Goal: Task Accomplishment & Management: Contribute content

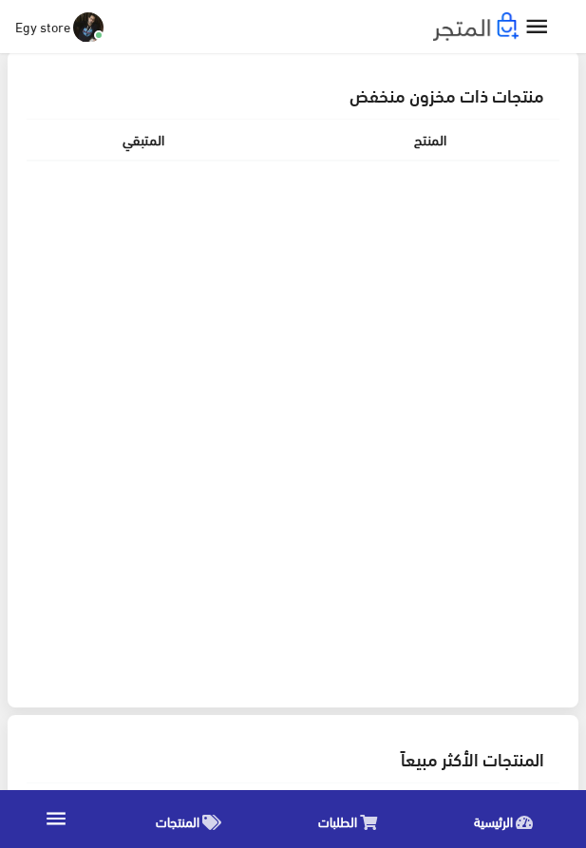
scroll to position [707, 0]
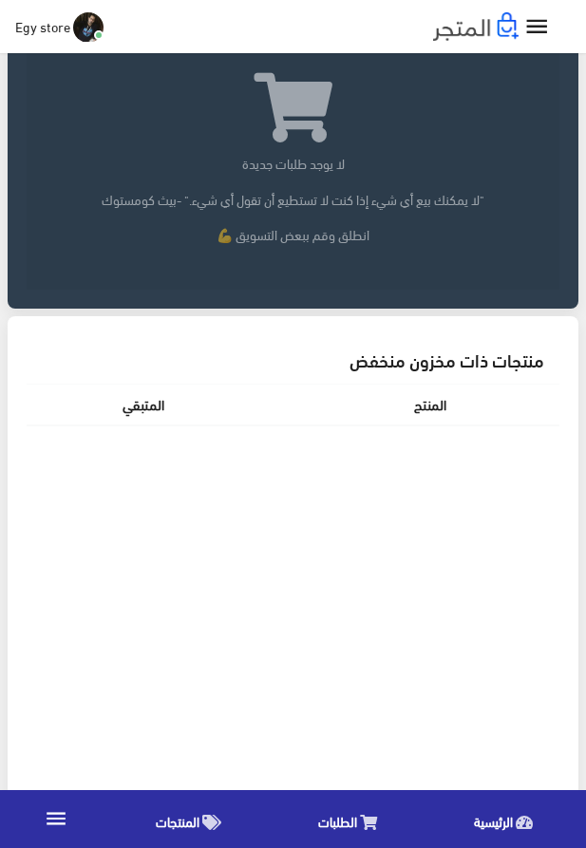
click at [36, 823] on link "" at bounding box center [56, 819] width 112 height 53
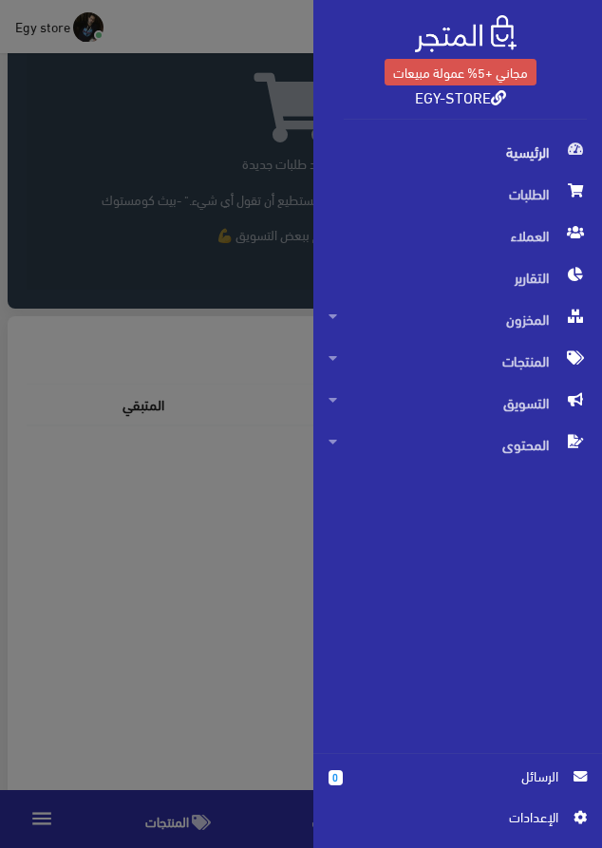
click at [134, 673] on div "مجاني +5% عمولة مبيعات EGY-STORE الرئيسية 0" at bounding box center [301, 424] width 602 height 848
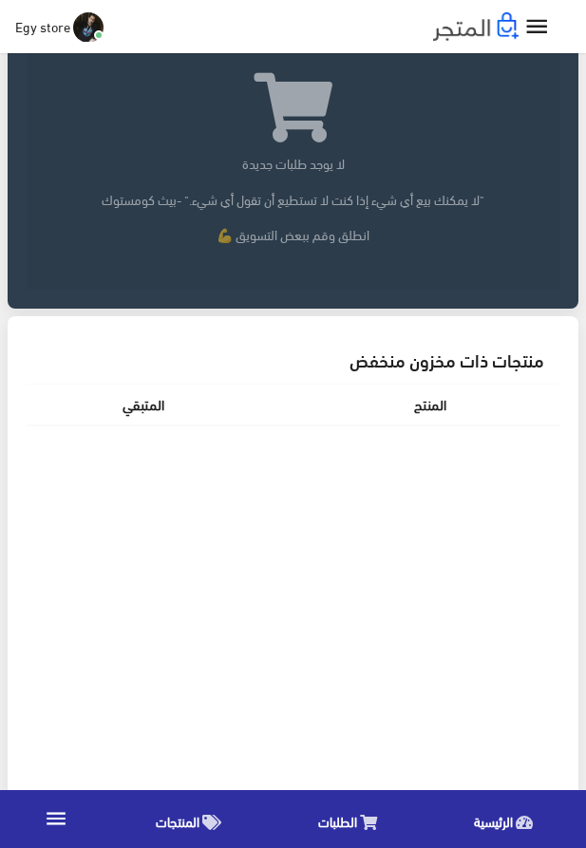
click at [175, 815] on span "المنتجات" at bounding box center [178, 821] width 44 height 24
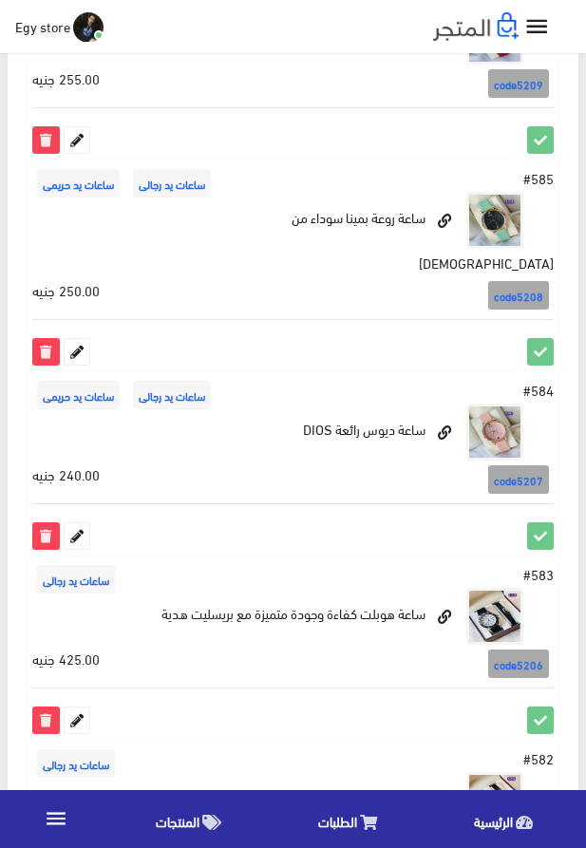
scroll to position [1696, 0]
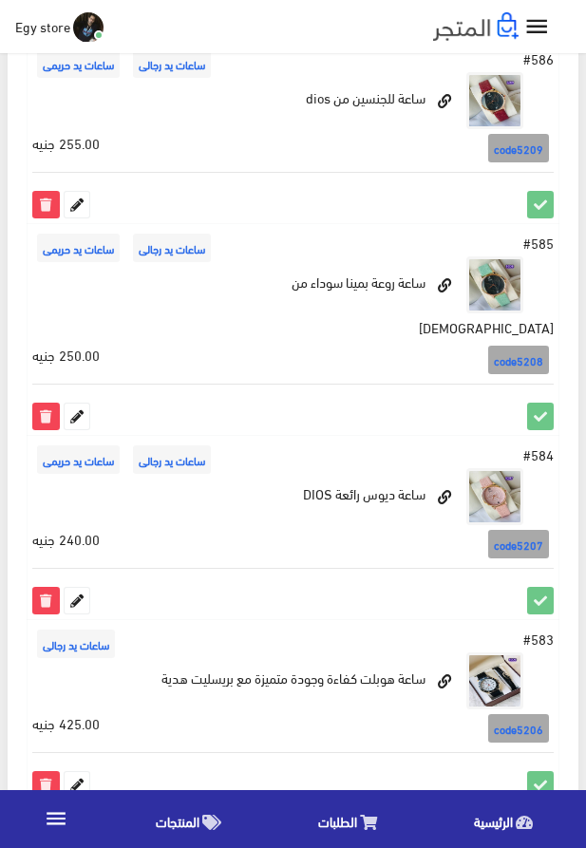
click at [223, 637] on td "#583 ساعات يد رجالى" at bounding box center [294, 711] width 532 height 184
click at [40, 811] on link "" at bounding box center [56, 819] width 112 height 53
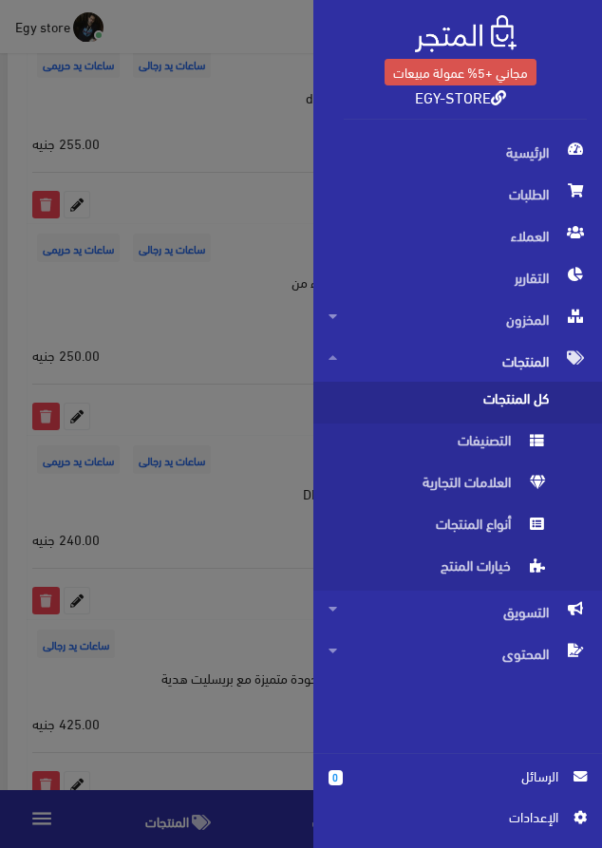
click at [277, 180] on div "مجاني +5% عمولة مبيعات EGY-STORE الرئيسية 0" at bounding box center [301, 424] width 602 height 848
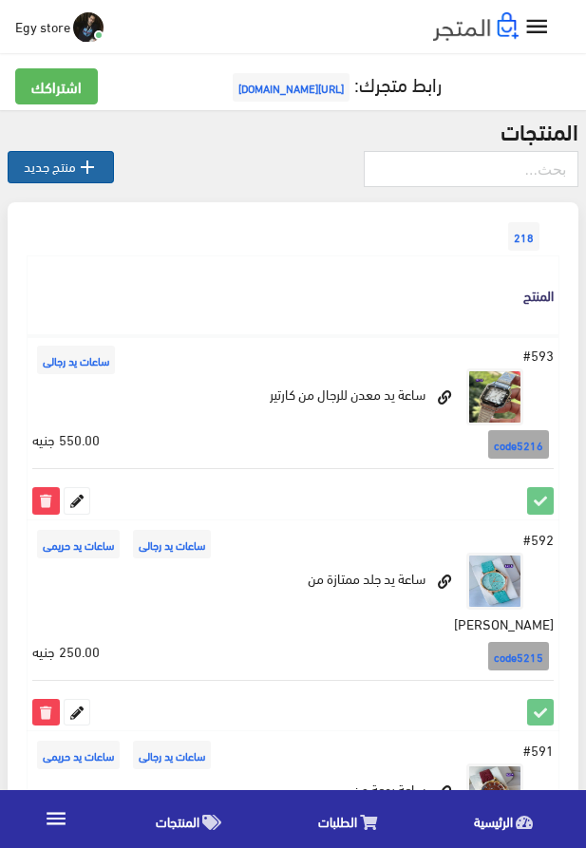
click at [47, 164] on link " منتج جديد" at bounding box center [61, 167] width 106 height 32
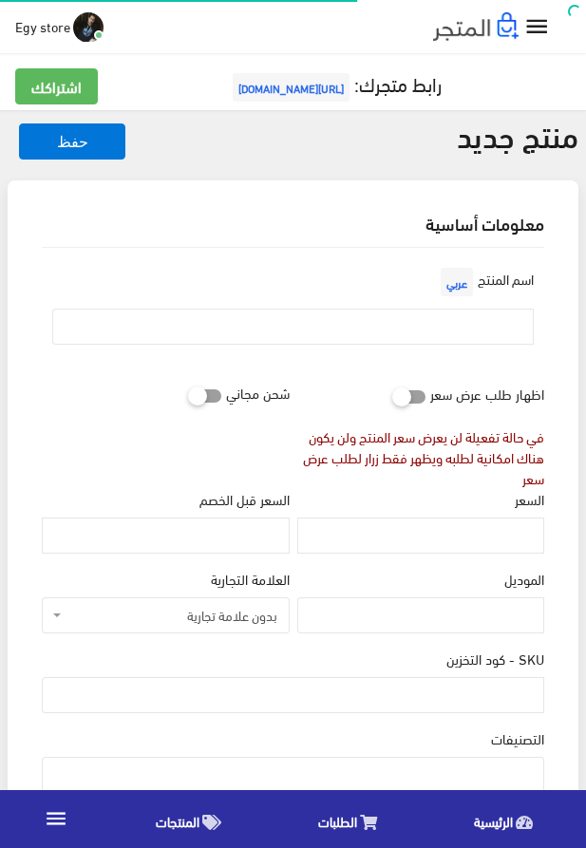
select select
click at [321, 326] on input "text" at bounding box center [293, 327] width 482 height 36
paste input "CARTIER WATCH FOR MAN"
type input "CARTIER WATCH FOR MAN"
click at [478, 547] on input "السعر" at bounding box center [420, 536] width 247 height 36
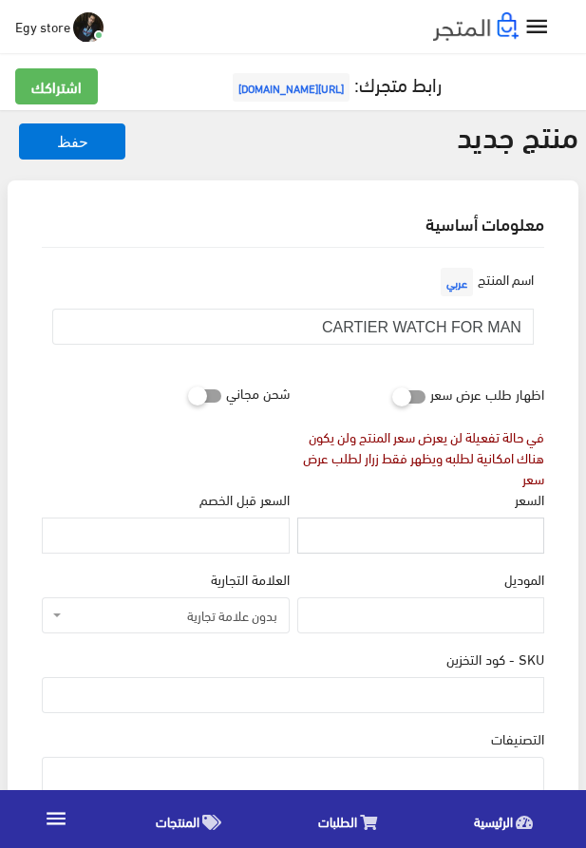
paste input "560"
type input "560"
click at [372, 697] on input "SKU - كود التخزين" at bounding box center [293, 695] width 503 height 36
paste input "code5217"
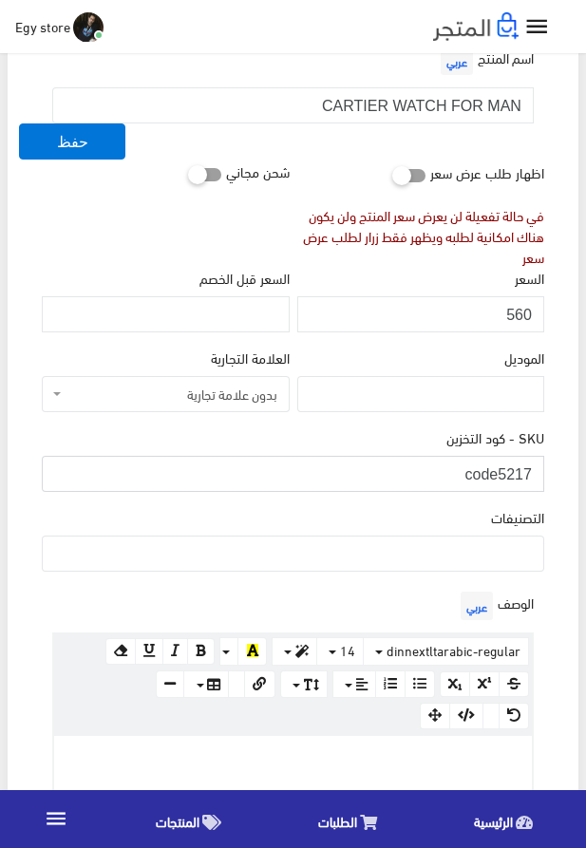
scroll to position [325, 0]
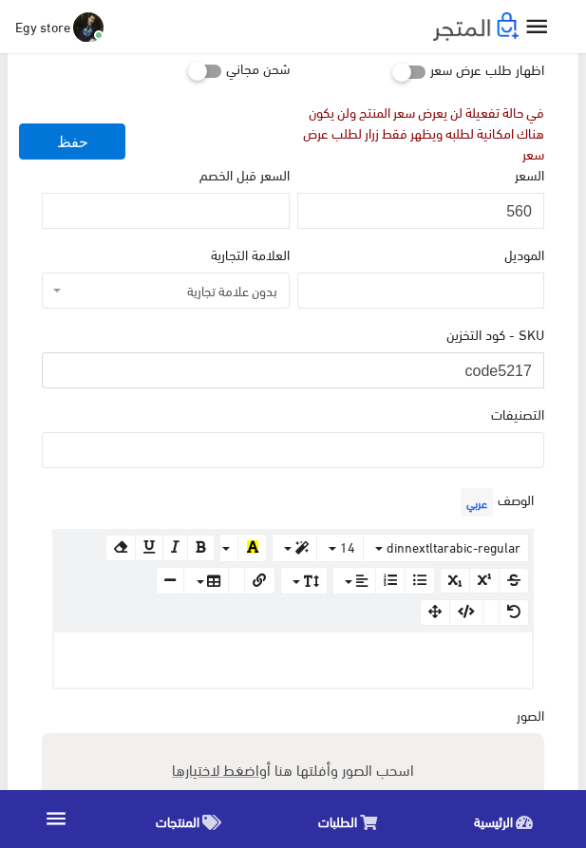
type input "code5217"
click at [442, 457] on ul at bounding box center [293, 448] width 501 height 30
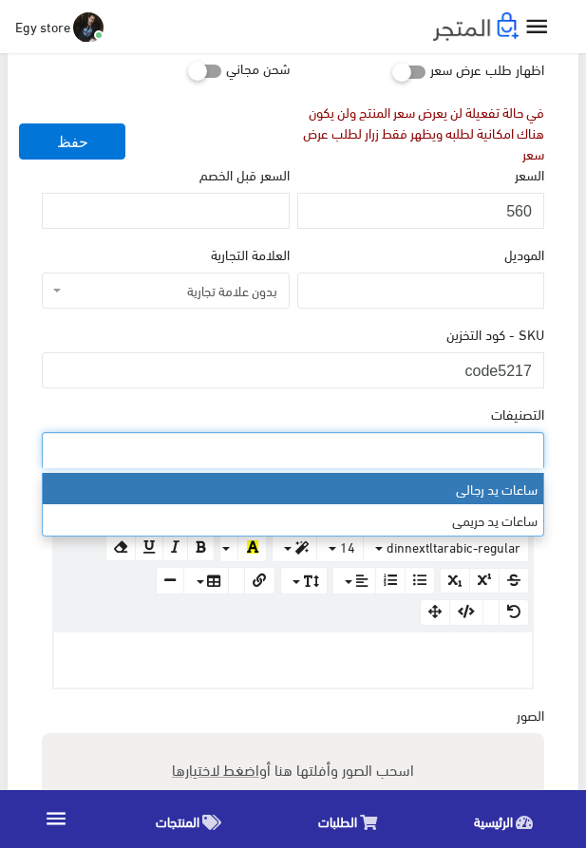
select select "27"
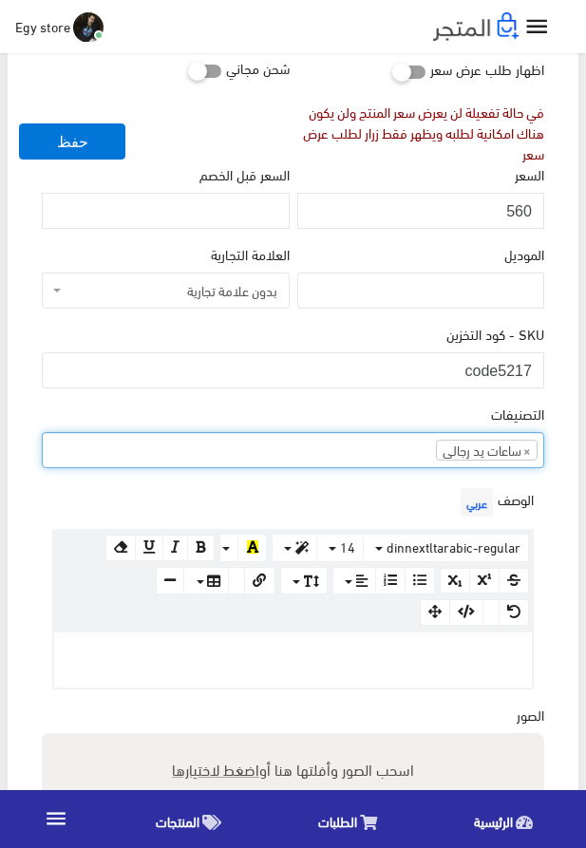
click at [376, 670] on div at bounding box center [293, 660] width 478 height 55
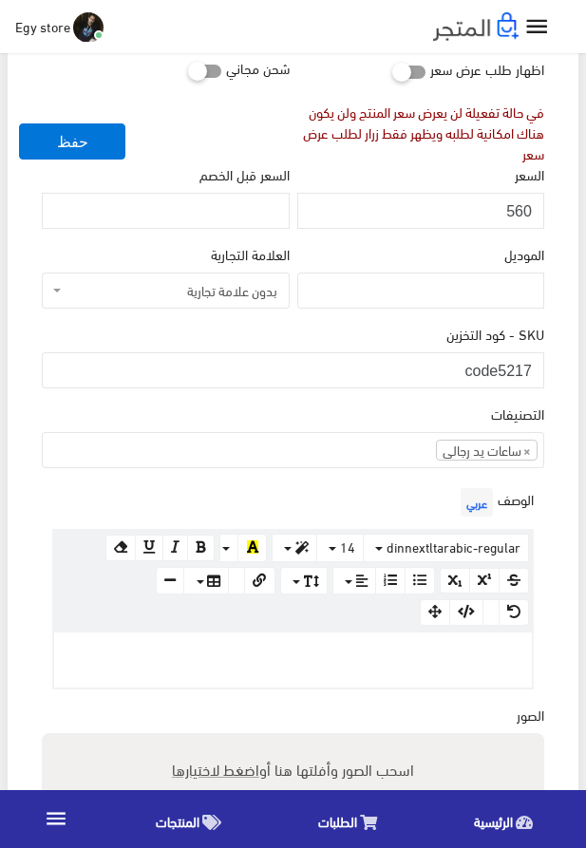
paste div
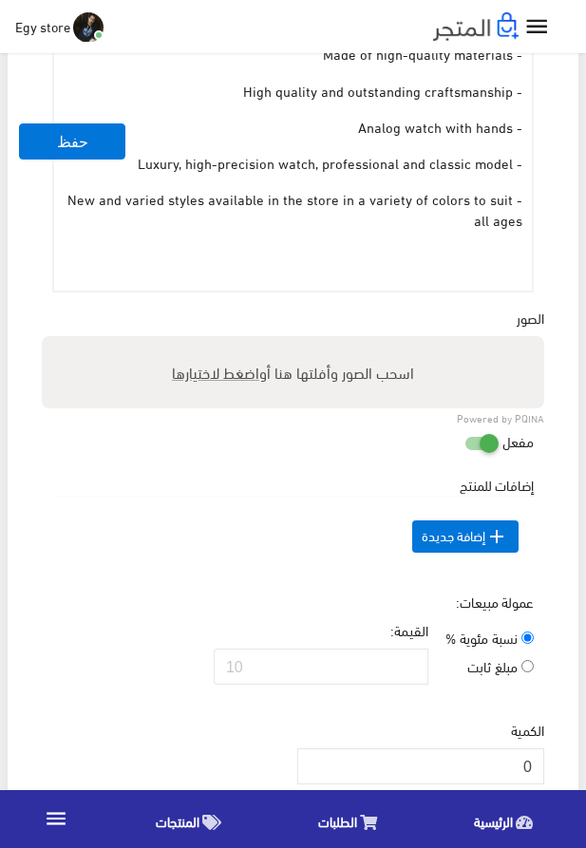
scroll to position [1320, 0]
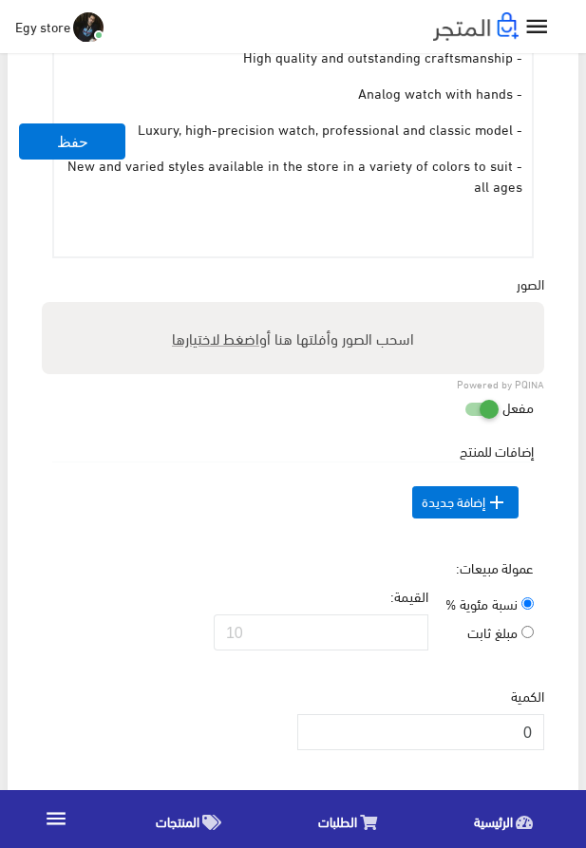
click at [205, 347] on span "اضغط لاختيارها" at bounding box center [215, 338] width 87 height 28
click at [205, 308] on input "اسحب الصور وأفلتها هنا أو اضغط لاختيارها" at bounding box center [293, 305] width 503 height 6
type input "5217.jpeg"
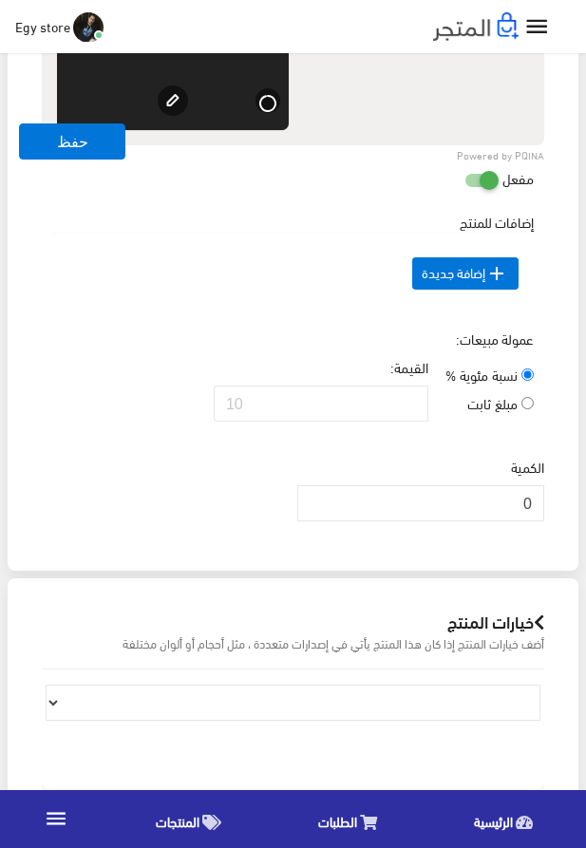
scroll to position [1861, 0]
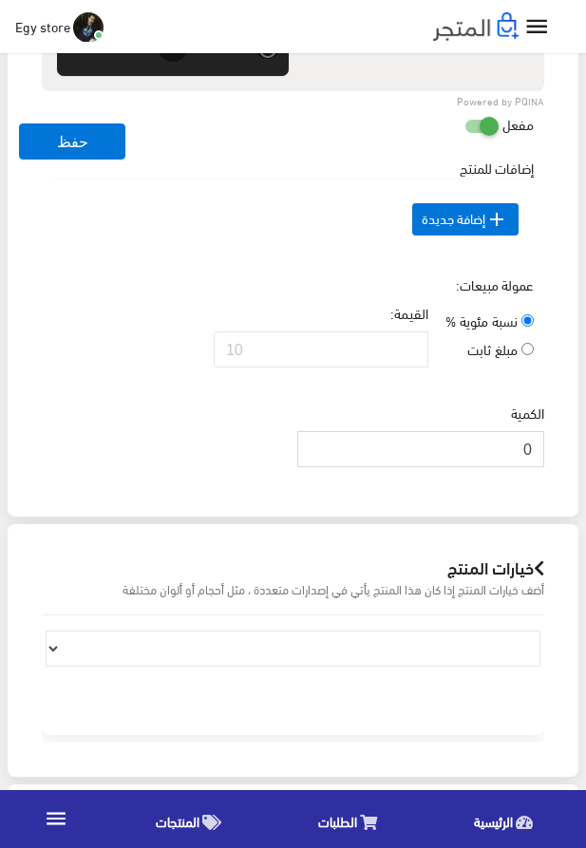
drag, startPoint x: 518, startPoint y: 478, endPoint x: 529, endPoint y: 480, distance: 11.6
click at [529, 467] on input "0" at bounding box center [420, 449] width 247 height 36
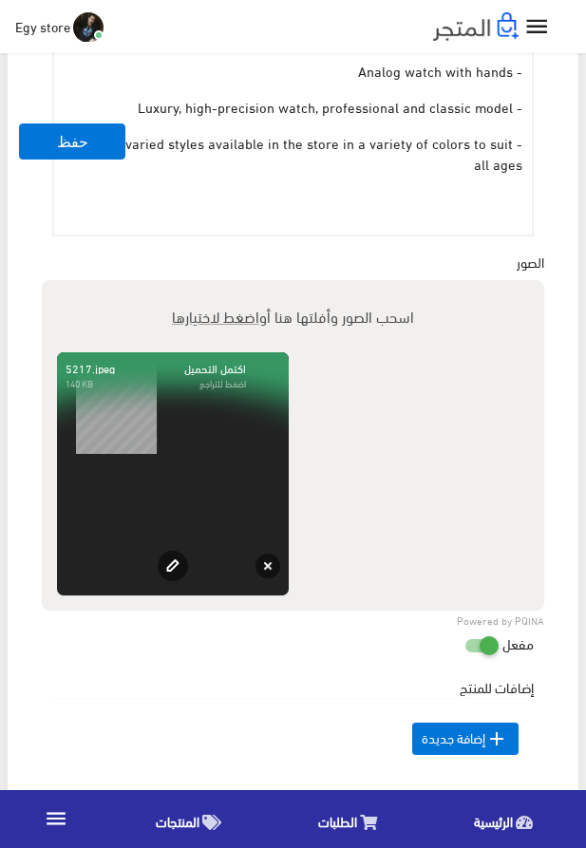
scroll to position [1320, 0]
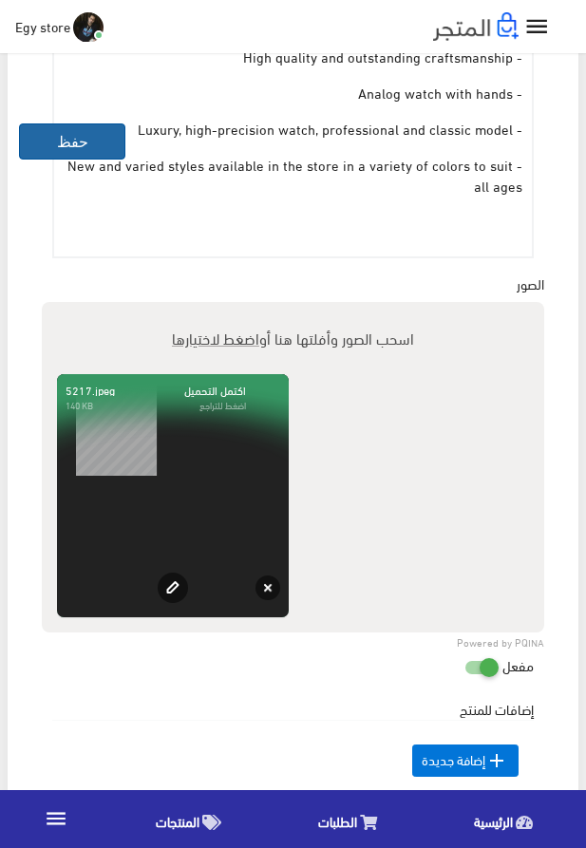
type input "1000"
click at [85, 141] on button "حفظ" at bounding box center [72, 142] width 106 height 36
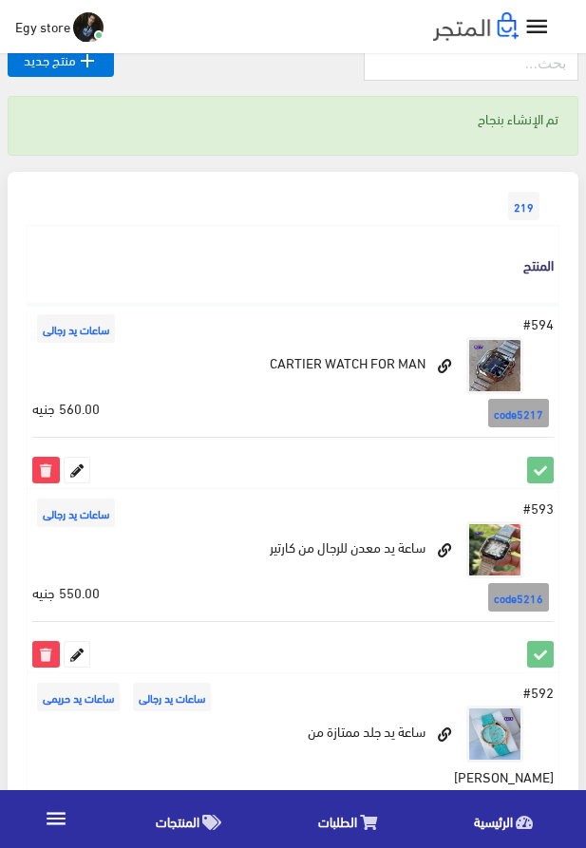
scroll to position [108, 0]
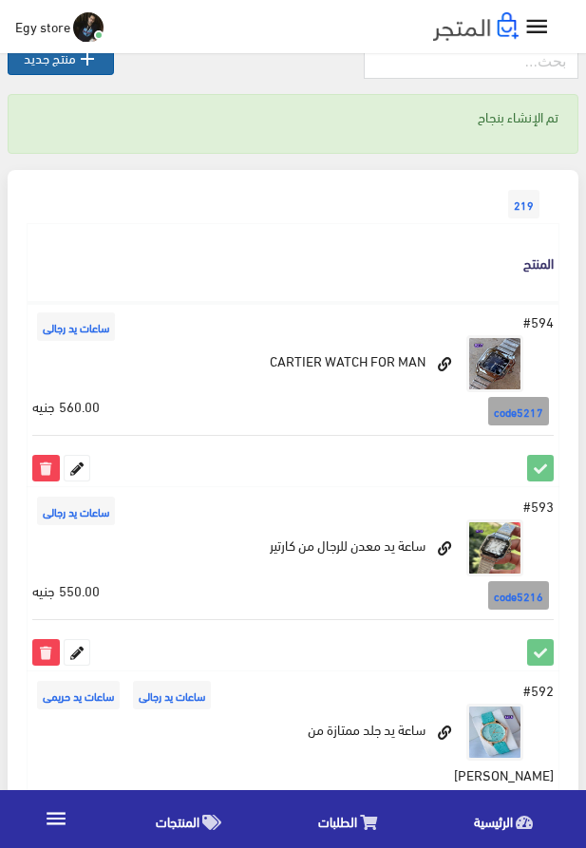
click at [67, 59] on link " منتج جديد" at bounding box center [61, 59] width 106 height 32
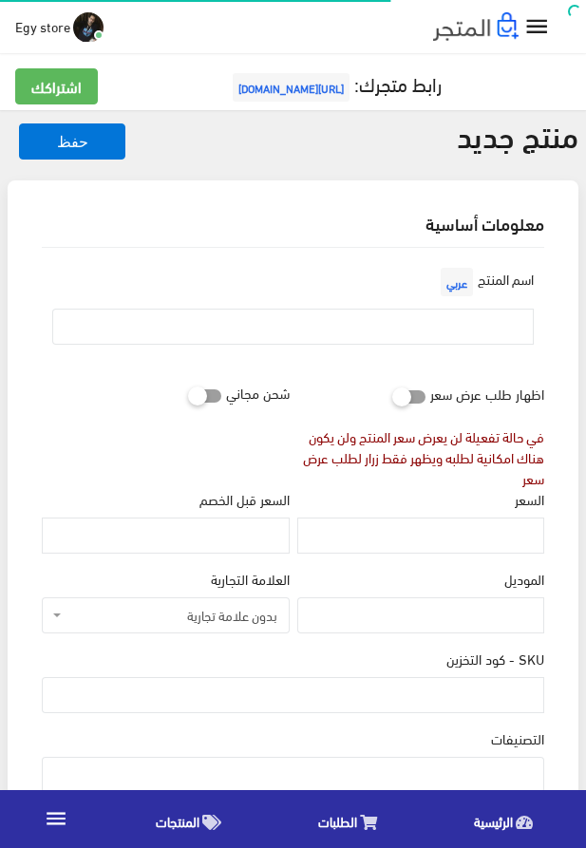
select select
click at [312, 316] on input "text" at bounding box center [293, 327] width 482 height 36
paste input "ساعة يد تحفة من كارتير cartier"
type input "ساعة يد تحفة من كارتير cartier"
click at [437, 541] on input "السعر" at bounding box center [420, 536] width 247 height 36
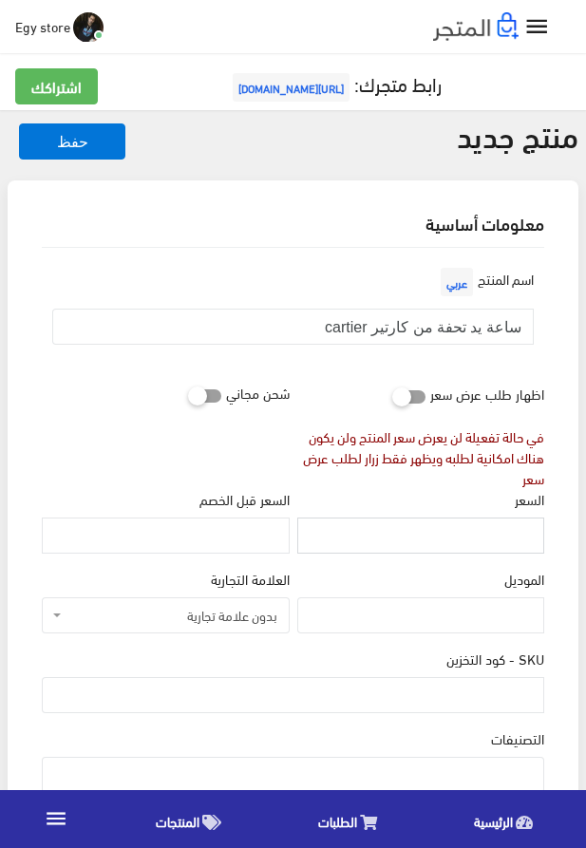
paste input "575"
type input "575"
click at [469, 702] on input "SKU - كود التخزين" at bounding box center [293, 695] width 503 height 36
paste input "code5218"
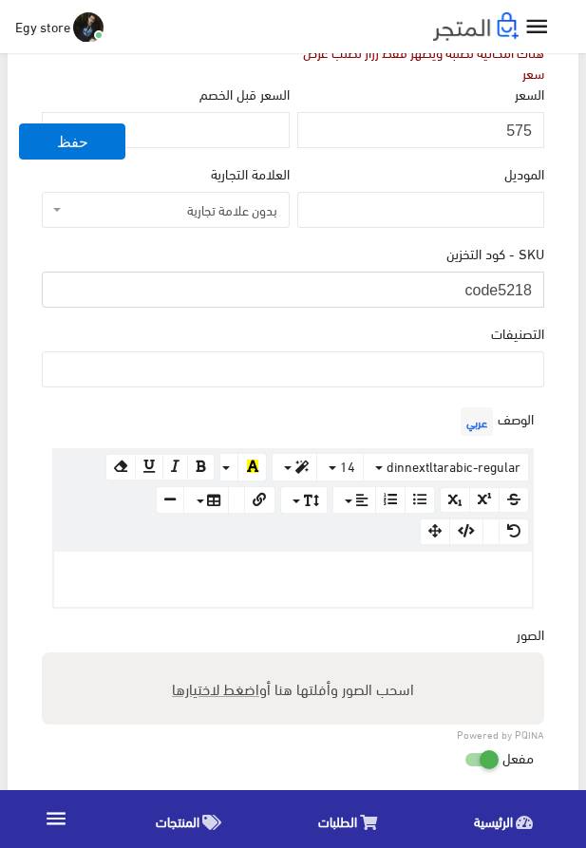
scroll to position [433, 0]
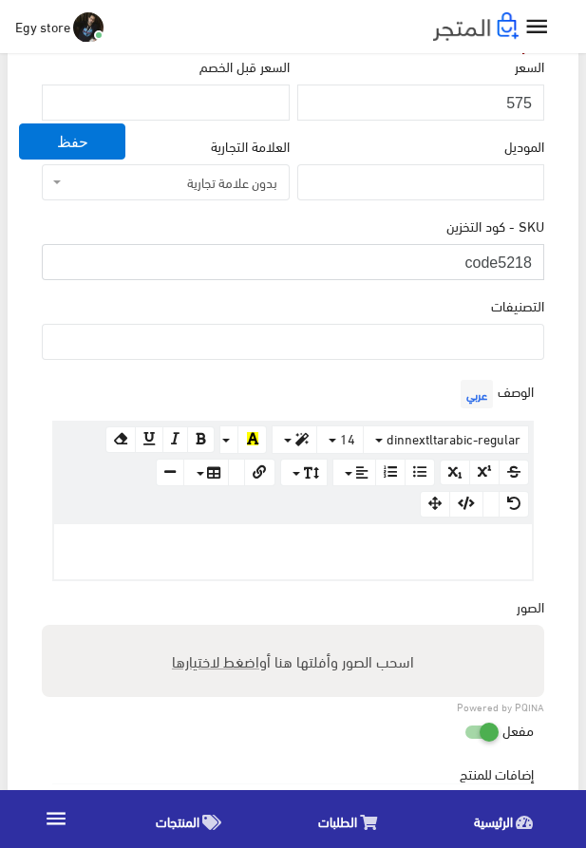
type input "code5218"
click at [454, 336] on ul at bounding box center [293, 340] width 501 height 30
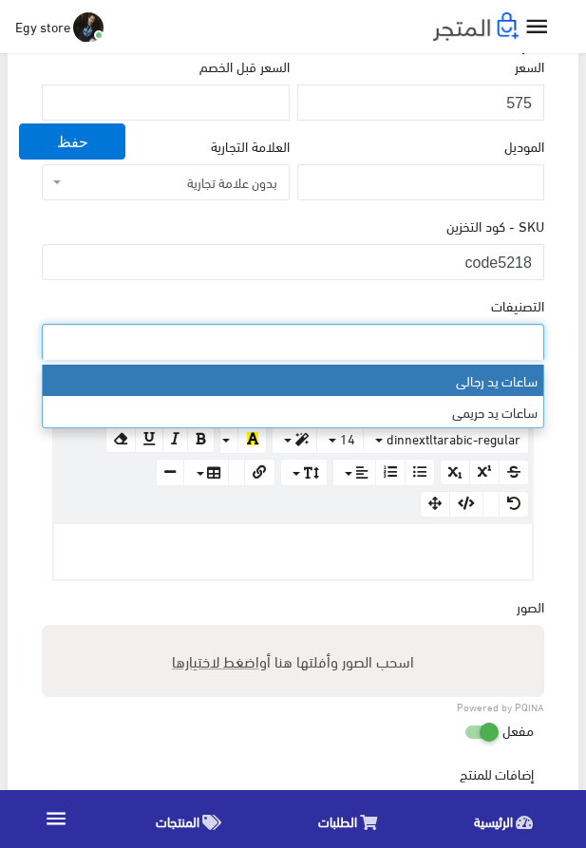
select select "27"
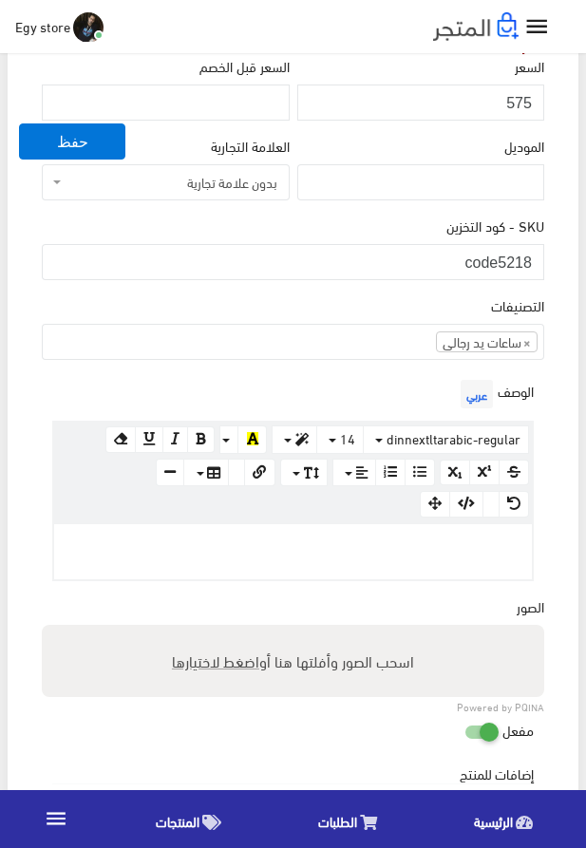
click at [402, 547] on p at bounding box center [293, 544] width 459 height 21
paste div
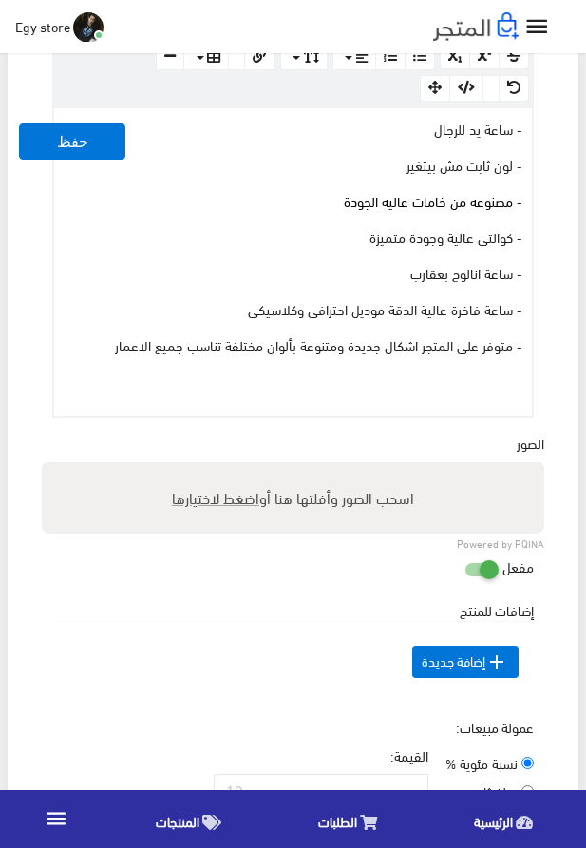
scroll to position [866, 0]
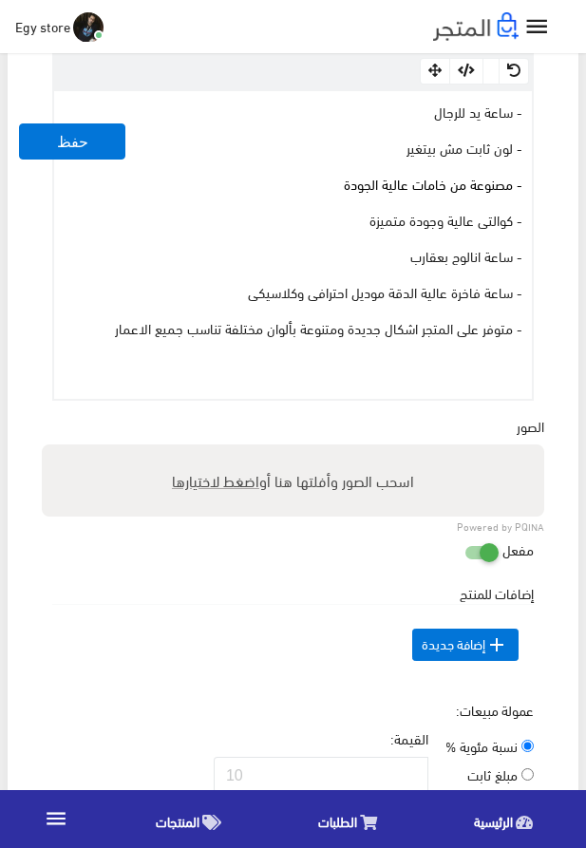
click at [210, 482] on span "اضغط لاختيارها" at bounding box center [215, 480] width 87 height 28
click at [210, 450] on input "اسحب الصور وأفلتها هنا أو اضغط لاختيارها" at bounding box center [293, 448] width 503 height 6
type input "5218.jpeg"
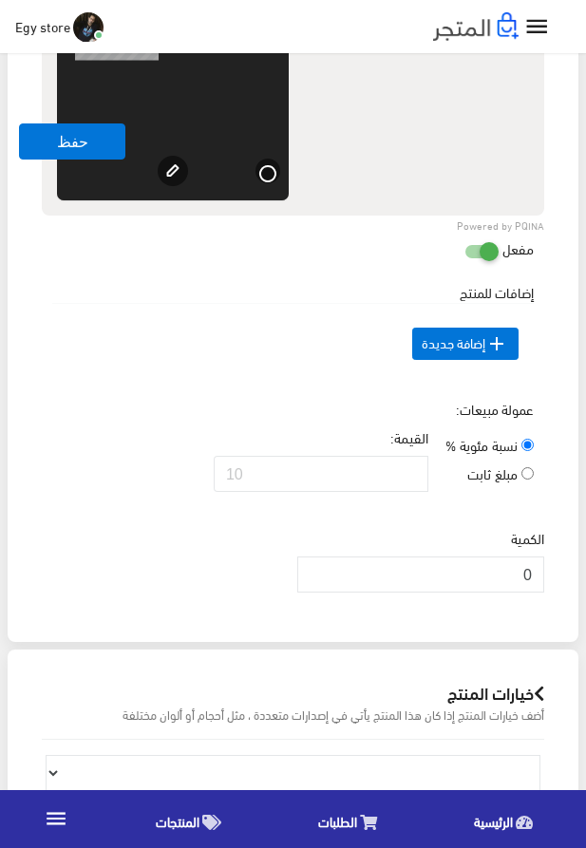
scroll to position [1516, 0]
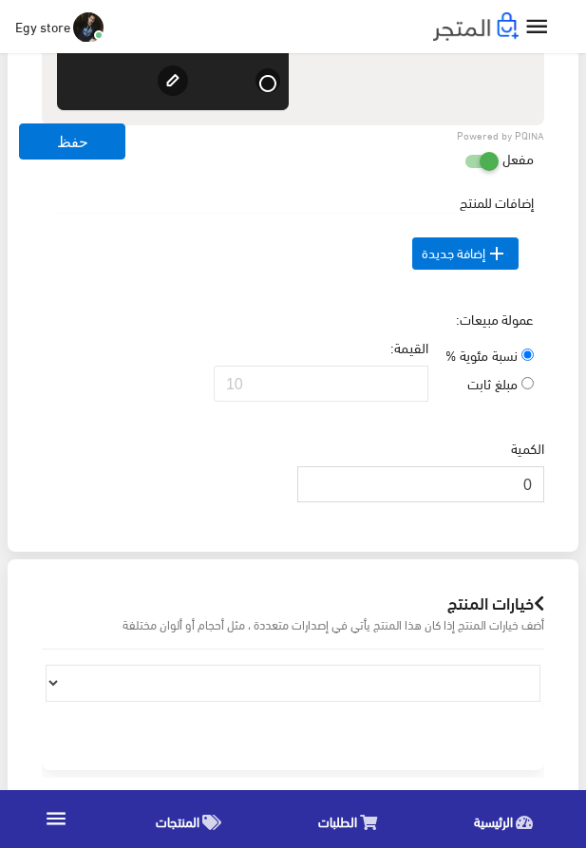
drag, startPoint x: 501, startPoint y: 522, endPoint x: 539, endPoint y: 522, distance: 38.0
click at [539, 503] on input "0" at bounding box center [420, 484] width 247 height 36
type input "1000"
click at [102, 305] on div "إضافات للمنتج السعر الإضافي الإسم عربي" at bounding box center [293, 250] width 510 height 117
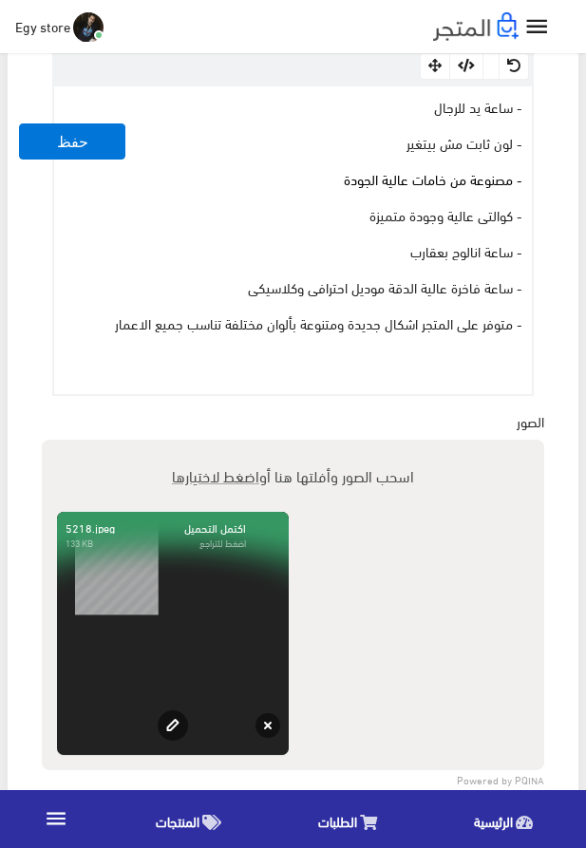
scroll to position [866, 0]
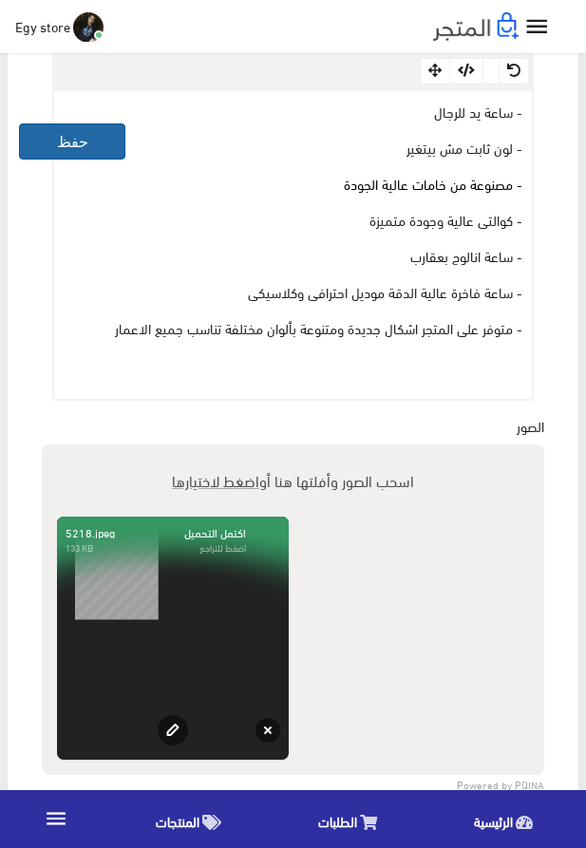
click at [47, 148] on button "حفظ" at bounding box center [72, 142] width 106 height 36
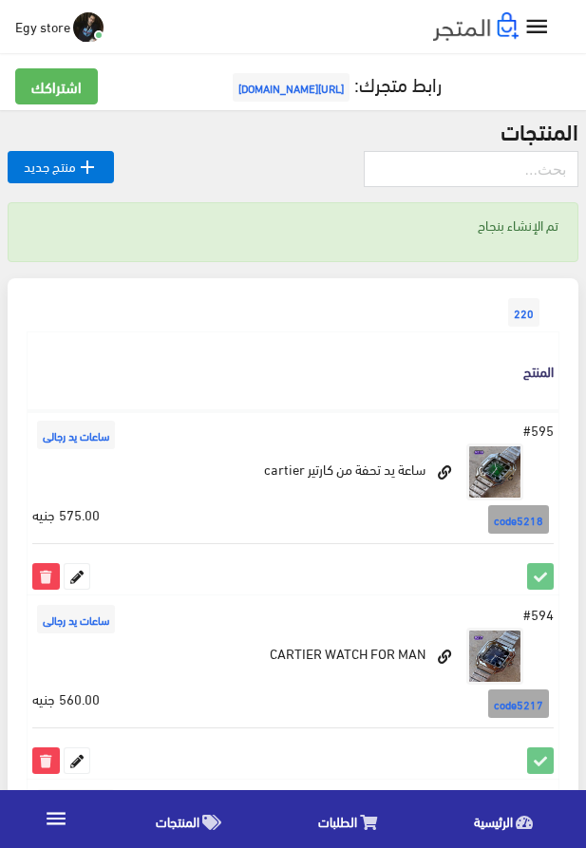
click at [535, 31] on icon "" at bounding box center [537, 27] width 28 height 28
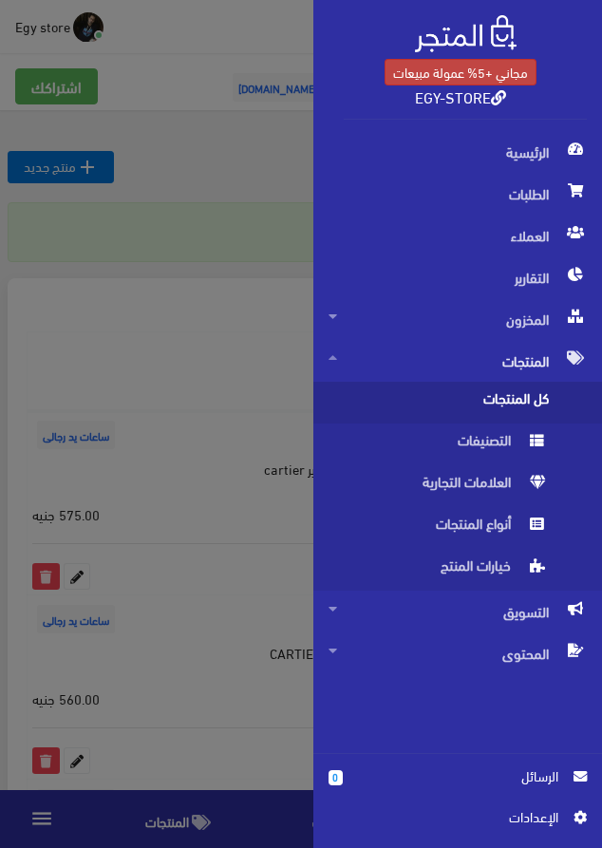
click at [459, 67] on link "مجاني +5% عمولة مبيعات" at bounding box center [461, 72] width 152 height 27
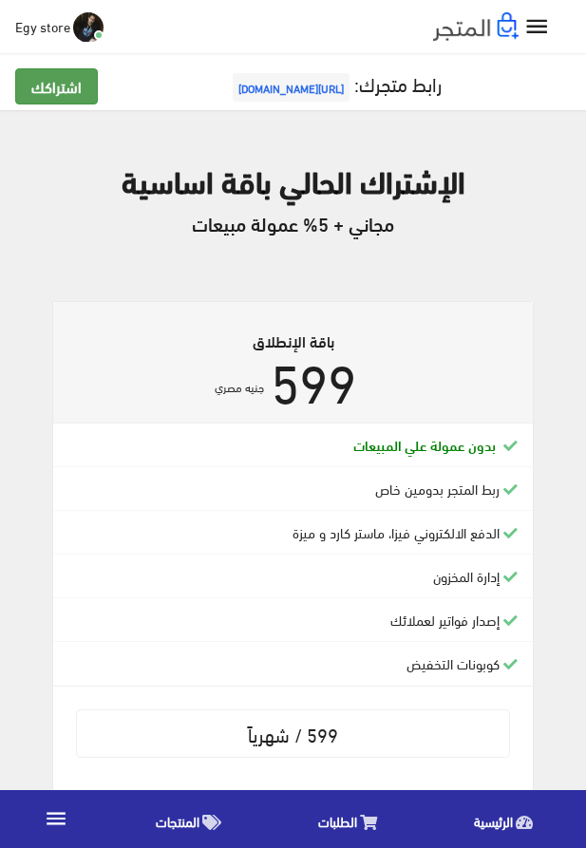
click at [76, 100] on link "اشتراكك" at bounding box center [56, 86] width 83 height 36
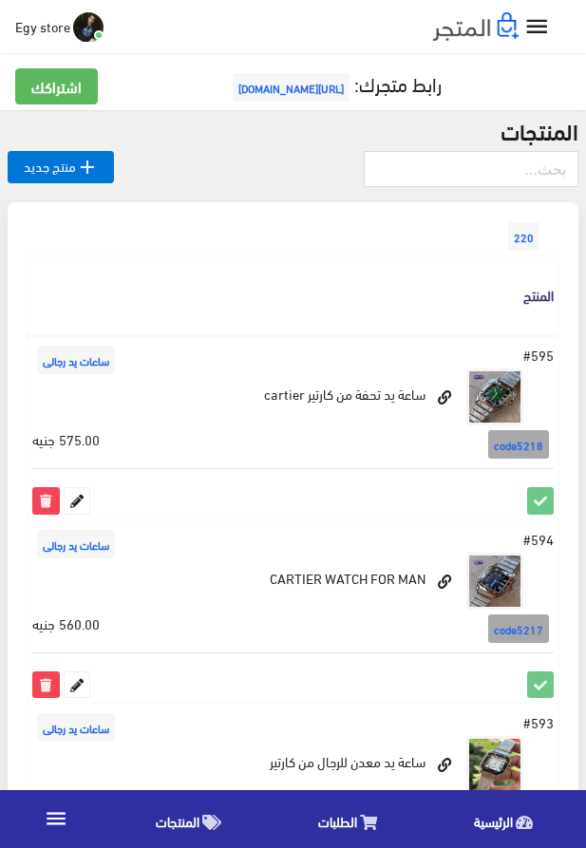
click at [532, 29] on icon "" at bounding box center [537, 27] width 28 height 28
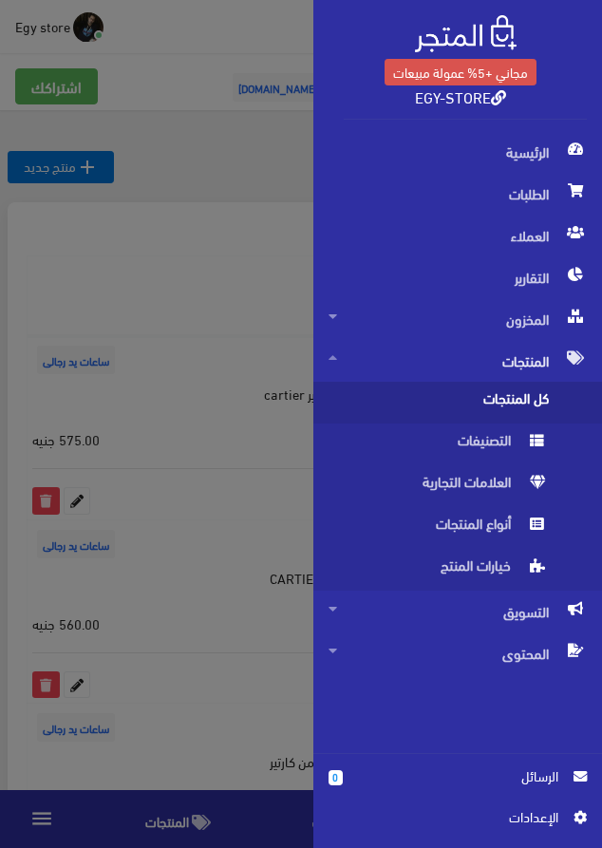
click at [522, 824] on span "اﻹعدادات" at bounding box center [451, 817] width 215 height 21
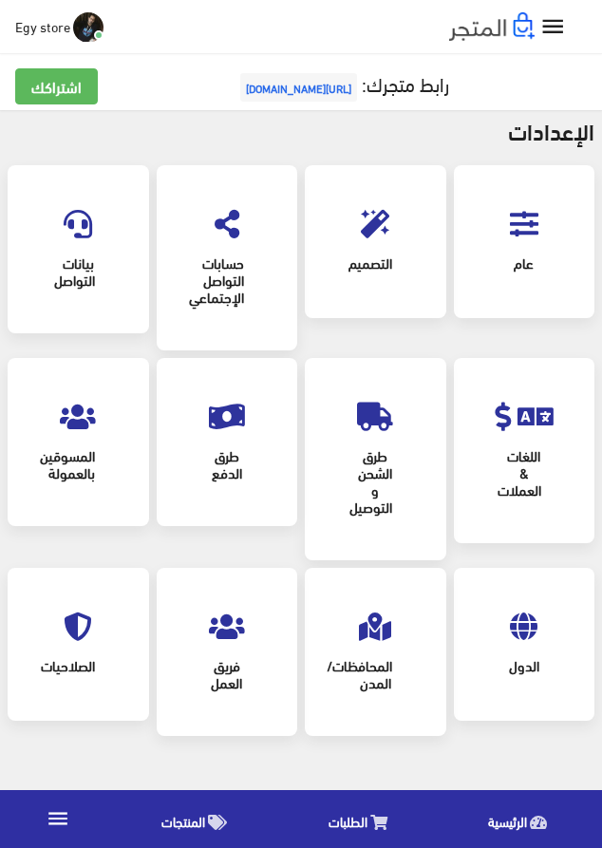
click at [543, 29] on icon "" at bounding box center [554, 27] width 28 height 28
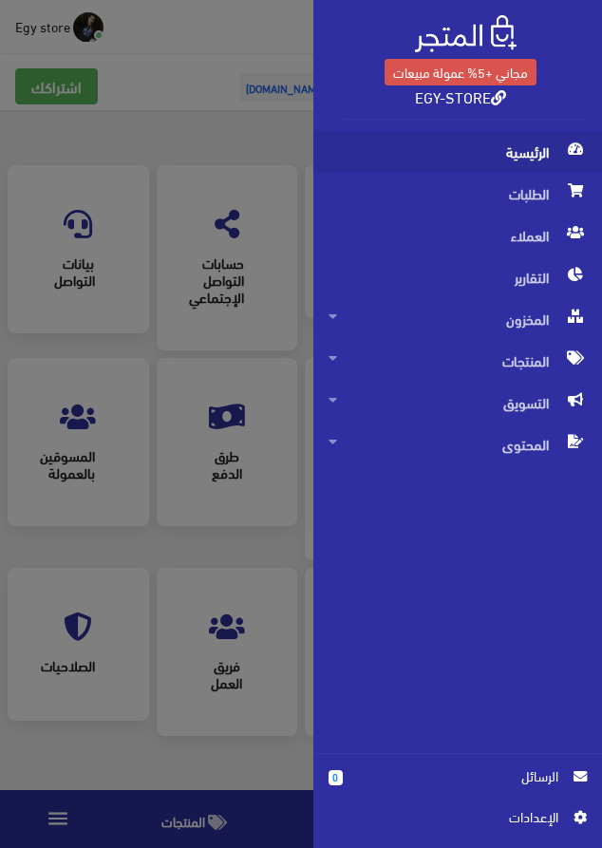
click at [510, 144] on span "الرئيسية" at bounding box center [458, 152] width 258 height 42
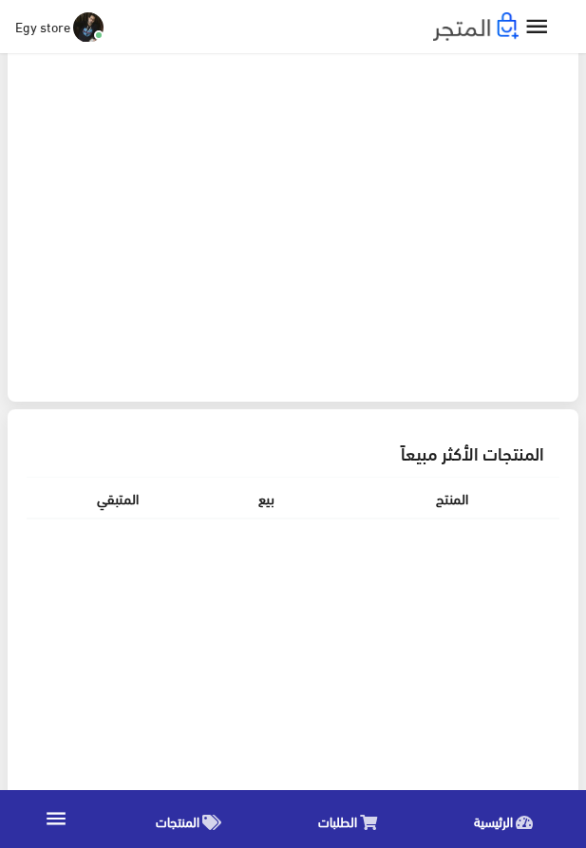
scroll to position [1573, 0]
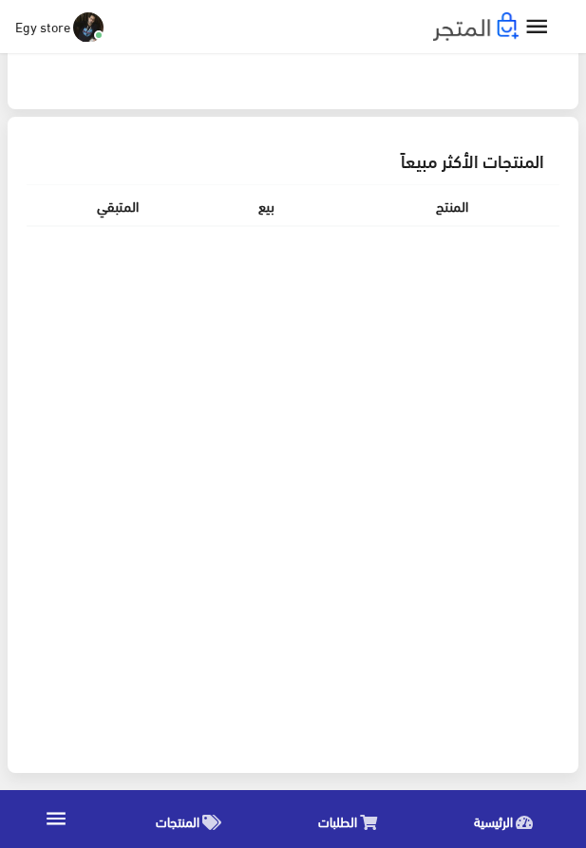
click at [159, 813] on span "المنتجات" at bounding box center [178, 821] width 44 height 24
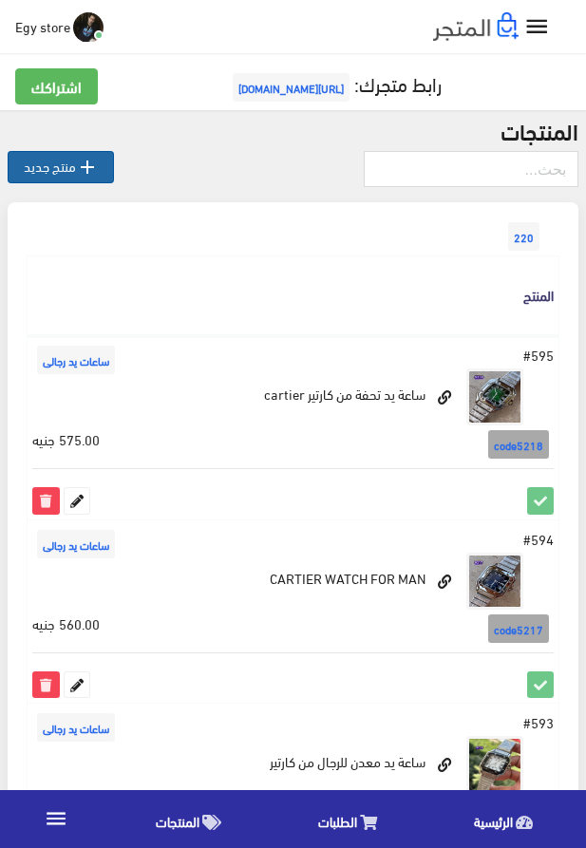
click at [30, 173] on link " منتج جديد" at bounding box center [61, 167] width 106 height 32
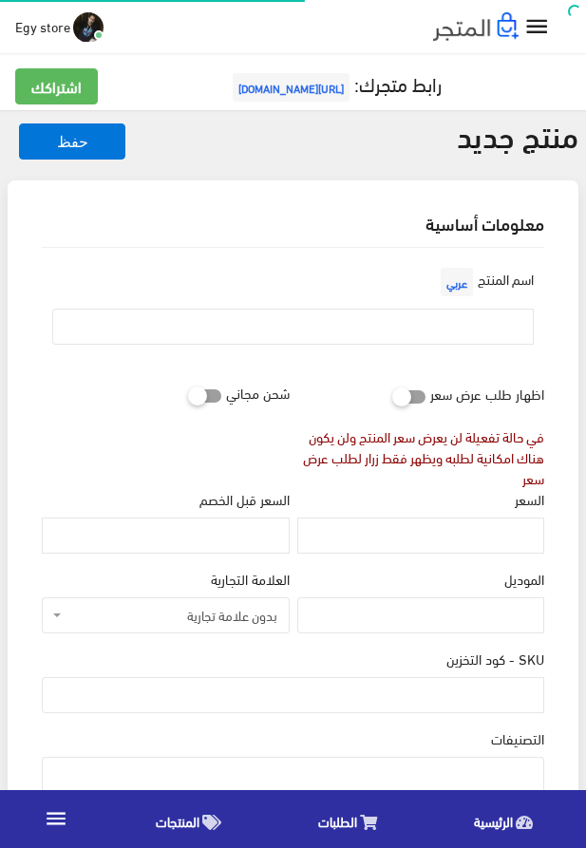
select select
click at [501, 320] on input "text" at bounding box center [293, 327] width 482 height 36
paste input "ساعة كارتير جودة عالية ومتميزة"
type input "ساعة كارتير جودة عالية ومتميزة"
click at [428, 544] on input "السعر" at bounding box center [420, 536] width 247 height 36
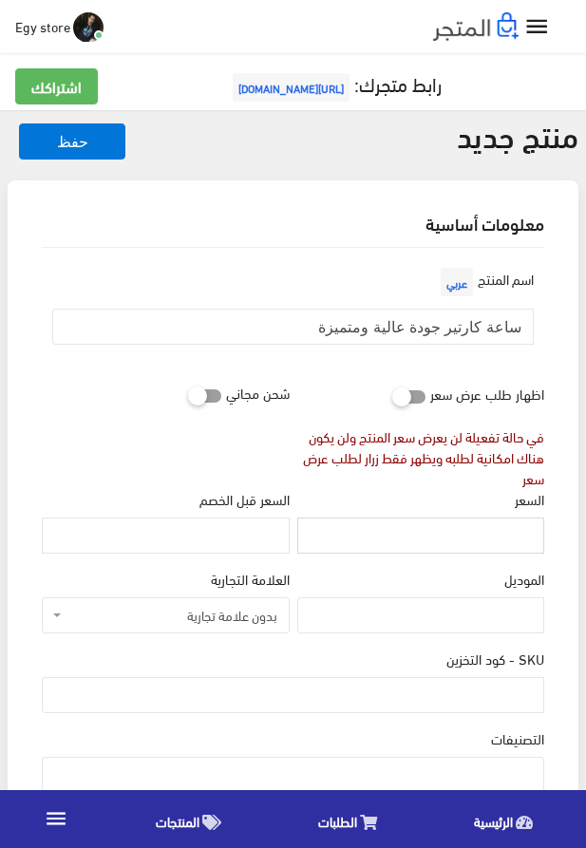
paste input "580"
type input "580"
click at [470, 699] on input "SKU - كود التخزين" at bounding box center [293, 695] width 503 height 36
paste input "code5219"
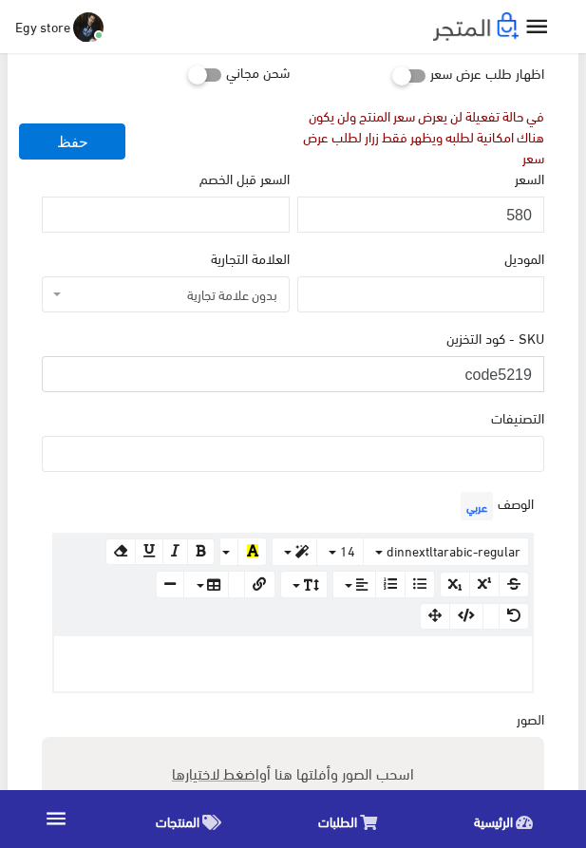
scroll to position [325, 0]
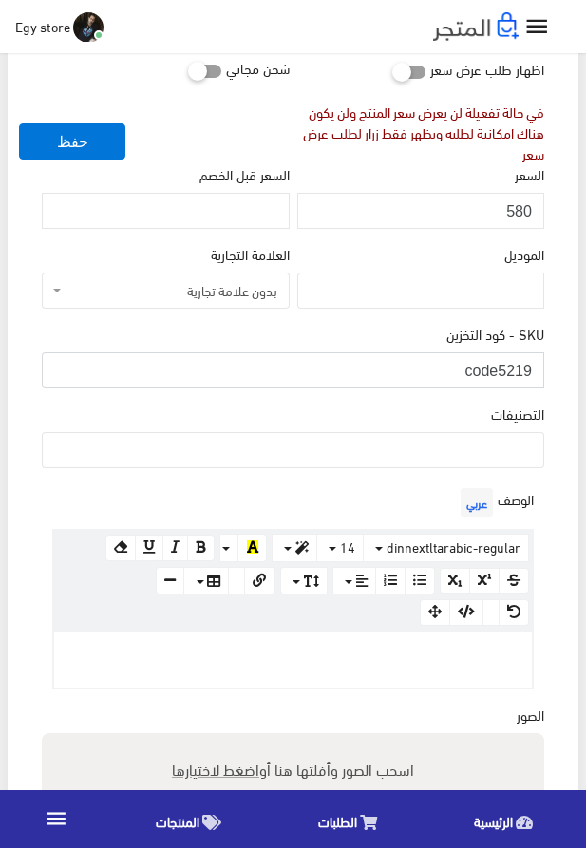
type input "code5219"
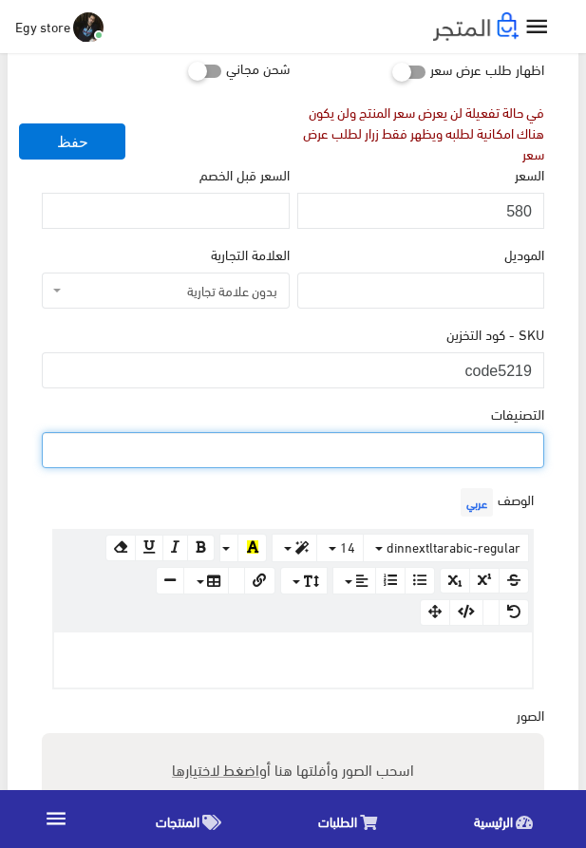
click at [488, 451] on ul at bounding box center [293, 448] width 501 height 30
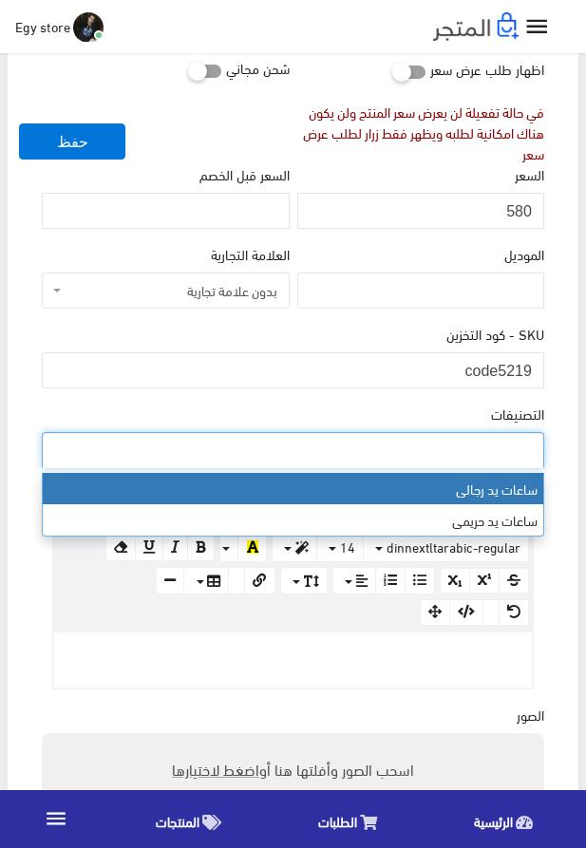
select select "27"
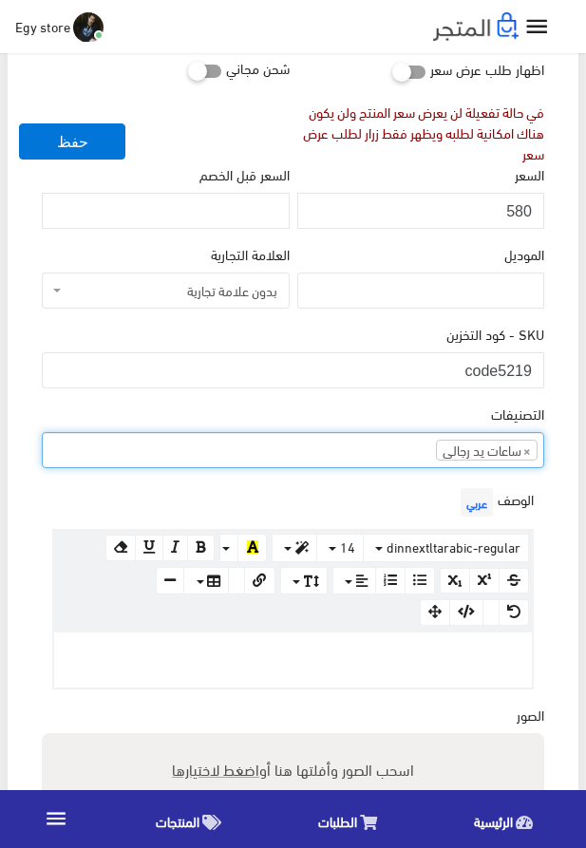
click at [397, 646] on p at bounding box center [293, 652] width 459 height 21
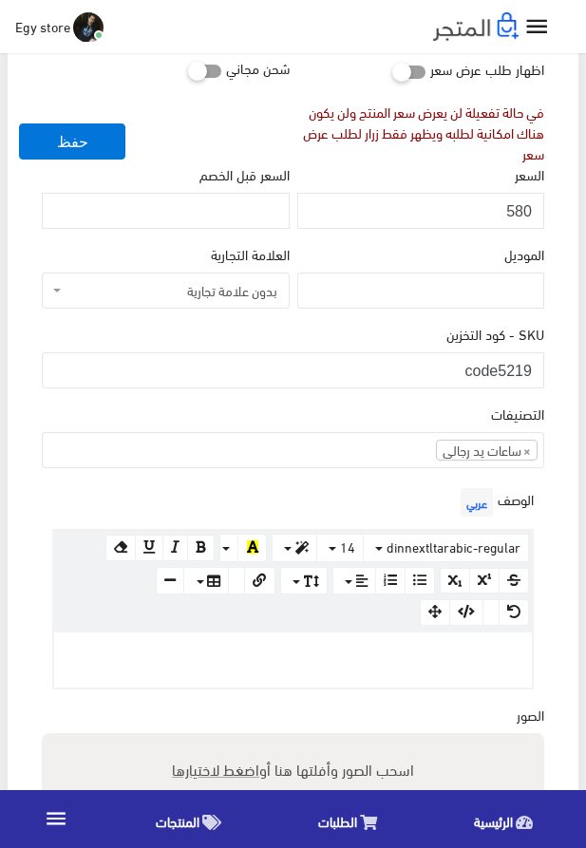
paste div
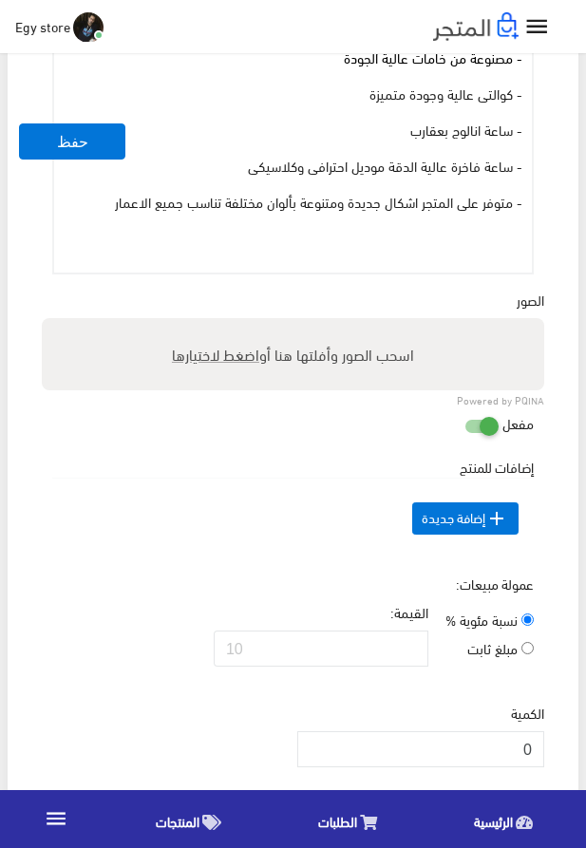
scroll to position [1010, 0]
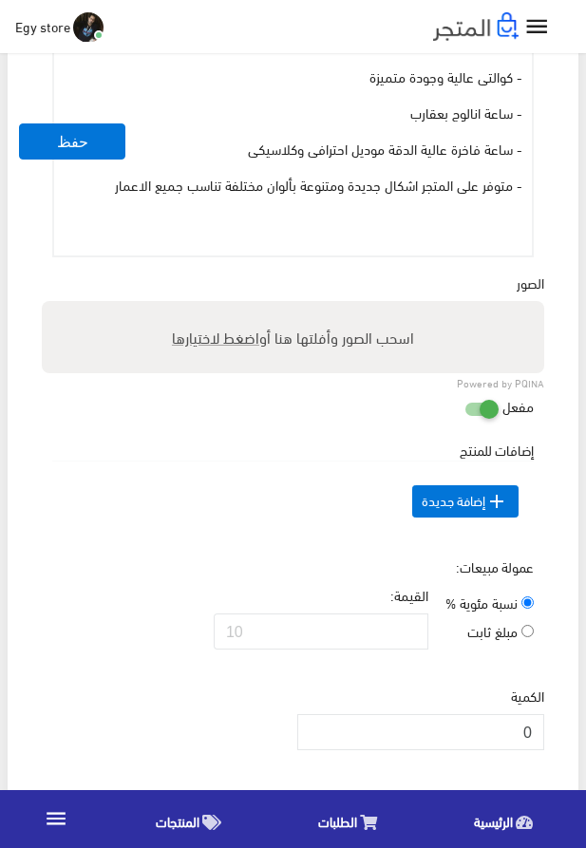
click at [234, 342] on span "اضغط لاختيارها" at bounding box center [215, 337] width 87 height 28
click at [234, 307] on input "اسحب الصور وأفلتها هنا أو اضغط لاختيارها" at bounding box center [293, 304] width 503 height 6
type input "5219.jpeg"
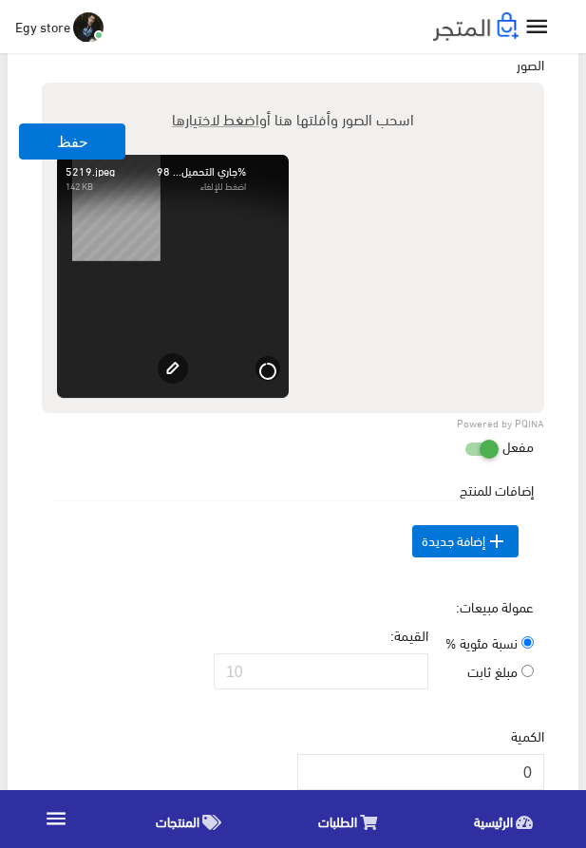
scroll to position [1443, 0]
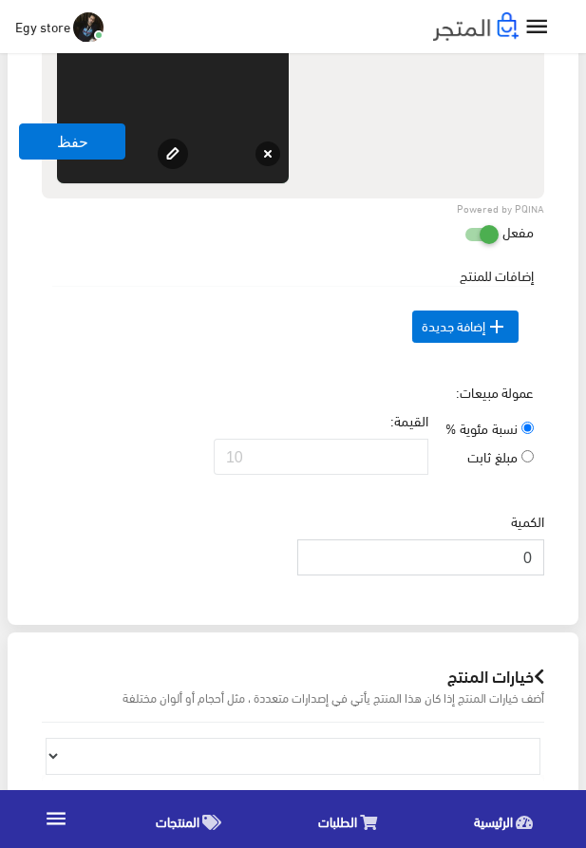
drag, startPoint x: 497, startPoint y: 585, endPoint x: 532, endPoint y: 590, distance: 35.5
click at [532, 576] on input "0" at bounding box center [420, 558] width 247 height 36
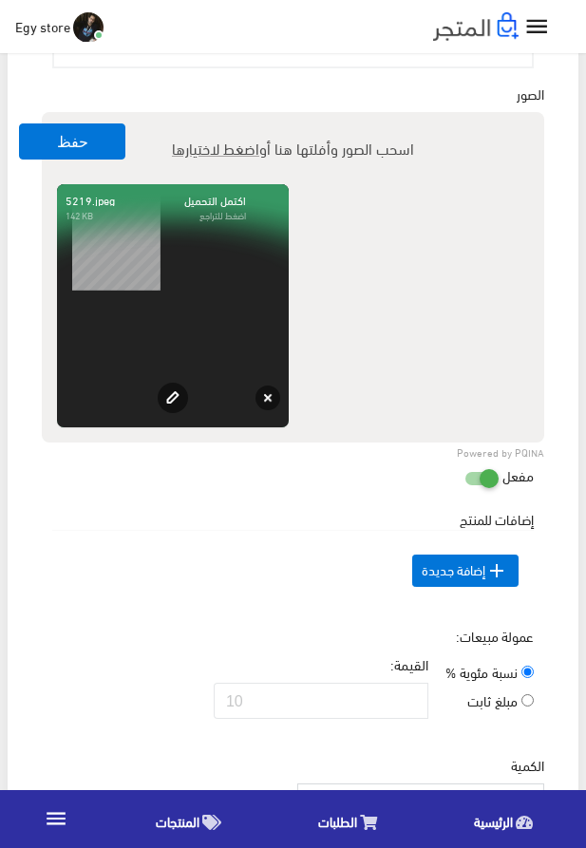
scroll to position [1118, 0]
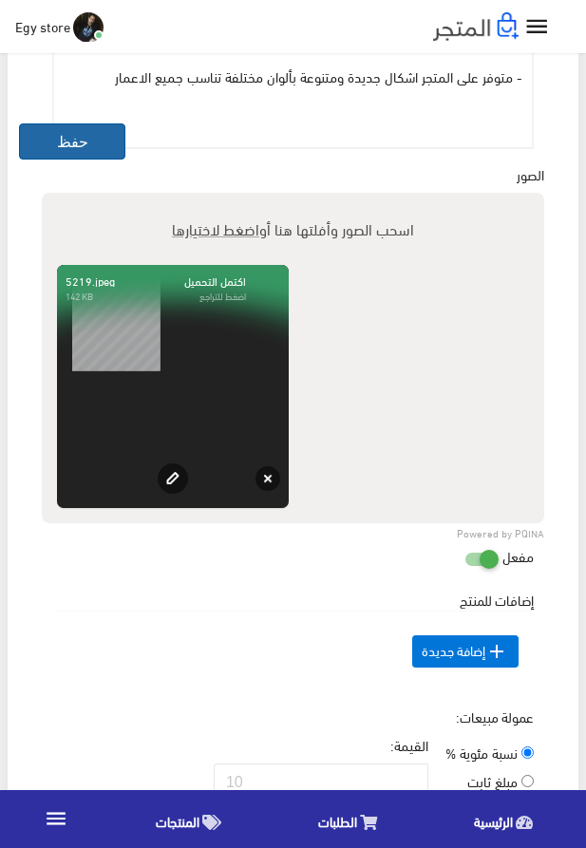
type input "100"
click at [87, 143] on button "حفظ" at bounding box center [72, 142] width 106 height 36
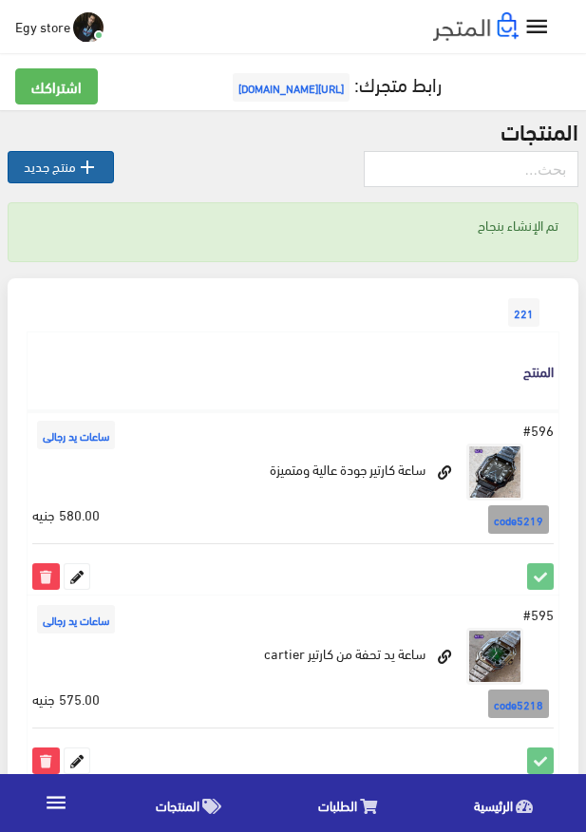
click at [38, 176] on link " منتج جديد" at bounding box center [61, 167] width 106 height 32
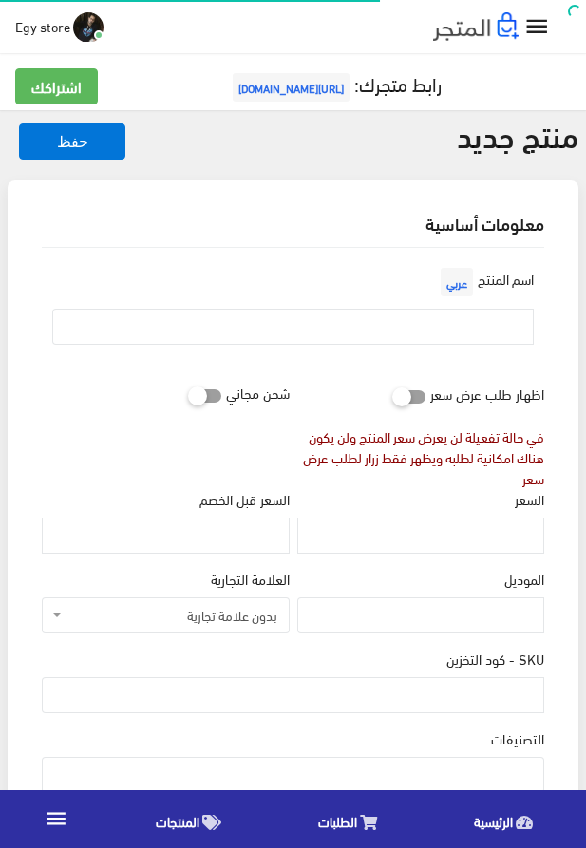
select select
click at [387, 333] on input "text" at bounding box center [293, 327] width 482 height 36
paste input "ساعة شى ان التريند"
type input "ساعة شى ان التريند"
click at [421, 547] on input "السعر" at bounding box center [420, 536] width 247 height 36
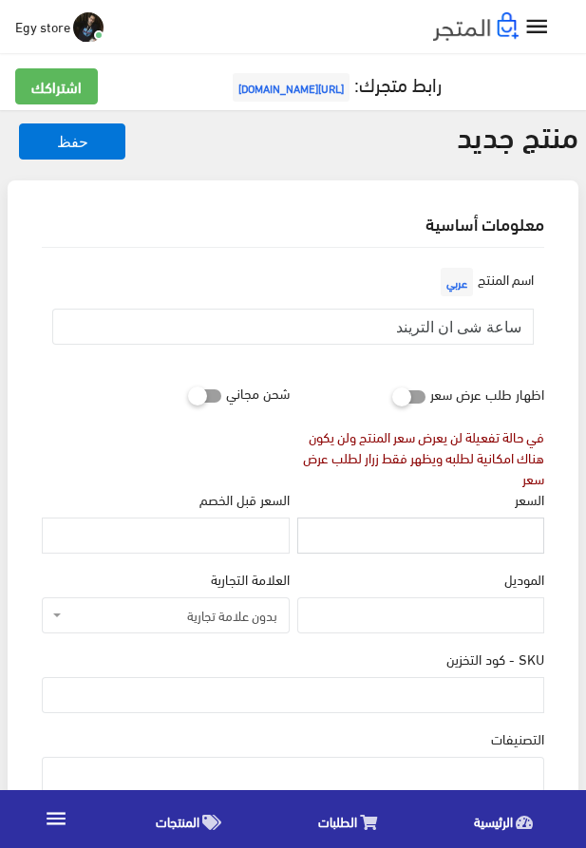
paste input "325"
type input "325"
click at [511, 686] on input "SKU - كود التخزين" at bounding box center [293, 695] width 503 height 36
paste input "code5221"
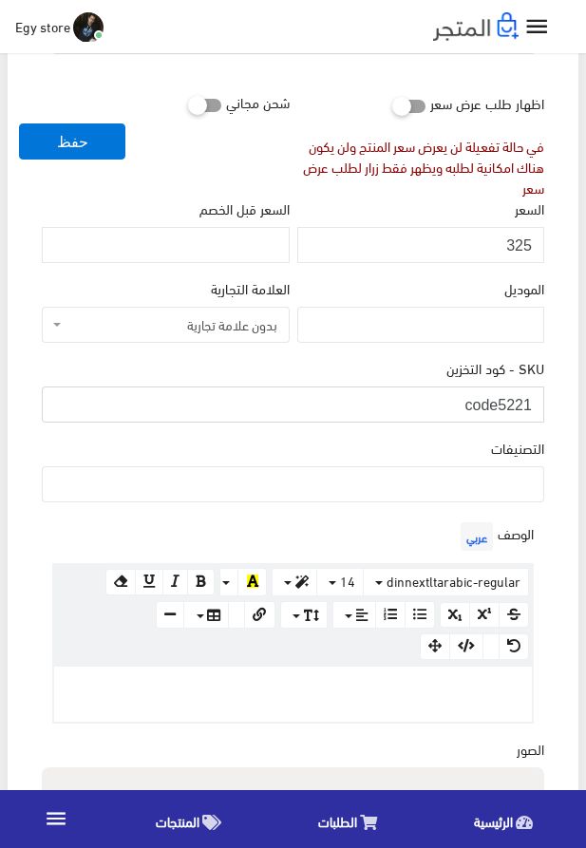
scroll to position [325, 0]
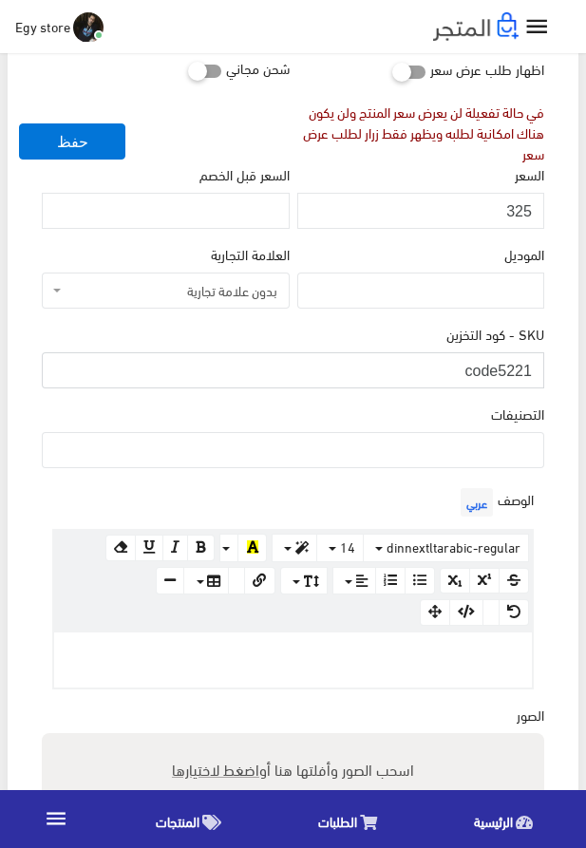
type input "code5221"
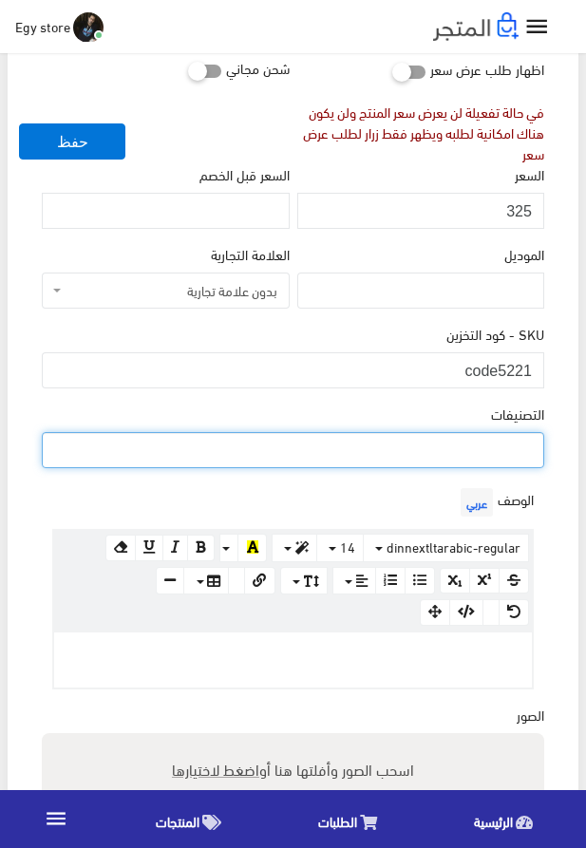
click at [483, 464] on ul at bounding box center [293, 448] width 501 height 30
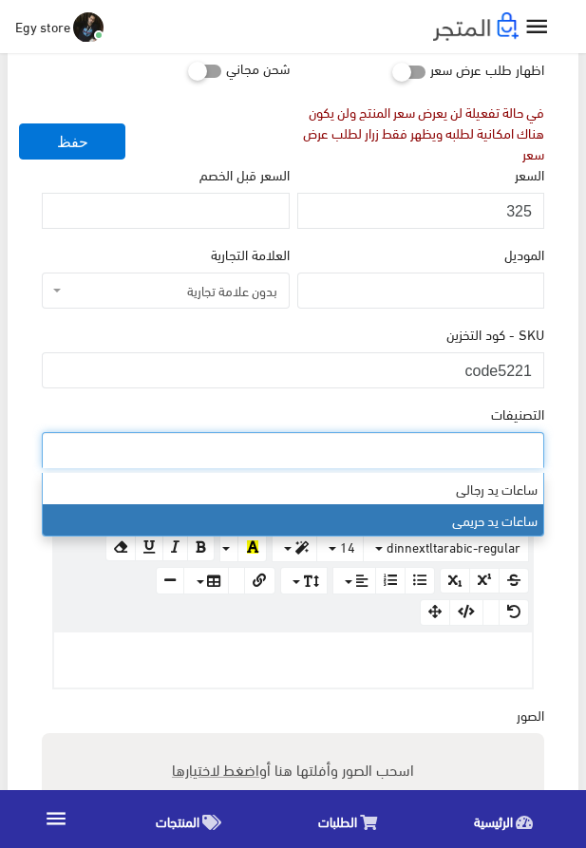
select select "28"
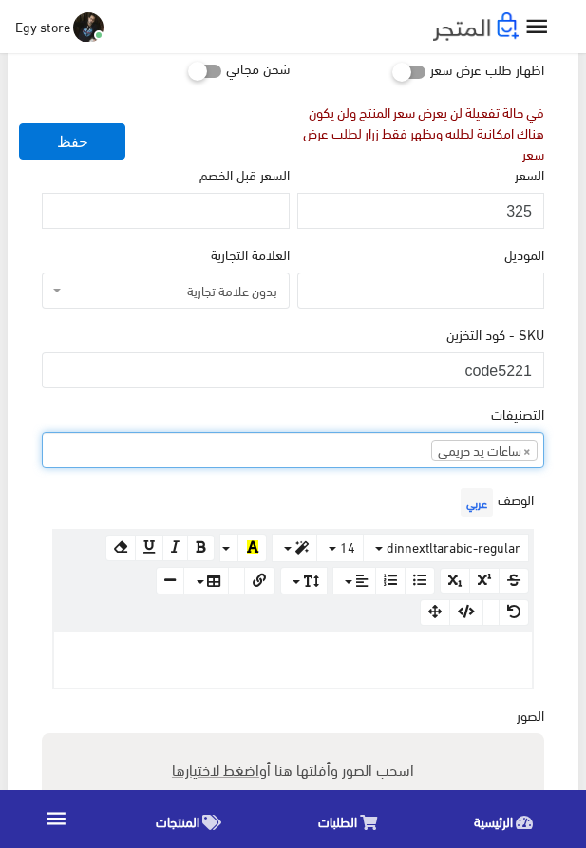
scroll to position [24, 0]
click at [336, 676] on div at bounding box center [293, 660] width 478 height 55
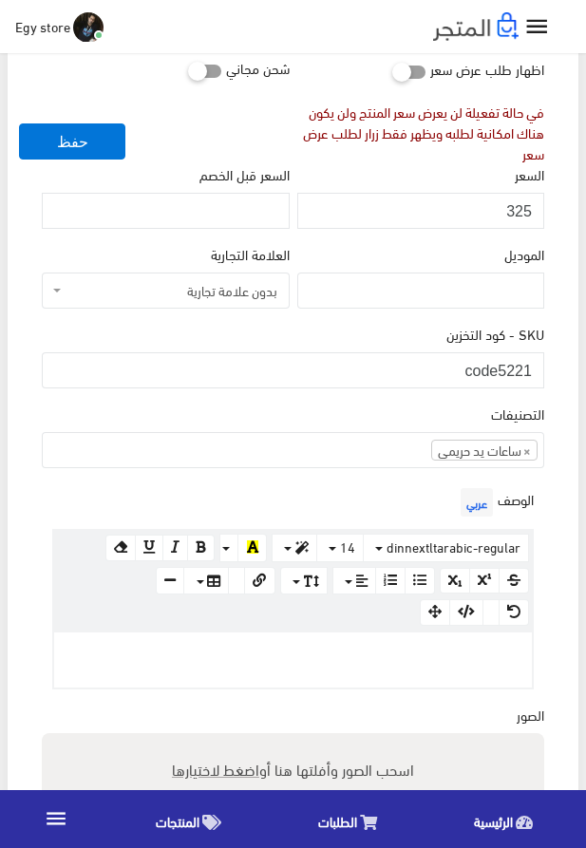
paste div
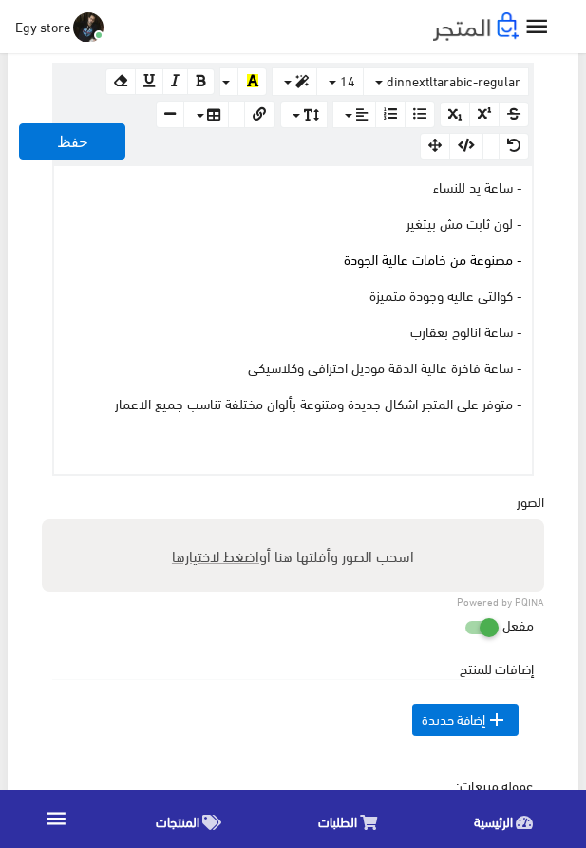
scroll to position [793, 0]
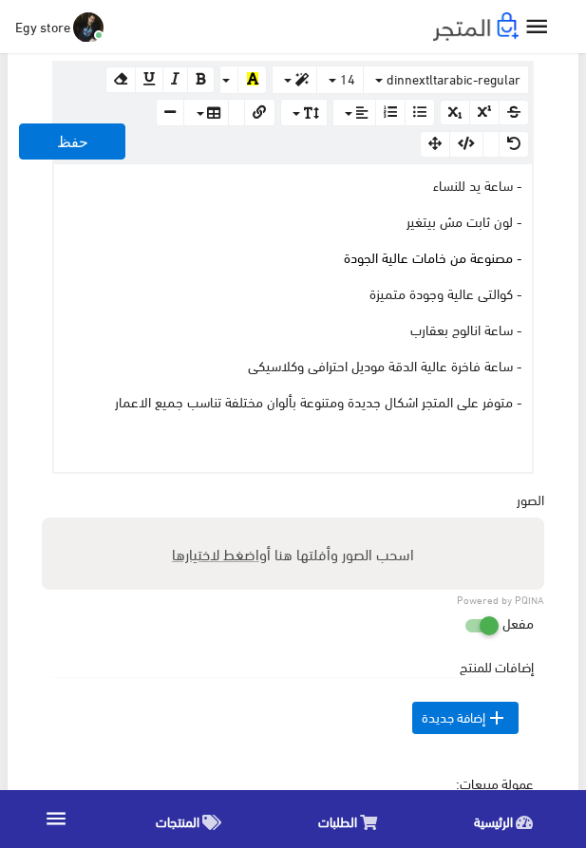
click at [196, 561] on span "اضغط لاختيارها" at bounding box center [215, 554] width 87 height 28
click at [196, 523] on input "اسحب الصور وأفلتها هنا أو اضغط لاختيارها" at bounding box center [293, 521] width 503 height 6
type input "5221.jpeg"
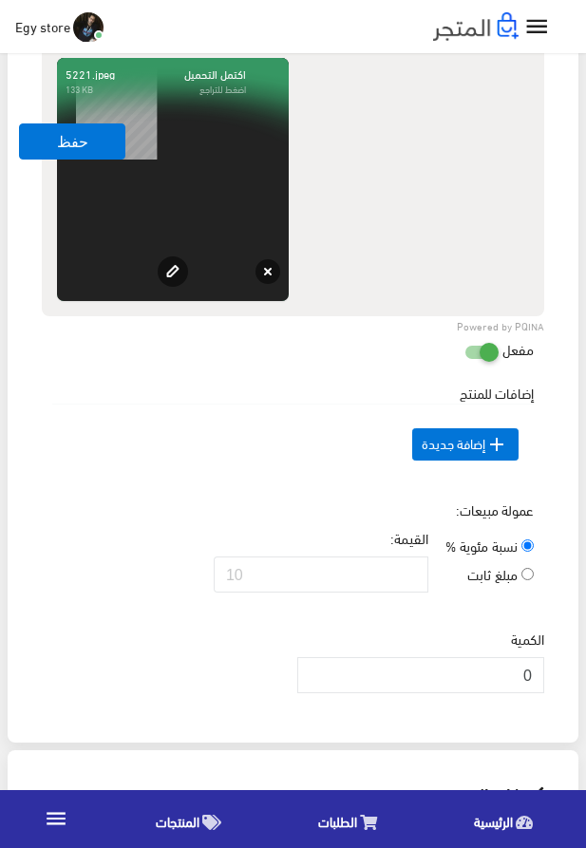
scroll to position [1443, 0]
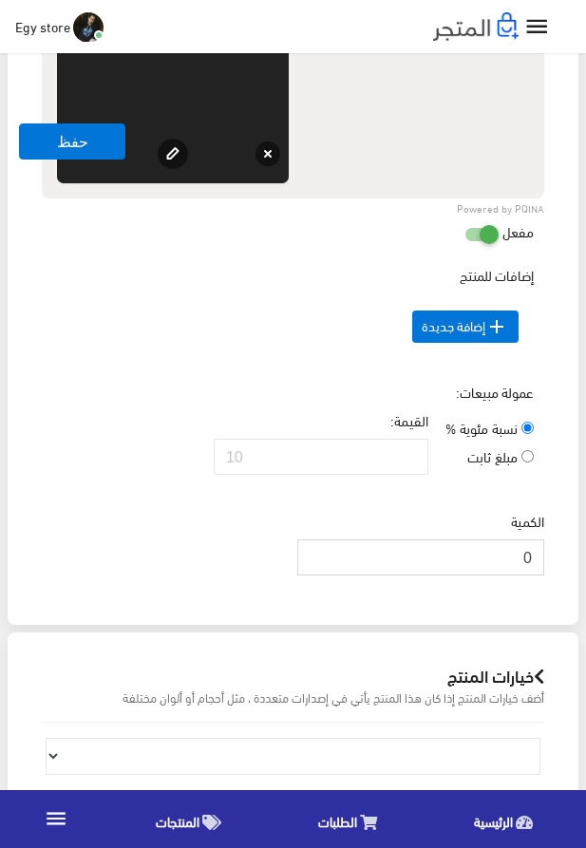
drag, startPoint x: 507, startPoint y: 584, endPoint x: 532, endPoint y: 594, distance: 26.5
click at [532, 576] on input "0" at bounding box center [420, 558] width 247 height 36
type input "1000"
click at [213, 422] on div "عمولة مبيعات: نسبة مئوية % مبلغ ثابت القيمة:" at bounding box center [293, 436] width 510 height 108
click at [63, 136] on button "حفظ" at bounding box center [72, 142] width 106 height 36
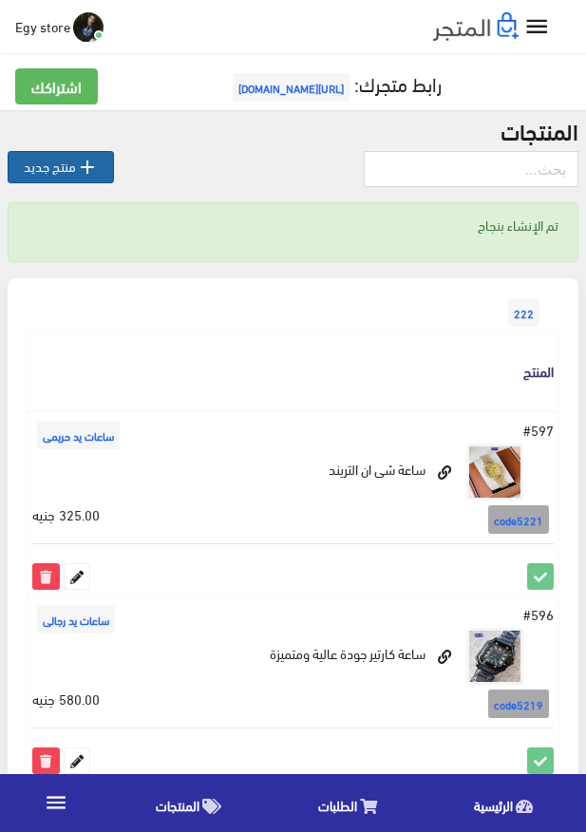
click at [60, 175] on link " منتج جديد" at bounding box center [61, 167] width 106 height 32
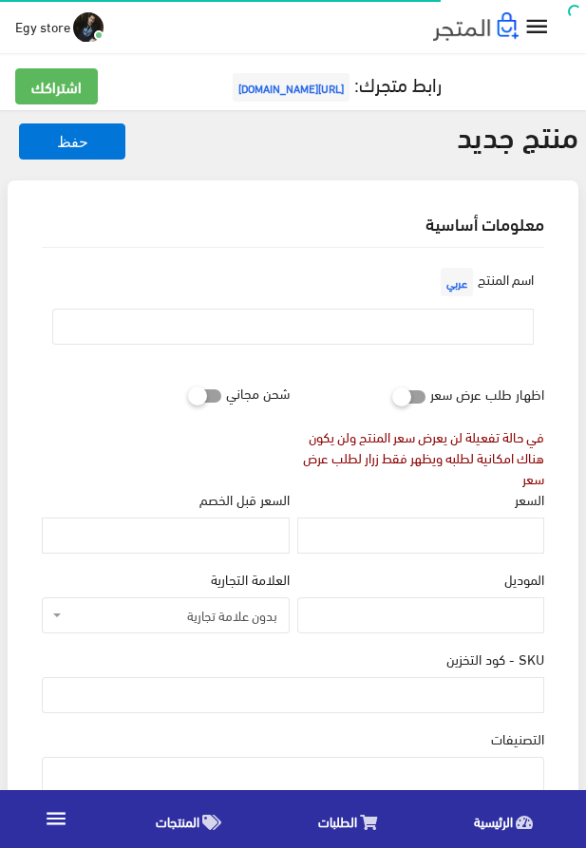
select select
click at [495, 314] on input "text" at bounding box center [293, 327] width 482 height 36
paste input "ساعة شى ان تحفة للنساء"
type input "ساعة شى ان تحفة للنساء"
click at [502, 534] on input "السعر" at bounding box center [420, 536] width 247 height 36
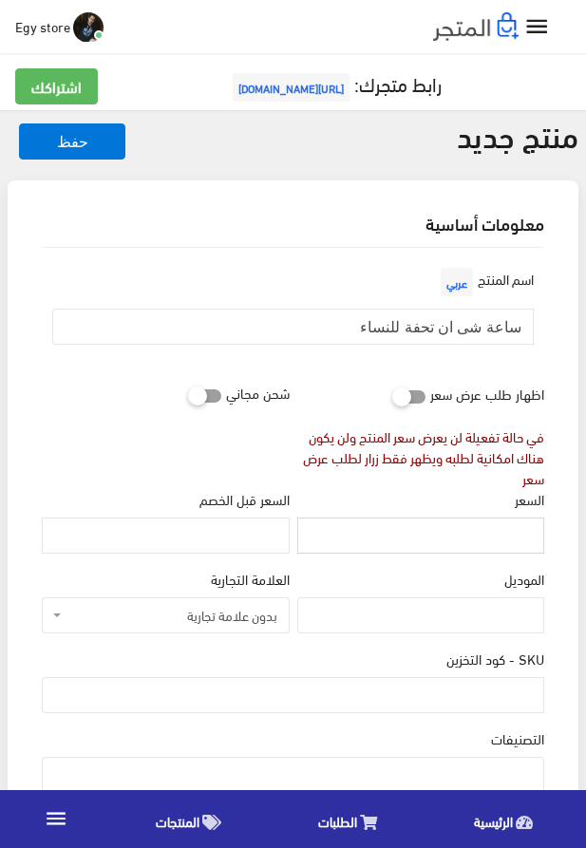
paste input "310"
type input "310"
click at [441, 679] on div "SKU - كود التخزين" at bounding box center [293, 681] width 503 height 65
click at [379, 711] on input "SKU - كود التخزين" at bounding box center [293, 695] width 503 height 36
paste input "code5222"
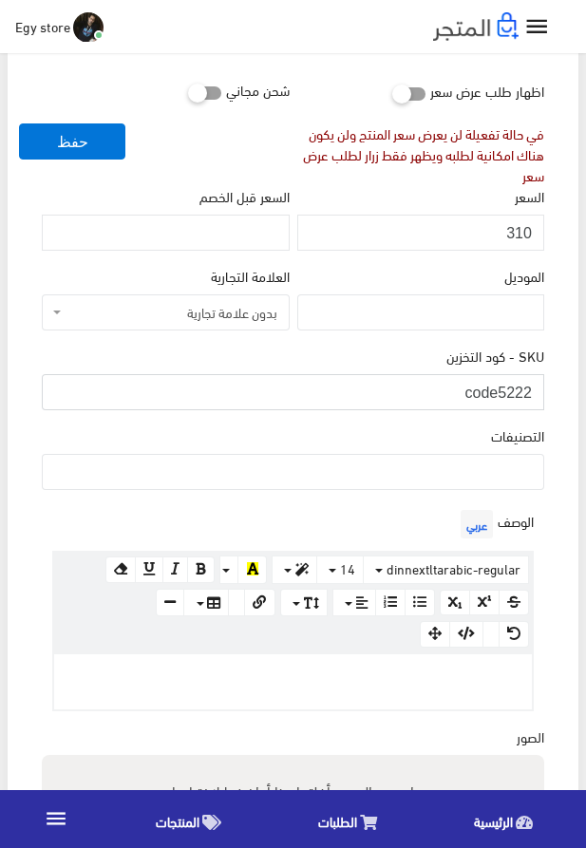
scroll to position [325, 0]
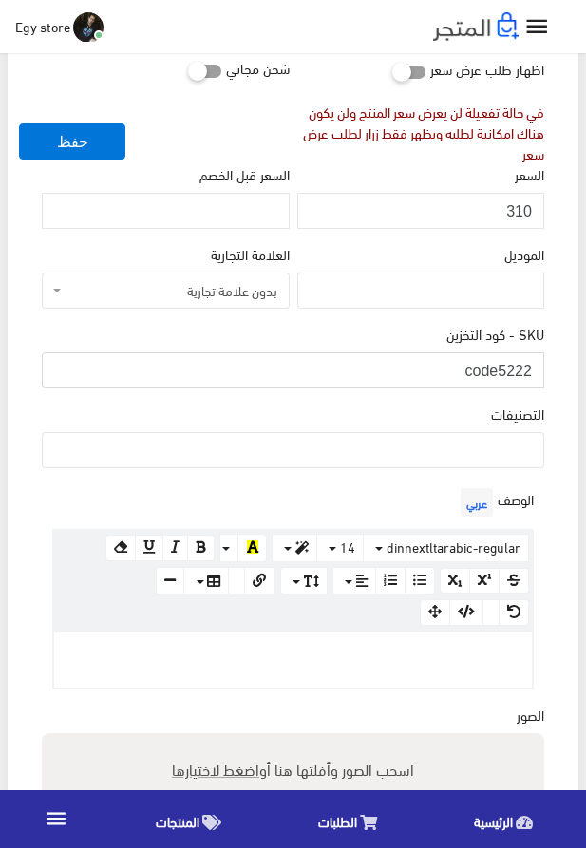
type input "code5222"
click at [482, 464] on ul at bounding box center [293, 448] width 501 height 30
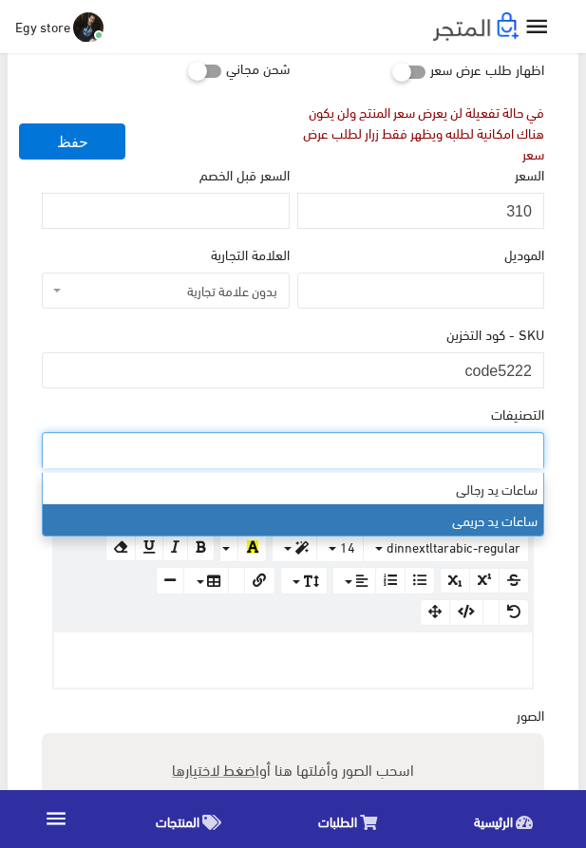
select select "28"
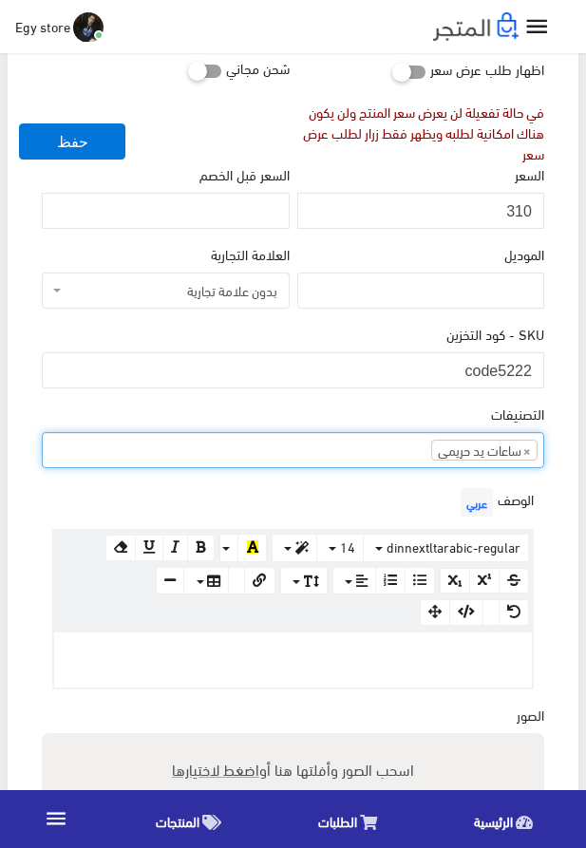
scroll to position [24, 0]
click at [496, 660] on p at bounding box center [293, 652] width 459 height 21
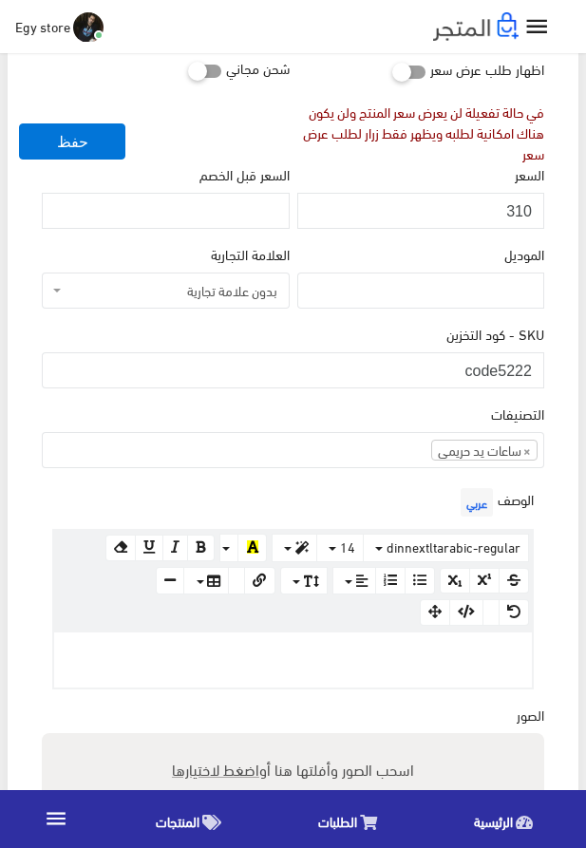
paste div
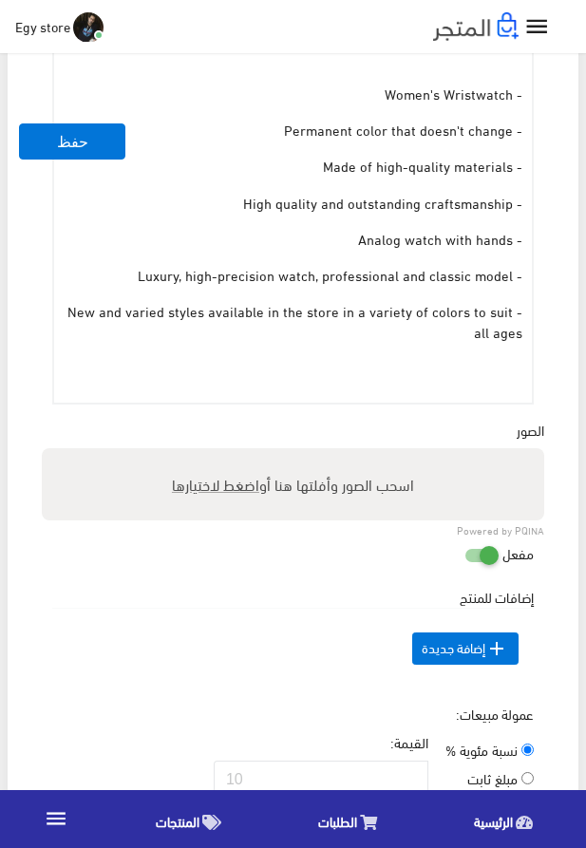
scroll to position [1320, 0]
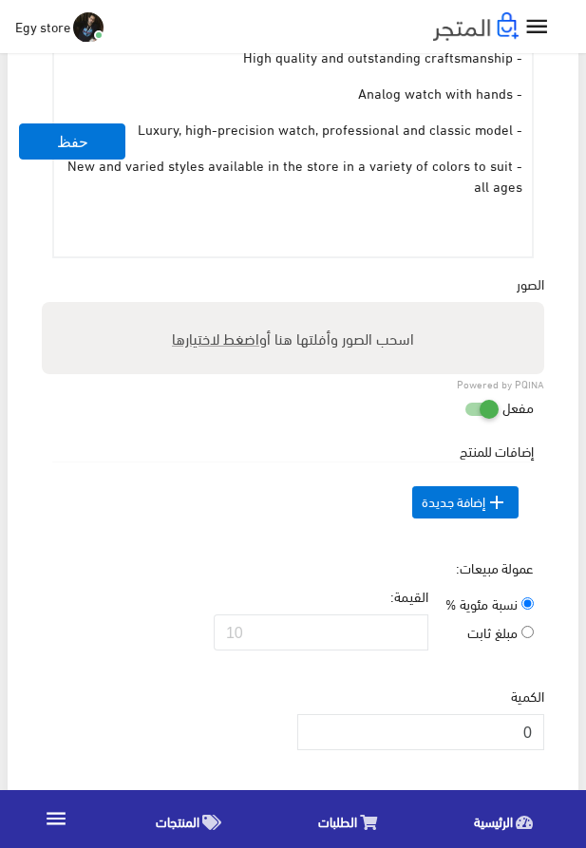
click at [223, 346] on span "اضغط لاختيارها" at bounding box center [215, 338] width 87 height 28
click at [223, 308] on input "اسحب الصور وأفلتها هنا أو اضغط لاختيارها" at bounding box center [293, 305] width 503 height 6
type input "5222.jpeg"
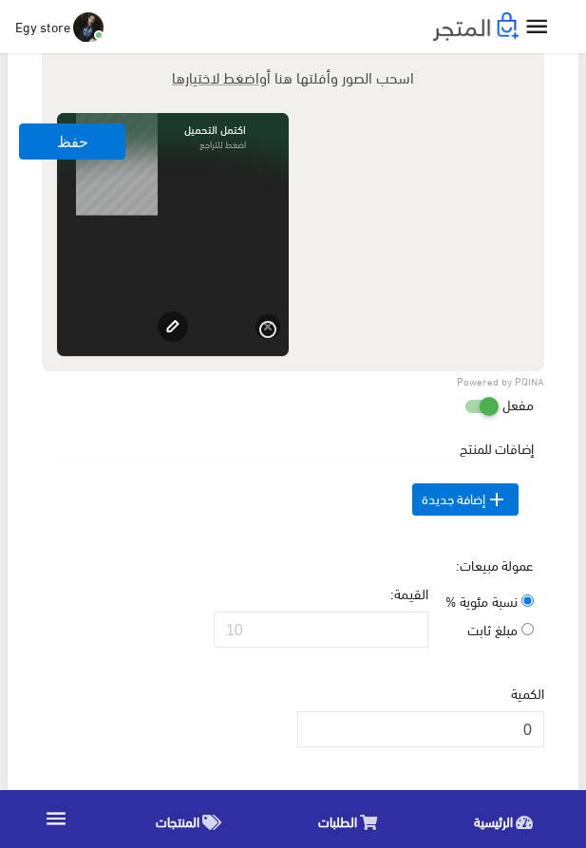
scroll to position [1861, 0]
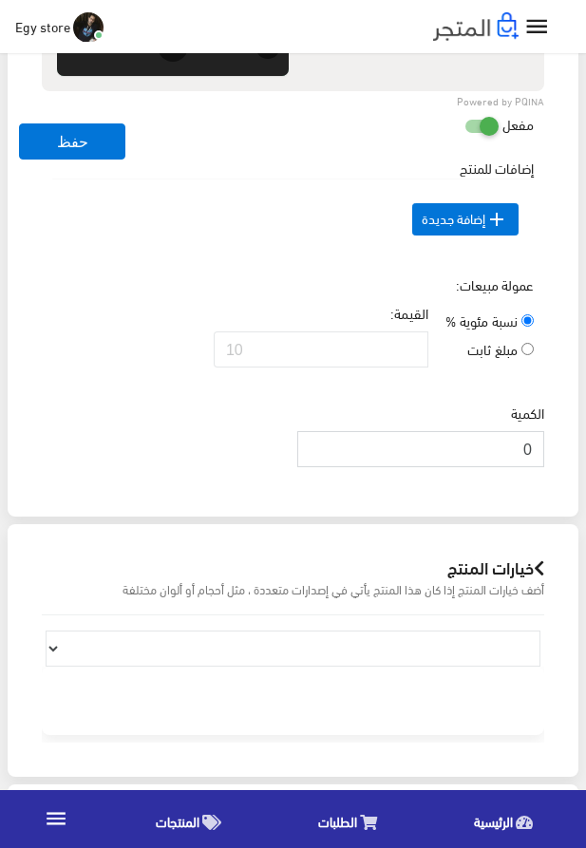
drag, startPoint x: 510, startPoint y: 477, endPoint x: 546, endPoint y: 483, distance: 36.5
click at [544, 467] on input "0" at bounding box center [420, 449] width 247 height 36
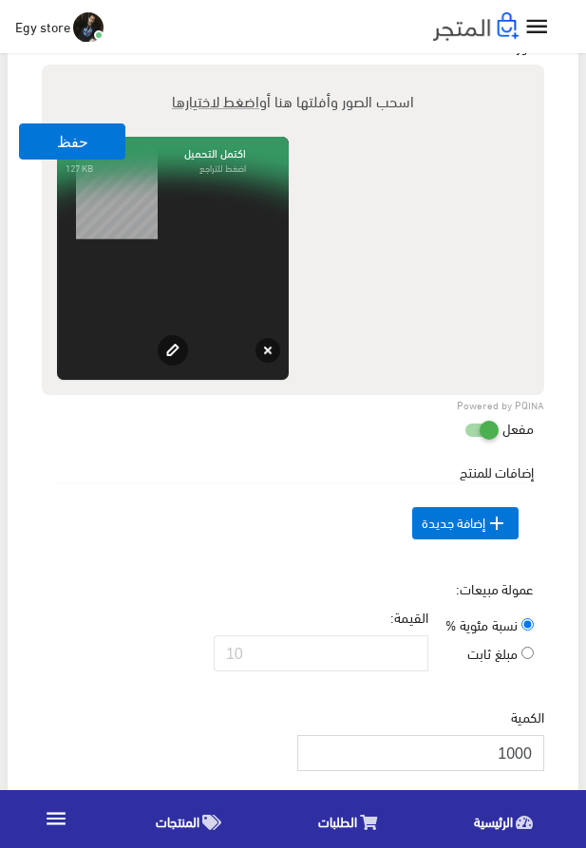
scroll to position [1536, 0]
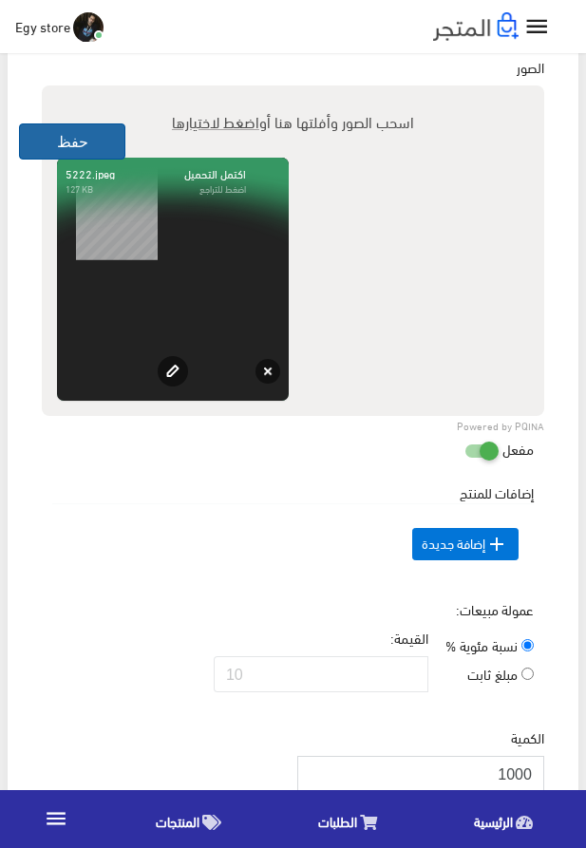
type input "1000"
click at [96, 139] on button "حفظ" at bounding box center [72, 142] width 106 height 36
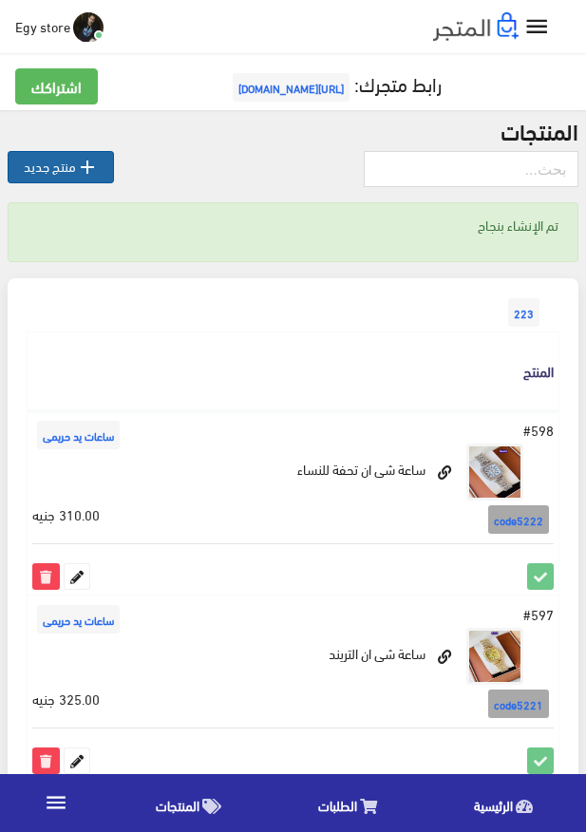
click at [65, 163] on link " منتج جديد" at bounding box center [61, 167] width 106 height 32
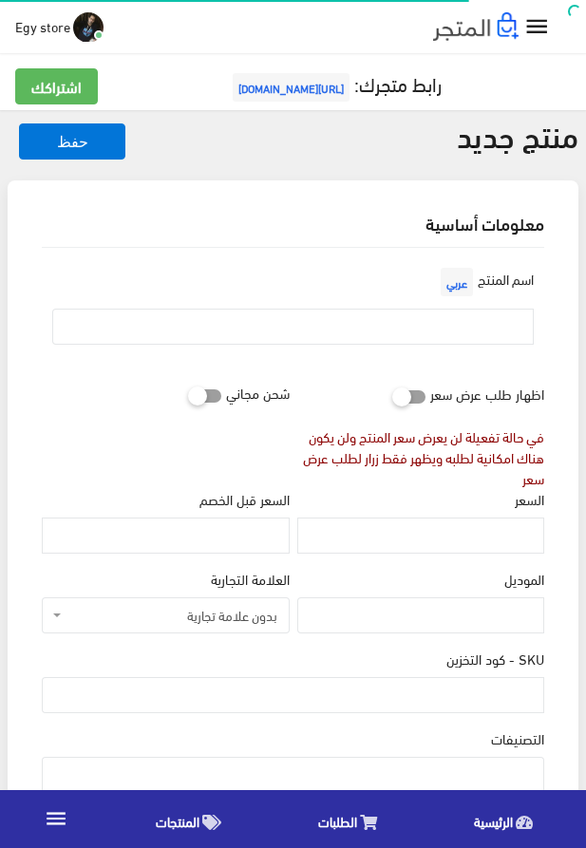
select select
click at [325, 315] on input "text" at bounding box center [293, 327] width 482 height 36
paste input "shein watch"
type input "shein watch"
click at [488, 540] on input "السعر" at bounding box center [420, 536] width 247 height 36
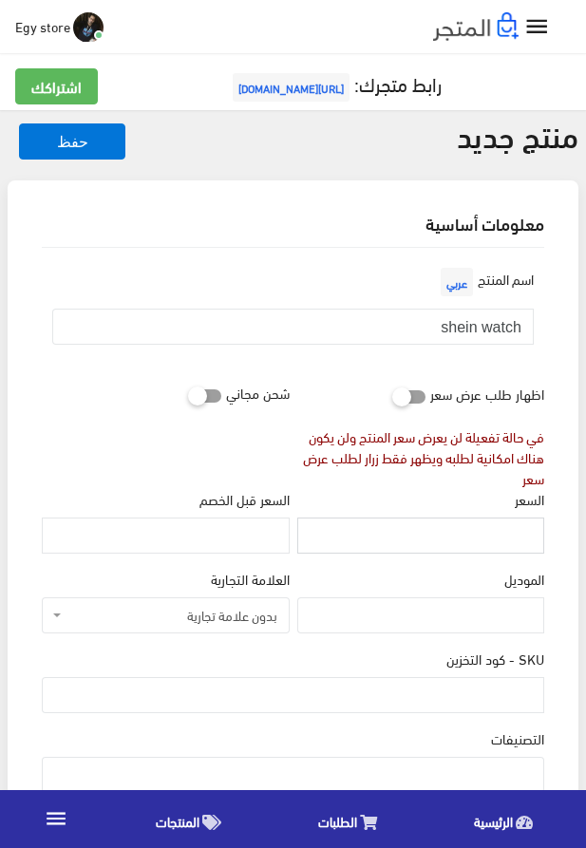
paste input "315"
type input "315"
click at [332, 686] on input "SKU - كود التخزين" at bounding box center [293, 695] width 503 height 36
paste input "code5223"
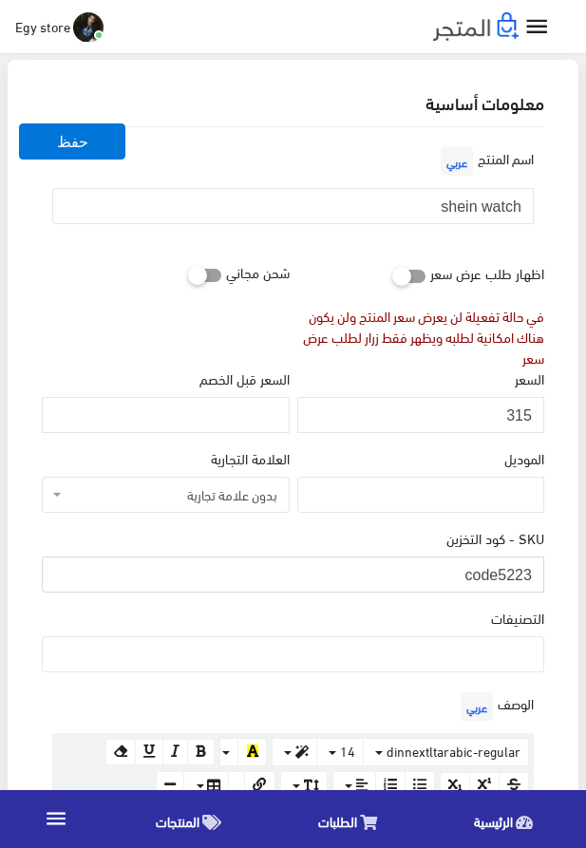
scroll to position [217, 0]
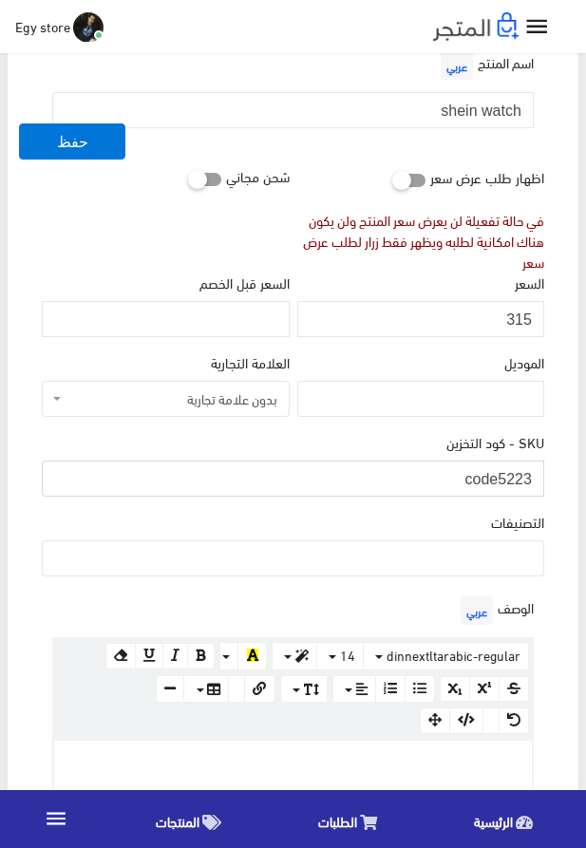
type input "code5223"
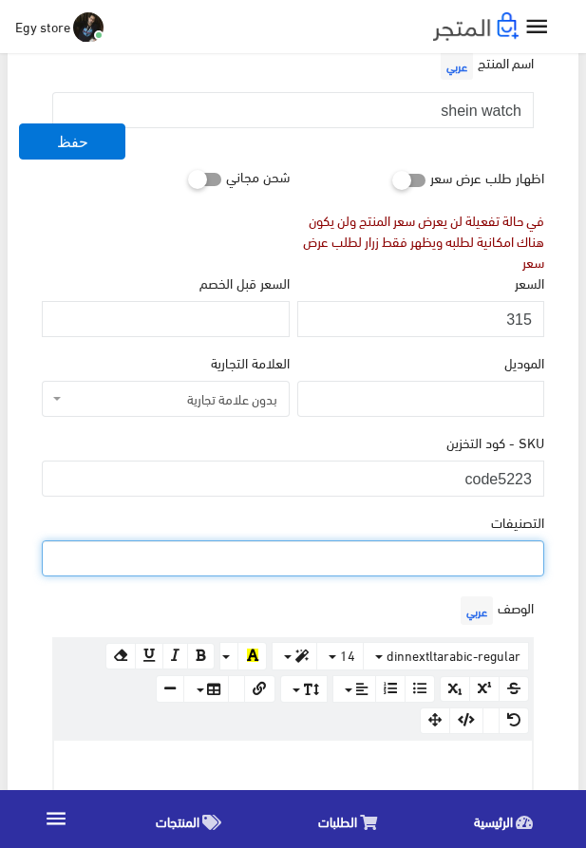
click at [399, 555] on ul at bounding box center [293, 557] width 501 height 30
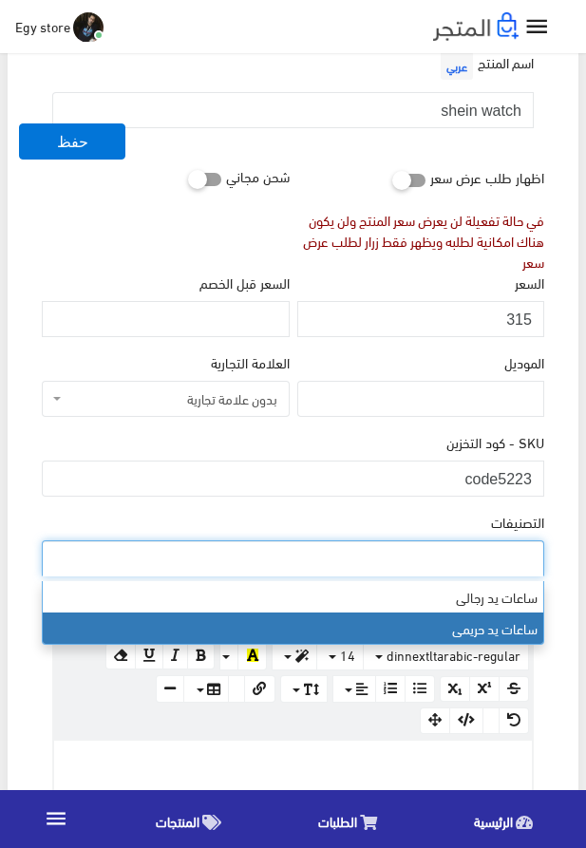
select select "28"
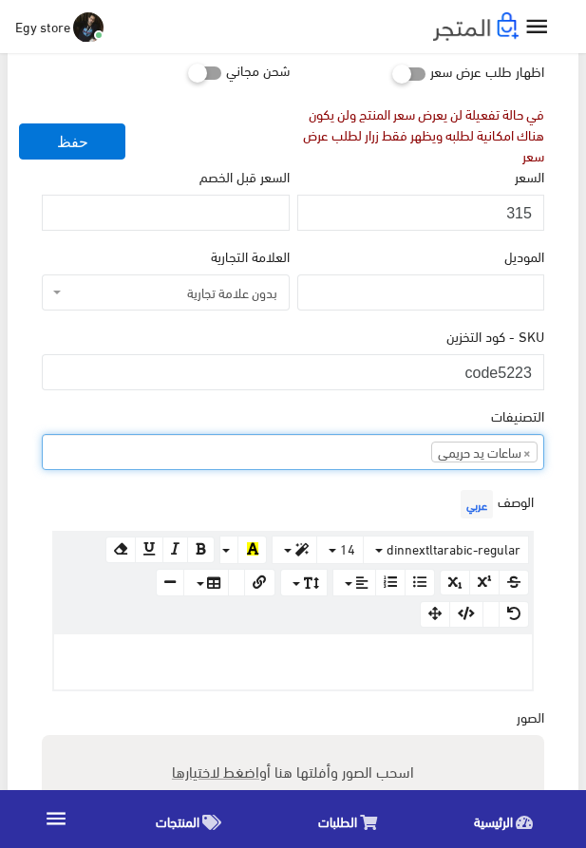
scroll to position [325, 0]
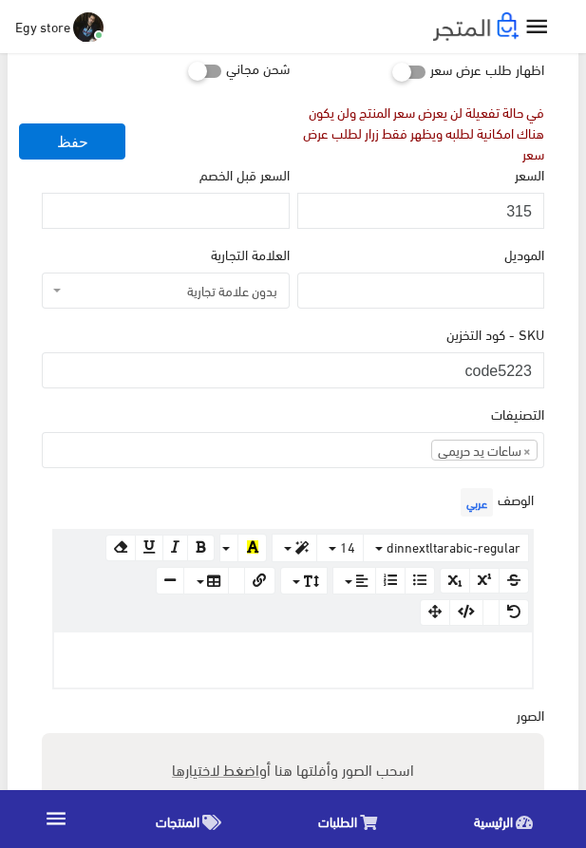
click at [251, 648] on p at bounding box center [293, 652] width 459 height 21
paste div
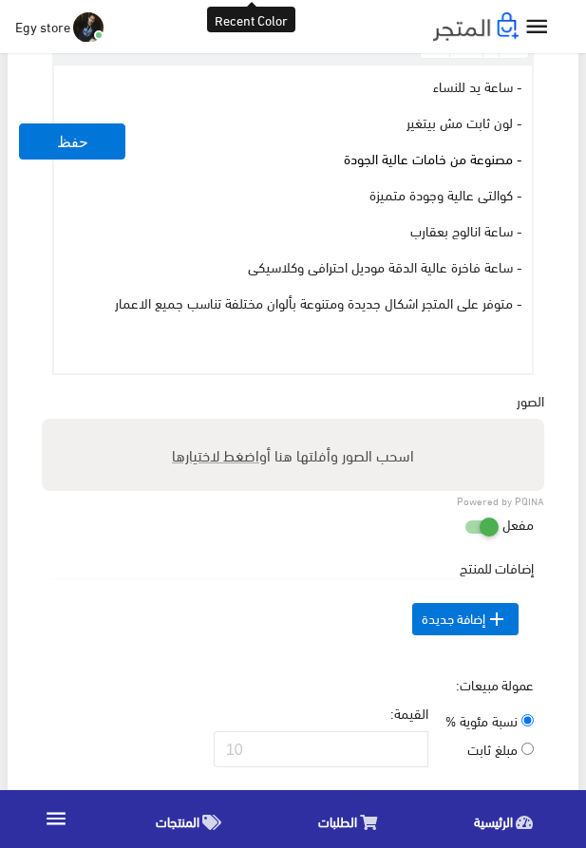
scroll to position [902, 0]
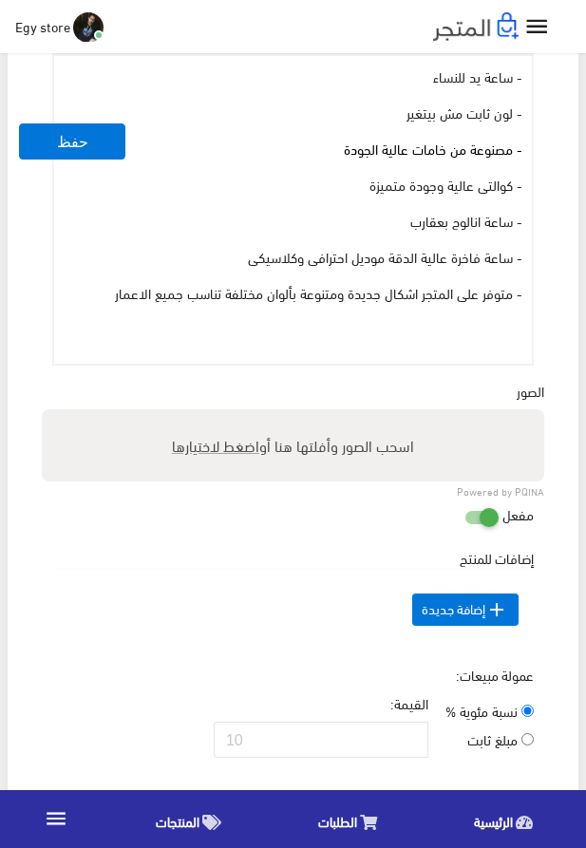
click at [233, 457] on span "اضغط لاختيارها" at bounding box center [215, 445] width 87 height 28
click at [233, 415] on input "اسحب الصور وأفلتها هنا أو اضغط لاختيارها" at bounding box center [293, 412] width 503 height 6
type input "5223.jpeg"
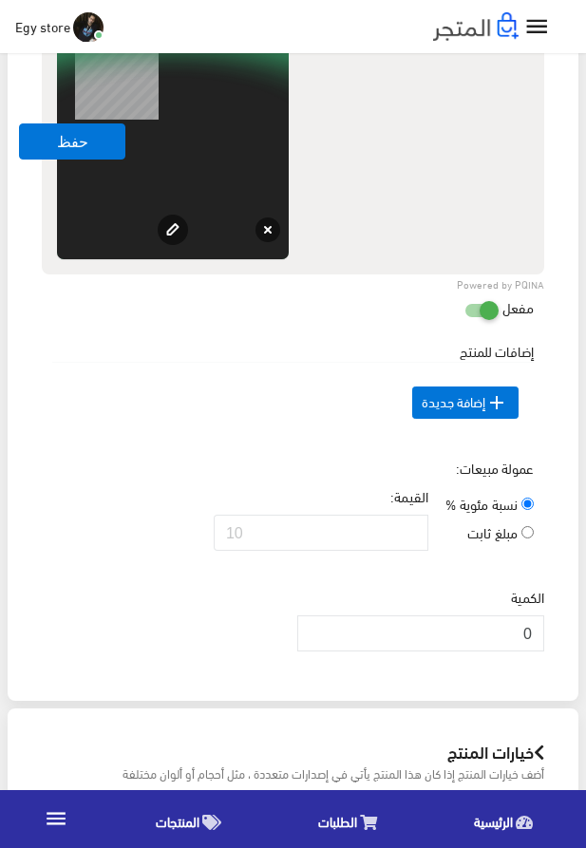
scroll to position [1551, 0]
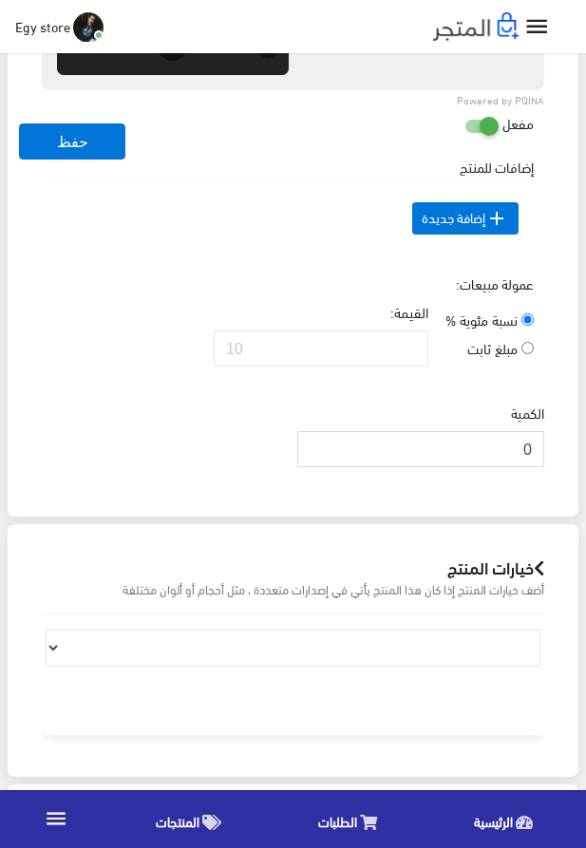
drag, startPoint x: 512, startPoint y: 483, endPoint x: 569, endPoint y: 483, distance: 57.0
click at [544, 467] on input "0" at bounding box center [420, 449] width 247 height 36
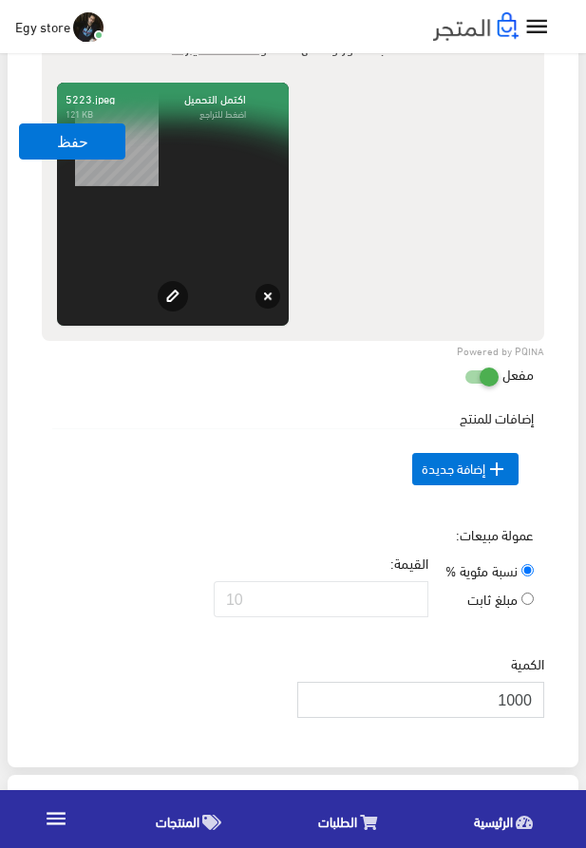
scroll to position [1118, 0]
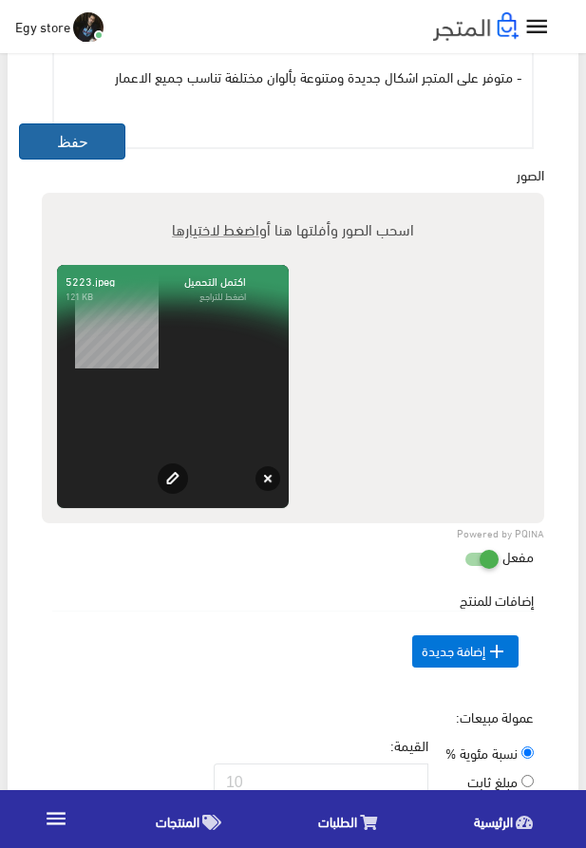
type input "1000"
click at [97, 146] on button "حفظ" at bounding box center [72, 142] width 106 height 36
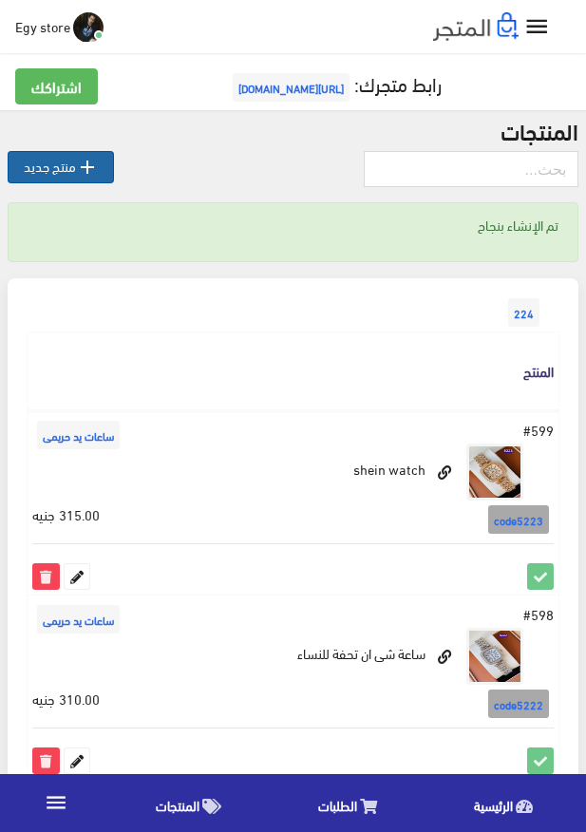
click at [71, 165] on link " منتج جديد" at bounding box center [61, 167] width 106 height 32
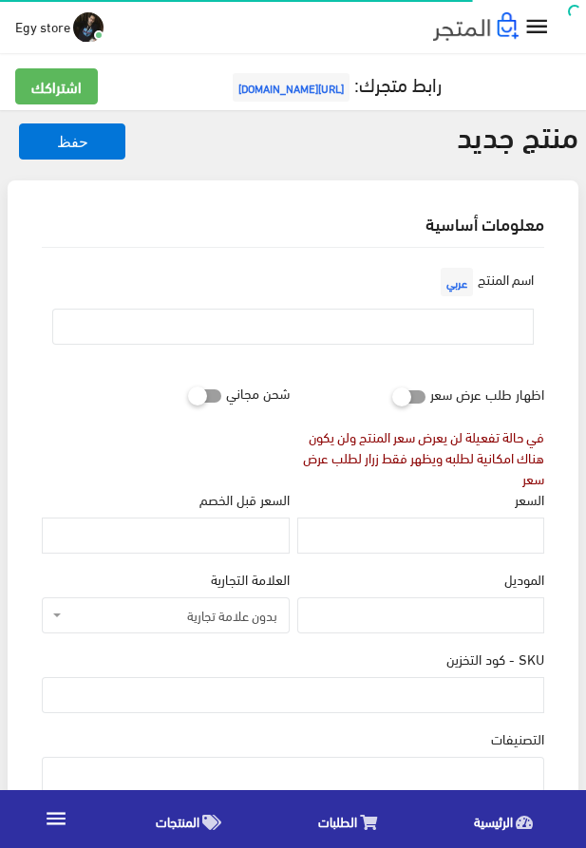
select select
click at [400, 331] on input "text" at bounding box center [293, 327] width 482 height 36
paste input "shein watch for woman"
type input "shein watch for woman"
click at [507, 534] on input "السعر" at bounding box center [420, 536] width 247 height 36
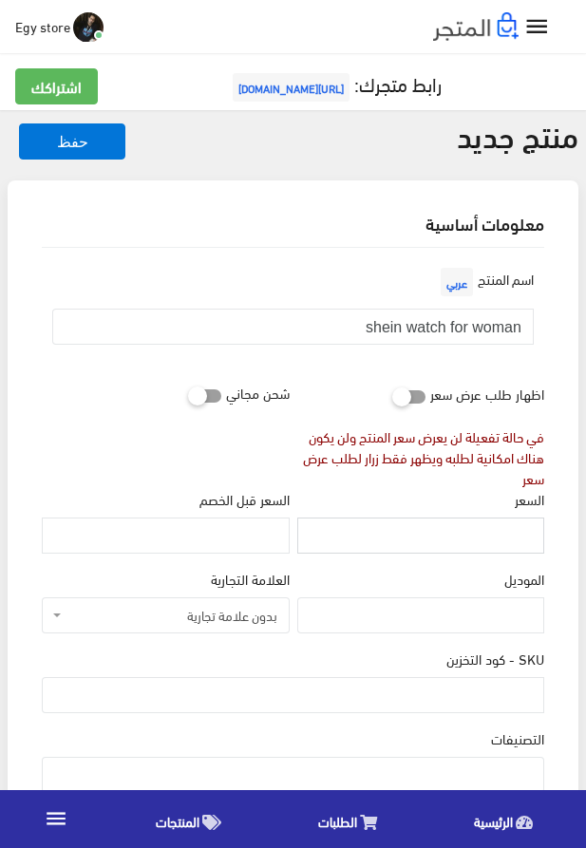
paste input "315"
type input "315"
click at [468, 694] on input "SKU - كود التخزين" at bounding box center [293, 695] width 503 height 36
paste input "code5224"
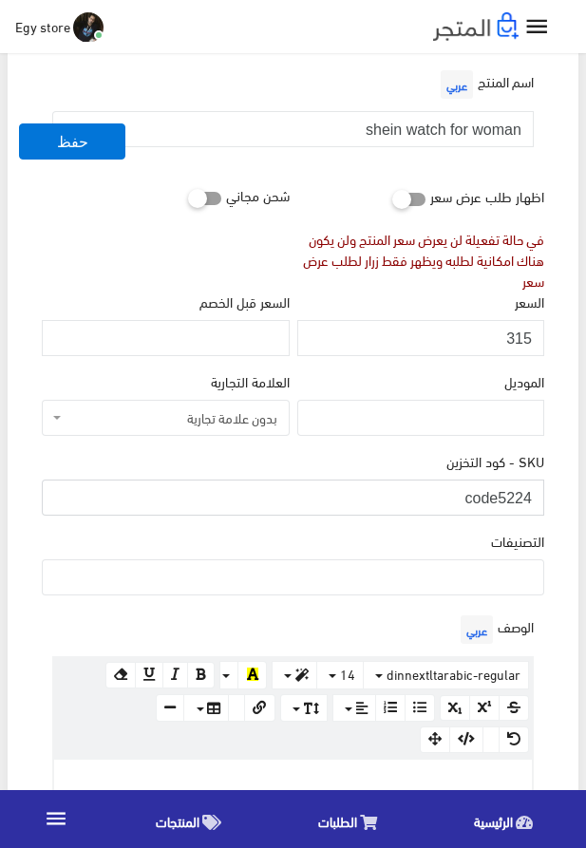
scroll to position [217, 0]
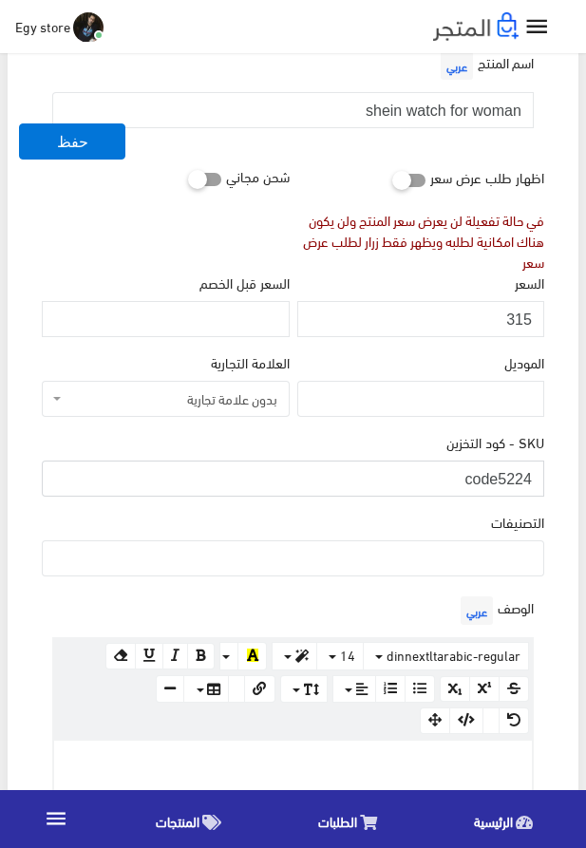
type input "code5224"
click at [407, 560] on ul at bounding box center [293, 557] width 501 height 30
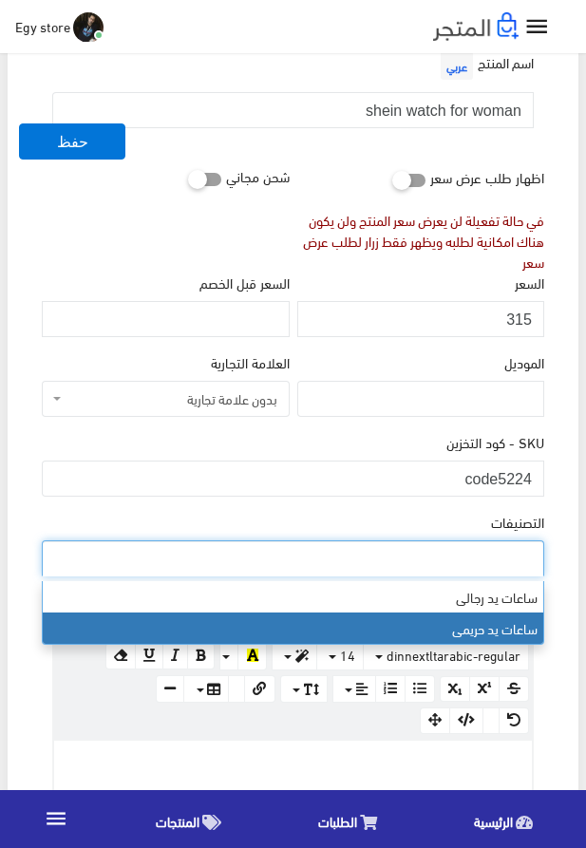
select select "28"
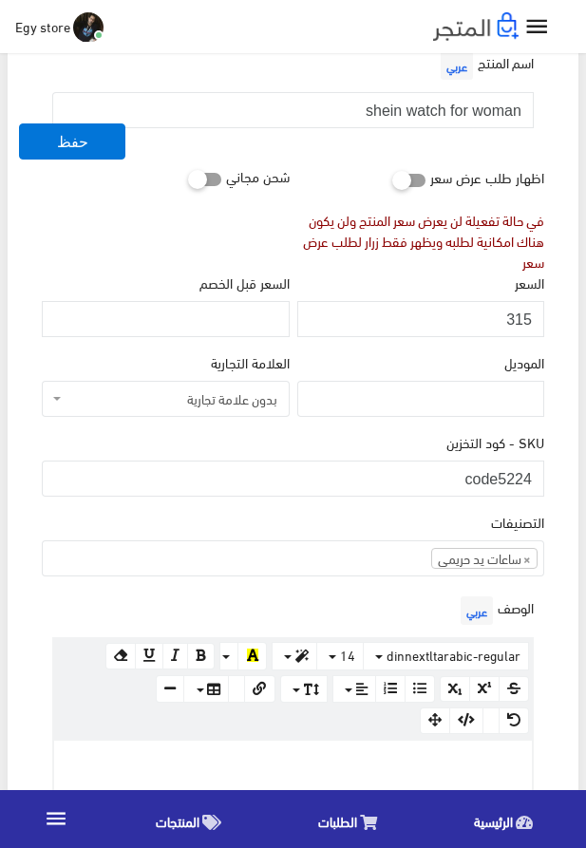
click at [465, 748] on div at bounding box center [293, 768] width 478 height 55
paste div
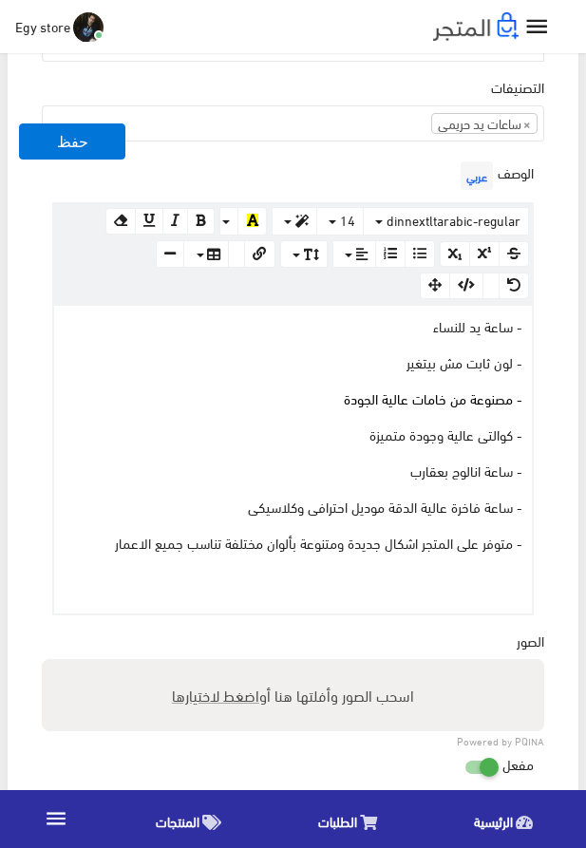
scroll to position [685, 0]
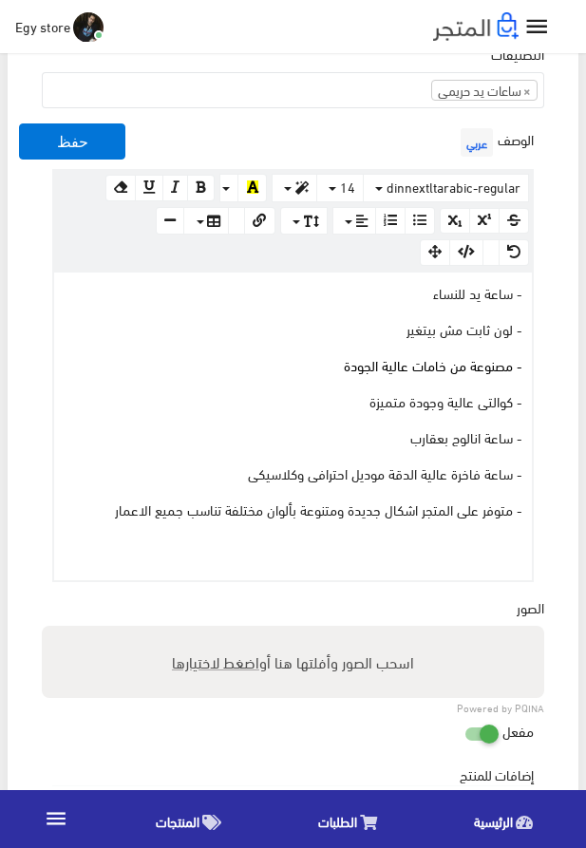
click at [224, 663] on span "اضغط لاختيارها" at bounding box center [215, 662] width 87 height 28
click at [224, 632] on input "اسحب الصور وأفلتها هنا أو اضغط لاختيارها" at bounding box center [293, 629] width 503 height 6
type input "5224.jpeg"
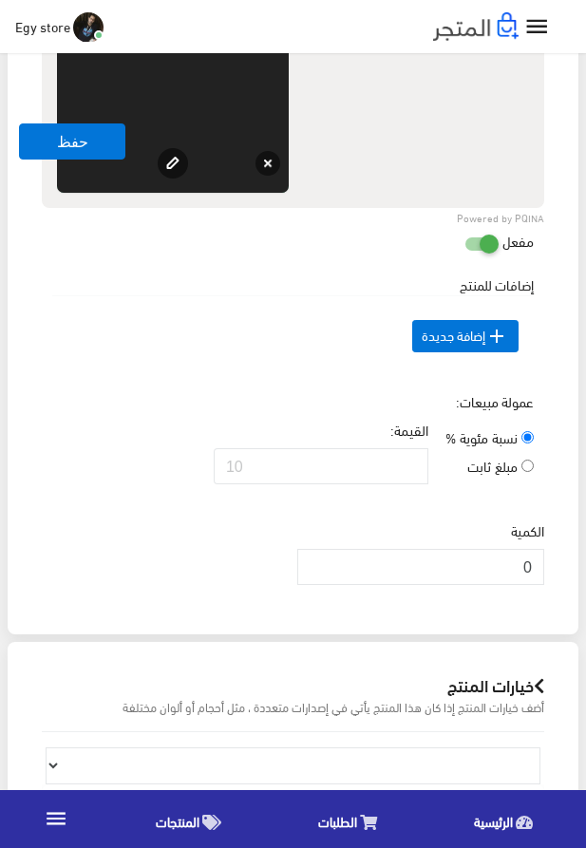
scroll to position [1443, 0]
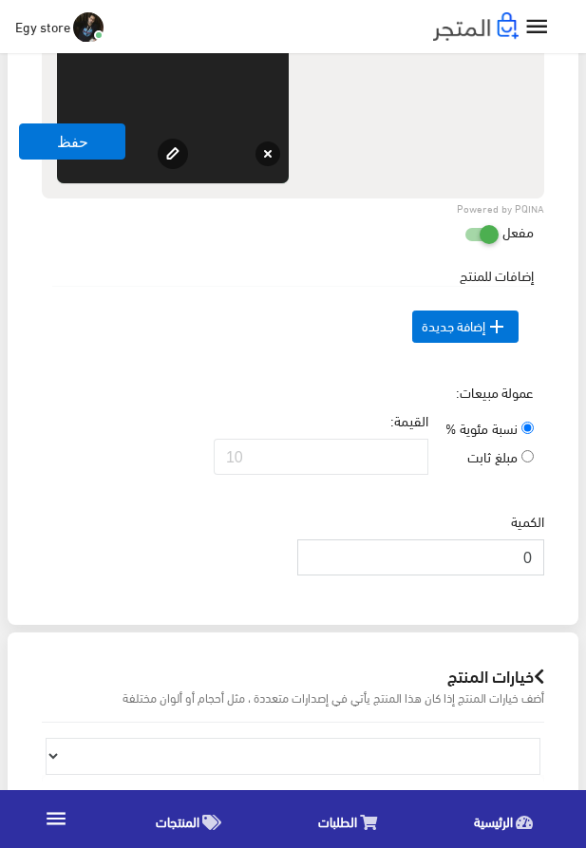
drag, startPoint x: 498, startPoint y: 595, endPoint x: 533, endPoint y: 595, distance: 35.2
click at [533, 576] on input "0" at bounding box center [420, 558] width 247 height 36
type input "1000"
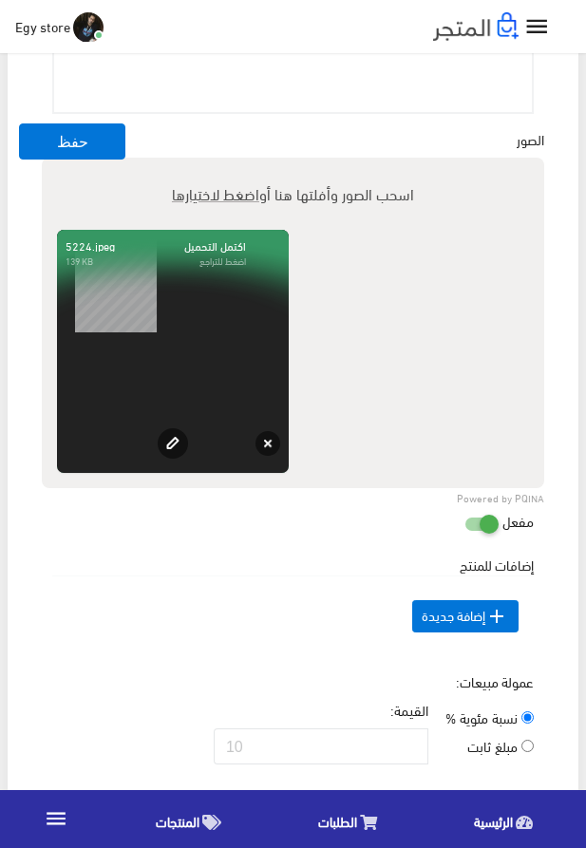
scroll to position [1010, 0]
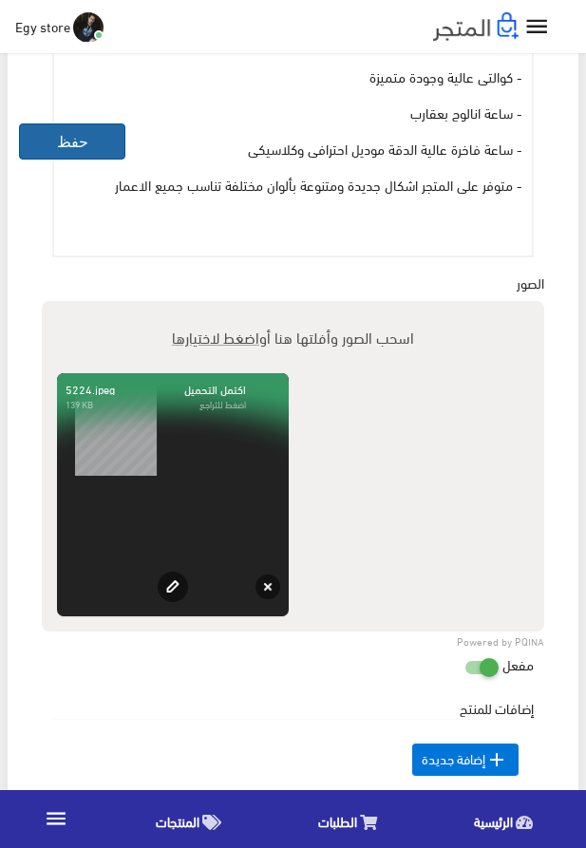
click at [64, 134] on button "حفظ" at bounding box center [72, 142] width 106 height 36
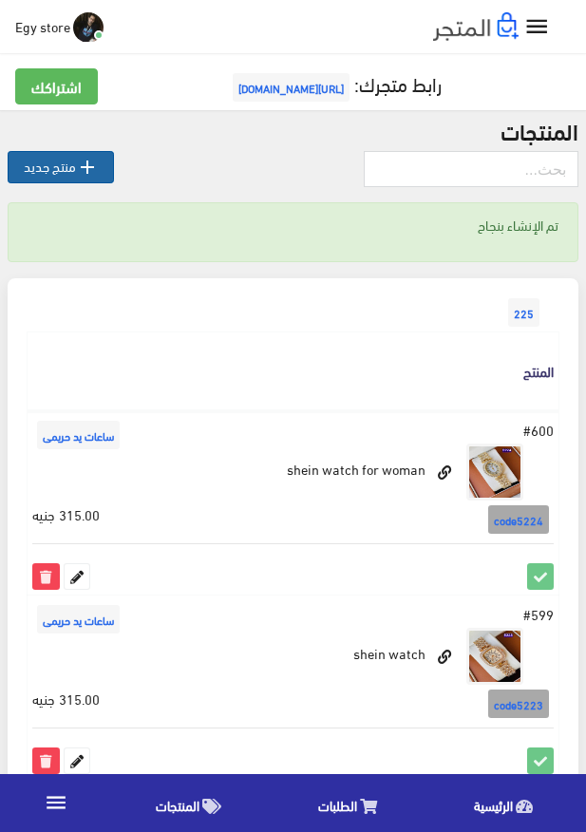
click at [96, 161] on icon "" at bounding box center [87, 167] width 23 height 23
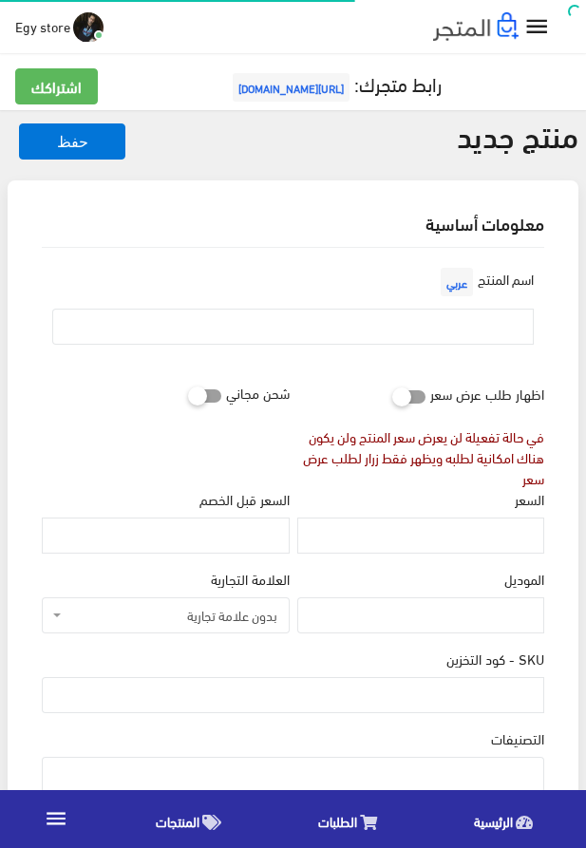
select select
click at [500, 338] on input "text" at bounding box center [293, 327] width 482 height 36
paste input "ساعة يد حريمى من شى ان"
type input "ساعة يد حريمى من شى ان"
click at [470, 543] on input "السعر" at bounding box center [420, 536] width 247 height 36
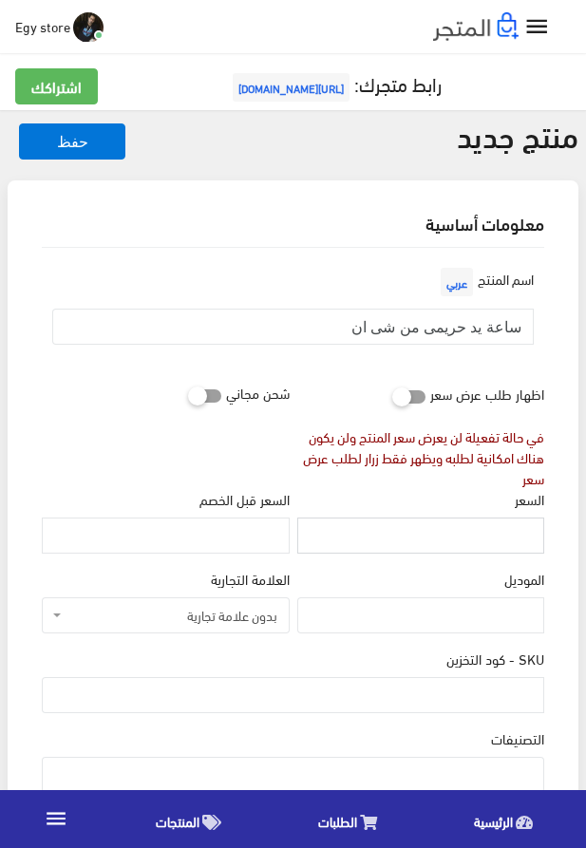
paste input "310"
type input "310"
click at [416, 696] on input "SKU - كود التخزين" at bounding box center [293, 695] width 503 height 36
paste input "code5225"
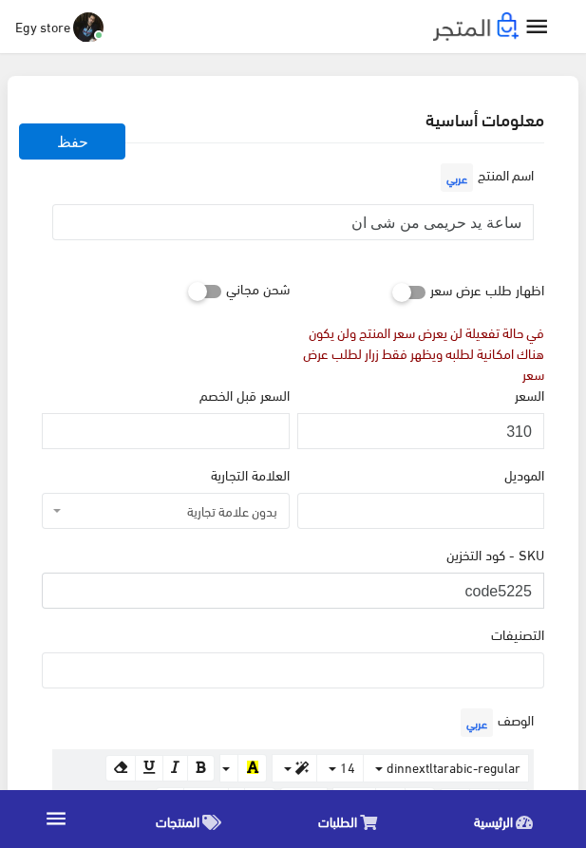
scroll to position [217, 0]
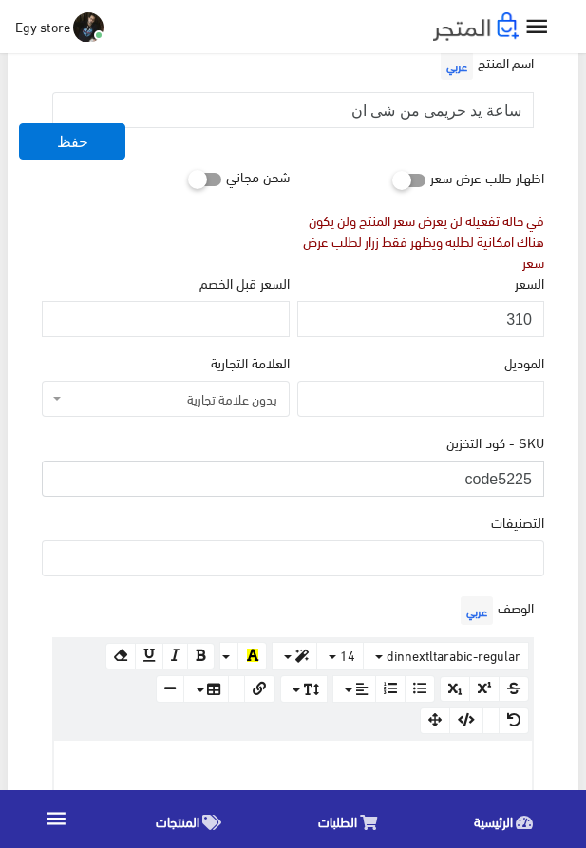
type input "code5225"
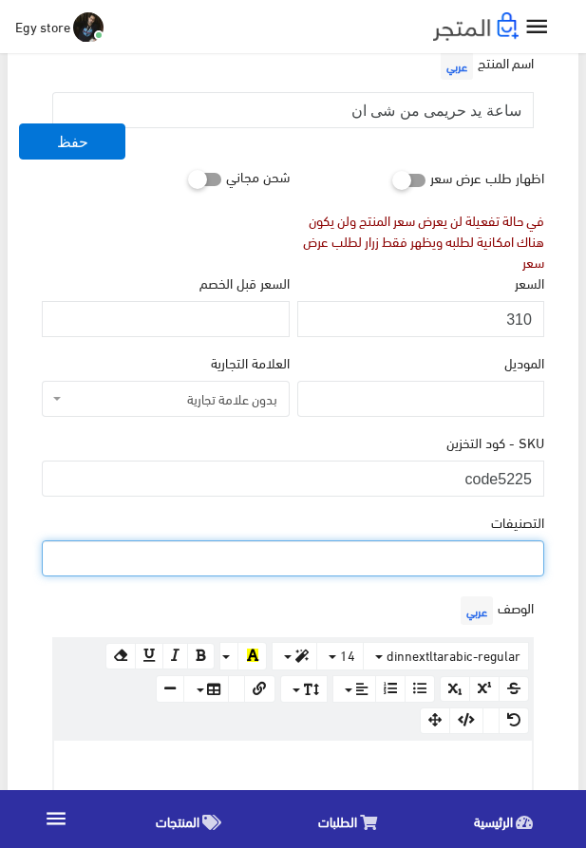
click at [467, 569] on ul at bounding box center [293, 557] width 501 height 30
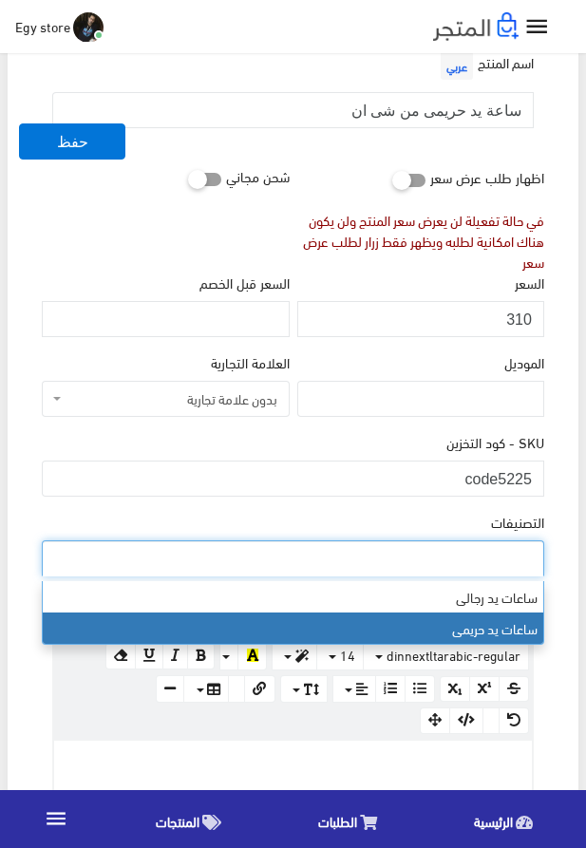
select select "28"
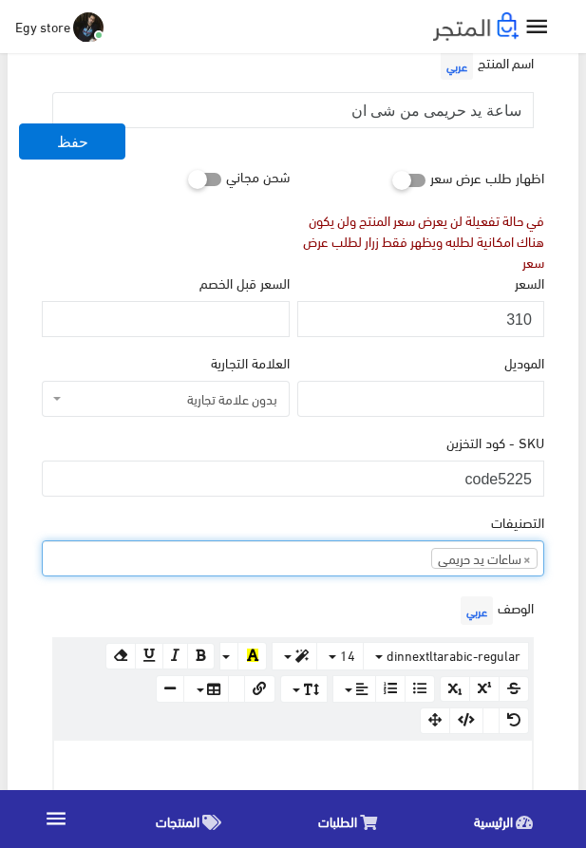
scroll to position [24, 0]
click at [379, 758] on p at bounding box center [293, 761] width 459 height 21
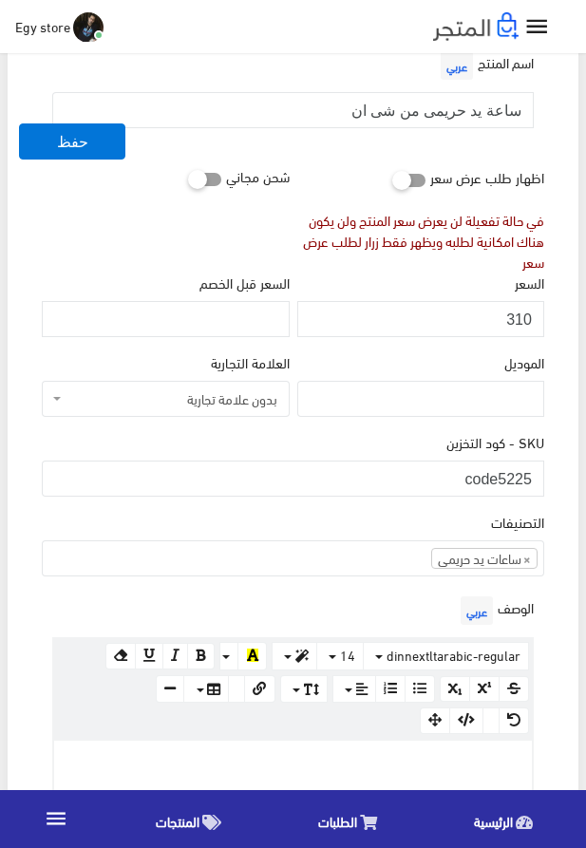
paste div
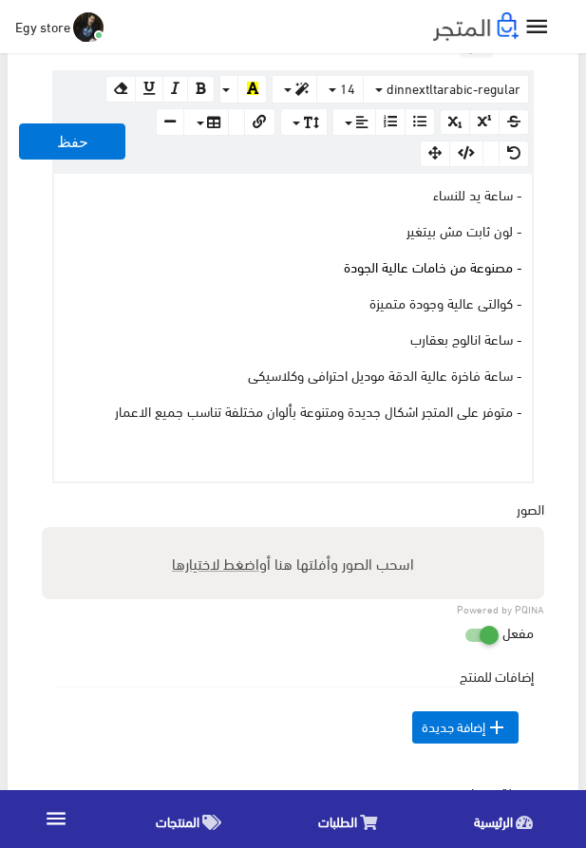
scroll to position [793, 0]
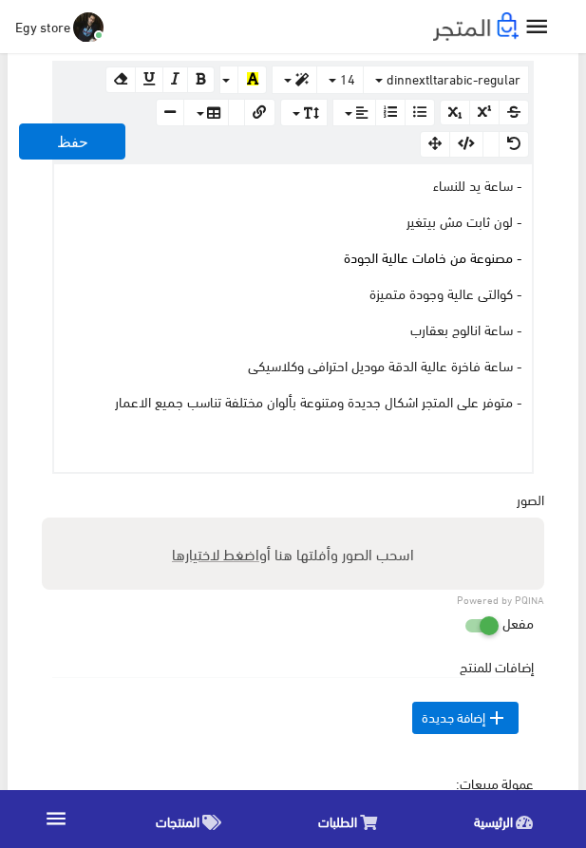
click at [211, 561] on span "اضغط لاختيارها" at bounding box center [215, 554] width 87 height 28
click at [211, 523] on input "اسحب الصور وأفلتها هنا أو اضغط لاختيارها" at bounding box center [293, 521] width 503 height 6
type input "5225.jpeg"
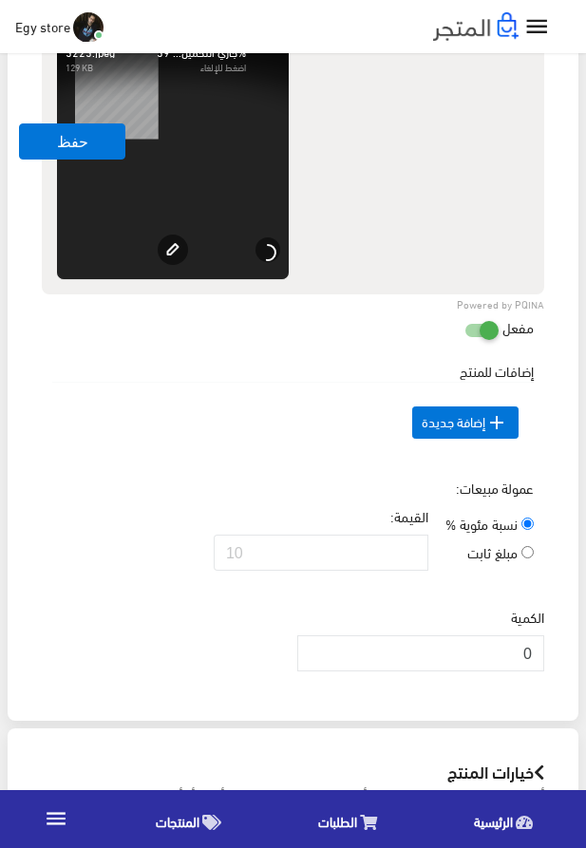
scroll to position [1443, 0]
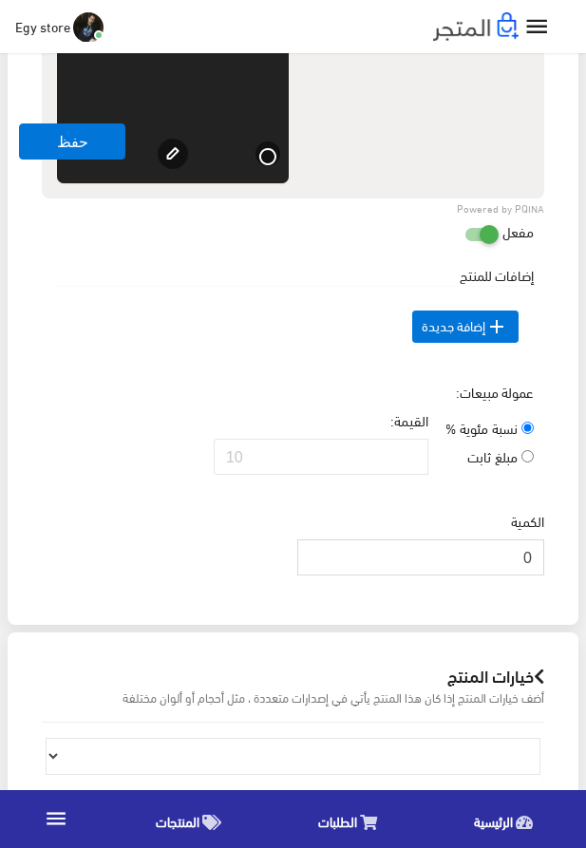
drag, startPoint x: 516, startPoint y: 581, endPoint x: 530, endPoint y: 586, distance: 15.0
click at [530, 576] on input "0" at bounding box center [420, 558] width 247 height 36
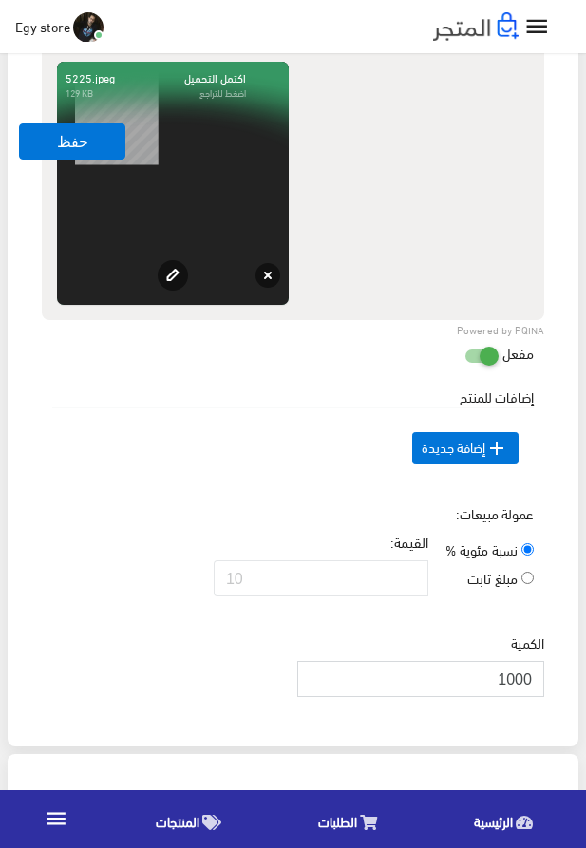
scroll to position [1227, 0]
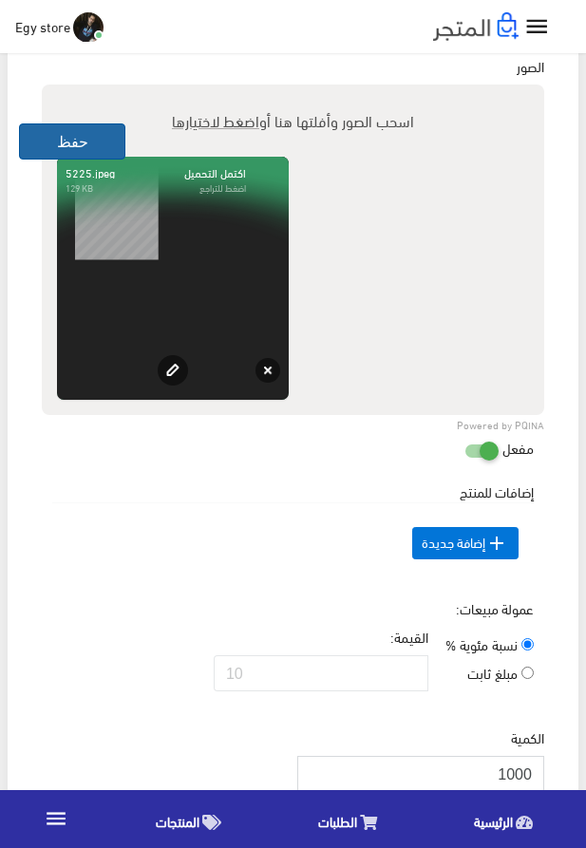
type input "1000"
click at [84, 142] on button "حفظ" at bounding box center [72, 142] width 106 height 36
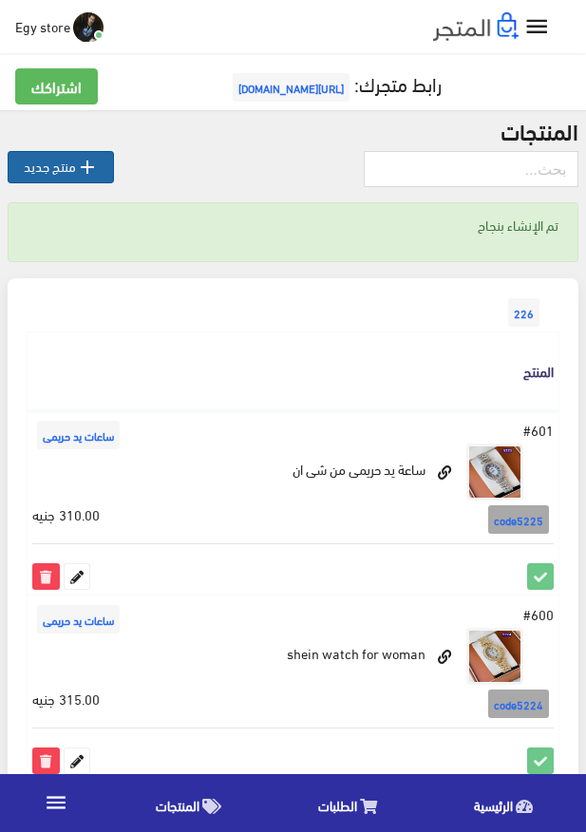
click at [38, 163] on link " منتج جديد" at bounding box center [61, 167] width 106 height 32
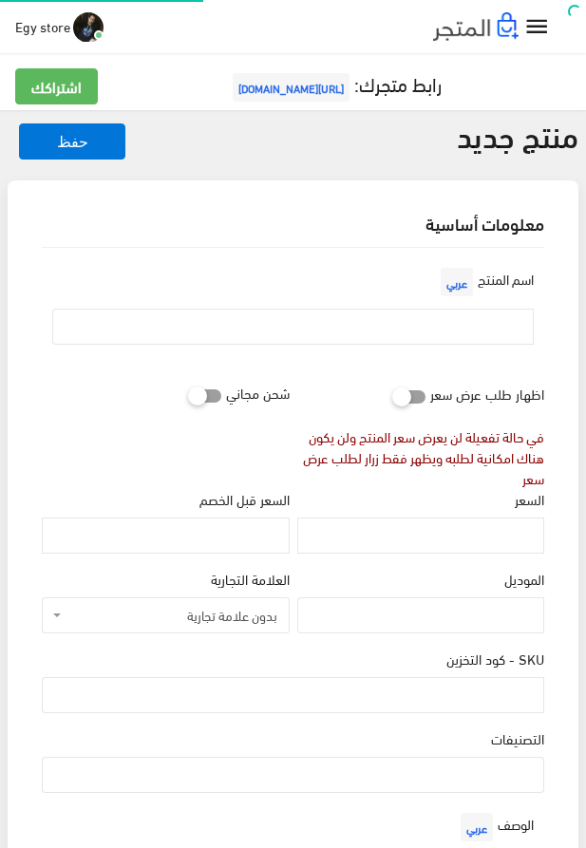
select select
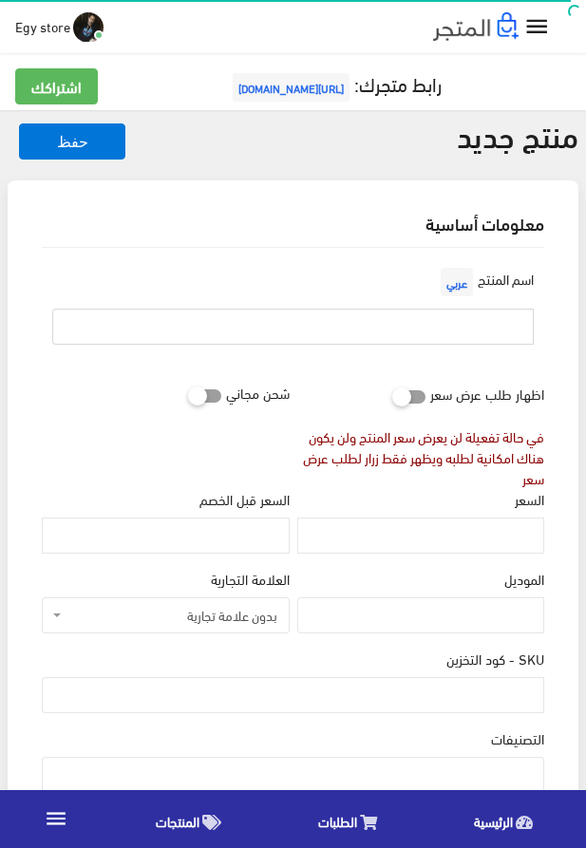
click at [409, 313] on input "text" at bounding box center [293, 327] width 482 height 36
paste input "ساعة يد للحريم من شى ان shein"
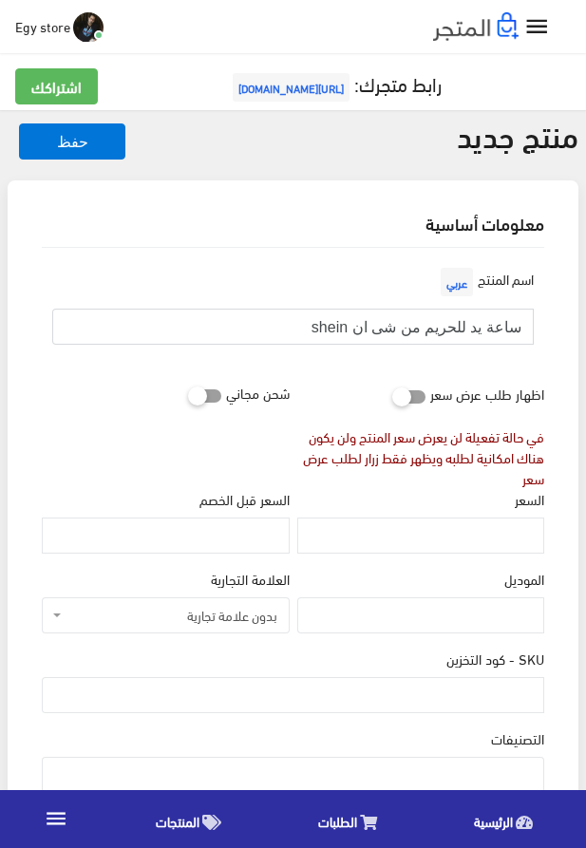
type input "ساعة يد للحريم من شى ان shein"
click at [411, 532] on input "السعر" at bounding box center [420, 536] width 247 height 36
paste input "325"
type input "325"
click at [424, 706] on input "SKU - كود التخزين" at bounding box center [293, 695] width 503 height 36
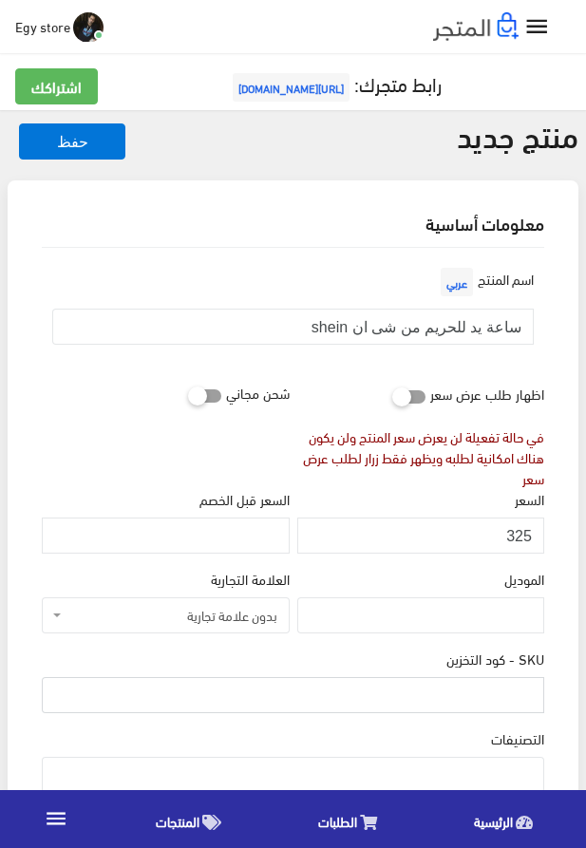
paste input "code5226"
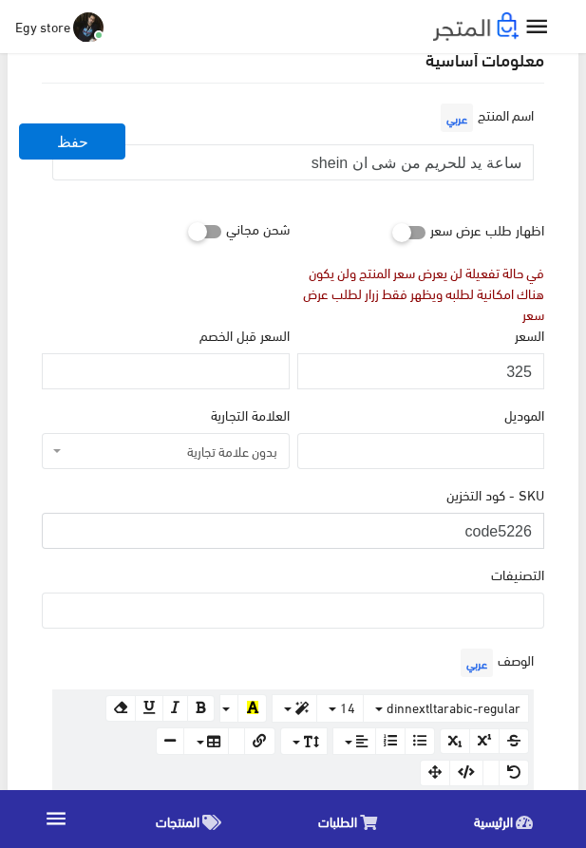
scroll to position [325, 0]
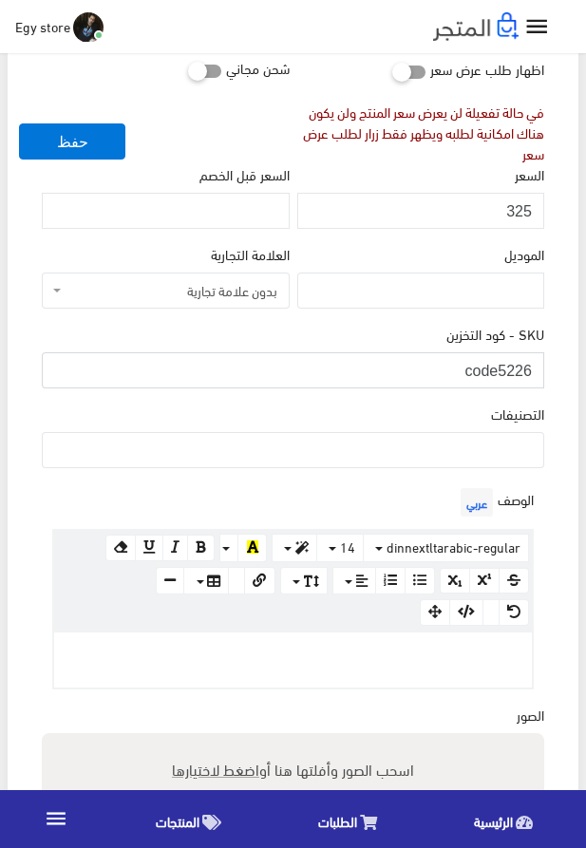
type input "code5226"
click at [503, 461] on ul at bounding box center [293, 448] width 501 height 30
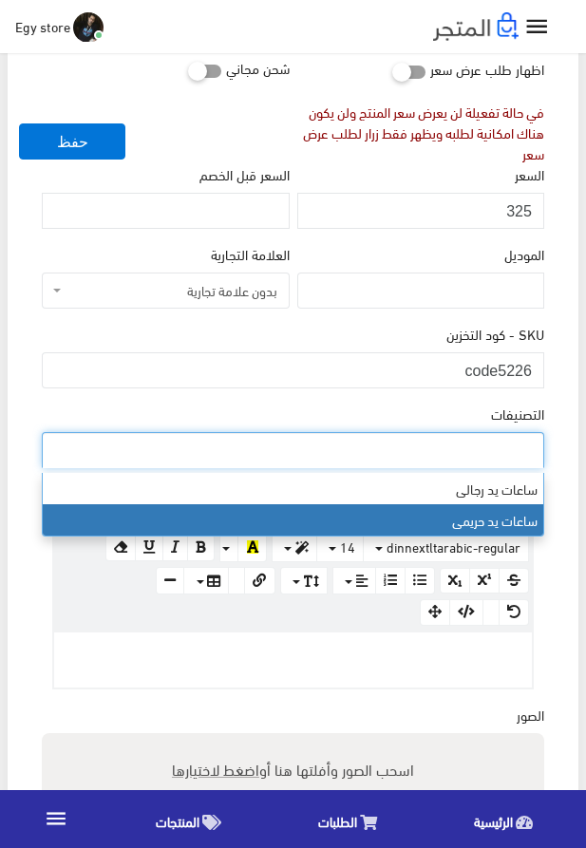
select select "28"
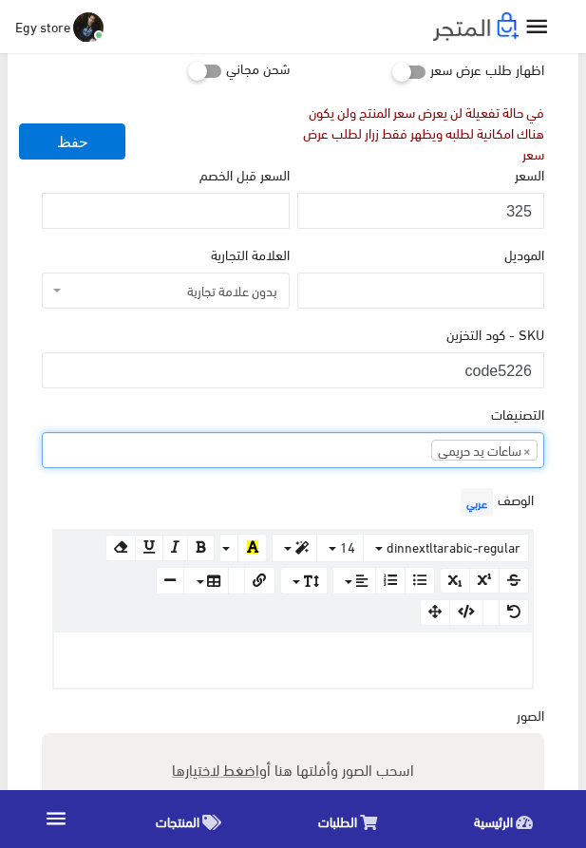
scroll to position [24, 0]
click at [354, 669] on div at bounding box center [293, 660] width 478 height 55
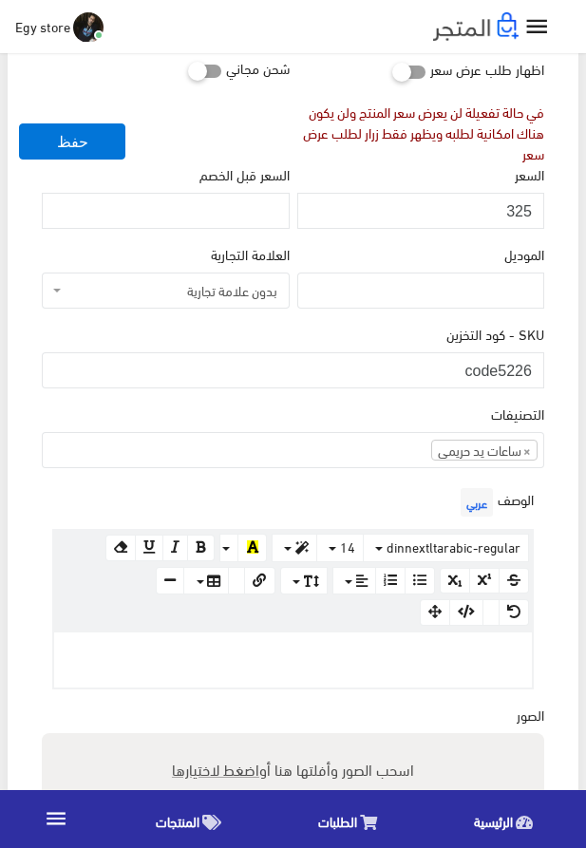
paste div
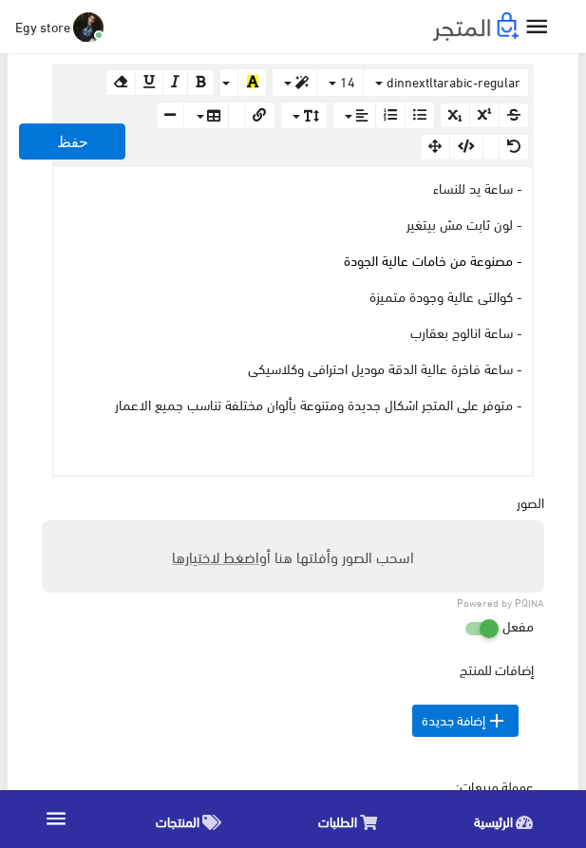
scroll to position [793, 0]
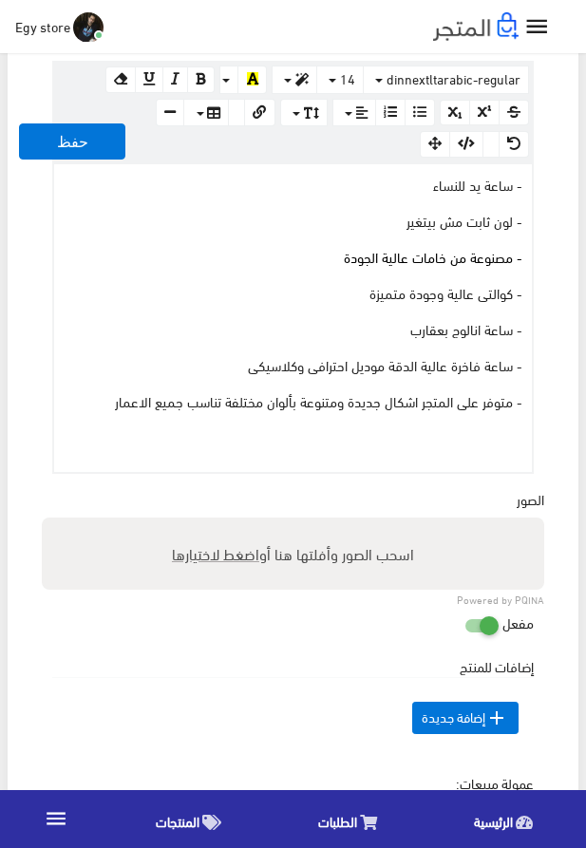
click at [212, 547] on span "اضغط لاختيارها" at bounding box center [215, 554] width 87 height 28
click at [212, 523] on input "اسحب الصور وأفلتها هنا أو اضغط لاختيارها" at bounding box center [293, 521] width 503 height 6
type input "5226.jpeg"
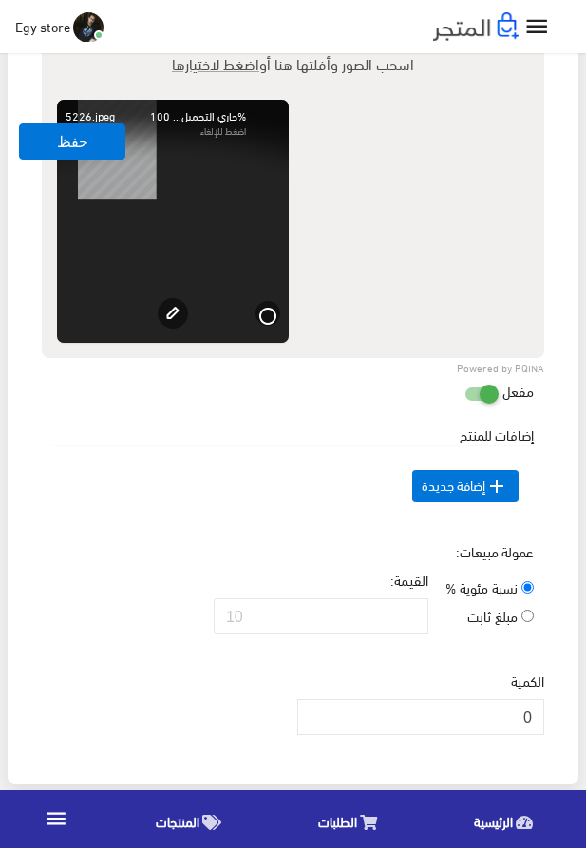
scroll to position [1335, 0]
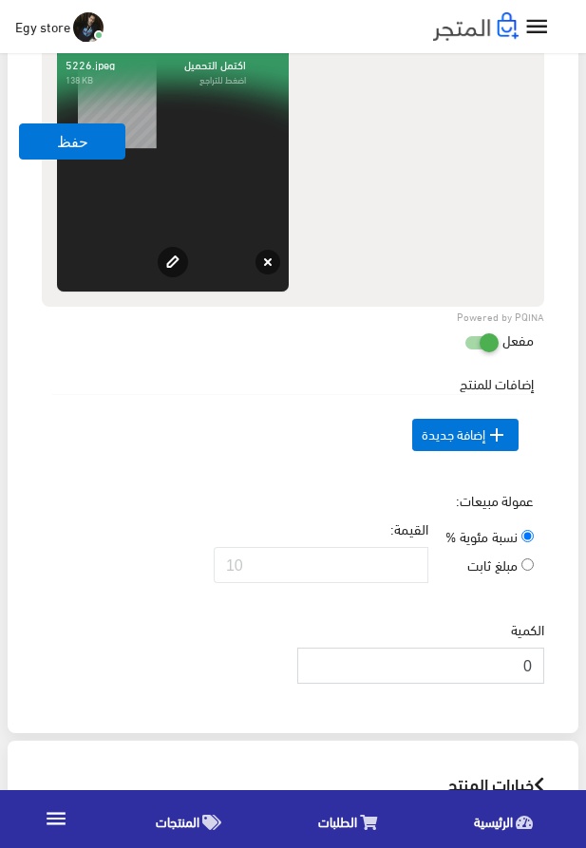
drag, startPoint x: 511, startPoint y: 694, endPoint x: 561, endPoint y: 697, distance: 49.5
click at [544, 684] on input "0" at bounding box center [420, 666] width 247 height 36
type input "1000"
click at [56, 147] on button "حفظ" at bounding box center [72, 142] width 106 height 36
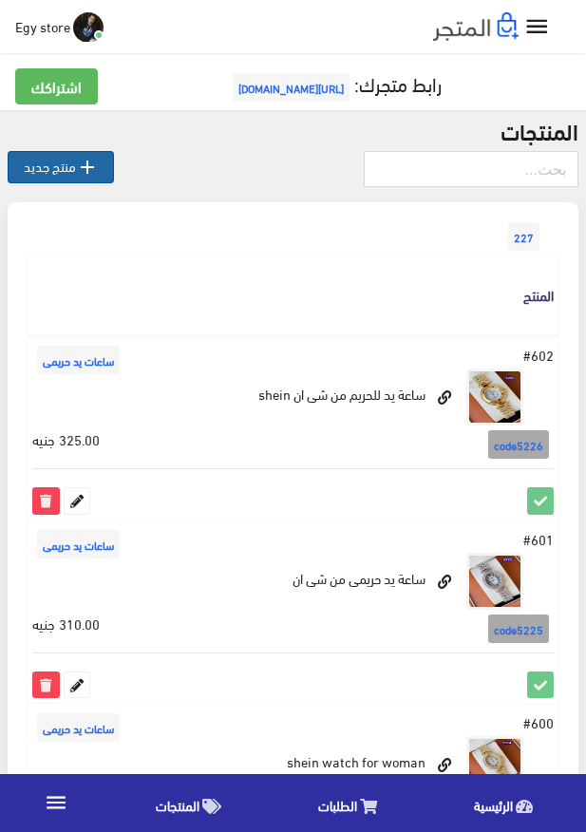
click at [63, 171] on link " منتج جديد" at bounding box center [61, 167] width 106 height 32
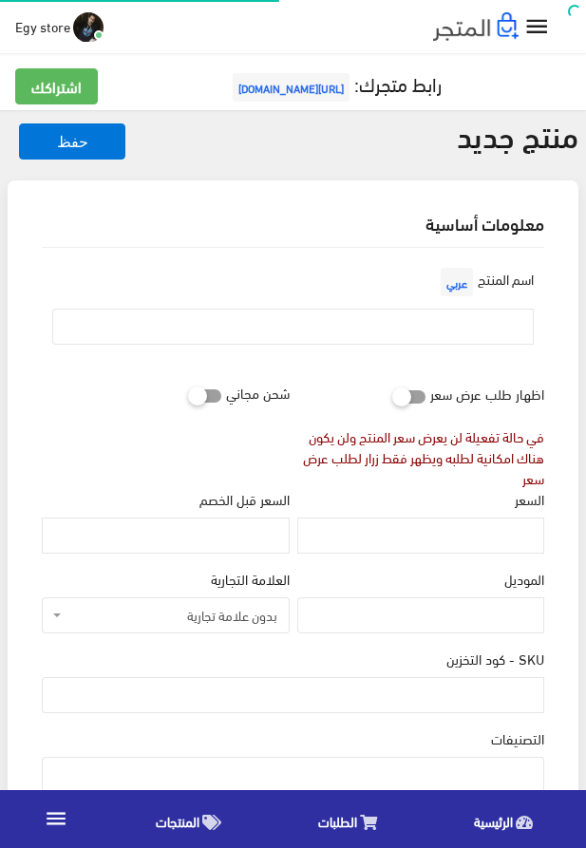
select select
click at [338, 316] on input "text" at bounding box center [293, 327] width 482 height 36
paste input "ساعة ممتازة وكوالتى عالية من shein"
type input "ساعة ممتازة وكوالتى عالية من shein"
click at [449, 532] on input "السعر" at bounding box center [420, 536] width 247 height 36
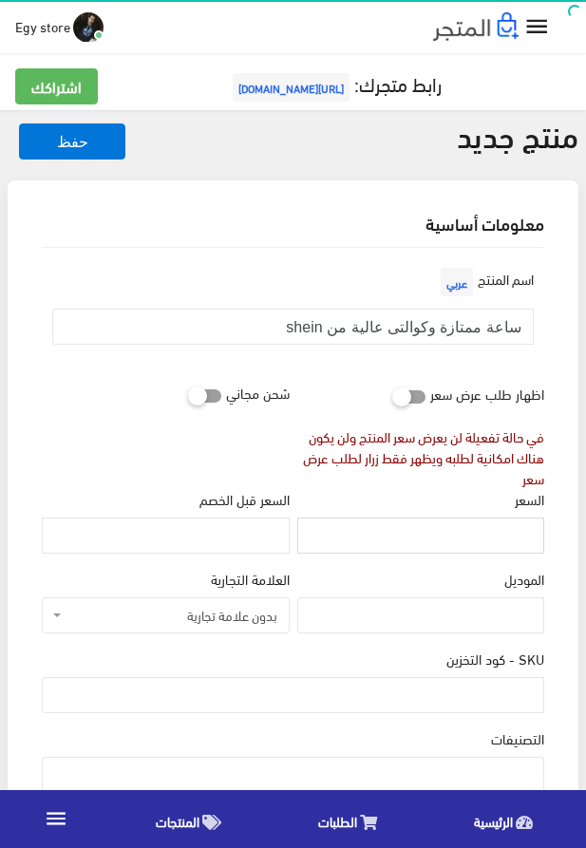
paste input "300"
type input "300"
click at [424, 699] on input "SKU - كود التخزين" at bounding box center [293, 695] width 503 height 36
paste input "code5227"
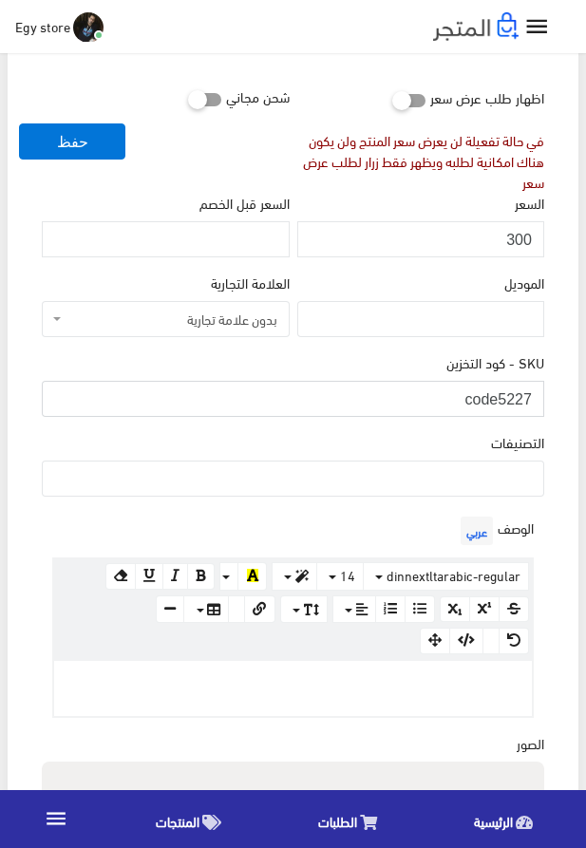
scroll to position [325, 0]
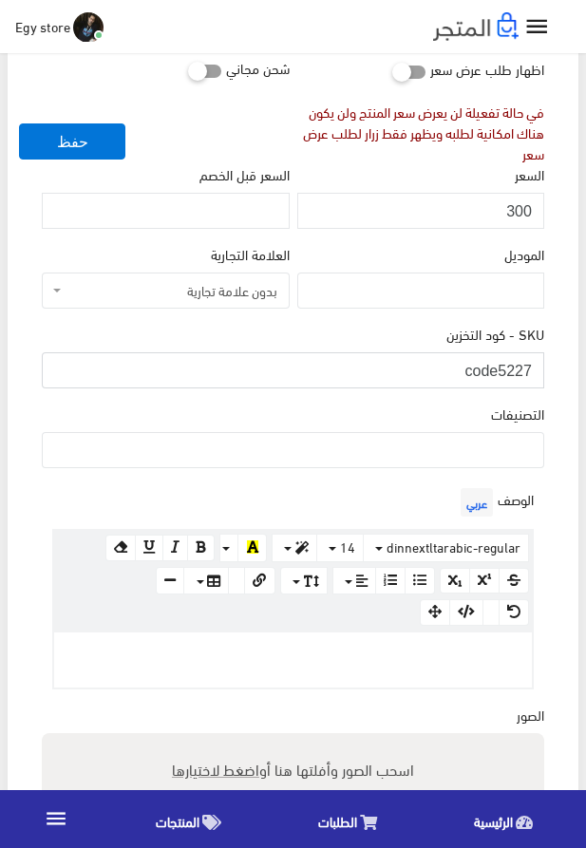
type input "code5227"
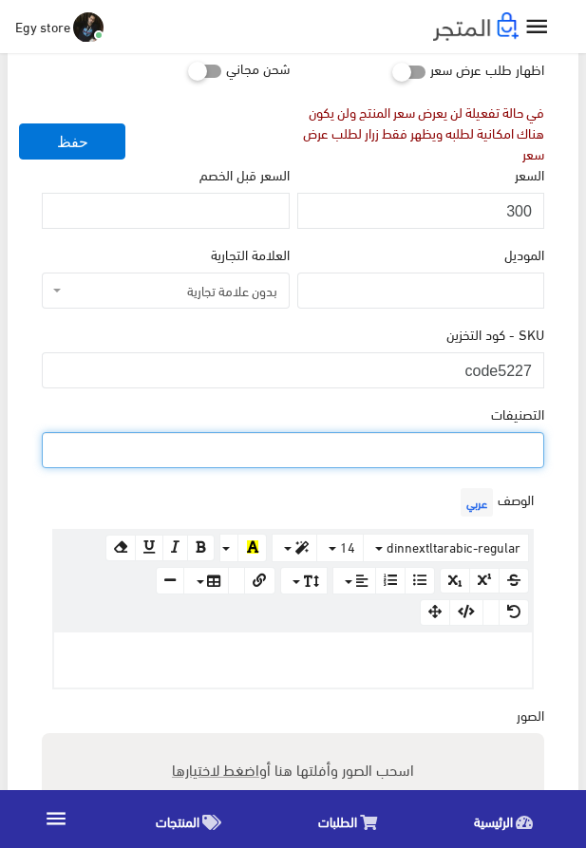
click at [481, 460] on ul at bounding box center [293, 448] width 501 height 30
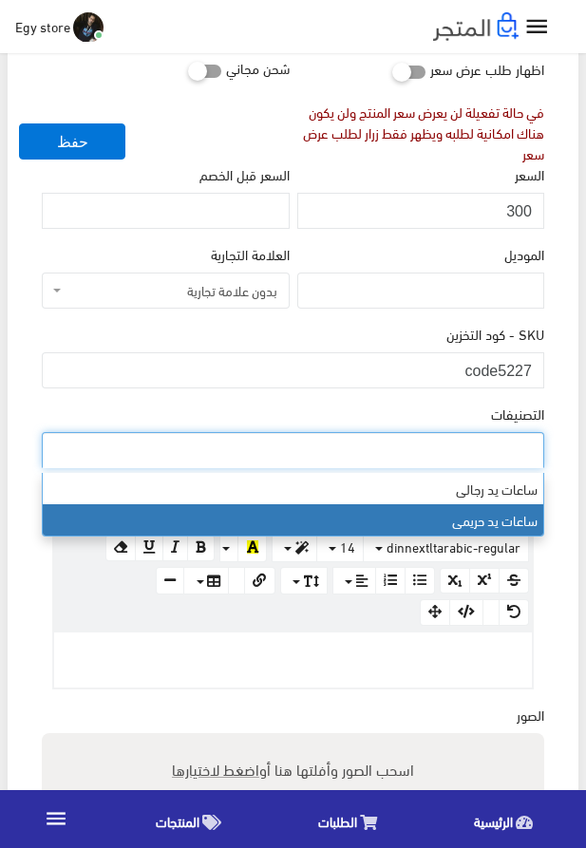
select select "28"
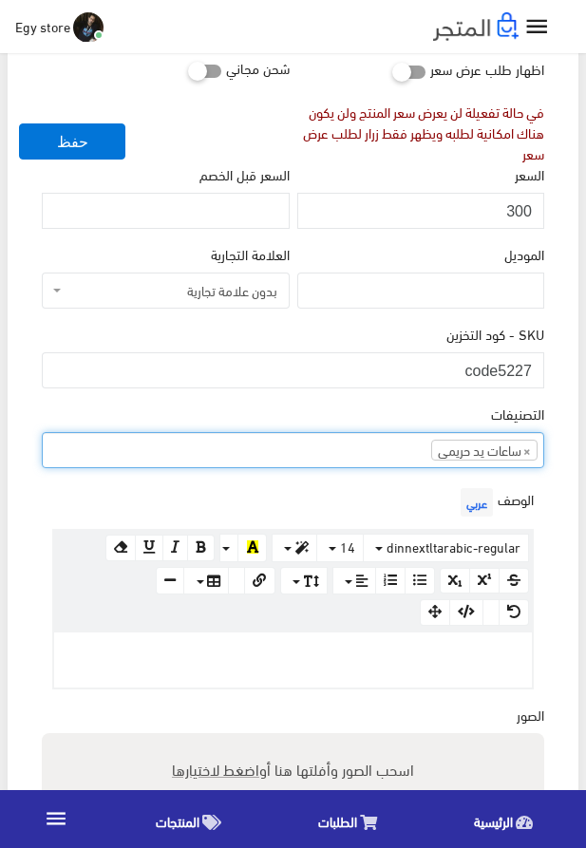
click at [361, 635] on div "www.google.com 100% 50% 25%" at bounding box center [293, 660] width 482 height 59
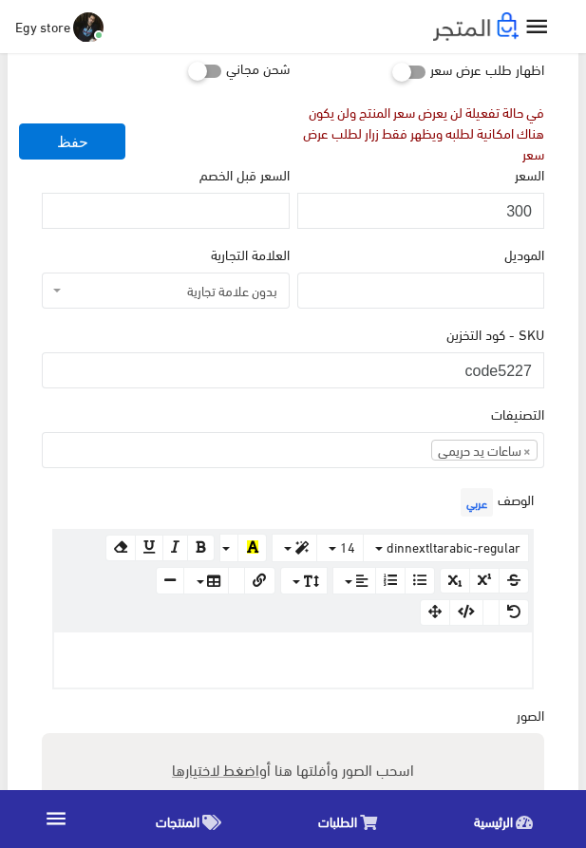
click at [312, 663] on p at bounding box center [293, 652] width 459 height 21
paste div
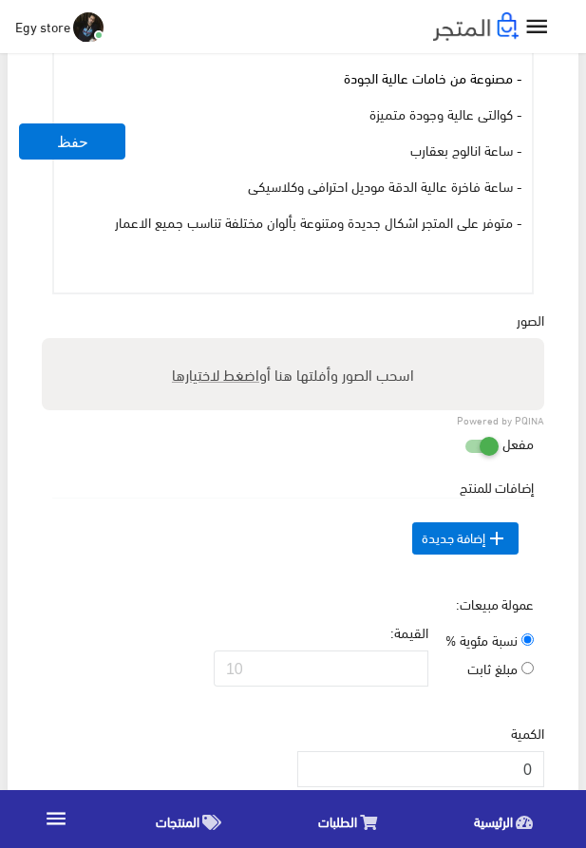
scroll to position [1010, 0]
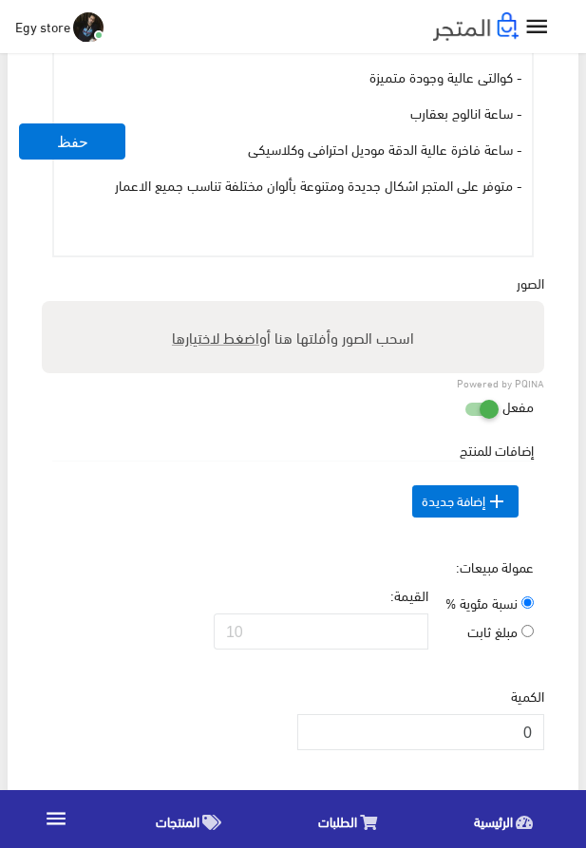
click at [207, 344] on span "اضغط لاختيارها" at bounding box center [215, 337] width 87 height 28
click at [207, 307] on input "اسحب الصور وأفلتها هنا أو اضغط لاختيارها" at bounding box center [293, 304] width 503 height 6
type input "5227.jpeg"
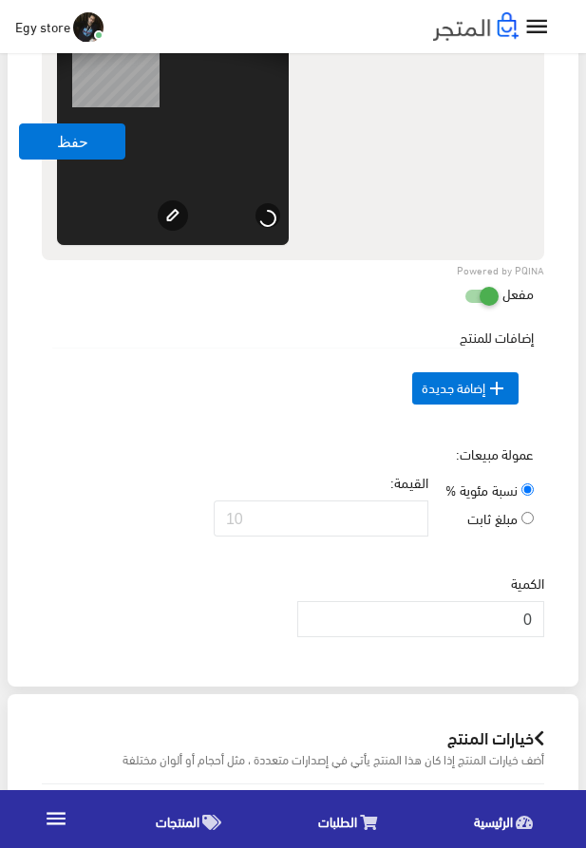
scroll to position [1443, 0]
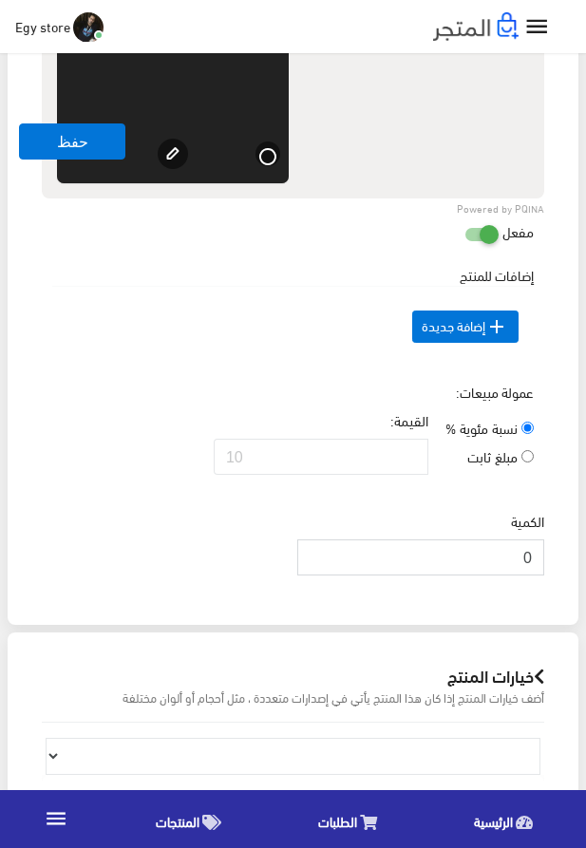
drag, startPoint x: 494, startPoint y: 579, endPoint x: 535, endPoint y: 588, distance: 41.9
click at [535, 576] on input "0" at bounding box center [420, 558] width 247 height 36
click at [532, 576] on input "0" at bounding box center [420, 558] width 247 height 36
click at [529, 576] on input "0" at bounding box center [420, 558] width 247 height 36
type input "1000"
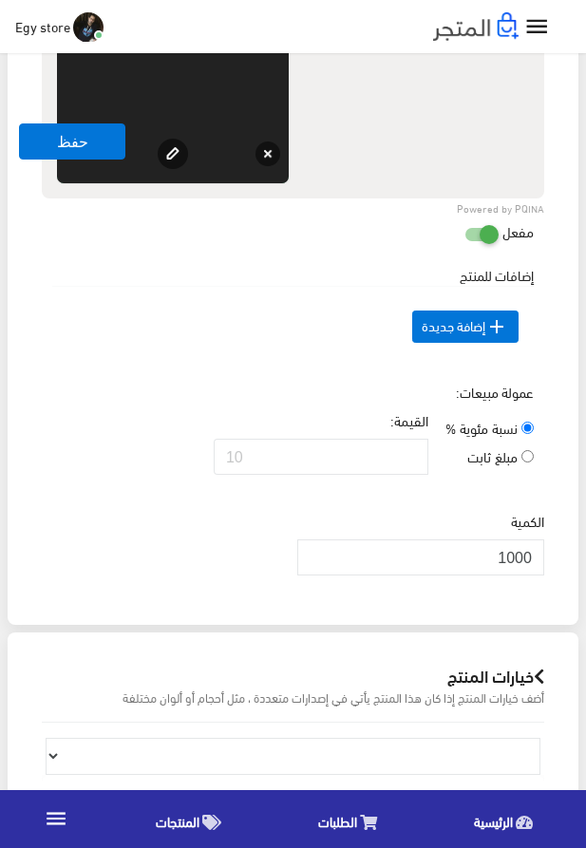
click at [311, 317] on td " إضافة جديدة" at bounding box center [293, 326] width 482 height 81
click at [78, 133] on button "حفظ" at bounding box center [72, 142] width 106 height 36
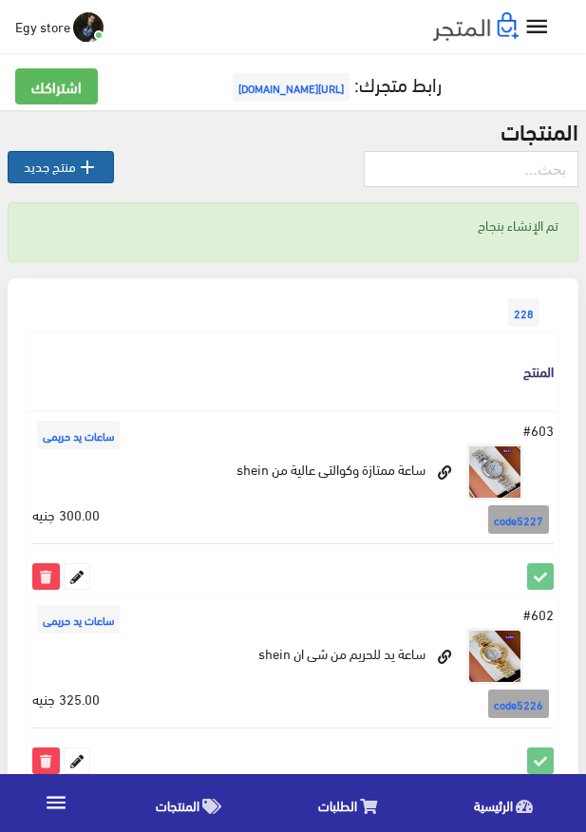
click at [42, 171] on link " منتج جديد" at bounding box center [61, 167] width 106 height 32
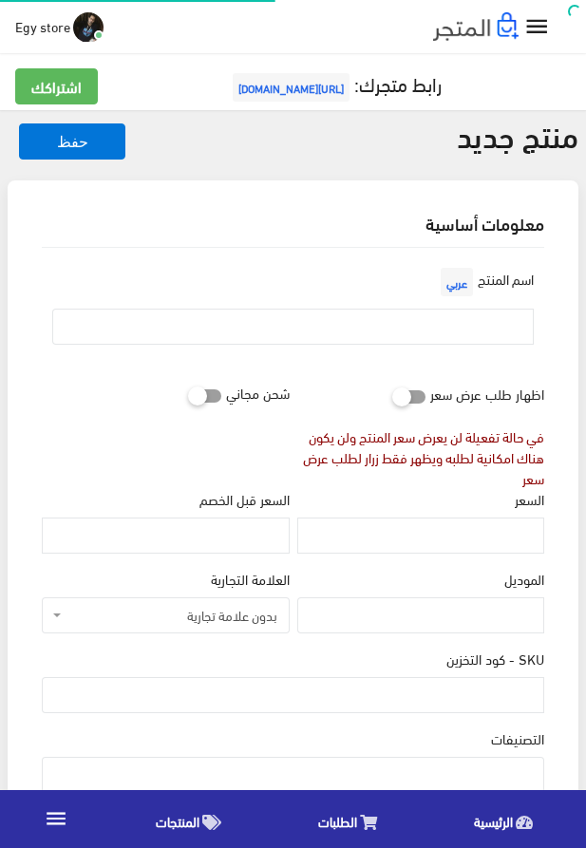
select select
click at [308, 316] on input "text" at bounding box center [293, 327] width 482 height 36
paste input "ساعة يد للنساء روعة وممتازة"
type input "ساعة يد للنساء روعة وممتازة"
click at [474, 530] on input "السعر" at bounding box center [420, 536] width 247 height 36
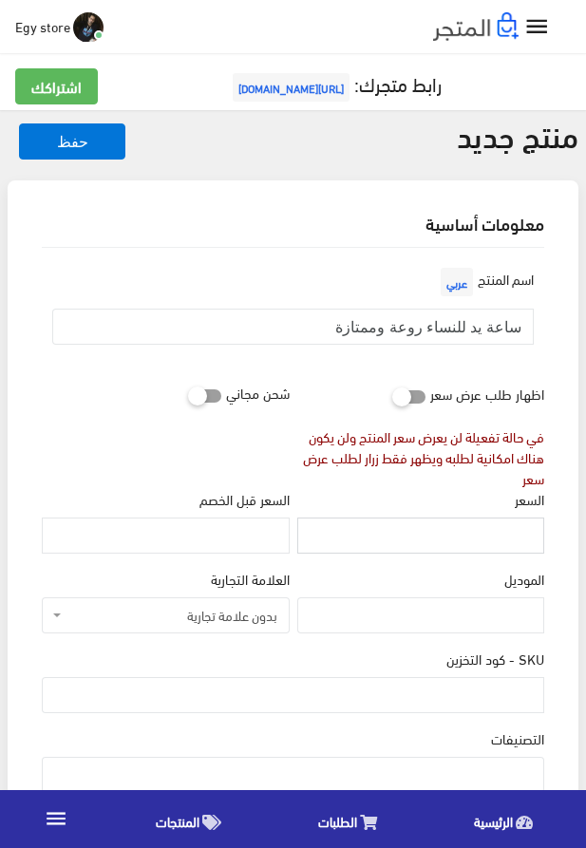
paste input "300"
type input "300"
click at [471, 690] on input "SKU - كود التخزين" at bounding box center [293, 695] width 503 height 36
paste input "code5228"
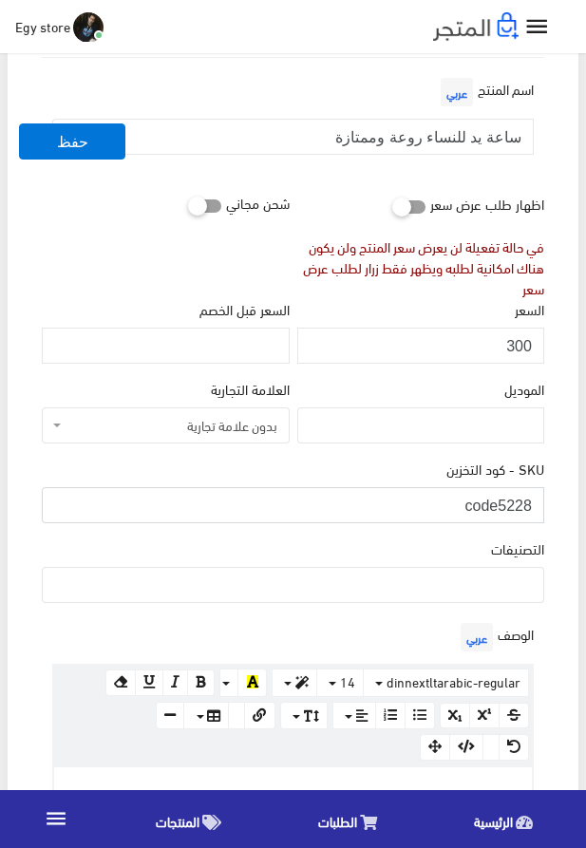
scroll to position [217, 0]
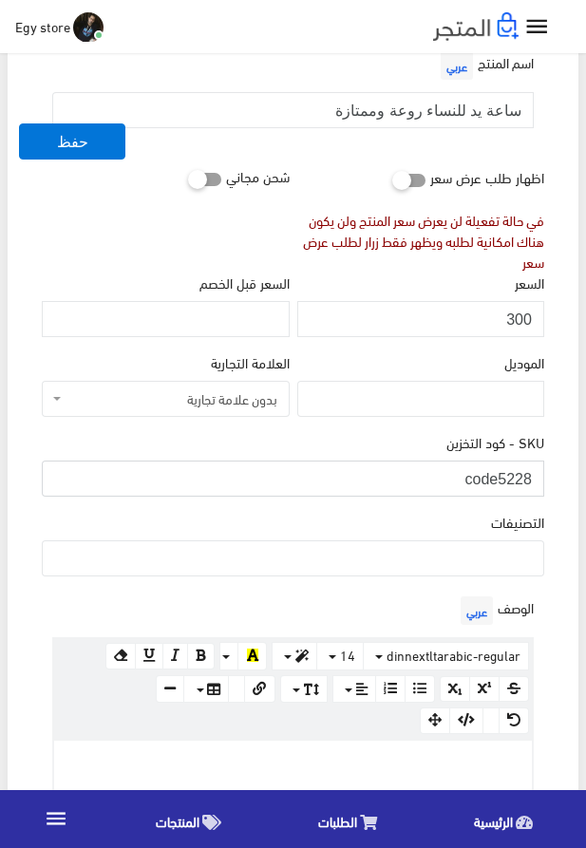
type input "code5228"
click at [419, 561] on ul at bounding box center [293, 557] width 501 height 30
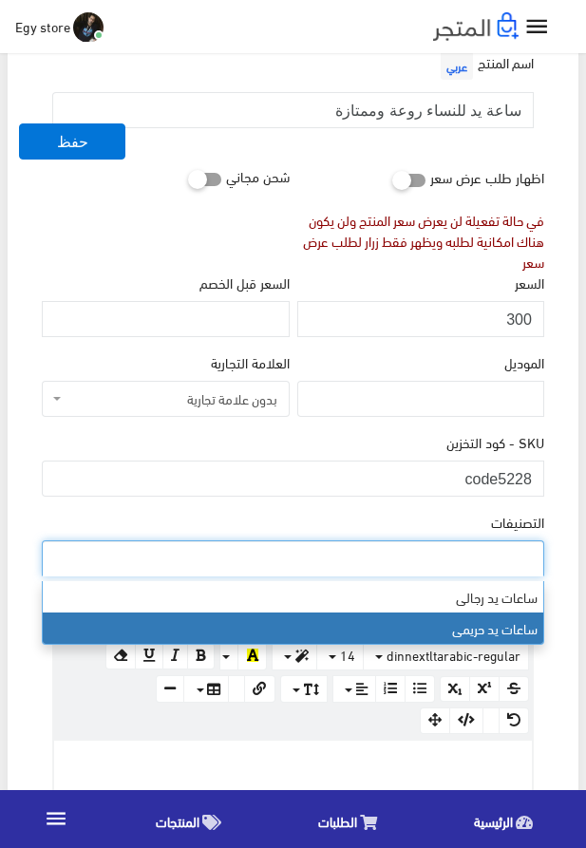
select select "28"
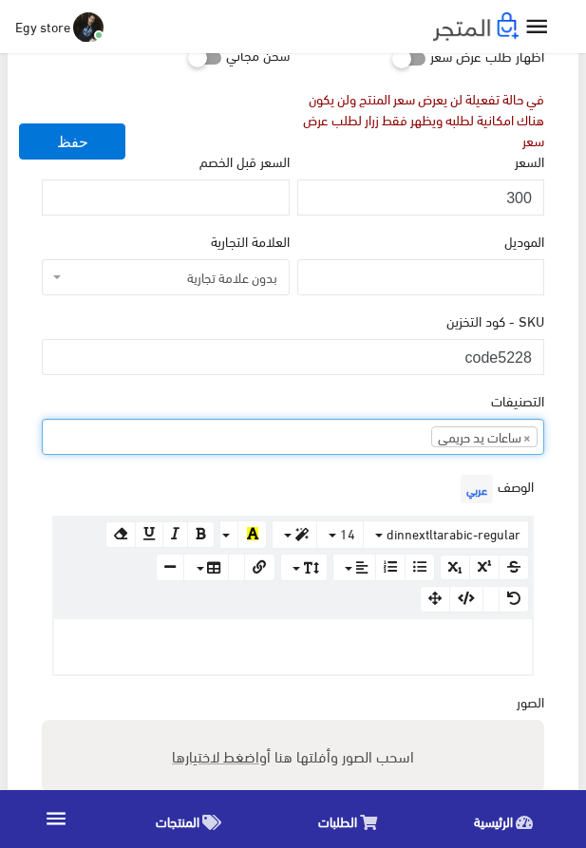
scroll to position [433, 0]
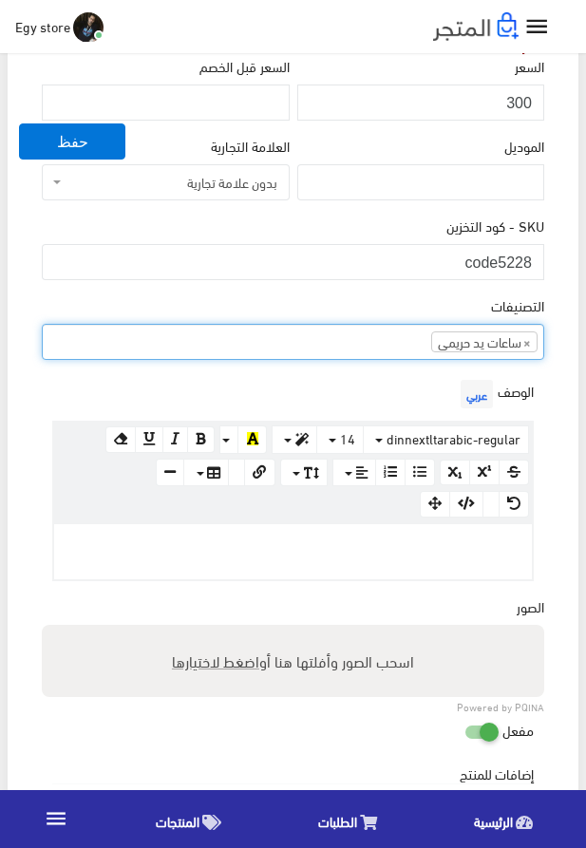
click at [395, 542] on p at bounding box center [293, 544] width 459 height 21
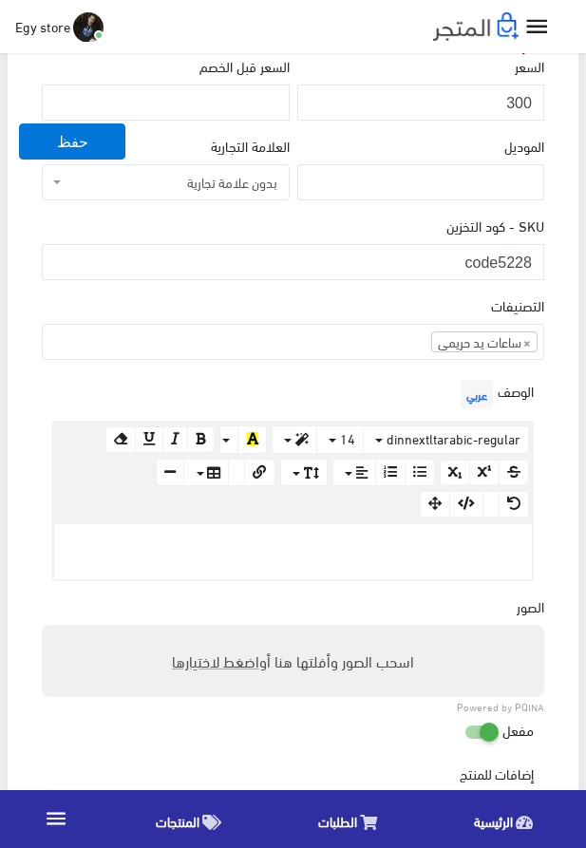
paste div
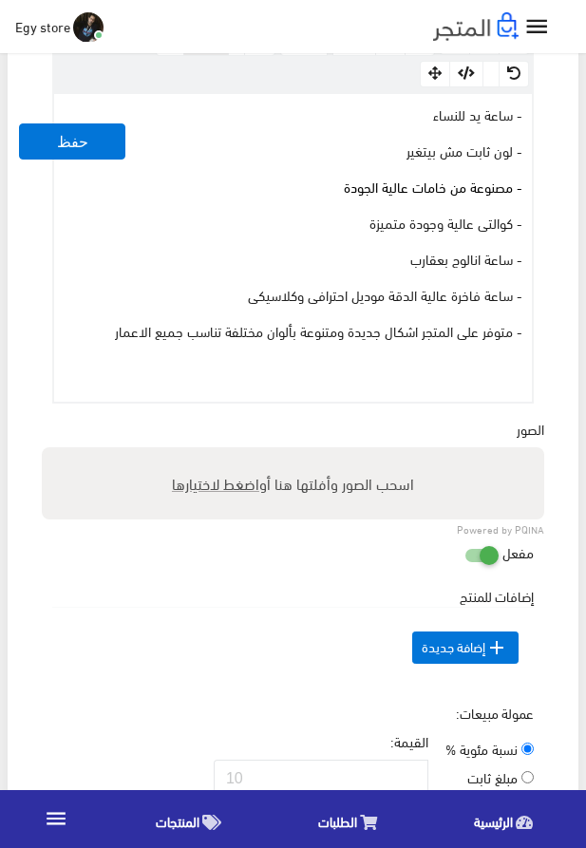
scroll to position [866, 0]
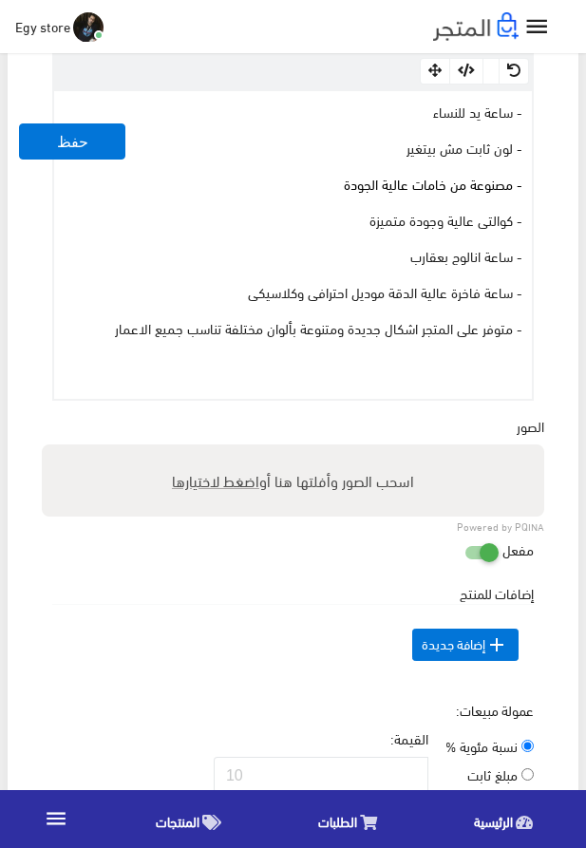
click at [215, 483] on span "اضغط لاختيارها" at bounding box center [215, 480] width 87 height 28
click at [215, 450] on input "اسحب الصور وأفلتها هنا أو اضغط لاختيارها" at bounding box center [293, 448] width 503 height 6
type input "5228.jpeg"
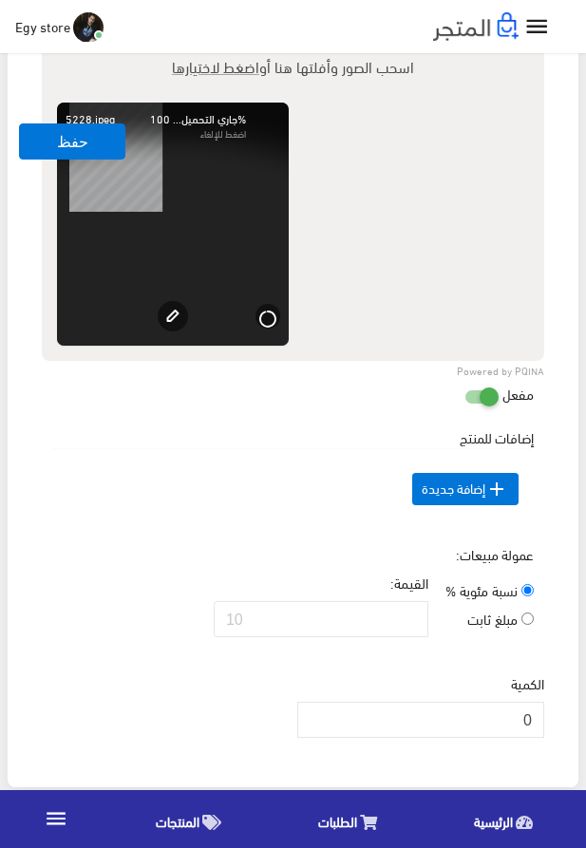
scroll to position [1516, 0]
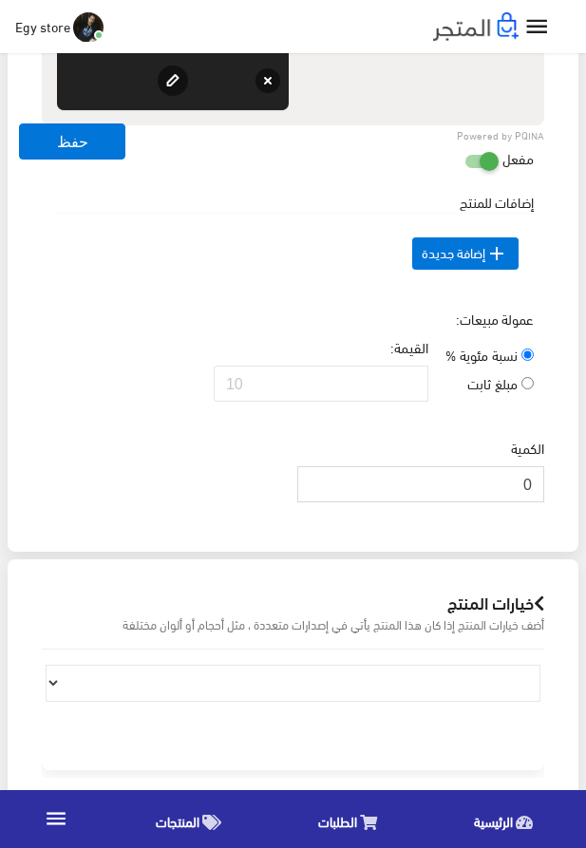
drag, startPoint x: 487, startPoint y: 518, endPoint x: 582, endPoint y: 524, distance: 95.2
click at [544, 503] on input "0" at bounding box center [420, 484] width 247 height 36
type input "1000"
click at [160, 489] on div "الكمية 1000" at bounding box center [293, 478] width 510 height 80
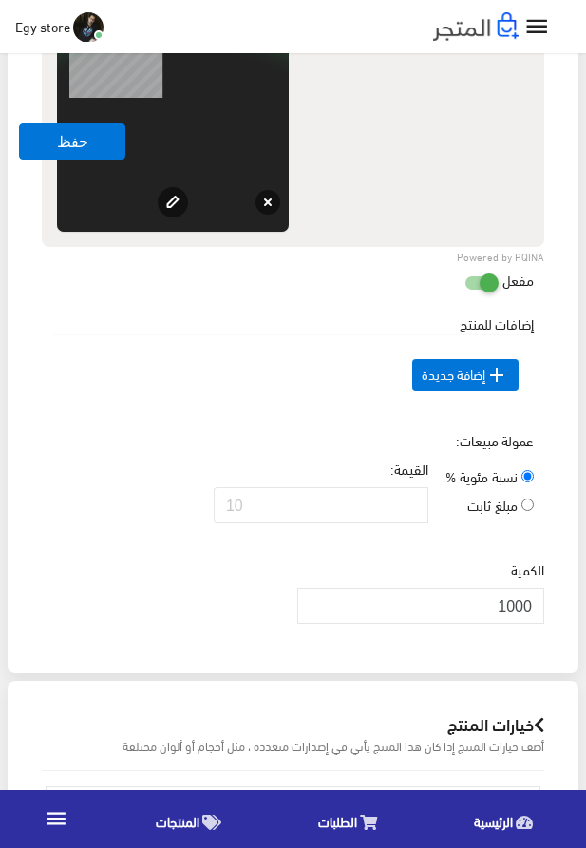
scroll to position [1300, 0]
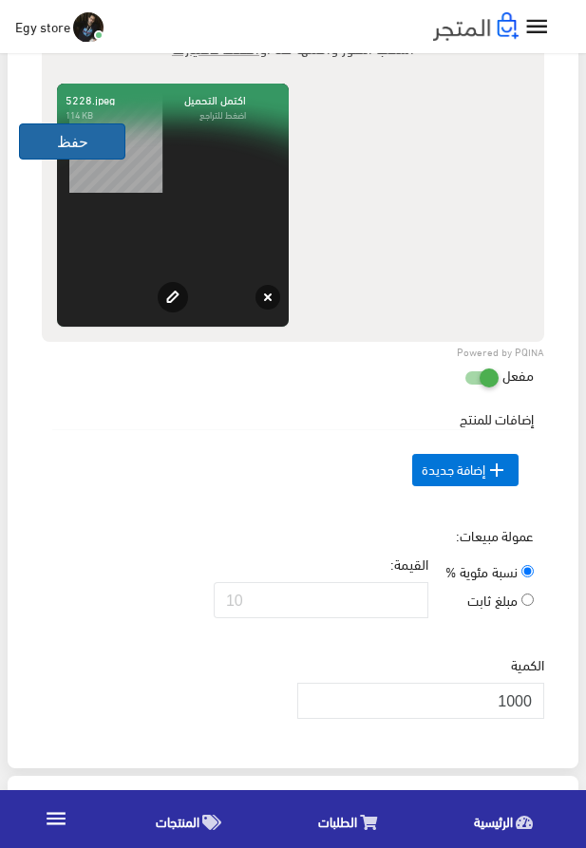
click at [86, 142] on button "حفظ" at bounding box center [72, 142] width 106 height 36
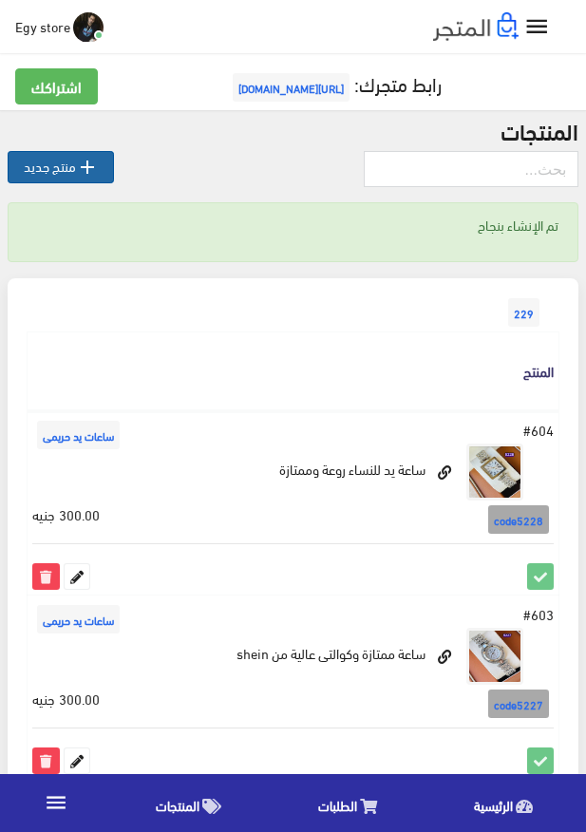
click at [49, 174] on link " منتج جديد" at bounding box center [61, 167] width 106 height 32
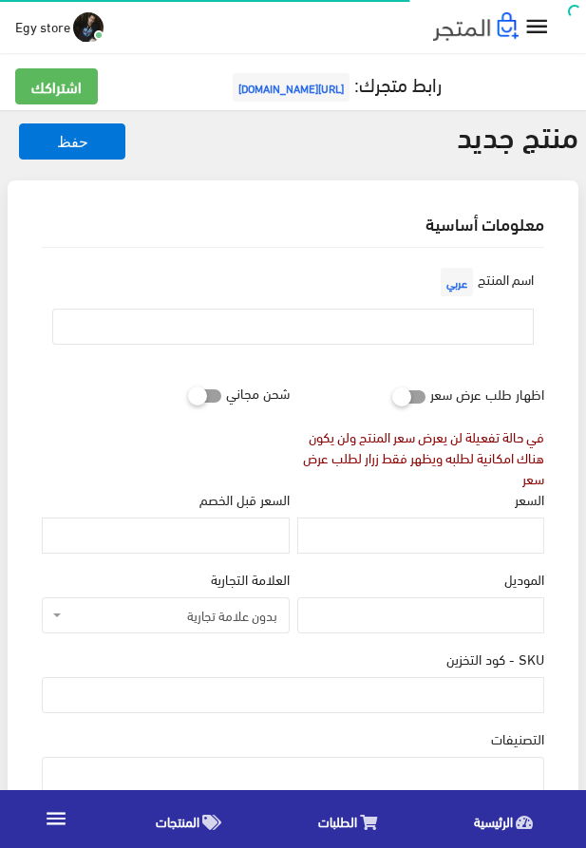
select select
click at [427, 314] on input "text" at bounding box center [293, 327] width 482 height 36
paste input "ساعة شى ان shein"
type input "ساعة شى ان shein"
click at [476, 538] on input "السعر" at bounding box center [420, 536] width 247 height 36
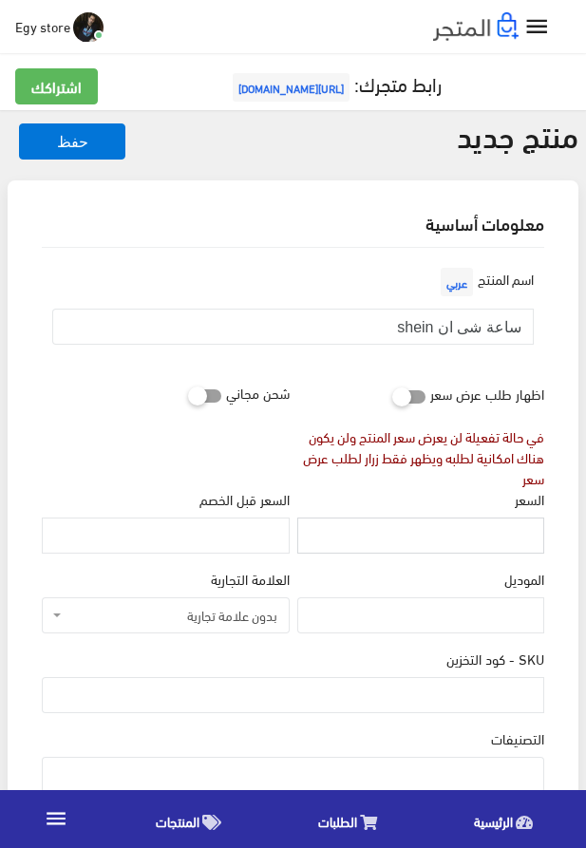
paste input "320"
type input "320"
click at [497, 700] on input "SKU - كود التخزين" at bounding box center [293, 695] width 503 height 36
paste input "code5229"
type input "code5229"
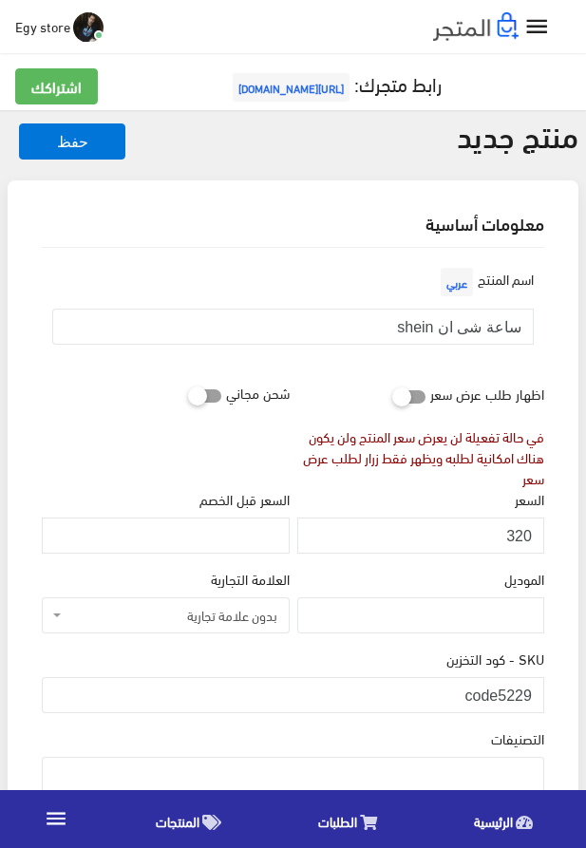
click at [431, 778] on ul at bounding box center [293, 773] width 501 height 30
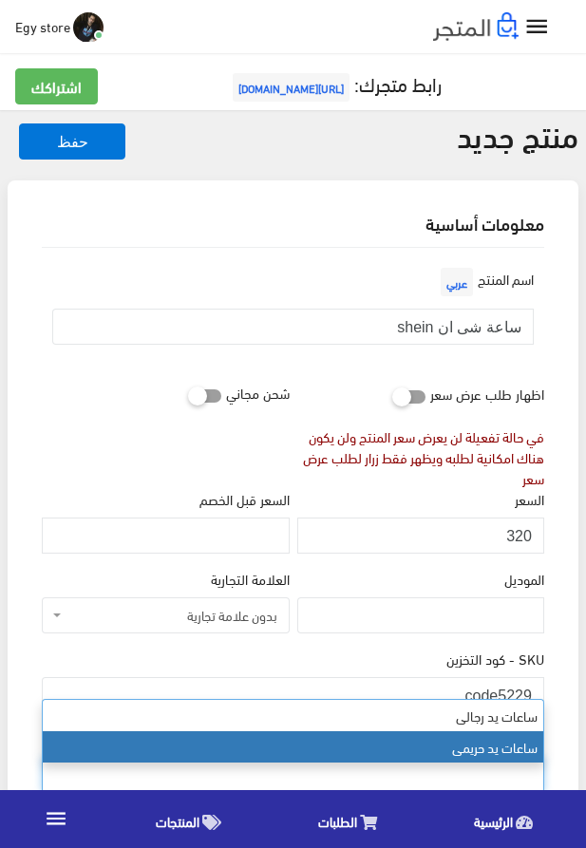
select select "28"
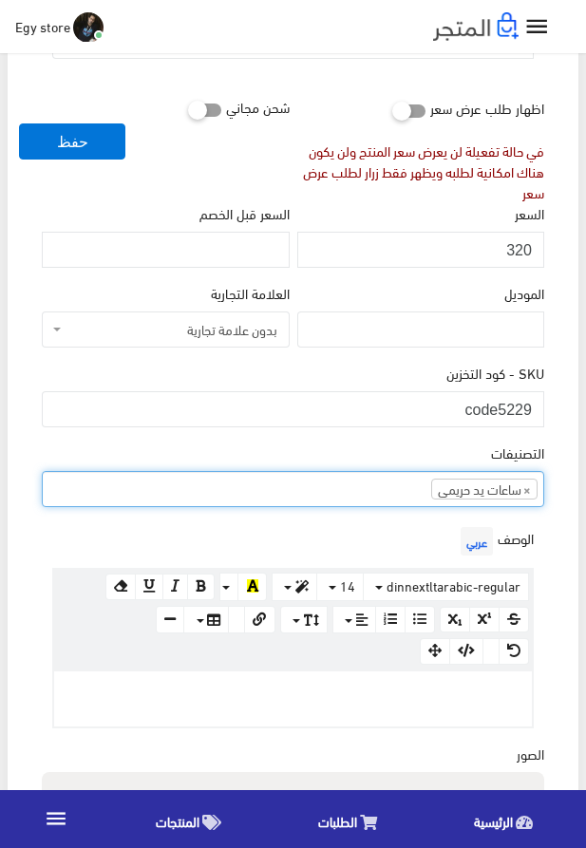
scroll to position [433, 0]
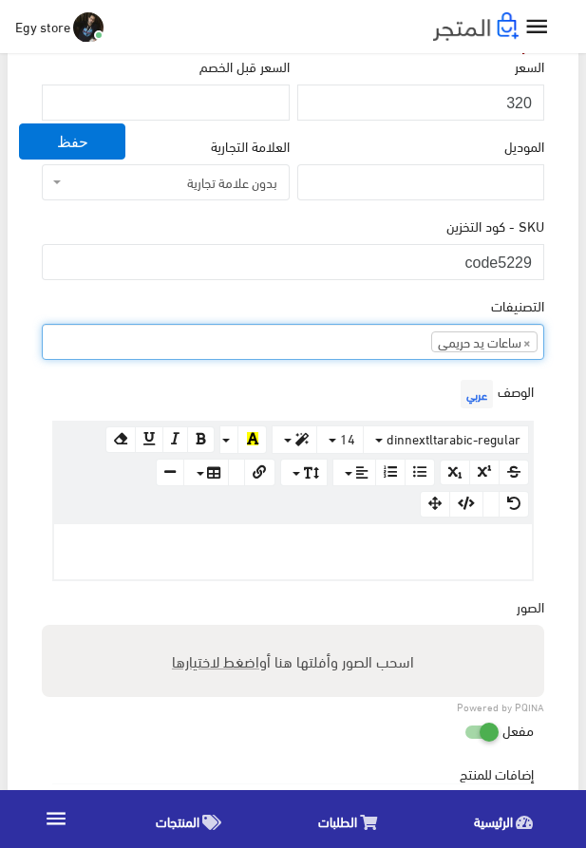
click at [422, 564] on div at bounding box center [293, 551] width 478 height 55
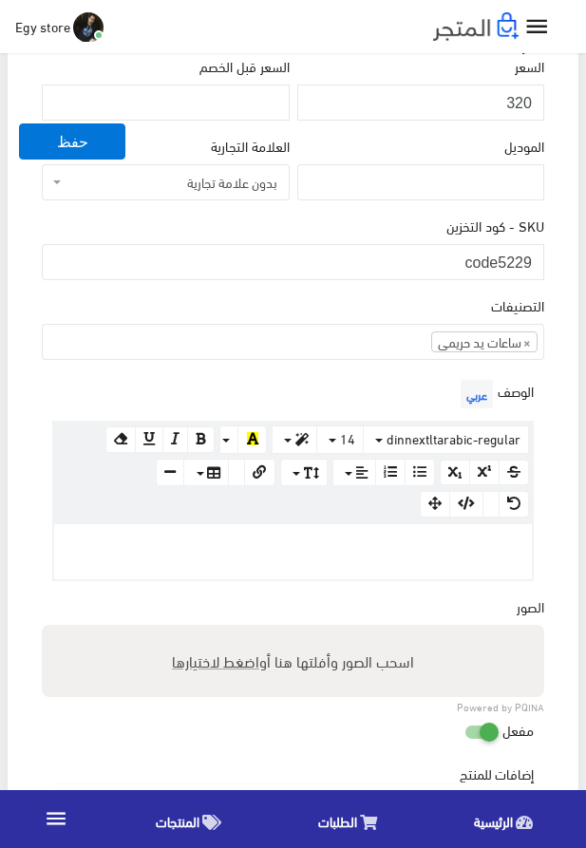
paste div
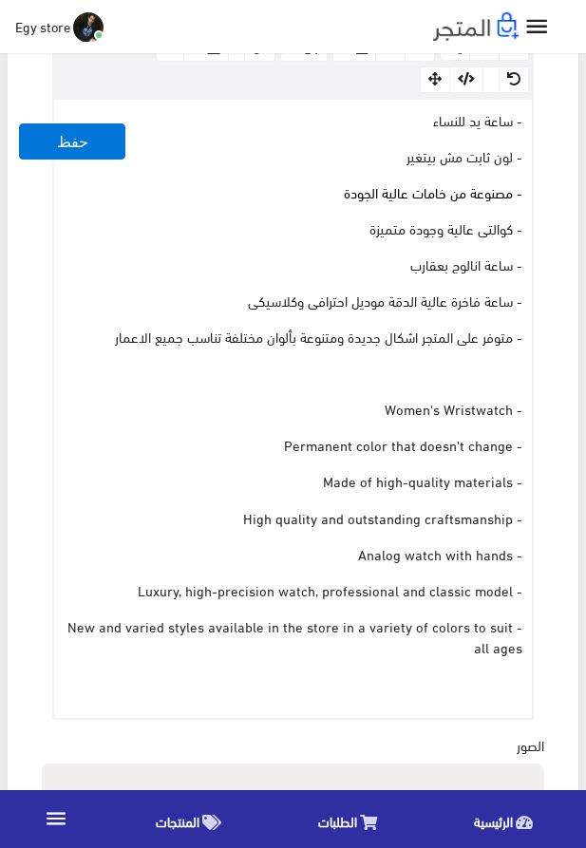
scroll to position [1103, 0]
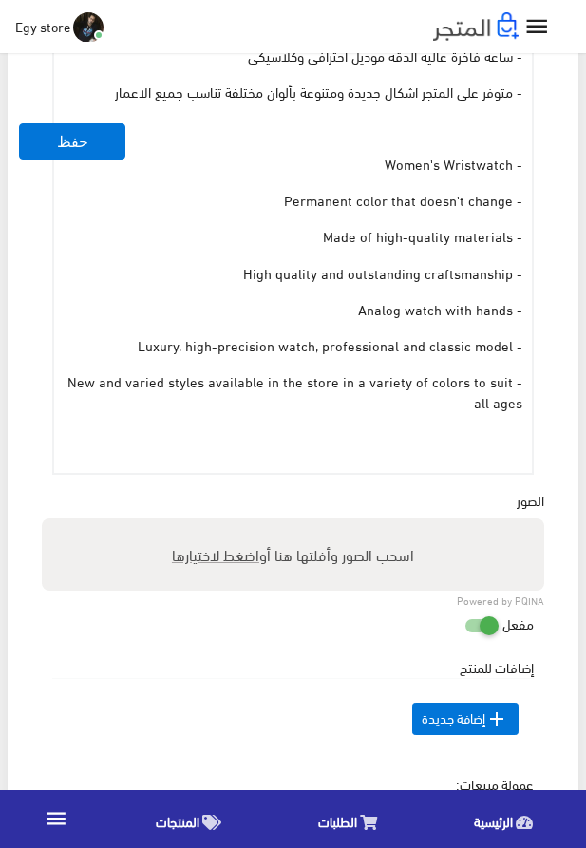
click at [220, 561] on span "اضغط لاختيارها" at bounding box center [215, 555] width 87 height 28
click at [220, 524] on input "اسحب الصور وأفلتها هنا أو اضغط لاختيارها" at bounding box center [293, 522] width 503 height 6
type input "5229.jpeg"
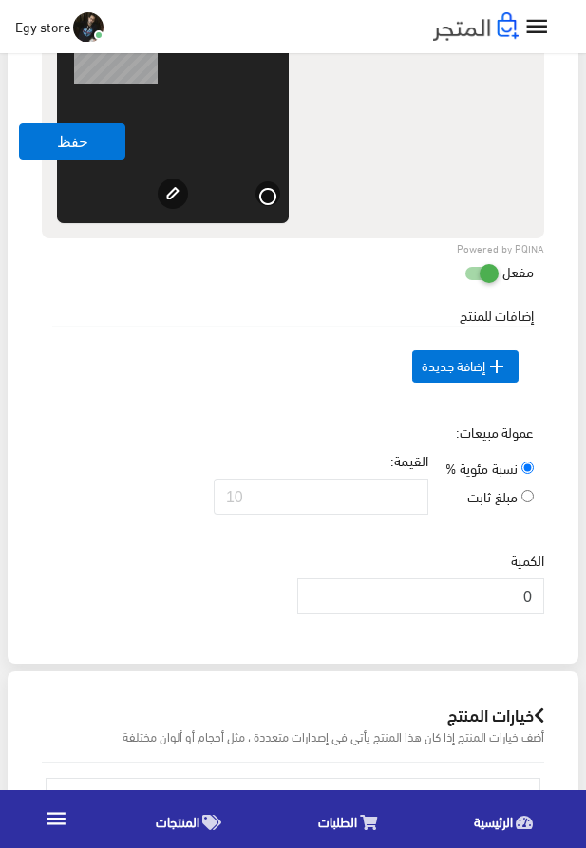
scroll to position [1753, 0]
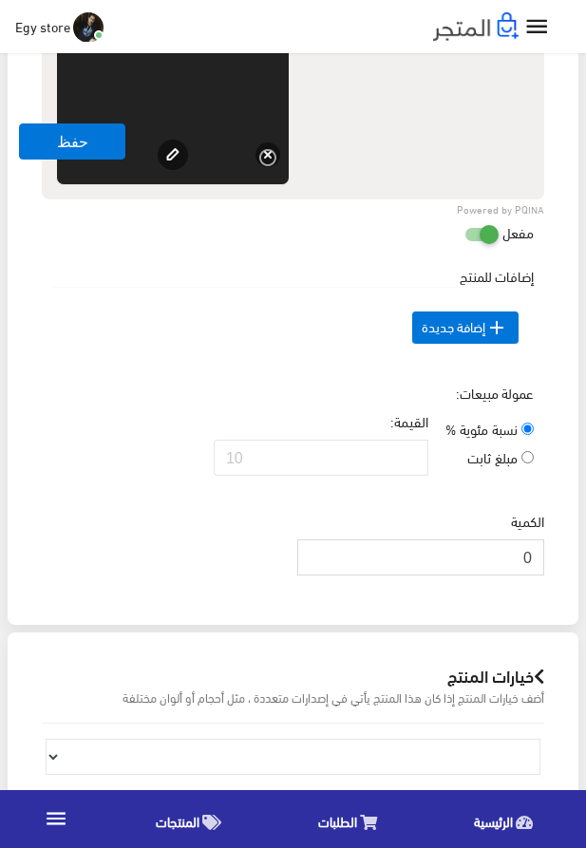
drag, startPoint x: 512, startPoint y: 587, endPoint x: 535, endPoint y: 590, distance: 23.0
click at [535, 576] on input "0" at bounding box center [420, 558] width 247 height 36
type input "1000"
click at [139, 361] on td " إضافة جديدة" at bounding box center [293, 327] width 482 height 81
click at [58, 154] on button "حفظ" at bounding box center [72, 142] width 106 height 36
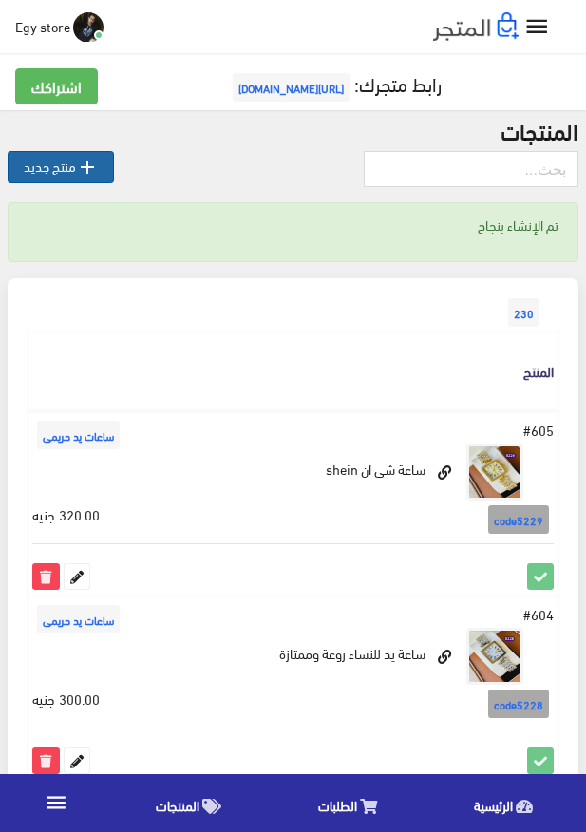
click at [70, 161] on link " منتج جديد" at bounding box center [61, 167] width 106 height 32
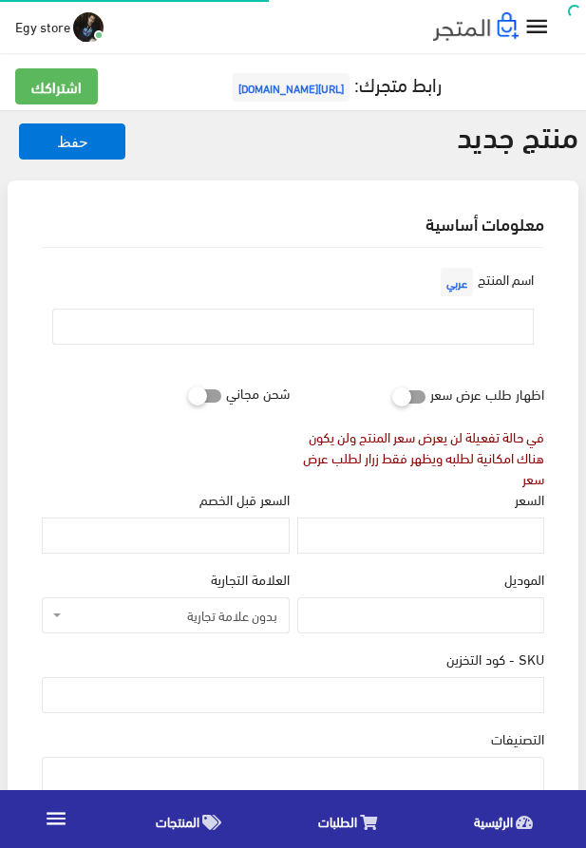
select select
click at [349, 334] on input "text" at bounding box center [293, 327] width 482 height 36
paste input "ساعة يد للنساء ممتازة"
type input "ساعة يد للنساء ممتازة"
click at [485, 541] on input "السعر" at bounding box center [420, 536] width 247 height 36
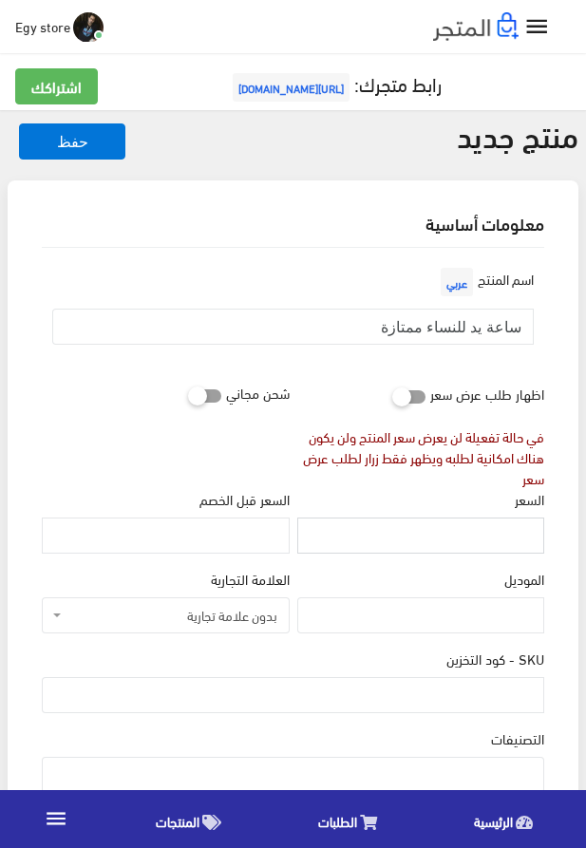
paste input "425"
type input "425"
click at [457, 697] on input "SKU - كود التخزين" at bounding box center [293, 695] width 503 height 36
paste input "code5230"
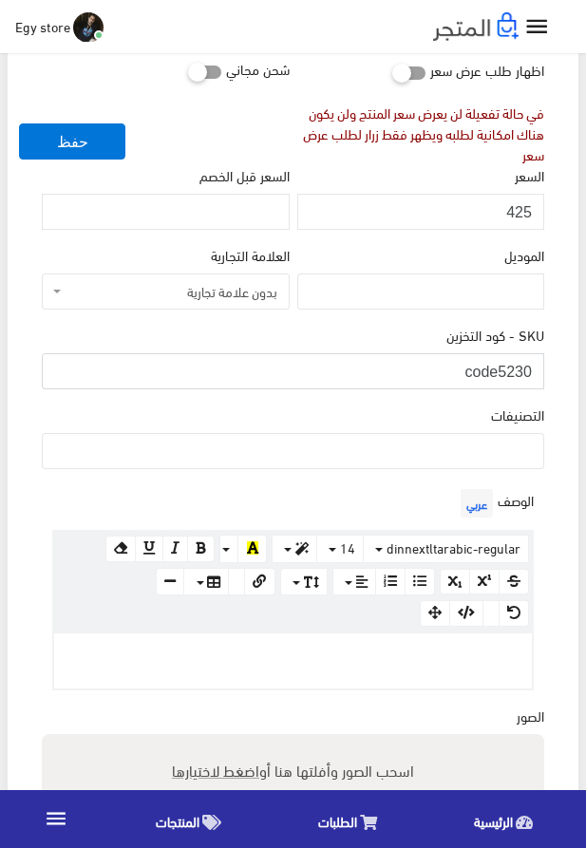
scroll to position [325, 0]
type input "code5230"
click at [458, 460] on ul at bounding box center [293, 448] width 501 height 30
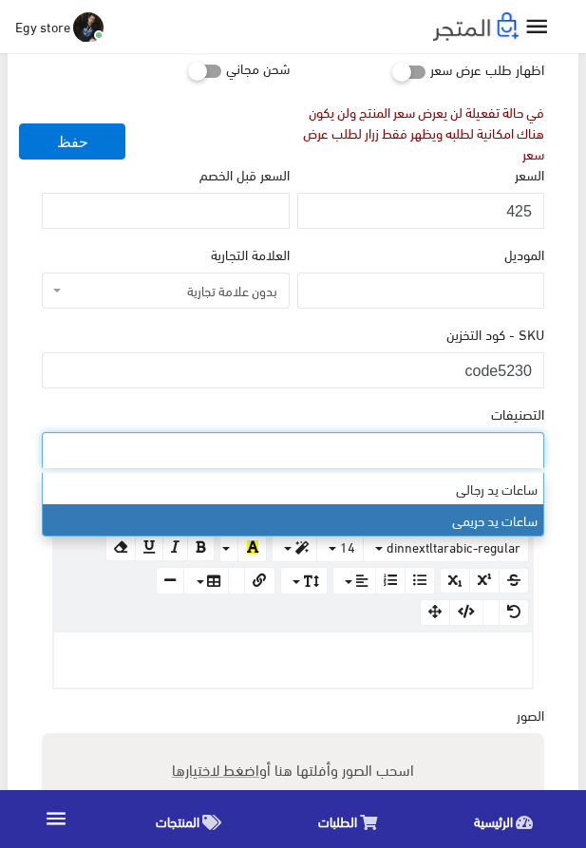
select select "28"
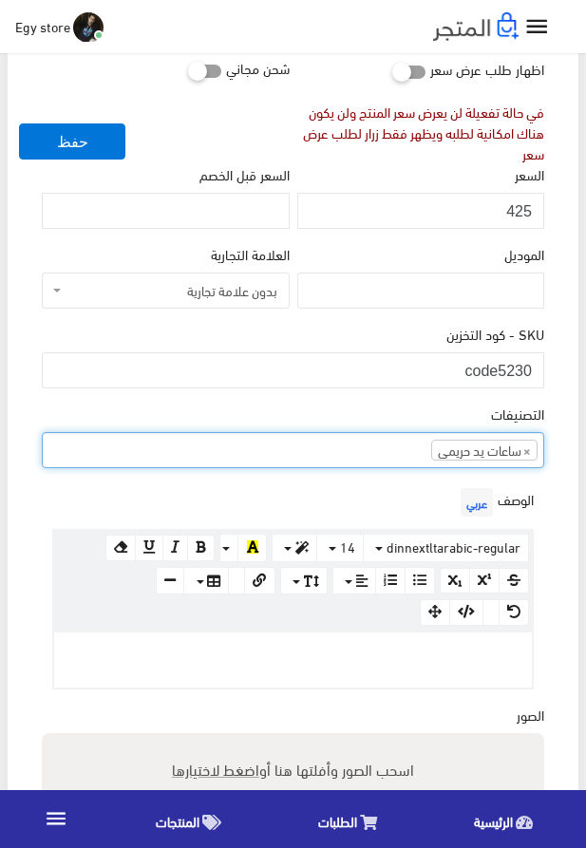
click at [313, 643] on div at bounding box center [293, 660] width 478 height 55
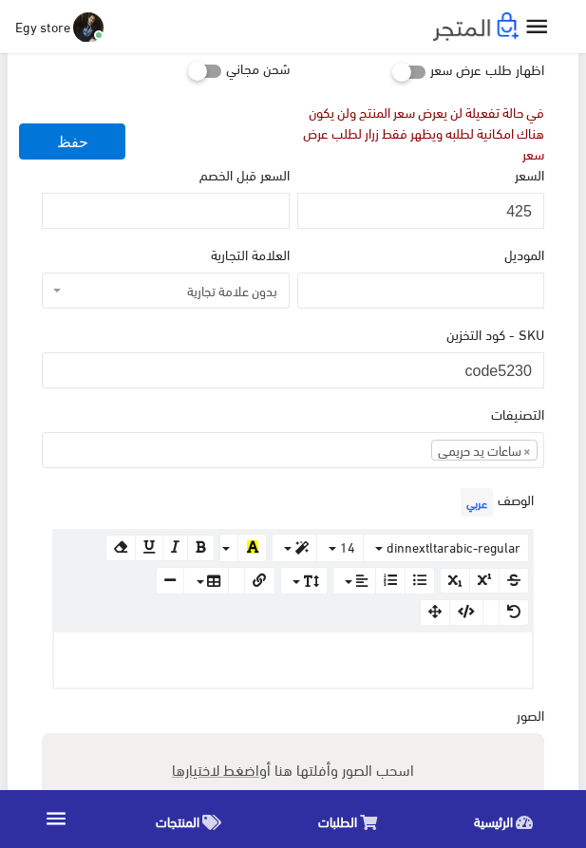
paste div
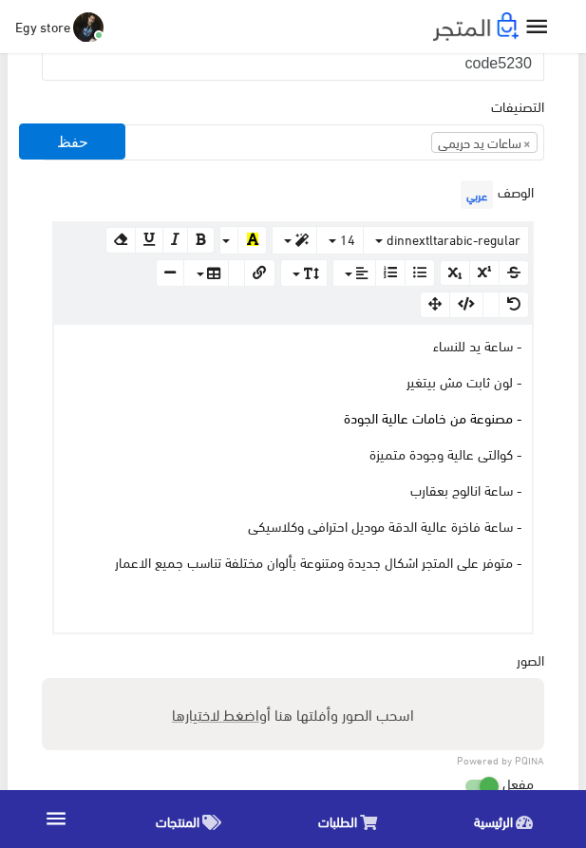
scroll to position [685, 0]
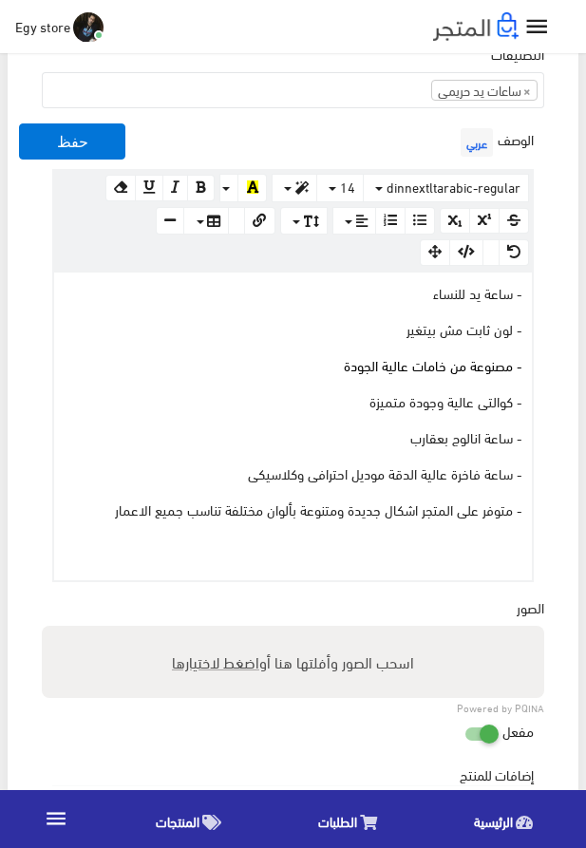
click at [223, 667] on span "اضغط لاختيارها" at bounding box center [215, 662] width 87 height 28
click at [223, 632] on input "اسحب الصور وأفلتها هنا أو اضغط لاختيارها" at bounding box center [293, 629] width 503 height 6
type input "5230.jpeg"
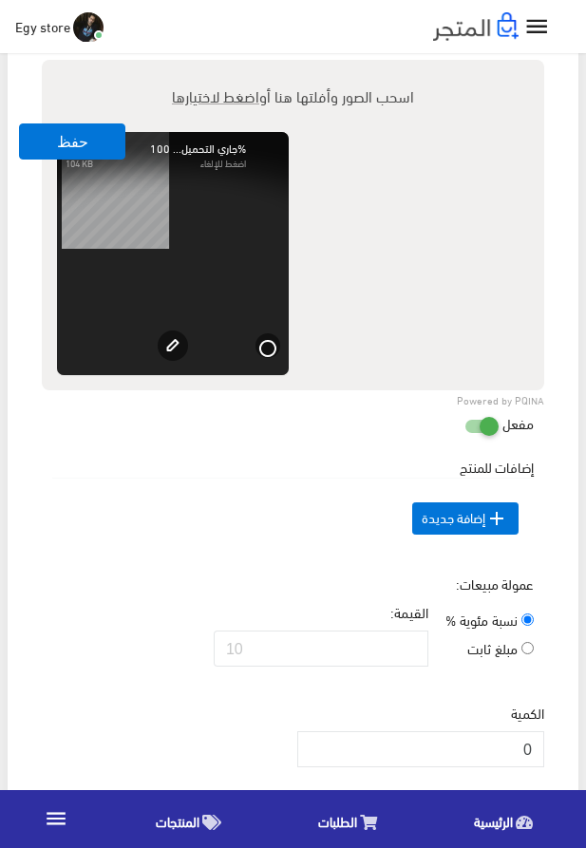
scroll to position [1443, 0]
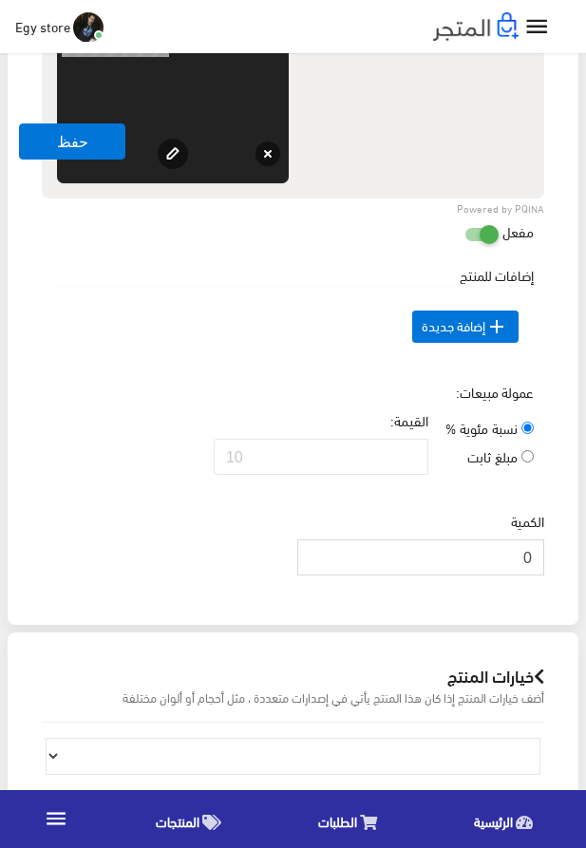
drag, startPoint x: 505, startPoint y: 599, endPoint x: 540, endPoint y: 599, distance: 34.2
click at [540, 576] on input "0" at bounding box center [420, 558] width 247 height 36
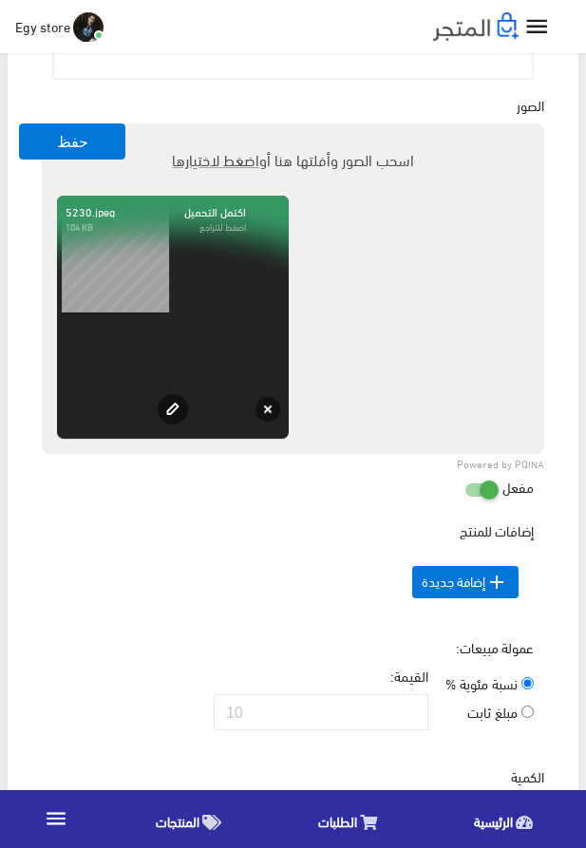
scroll to position [1118, 0]
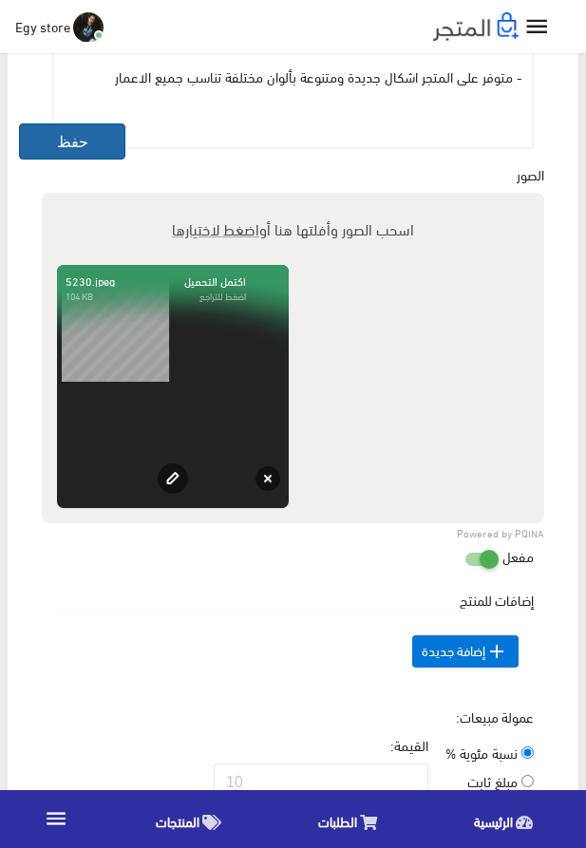
type input "1000"
click at [80, 145] on button "حفظ" at bounding box center [72, 142] width 106 height 36
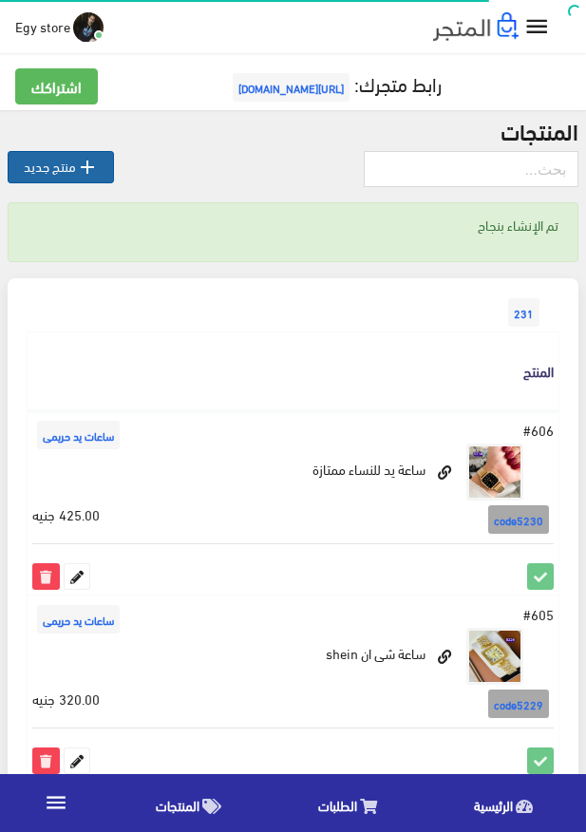
click at [41, 168] on link " منتج جديد" at bounding box center [61, 167] width 106 height 32
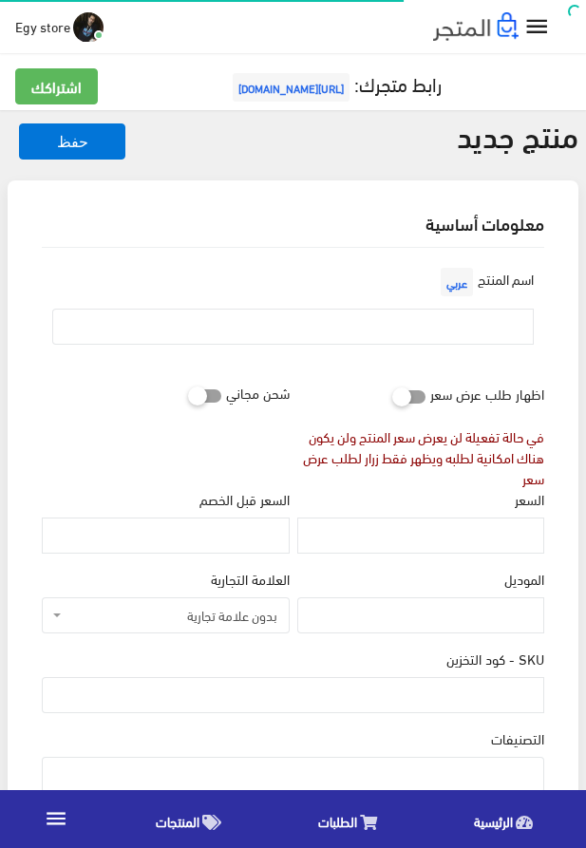
select select
click at [391, 324] on input "text" at bounding box center [293, 327] width 482 height 36
paste input "ساعة يد للنساء من annie time"
type input "ساعة يد للنساء من annie time"
click at [427, 528] on input "السعر" at bounding box center [420, 536] width 247 height 36
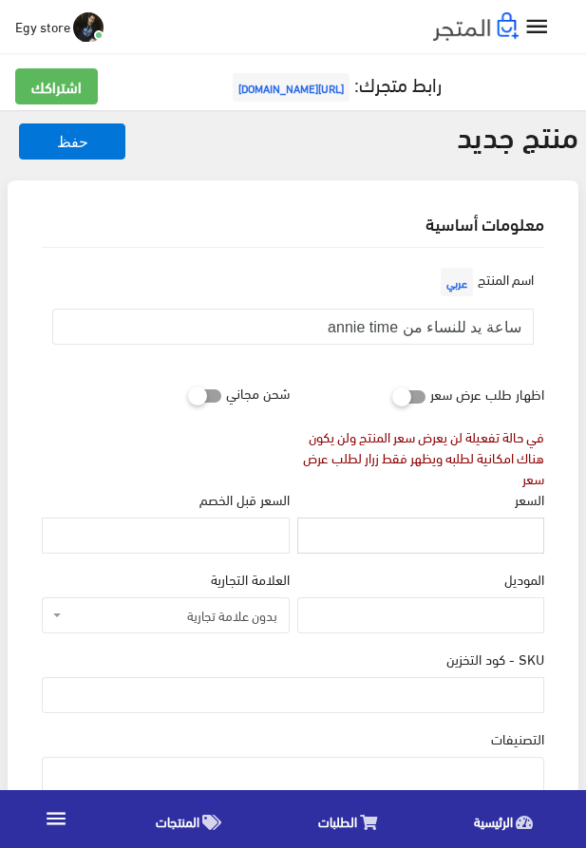
paste input "420"
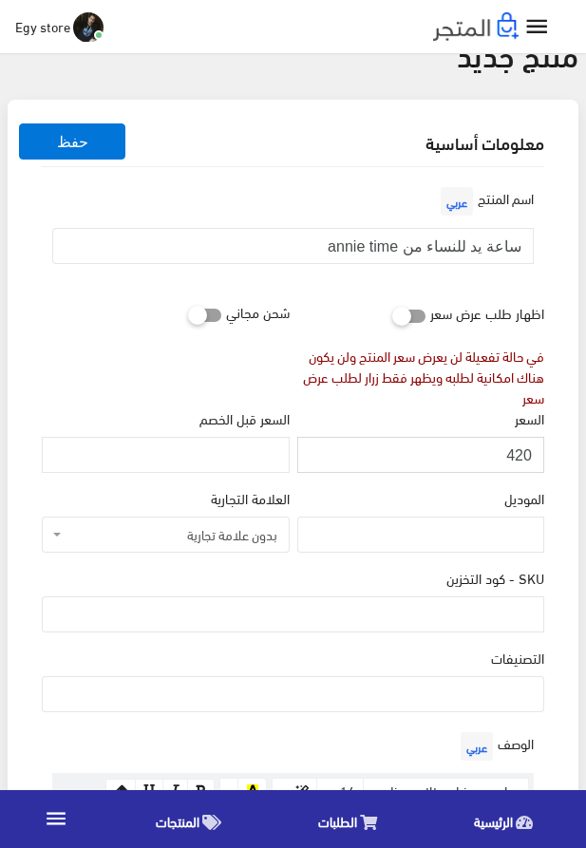
scroll to position [108, 0]
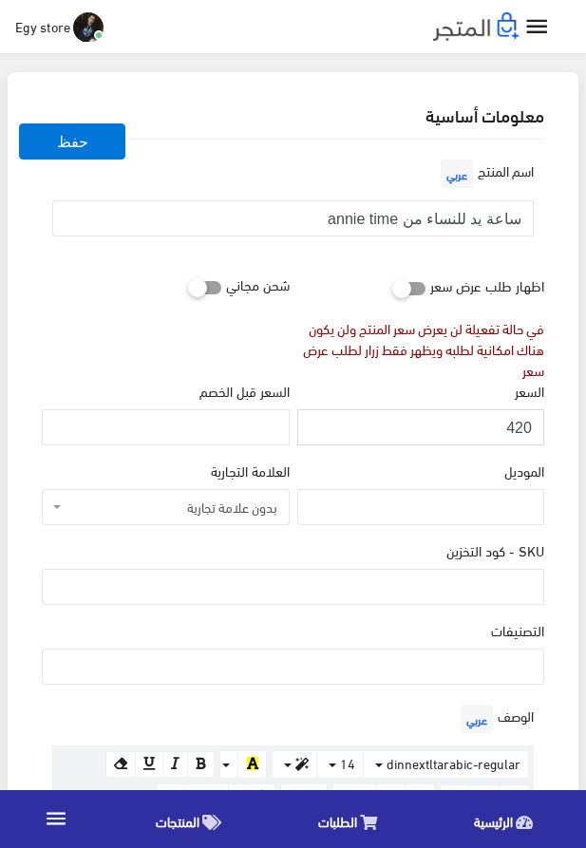
type input "420"
click at [463, 599] on input "SKU - كود التخزين" at bounding box center [293, 587] width 503 height 36
paste input "code5231"
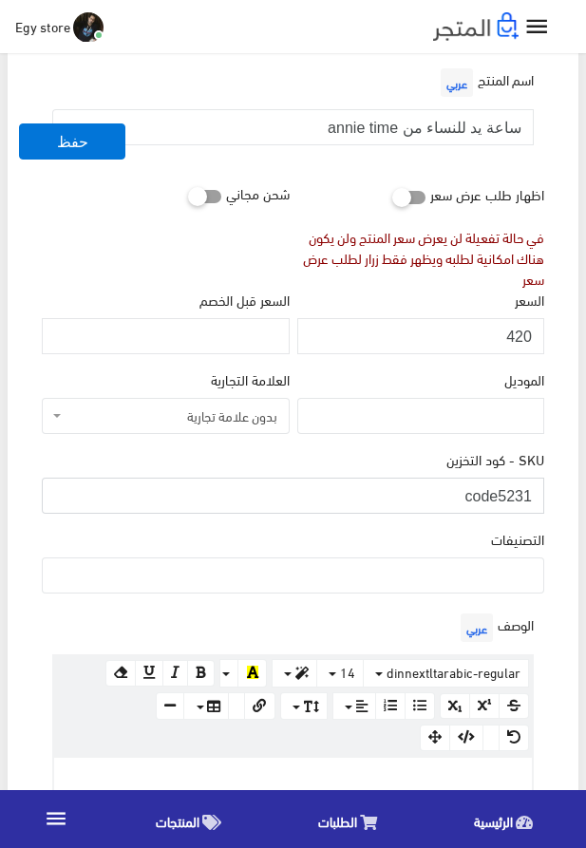
scroll to position [217, 0]
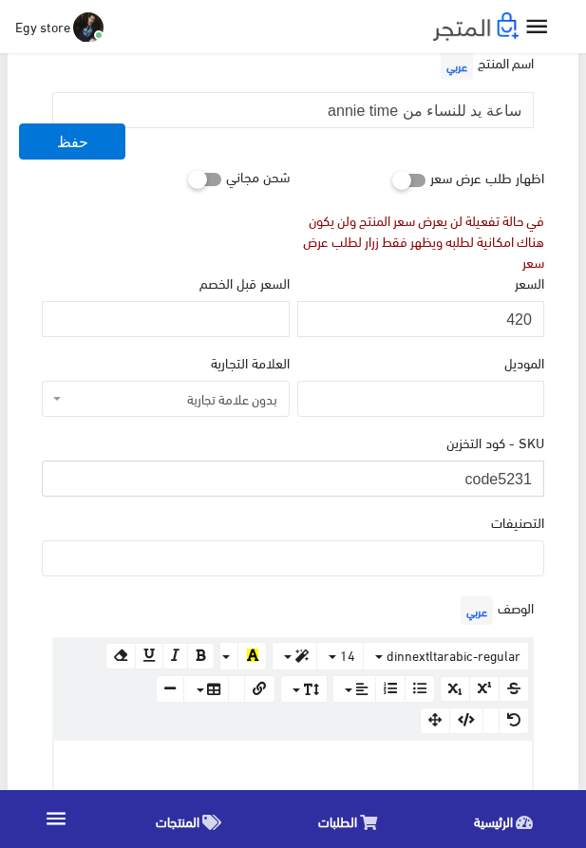
type input "code5231"
click at [376, 556] on ul at bounding box center [293, 557] width 501 height 30
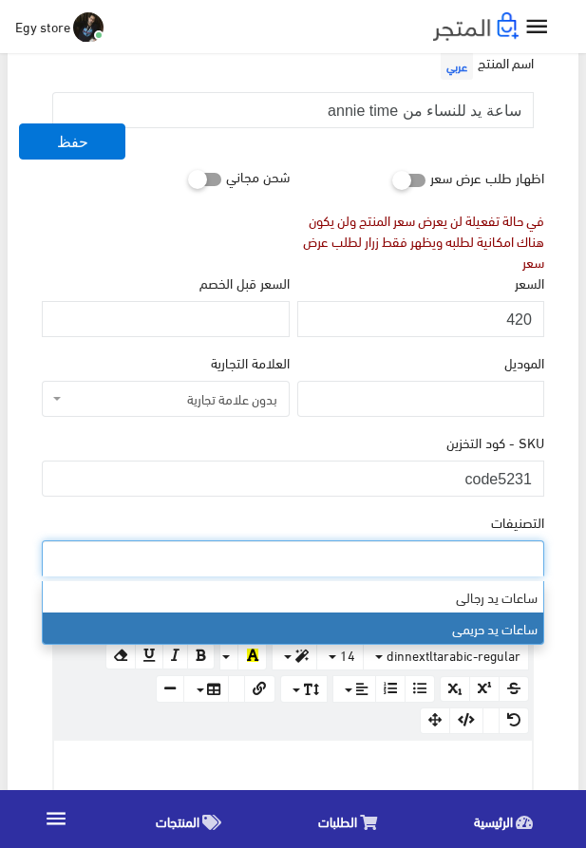
select select "28"
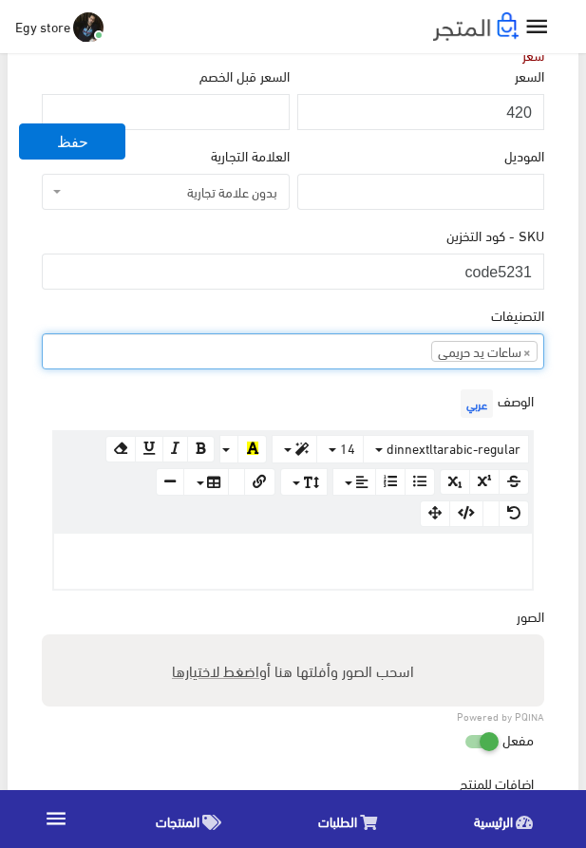
scroll to position [433, 0]
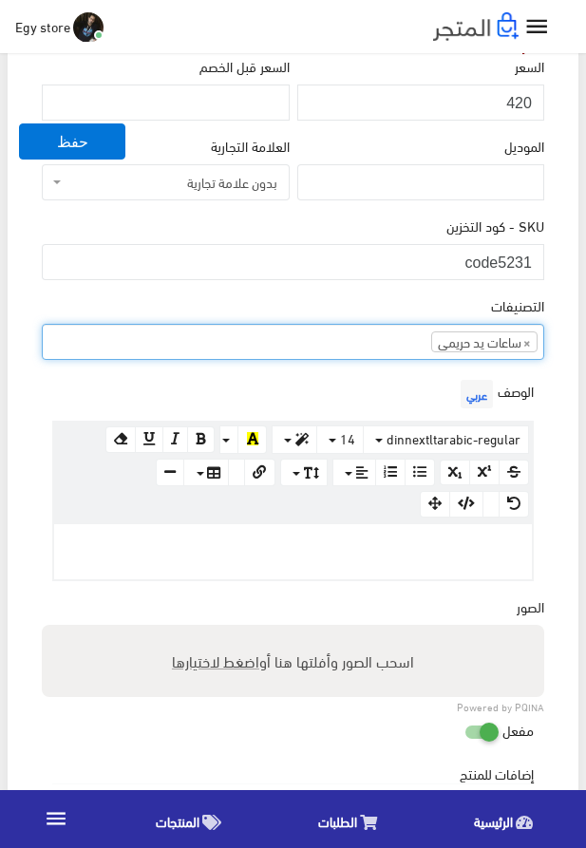
click at [378, 545] on p at bounding box center [293, 544] width 459 height 21
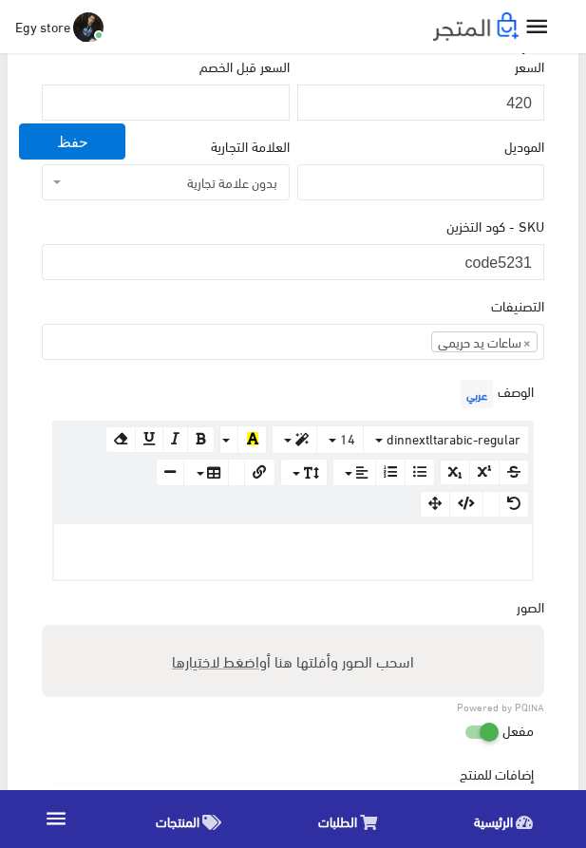
paste div
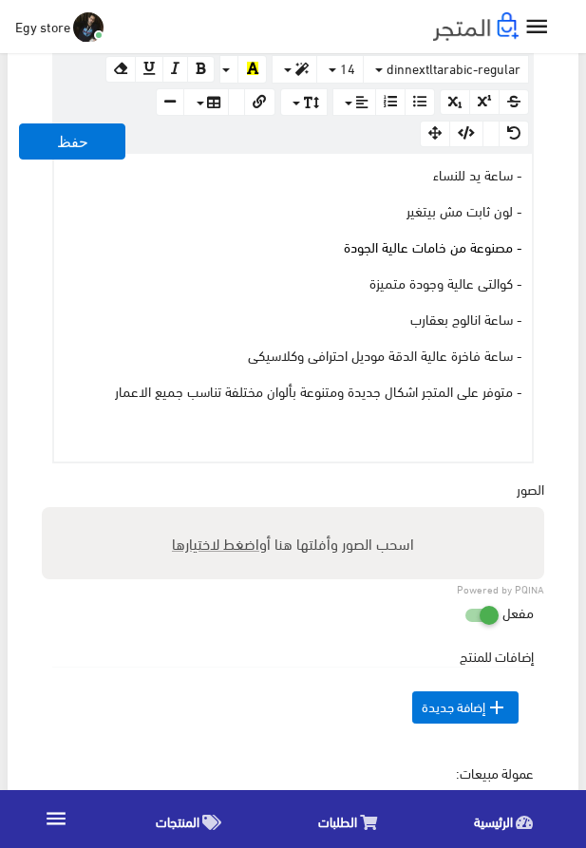
scroll to position [975, 0]
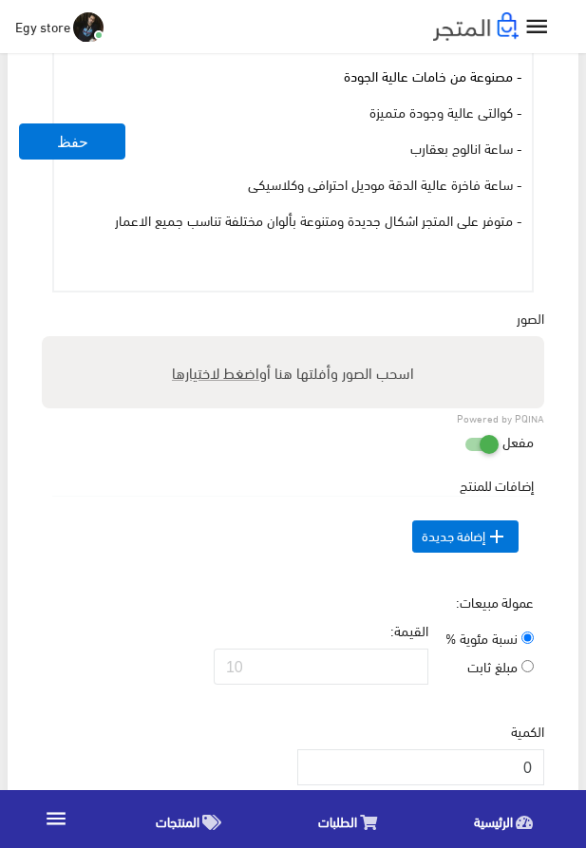
click at [202, 375] on span "اضغط لاختيارها" at bounding box center [215, 372] width 87 height 28
click at [202, 342] on input "اسحب الصور وأفلتها هنا أو اضغط لاختيارها" at bounding box center [293, 339] width 503 height 6
type input "5231.jpeg"
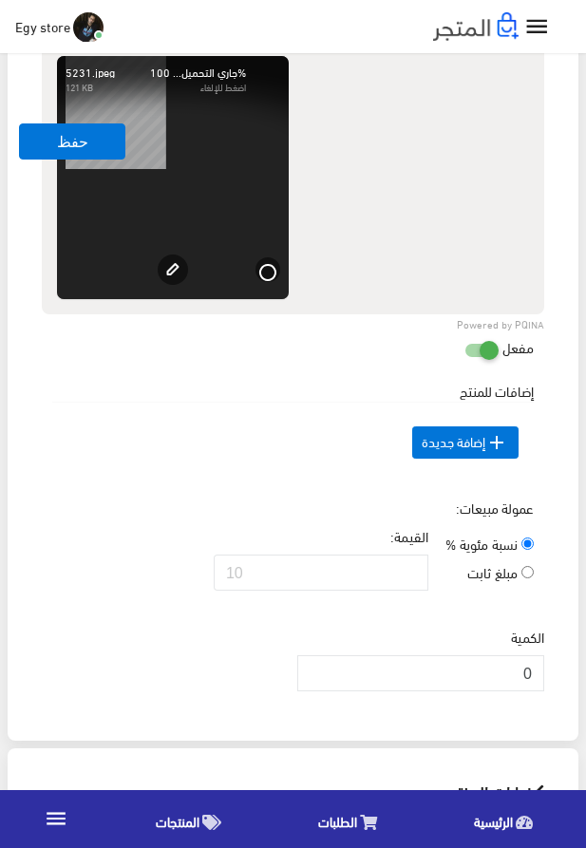
scroll to position [1408, 0]
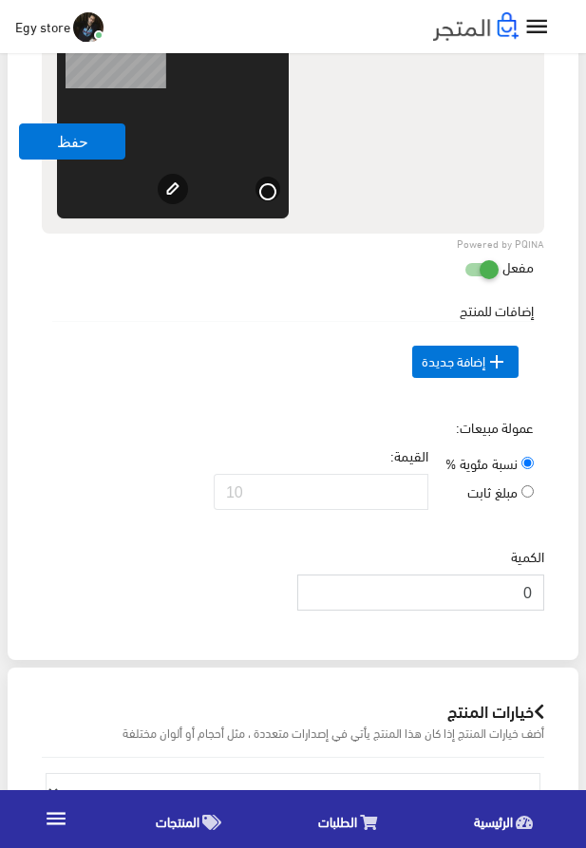
drag, startPoint x: 511, startPoint y: 625, endPoint x: 525, endPoint y: 629, distance: 14.7
click at [525, 611] on input "0" at bounding box center [420, 593] width 247 height 36
drag, startPoint x: 528, startPoint y: 629, endPoint x: 539, endPoint y: 629, distance: 10.5
click at [539, 611] on input "0" at bounding box center [420, 593] width 247 height 36
type input "1000"
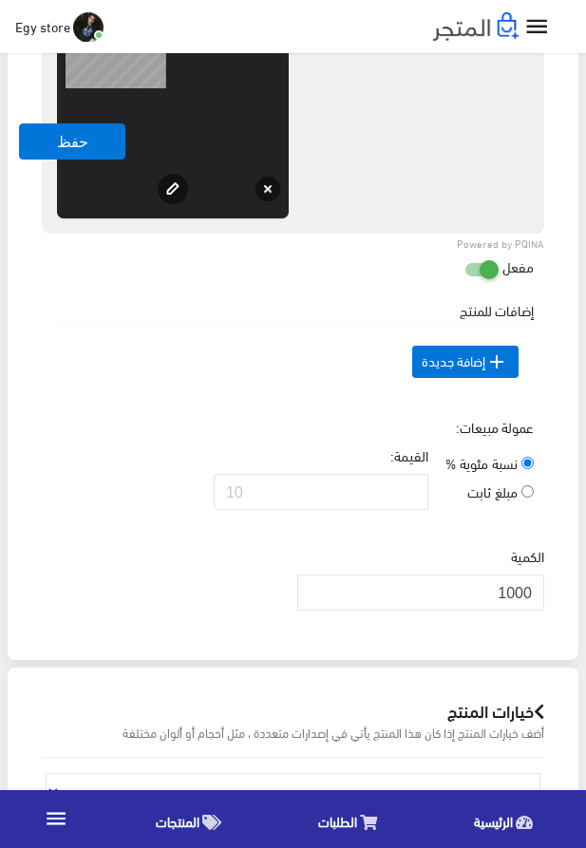
click at [278, 423] on div "عمولة مبيعات: نسبة مئوية % مبلغ ثابت القيمة:" at bounding box center [293, 471] width 510 height 108
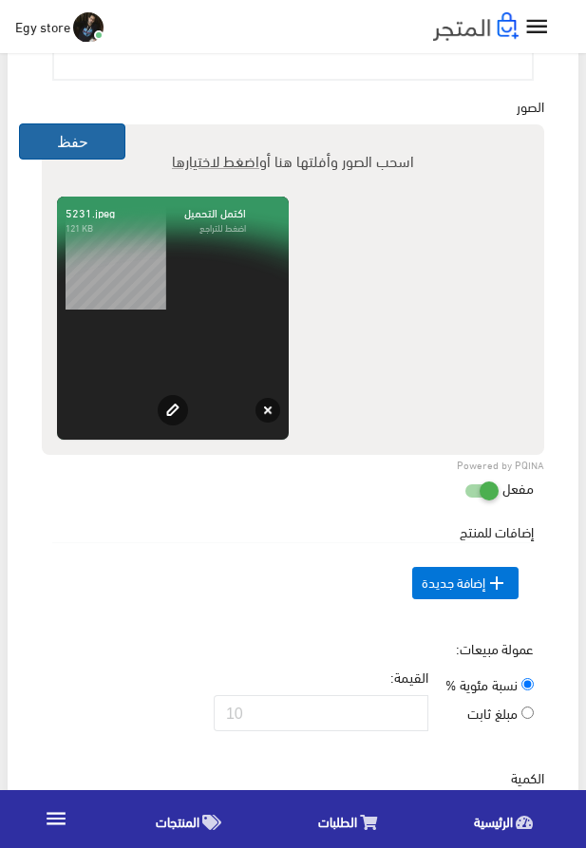
scroll to position [1083, 0]
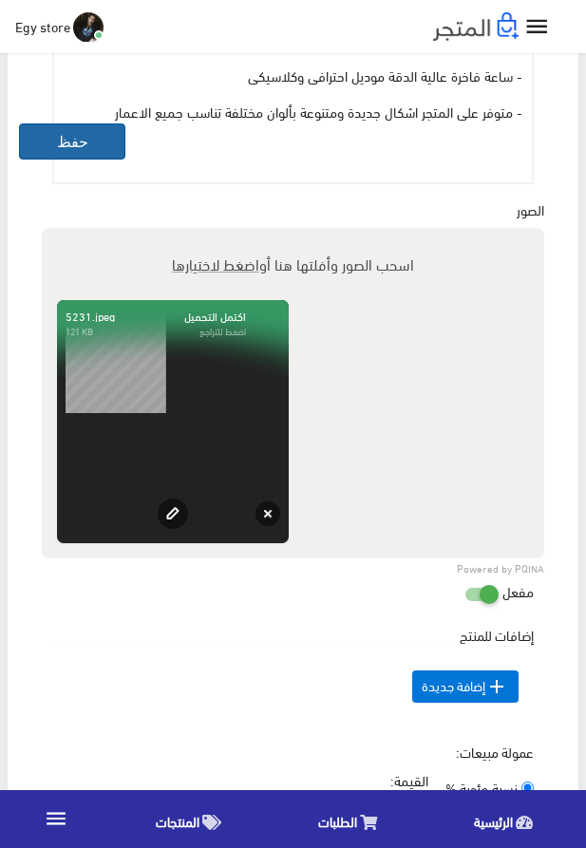
click at [48, 131] on button "حفظ" at bounding box center [72, 142] width 106 height 36
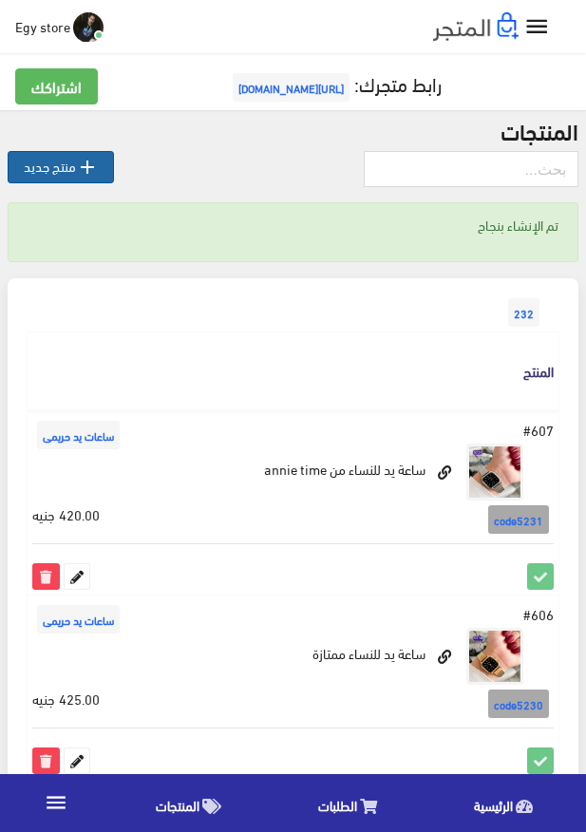
click at [88, 173] on icon "" at bounding box center [87, 167] width 23 height 23
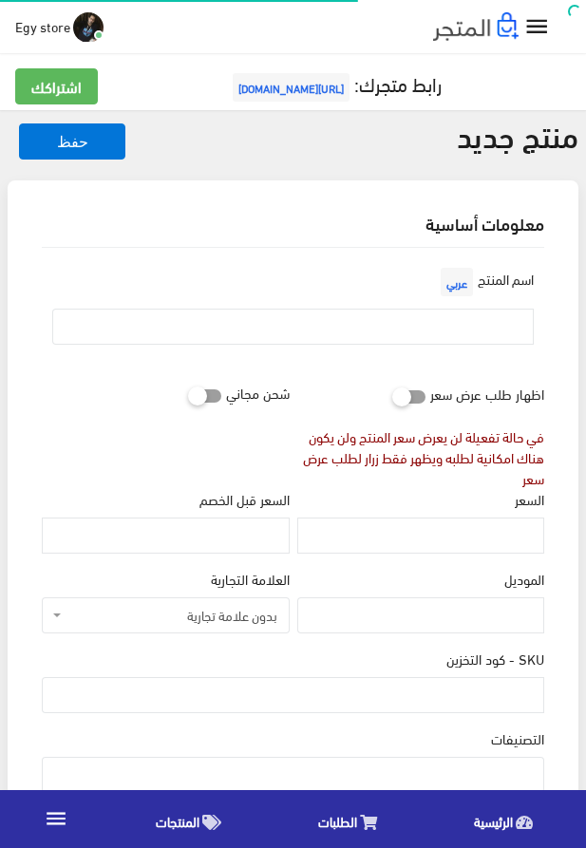
select select
click at [410, 331] on input "text" at bounding box center [293, 327] width 482 height 36
paste input "ساعة يد للحريم من annie time"
type input "ساعة يد للحريم من annie time"
click at [482, 543] on input "السعر" at bounding box center [420, 536] width 247 height 36
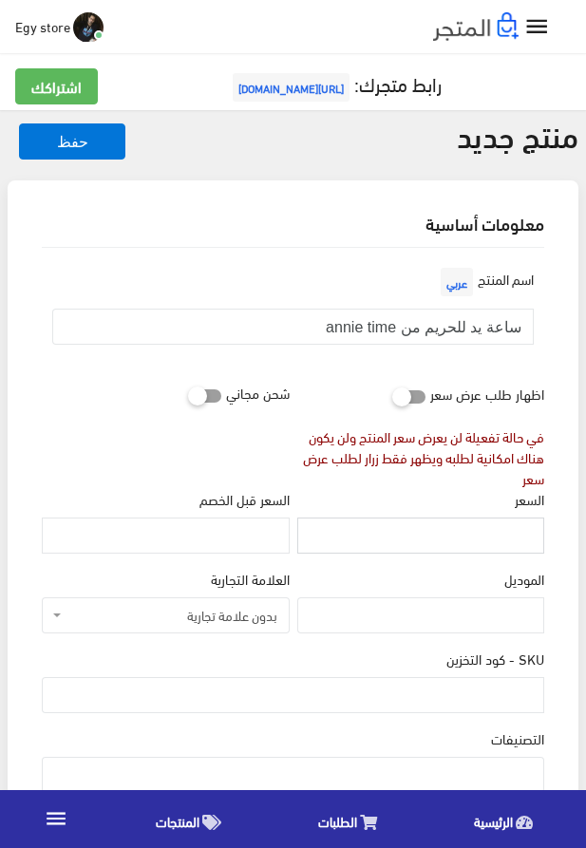
paste input "410"
type input "410"
click at [495, 689] on input "SKU - كود التخزين" at bounding box center [293, 695] width 503 height 36
paste input "code5232"
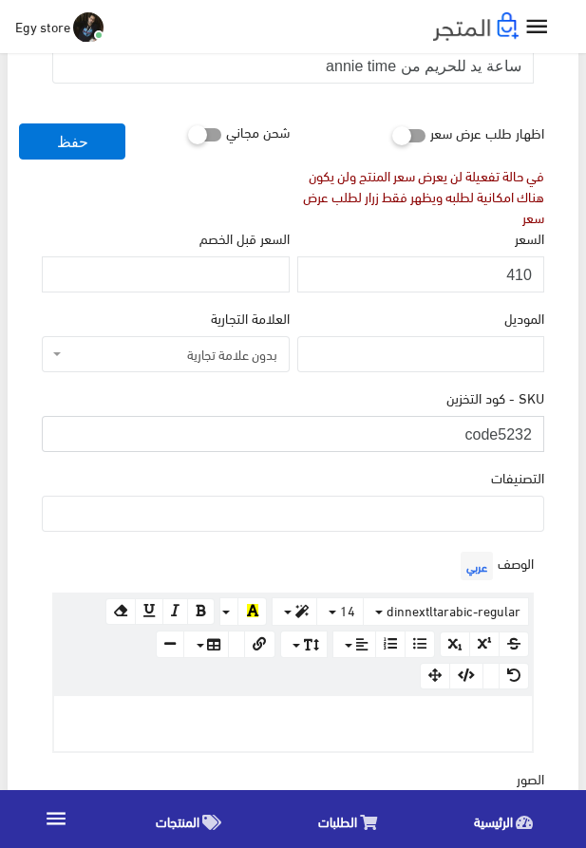
scroll to position [325, 0]
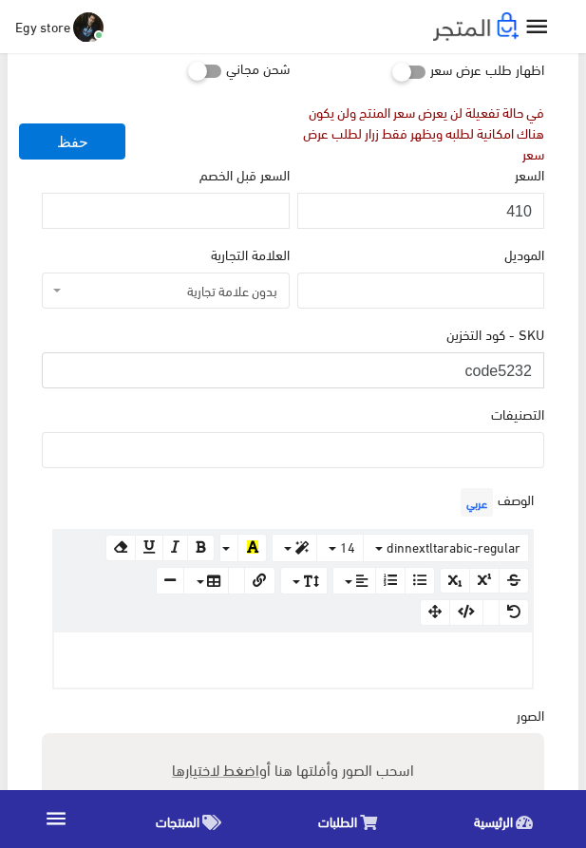
type input "code5232"
click at [370, 651] on p at bounding box center [293, 652] width 459 height 21
paste div
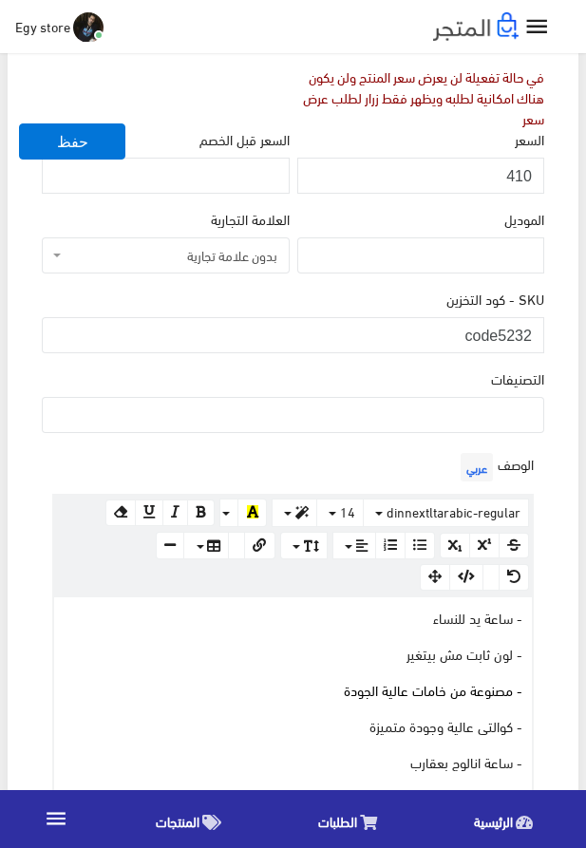
click at [381, 419] on ul at bounding box center [293, 413] width 501 height 30
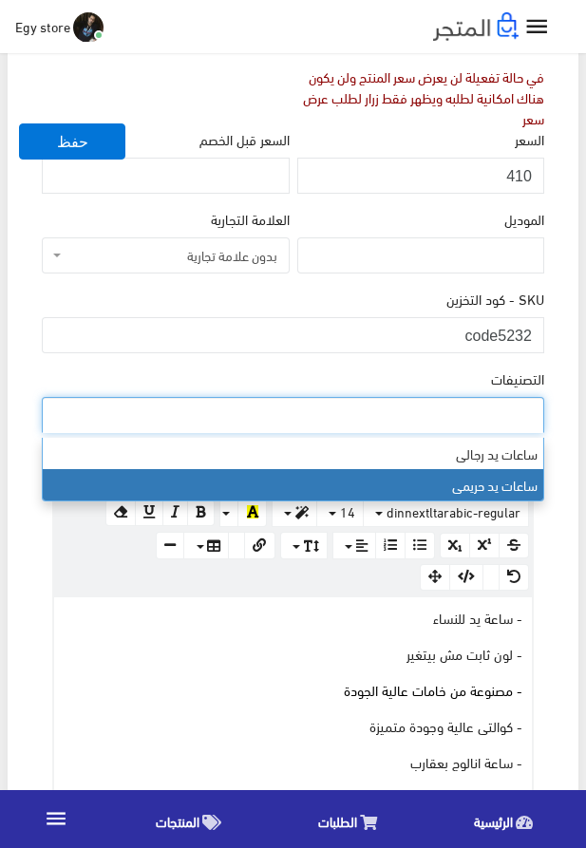
select select "28"
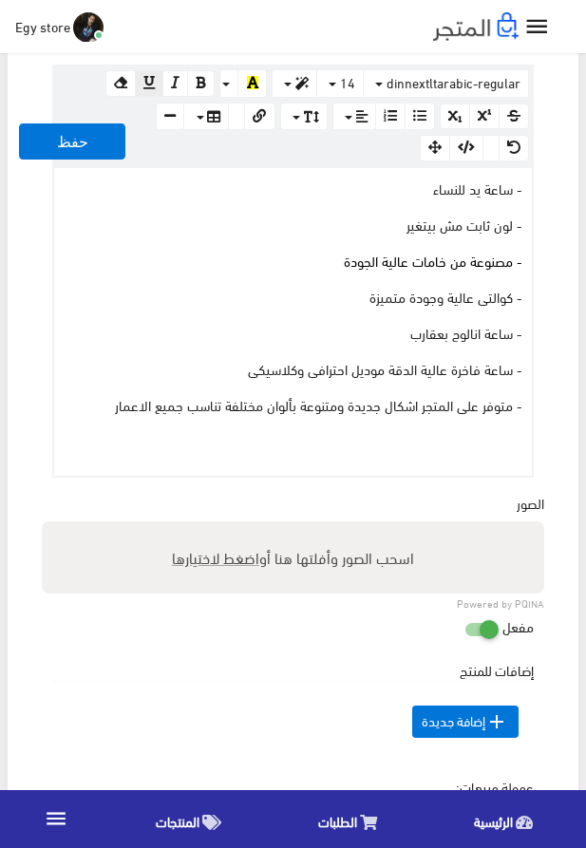
scroll to position [793, 0]
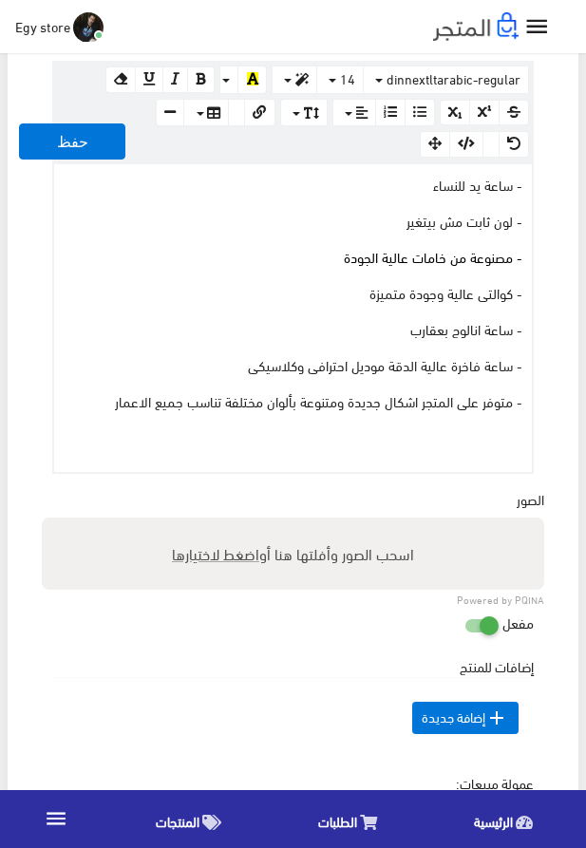
click at [192, 556] on span "اضغط لاختيارها" at bounding box center [215, 554] width 87 height 28
click at [192, 523] on input "اسحب الصور وأفلتها هنا أو اضغط لاختيارها" at bounding box center [293, 521] width 503 height 6
type input "5232.jpeg"
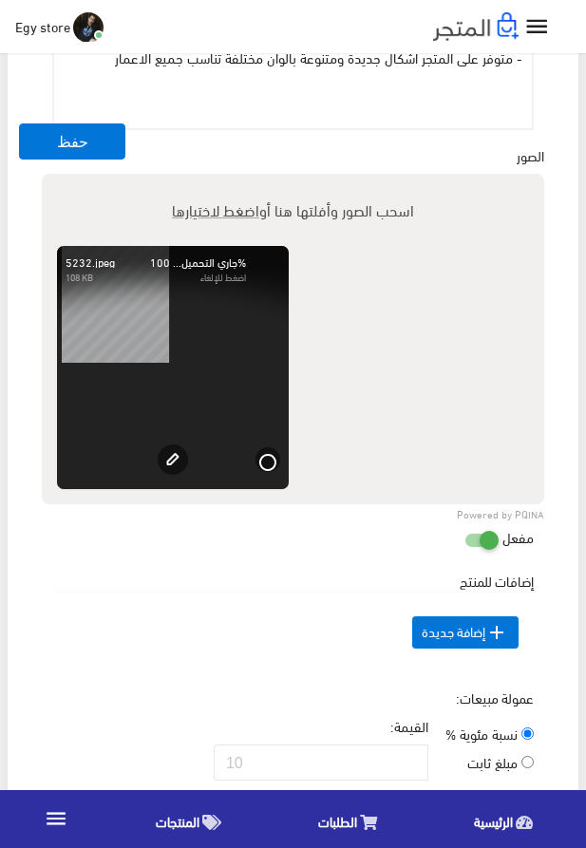
scroll to position [1443, 0]
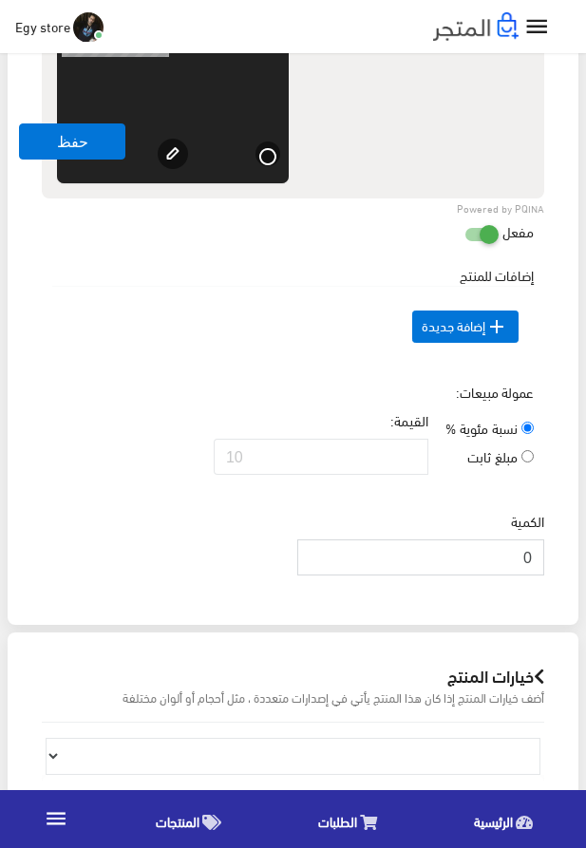
drag, startPoint x: 510, startPoint y: 589, endPoint x: 551, endPoint y: 603, distance: 43.3
click at [544, 576] on input "0" at bounding box center [420, 558] width 247 height 36
drag, startPoint x: 516, startPoint y: 594, endPoint x: 548, endPoint y: 594, distance: 32.3
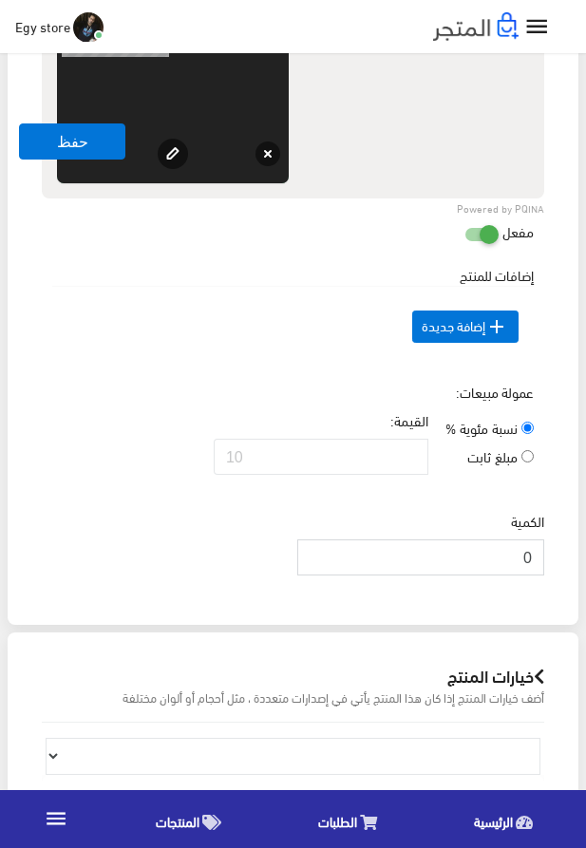
click at [544, 576] on input "0" at bounding box center [420, 558] width 247 height 36
type input "1000"
click at [188, 382] on div "إضافات للمنتج السعر الإضافي الإسم عربي" at bounding box center [293, 323] width 510 height 117
click at [63, 153] on button "حفظ" at bounding box center [72, 142] width 106 height 36
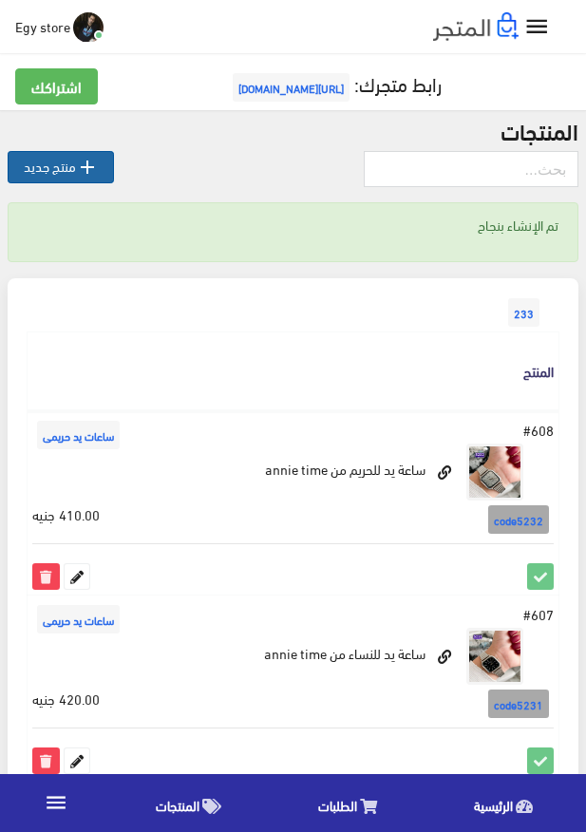
click at [26, 172] on link " منتج جديد" at bounding box center [61, 167] width 106 height 32
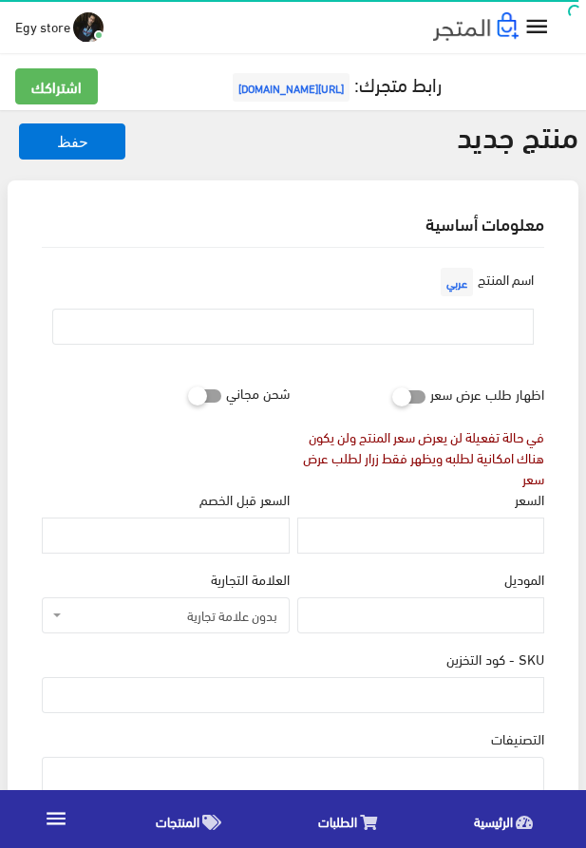
select select
click at [343, 332] on input "text" at bounding box center [293, 327] width 482 height 36
paste input "annie time watch for woman"
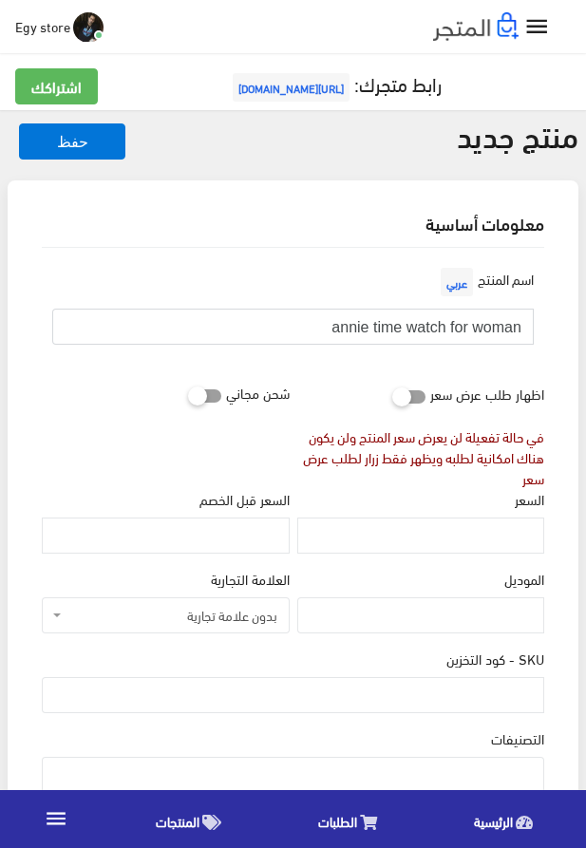
type input "annie time watch for woman"
click at [447, 532] on input "السعر" at bounding box center [420, 536] width 247 height 36
paste input "410"
type input "410"
click at [447, 707] on input "SKU - كود التخزين" at bounding box center [293, 695] width 503 height 36
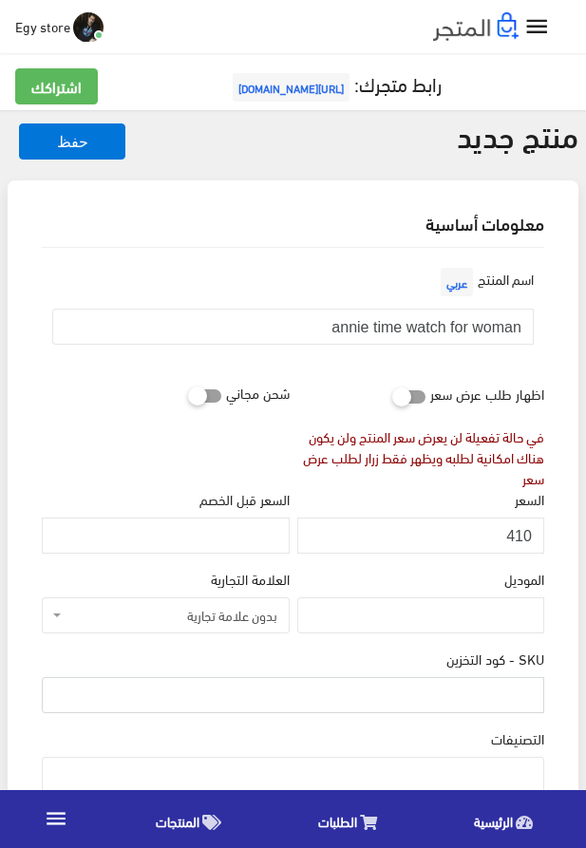
paste input "code5233"
type input "code5233"
click at [467, 769] on ul at bounding box center [293, 773] width 501 height 30
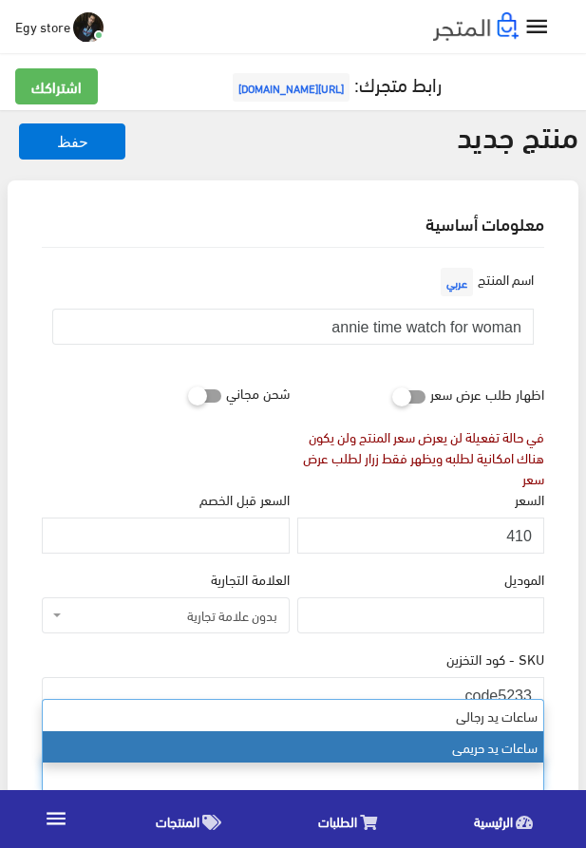
select select "28"
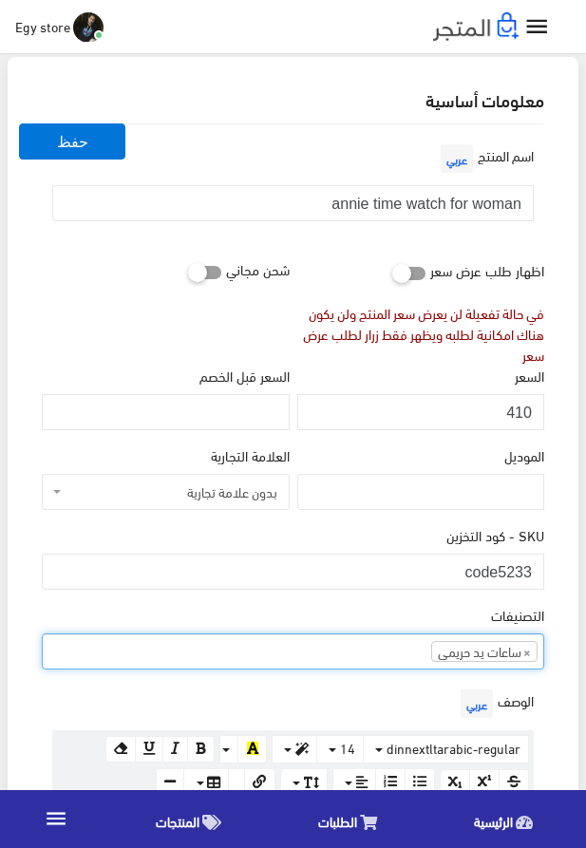
scroll to position [325, 0]
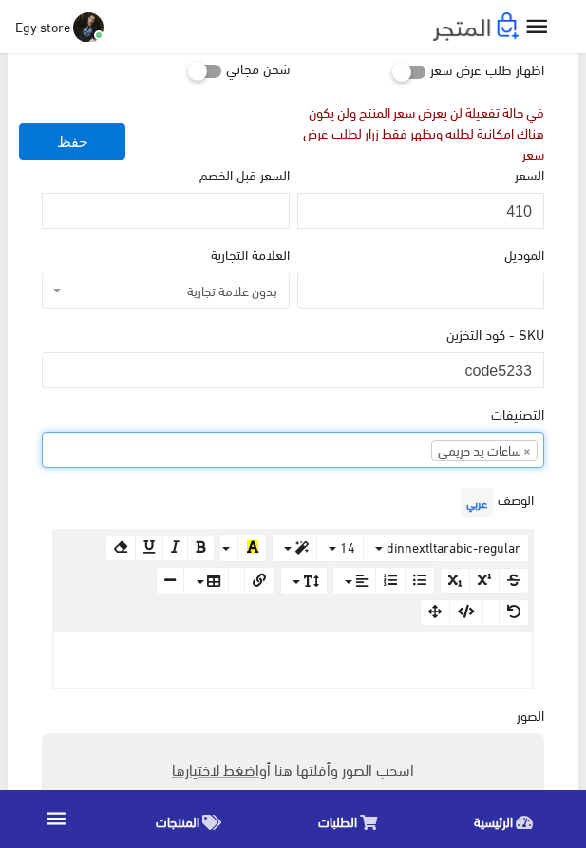
click at [319, 663] on p at bounding box center [293, 652] width 459 height 21
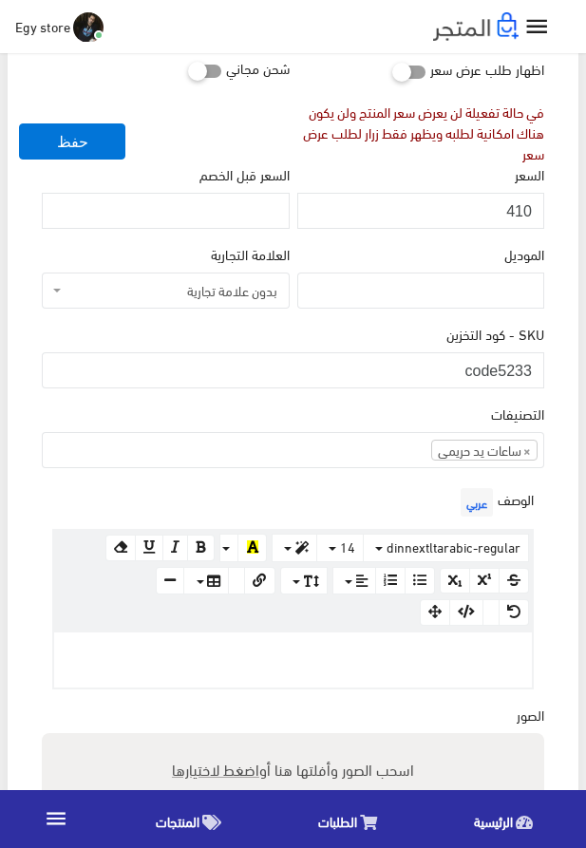
paste div
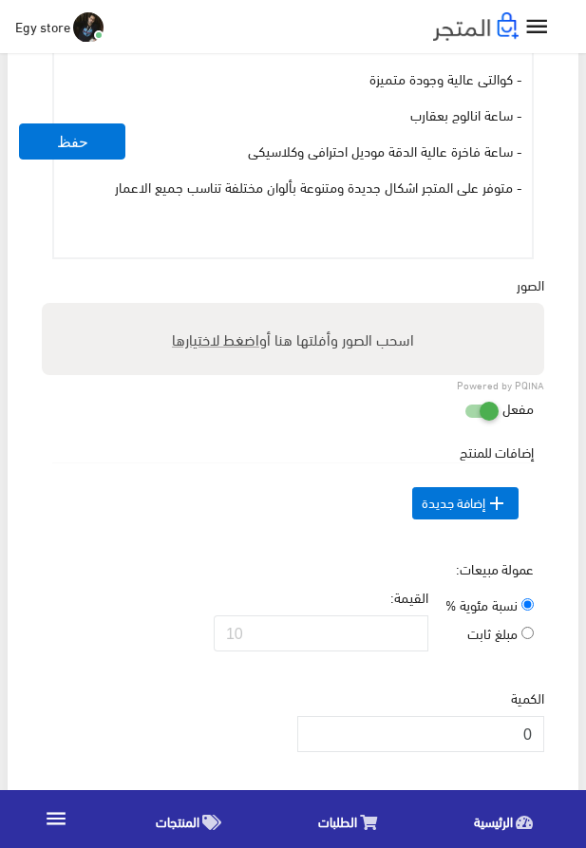
scroll to position [1010, 0]
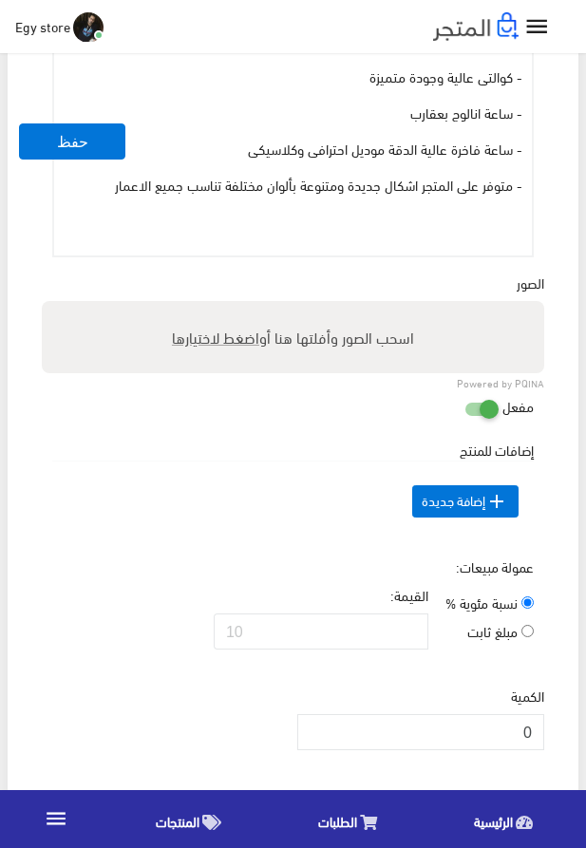
click at [221, 347] on span "اضغط لاختيارها" at bounding box center [215, 337] width 87 height 28
click at [221, 307] on input "اسحب الصور وأفلتها هنا أو اضغط لاختيارها" at bounding box center [293, 304] width 503 height 6
type input "5233.jpeg"
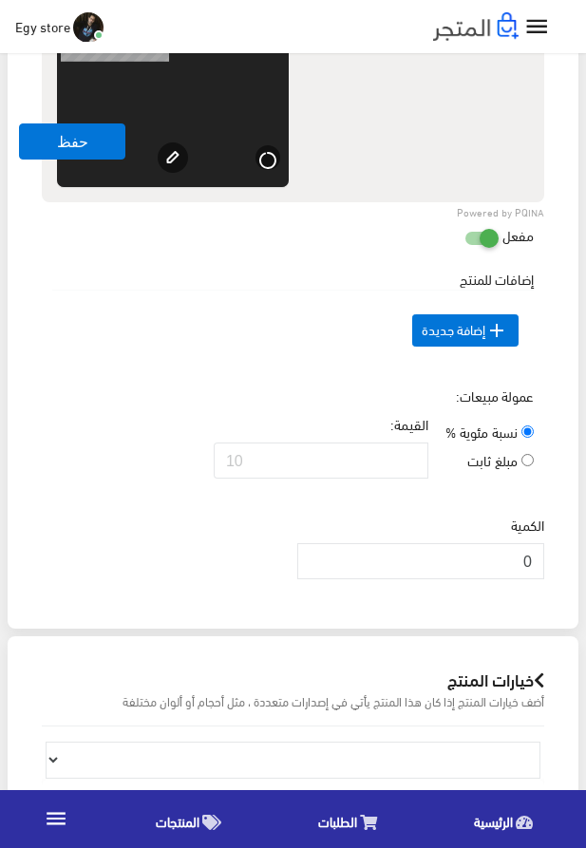
scroll to position [1443, 0]
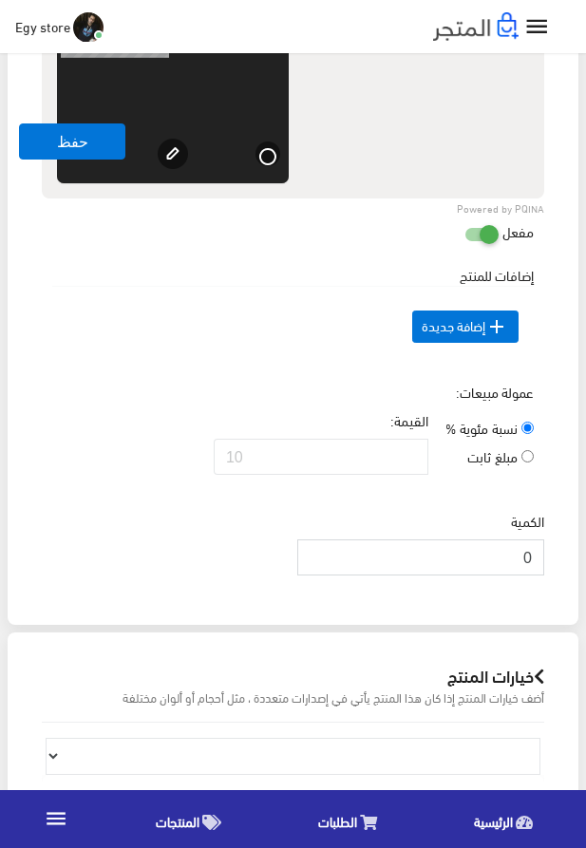
drag, startPoint x: 482, startPoint y: 599, endPoint x: 537, endPoint y: 595, distance: 55.2
click at [537, 576] on input "0" at bounding box center [420, 558] width 247 height 36
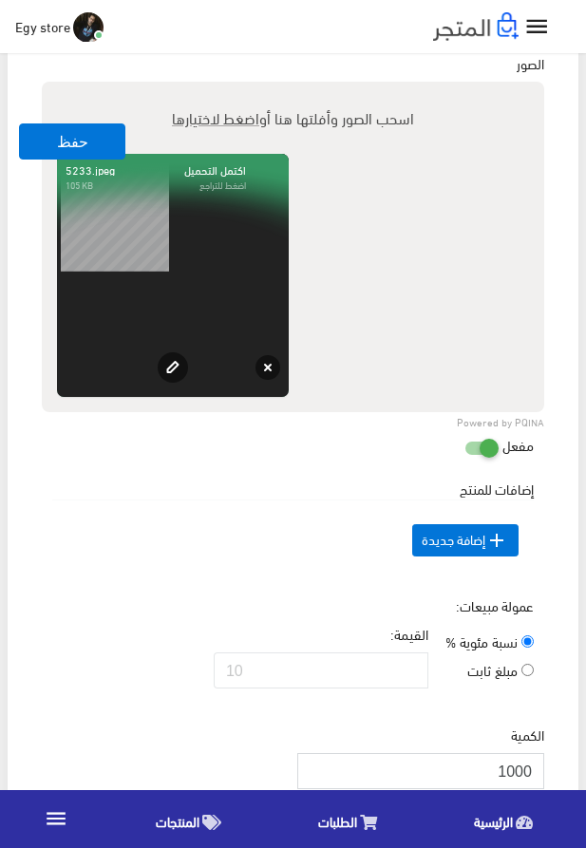
scroll to position [1227, 0]
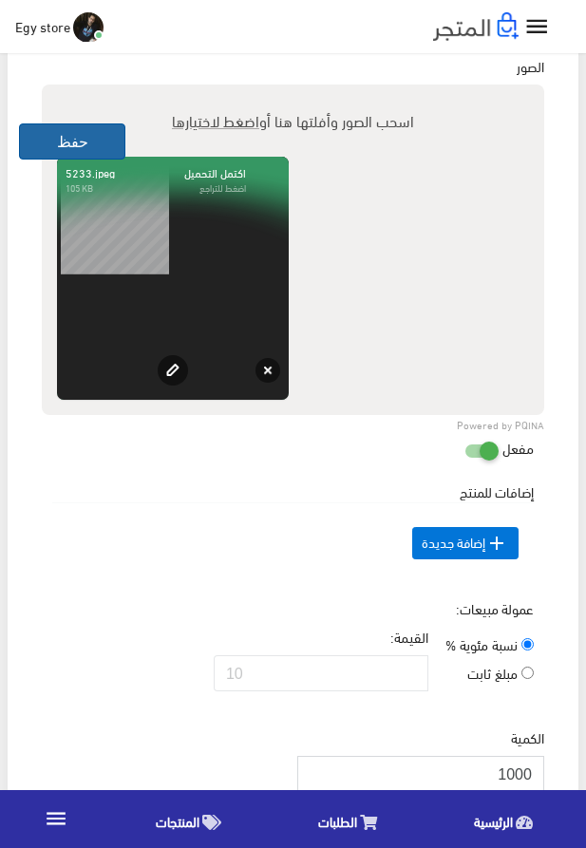
type input "1000"
click at [58, 153] on button "حفظ" at bounding box center [72, 142] width 106 height 36
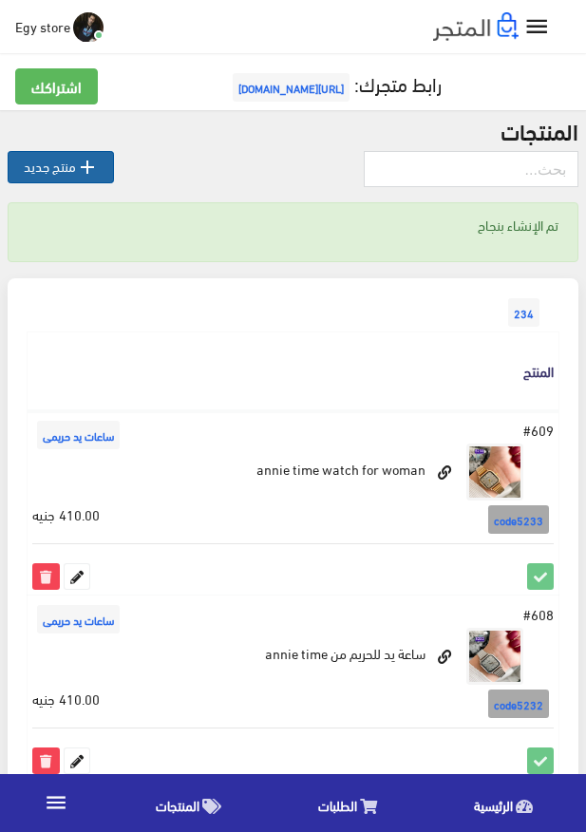
click at [72, 164] on link " منتج جديد" at bounding box center [61, 167] width 106 height 32
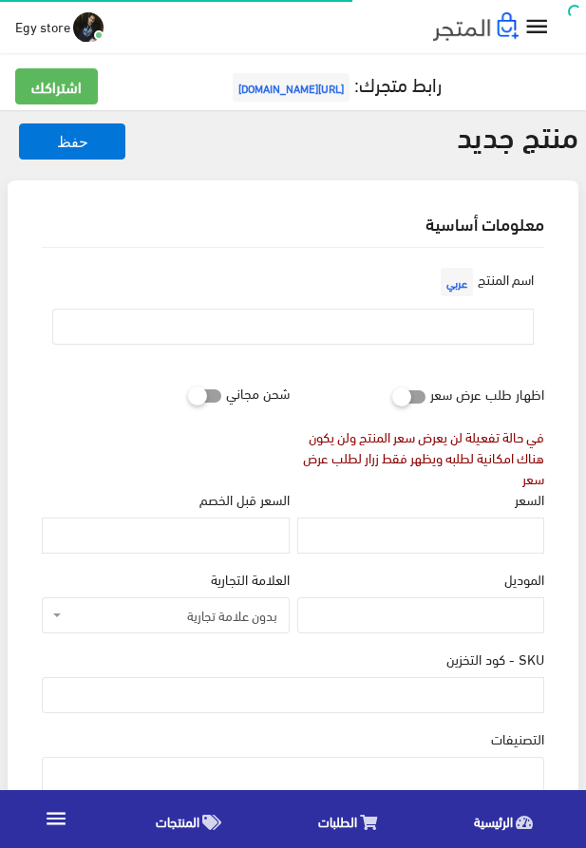
select select
click at [282, 325] on input "text" at bounding box center [293, 327] width 482 height 36
paste input "الساعة التريند الجلد من bestwin"
type input "الساعة التريند الجلد من bestwin"
click at [514, 539] on input "السعر" at bounding box center [420, 536] width 247 height 36
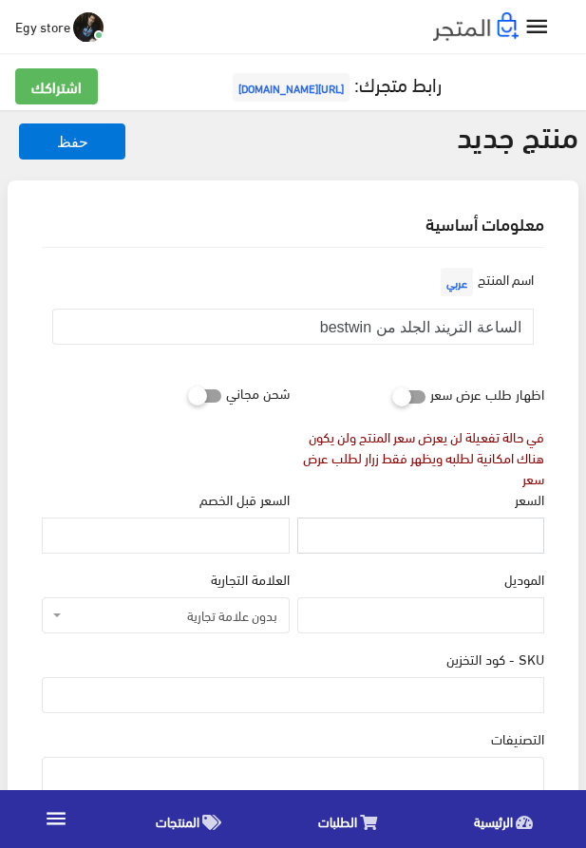
paste input "670"
type input "670"
click at [408, 701] on input "SKU - كود التخزين" at bounding box center [293, 695] width 503 height 36
paste input "code5234"
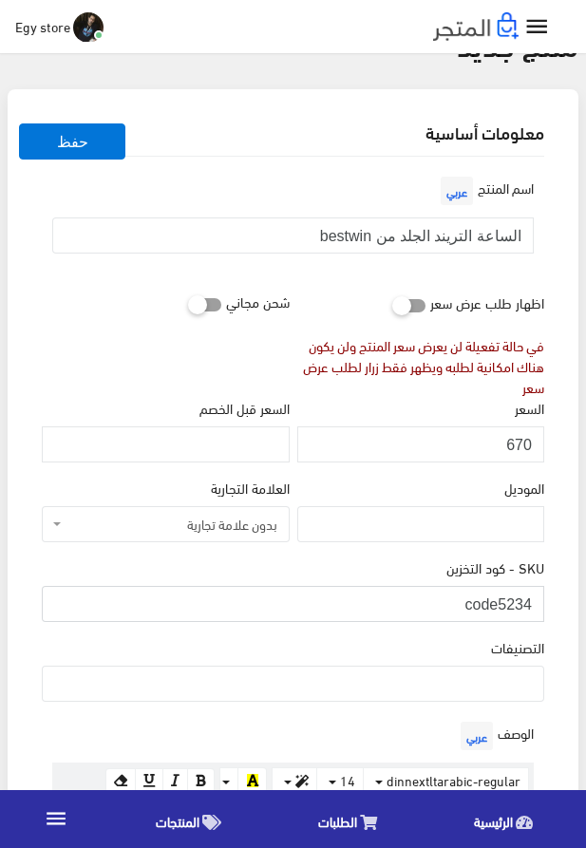
scroll to position [108, 0]
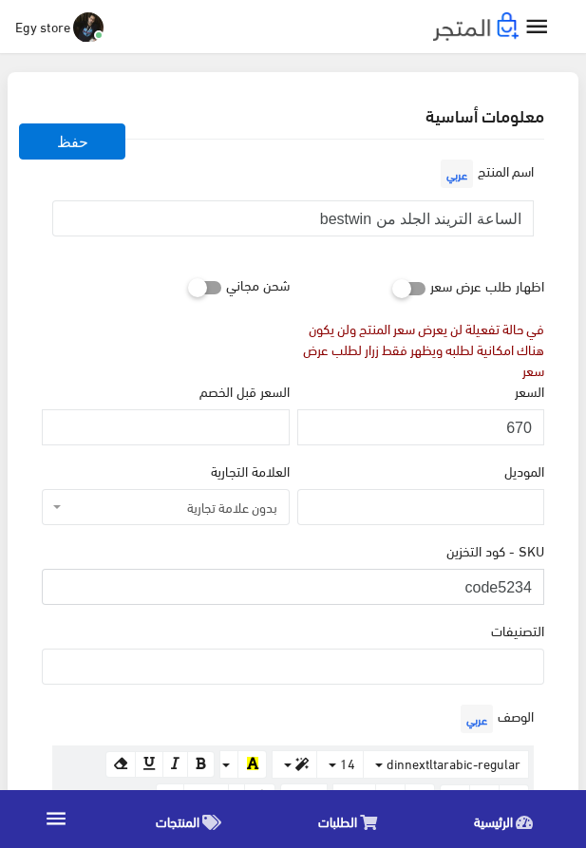
type input "code5234"
click at [391, 667] on ul at bounding box center [293, 665] width 501 height 30
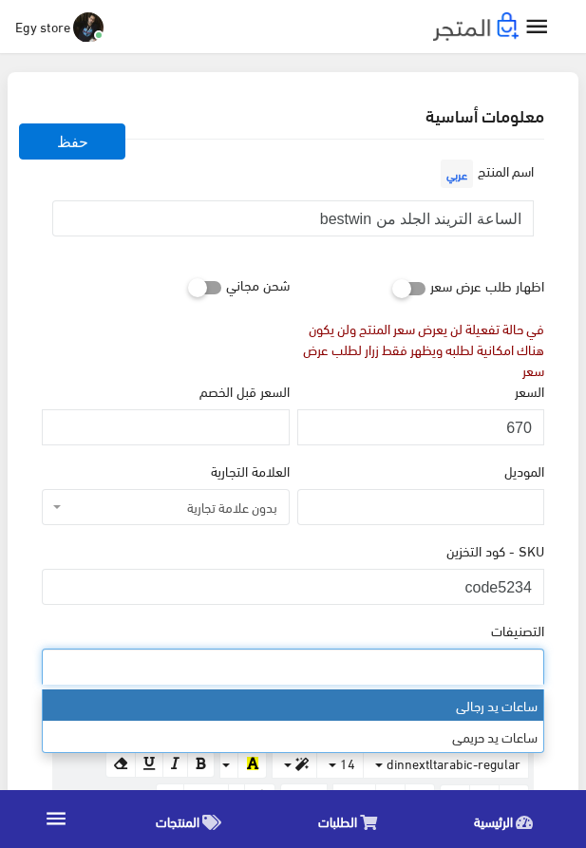
select select "27"
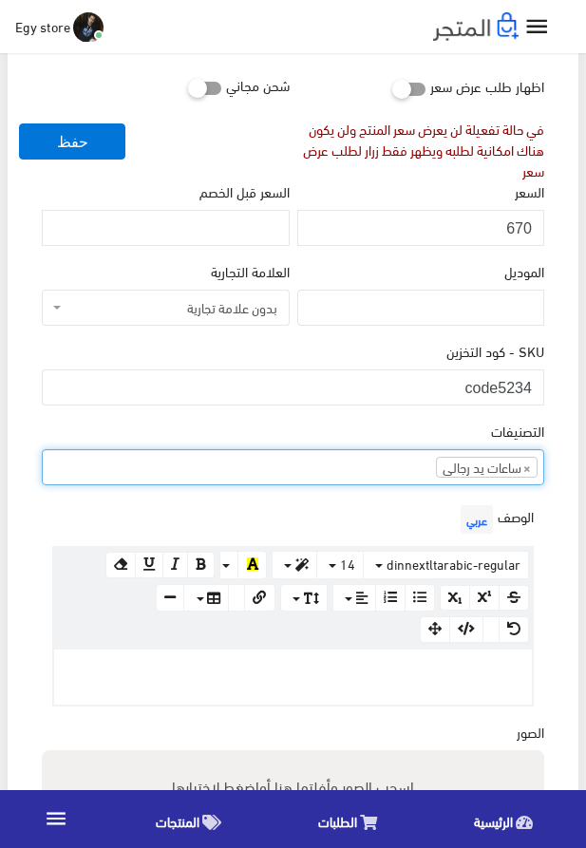
scroll to position [325, 0]
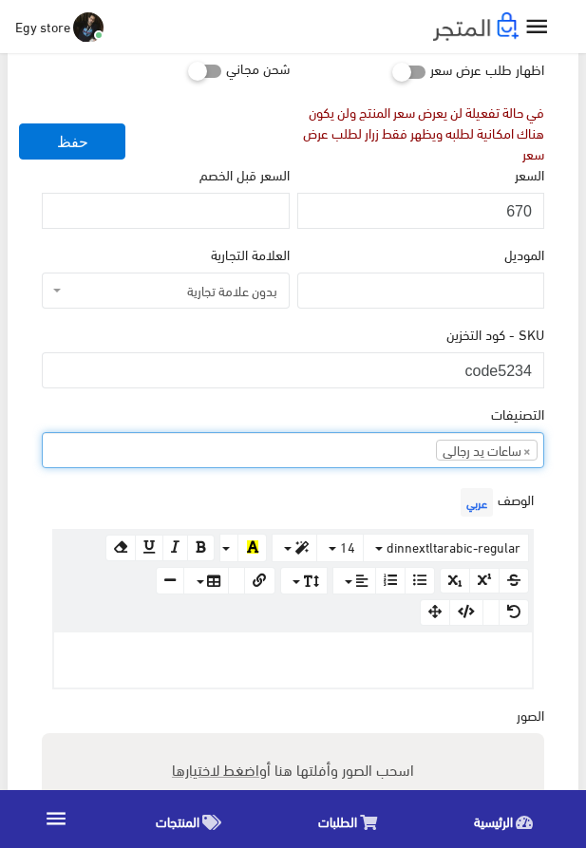
click at [427, 660] on p at bounding box center [293, 652] width 459 height 21
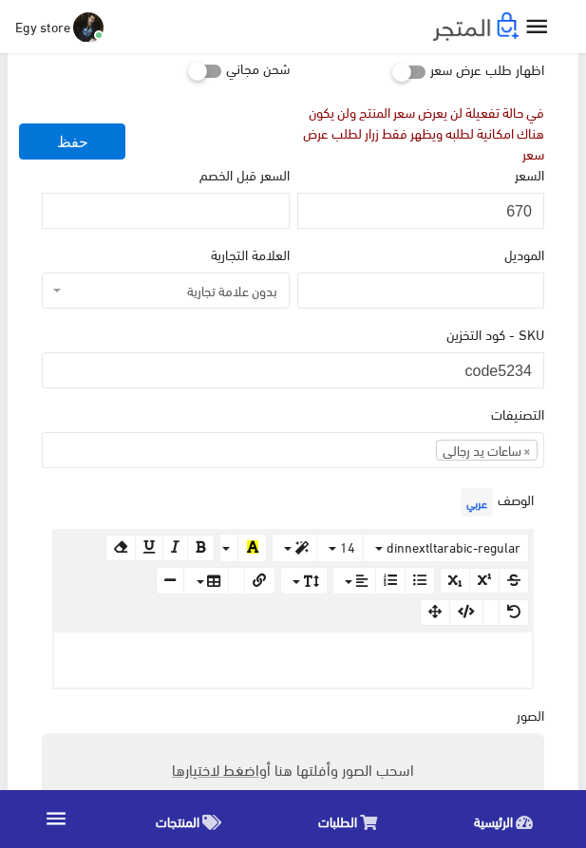
paste div
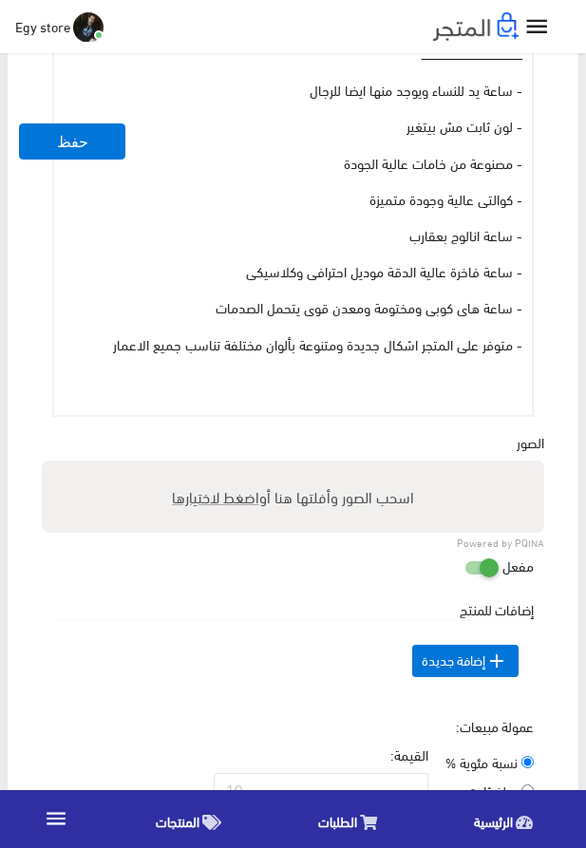
scroll to position [1011, 0]
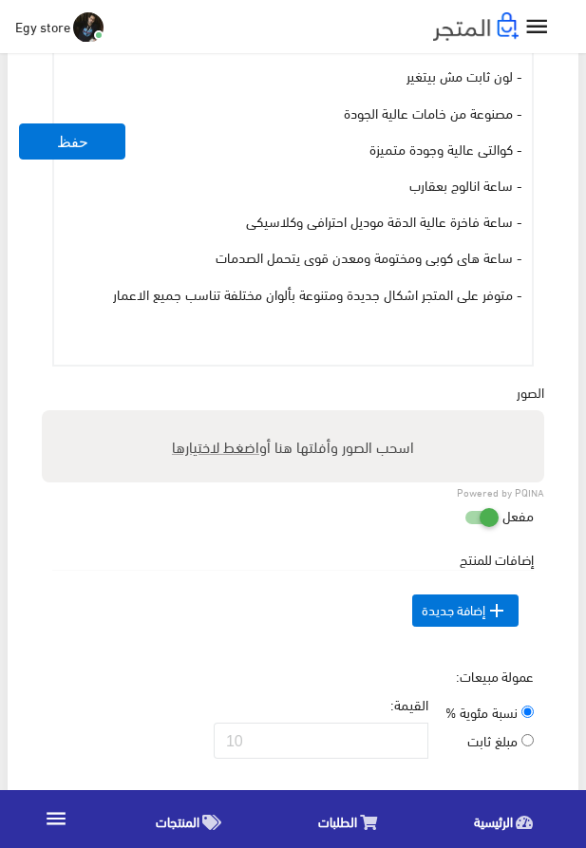
click at [207, 450] on span "اضغط لاختيارها" at bounding box center [215, 446] width 87 height 28
click at [207, 416] on input "اسحب الصور وأفلتها هنا أو اضغط لاختيارها" at bounding box center [293, 413] width 503 height 6
type input "5234.jpeg"
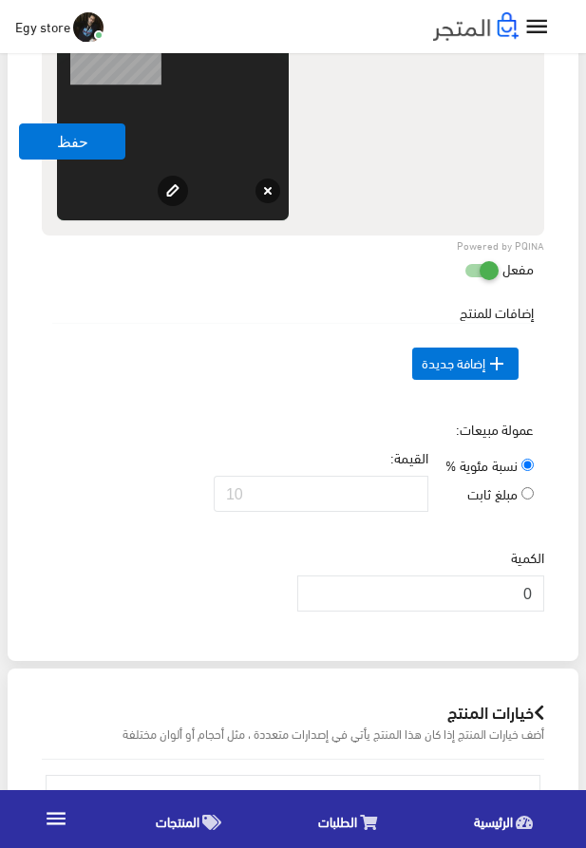
scroll to position [1552, 0]
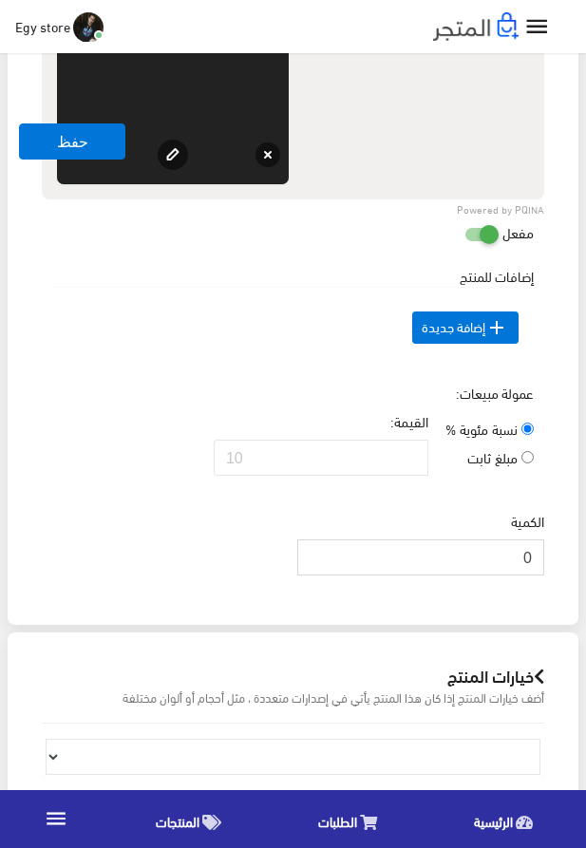
drag, startPoint x: 523, startPoint y: 580, endPoint x: 539, endPoint y: 584, distance: 15.9
click at [539, 576] on input "0" at bounding box center [420, 558] width 247 height 36
drag, startPoint x: 519, startPoint y: 591, endPoint x: 541, endPoint y: 594, distance: 22.0
click at [541, 576] on input "0" at bounding box center [420, 558] width 247 height 36
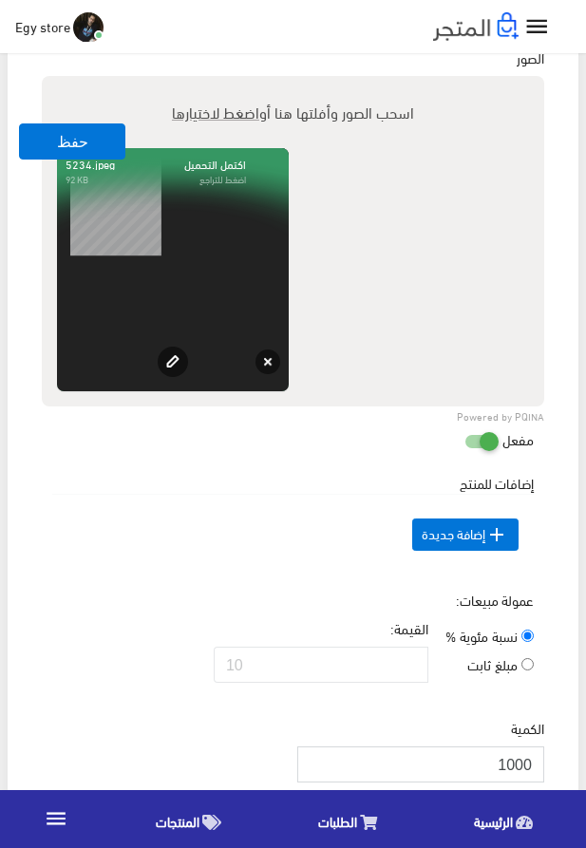
scroll to position [1336, 0]
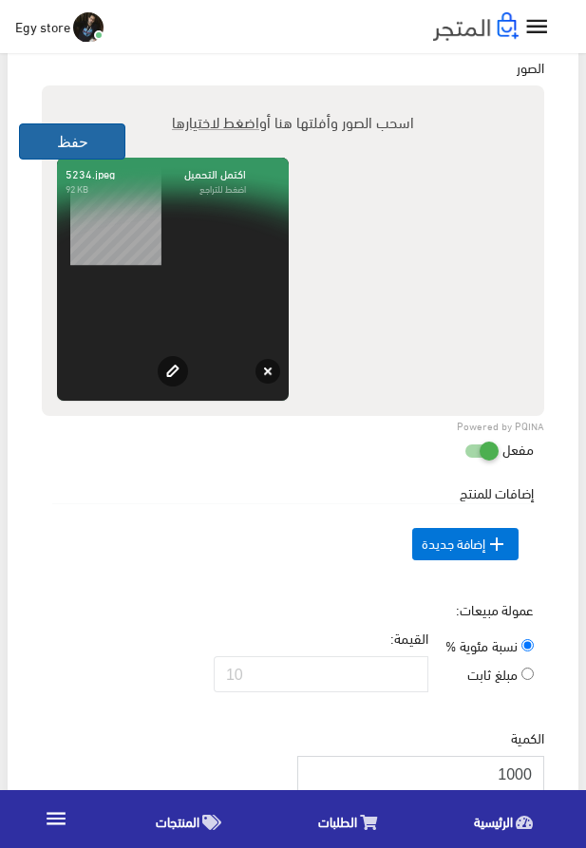
type input "1000"
click at [79, 140] on button "حفظ" at bounding box center [72, 142] width 106 height 36
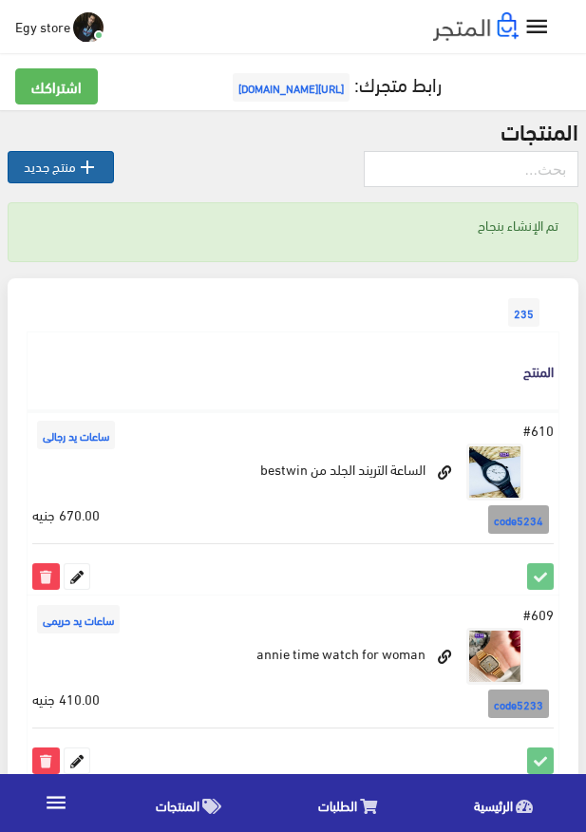
click at [60, 173] on link " منتج جديد" at bounding box center [61, 167] width 106 height 32
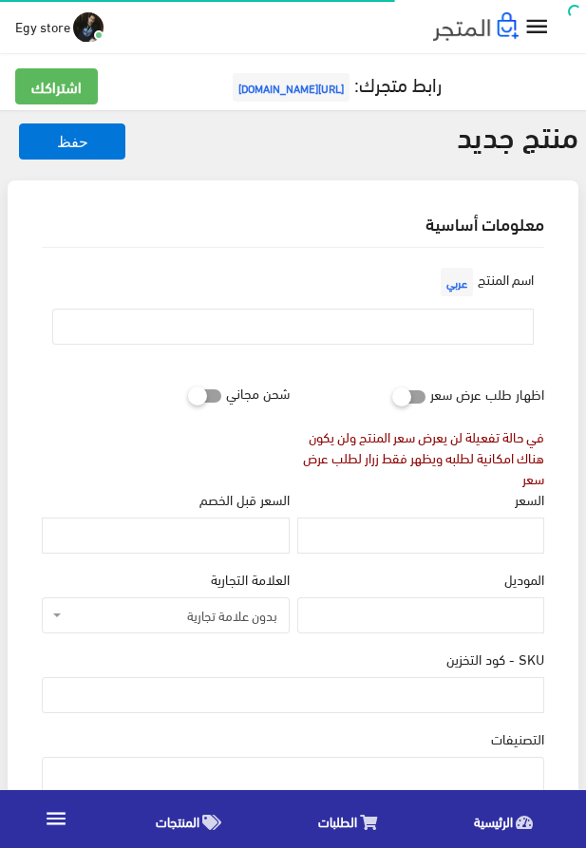
select select
click at [418, 314] on input "text" at bounding box center [293, 327] width 482 height 36
paste input "bestwin watch for man"
type input "bestwin watch for man"
click at [418, 547] on input "السعر" at bounding box center [420, 536] width 247 height 36
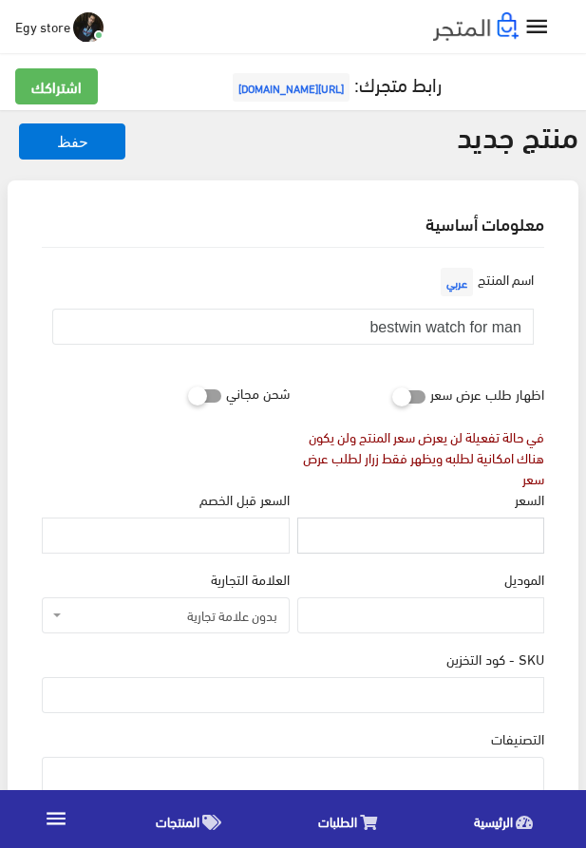
paste input "680"
type input "680"
click at [433, 700] on input "SKU - كود التخزين" at bounding box center [293, 695] width 503 height 36
paste input "code5235"
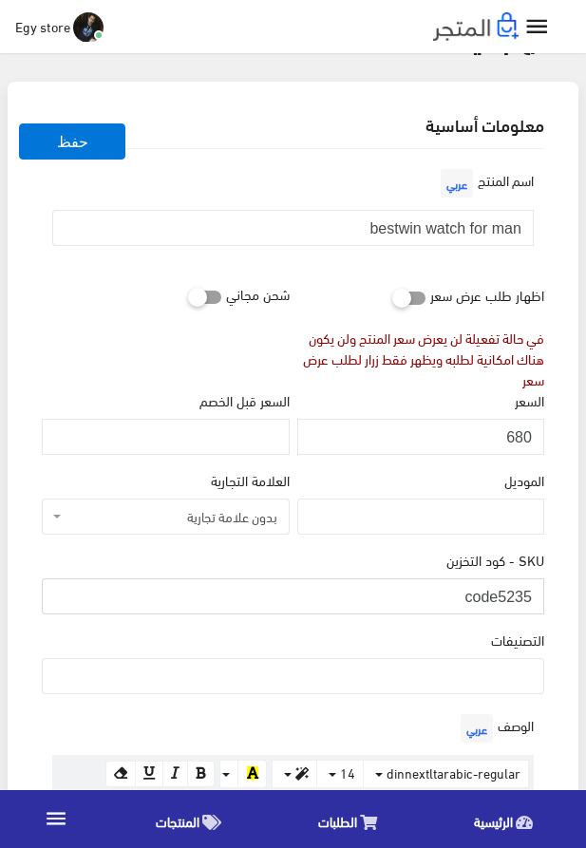
scroll to position [108, 0]
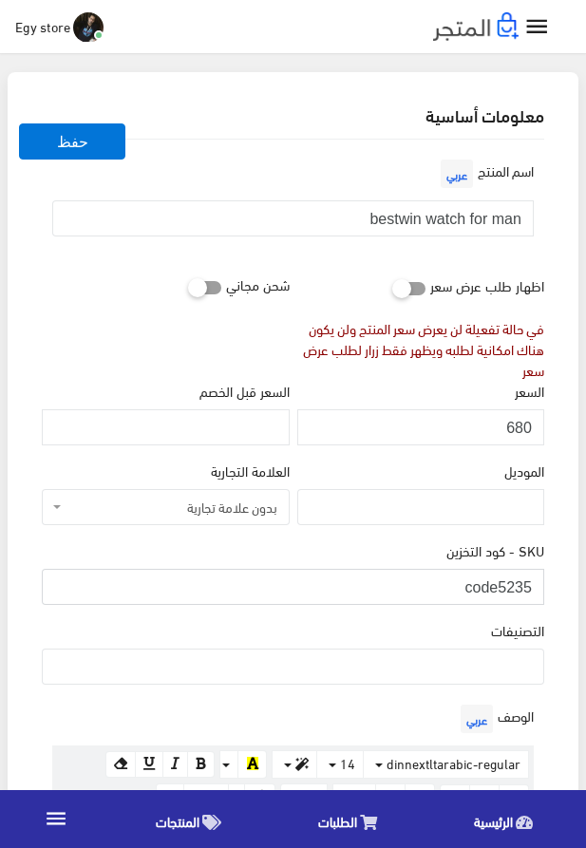
type input "code5235"
click at [407, 672] on ul at bounding box center [293, 665] width 501 height 30
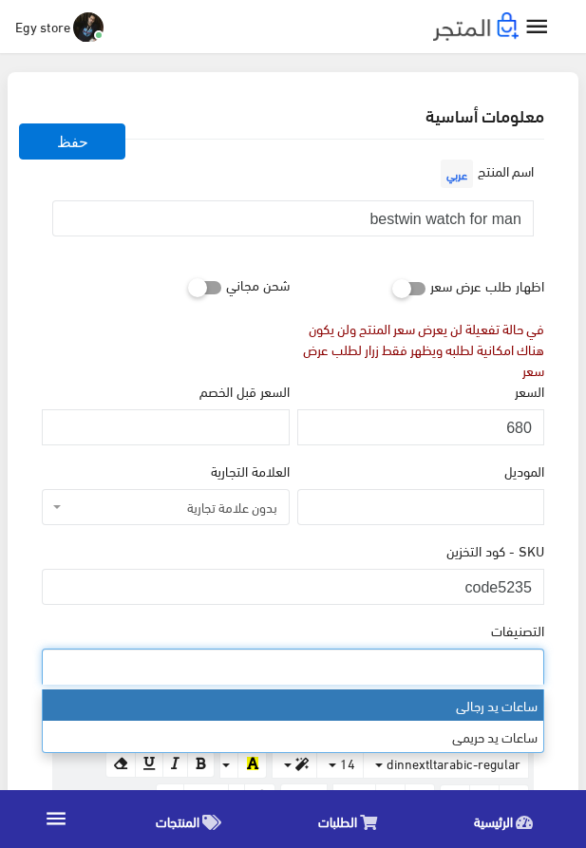
select select "27"
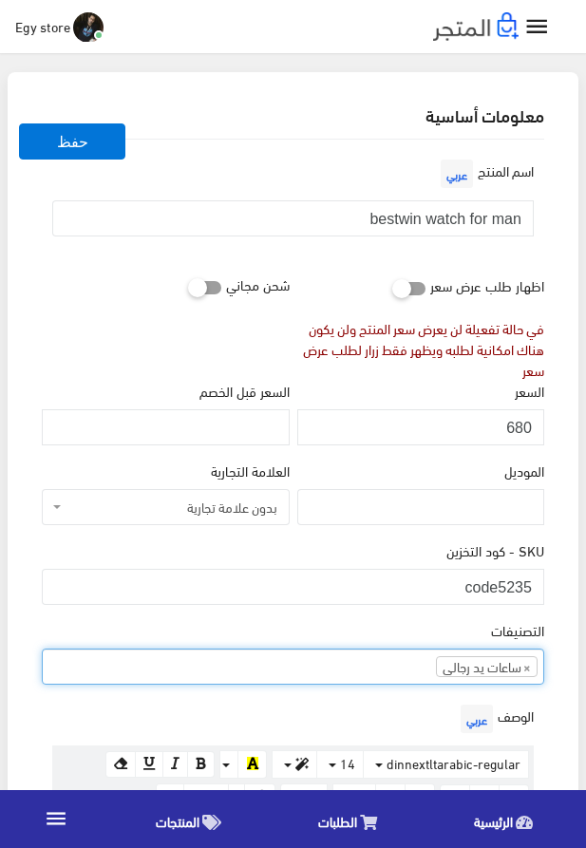
click at [247, 700] on div "التصنيفات ساعات يد رجالى ساعات يد حريمى × ساعات يد رجالى" at bounding box center [293, 660] width 510 height 80
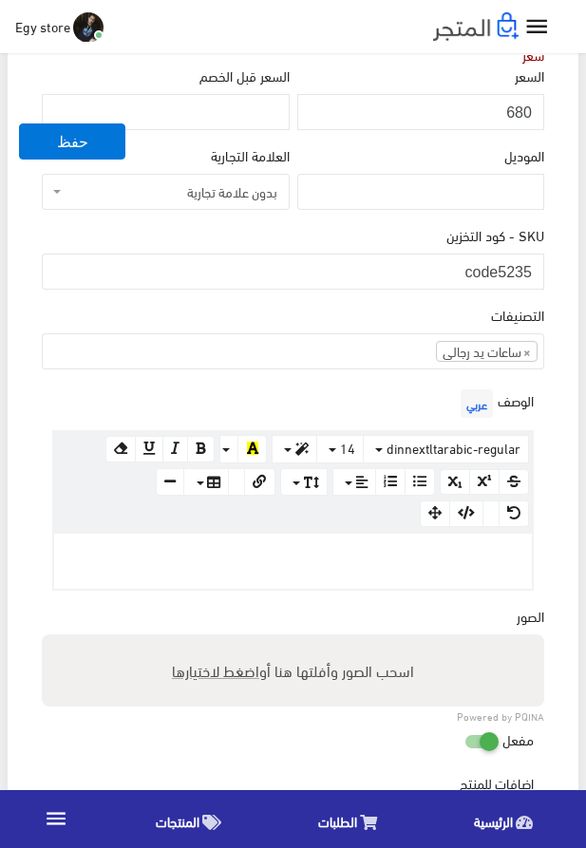
scroll to position [433, 0]
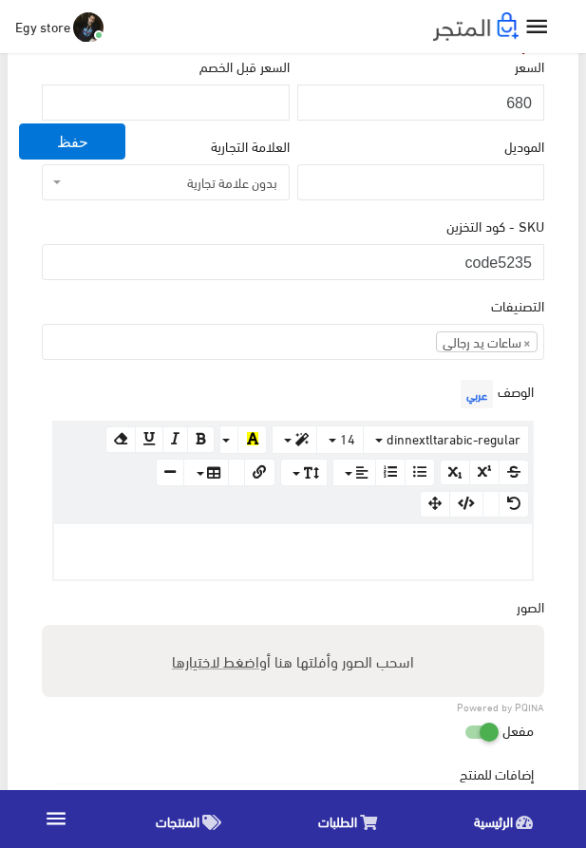
click at [336, 555] on p at bounding box center [293, 544] width 459 height 21
paste div
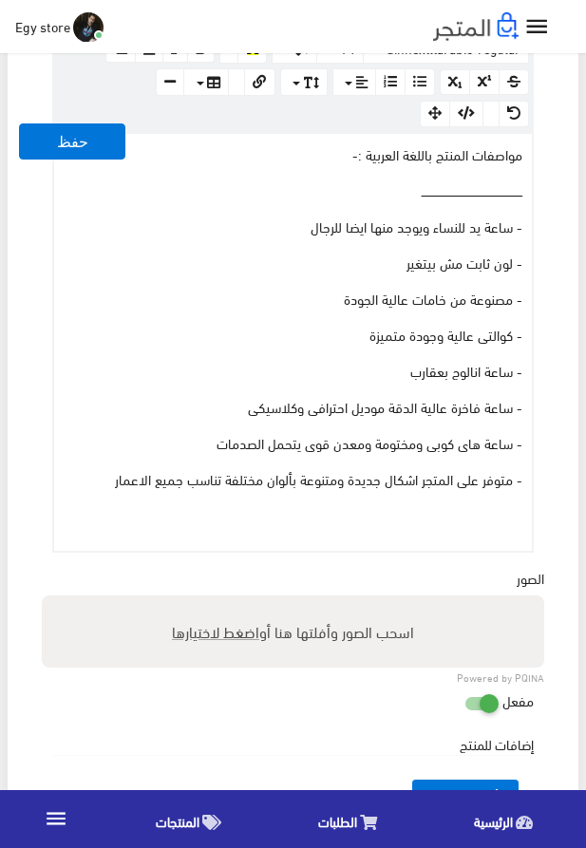
scroll to position [902, 0]
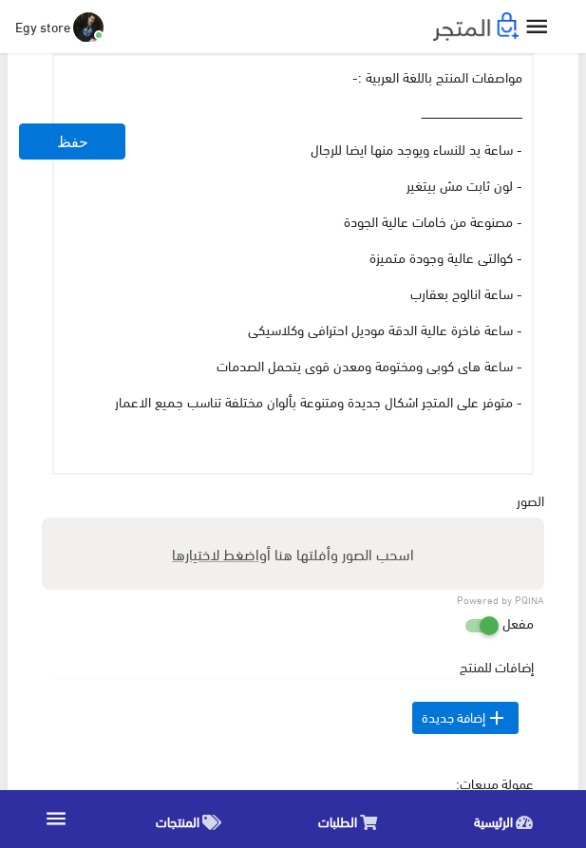
click at [202, 554] on span "اضغط لاختيارها" at bounding box center [215, 554] width 87 height 28
click at [202, 523] on input "اسحب الصور وأفلتها هنا أو اضغط لاختيارها" at bounding box center [293, 521] width 503 height 6
type input "5235.jpeg"
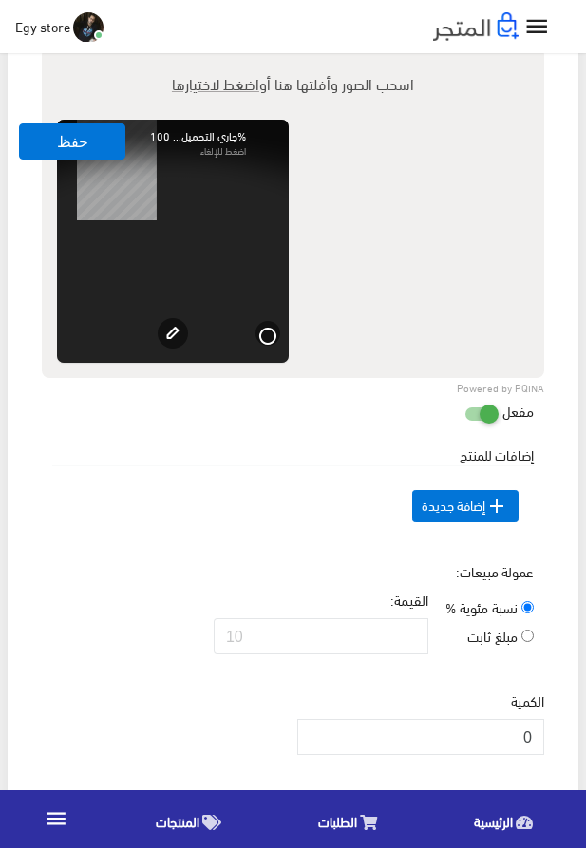
scroll to position [1551, 0]
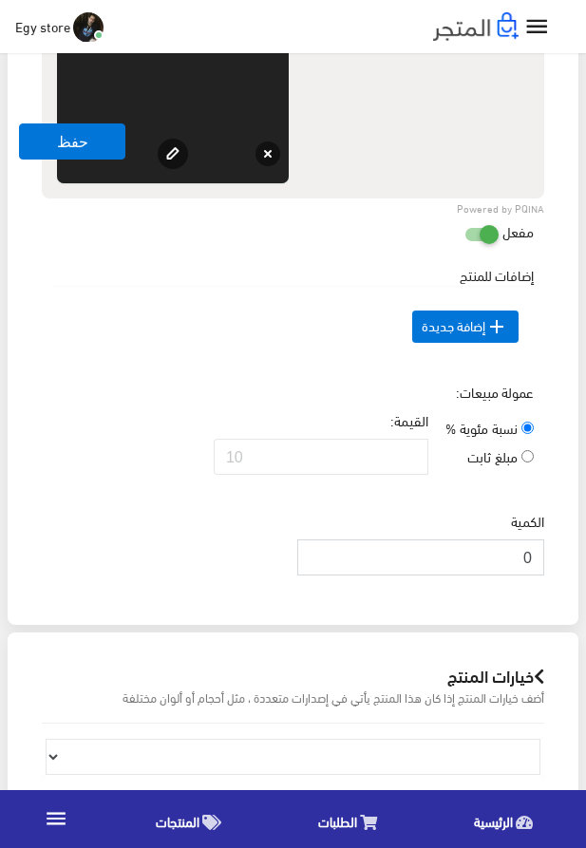
drag, startPoint x: 516, startPoint y: 586, endPoint x: 530, endPoint y: 591, distance: 15.0
click at [530, 576] on input "0" at bounding box center [420, 558] width 247 height 36
type input "1000"
click at [38, 139] on button "حفظ" at bounding box center [72, 142] width 106 height 36
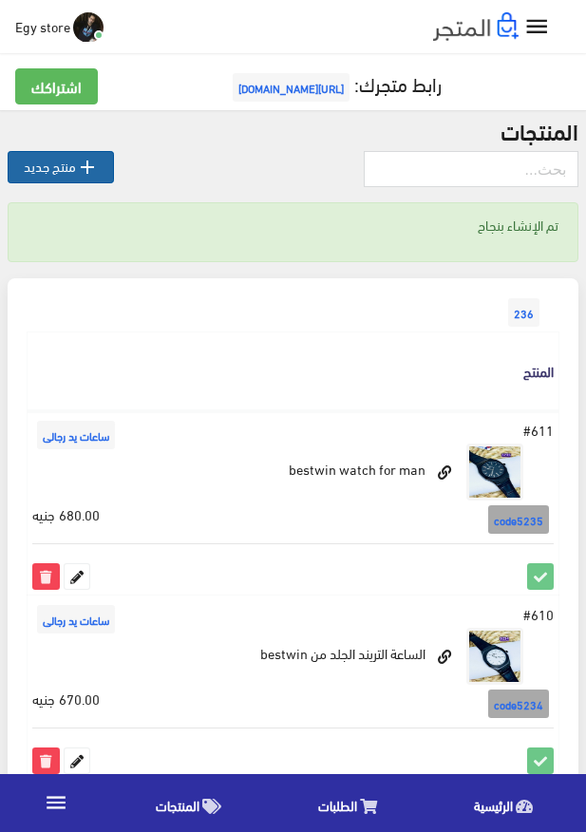
click at [87, 156] on icon "" at bounding box center [87, 167] width 23 height 23
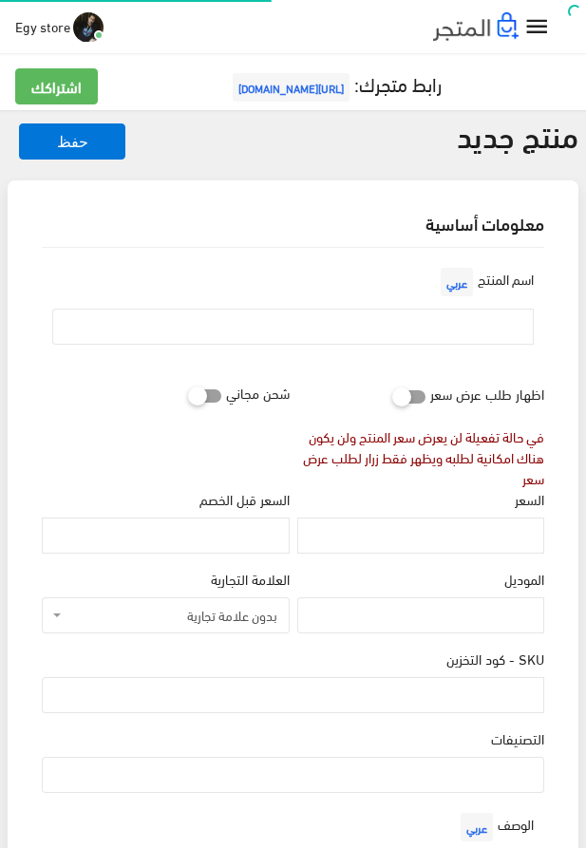
select select
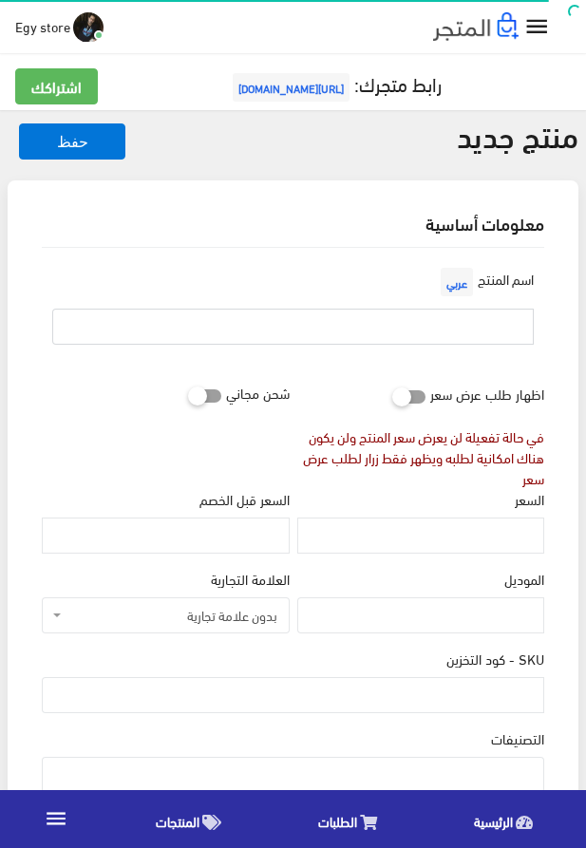
click at [350, 310] on input "text" at bounding box center [293, 327] width 482 height 36
paste input "ساعة يد للرجال من BESTWIN"
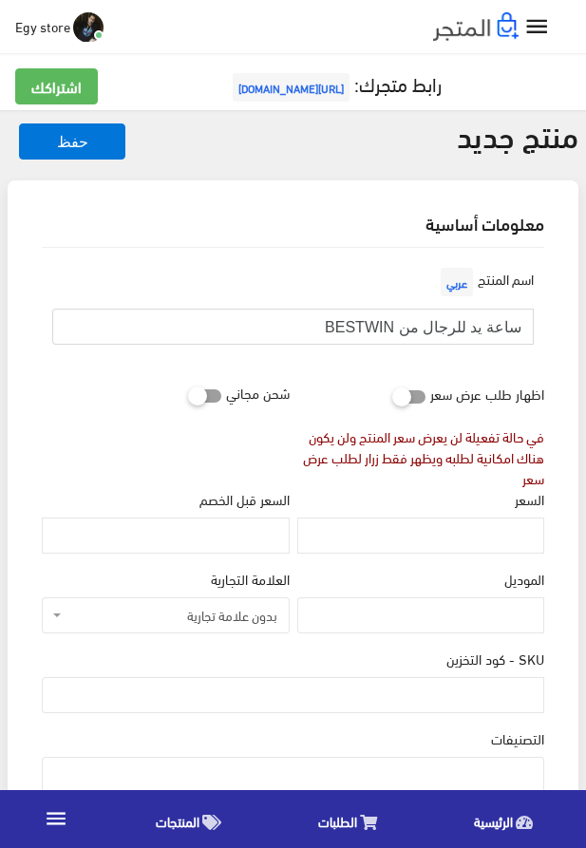
type input "ساعة يد للرجال من BESTWIN"
click at [424, 537] on input "السعر" at bounding box center [420, 536] width 247 height 36
paste input "665"
type input "665"
click at [472, 700] on input "SKU - كود التخزين" at bounding box center [293, 695] width 503 height 36
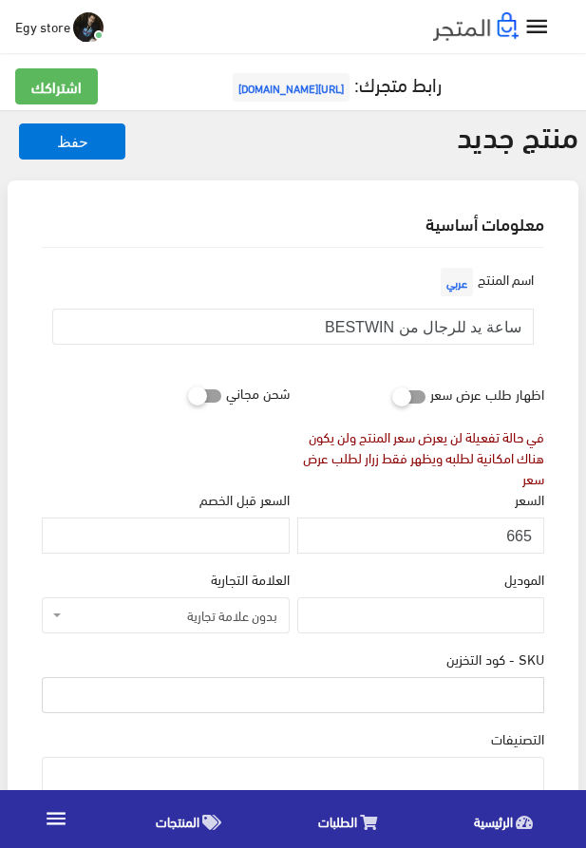
paste input "code5236"
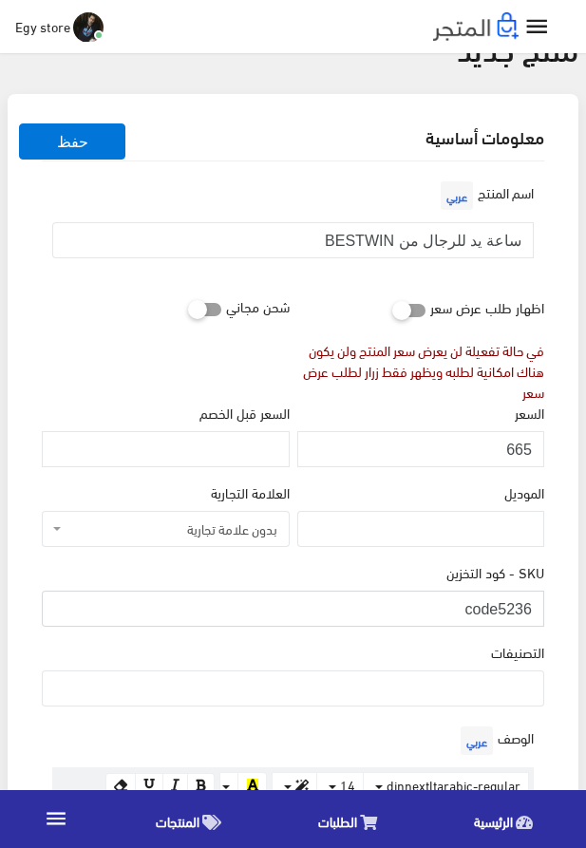
scroll to position [108, 0]
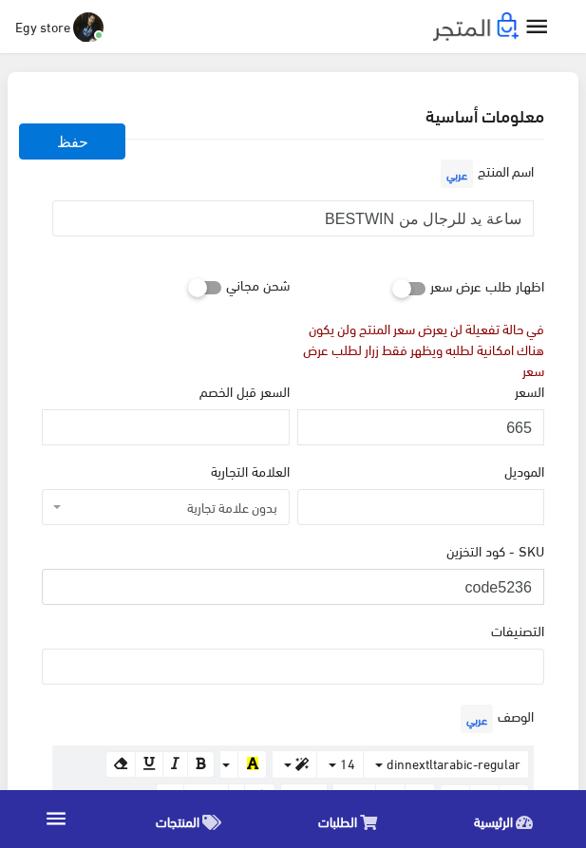
type input "code5236"
click at [501, 677] on ul at bounding box center [293, 665] width 501 height 30
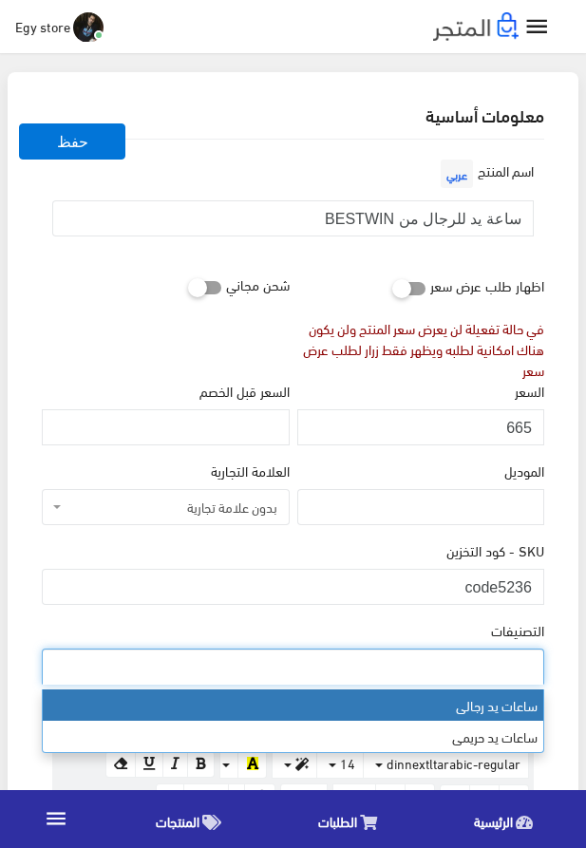
select select "27"
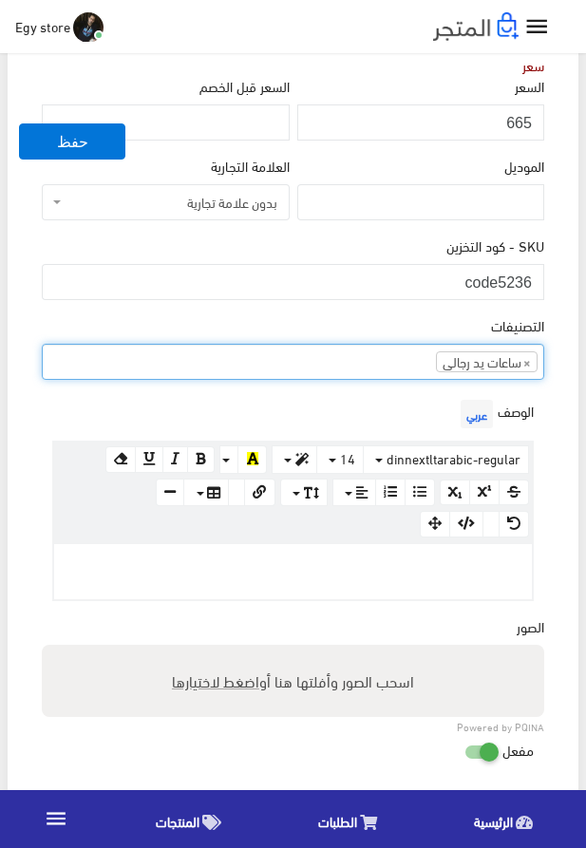
scroll to position [433, 0]
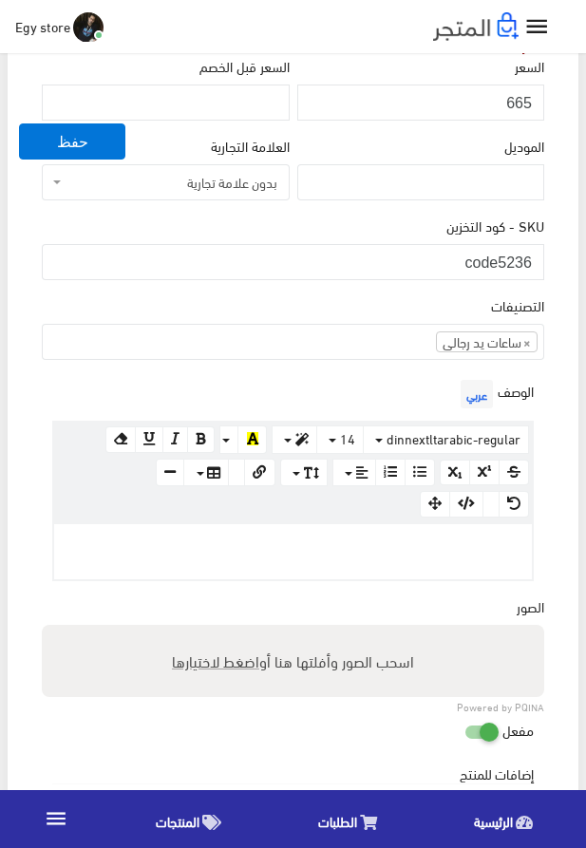
click at [326, 568] on div at bounding box center [293, 551] width 478 height 55
paste div
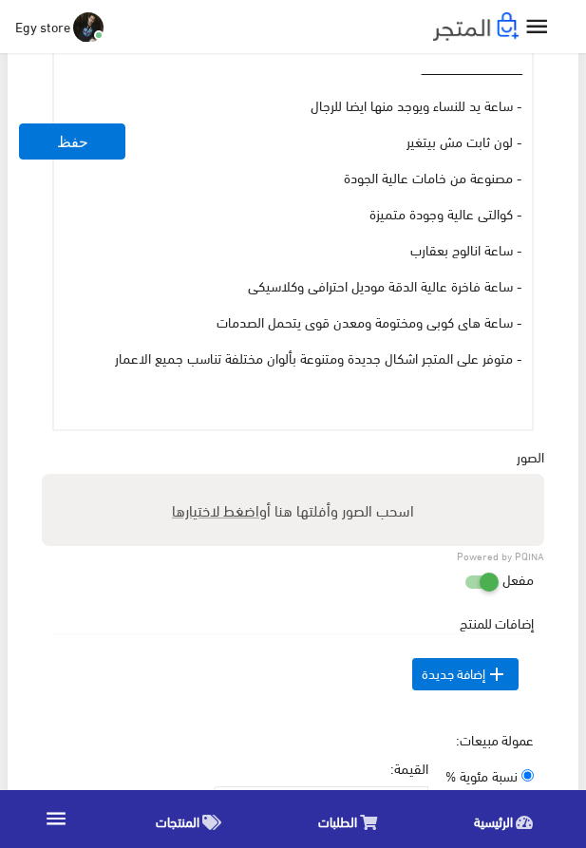
scroll to position [1010, 0]
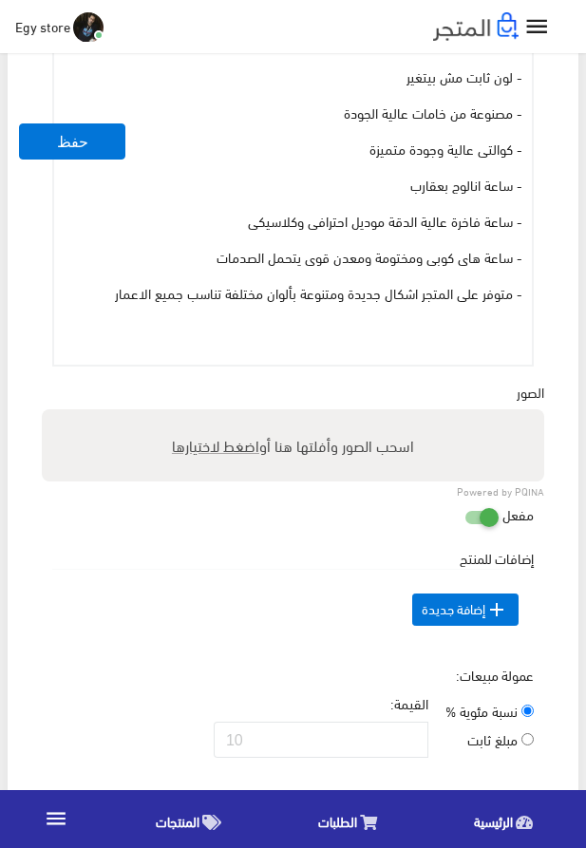
click at [200, 453] on span "اضغط لاختيارها" at bounding box center [215, 445] width 87 height 28
click at [200, 415] on input "اسحب الصور وأفلتها هنا أو اضغط لاختيارها" at bounding box center [293, 412] width 503 height 6
type input "5236.jpeg"
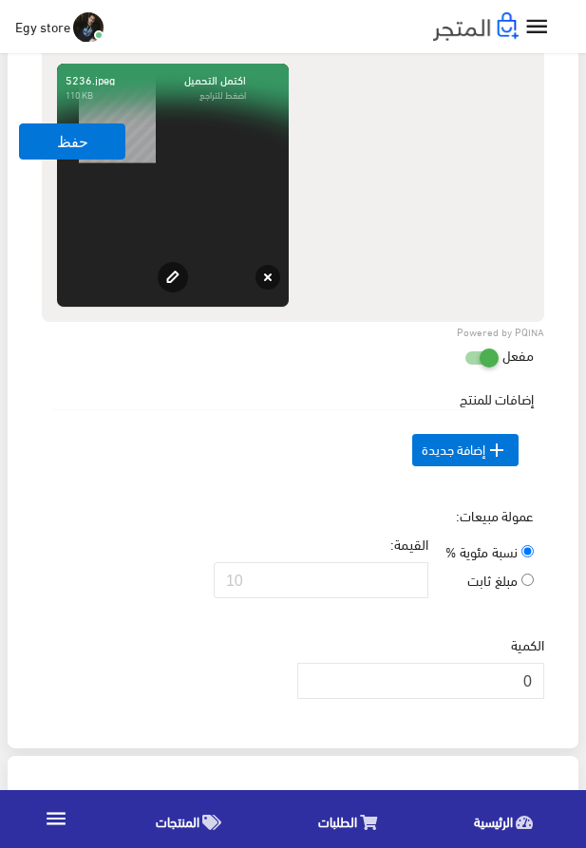
scroll to position [1443, 0]
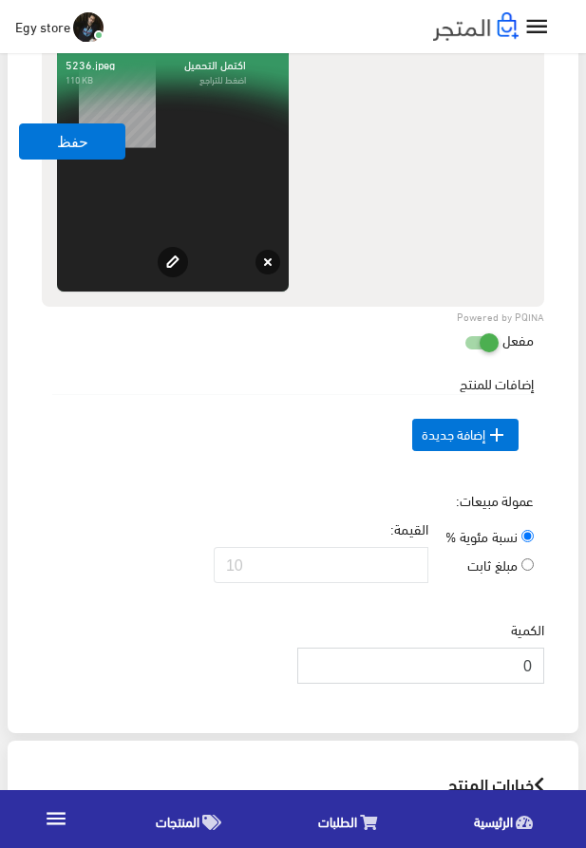
drag, startPoint x: 525, startPoint y: 704, endPoint x: 541, endPoint y: 704, distance: 15.2
click at [541, 684] on input "0" at bounding box center [420, 666] width 247 height 36
type input "1000"
click at [214, 423] on td " إضافة جديدة" at bounding box center [293, 435] width 482 height 81
click at [33, 152] on button "حفظ" at bounding box center [72, 142] width 106 height 36
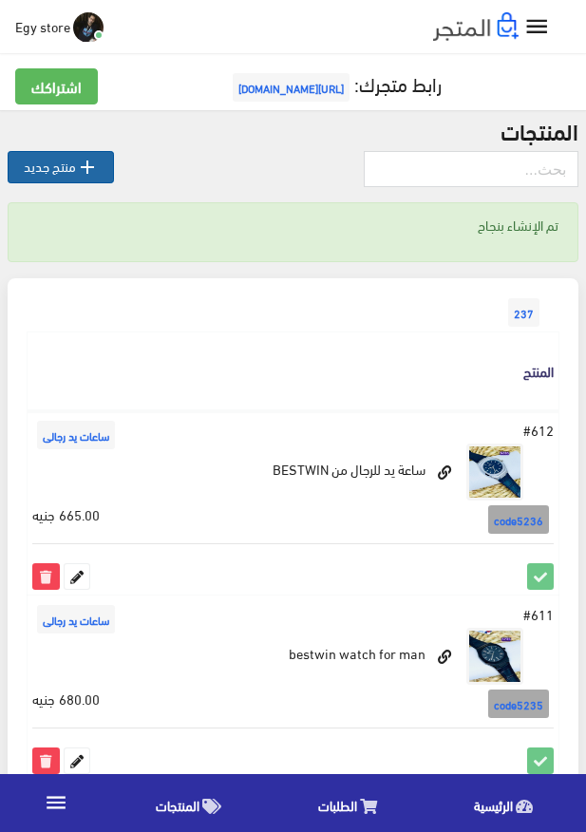
click at [54, 172] on link " منتج جديد" at bounding box center [61, 167] width 106 height 32
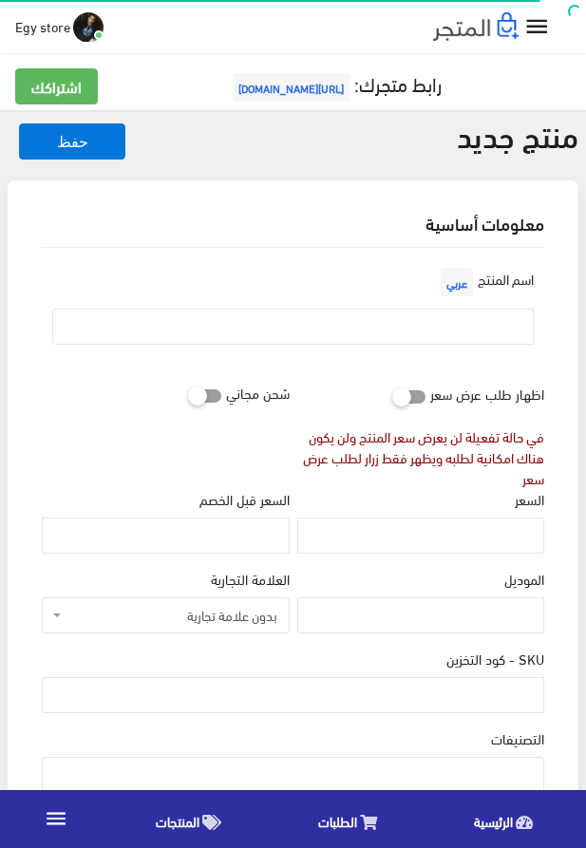
select select
click at [413, 329] on input "text" at bounding box center [293, 327] width 482 height 36
paste input "ساعة ممتازة وكوالتى عالية من bestwin"
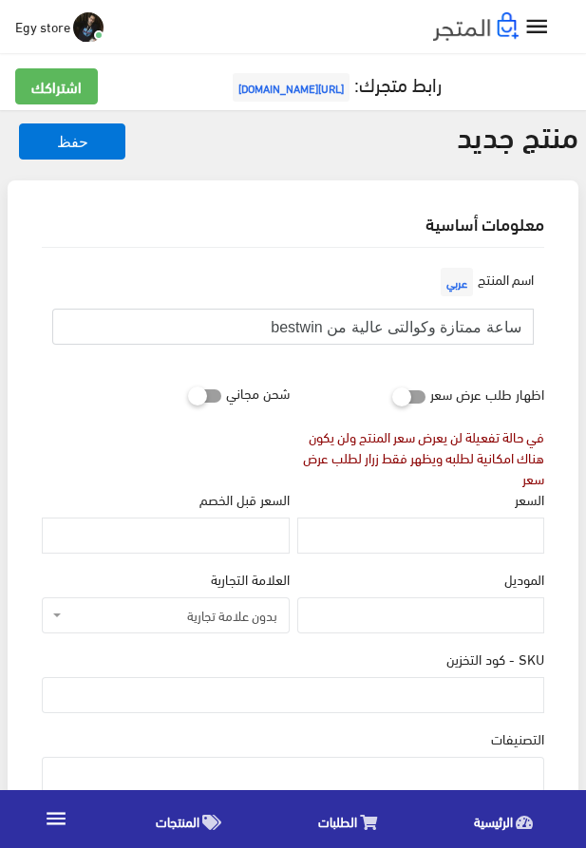
type input "ساعة ممتازة وكوالتى عالية من bestwin"
click at [474, 545] on input "السعر" at bounding box center [420, 536] width 247 height 36
paste input "670"
type input "670"
click at [474, 697] on input "SKU - كود التخزين" at bounding box center [293, 695] width 503 height 36
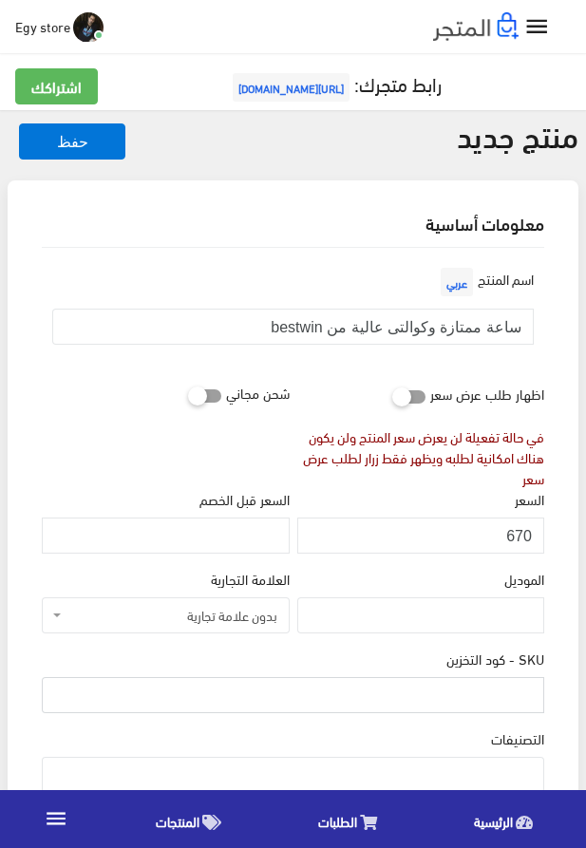
paste input "code5237"
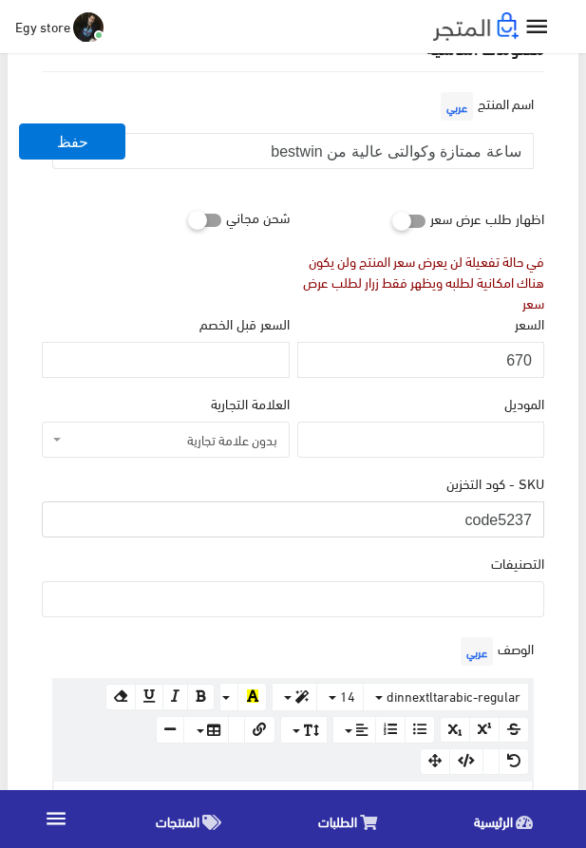
scroll to position [217, 0]
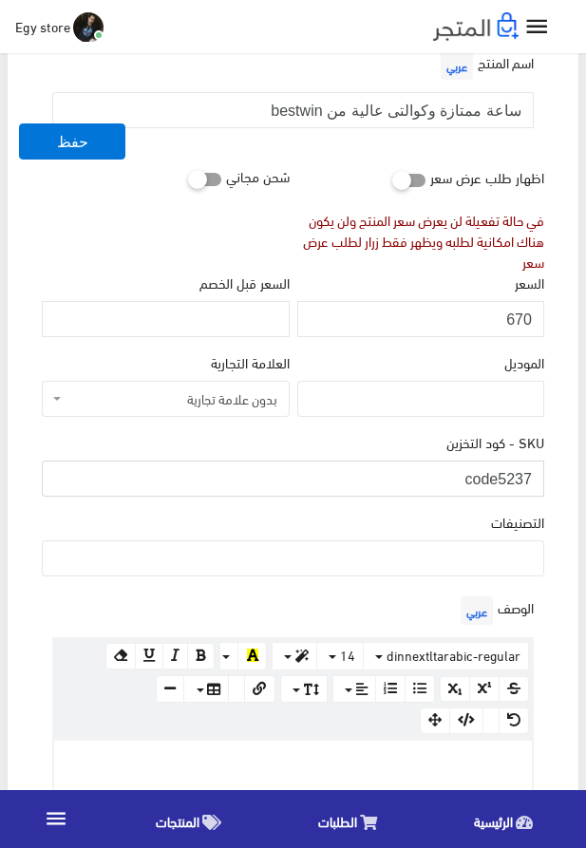
type input "code5237"
click at [475, 562] on ul at bounding box center [293, 557] width 501 height 30
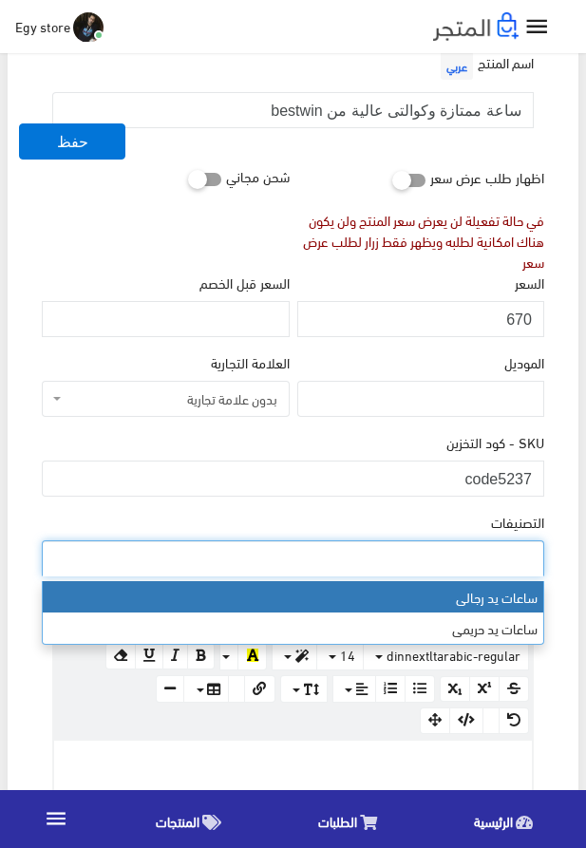
select select "27"
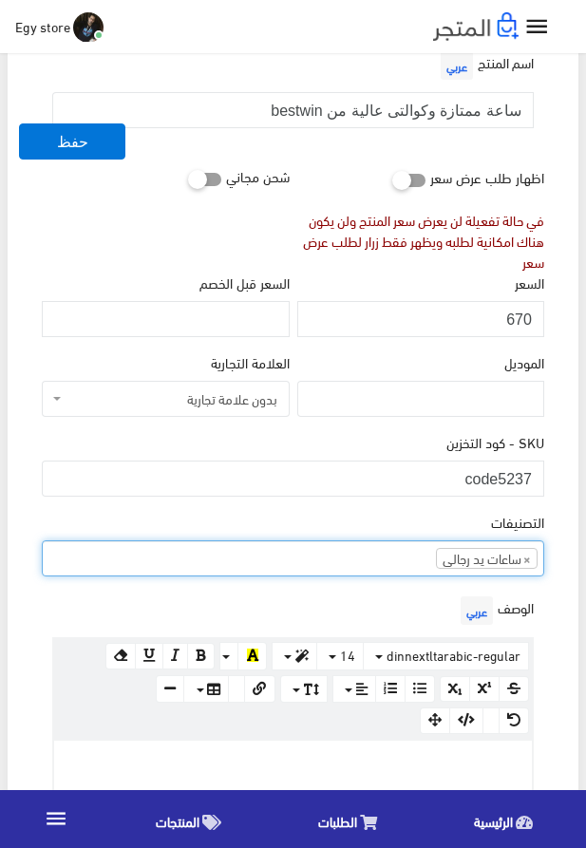
click at [343, 762] on p at bounding box center [293, 761] width 459 height 21
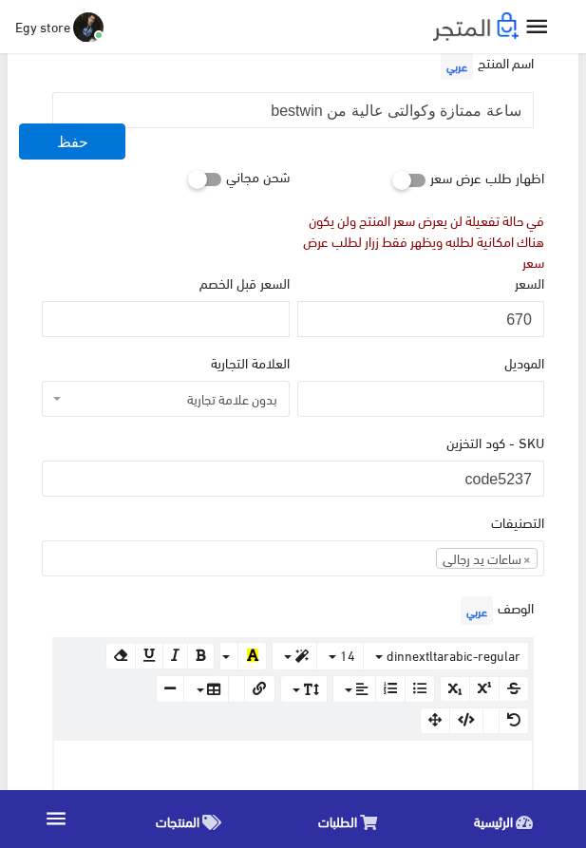
paste div
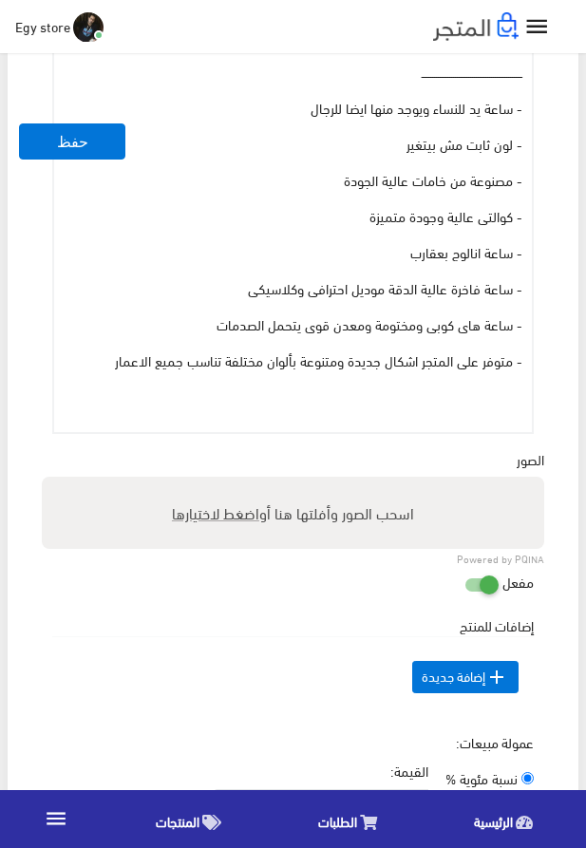
scroll to position [1010, 0]
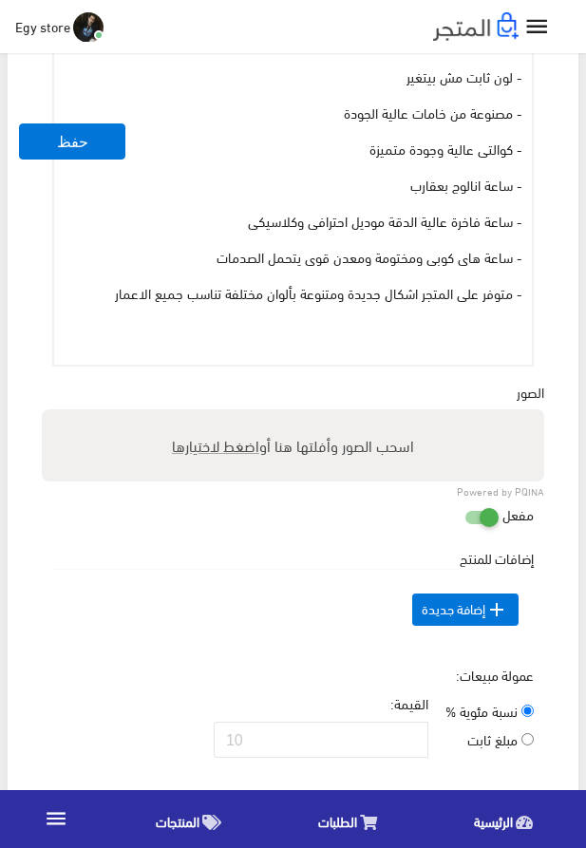
click at [211, 449] on span "اضغط لاختيارها" at bounding box center [215, 445] width 87 height 28
click at [211, 415] on input "اسحب الصور وأفلتها هنا أو اضغط لاختيارها" at bounding box center [293, 412] width 503 height 6
type input "5237.jpeg"
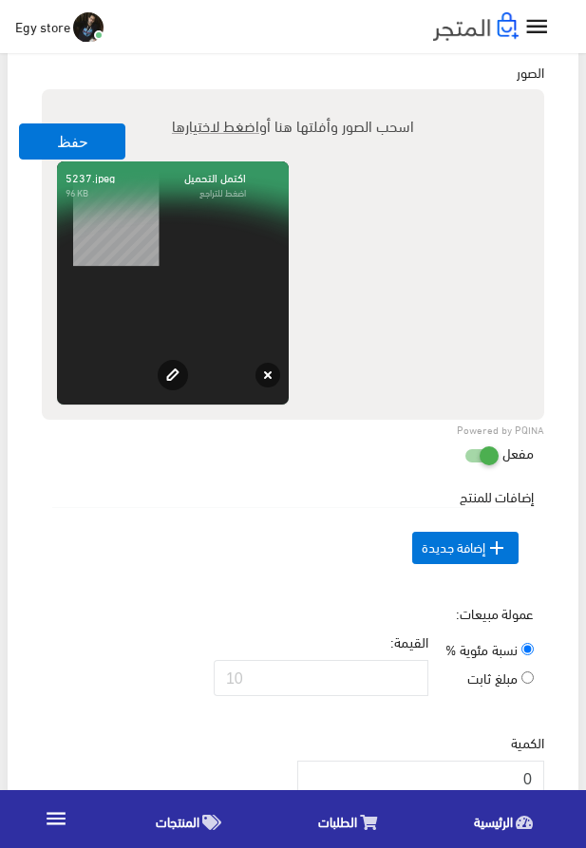
scroll to position [1551, 0]
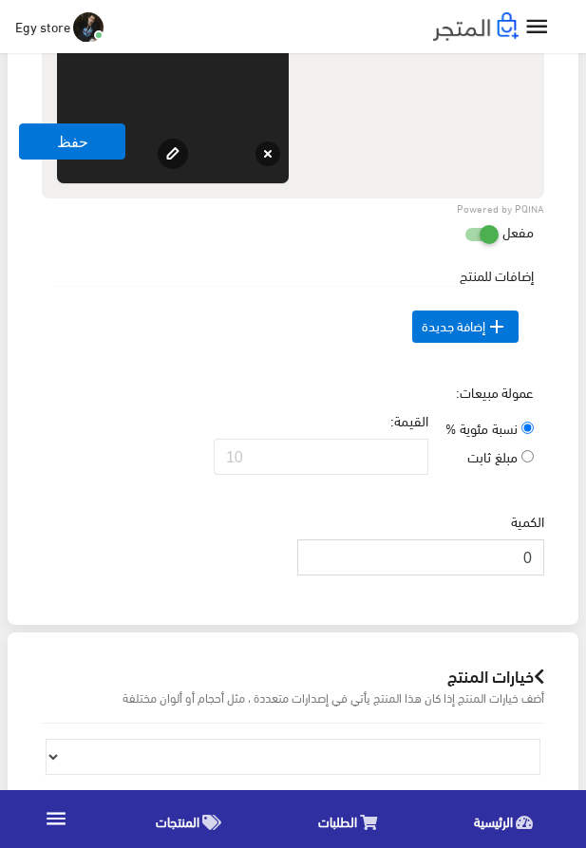
drag, startPoint x: 483, startPoint y: 587, endPoint x: 544, endPoint y: 591, distance: 61.9
click at [544, 576] on input "0" at bounding box center [420, 558] width 247 height 36
type input "1000"
click at [192, 558] on div "الكمية 1000" at bounding box center [293, 551] width 510 height 80
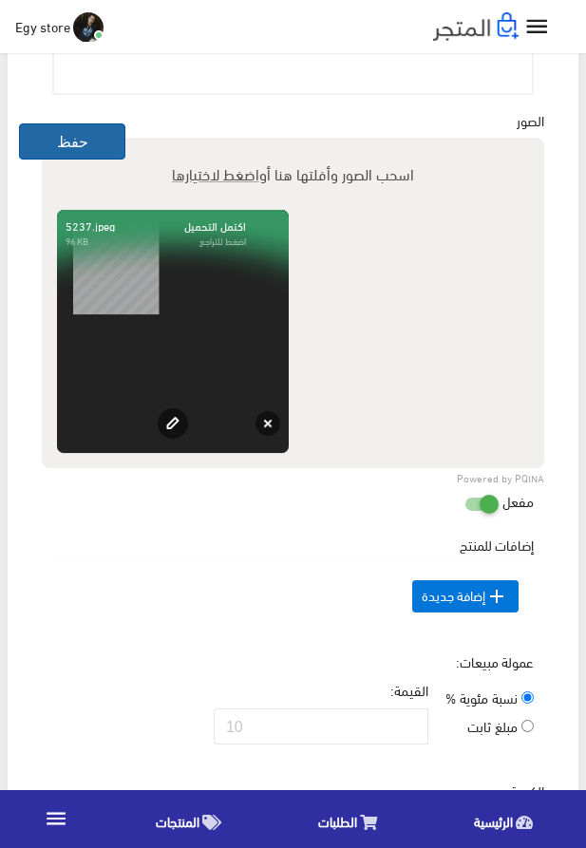
scroll to position [1227, 0]
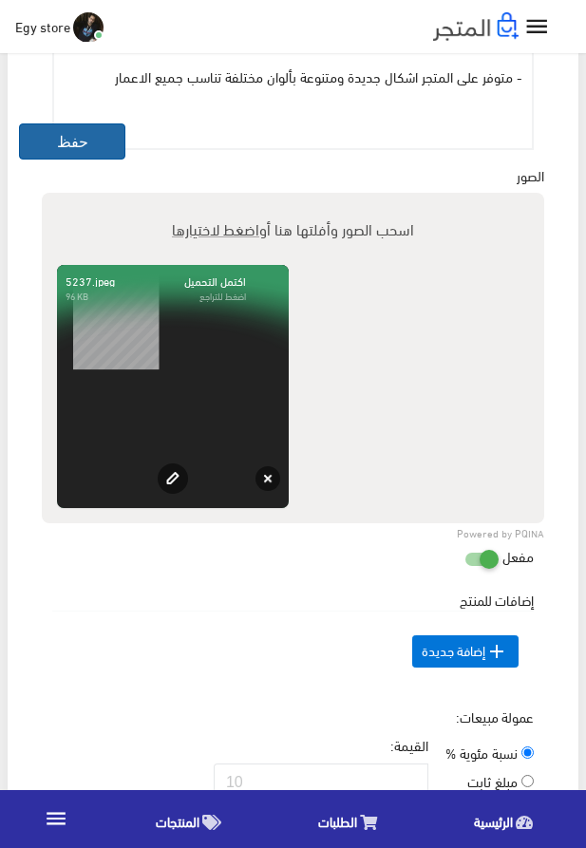
click at [54, 138] on button "حفظ" at bounding box center [72, 142] width 106 height 36
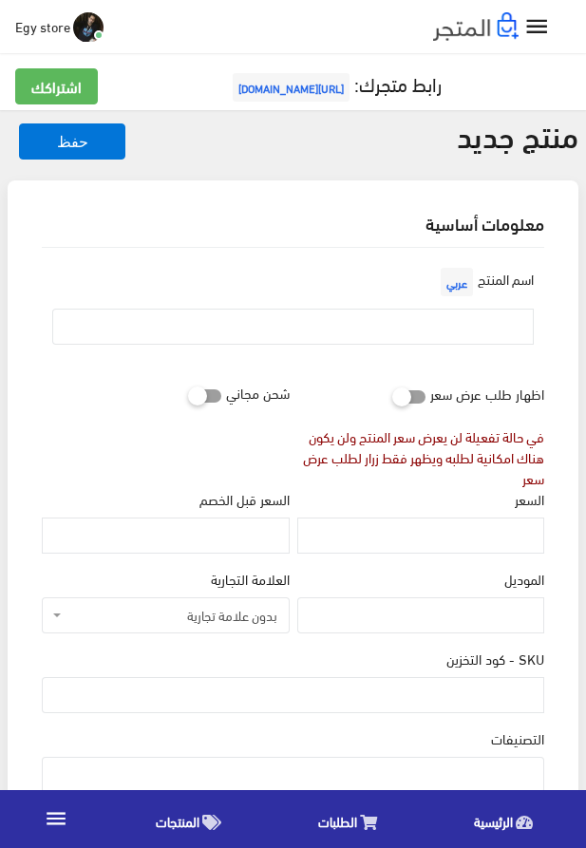
select select
click at [339, 333] on input "text" at bounding box center [293, 327] width 482 height 36
paste input "ساعة رولكس رجالى معدن"
type input "ساعة رولكس رجالى معدن"
click at [428, 546] on input "السعر" at bounding box center [420, 536] width 247 height 36
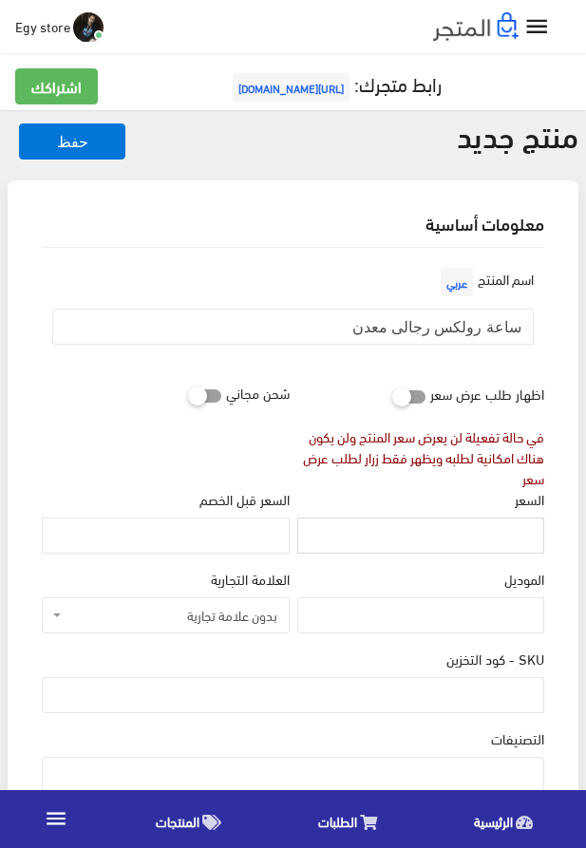
click at [465, 553] on input "السعر" at bounding box center [420, 536] width 247 height 36
paste input "725"
type input "725"
click at [522, 707] on input "SKU - كود التخزين" at bounding box center [293, 695] width 503 height 36
paste input "code5238"
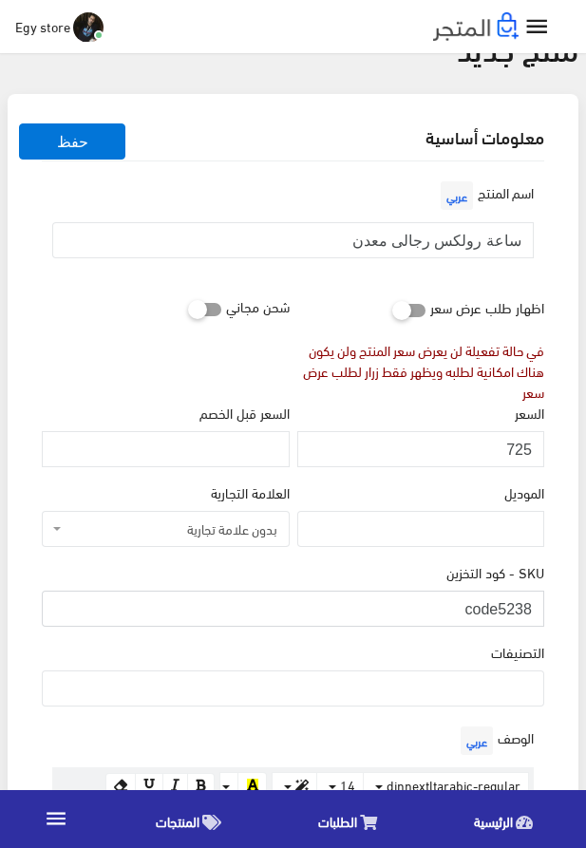
scroll to position [108, 0]
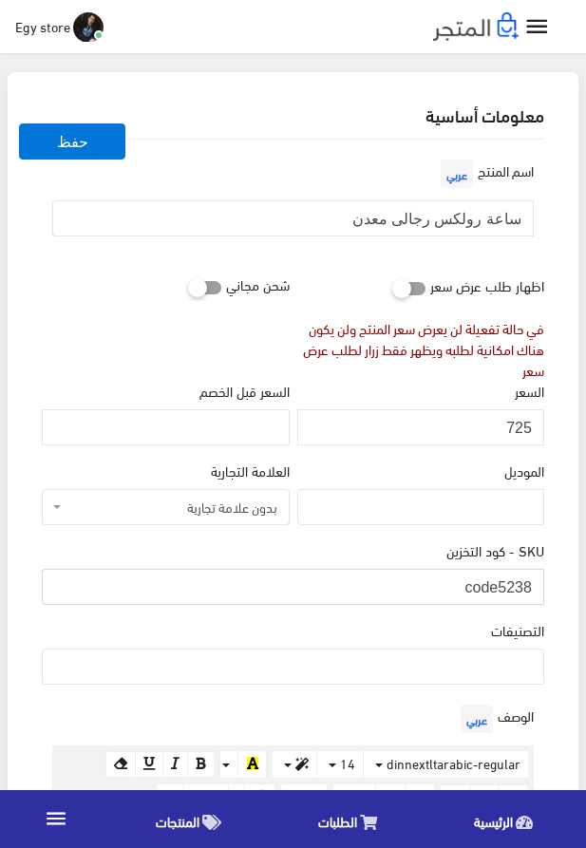
type input "code5238"
click at [350, 667] on ul at bounding box center [293, 665] width 501 height 30
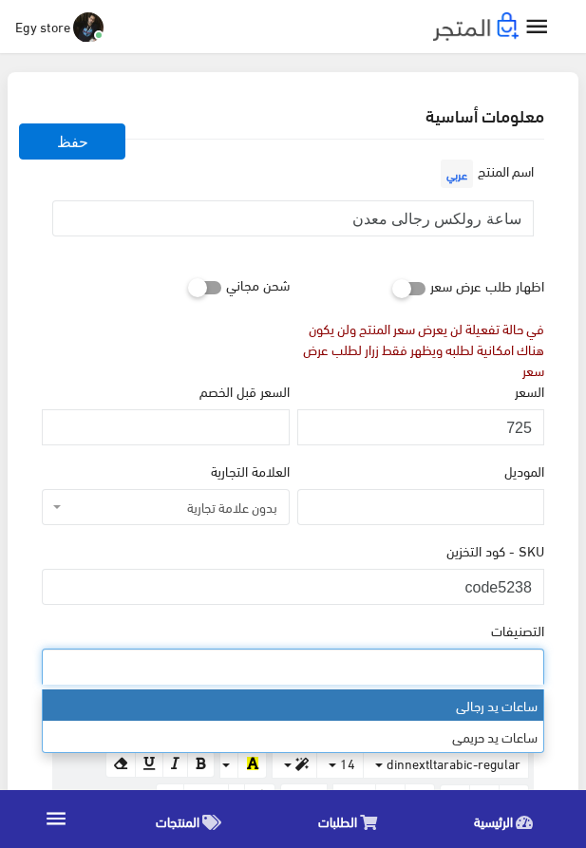
select select "27"
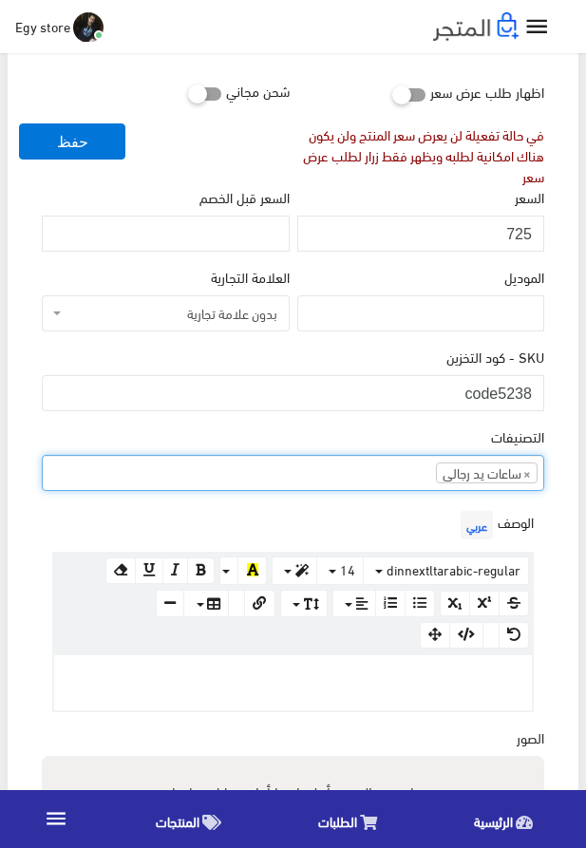
scroll to position [325, 0]
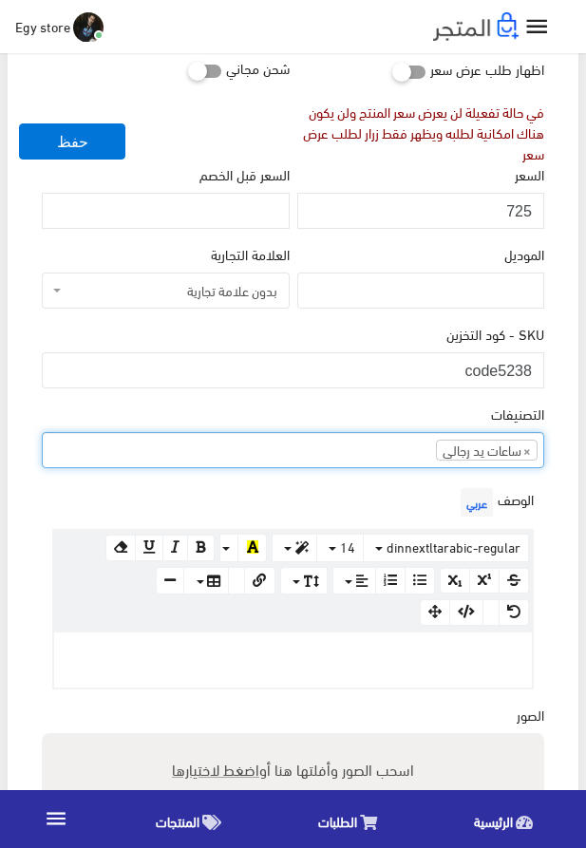
click at [314, 663] on p at bounding box center [293, 652] width 459 height 21
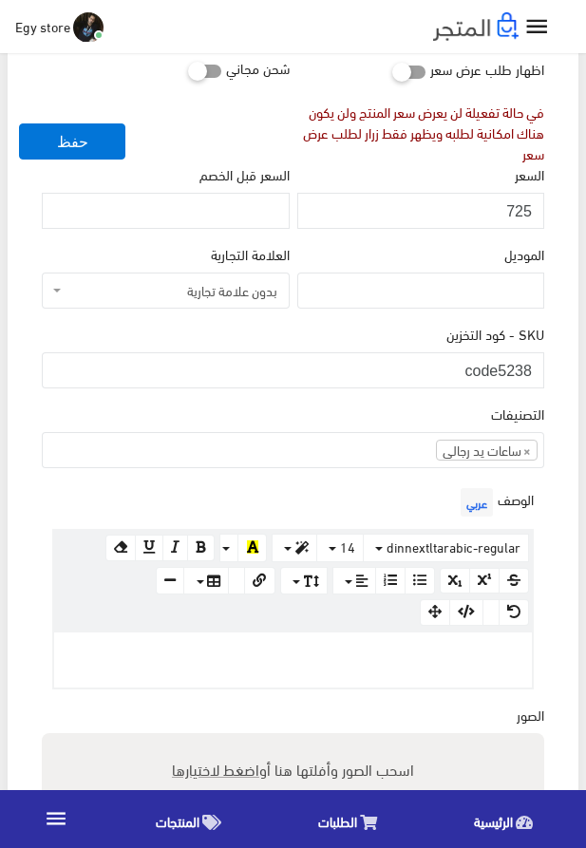
paste div
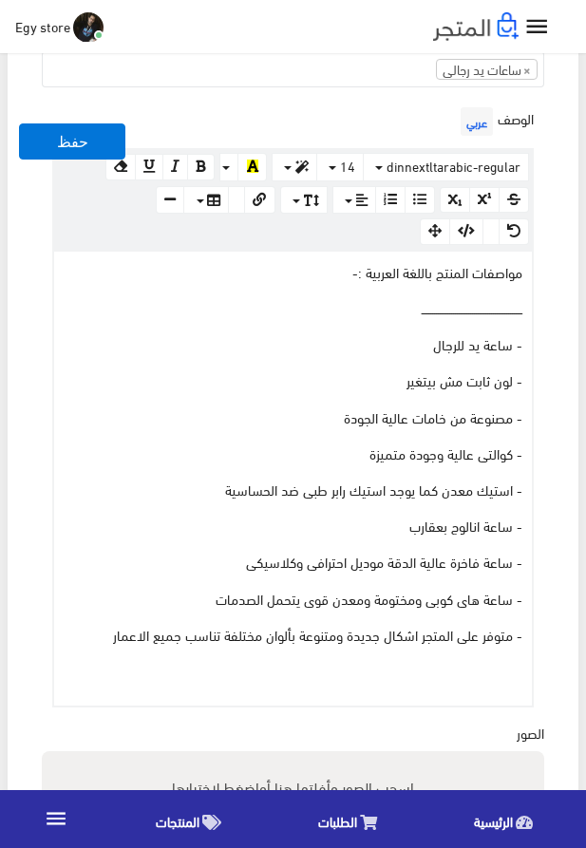
scroll to position [940, 0]
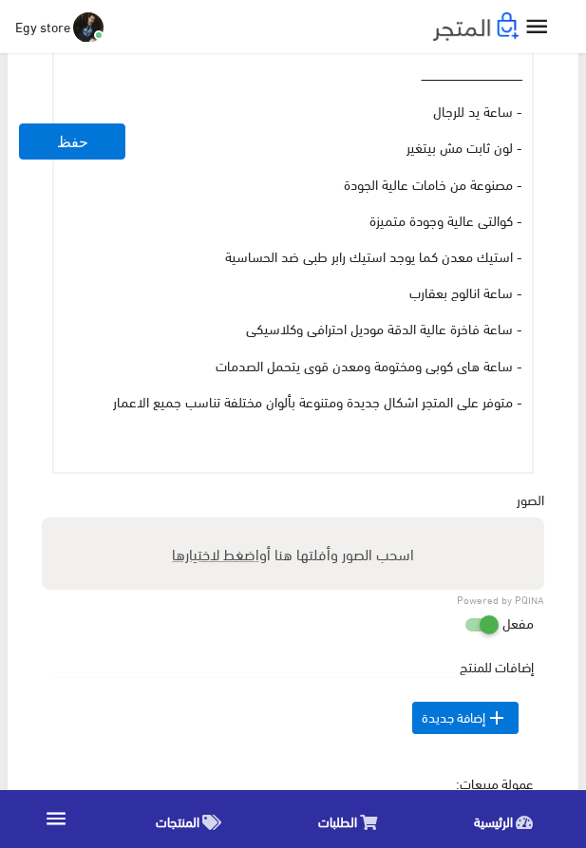
click at [217, 557] on span "اضغط لاختيارها" at bounding box center [215, 554] width 87 height 28
click at [217, 523] on input "اسحب الصور وأفلتها هنا أو اضغط لاختيارها" at bounding box center [293, 521] width 503 height 6
type input "5238.jpeg"
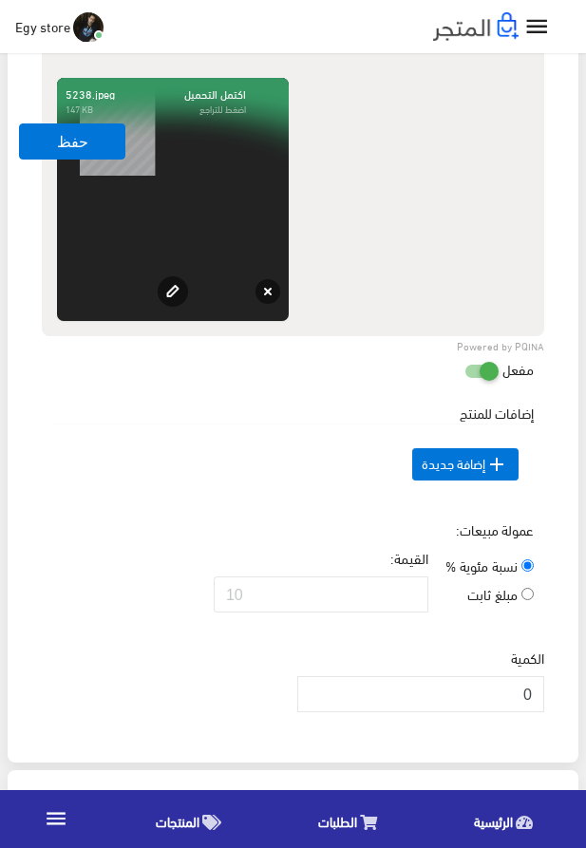
scroll to position [1481, 0]
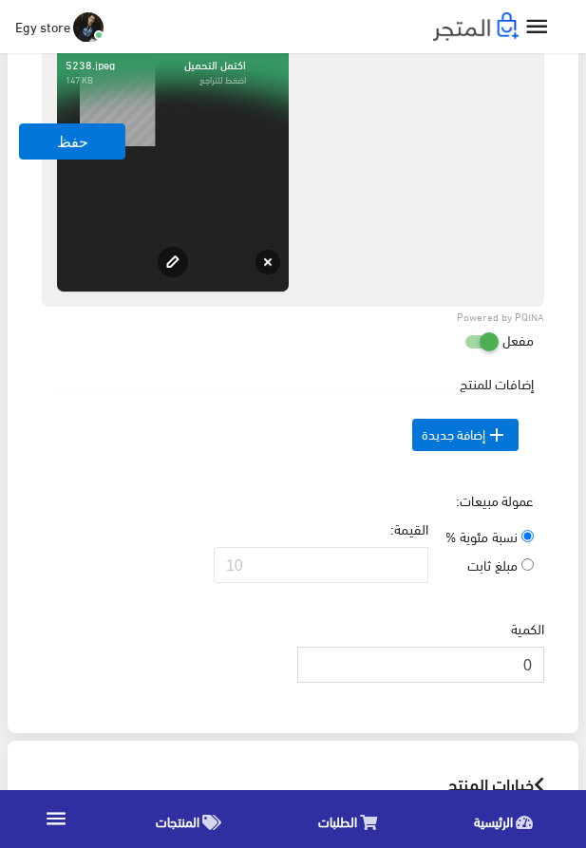
drag, startPoint x: 517, startPoint y: 694, endPoint x: 557, endPoint y: 704, distance: 41.0
click at [544, 683] on input "0" at bounding box center [420, 665] width 247 height 36
type input "1000"
click at [225, 523] on div "عمولة مبيعات: نسبة مئوية % مبلغ ثابت القيمة:" at bounding box center [293, 544] width 510 height 108
click at [38, 153] on button "حفظ" at bounding box center [72, 142] width 106 height 36
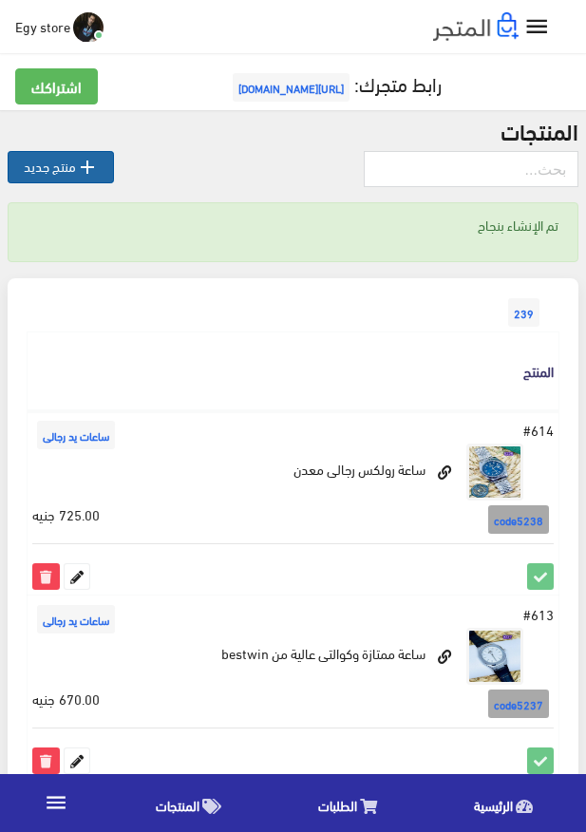
click at [48, 175] on link " منتج جديد" at bounding box center [61, 167] width 106 height 32
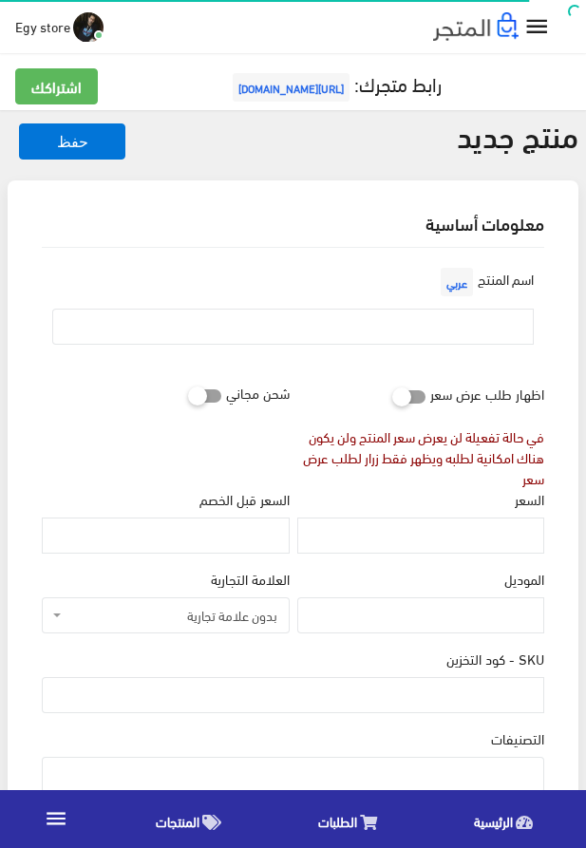
select select
click at [485, 333] on input "text" at bounding box center [293, 327] width 482 height 36
paste input "ساعة رولكس العالمية هاى كوبى"
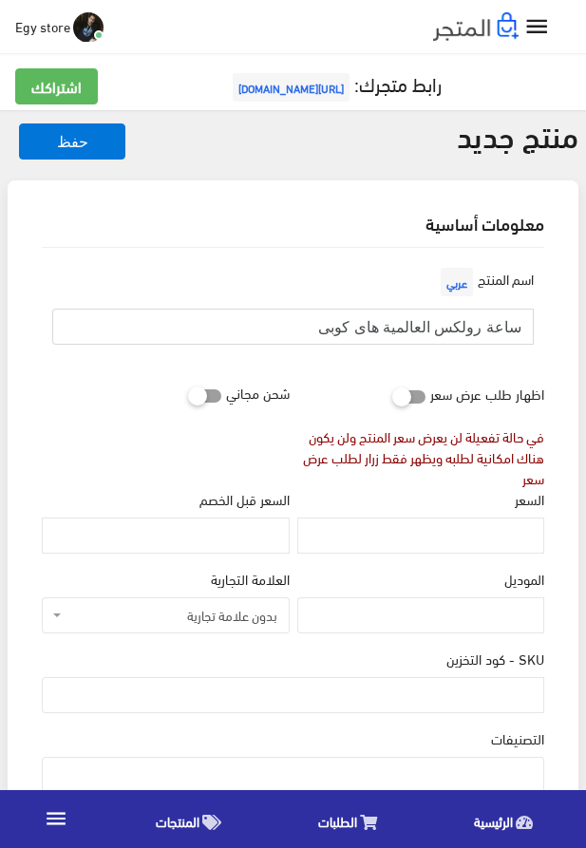
type input "ساعة رولكس العالمية هاى كوبى"
click at [405, 535] on input "السعر" at bounding box center [420, 536] width 247 height 36
paste input "780"
type input "780"
click at [493, 685] on input "SKU - كود التخزين" at bounding box center [293, 695] width 503 height 36
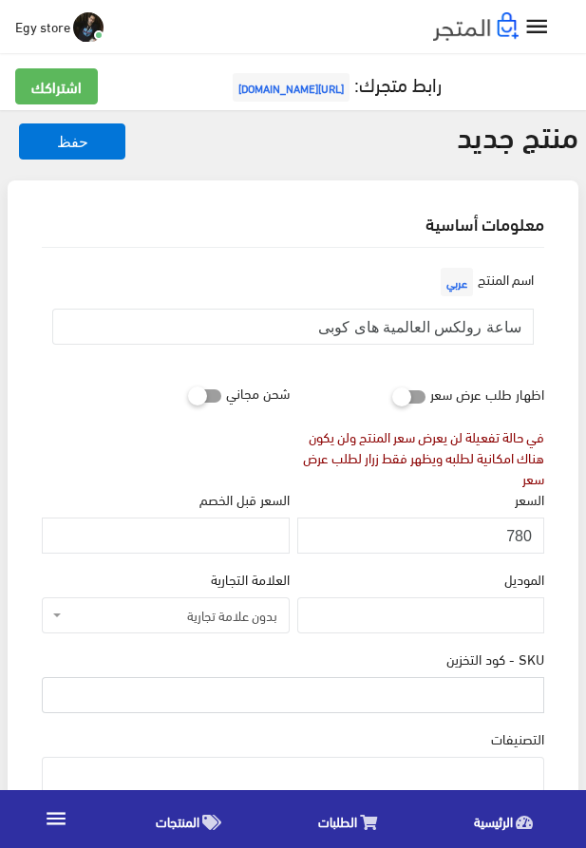
paste input "code5239"
type input "code5239"
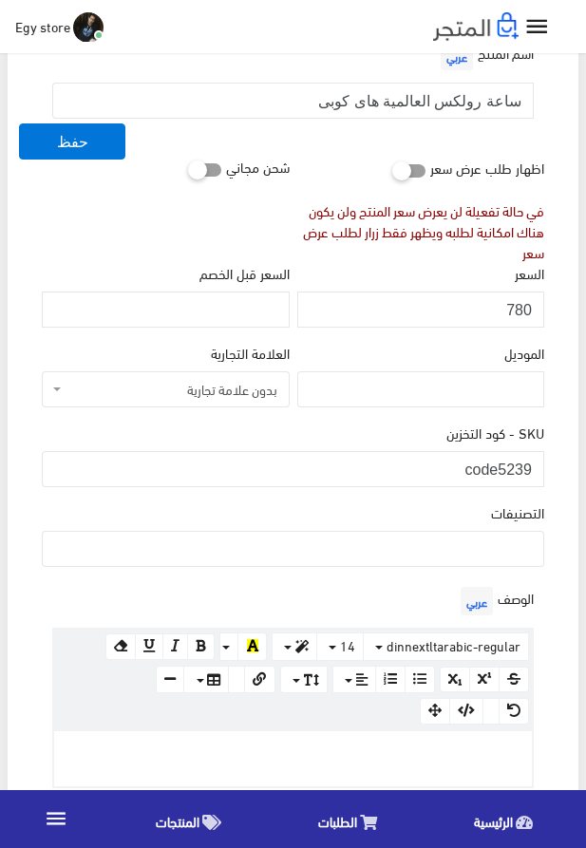
scroll to position [433, 0]
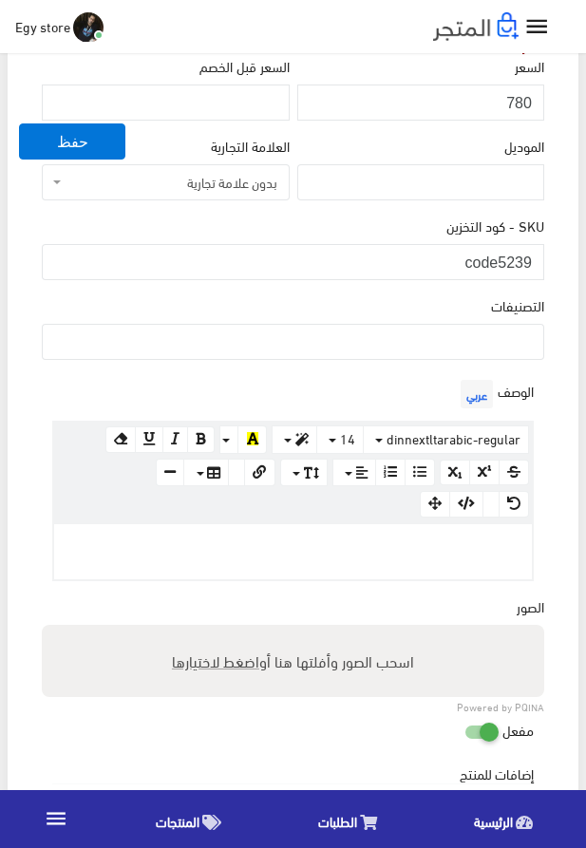
click at [372, 537] on p at bounding box center [293, 544] width 459 height 21
paste div
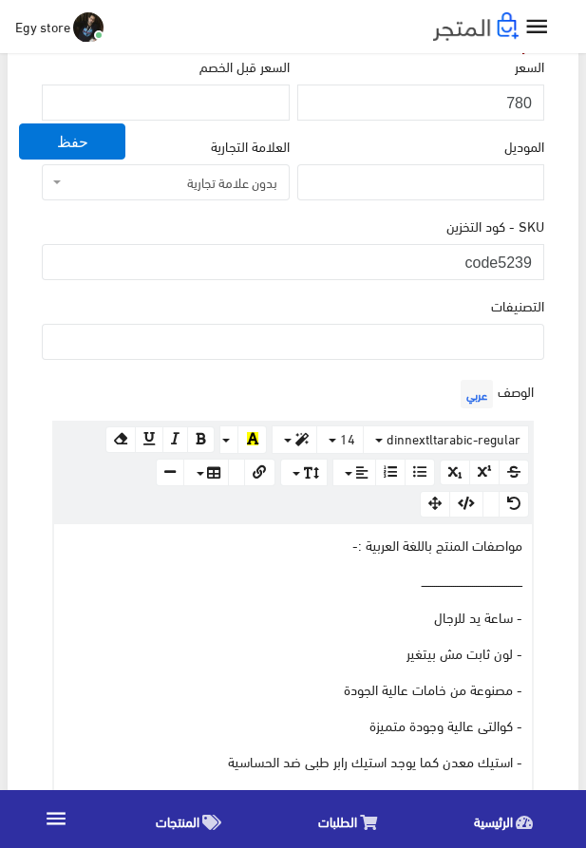
scroll to position [504, 0]
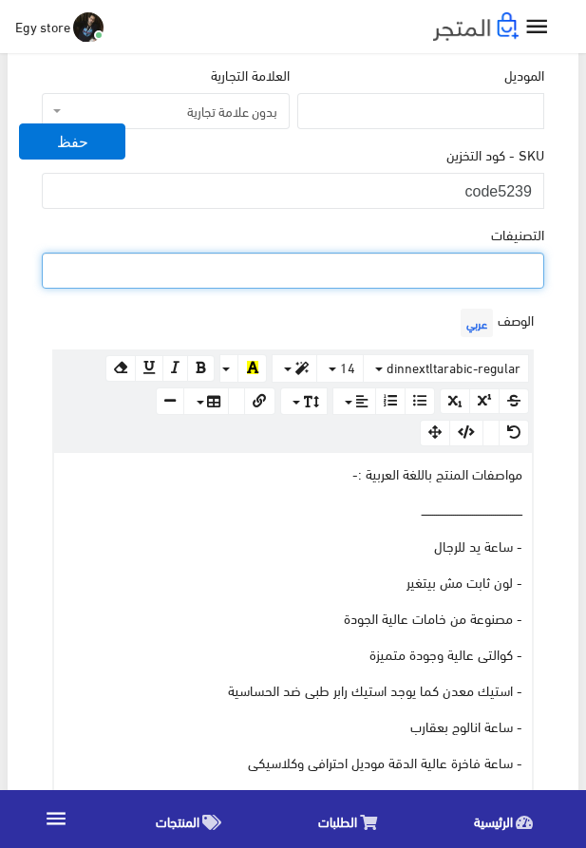
click at [480, 268] on ul at bounding box center [293, 269] width 501 height 30
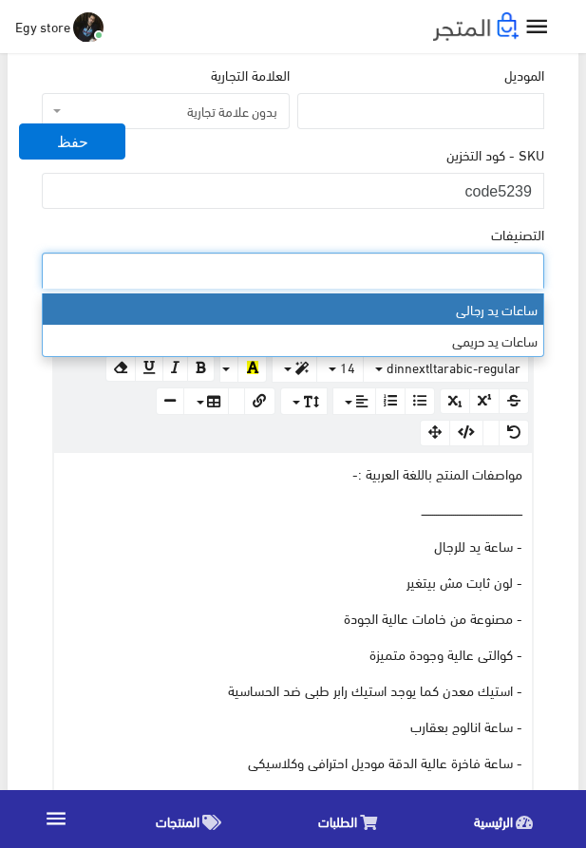
select select "27"
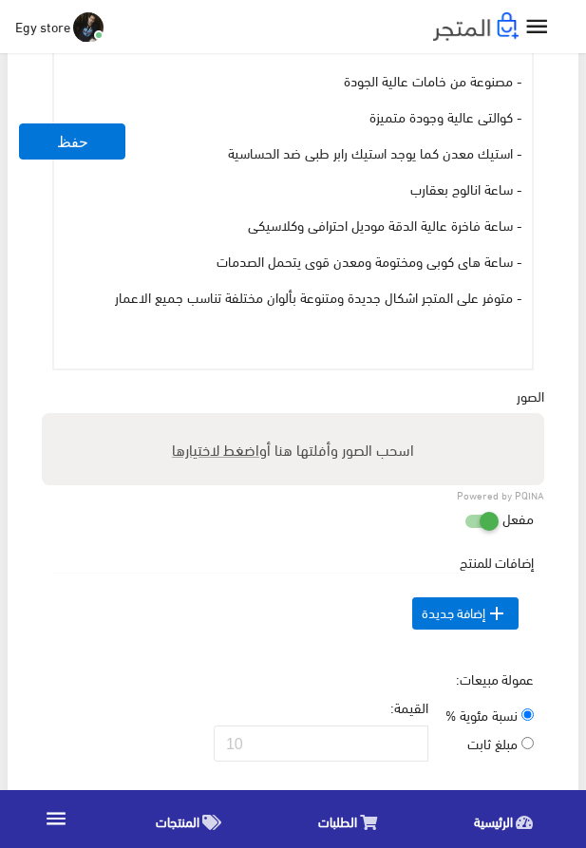
scroll to position [1154, 0]
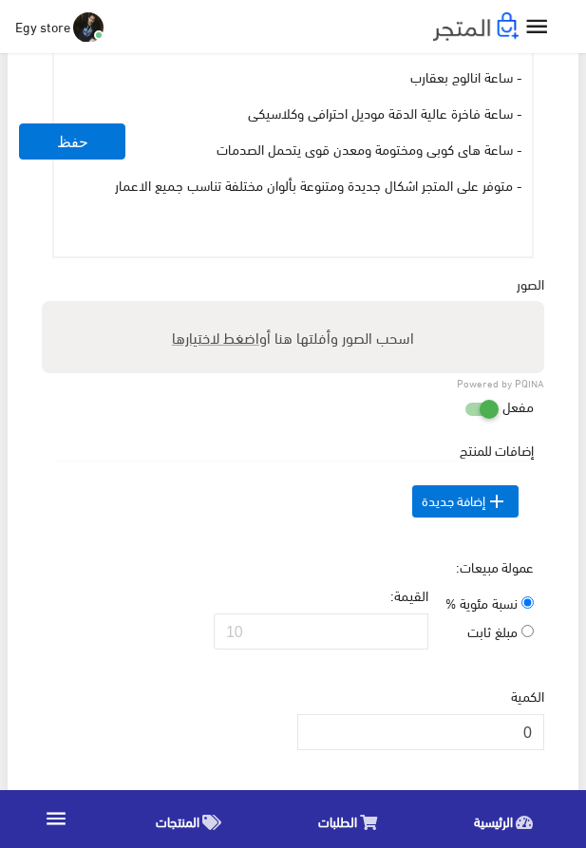
click at [217, 341] on span "اضغط لاختيارها" at bounding box center [215, 337] width 87 height 28
click at [217, 307] on input "اسحب الصور وأفلتها هنا أو اضغط لاختيارها" at bounding box center [293, 304] width 503 height 6
type input "5239.jpeg"
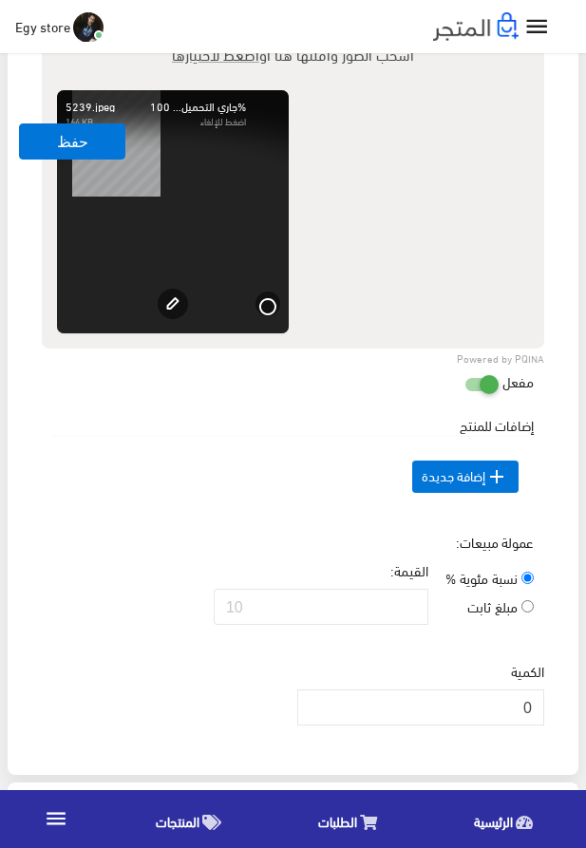
scroll to position [1696, 0]
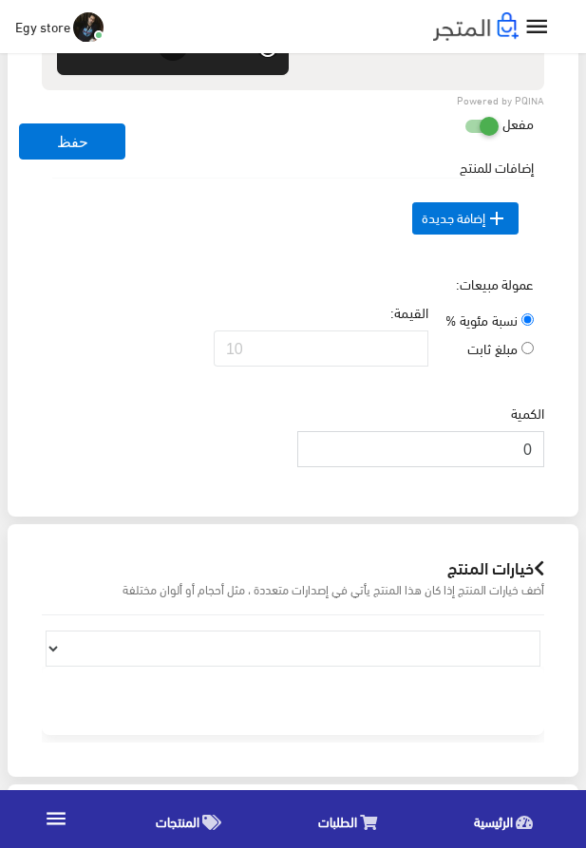
drag, startPoint x: 505, startPoint y: 483, endPoint x: 558, endPoint y: 485, distance: 52.3
click at [544, 467] on input "0" at bounding box center [420, 449] width 247 height 36
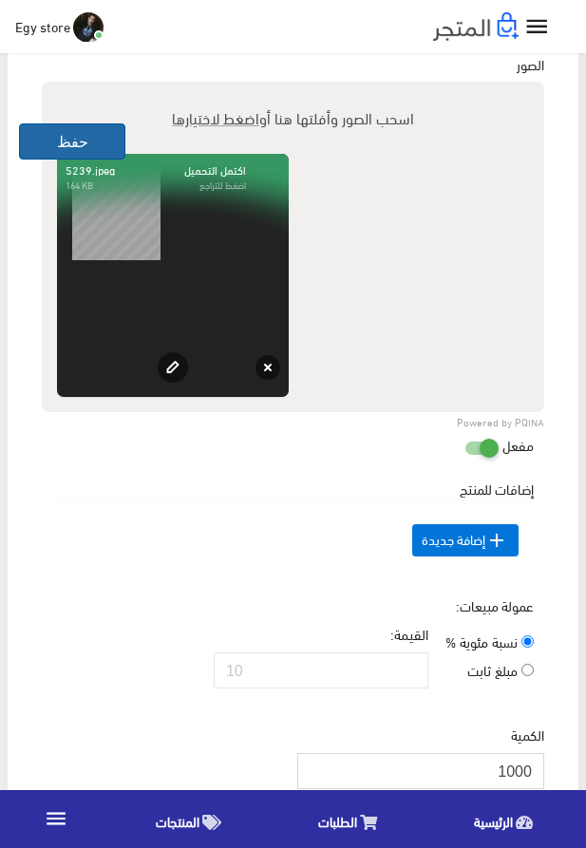
scroll to position [1371, 0]
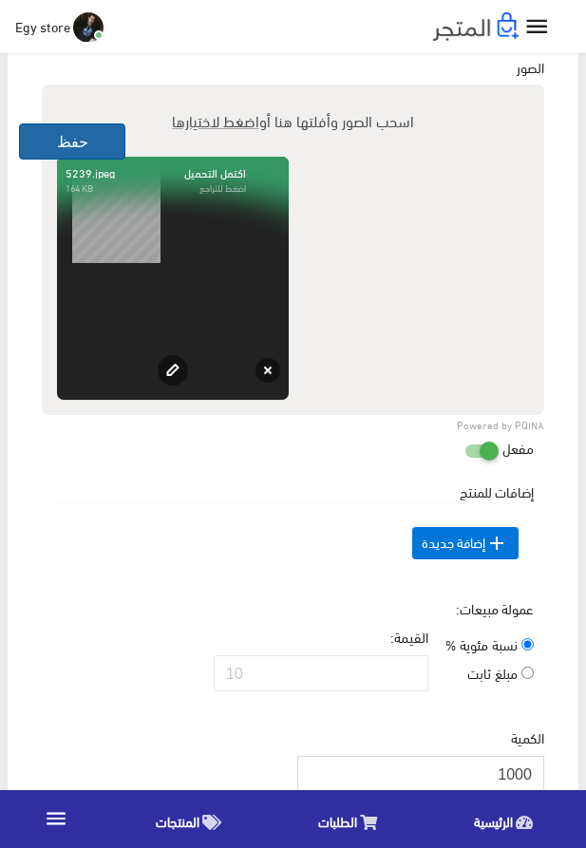
type input "1000"
click at [68, 141] on button "حفظ" at bounding box center [72, 142] width 106 height 36
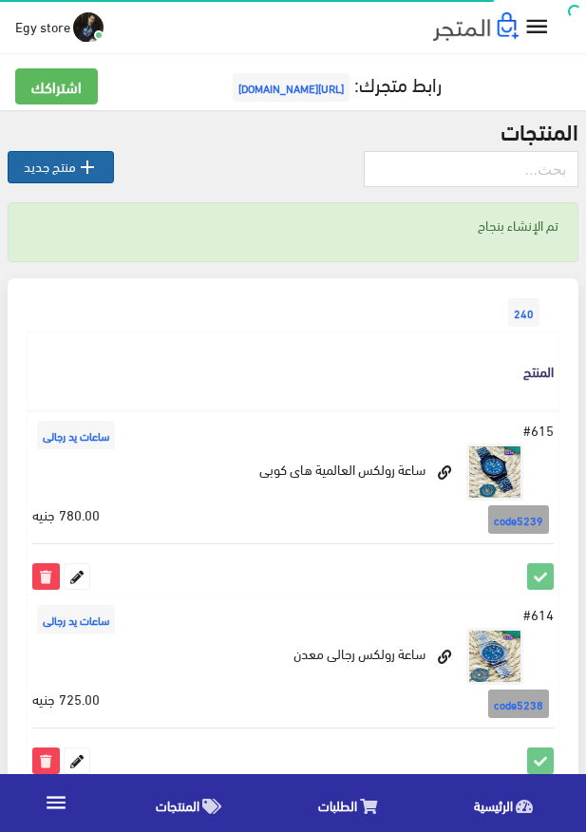
click at [46, 178] on link " منتج جديد" at bounding box center [61, 167] width 106 height 32
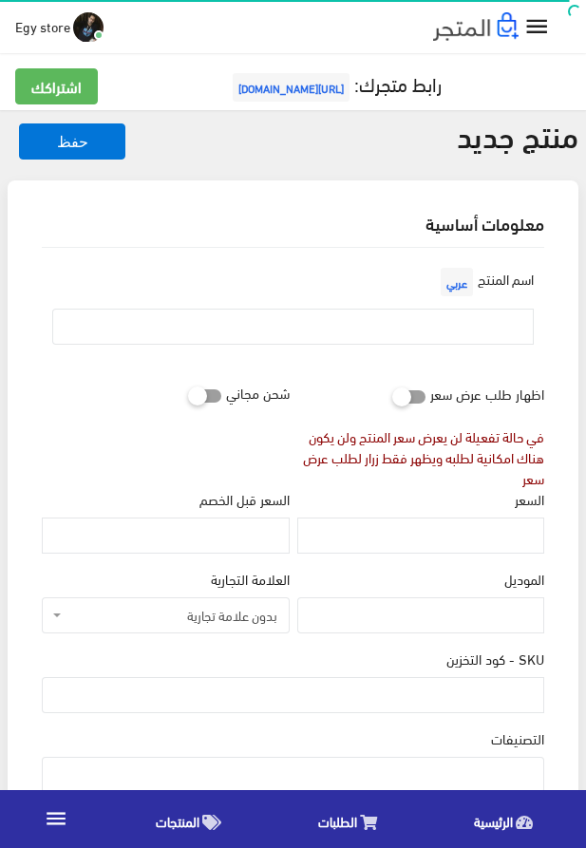
select select
click at [436, 330] on input "text" at bounding box center [293, 327] width 482 height 36
paste input "rolex watch for man"
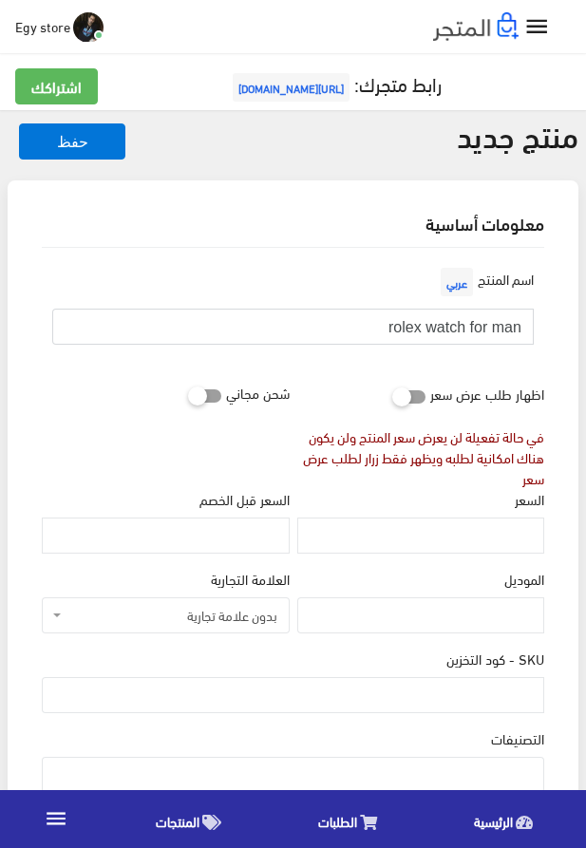
type input "rolex watch for man"
click at [387, 530] on input "السعر" at bounding box center [420, 536] width 247 height 36
paste input "785"
type input "785"
click at [511, 699] on input "SKU - كود التخزين" at bounding box center [293, 695] width 503 height 36
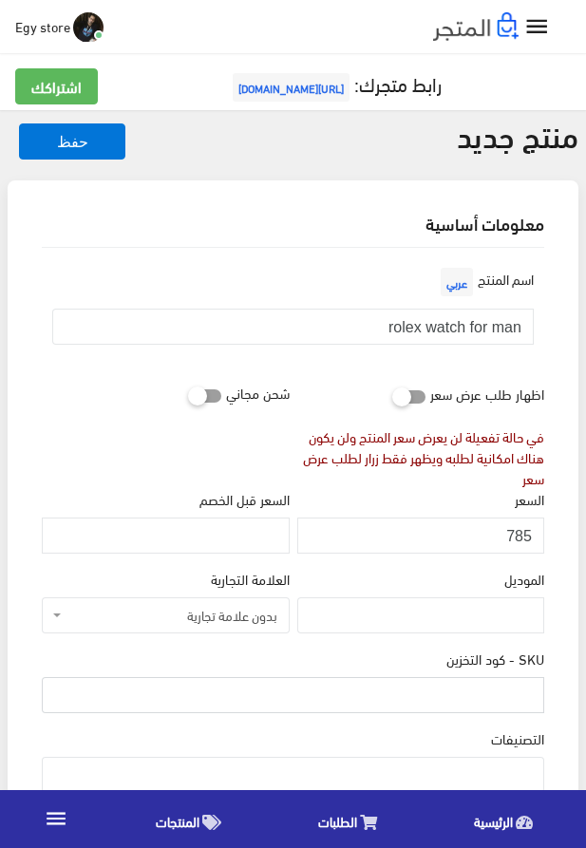
paste input "code5240"
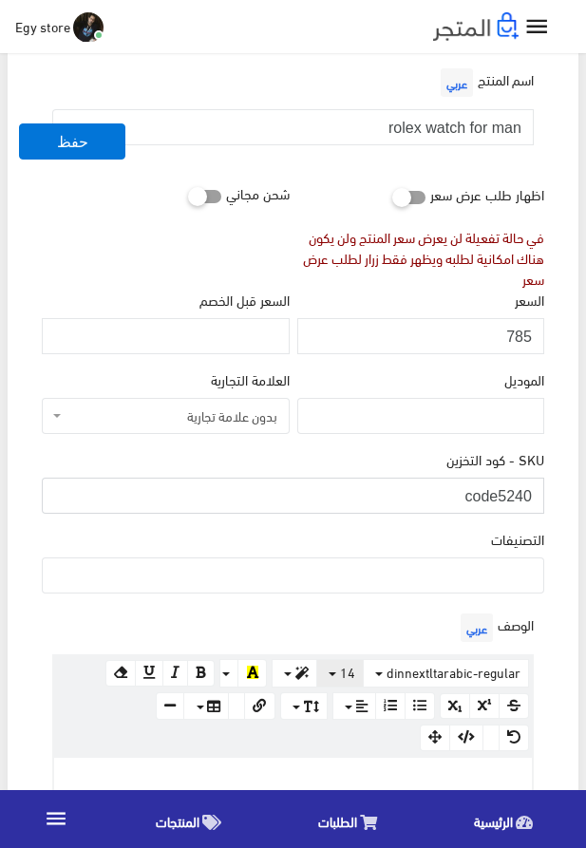
scroll to position [217, 0]
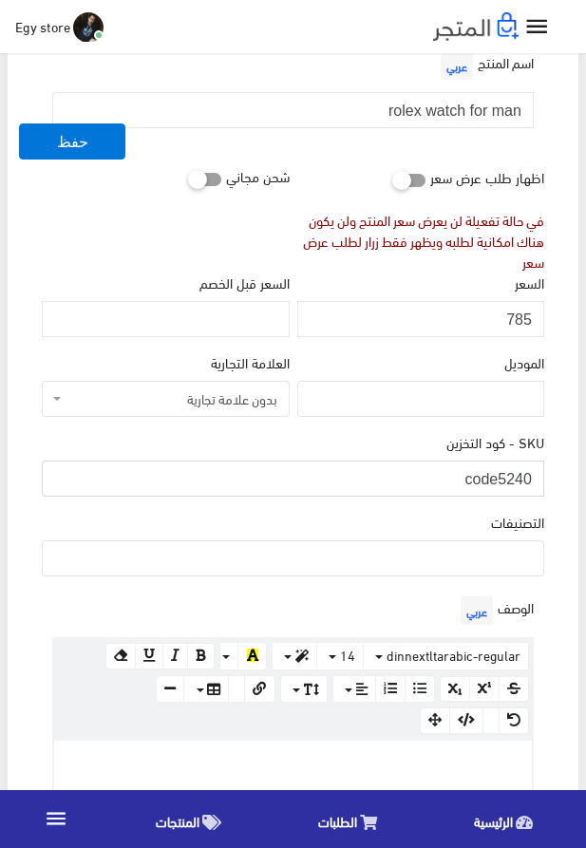
type input "code5240"
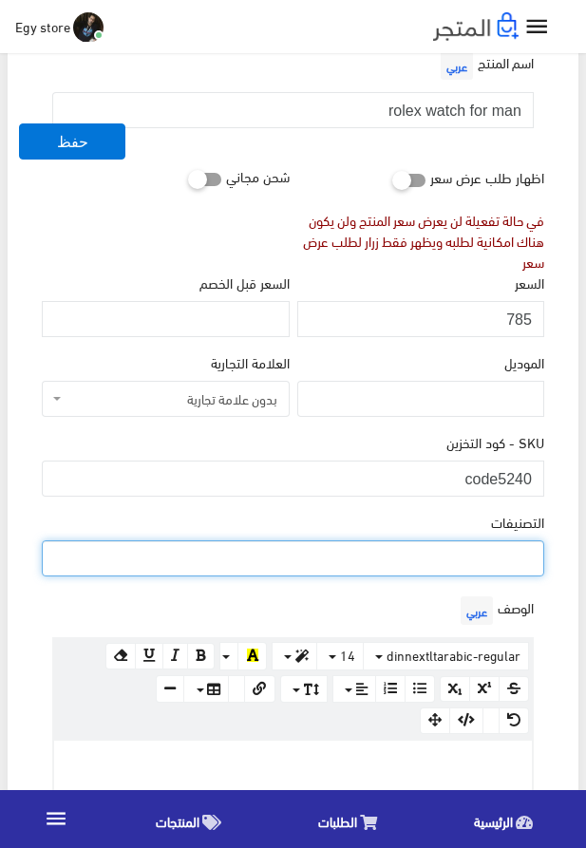
click at [445, 568] on ul at bounding box center [293, 557] width 501 height 30
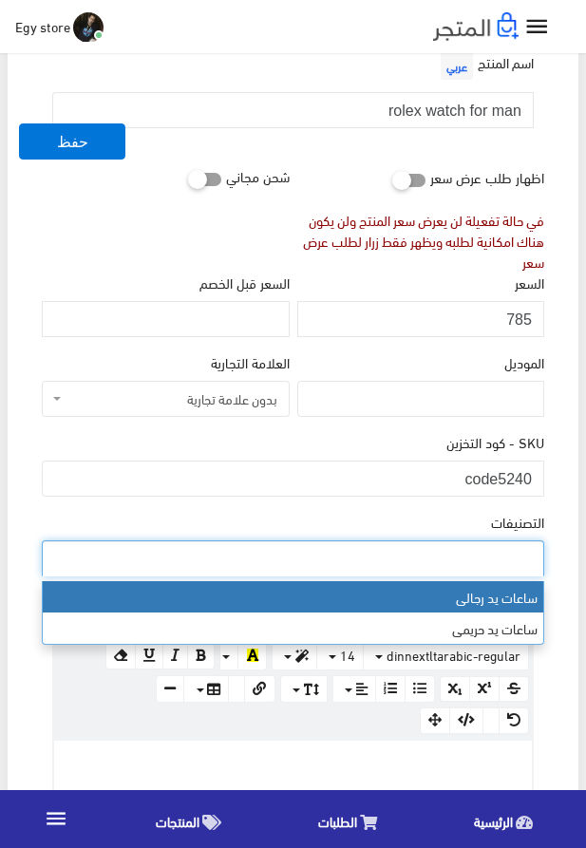
select select "27"
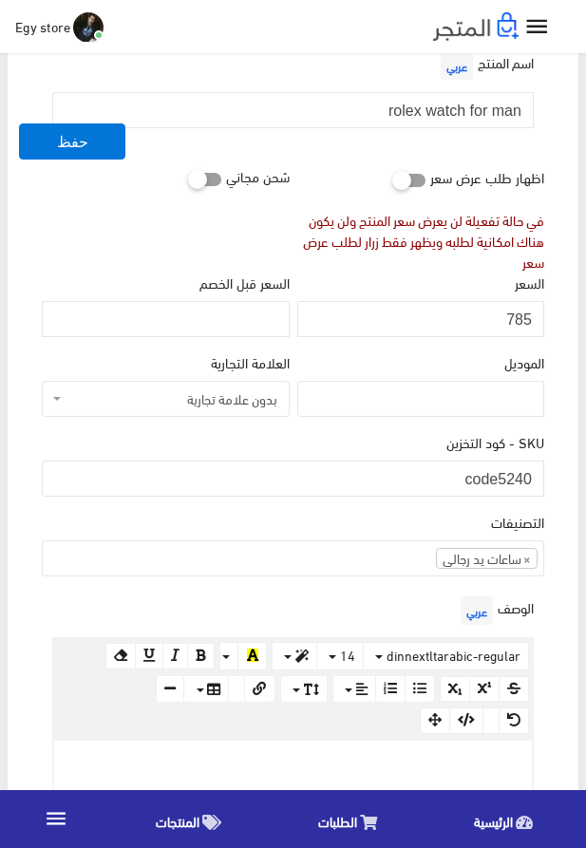
click at [384, 770] on p at bounding box center [293, 761] width 459 height 21
paste div
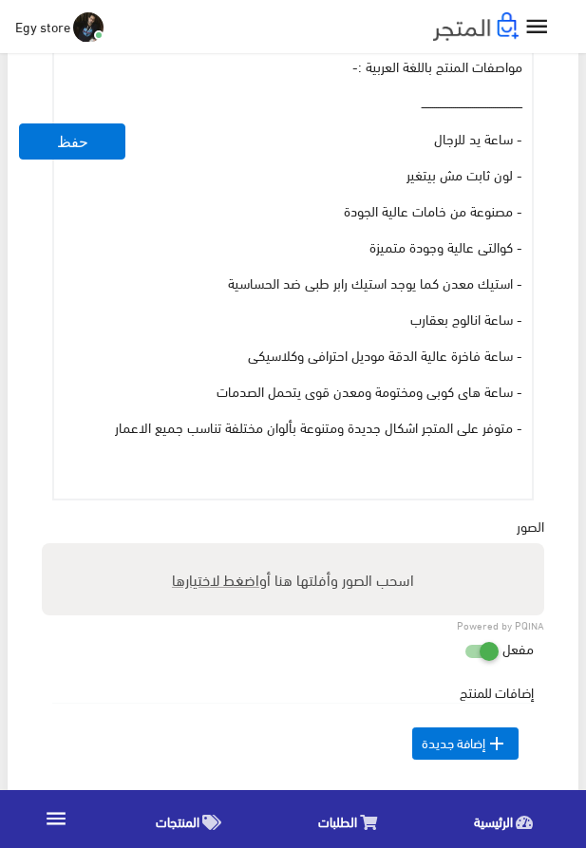
scroll to position [938, 0]
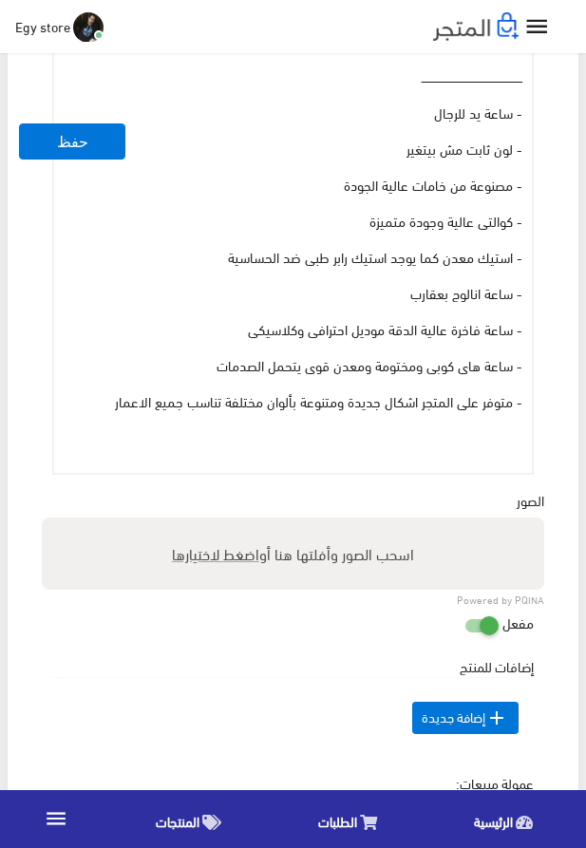
click at [224, 559] on span "اضغط لاختيارها" at bounding box center [215, 554] width 87 height 28
click at [224, 523] on input "اسحب الصور وأفلتها هنا أو اضغط لاختيارها" at bounding box center [293, 521] width 503 height 6
type input "5240.jpeg"
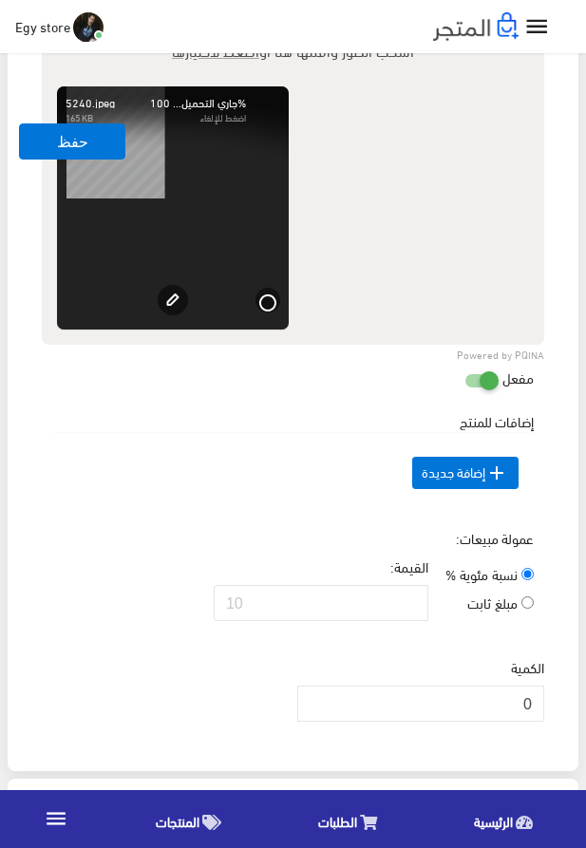
scroll to position [1479, 0]
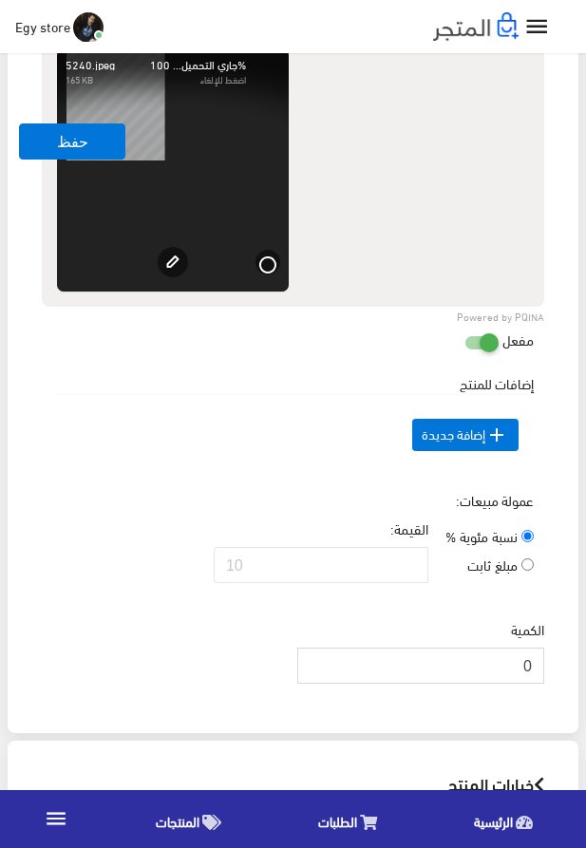
drag, startPoint x: 520, startPoint y: 693, endPoint x: 532, endPoint y: 698, distance: 13.6
click at [532, 684] on input "0" at bounding box center [420, 666] width 247 height 36
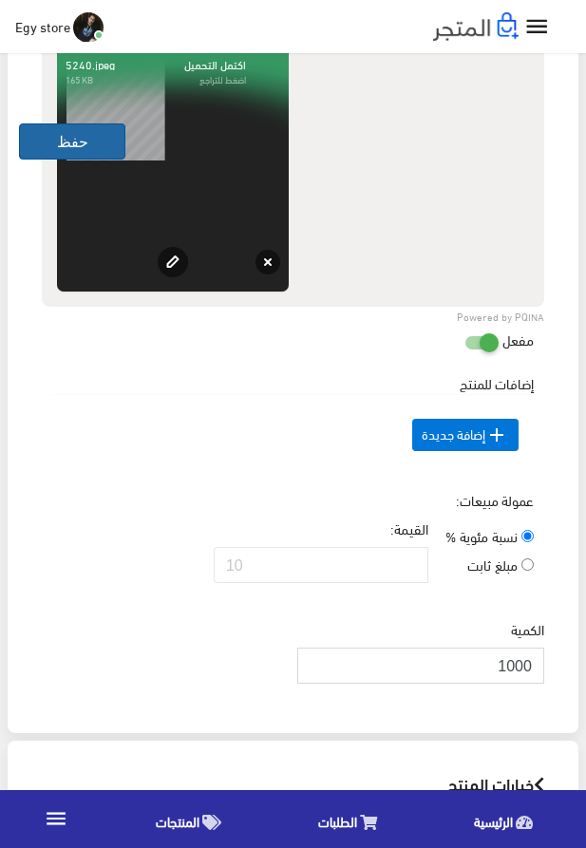
type input "1000"
click at [58, 141] on button "حفظ" at bounding box center [72, 142] width 106 height 36
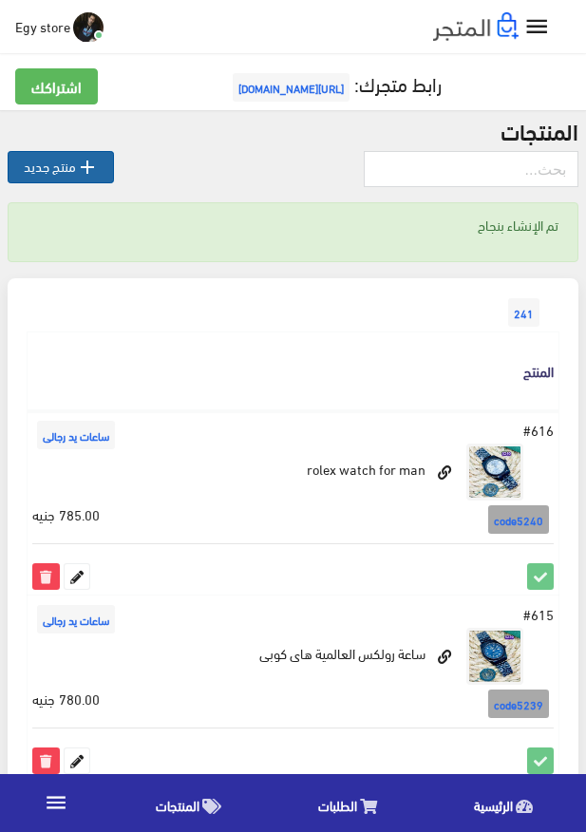
click at [68, 170] on link " منتج جديد" at bounding box center [61, 167] width 106 height 32
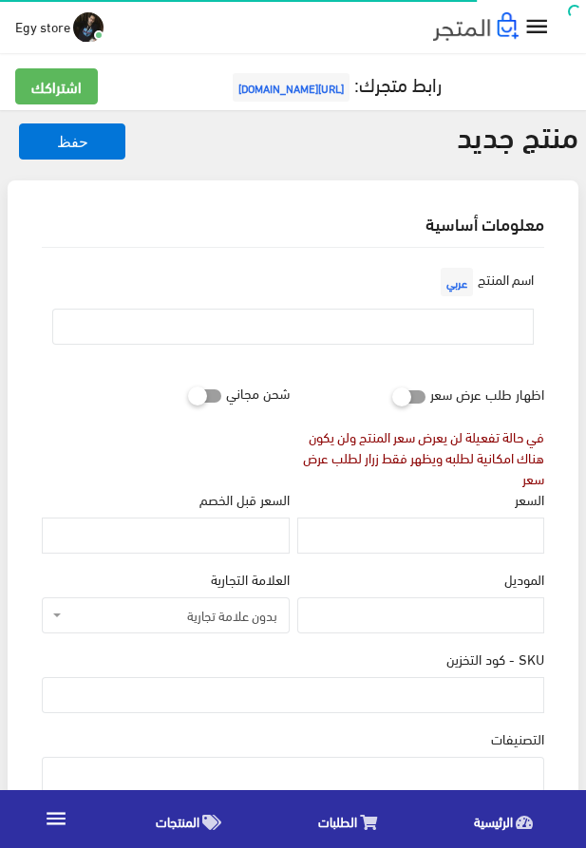
select select
click at [305, 316] on input "text" at bounding box center [293, 327] width 482 height 36
paste input "ساعة يد للرجال تحفة من ROLEX"
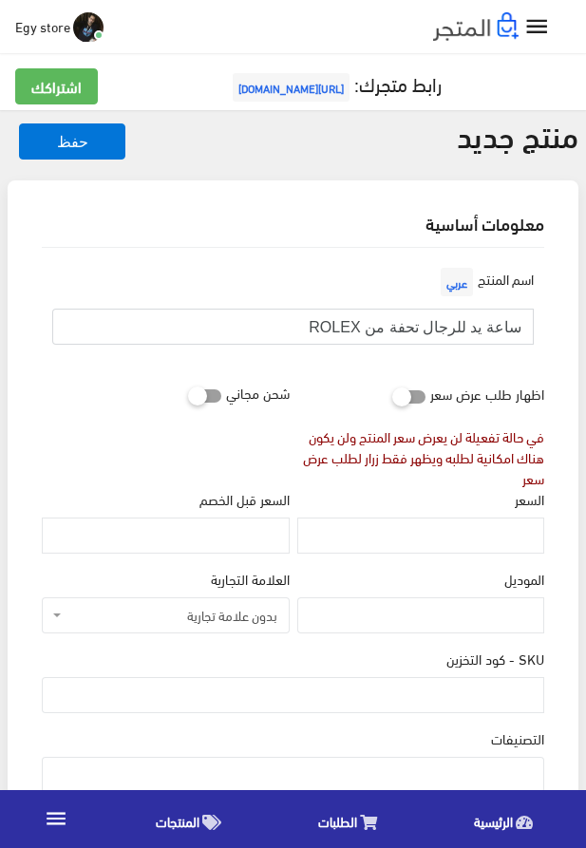
type input "ساعة يد للرجال تحفة من ROLEX"
click at [483, 534] on input "السعر" at bounding box center [420, 536] width 247 height 36
paste input "775"
type input "775"
click at [481, 700] on input "SKU - كود التخزين" at bounding box center [293, 695] width 503 height 36
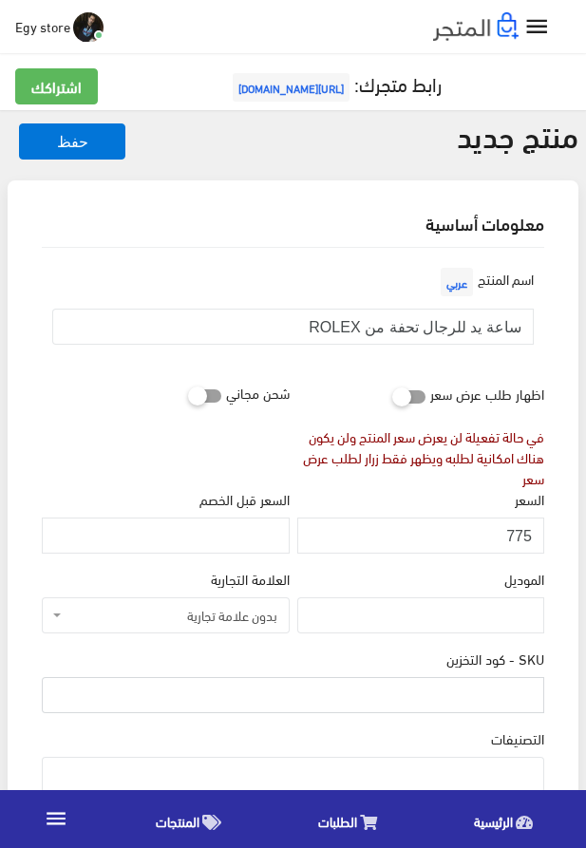
paste input "code5241"
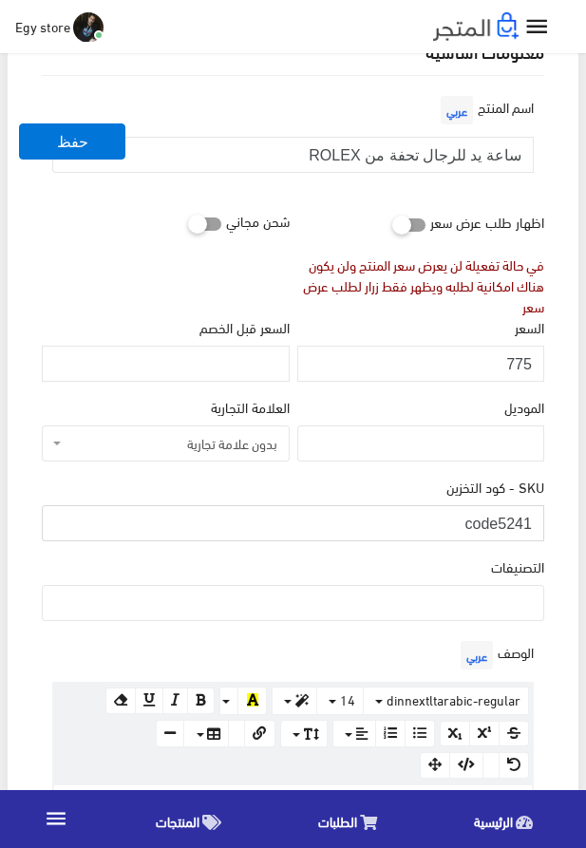
scroll to position [217, 0]
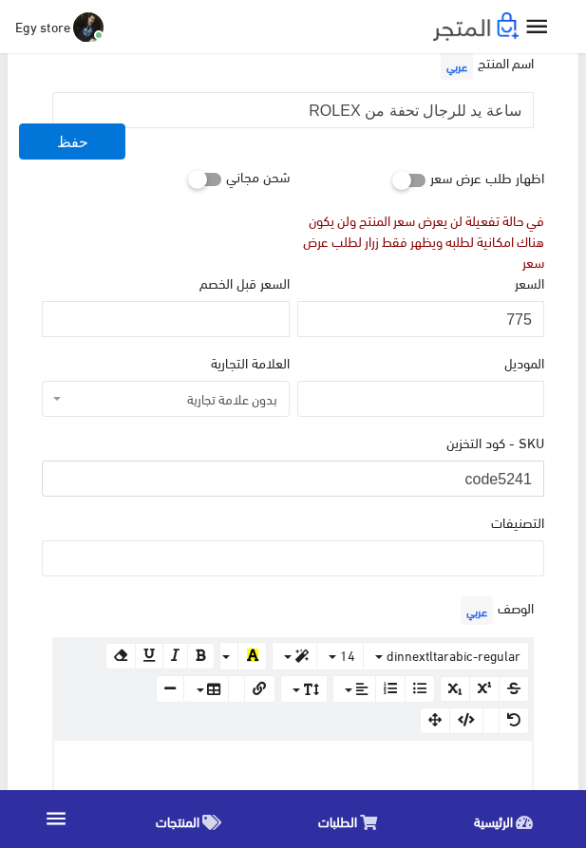
type input "code5241"
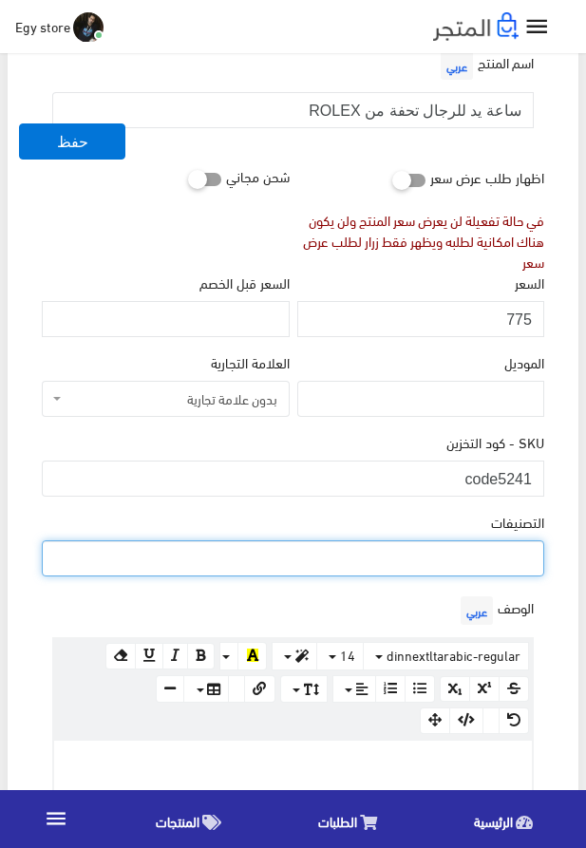
click at [477, 562] on ul at bounding box center [293, 557] width 501 height 30
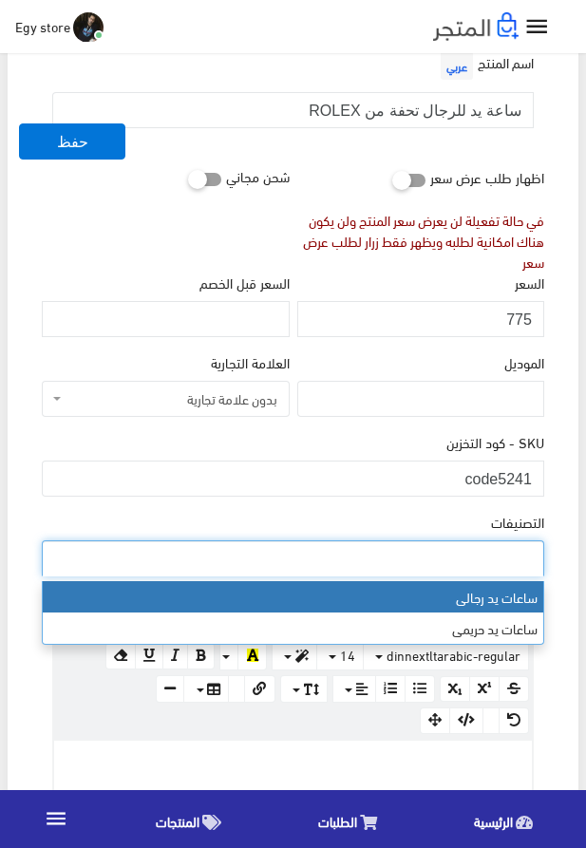
select select "27"
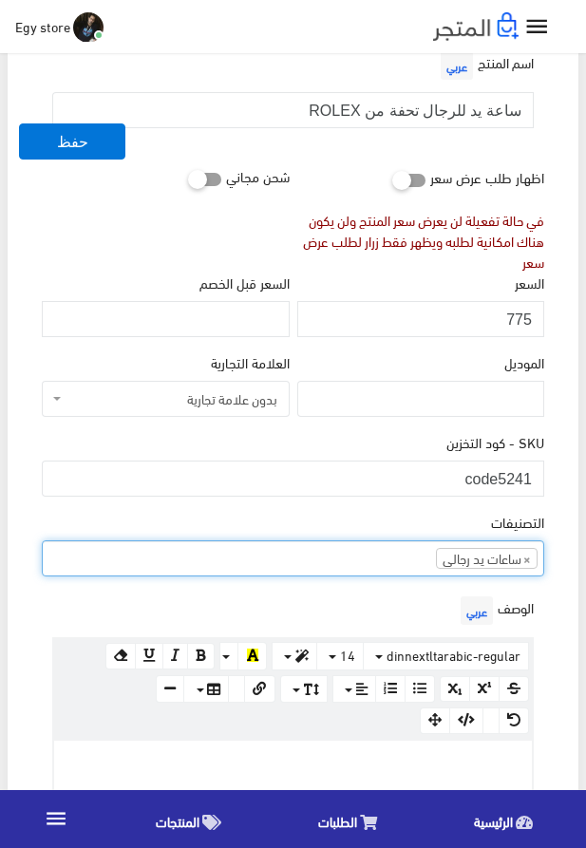
click at [278, 764] on p at bounding box center [293, 761] width 459 height 21
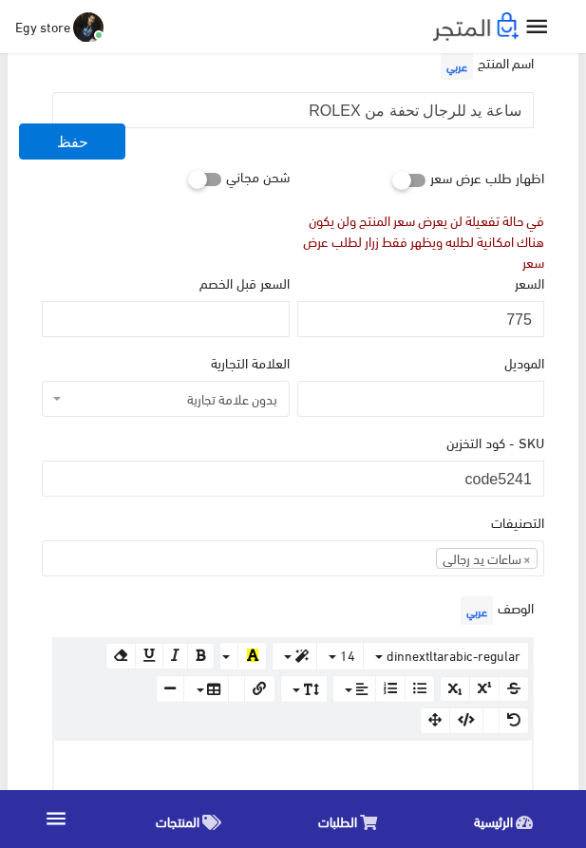
paste div
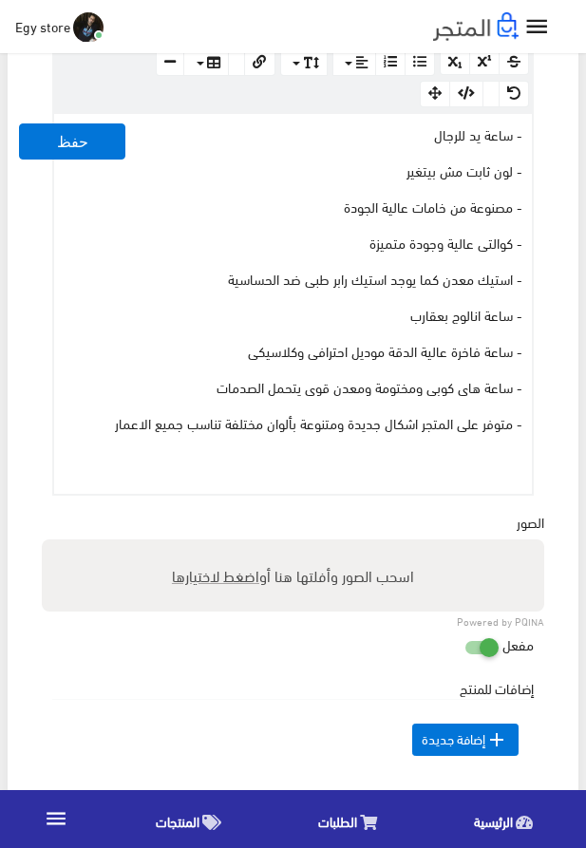
scroll to position [865, 0]
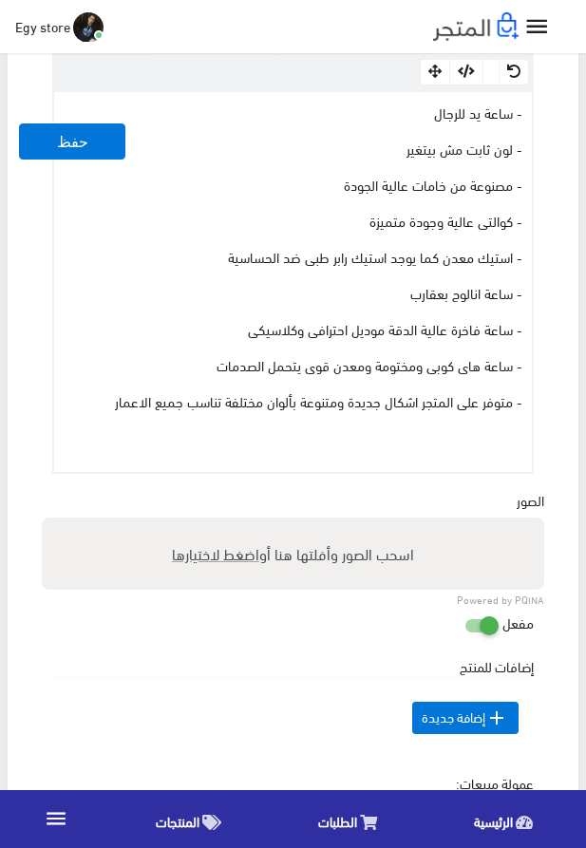
click at [206, 561] on span "اضغط لاختيارها" at bounding box center [215, 554] width 87 height 28
click at [206, 523] on input "اسحب الصور وأفلتها هنا أو اضغط لاختيارها" at bounding box center [293, 521] width 503 height 6
type input "5241.jpeg"
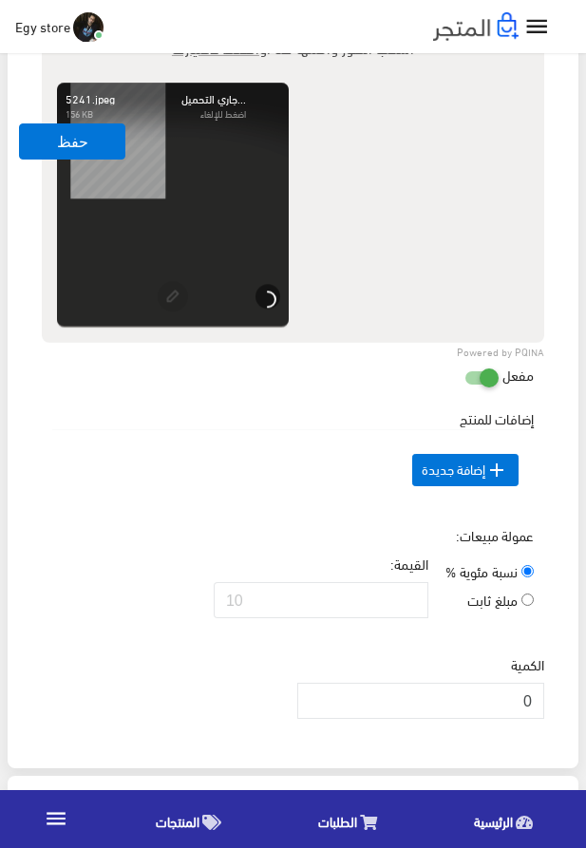
scroll to position [1407, 0]
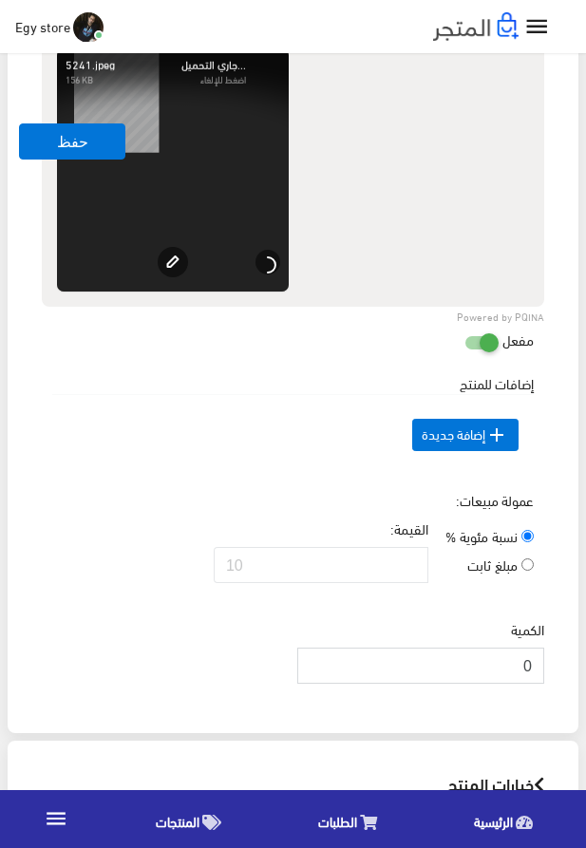
drag, startPoint x: 525, startPoint y: 692, endPoint x: 547, endPoint y: 697, distance: 22.6
click at [544, 684] on input "0" at bounding box center [420, 666] width 247 height 36
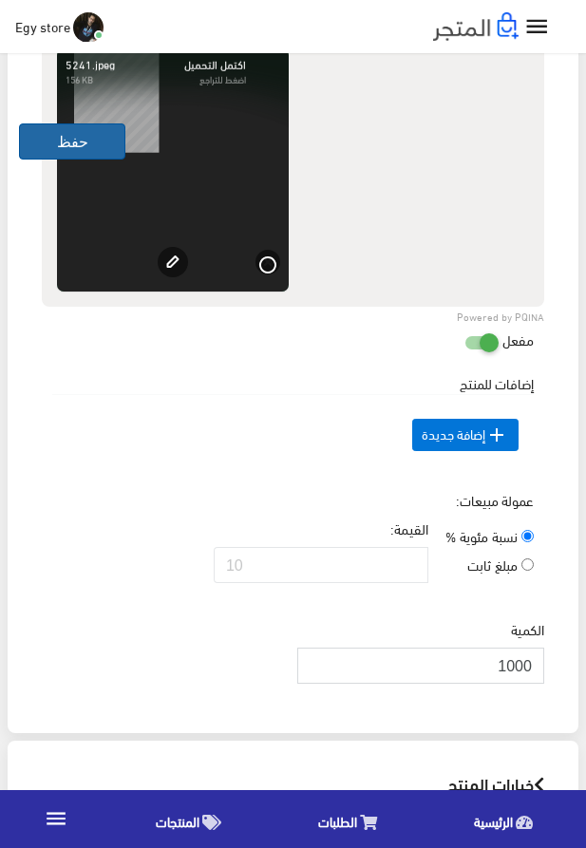
type input "1000"
click at [48, 141] on button "حفظ" at bounding box center [72, 142] width 106 height 36
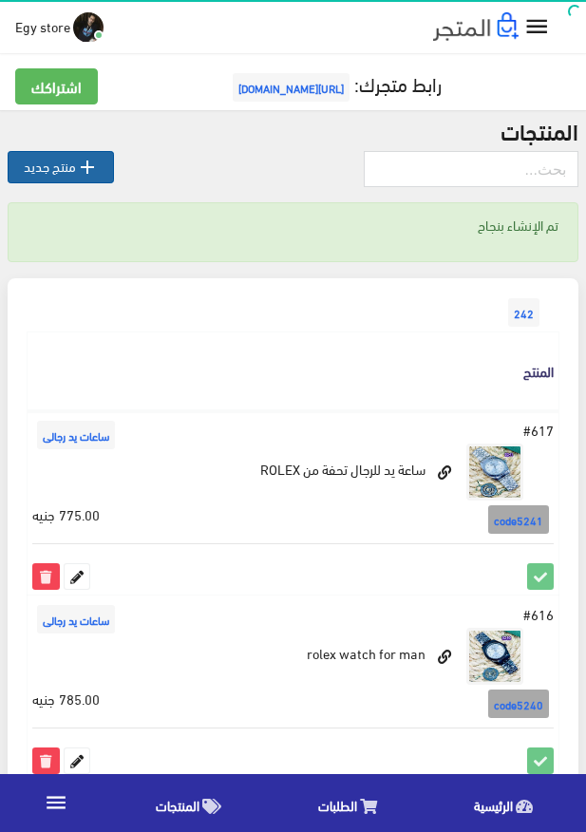
click at [65, 175] on link " منتج جديد" at bounding box center [61, 167] width 106 height 32
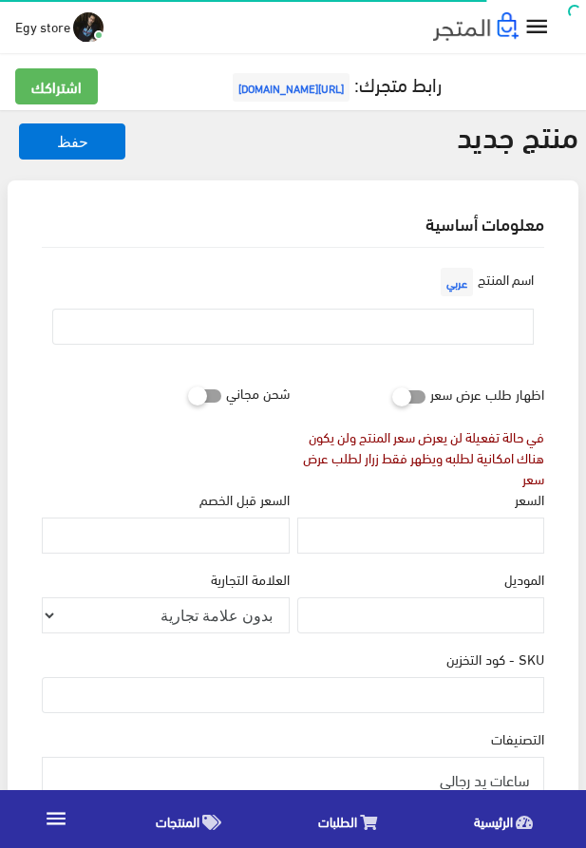
select select
click at [314, 333] on input "text" at bounding box center [293, 327] width 482 height 36
paste input "ساعة كوالتى عالية وممتازة للرجال"
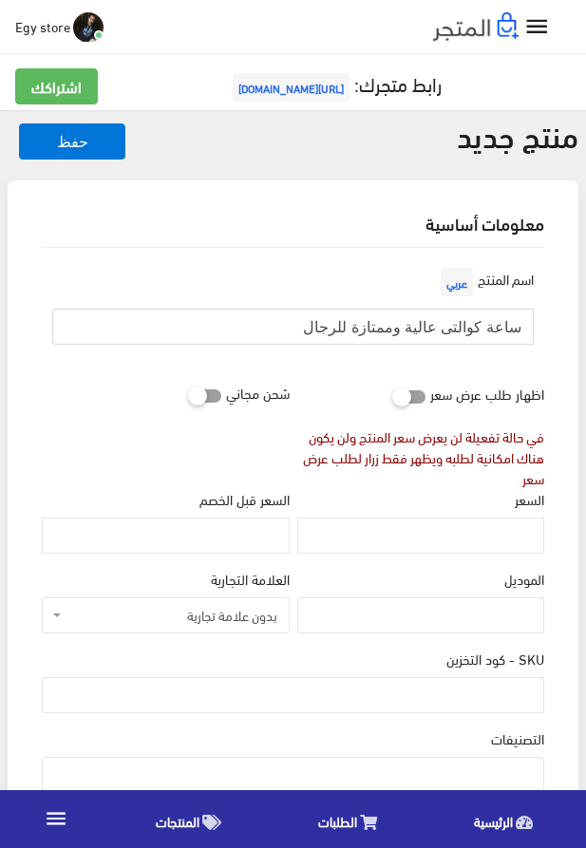
type input "ساعة كوالتى عالية وممتازة للرجال"
click at [431, 529] on input "السعر" at bounding box center [420, 536] width 247 height 36
paste input "790"
type input "790"
click at [451, 697] on input "SKU - كود التخزين" at bounding box center [293, 695] width 503 height 36
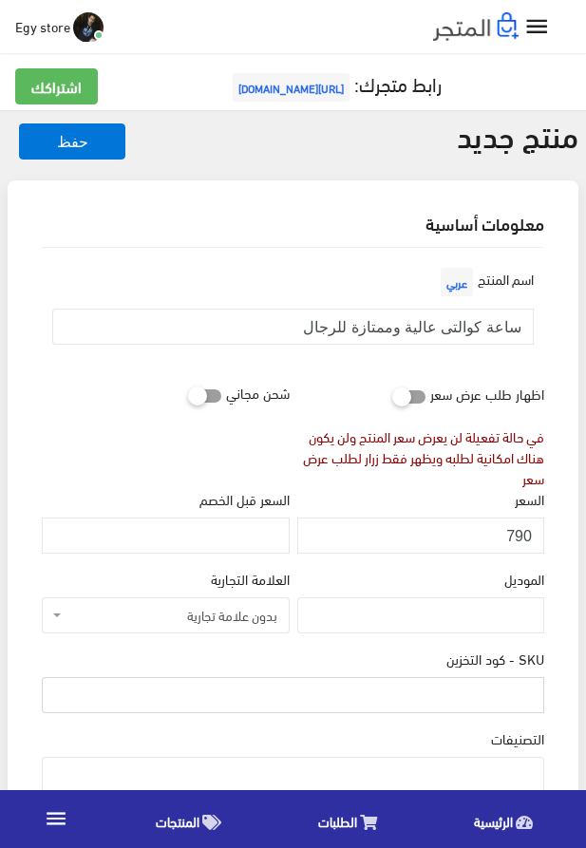
paste input "code5242"
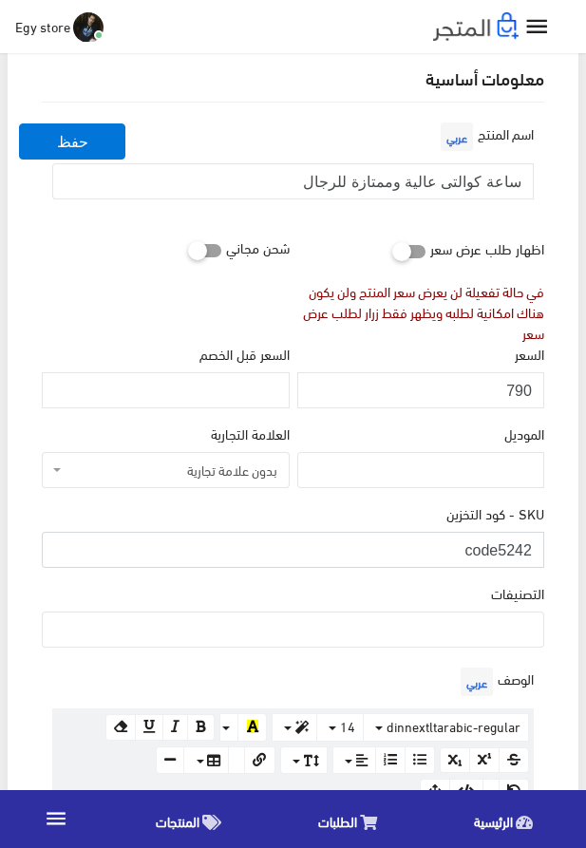
scroll to position [325, 0]
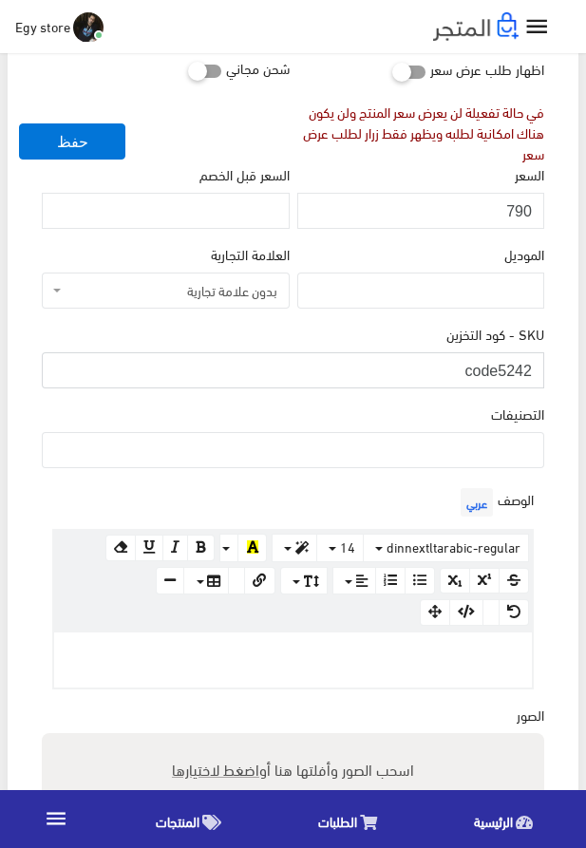
type input "code5242"
click at [409, 447] on ul at bounding box center [293, 448] width 501 height 30
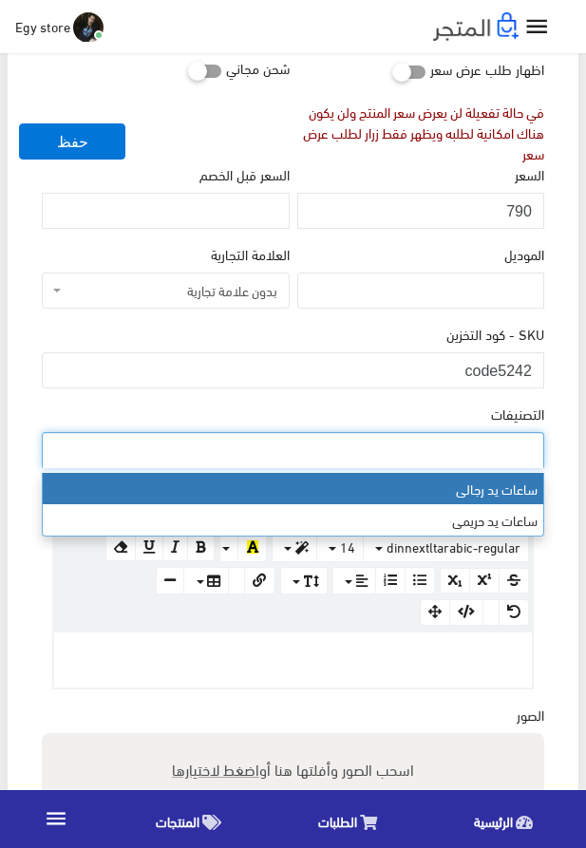
select select "27"
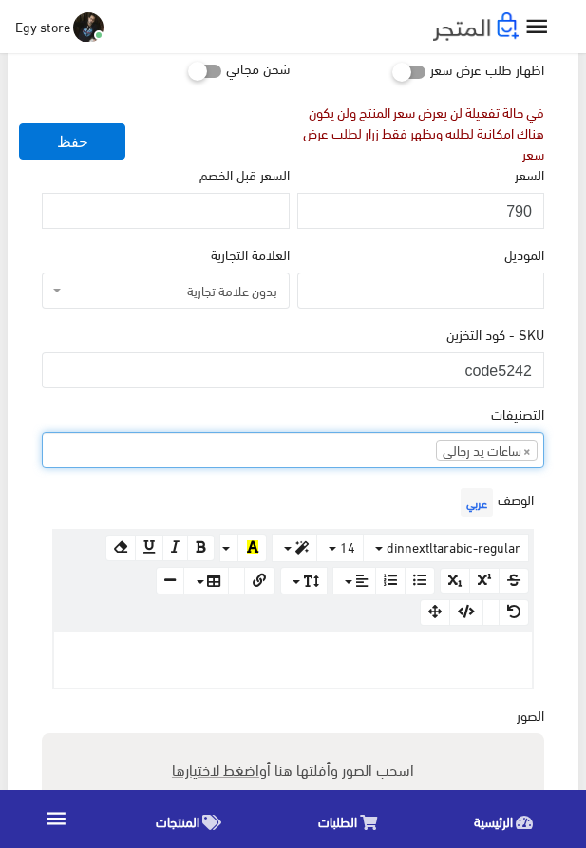
click at [319, 663] on p at bounding box center [293, 652] width 459 height 21
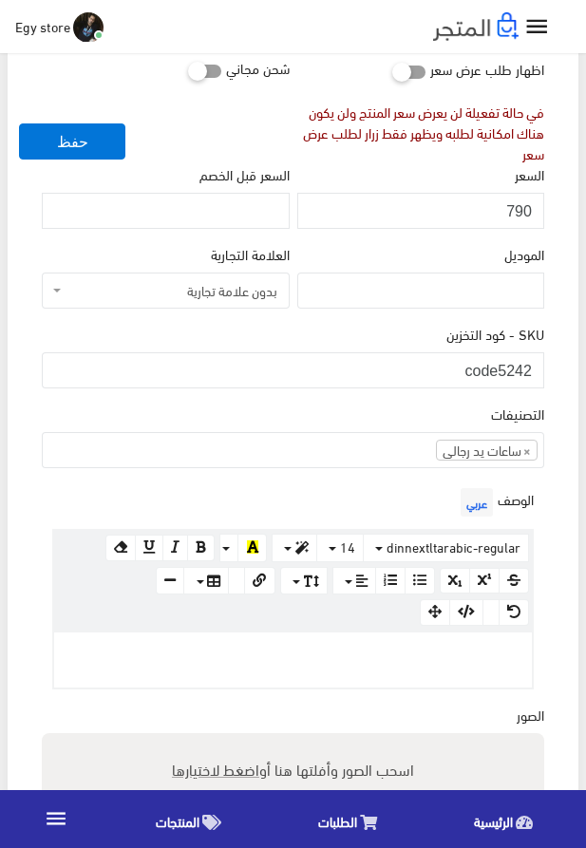
paste div
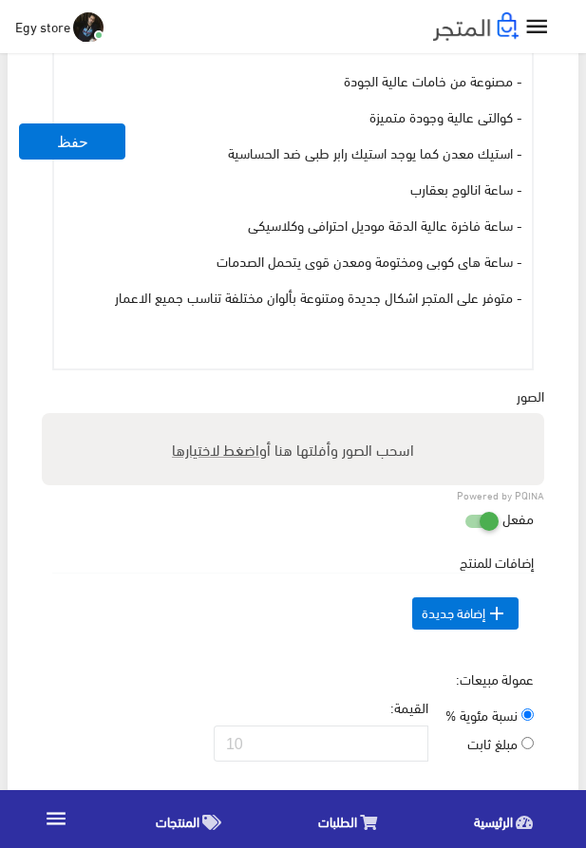
scroll to position [1046, 0]
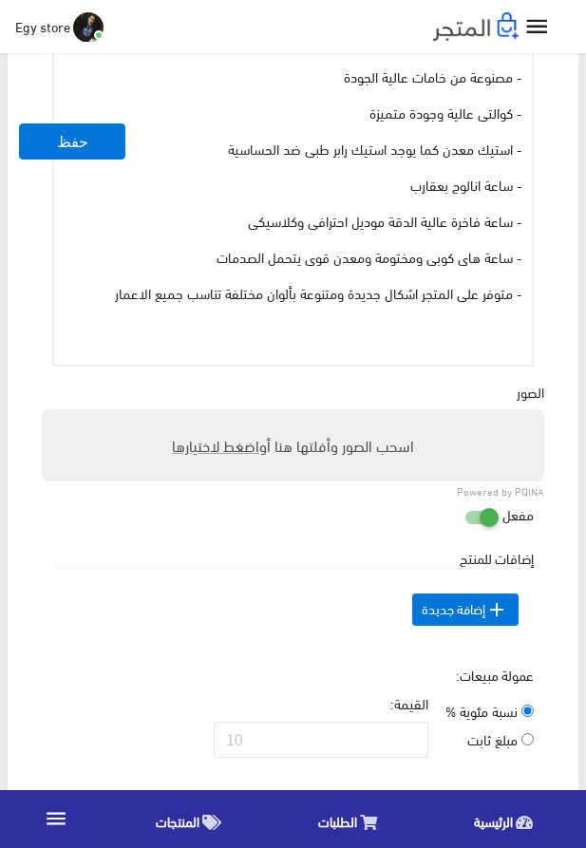
click at [220, 447] on span "اضغط لاختيارها" at bounding box center [215, 445] width 87 height 28
click at [220, 415] on input "اسحب الصور وأفلتها هنا أو اضغط لاختيارها" at bounding box center [293, 412] width 503 height 6
type input "5242.jpeg"
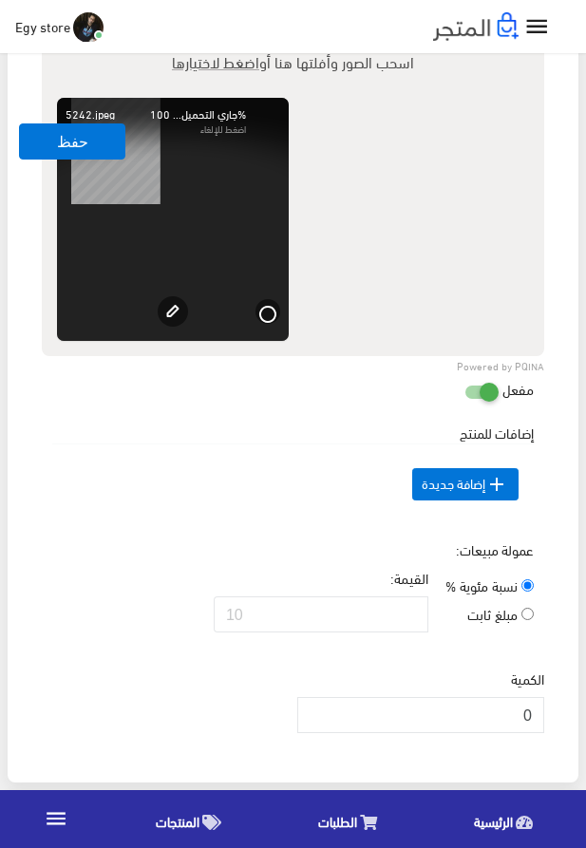
scroll to position [1479, 0]
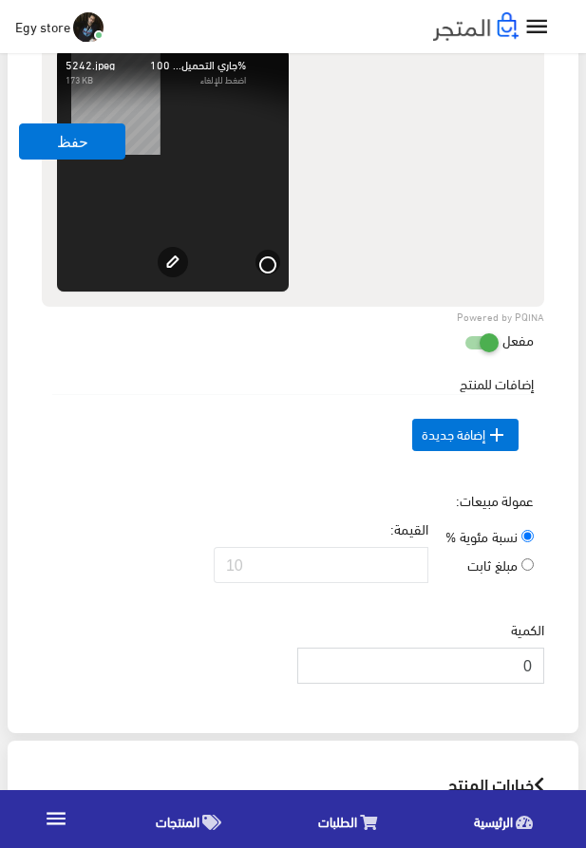
drag, startPoint x: 512, startPoint y: 702, endPoint x: 552, endPoint y: 702, distance: 39.9
click at [544, 684] on input "0" at bounding box center [420, 666] width 247 height 36
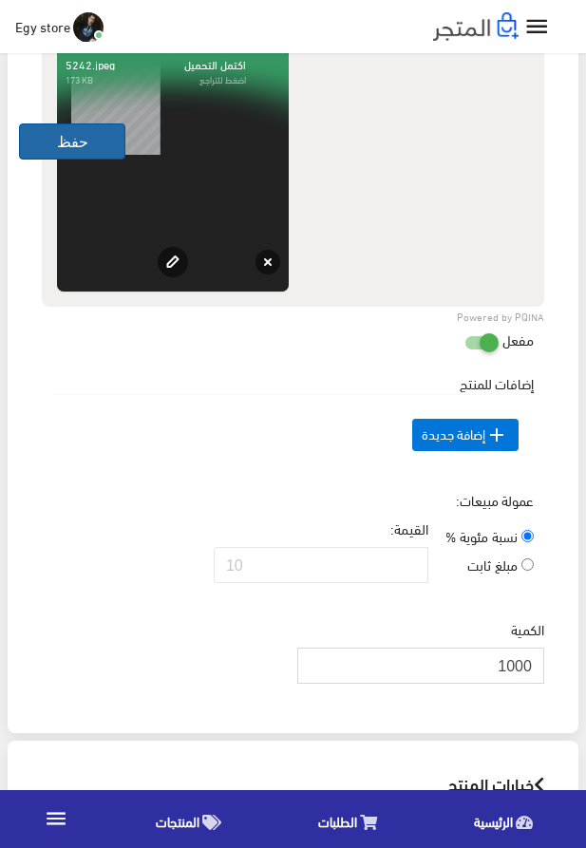
type input "1000"
click at [40, 128] on button "حفظ" at bounding box center [72, 142] width 106 height 36
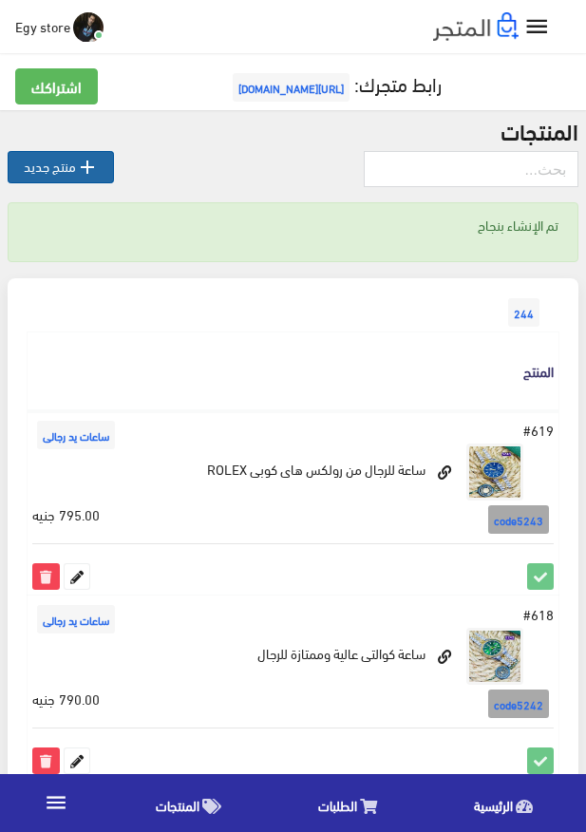
click at [41, 171] on link " منتج جديد" at bounding box center [61, 167] width 106 height 32
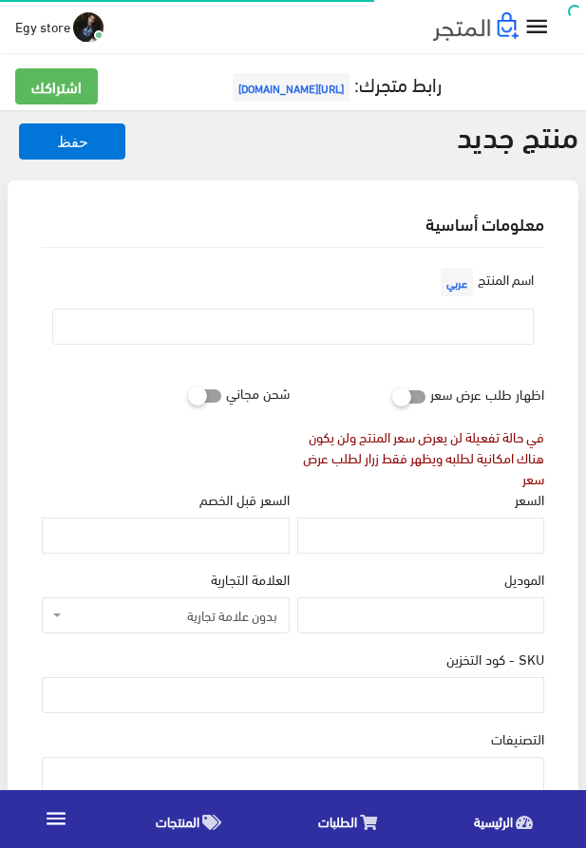
select select
click at [373, 338] on input "text" at bounding box center [293, 327] width 482 height 36
paste input "ساعة يد اوريچينال من Ibso"
type input "ساعة يد اوريچينال من Ibso"
click at [425, 540] on input "السعر" at bounding box center [420, 536] width 247 height 36
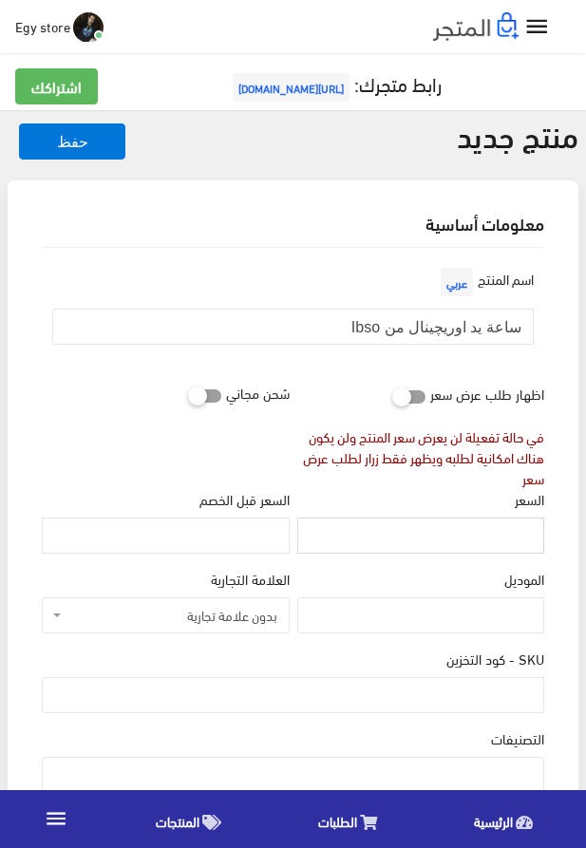
paste input "1200"
type input "1200"
click at [422, 697] on input "SKU - كود التخزين" at bounding box center [293, 695] width 503 height 36
paste input "code5244"
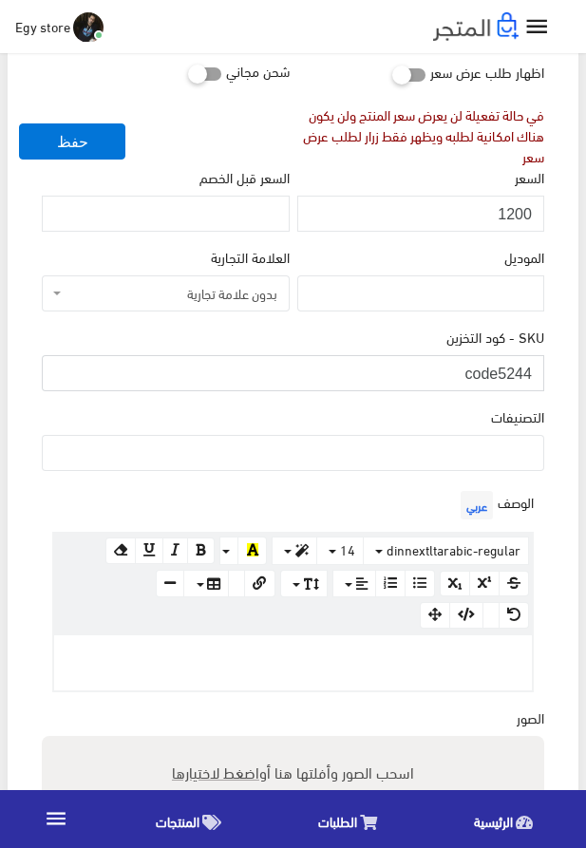
scroll to position [433, 0]
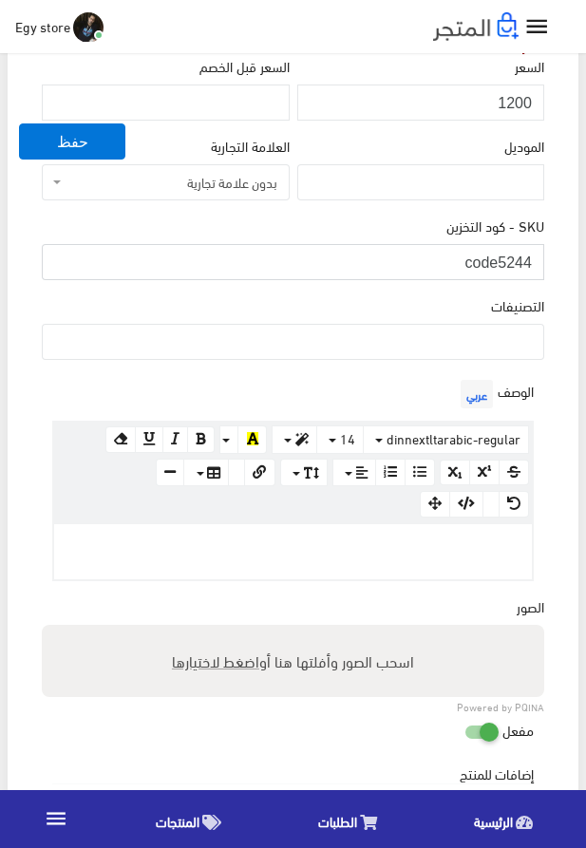
type input "code5244"
click at [495, 342] on ul at bounding box center [293, 340] width 501 height 30
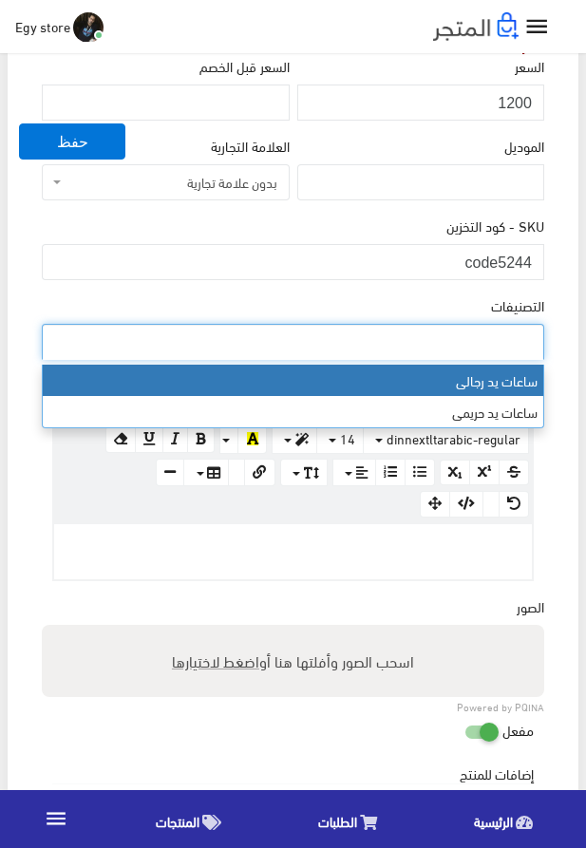
select select "27"
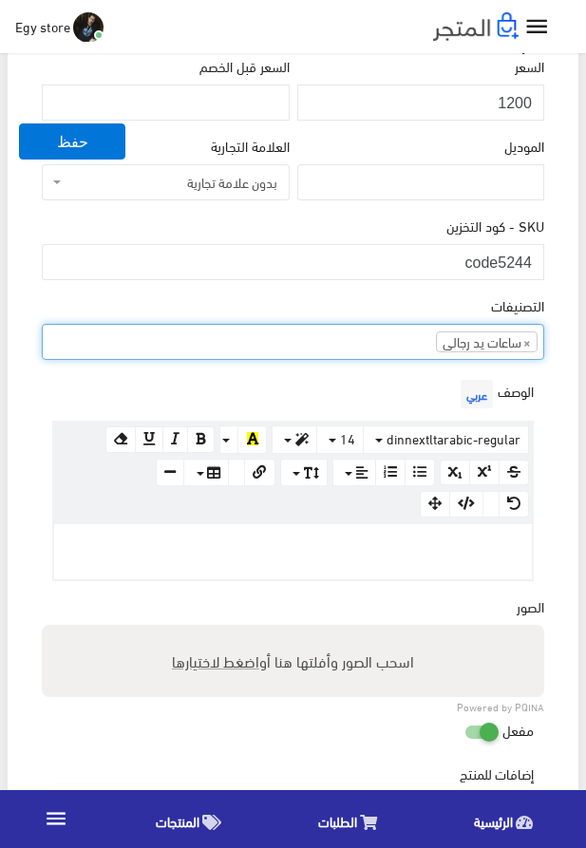
click at [346, 353] on ul "× ساعات يد رجالى" at bounding box center [293, 340] width 501 height 30
click at [432, 559] on div at bounding box center [293, 551] width 478 height 55
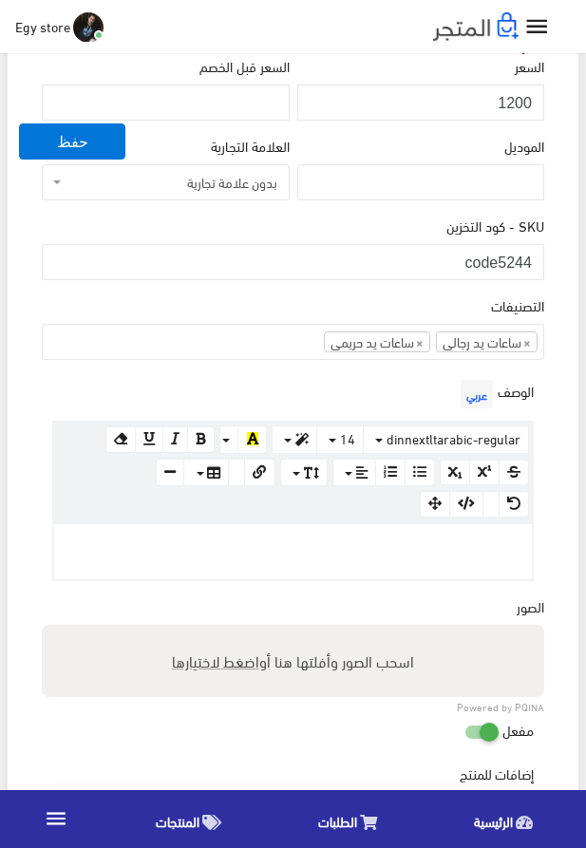
paste div
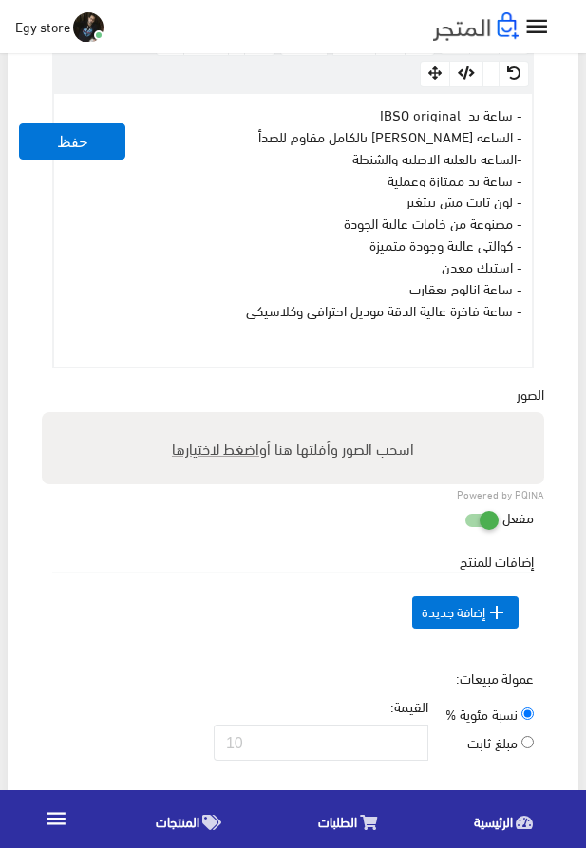
scroll to position [866, 0]
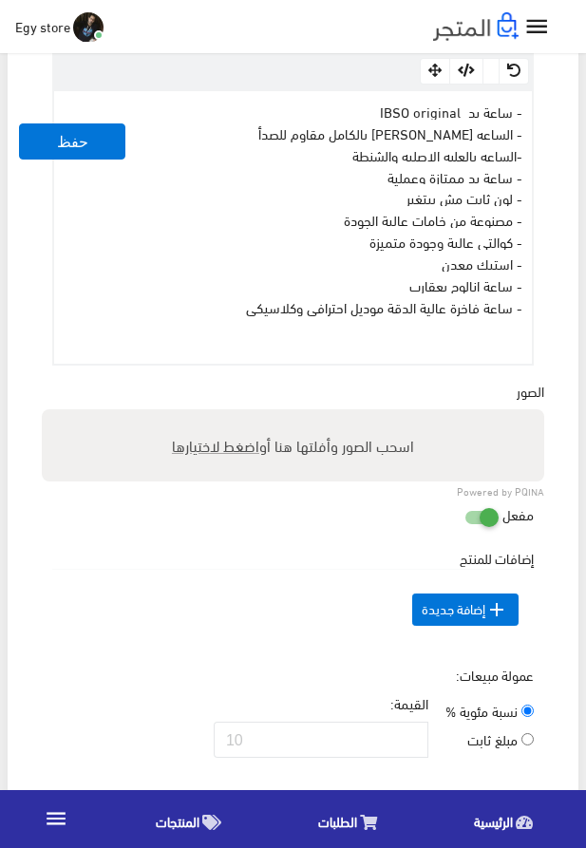
click at [203, 453] on span "اضغط لاختيارها" at bounding box center [215, 445] width 87 height 28
click at [203, 415] on input "اسحب الصور وأفلتها هنا أو اضغط لاختيارها" at bounding box center [293, 412] width 503 height 6
type input "5244.jpeg"
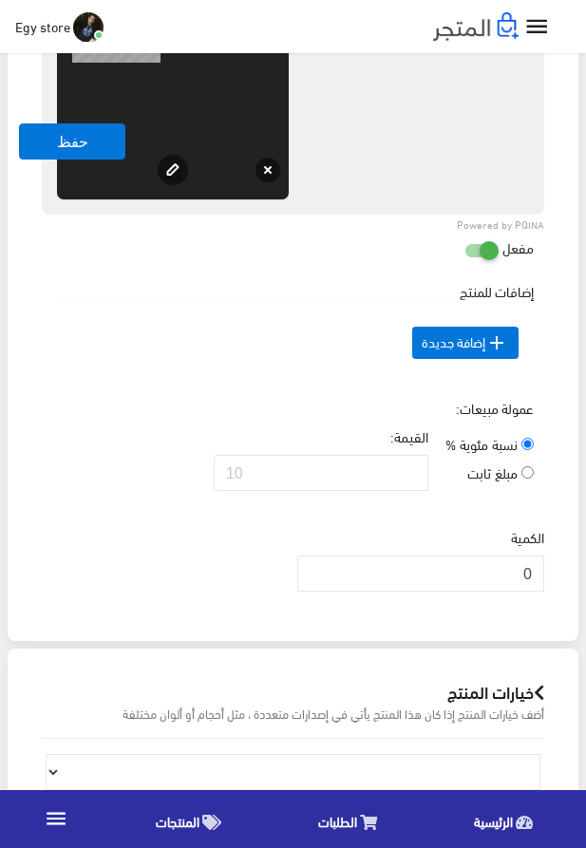
scroll to position [1408, 0]
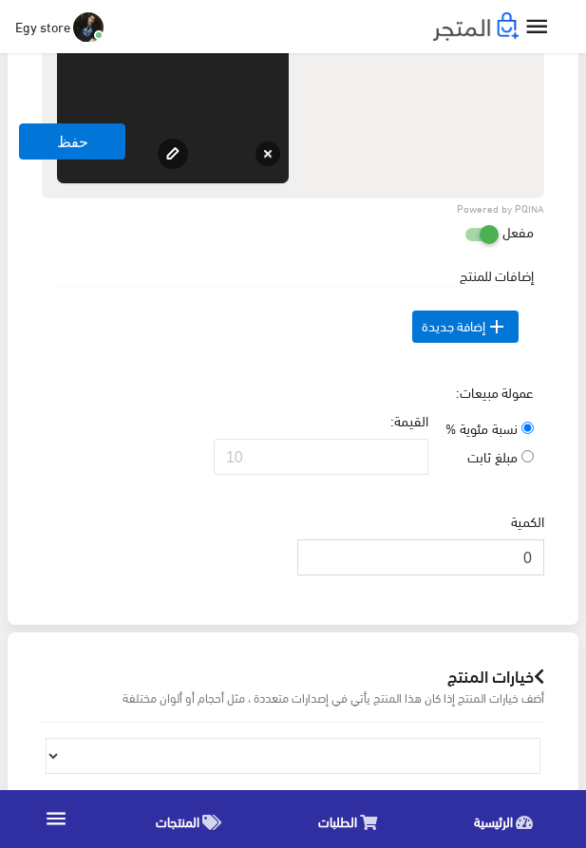
drag, startPoint x: 512, startPoint y: 595, endPoint x: 547, endPoint y: 594, distance: 35.2
click at [544, 576] on input "0" at bounding box center [420, 558] width 247 height 36
type input "1000"
click at [74, 143] on button "حفظ" at bounding box center [72, 142] width 106 height 36
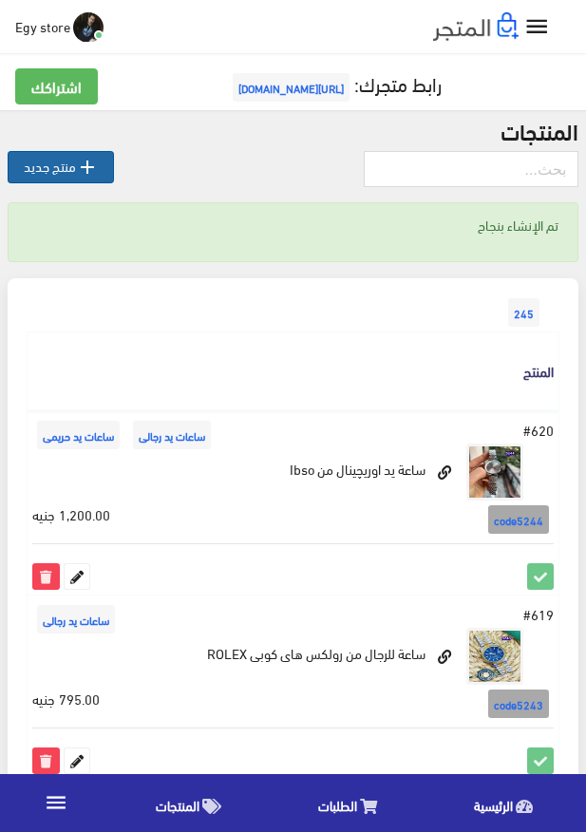
click at [48, 168] on link " منتج جديد" at bounding box center [61, 167] width 106 height 32
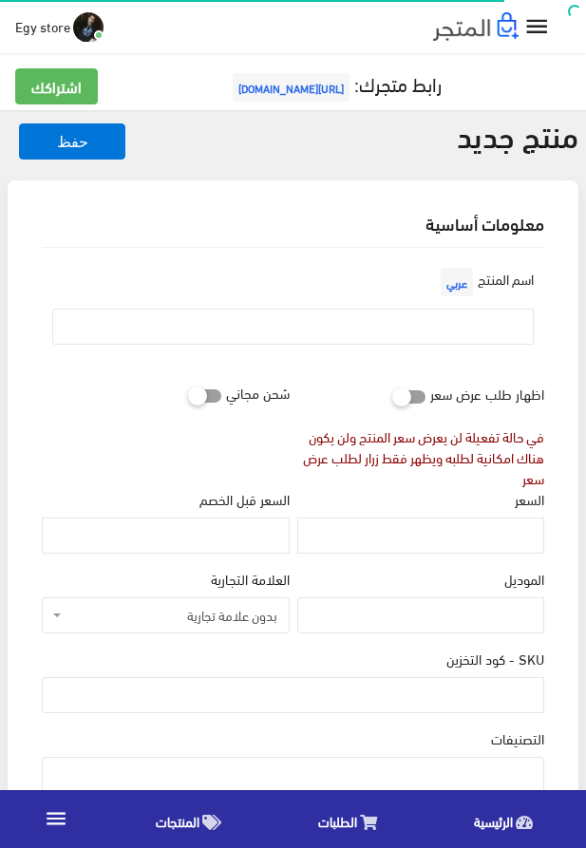
select select
click at [365, 315] on input "text" at bounding box center [293, 327] width 482 height 36
paste input "ساعة يد IBSO ORIGINAL"
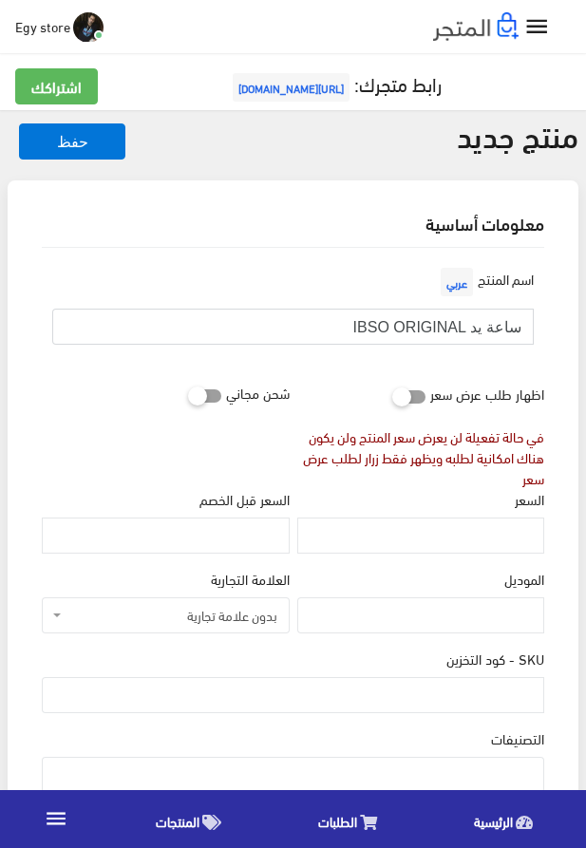
type input "ساعة يد IBSO ORIGINAL"
click at [411, 531] on input "السعر" at bounding box center [420, 536] width 247 height 36
paste input "1210"
type input "1210"
click at [509, 706] on input "SKU - كود التخزين" at bounding box center [293, 695] width 503 height 36
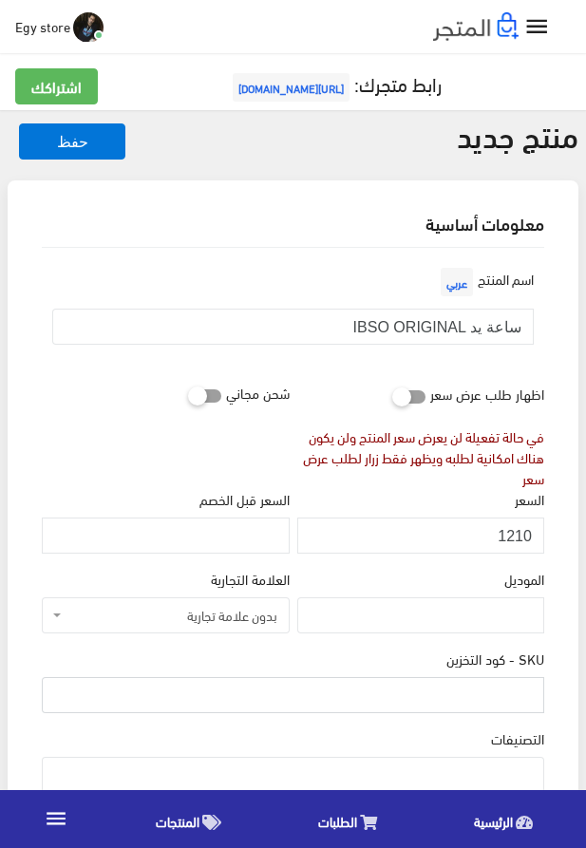
paste input "code5245"
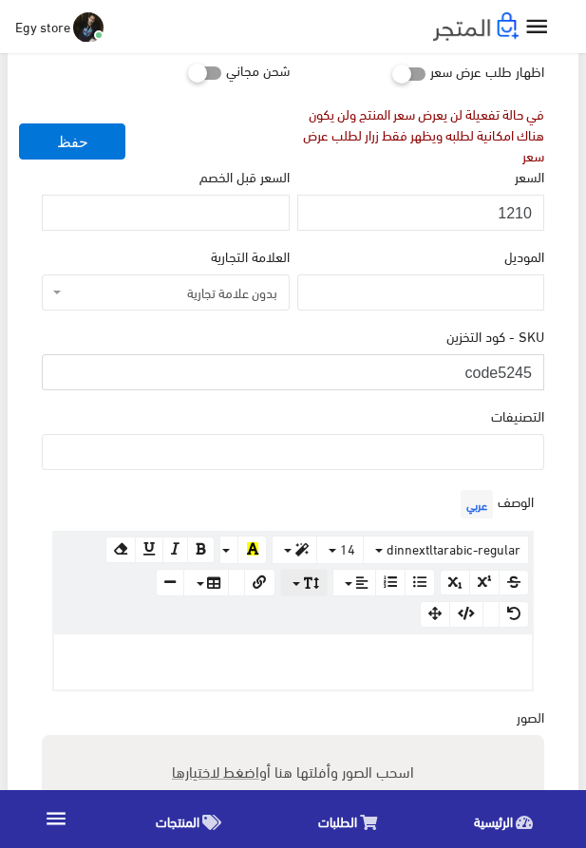
scroll to position [325, 0]
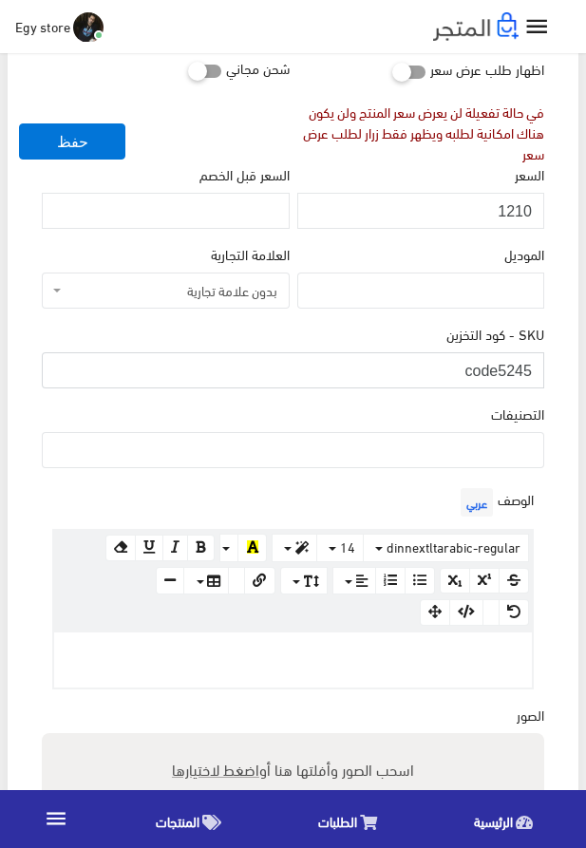
type input "code5245"
click at [478, 463] on ul at bounding box center [293, 448] width 501 height 30
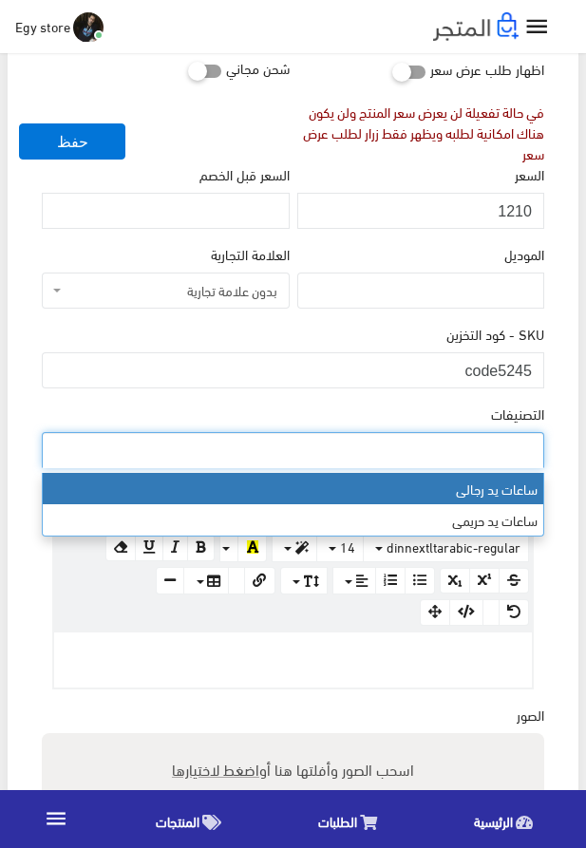
select select "27"
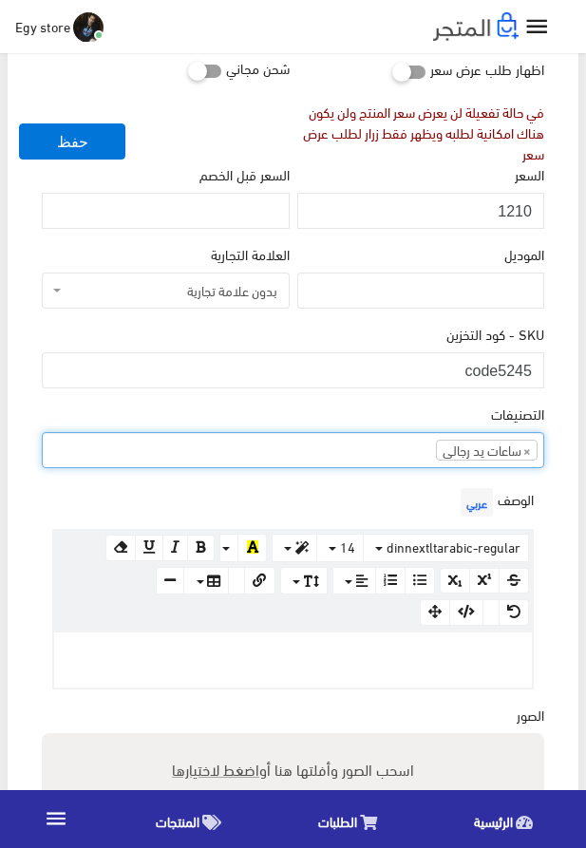
click at [400, 459] on ul "× ساعات يد رجالى" at bounding box center [293, 448] width 501 height 30
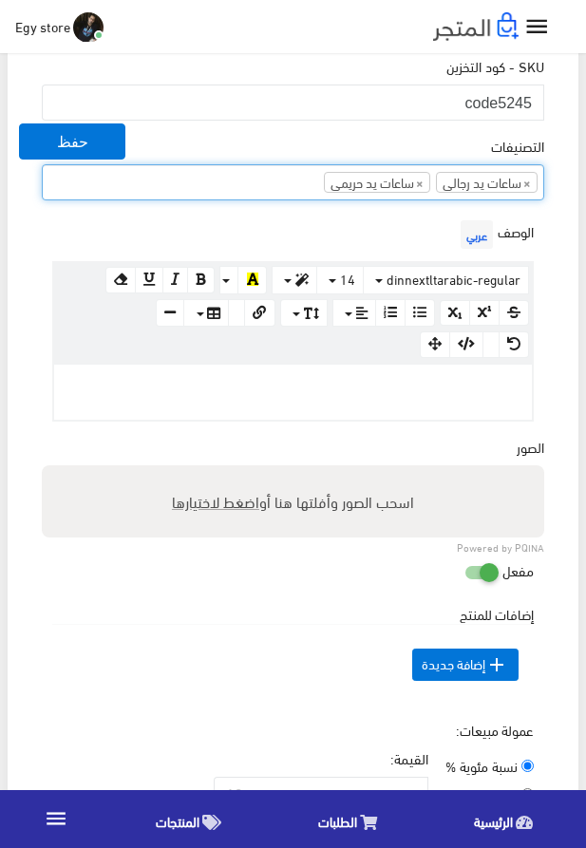
scroll to position [650, 0]
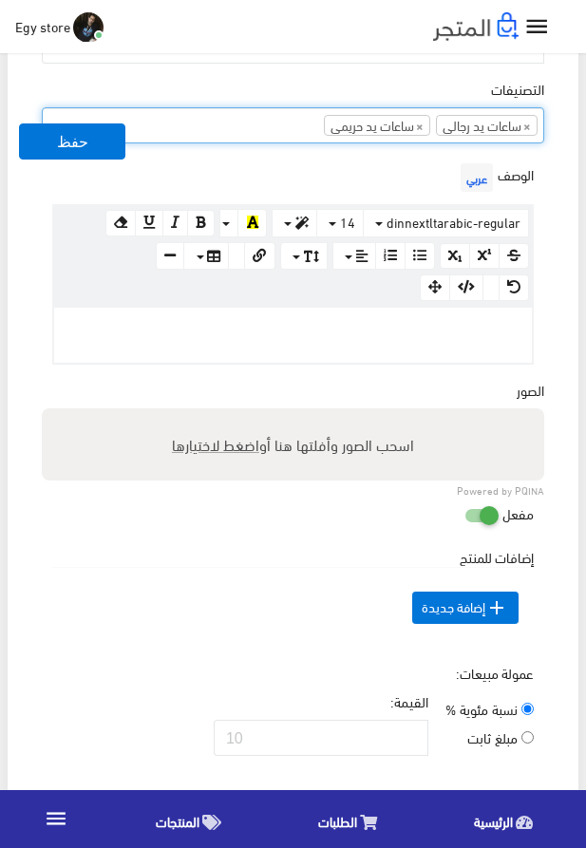
click at [395, 347] on div at bounding box center [293, 335] width 478 height 55
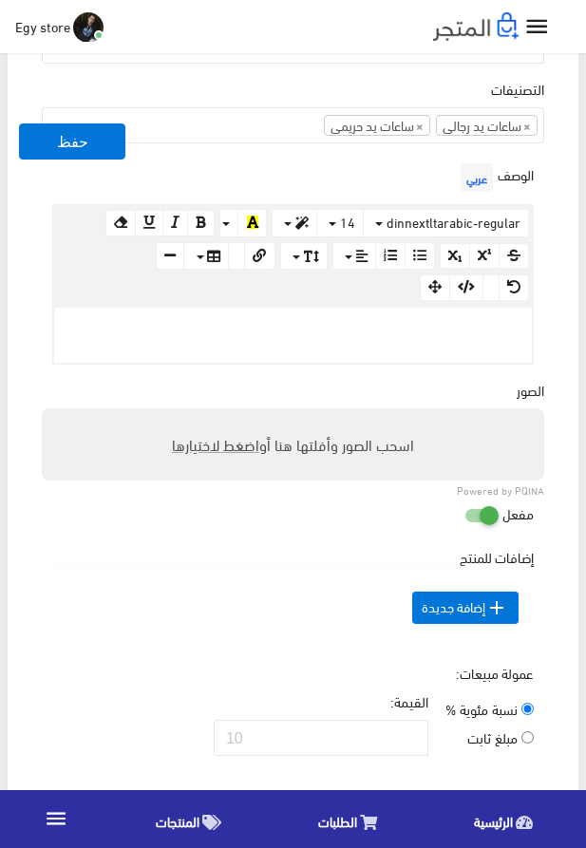
paste div
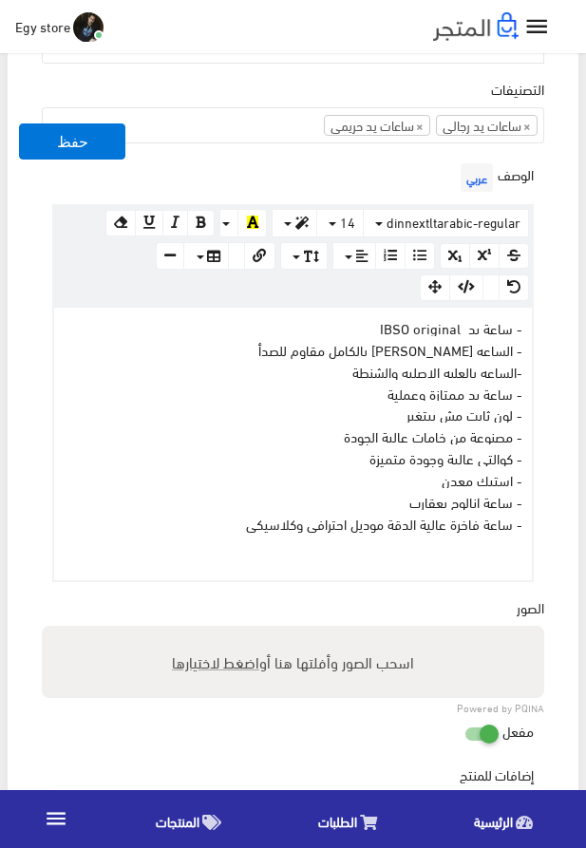
click at [185, 663] on span "اضغط لاختيارها" at bounding box center [215, 662] width 87 height 28
click at [185, 632] on input "اسحب الصور وأفلتها هنا أو اضغط لاختيارها" at bounding box center [293, 629] width 503 height 6
type input "5245.jpeg"
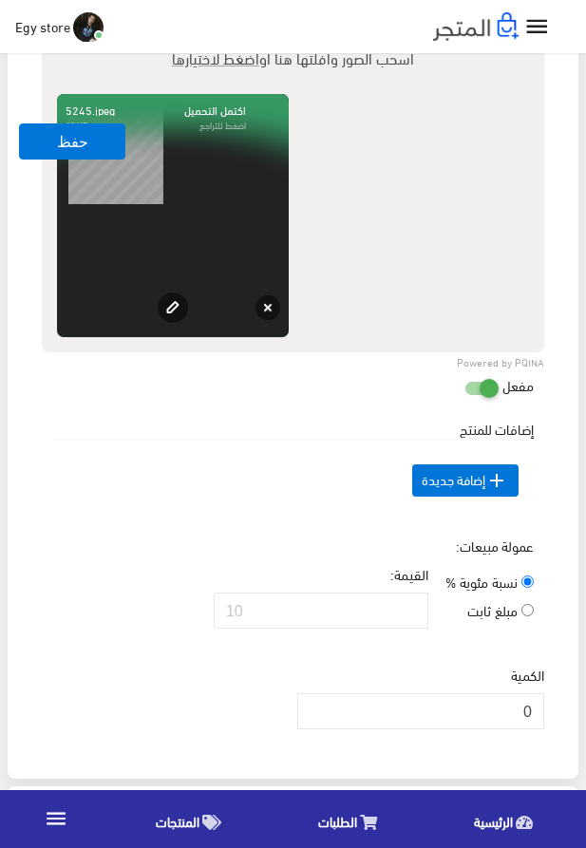
scroll to position [1408, 0]
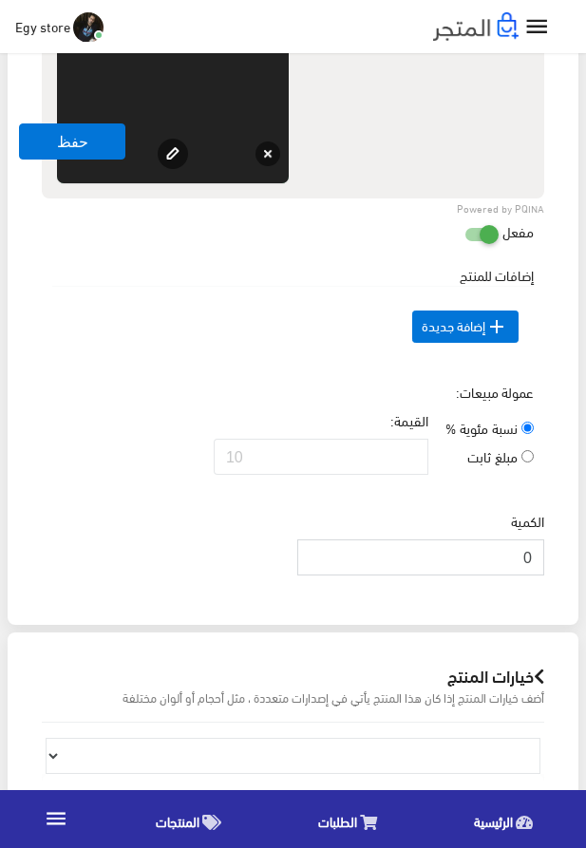
drag, startPoint x: 513, startPoint y: 581, endPoint x: 539, endPoint y: 586, distance: 26.1
click at [539, 576] on input "0" at bounding box center [420, 558] width 247 height 36
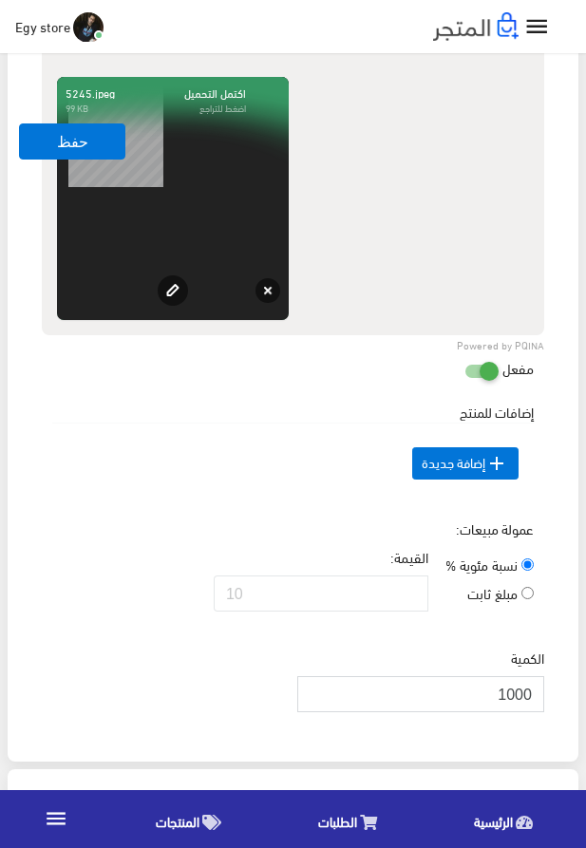
scroll to position [1191, 0]
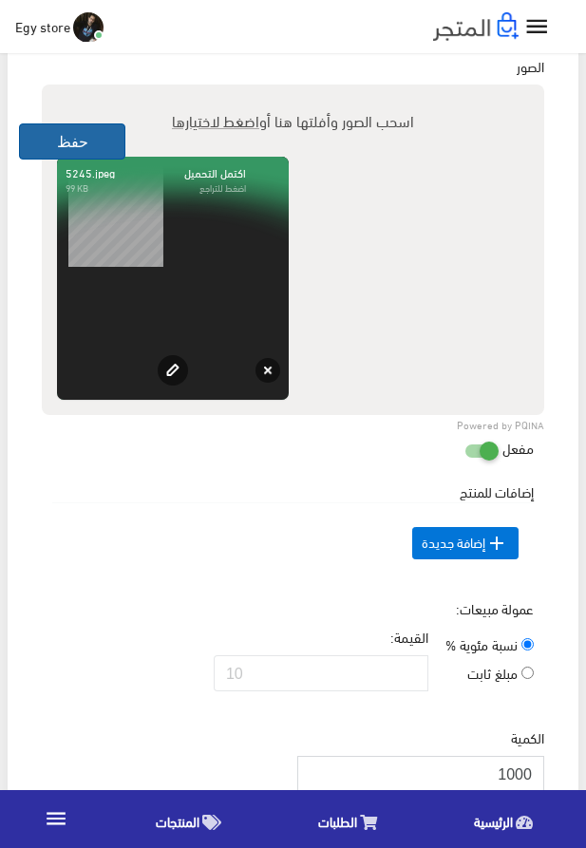
type input "1000"
click at [63, 133] on button "حفظ" at bounding box center [72, 142] width 106 height 36
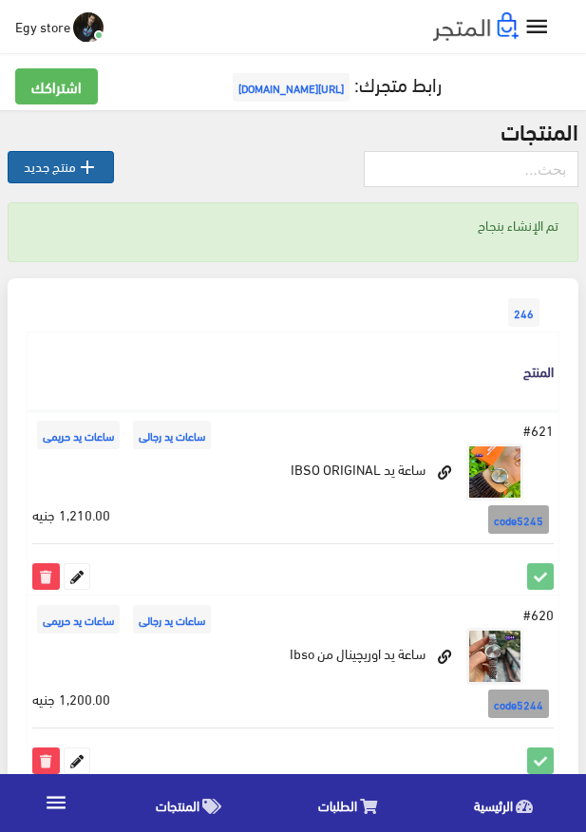
click at [66, 156] on link " منتج جديد" at bounding box center [61, 167] width 106 height 32
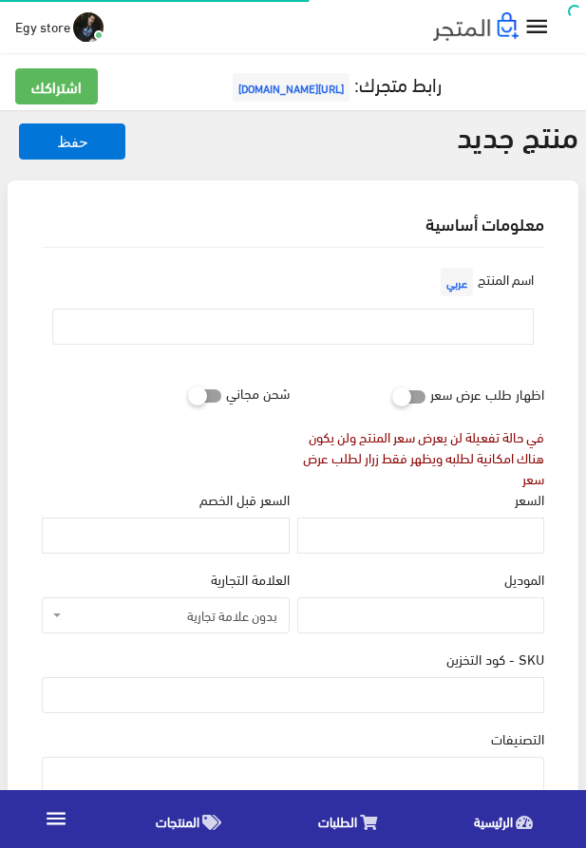
select select
click at [397, 330] on input "text" at bounding box center [293, 327] width 482 height 36
paste input "ساعة تحفة من IBSO"
type input "ساعة تحفة من IBSO"
click at [461, 534] on input "السعر" at bounding box center [420, 536] width 247 height 36
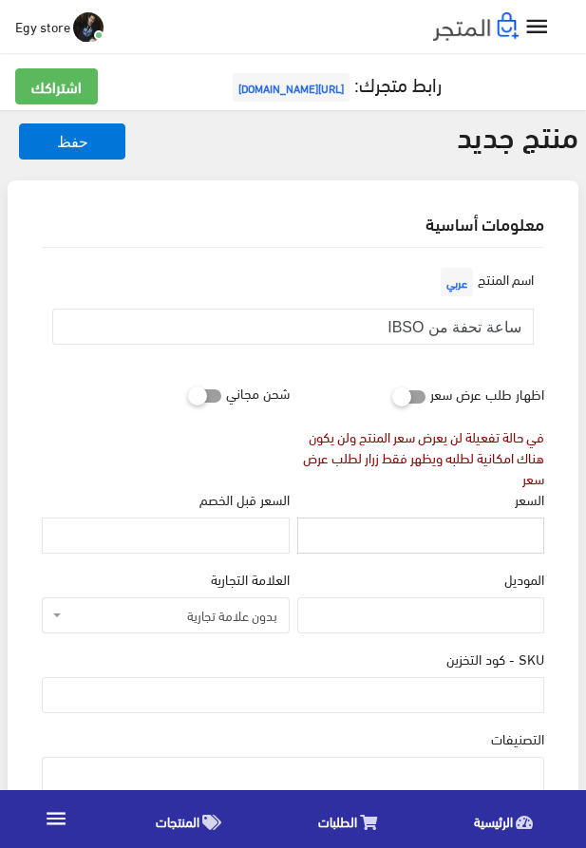
paste input "1200"
type input "1200"
click at [414, 687] on input "SKU - كود التخزين" at bounding box center [293, 695] width 503 height 36
paste input "code5246"
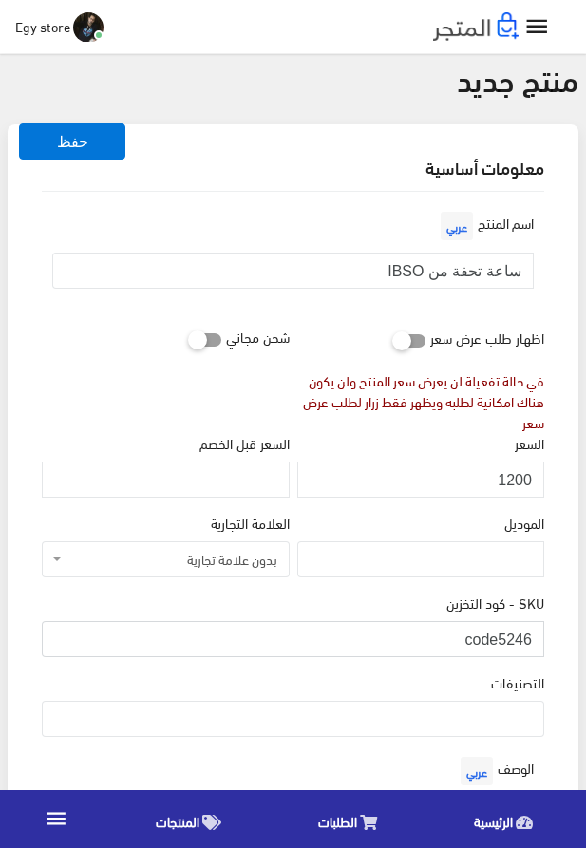
scroll to position [108, 0]
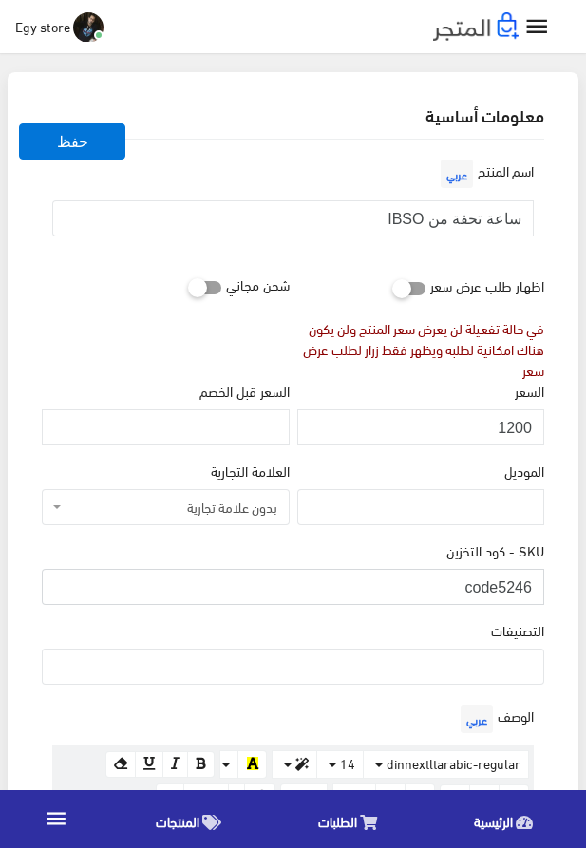
type input "code5246"
click at [502, 663] on ul at bounding box center [293, 665] width 501 height 30
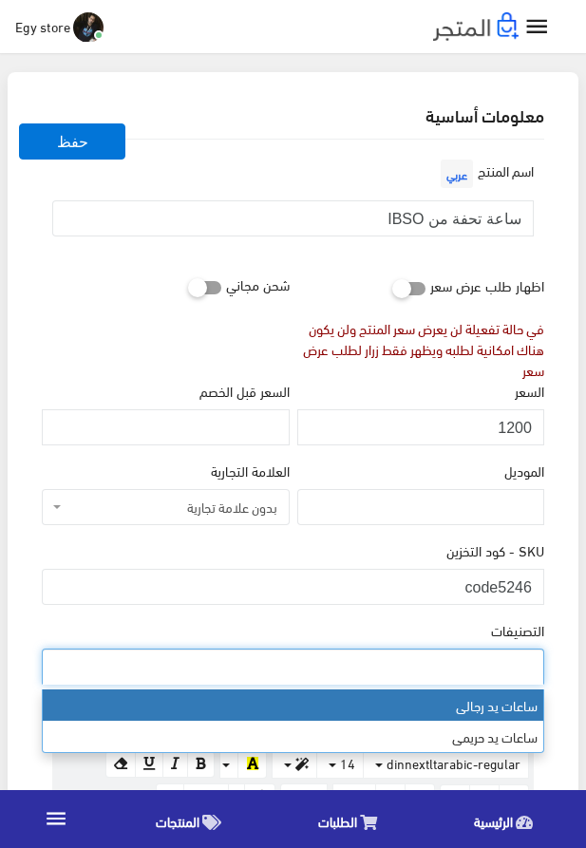
select select "27"
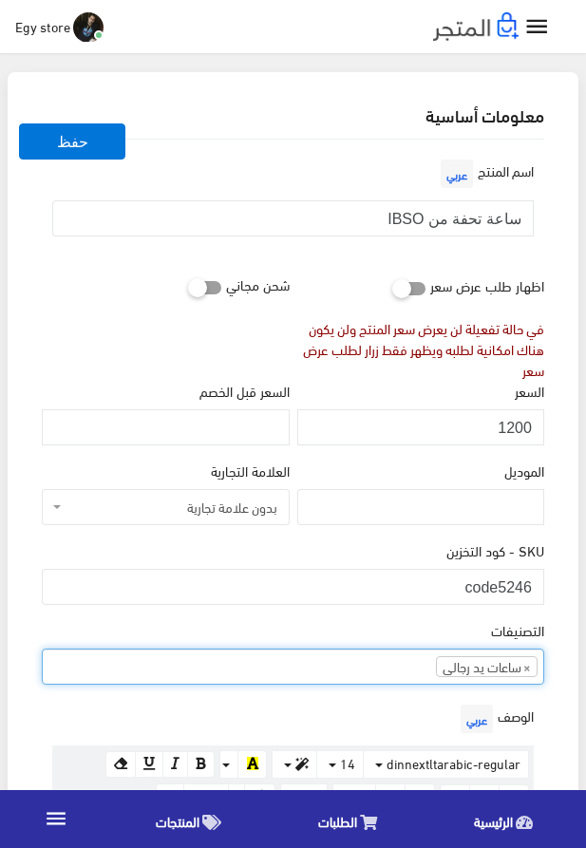
click at [346, 643] on div "التصنيفات ساعات يد رجالى ساعات يد حريمى × ساعات يد رجالى" at bounding box center [293, 652] width 503 height 65
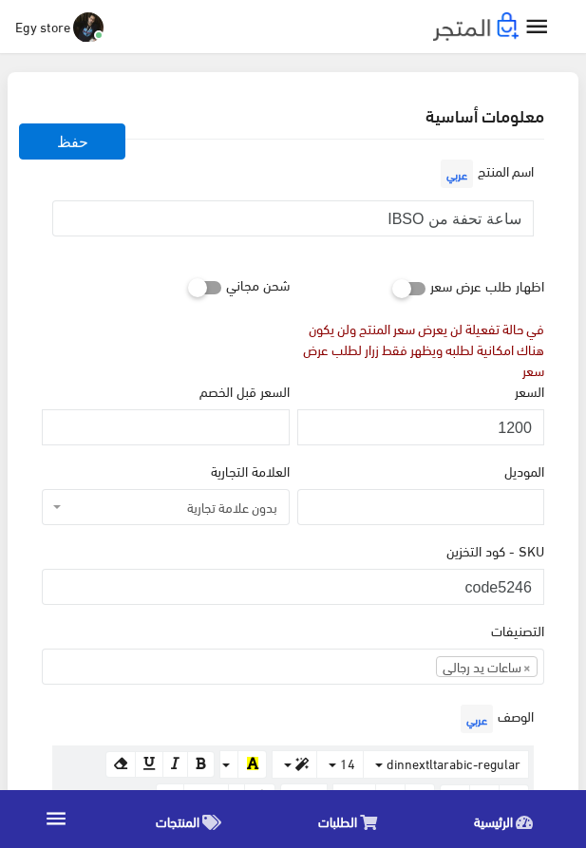
click at [360, 670] on ul "× ساعات يد رجالى" at bounding box center [293, 665] width 501 height 30
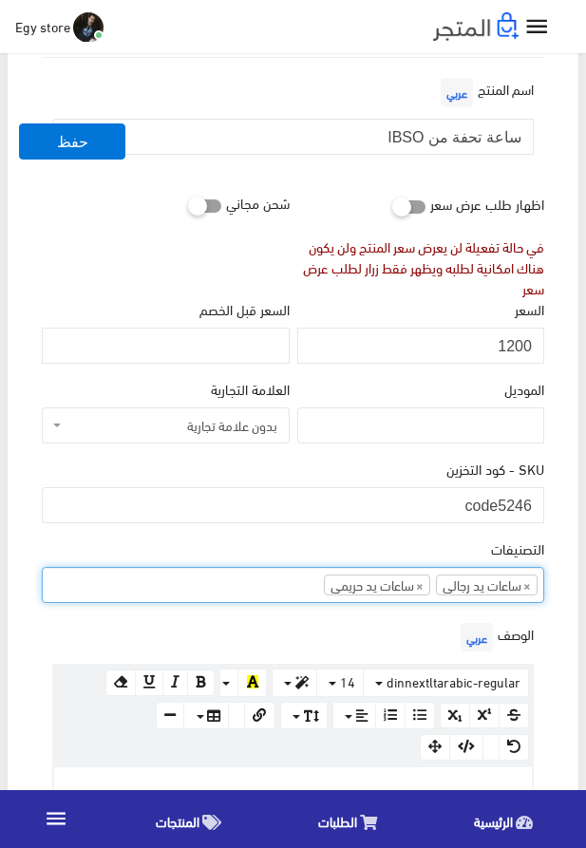
scroll to position [542, 0]
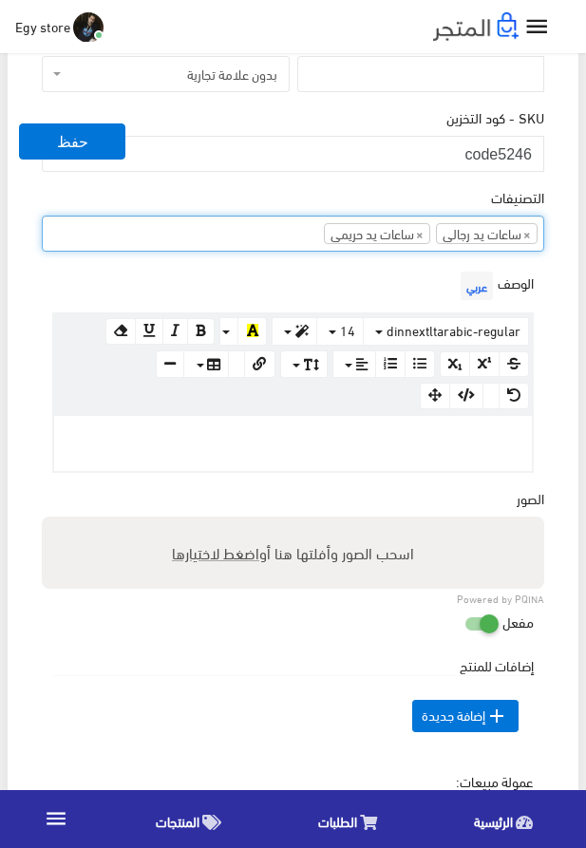
click at [401, 425] on div at bounding box center [293, 443] width 478 height 55
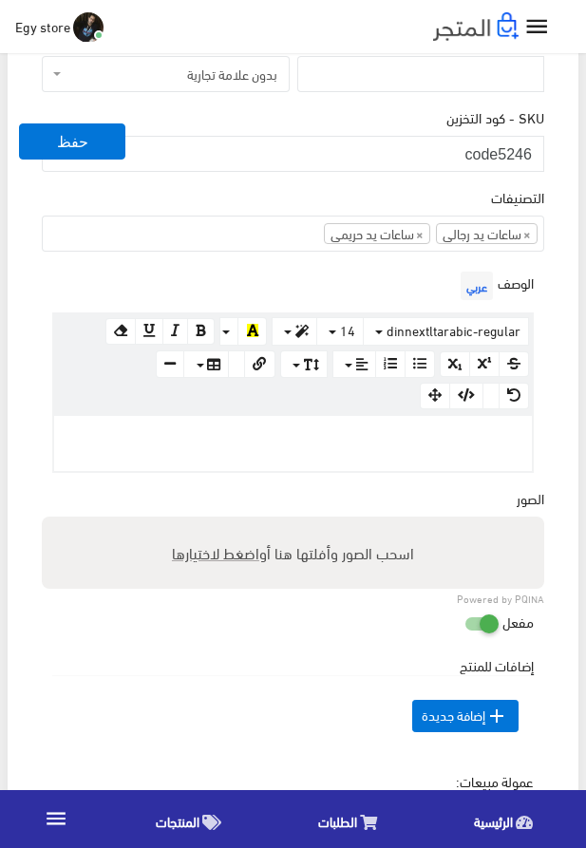
paste div
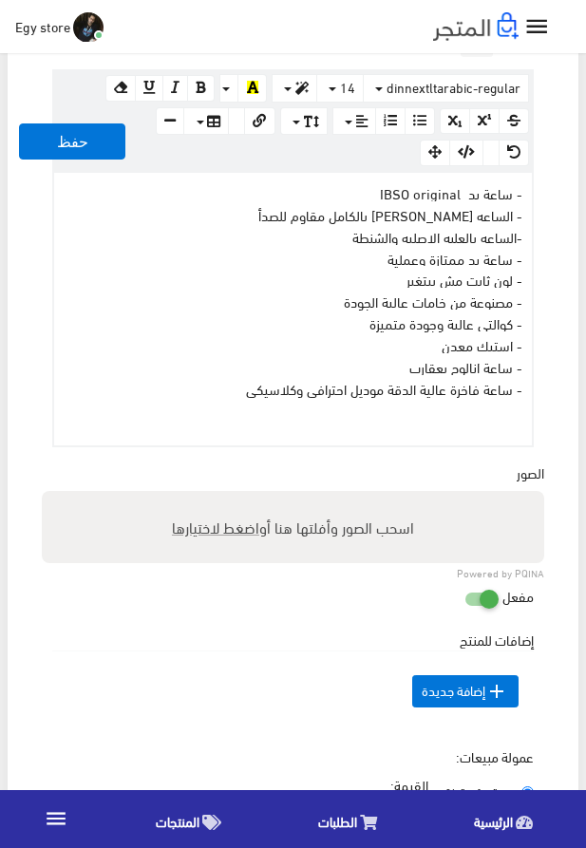
scroll to position [866, 0]
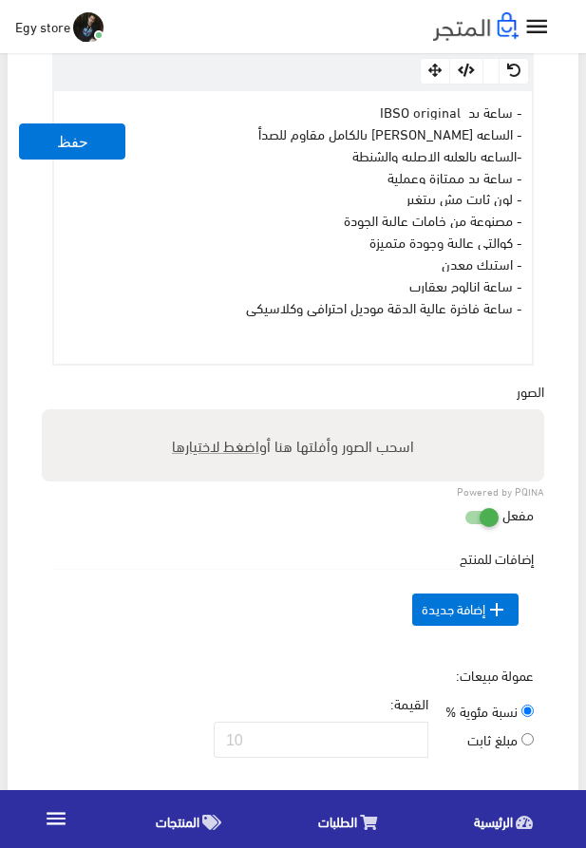
click at [222, 452] on span "اضغط لاختيارها" at bounding box center [215, 445] width 87 height 28
click at [222, 415] on input "اسحب الصور وأفلتها هنا أو اضغط لاختيارها" at bounding box center [293, 412] width 503 height 6
type input "5246.jpeg"
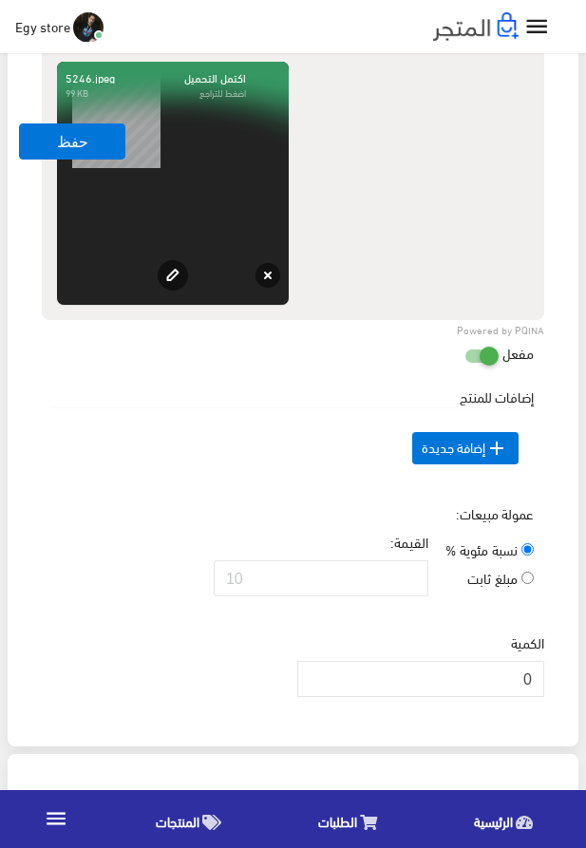
scroll to position [1300, 0]
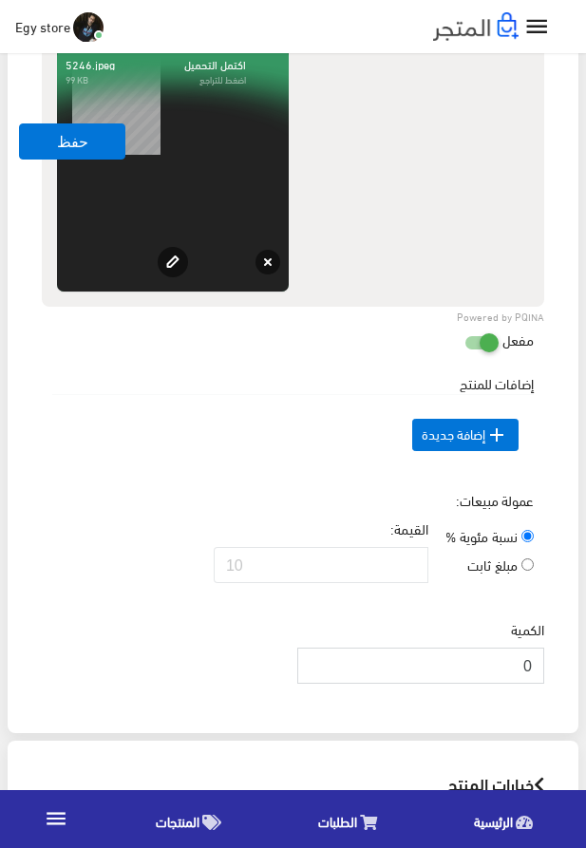
drag, startPoint x: 498, startPoint y: 698, endPoint x: 558, endPoint y: 695, distance: 59.9
click at [544, 684] on input "0" at bounding box center [420, 666] width 247 height 36
type input "1000"
click at [23, 149] on button "حفظ" at bounding box center [72, 142] width 106 height 36
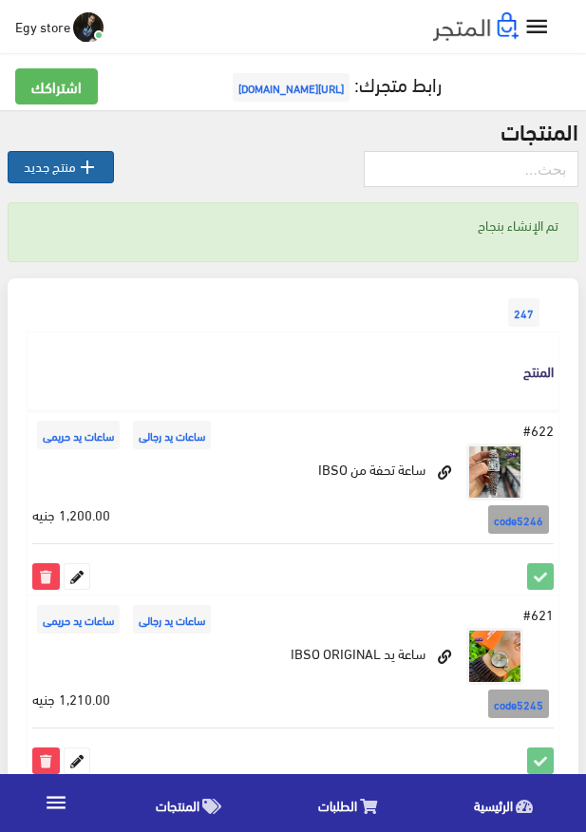
click at [67, 176] on link " منتج جديد" at bounding box center [61, 167] width 106 height 32
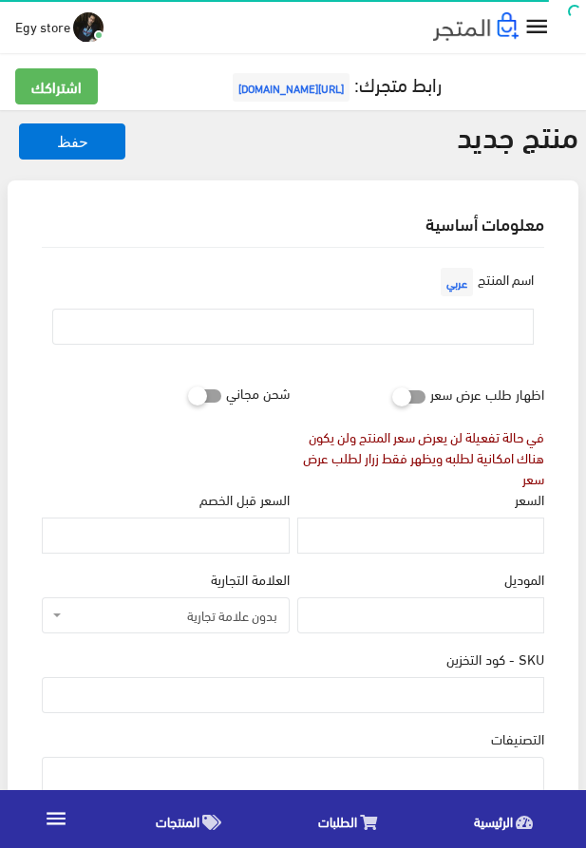
select select
click at [371, 317] on input "text" at bounding box center [293, 327] width 482 height 36
paste input "ساعة ممتازة روعة من Ibso"
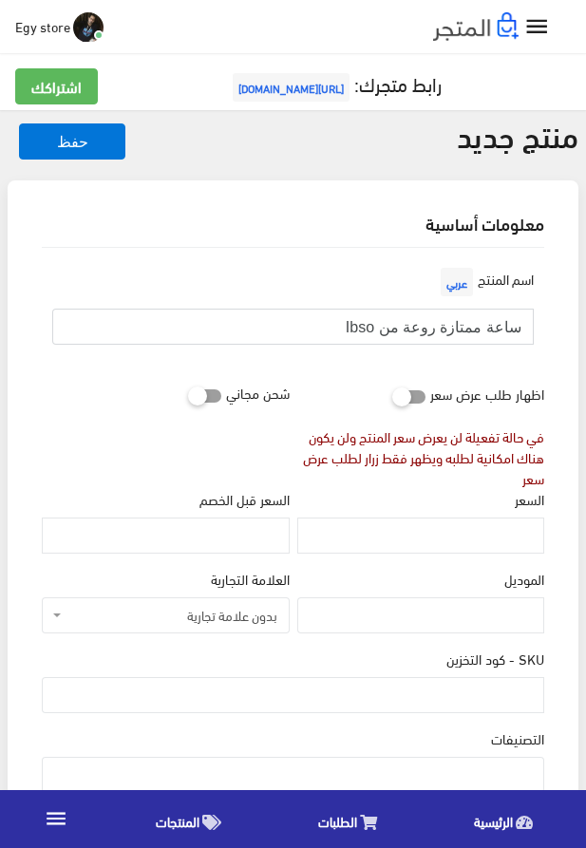
type input "ساعة ممتازة روعة من Ibso"
click at [428, 531] on input "السعر" at bounding box center [420, 536] width 247 height 36
paste input "1210"
type input "1210"
click at [384, 702] on input "SKU - كود التخزين" at bounding box center [293, 695] width 503 height 36
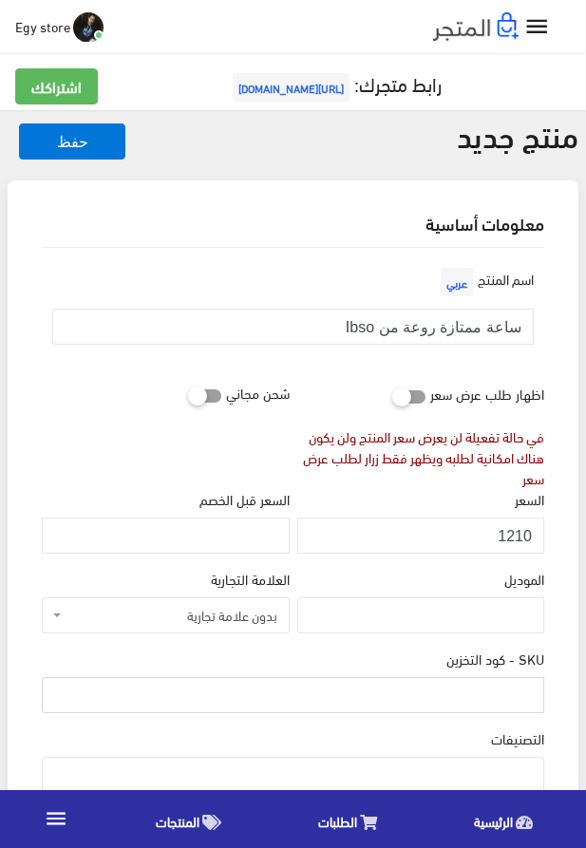
paste input "code5247"
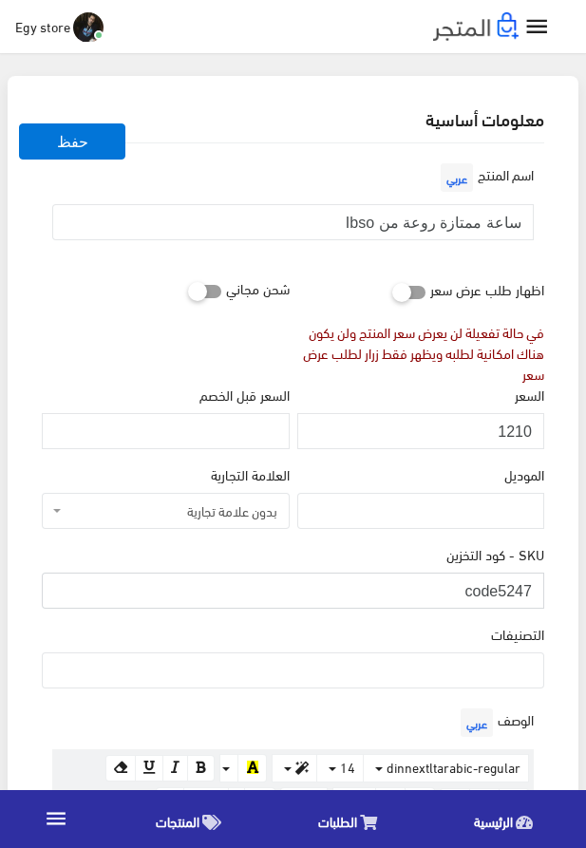
scroll to position [217, 0]
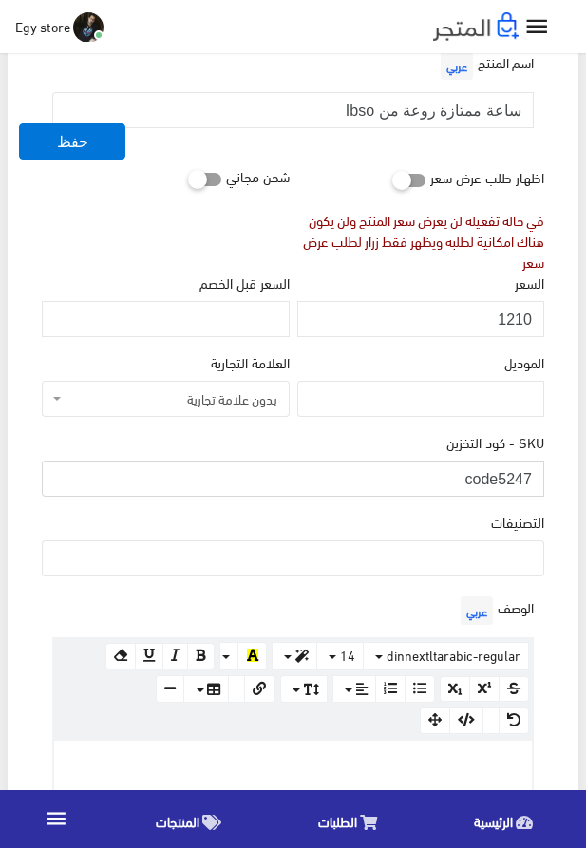
type input "code5247"
click at [440, 564] on ul at bounding box center [293, 557] width 501 height 30
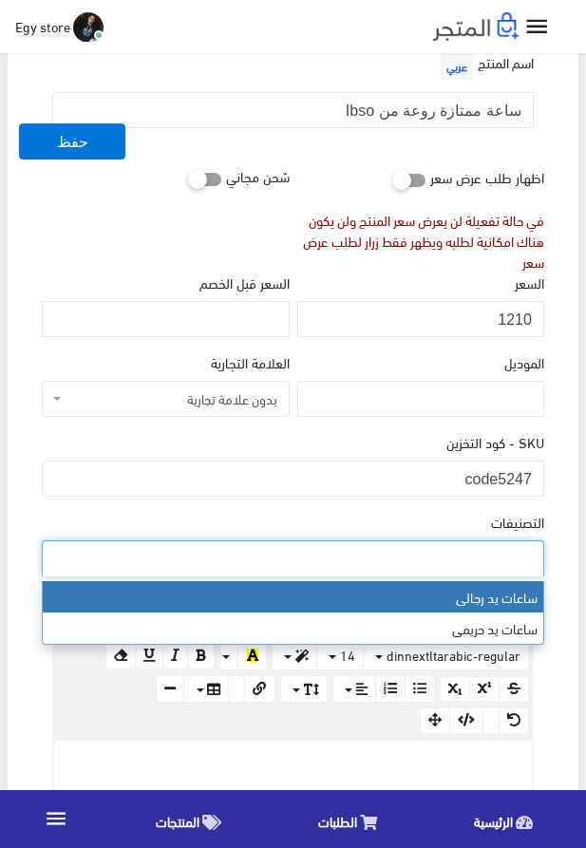
select select "27"
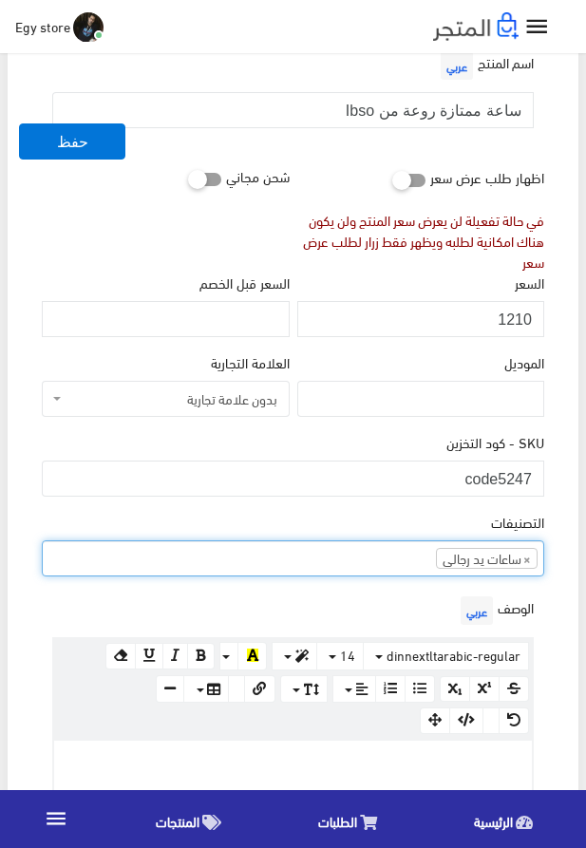
click at [366, 557] on ul "× ساعات يد رجالى" at bounding box center [293, 557] width 501 height 30
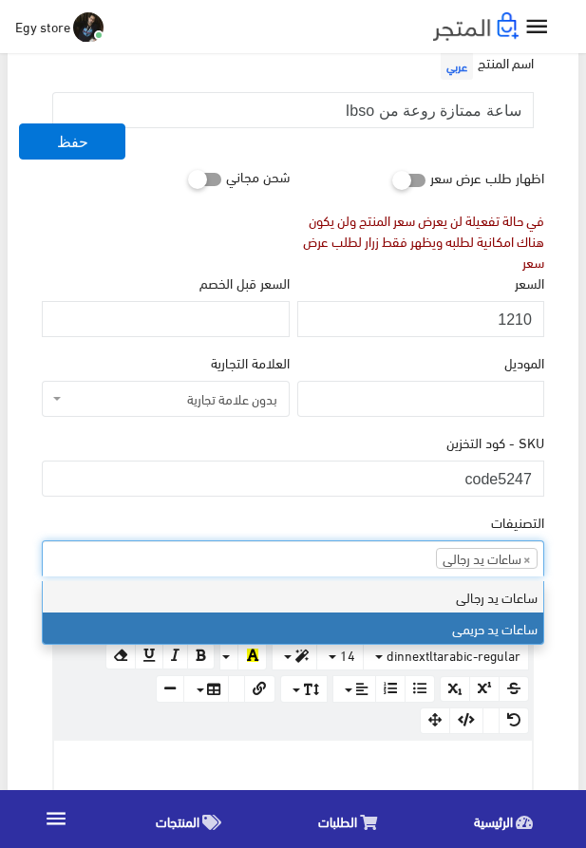
scroll to position [24, 0]
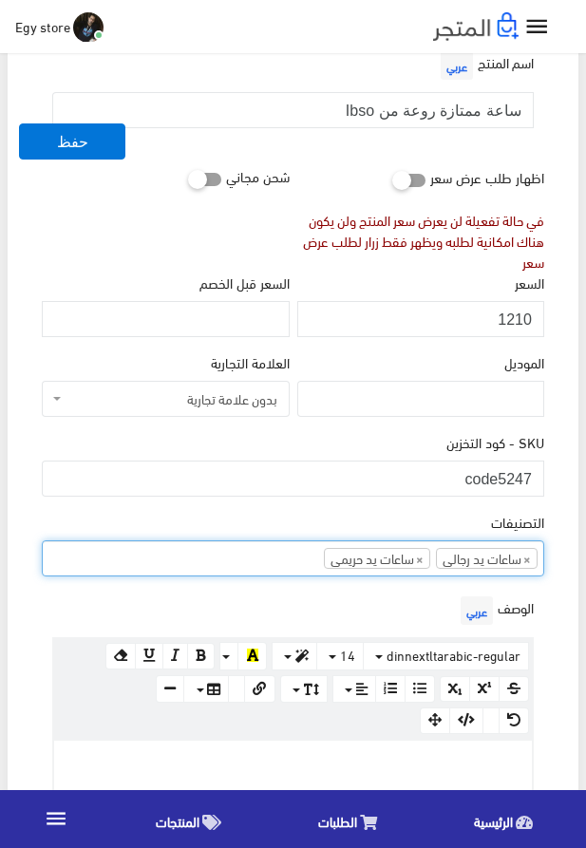
click at [354, 759] on p at bounding box center [293, 761] width 459 height 21
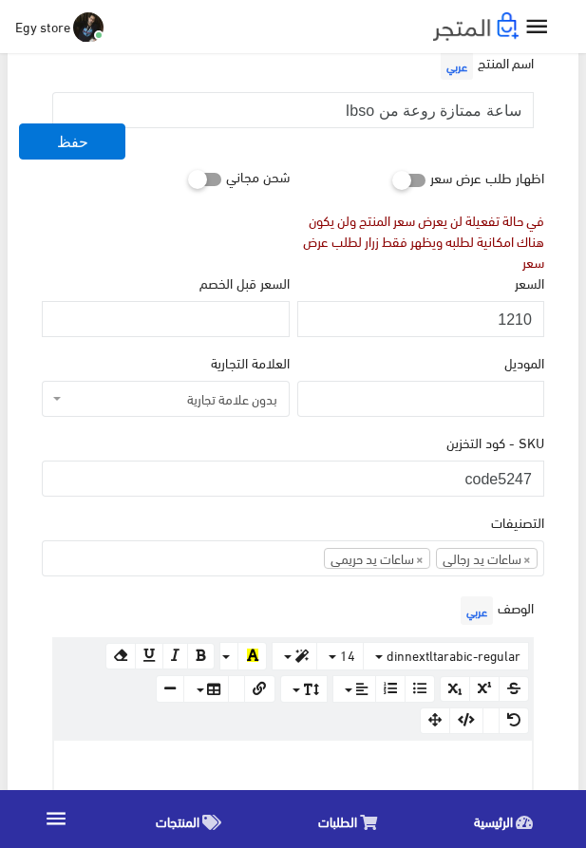
paste div
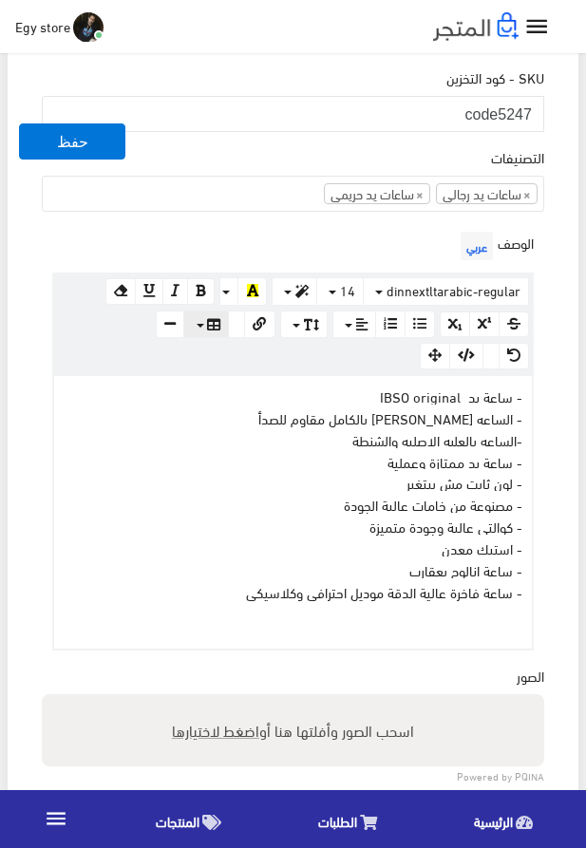
scroll to position [662, 0]
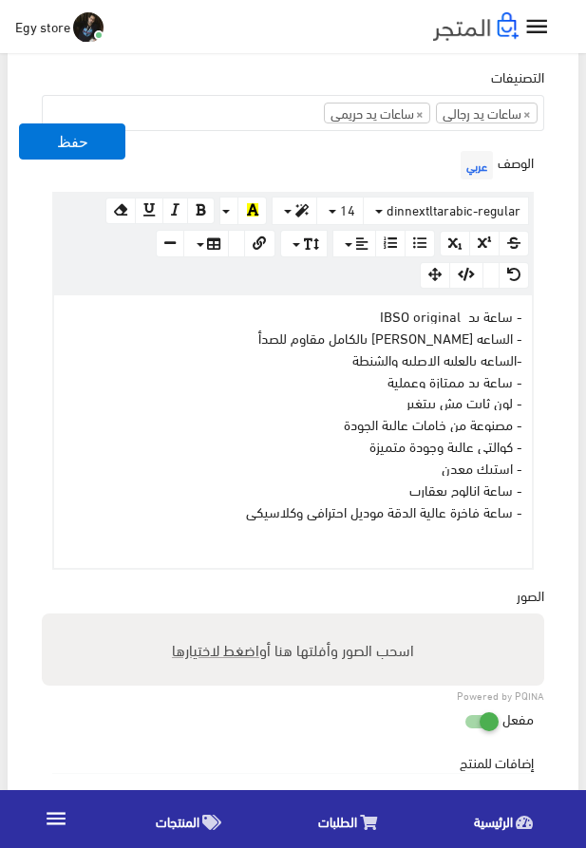
click at [215, 647] on span "اضغط لاختيارها" at bounding box center [215, 650] width 87 height 28
click at [215, 619] on input "اسحب الصور وأفلتها هنا أو اضغط لاختيارها" at bounding box center [293, 617] width 503 height 6
type input "5247.jpeg"
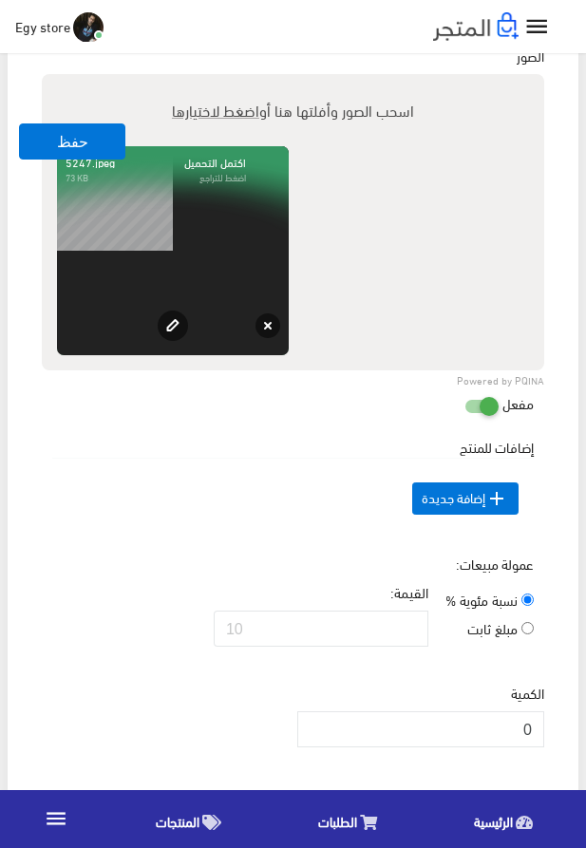
scroll to position [1204, 0]
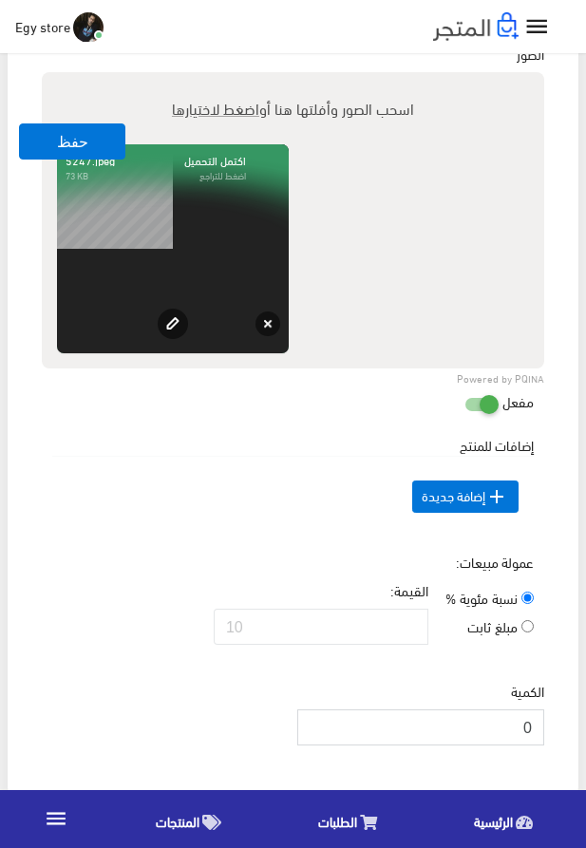
drag, startPoint x: 526, startPoint y: 755, endPoint x: 546, endPoint y: 757, distance: 20.0
click at [544, 746] on input "0" at bounding box center [420, 728] width 247 height 36
type input "1000"
click at [151, 528] on td " إضافة جديدة" at bounding box center [293, 496] width 482 height 81
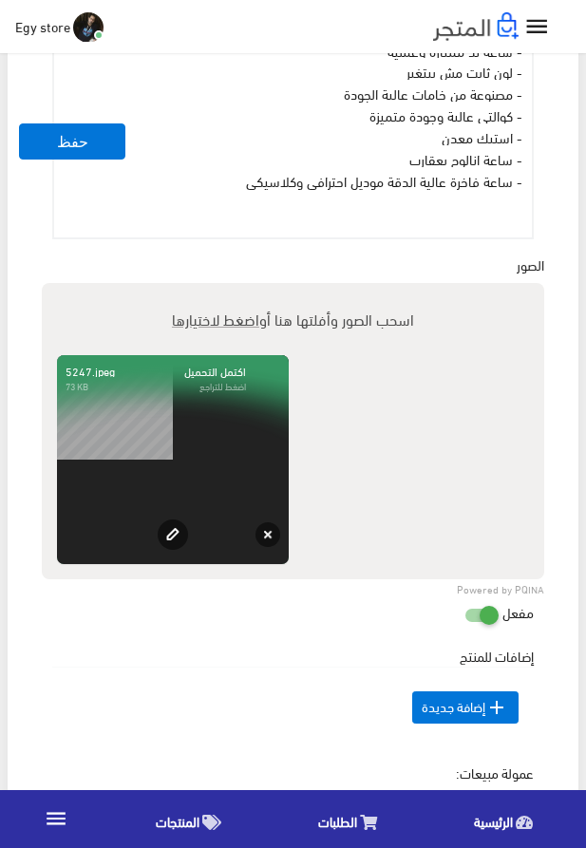
scroll to position [879, 0]
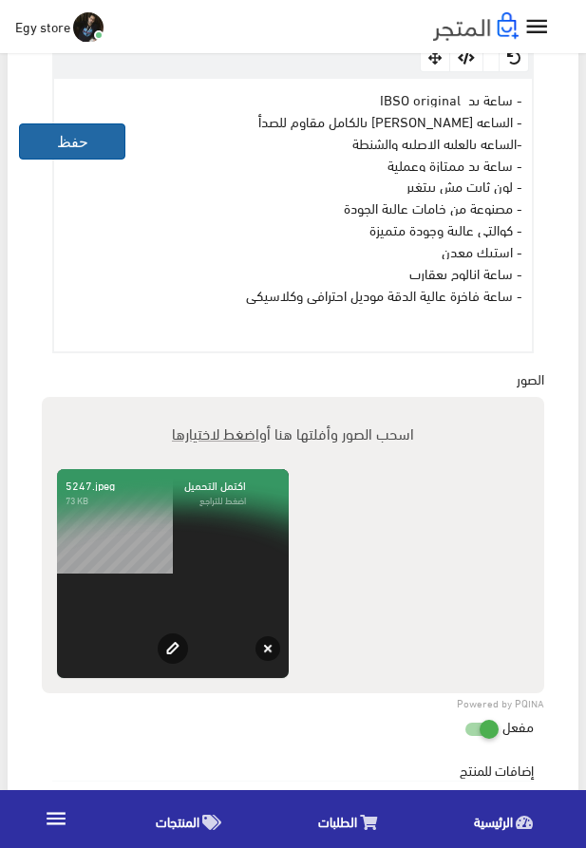
click at [67, 133] on button "حفظ" at bounding box center [72, 142] width 106 height 36
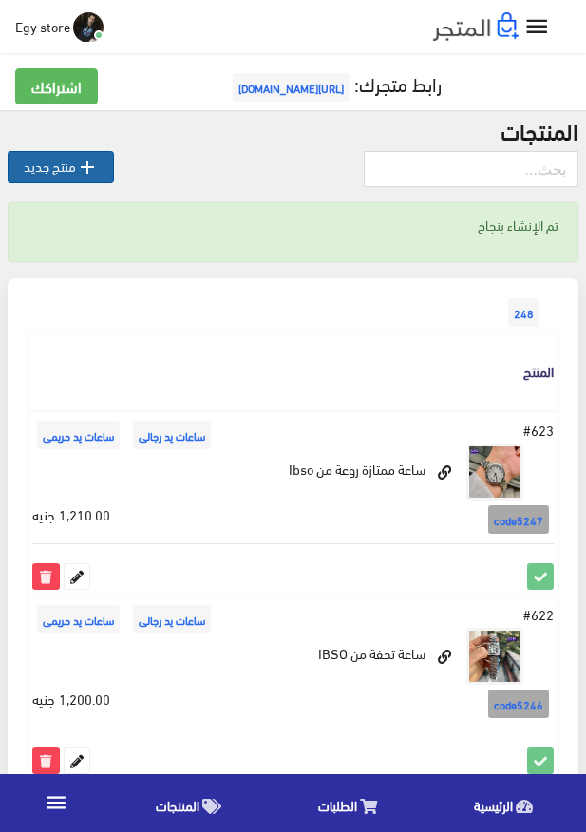
click at [81, 164] on icon "" at bounding box center [87, 167] width 23 height 23
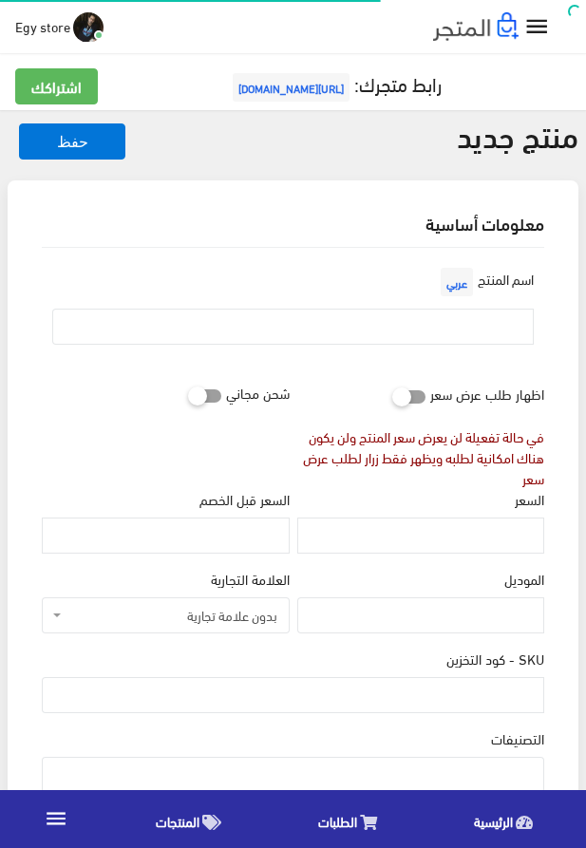
select select
click at [360, 323] on input "text" at bounding box center [293, 327] width 482 height 36
paste input "ساعة يد IBSO ORIGINAL"
type input "ساعة يد IBSO ORIGINAL"
click at [468, 542] on input "السعر" at bounding box center [420, 536] width 247 height 36
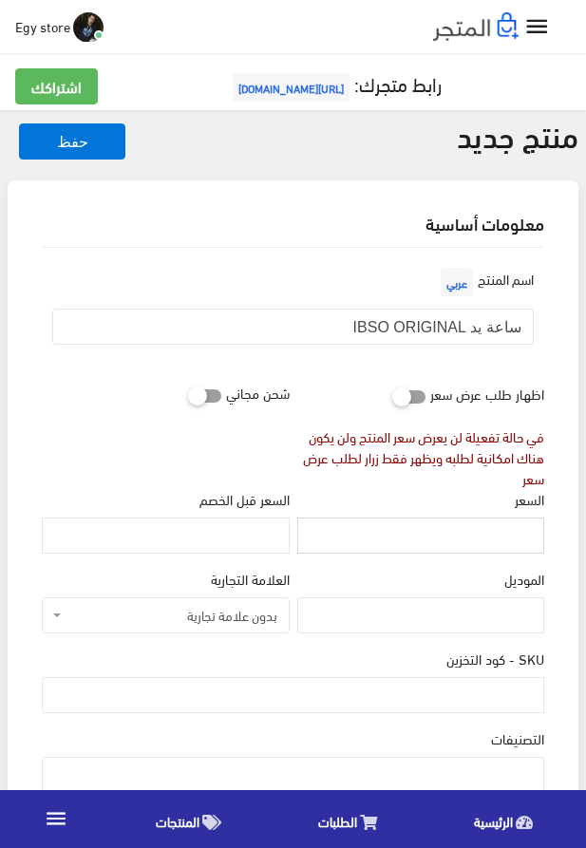
paste input "1250"
type input "1250"
click at [418, 700] on input "SKU - كود التخزين" at bounding box center [293, 695] width 503 height 36
paste input "code5248"
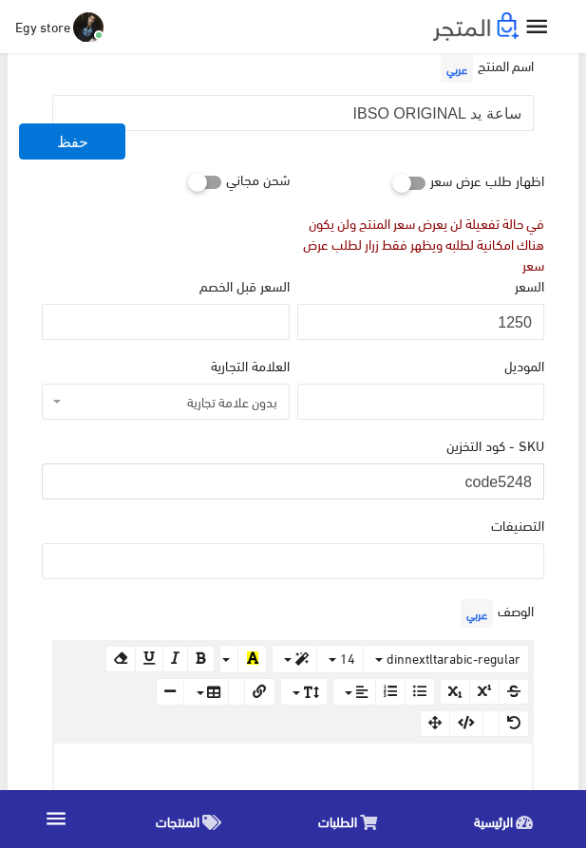
scroll to position [217, 0]
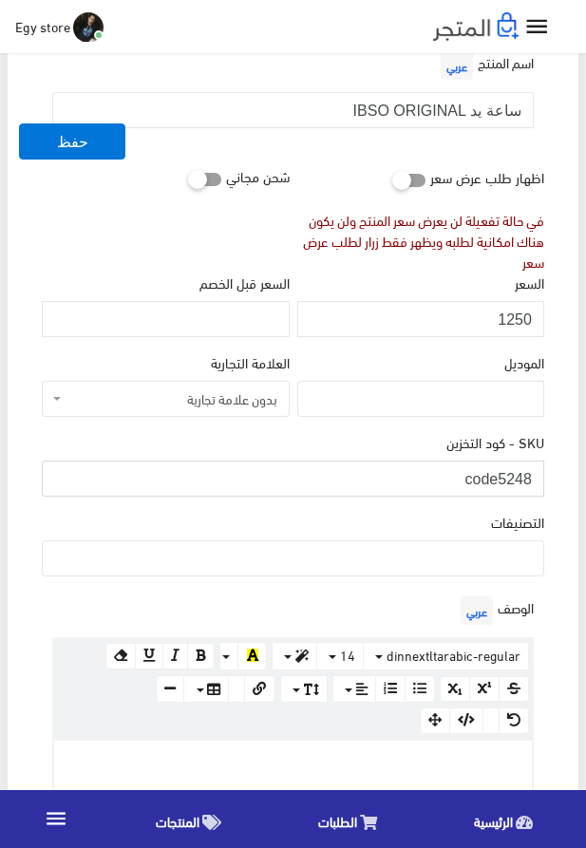
type input "code5248"
click at [447, 566] on ul at bounding box center [293, 557] width 501 height 30
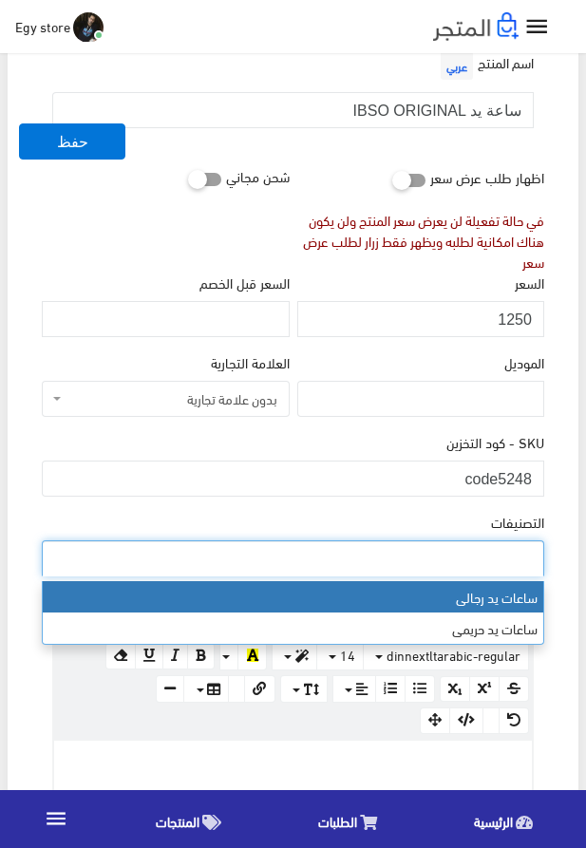
select select "27"
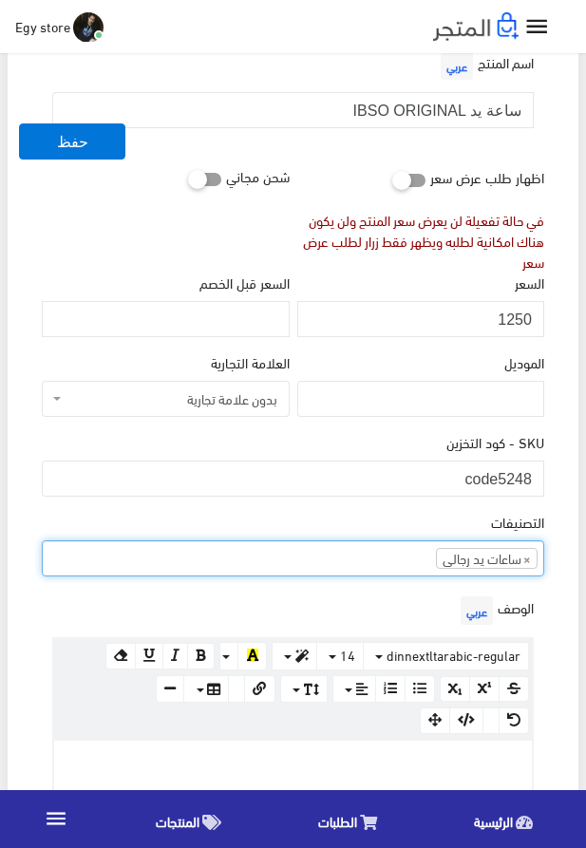
click at [400, 568] on ul "× ساعات يد رجالى" at bounding box center [293, 557] width 501 height 30
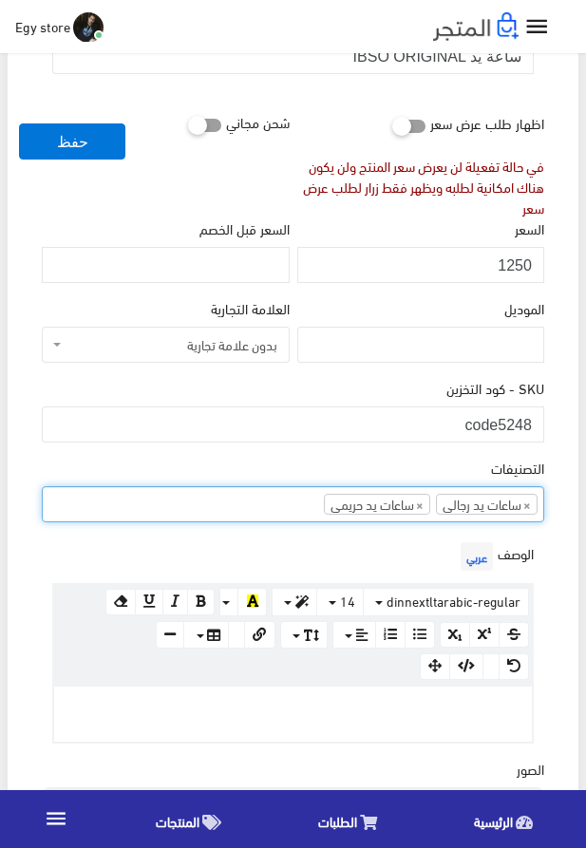
scroll to position [433, 0]
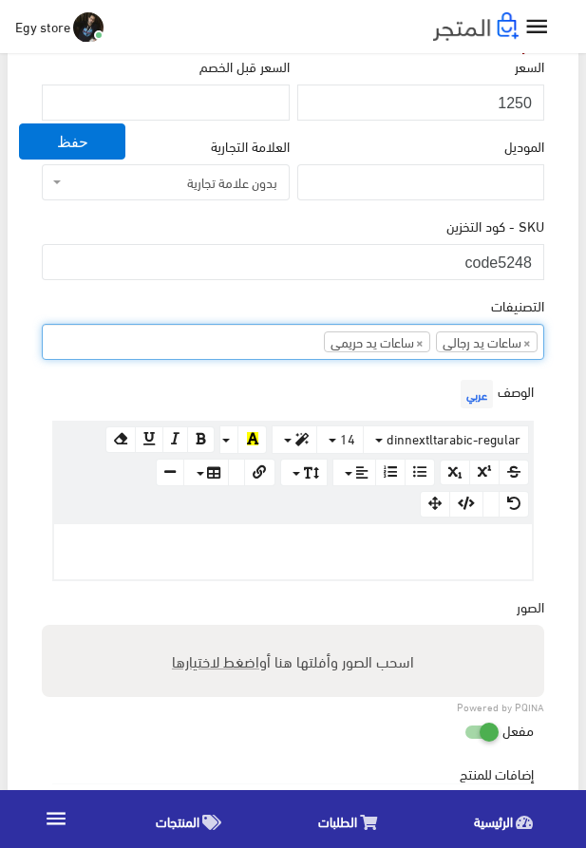
click at [413, 551] on p at bounding box center [293, 544] width 459 height 21
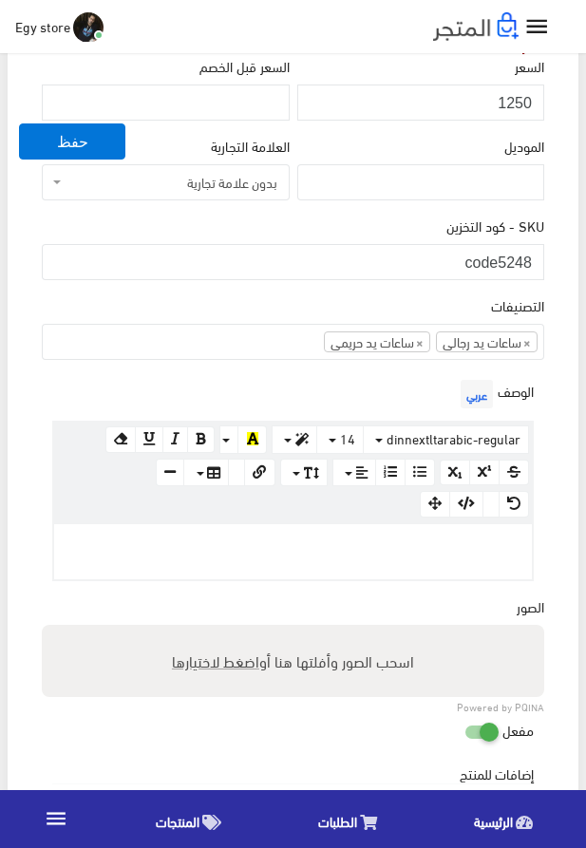
paste div
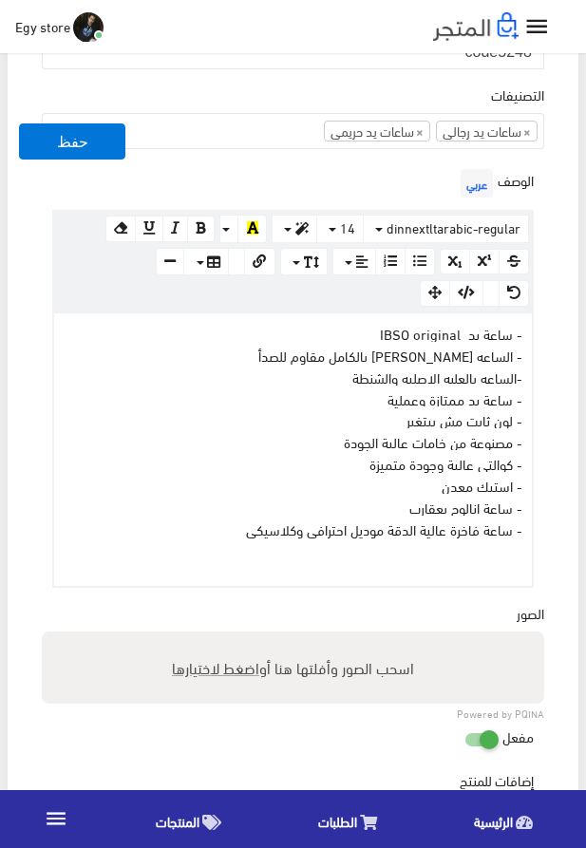
scroll to position [866, 0]
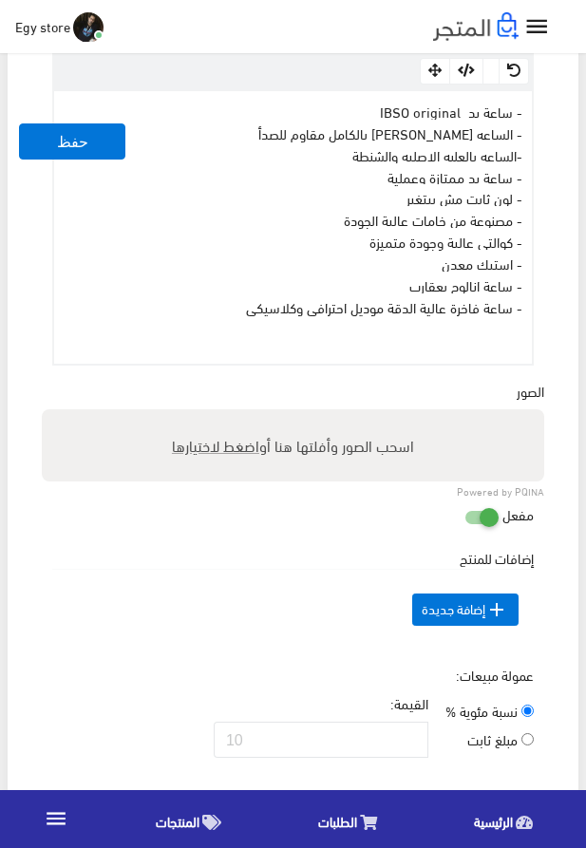
click at [217, 444] on span "اضغط لاختيارها" at bounding box center [215, 445] width 87 height 28
click at [217, 415] on input "اسحب الصور وأفلتها هنا أو اضغط لاختيارها" at bounding box center [293, 412] width 503 height 6
type input "5248.jpeg"
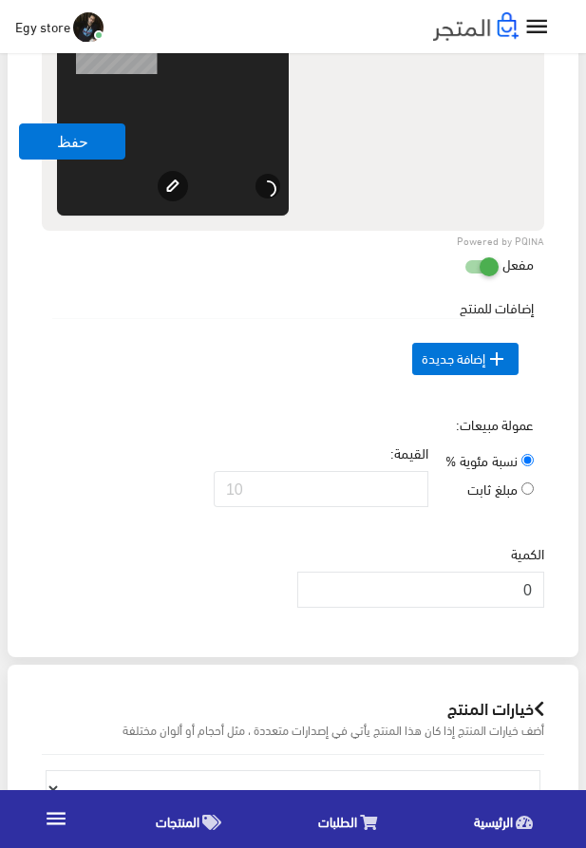
scroll to position [1408, 0]
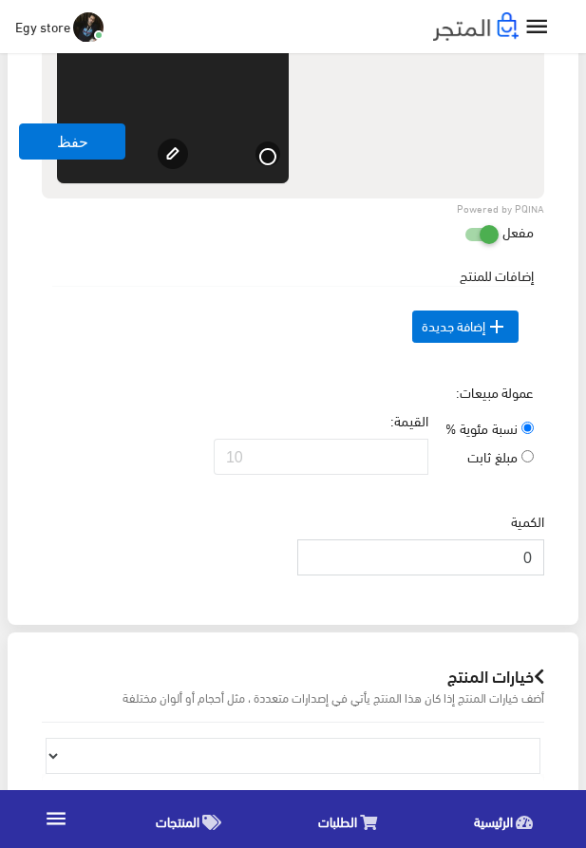
drag, startPoint x: 513, startPoint y: 598, endPoint x: 545, endPoint y: 598, distance: 32.3
click at [544, 576] on input "0" at bounding box center [420, 558] width 247 height 36
type input "1000"
click at [43, 144] on button "حفظ" at bounding box center [72, 142] width 106 height 36
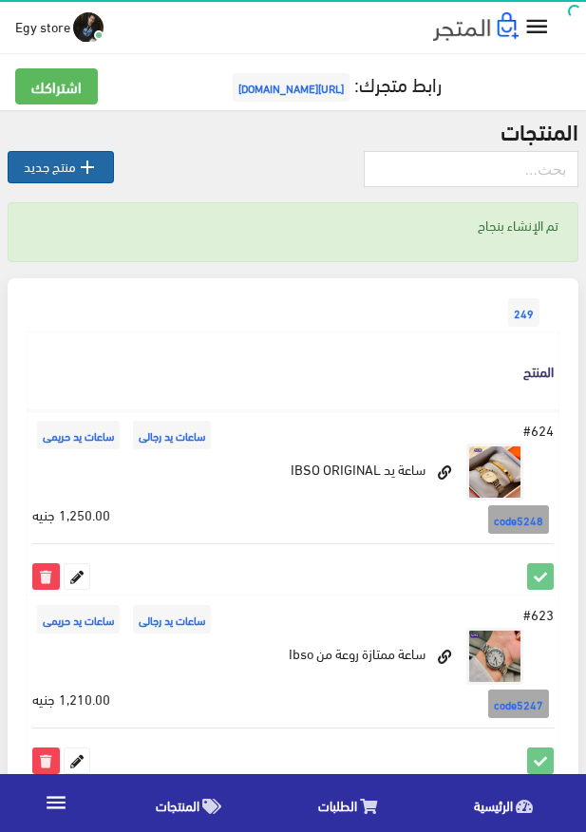
click at [47, 172] on link " منتج جديد" at bounding box center [61, 167] width 106 height 32
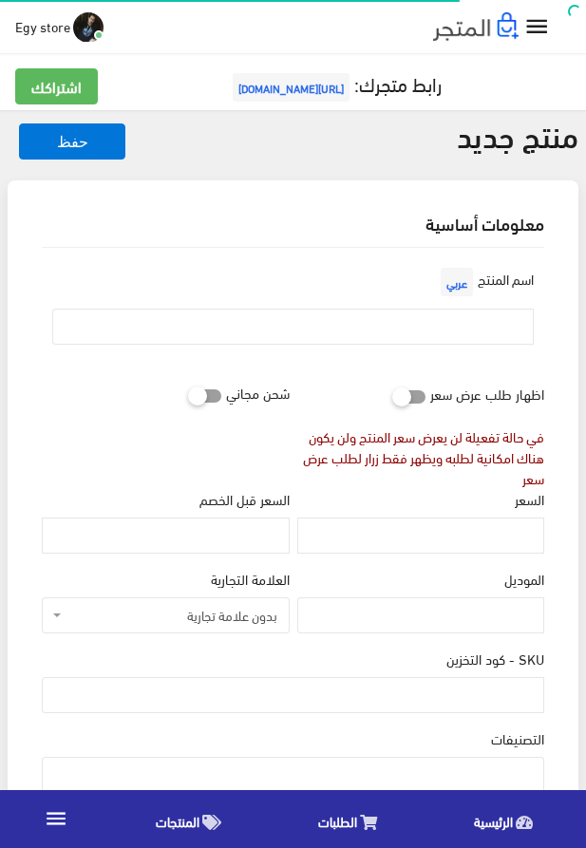
select select
click at [392, 331] on input "text" at bounding box center [293, 327] width 482 height 36
paste input "الساعة الترند من ابسو IBSO"
type input "الساعة الترند من ابسو IBSO"
click at [437, 528] on input "السعر" at bounding box center [420, 536] width 247 height 36
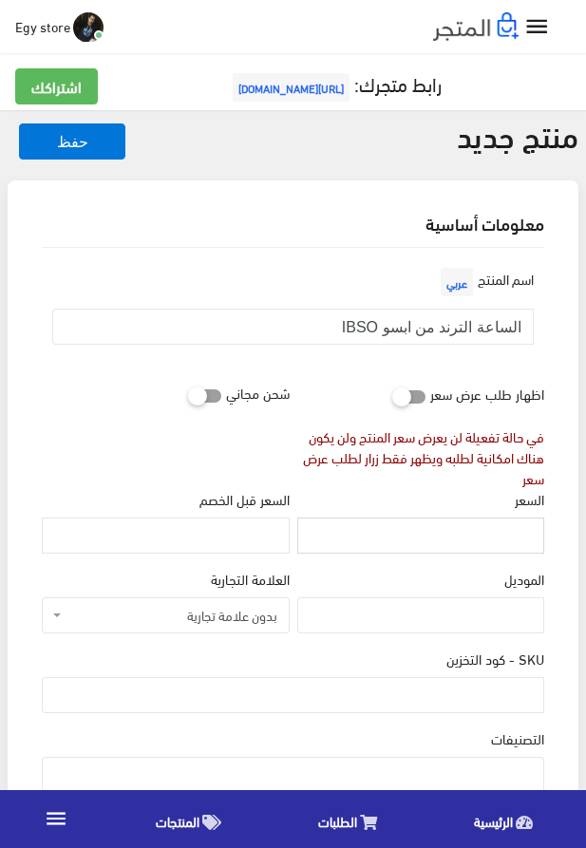
paste input "1240"
type input "1240"
click at [476, 705] on input "SKU - كود التخزين" at bounding box center [293, 695] width 503 height 36
paste input "code5249"
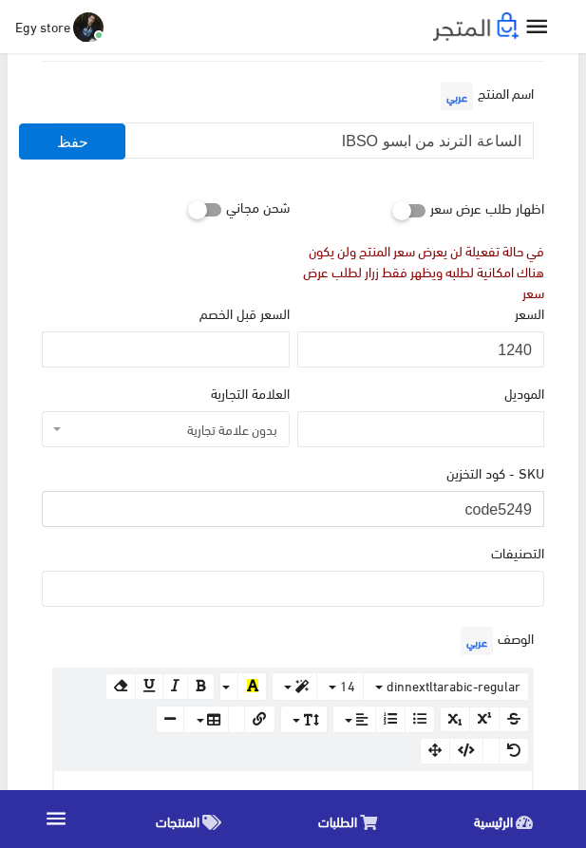
scroll to position [217, 0]
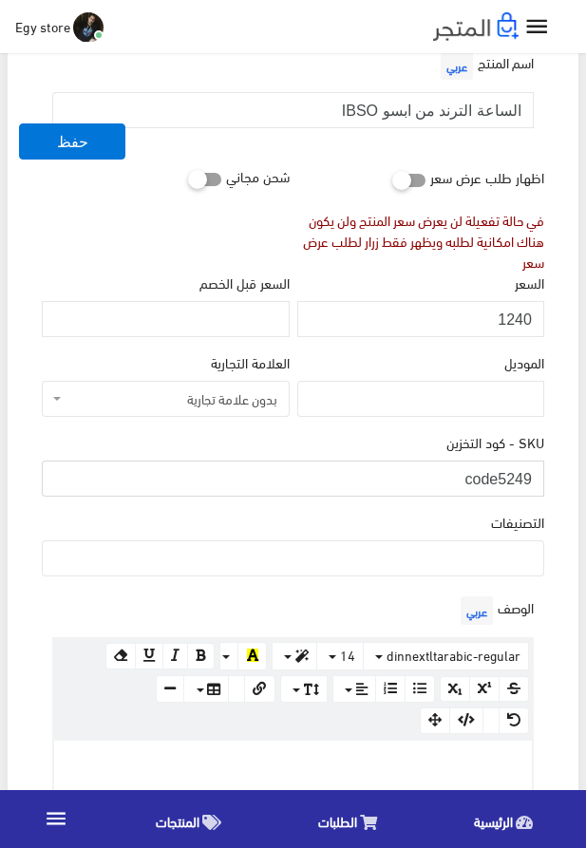
type input "code5249"
click at [447, 571] on ul at bounding box center [293, 557] width 501 height 30
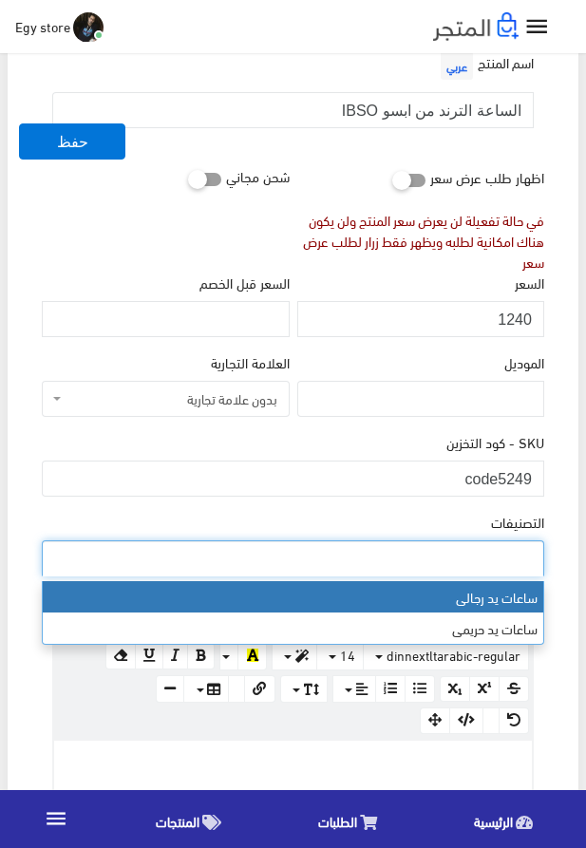
select select "27"
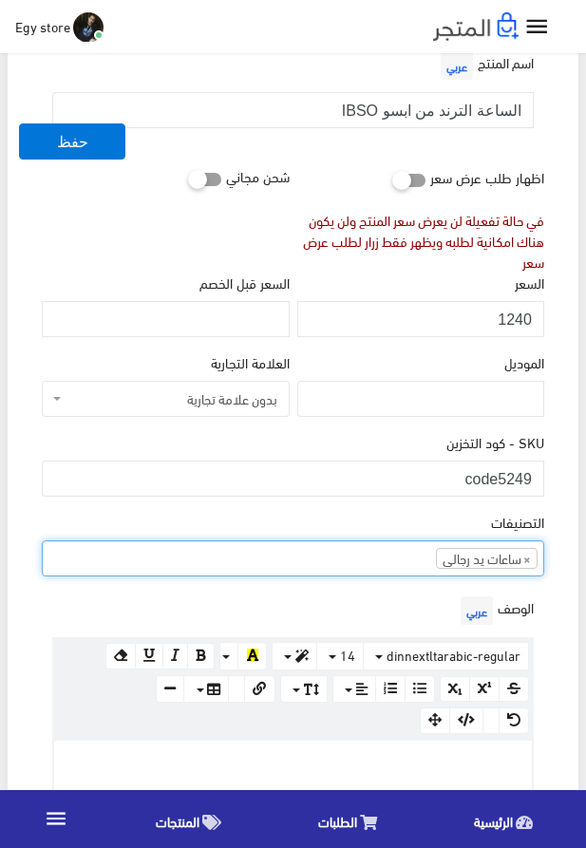
click at [363, 562] on ul "× ساعات يد رجالى" at bounding box center [293, 557] width 501 height 30
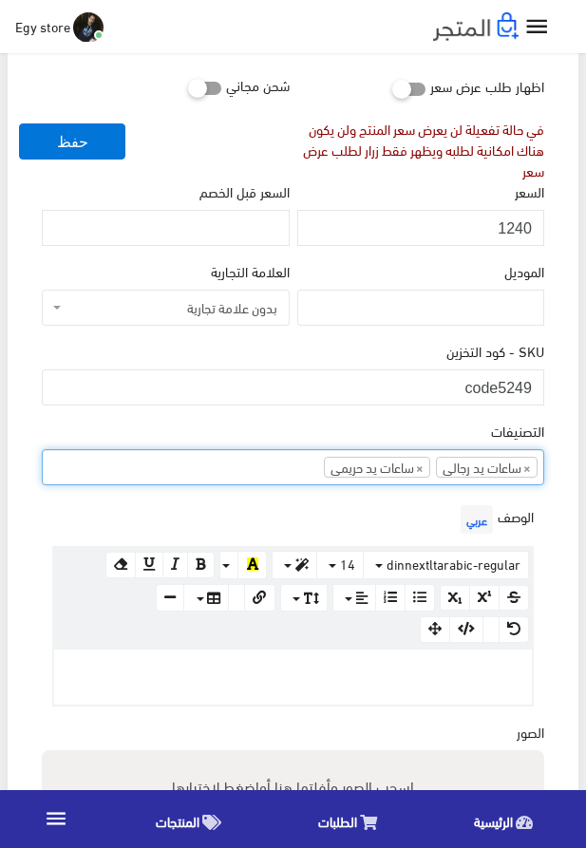
scroll to position [325, 0]
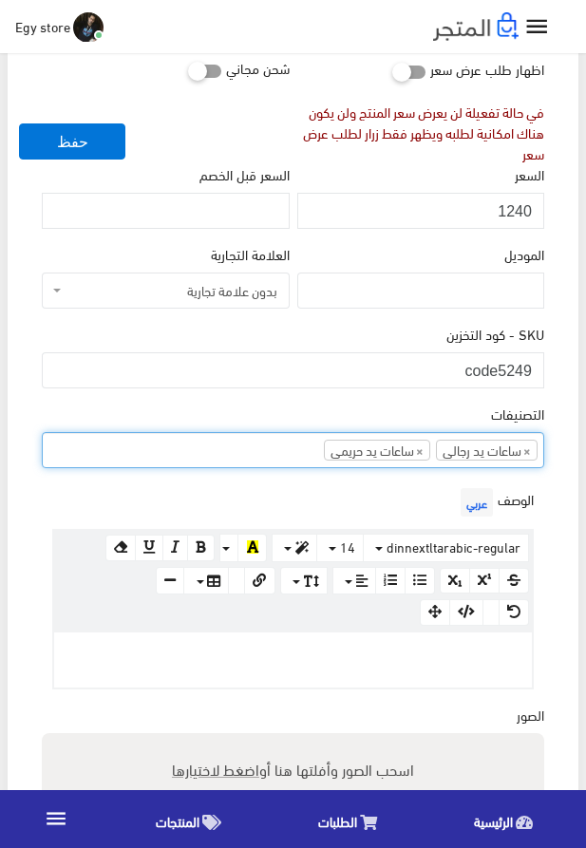
click at [311, 670] on div at bounding box center [293, 660] width 478 height 55
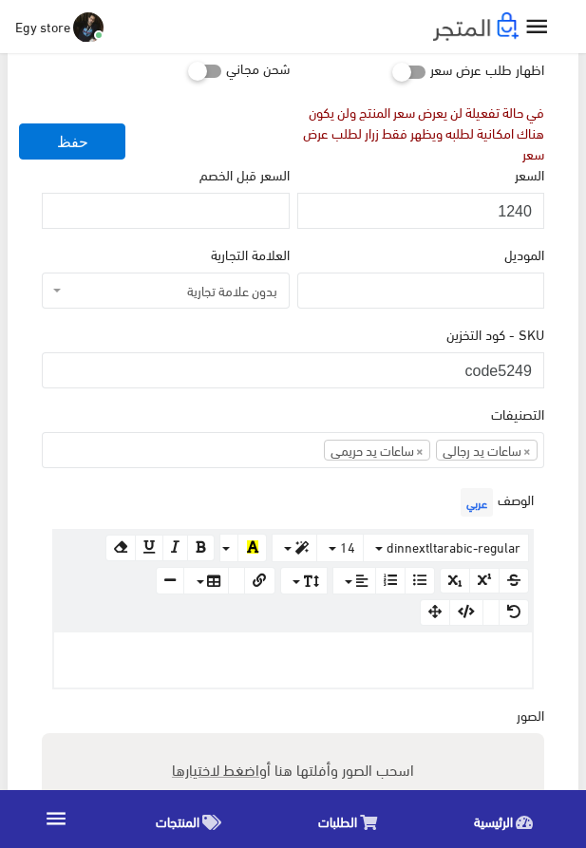
paste div
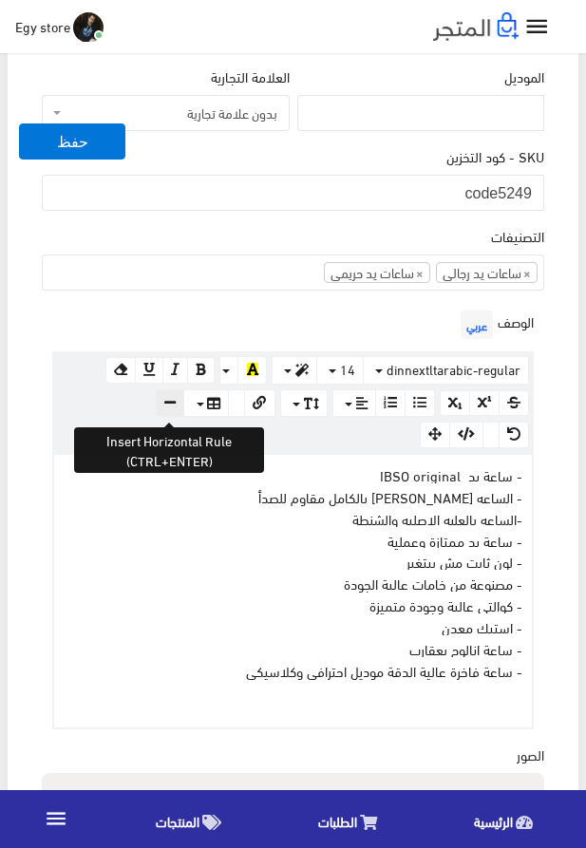
scroll to position [662, 0]
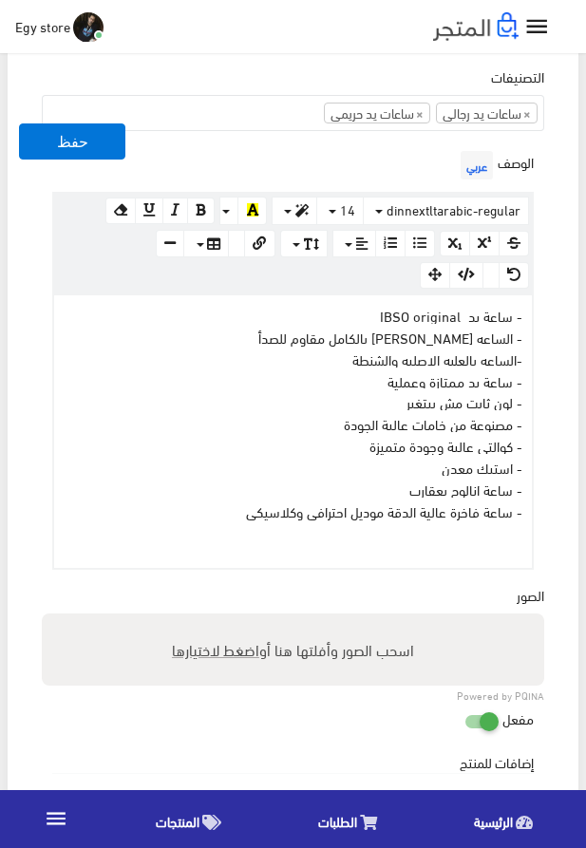
click at [201, 651] on span "اضغط لاختيارها" at bounding box center [215, 650] width 87 height 28
click at [201, 619] on input "اسحب الصور وأفلتها هنا أو اضغط لاختيارها" at bounding box center [293, 617] width 503 height 6
type input "5249.jpeg"
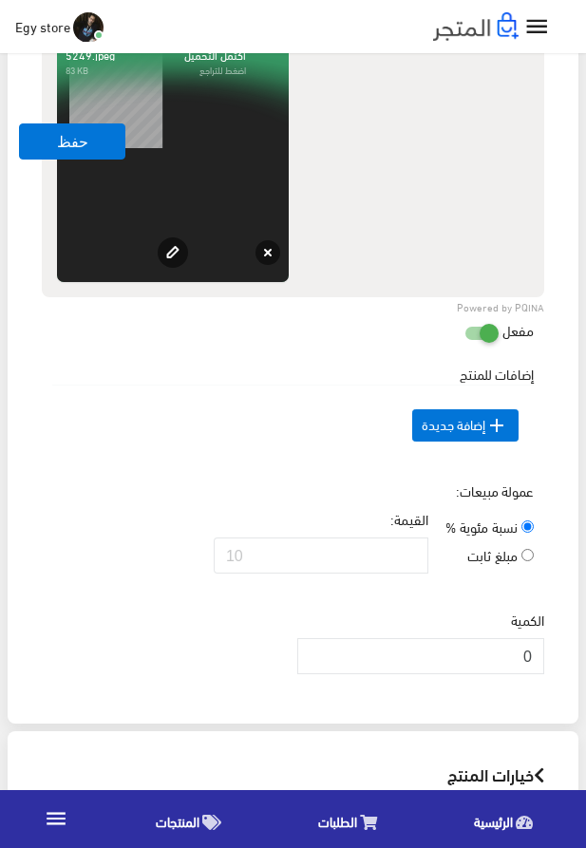
scroll to position [1420, 0]
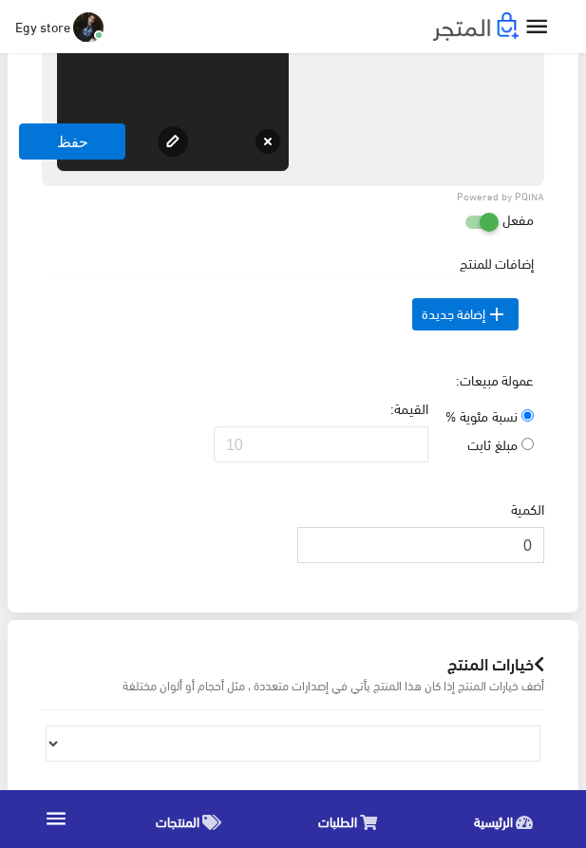
drag, startPoint x: 526, startPoint y: 578, endPoint x: 536, endPoint y: 579, distance: 9.5
click at [536, 563] on input "0" at bounding box center [420, 545] width 247 height 36
type input "1000"
click at [67, 361] on div "إضافات للمنتج السعر الإضافي الإسم عربي" at bounding box center [293, 311] width 510 height 117
click at [32, 147] on button "حفظ" at bounding box center [72, 142] width 106 height 36
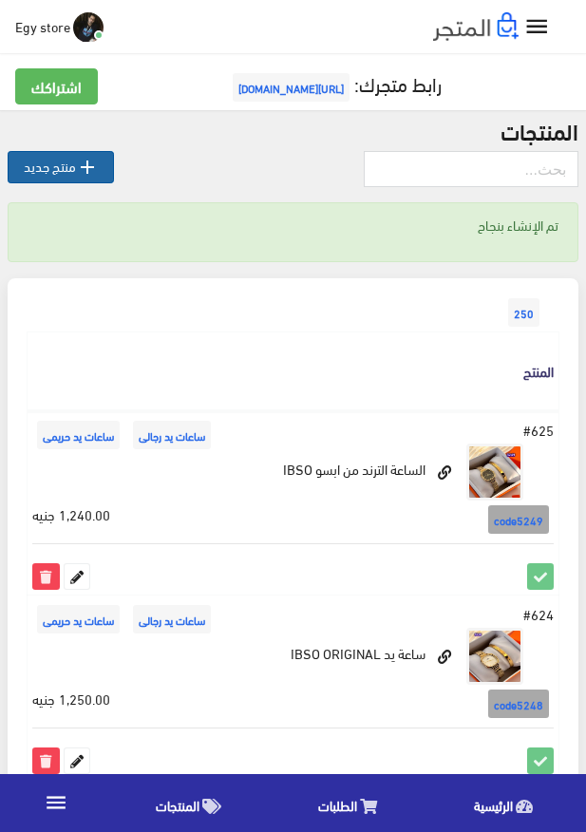
click at [83, 164] on icon "" at bounding box center [87, 167] width 23 height 23
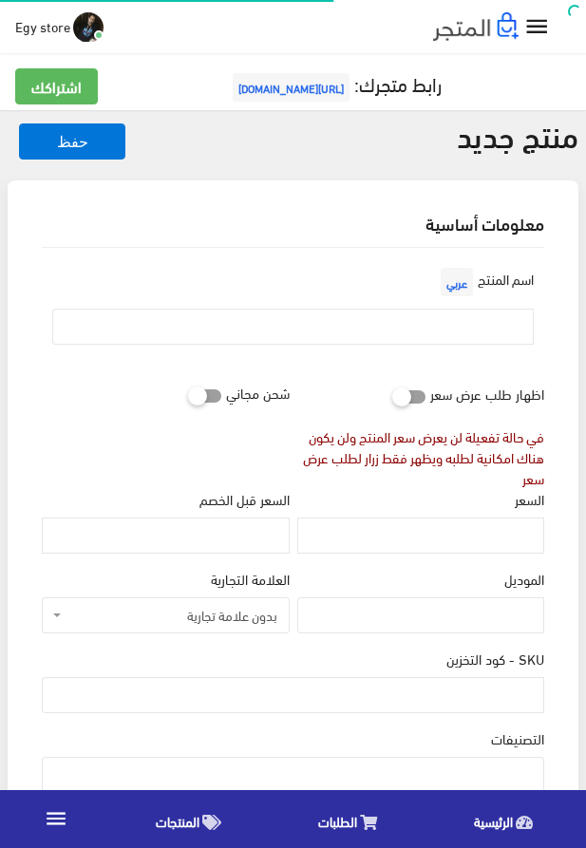
select select
click at [447, 336] on input "text" at bounding box center [293, 327] width 482 height 36
paste input "الساعة التريند الاوريچينال من IBSO"
type input "الساعة التريند الاوريچينال من IBSO"
click at [386, 542] on input "السعر" at bounding box center [420, 536] width 247 height 36
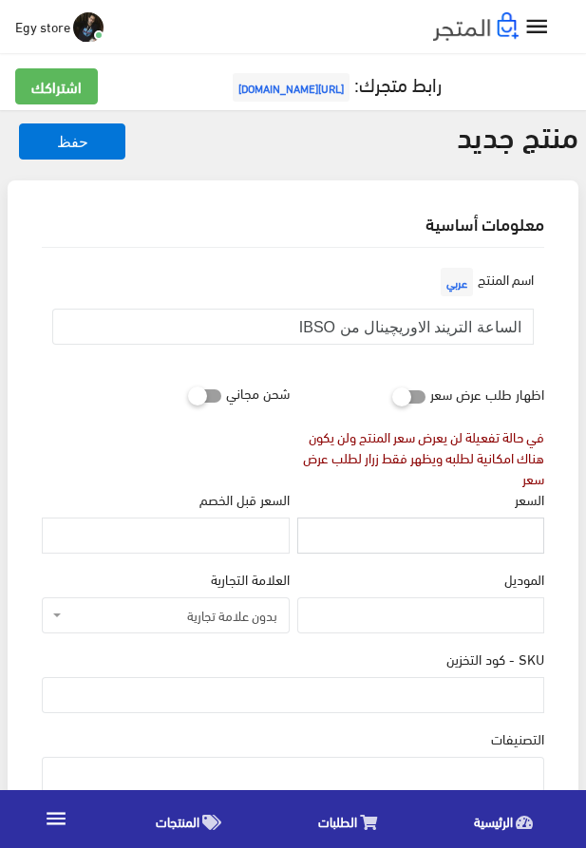
paste input "1240"
type input "1240"
click at [436, 705] on input "SKU - كود التخزين" at bounding box center [293, 695] width 503 height 36
paste input "code5250"
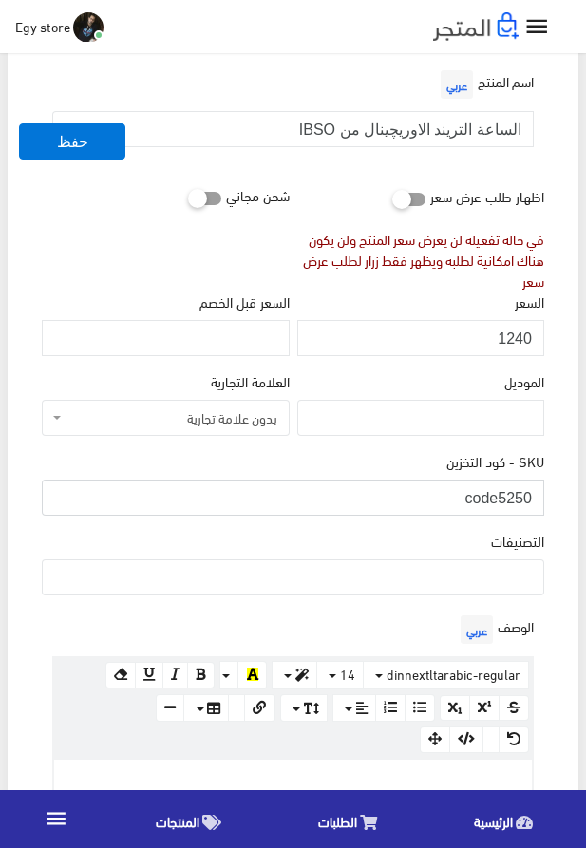
scroll to position [217, 0]
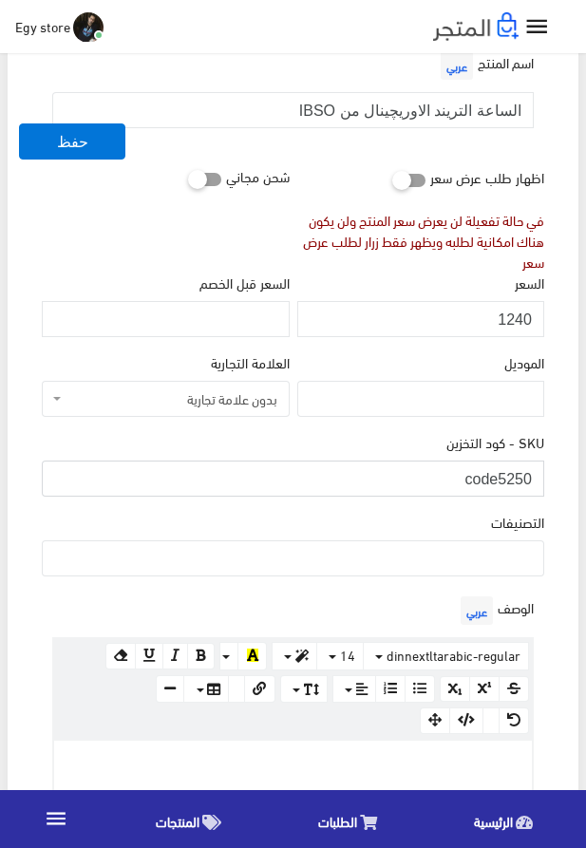
type input "code5250"
click at [435, 565] on ul at bounding box center [293, 557] width 501 height 30
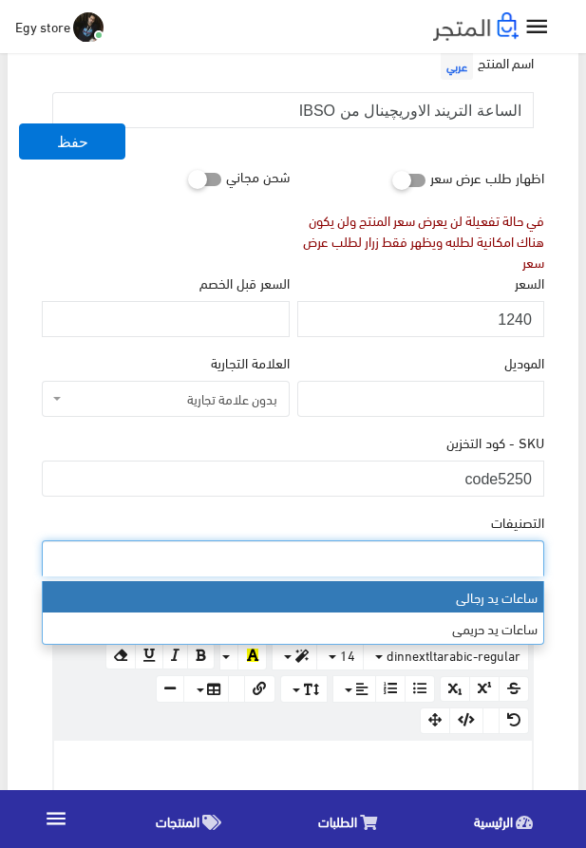
select select "27"
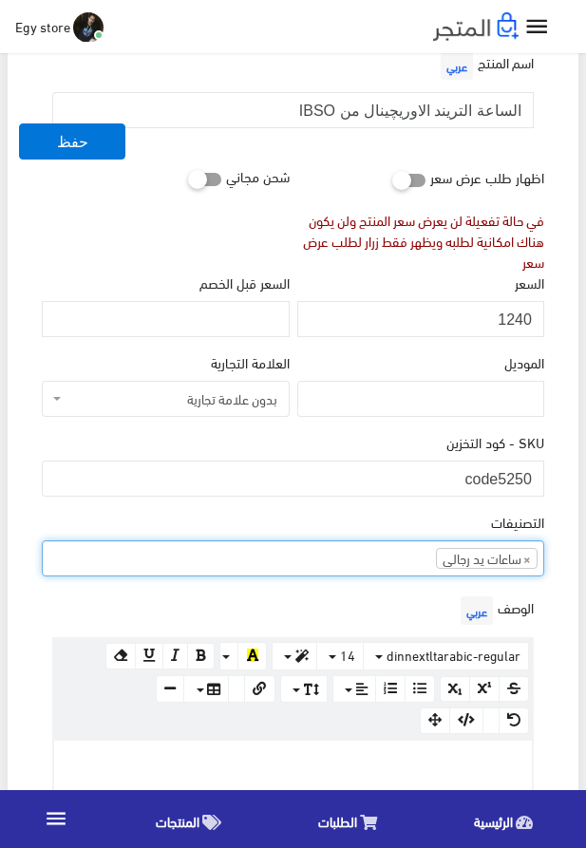
click at [386, 562] on ul "× ساعات يد رجالى" at bounding box center [293, 557] width 501 height 30
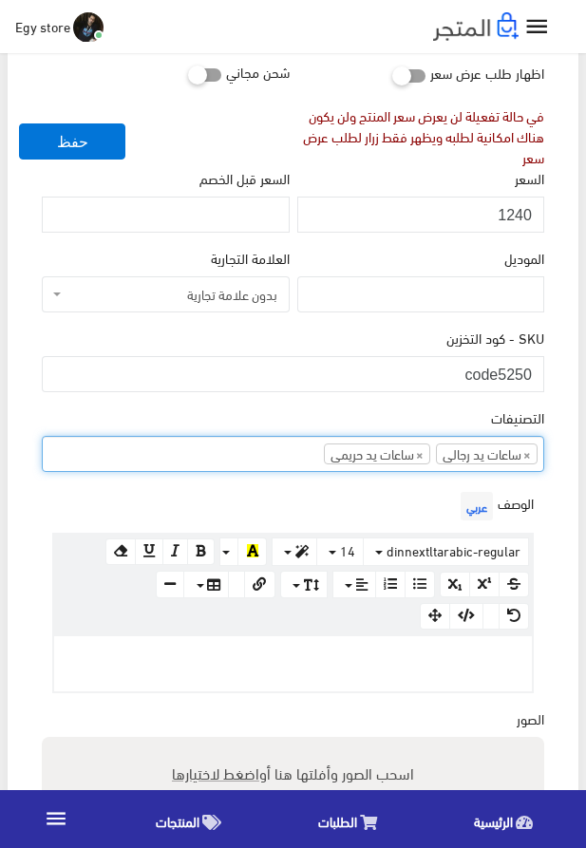
scroll to position [542, 0]
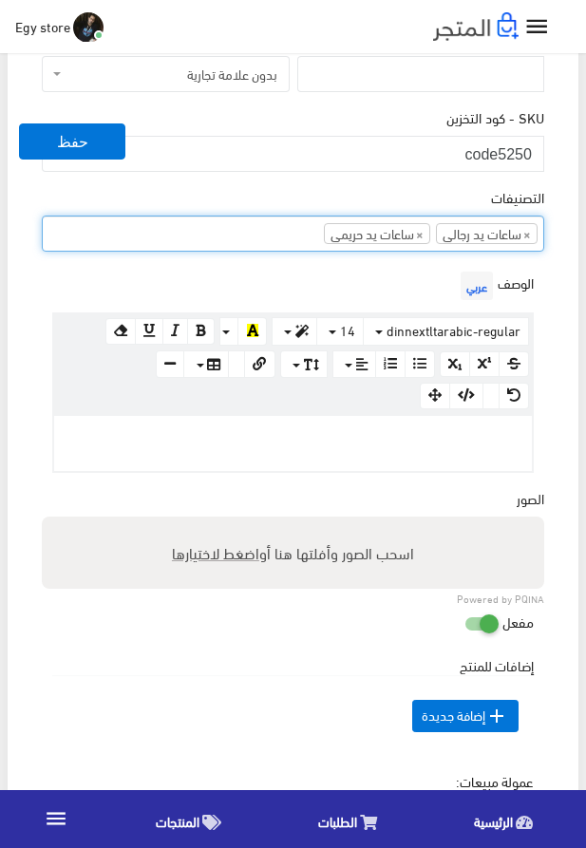
click at [473, 440] on p at bounding box center [293, 436] width 459 height 21
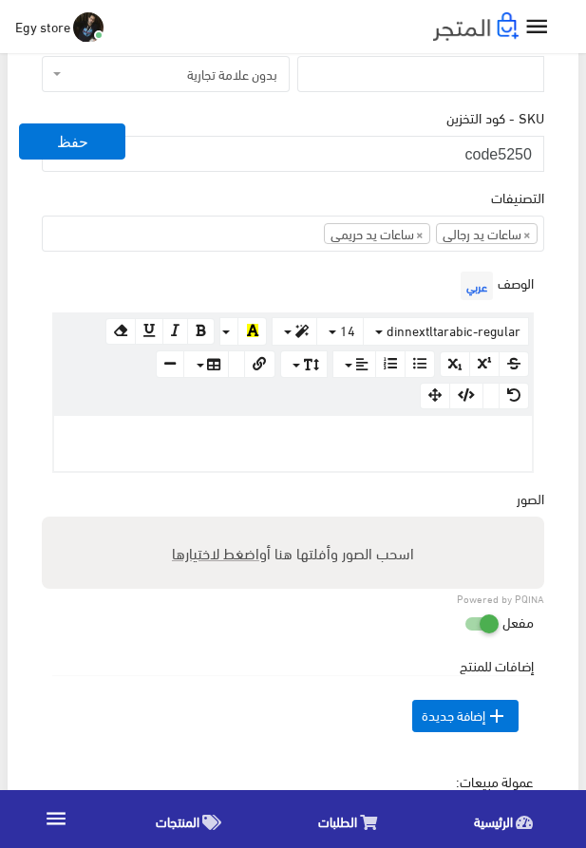
paste div
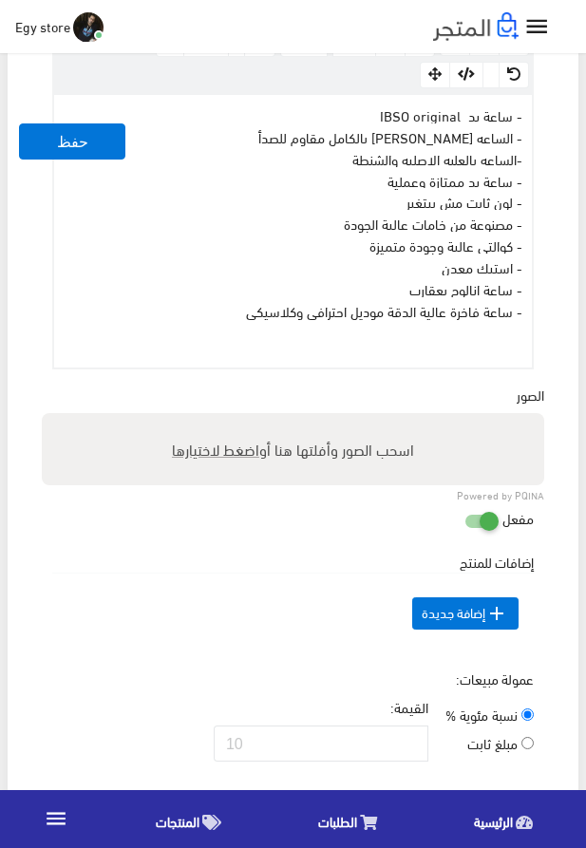
scroll to position [866, 0]
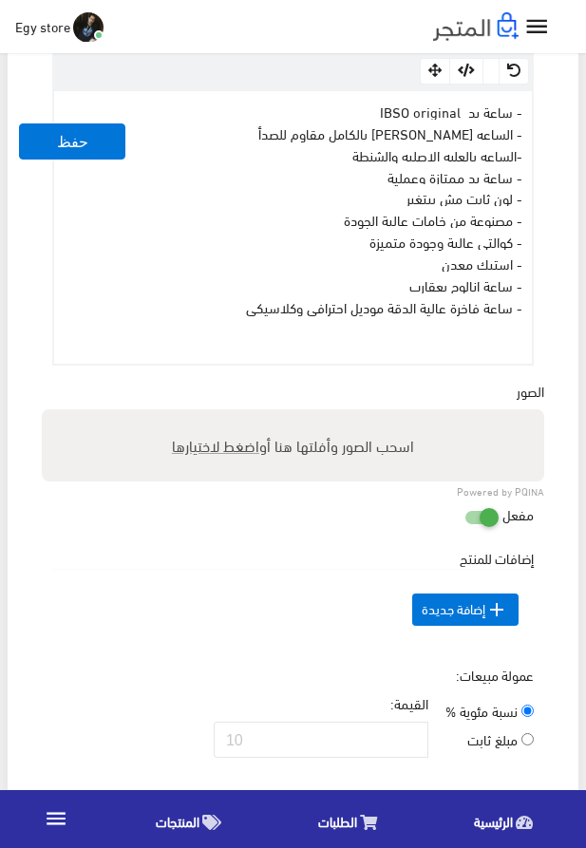
click at [201, 452] on span "اضغط لاختيارها" at bounding box center [215, 445] width 87 height 28
click at [201, 415] on input "اسحب الصور وأفلتها هنا أو اضغط لاختيارها" at bounding box center [293, 412] width 503 height 6
type input "5250.jpeg"
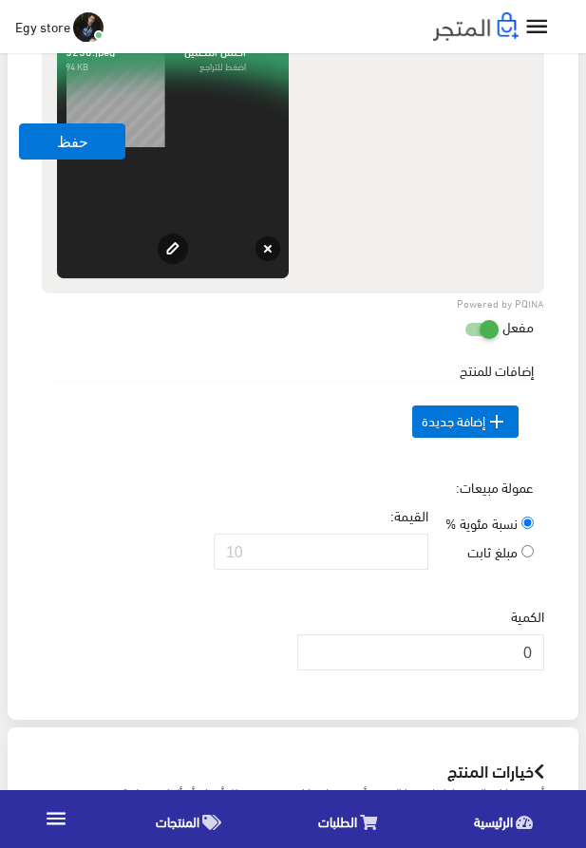
scroll to position [1408, 0]
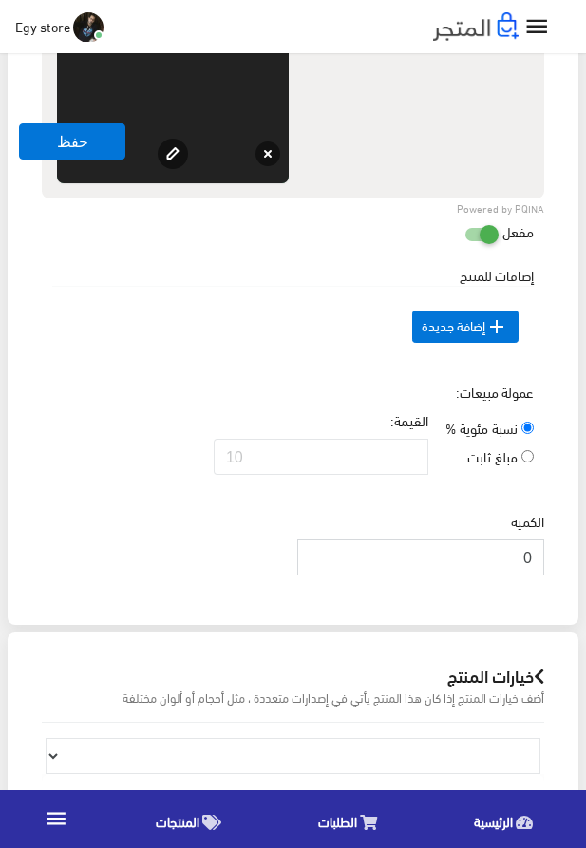
drag, startPoint x: 511, startPoint y: 597, endPoint x: 544, endPoint y: 597, distance: 33.3
click at [544, 576] on input "0" at bounding box center [420, 558] width 247 height 36
type input "1000"
click at [97, 146] on button "حفظ" at bounding box center [72, 142] width 106 height 36
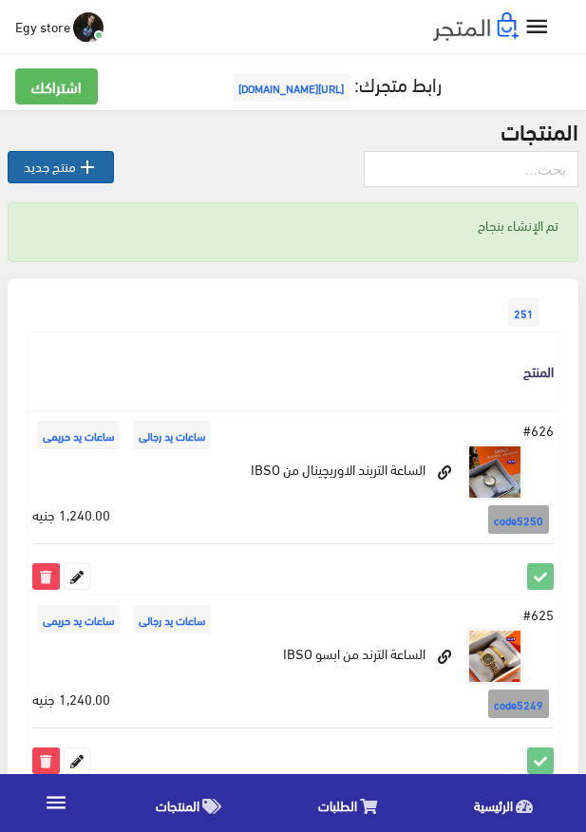
click at [52, 161] on link " منتج جديد" at bounding box center [61, 167] width 106 height 32
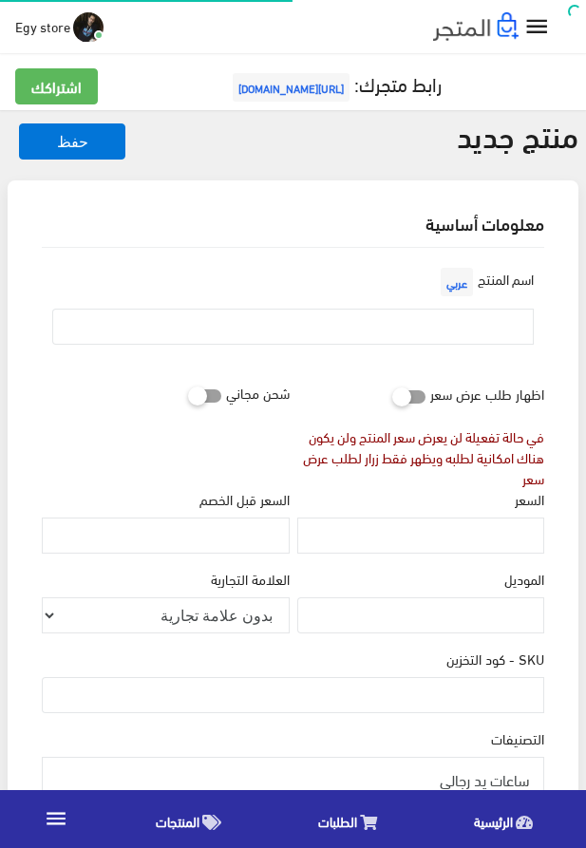
select select
click at [425, 310] on input "text" at bounding box center [293, 327] width 482 height 36
paste input "ساعة يد كوالتى وجودة عالية من IBSO"
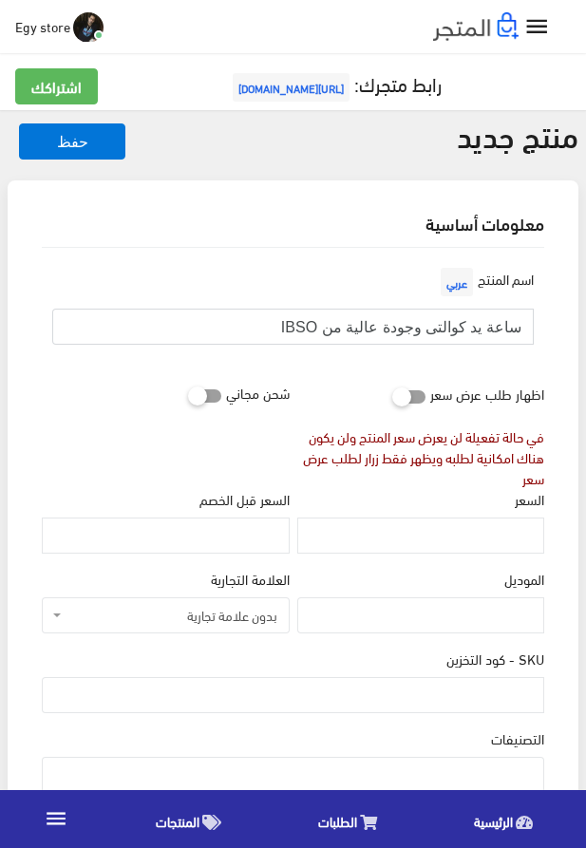
type input "ساعة يد كوالتى وجودة عالية من IBSO"
click at [516, 541] on input "السعر" at bounding box center [420, 536] width 247 height 36
paste input "1250"
type input "1250"
click at [499, 694] on input "SKU - كود التخزين" at bounding box center [293, 695] width 503 height 36
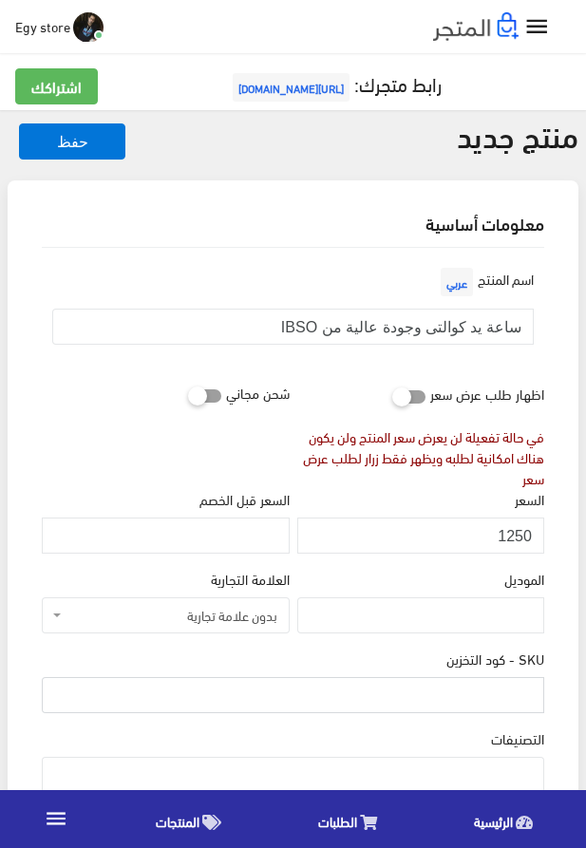
paste input "code5251"
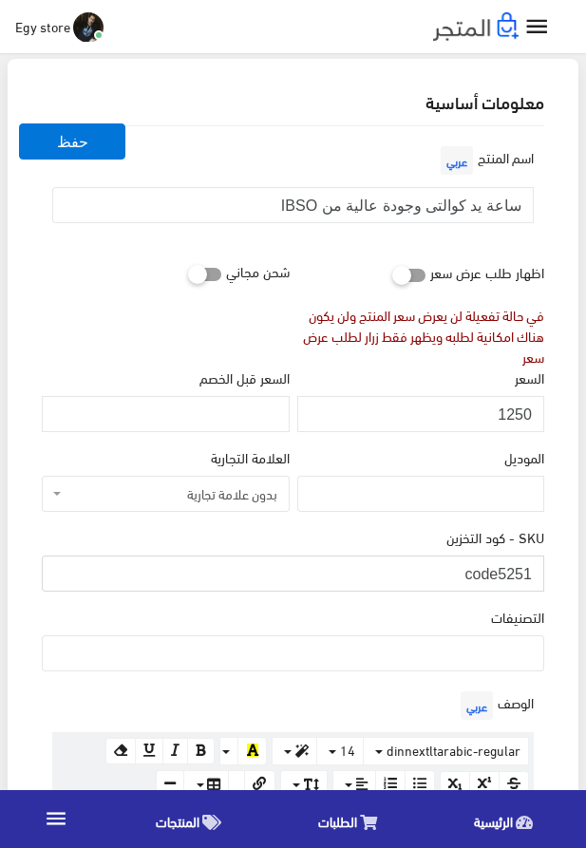
scroll to position [217, 0]
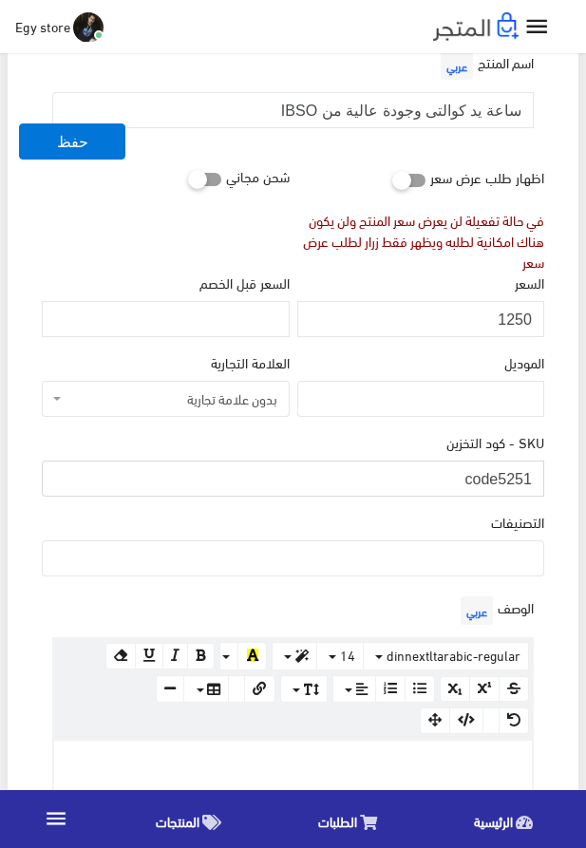
type input "code5251"
click at [474, 553] on ul at bounding box center [293, 557] width 501 height 30
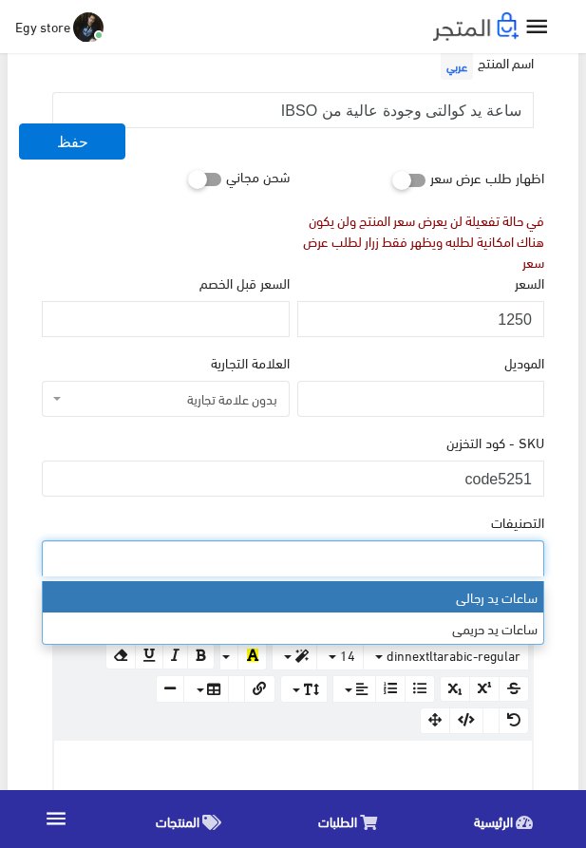
select select "27"
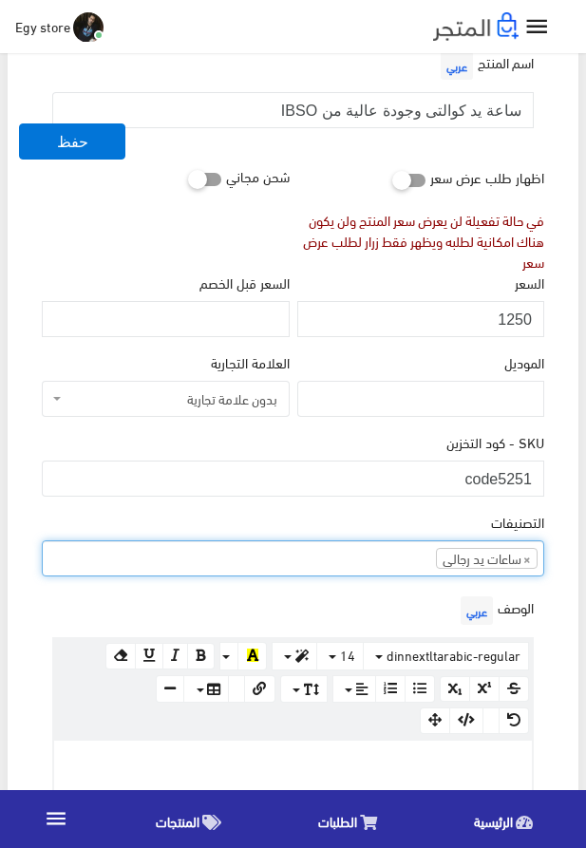
click at [375, 561] on ul "× ساعات يد رجالى" at bounding box center [293, 557] width 501 height 30
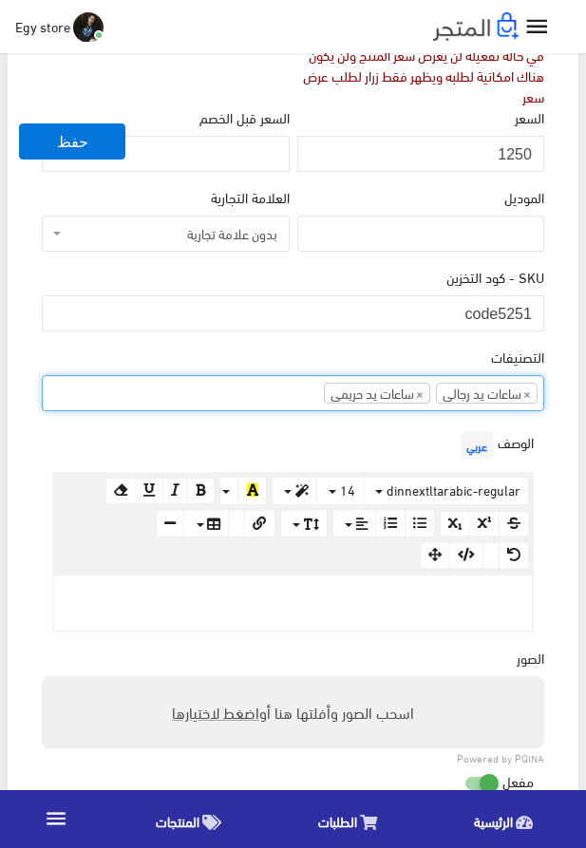
scroll to position [542, 0]
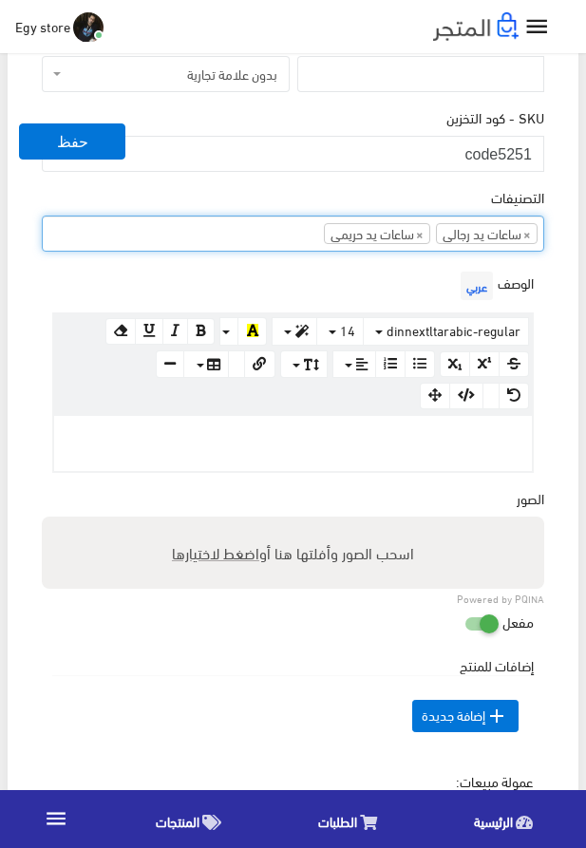
click at [315, 428] on p at bounding box center [293, 436] width 459 height 21
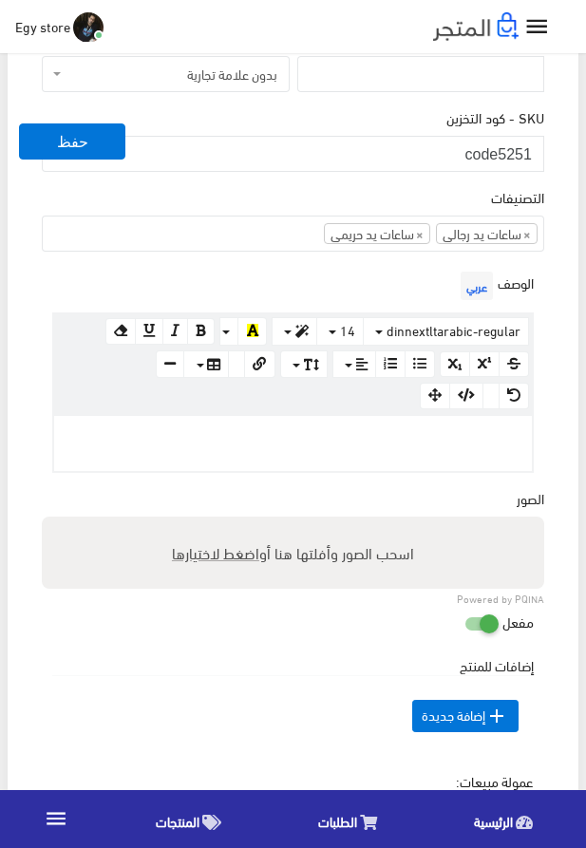
paste div
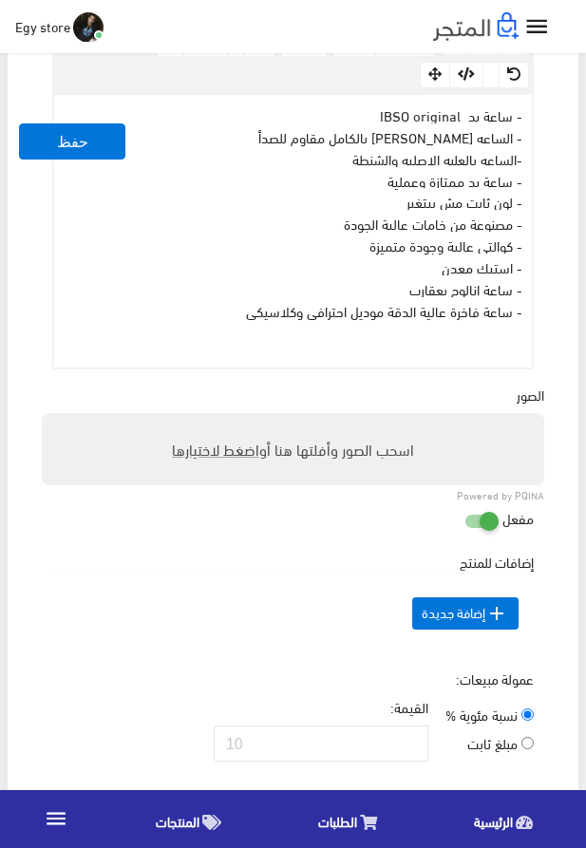
scroll to position [866, 0]
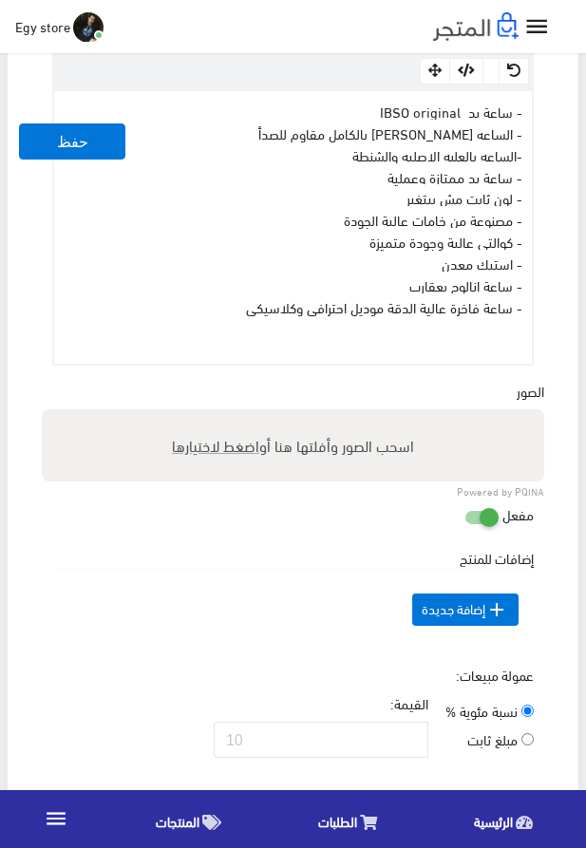
click at [195, 454] on span "اضغط لاختيارها" at bounding box center [215, 445] width 87 height 28
click at [195, 415] on input "اسحب الصور وأفلتها هنا أو اضغط لاختيارها" at bounding box center [293, 412] width 503 height 6
type input "5251.jpeg"
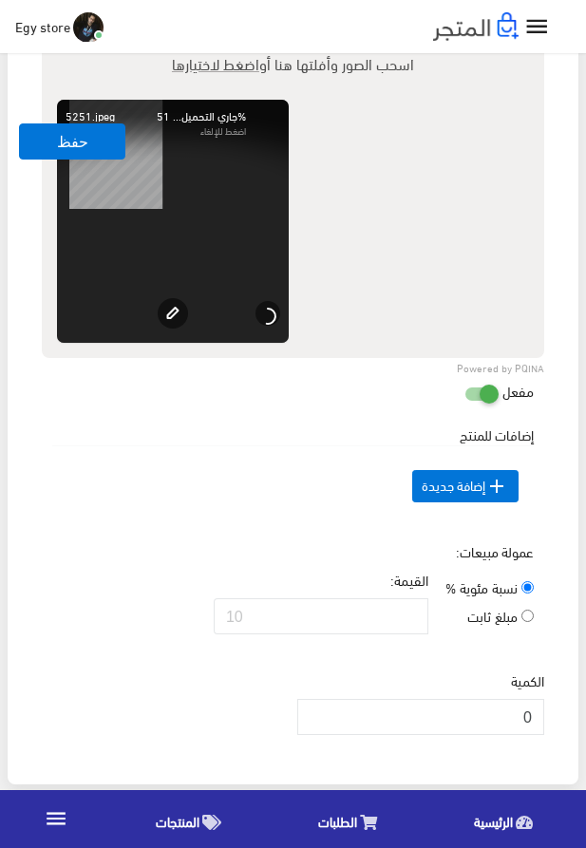
scroll to position [1300, 0]
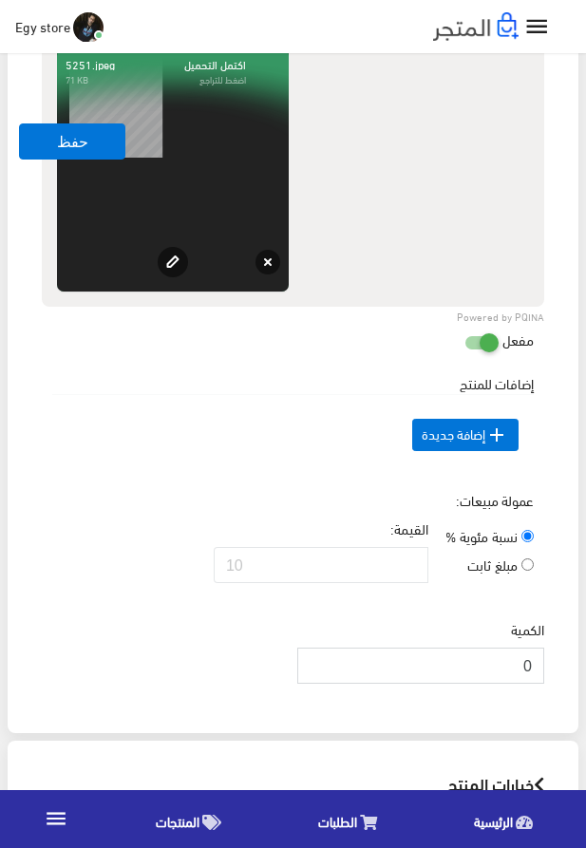
drag, startPoint x: 456, startPoint y: 694, endPoint x: 539, endPoint y: 694, distance: 82.7
click at [539, 684] on input "0" at bounding box center [420, 666] width 247 height 36
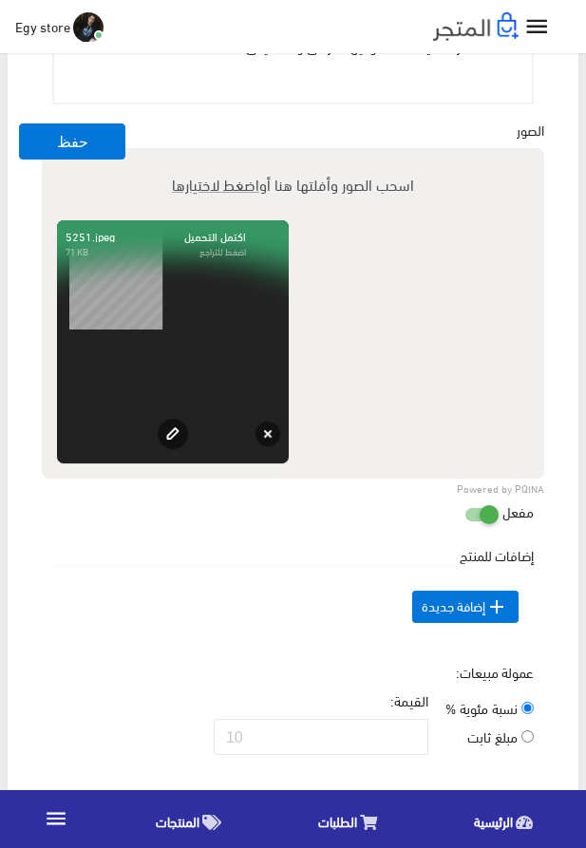
scroll to position [1083, 0]
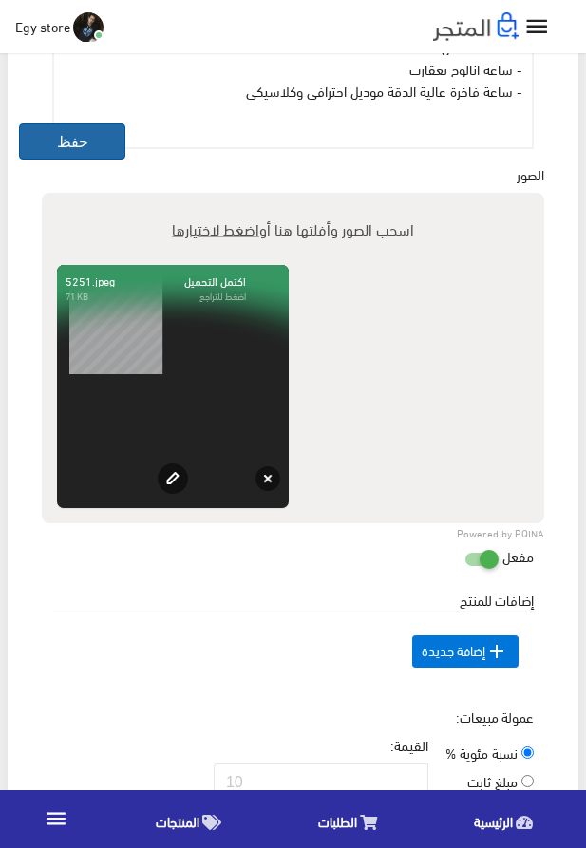
type input "1000"
click at [65, 151] on button "حفظ" at bounding box center [72, 142] width 106 height 36
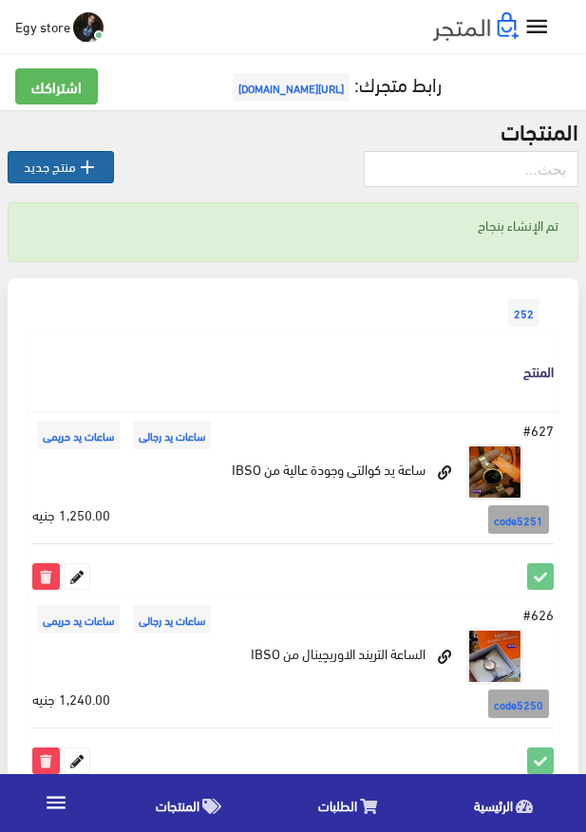
click at [82, 172] on icon "" at bounding box center [87, 167] width 23 height 23
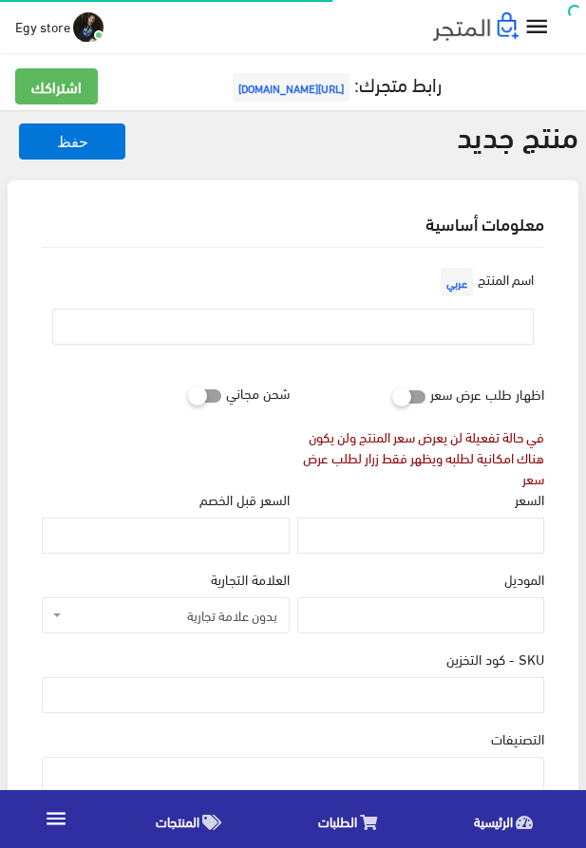
select select
click at [407, 324] on input "text" at bounding box center [293, 327] width 482 height 36
paste input "ساعة يد أوريچينال من IBso"
type input "ساعة يد أوريچينال من IBso"
click at [455, 543] on input "السعر" at bounding box center [420, 536] width 247 height 36
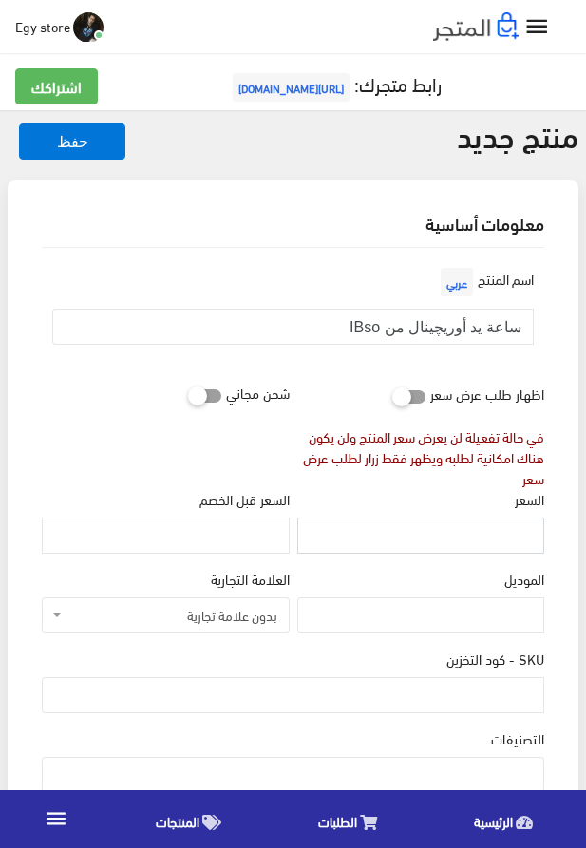
paste input "1230"
type input "1230"
click at [395, 702] on input "SKU - كود التخزين" at bounding box center [293, 695] width 503 height 36
paste input "code5252"
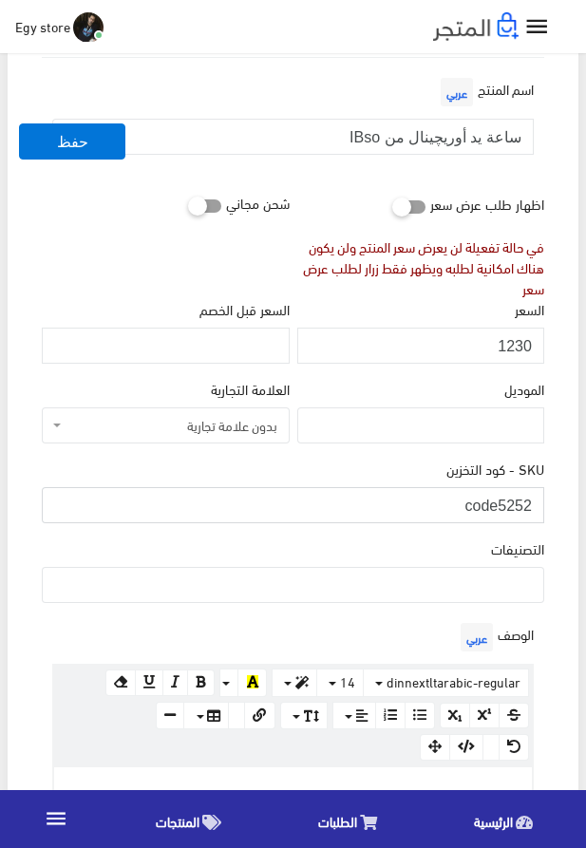
scroll to position [217, 0]
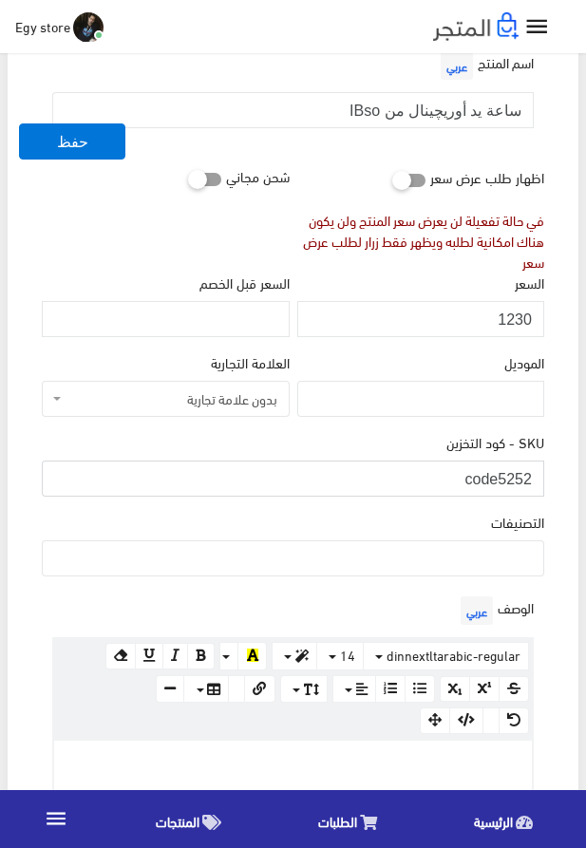
type input "code5252"
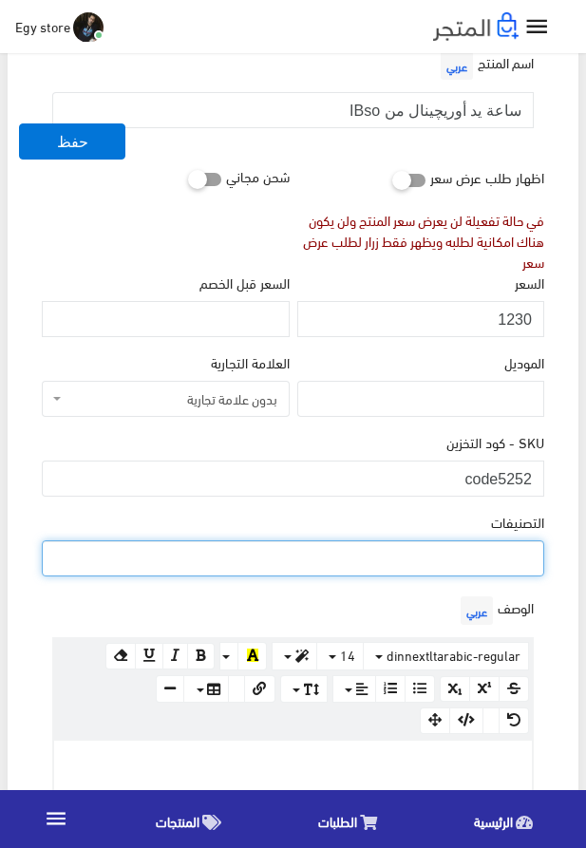
click at [428, 548] on ul at bounding box center [293, 557] width 501 height 30
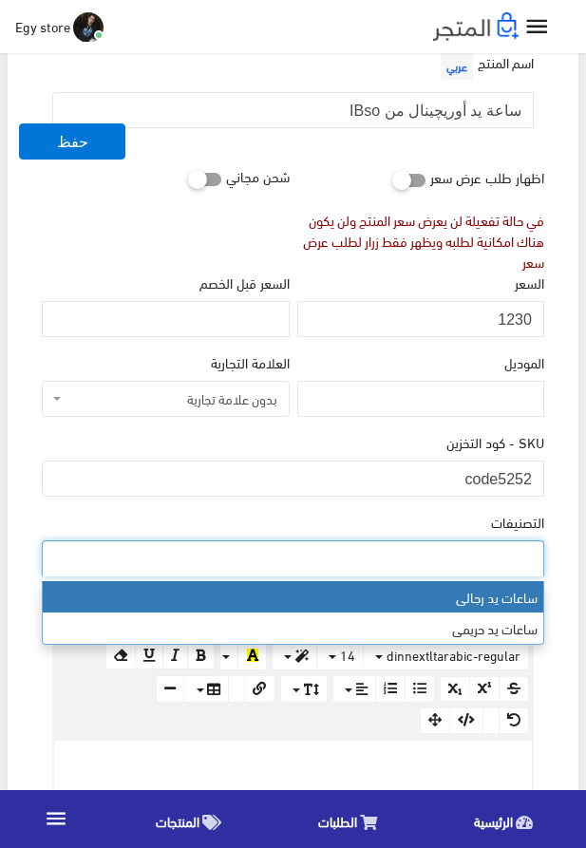
select select "27"
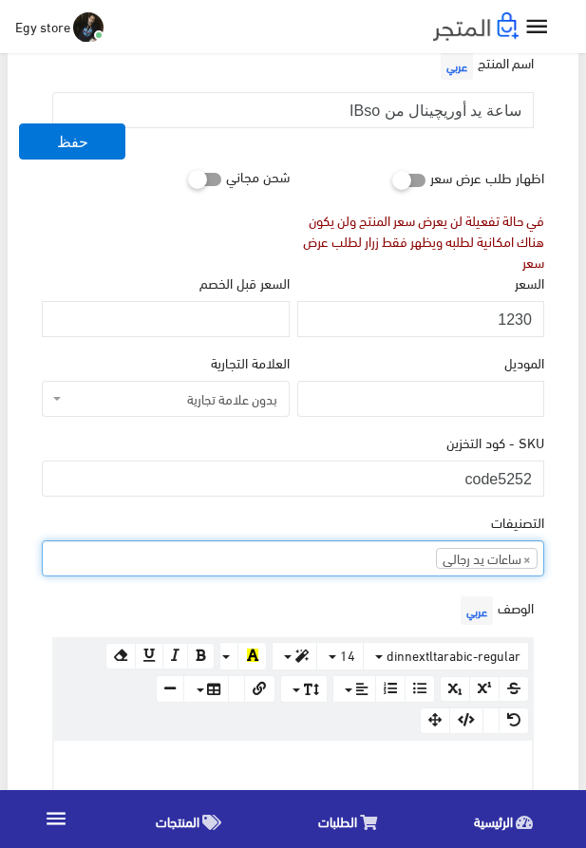
click at [355, 564] on ul "× ساعات يد رجالى" at bounding box center [293, 557] width 501 height 30
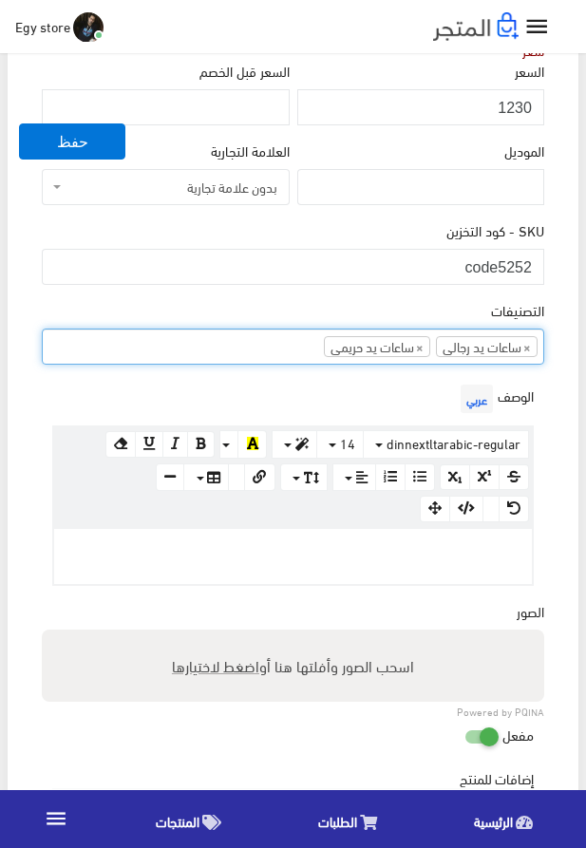
scroll to position [433, 0]
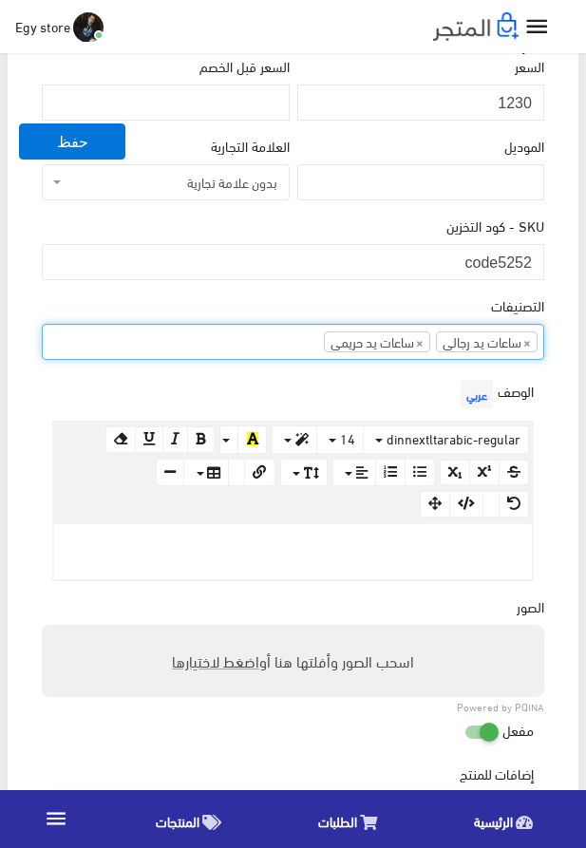
click at [323, 547] on p at bounding box center [293, 544] width 459 height 21
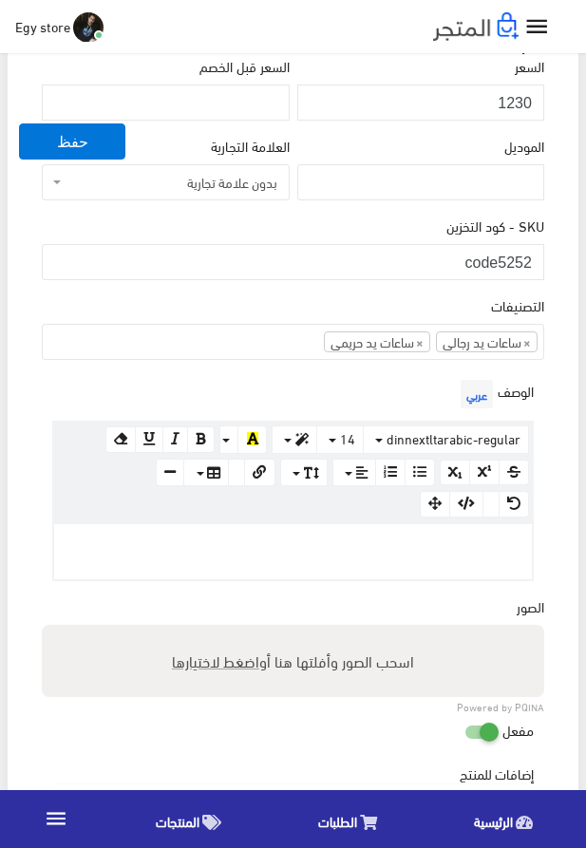
paste div
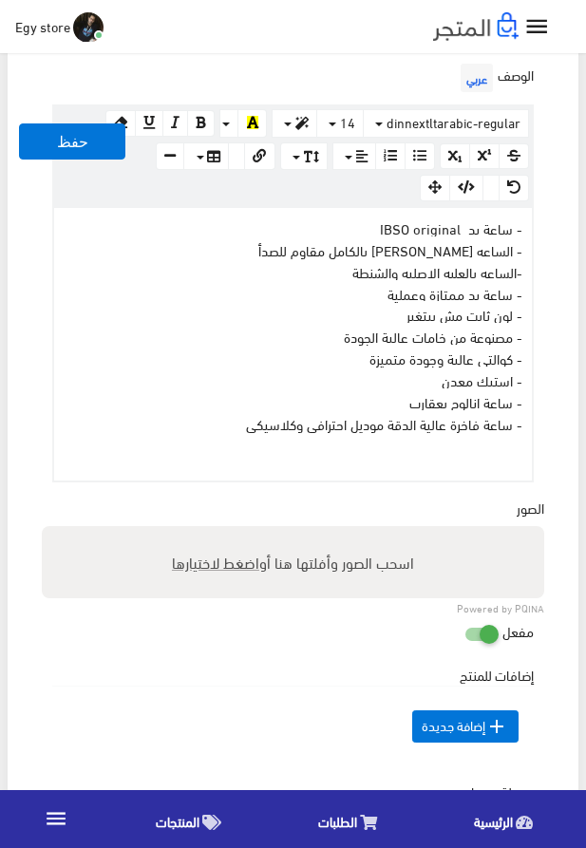
scroll to position [758, 0]
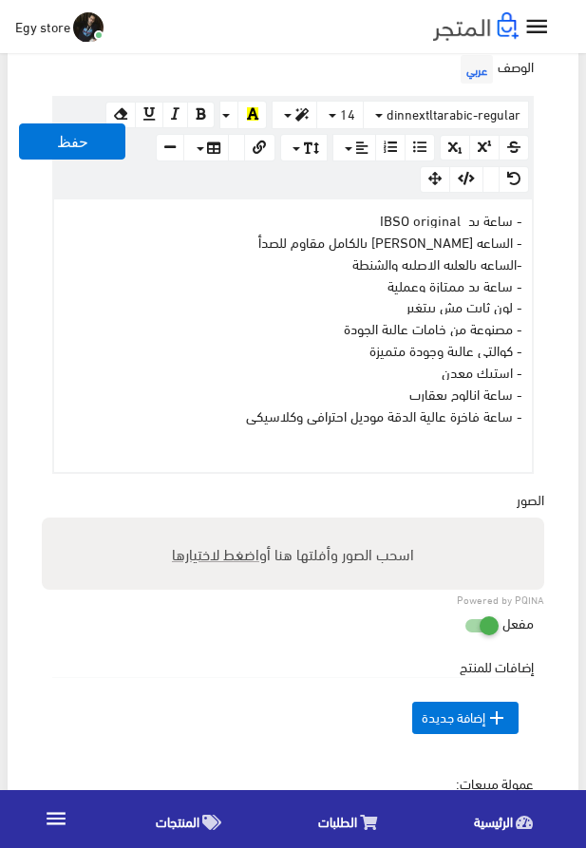
click at [231, 553] on span "اضغط لاختيارها" at bounding box center [215, 554] width 87 height 28
click at [231, 523] on input "اسحب الصور وأفلتها هنا أو اضغط لاختيارها" at bounding box center [293, 521] width 503 height 6
type input "5252.jpeg"
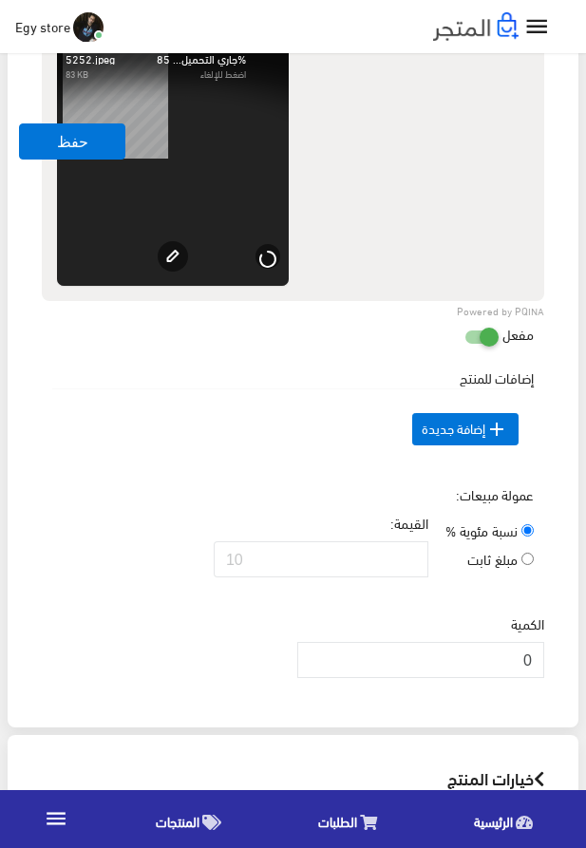
scroll to position [1408, 0]
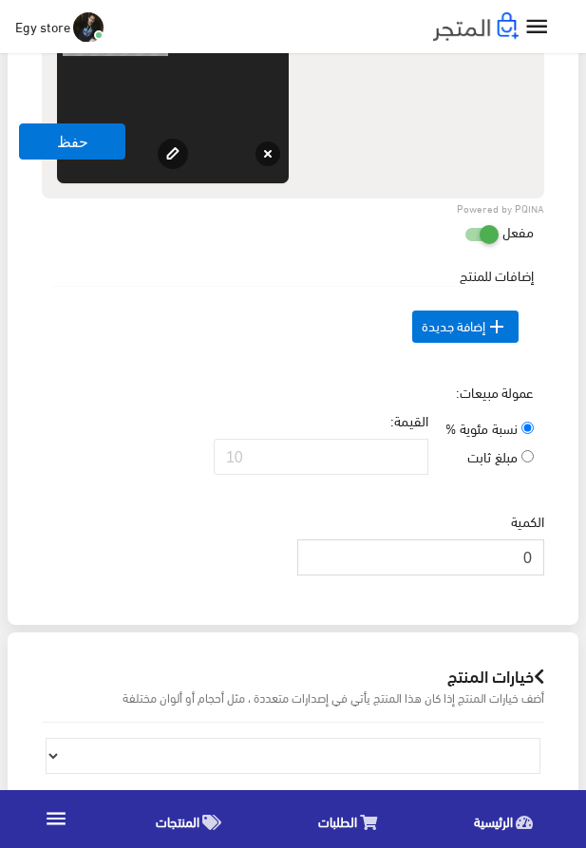
drag, startPoint x: 516, startPoint y: 593, endPoint x: 546, endPoint y: 594, distance: 30.4
click at [544, 576] on input "0" at bounding box center [420, 558] width 247 height 36
type input "1000"
click at [200, 591] on div "الكمية 1000" at bounding box center [293, 551] width 510 height 80
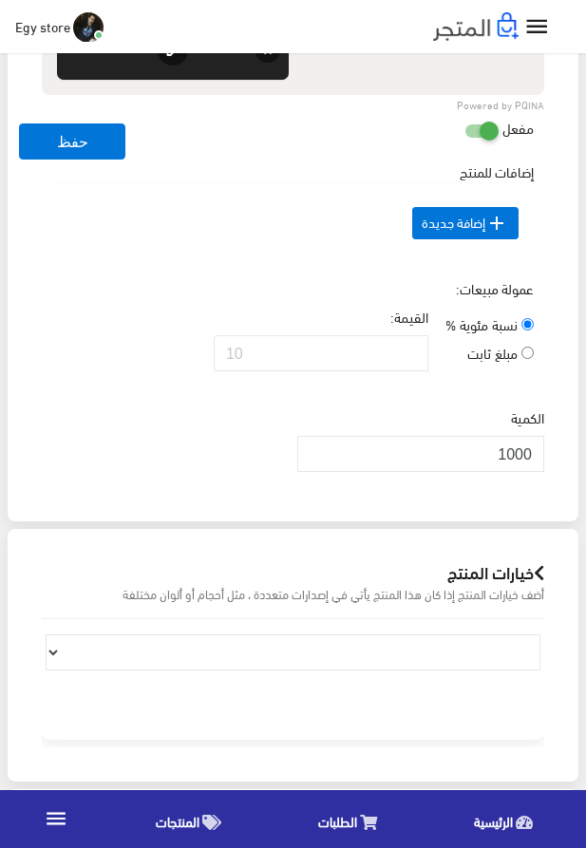
scroll to position [1516, 0]
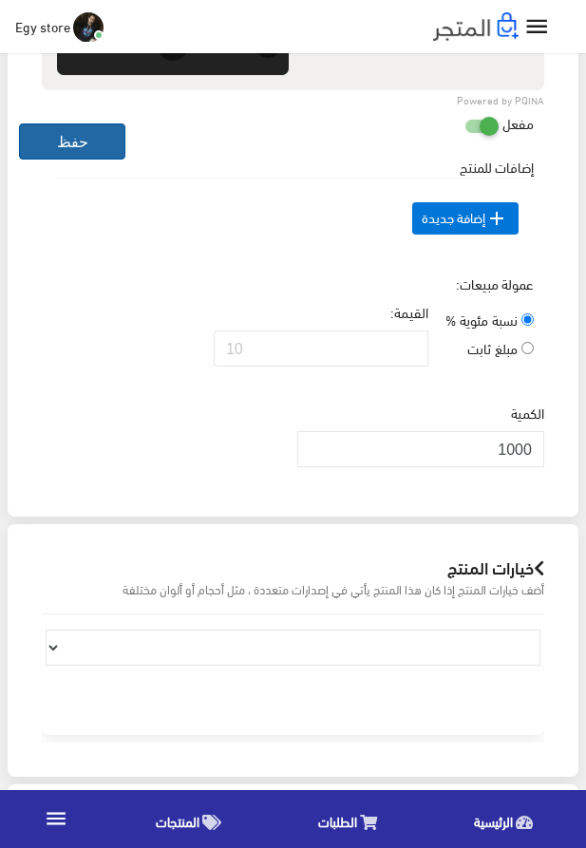
click at [59, 143] on button "حفظ" at bounding box center [72, 142] width 106 height 36
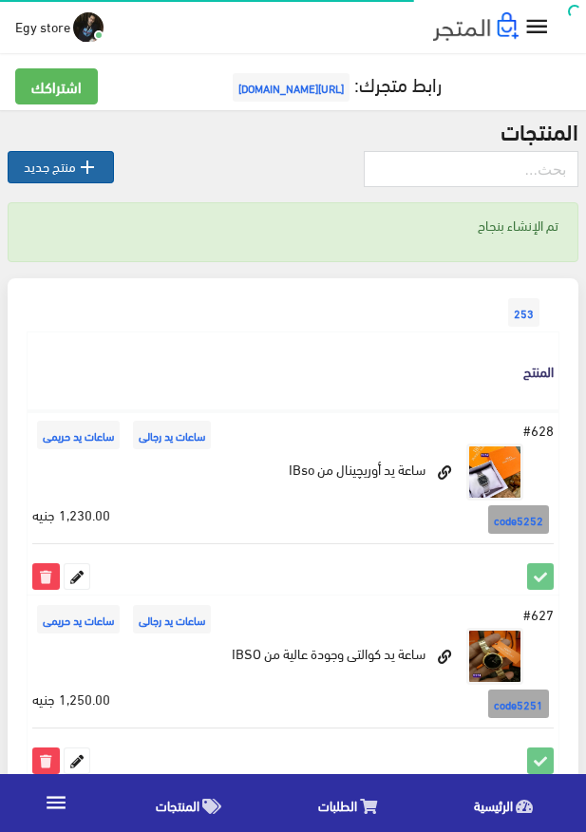
click at [54, 164] on link " منتج جديد" at bounding box center [61, 167] width 106 height 32
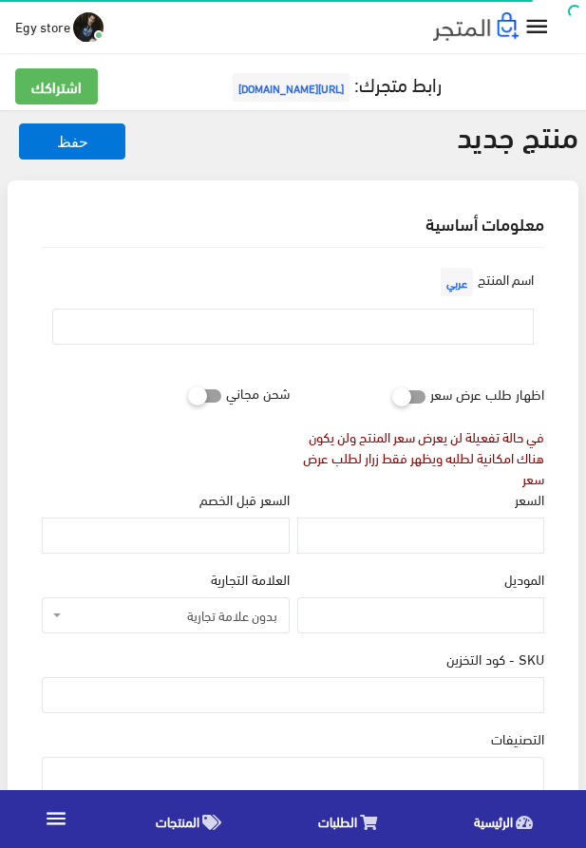
select select
click at [456, 321] on input "text" at bounding box center [293, 327] width 482 height 36
paste input "رولكس حريمى [PERSON_NAME]"
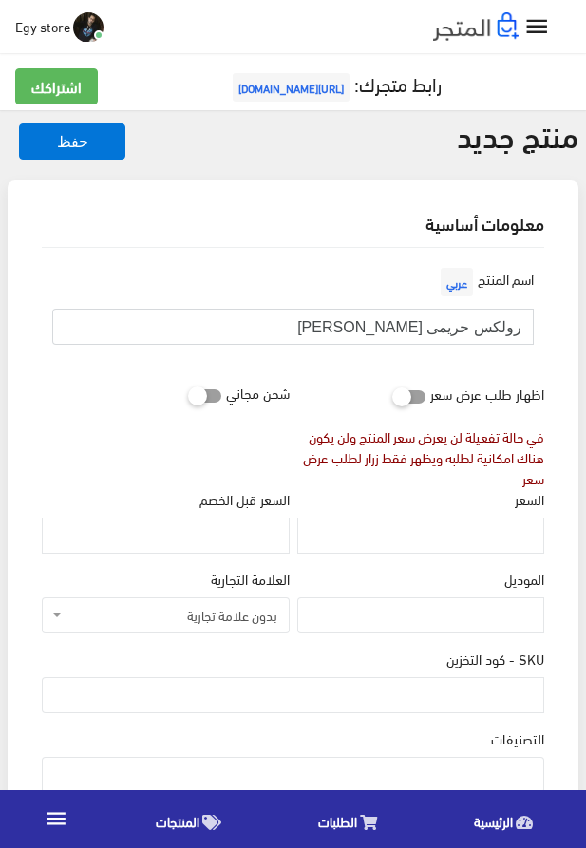
type input "رولكس حريمى [PERSON_NAME]"
click at [511, 552] on input "السعر" at bounding box center [420, 536] width 247 height 36
paste input "525"
type input "525"
click at [400, 691] on input "SKU - كود التخزين" at bounding box center [293, 695] width 503 height 36
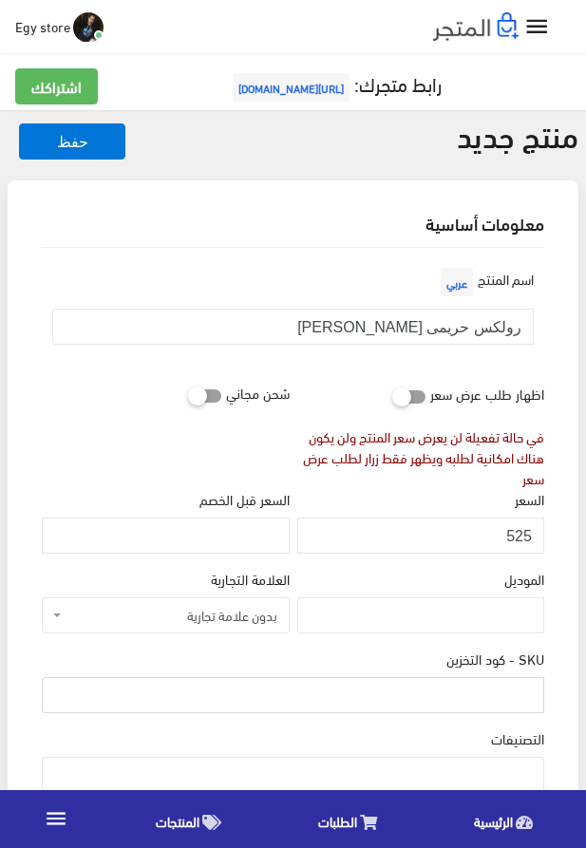
paste input "code5253"
type input "code5253"
click at [501, 760] on div "التصنيفات ساعات يد رجالى ساعات يد حريمى" at bounding box center [293, 761] width 503 height 65
click at [496, 770] on ul at bounding box center [293, 773] width 501 height 30
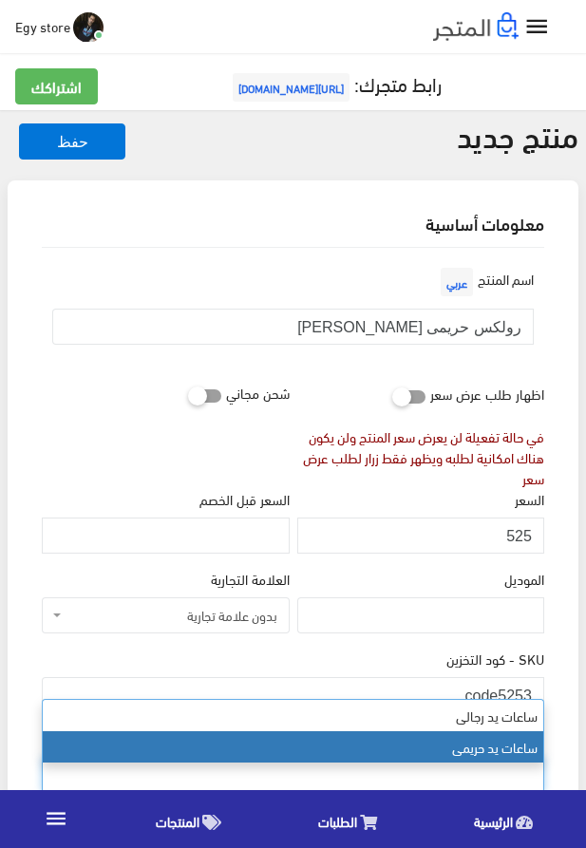
drag, startPoint x: 430, startPoint y: 726, endPoint x: 444, endPoint y: 735, distance: 16.3
select select "28"
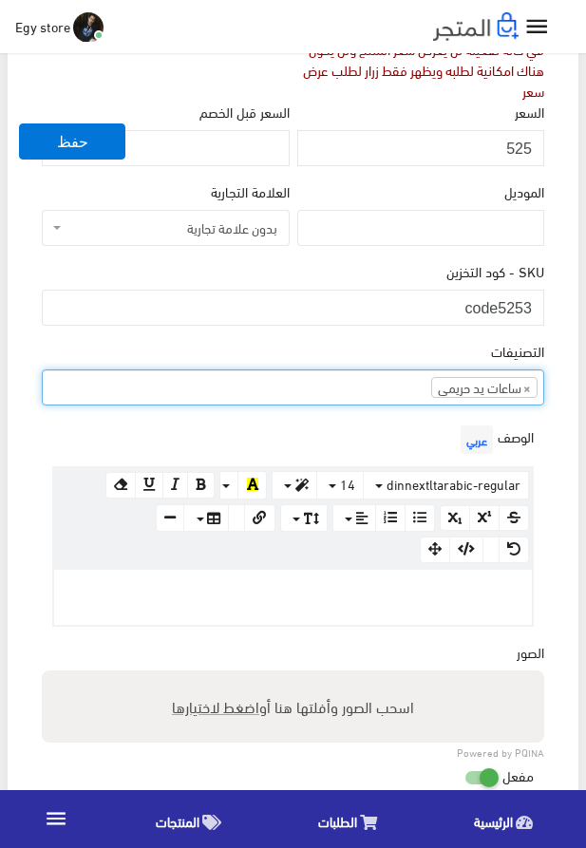
scroll to position [542, 0]
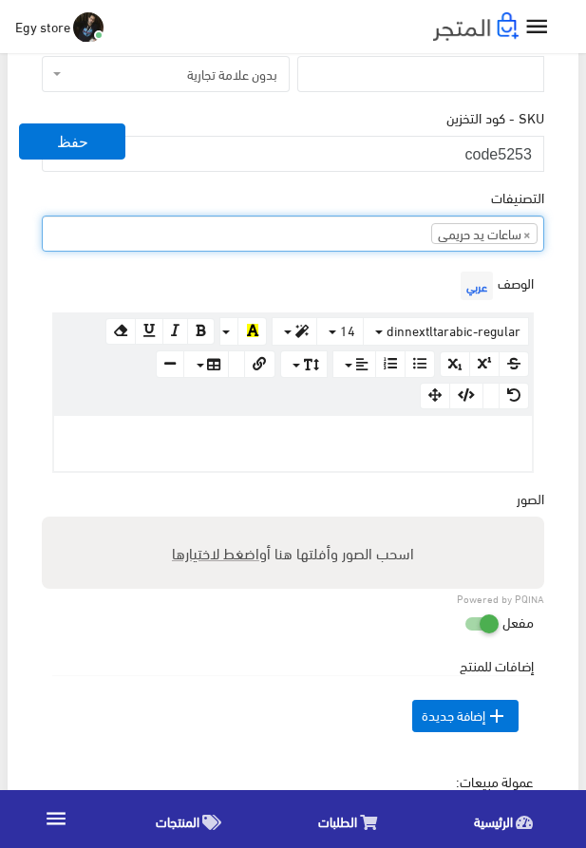
click at [392, 422] on div at bounding box center [293, 443] width 478 height 55
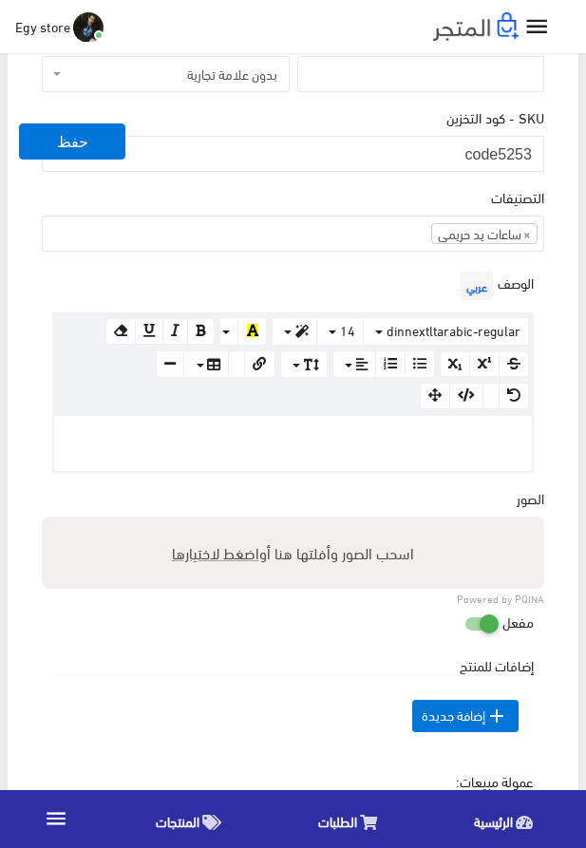
paste div
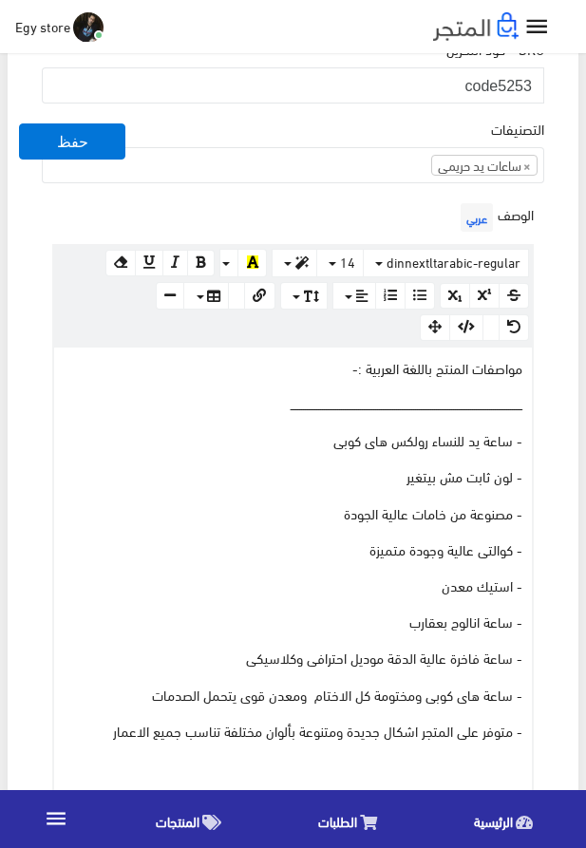
scroll to position [866, 0]
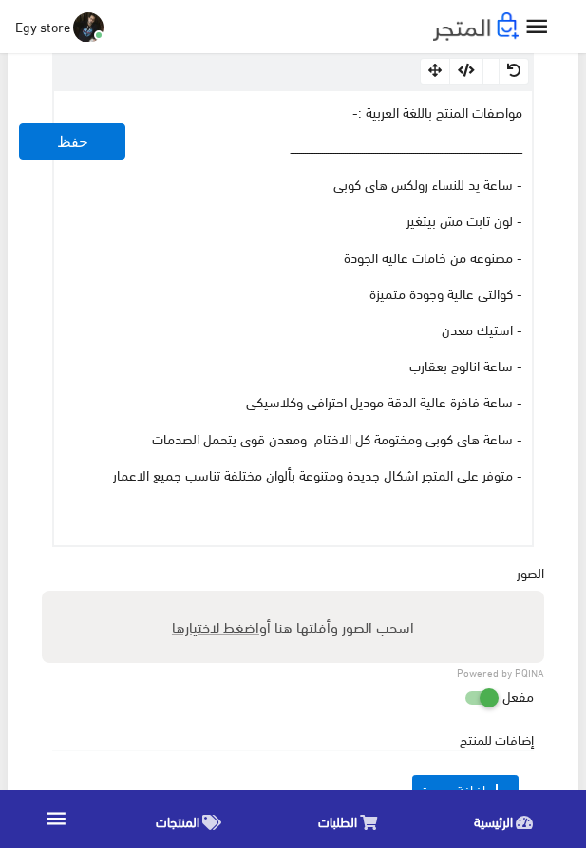
click at [186, 627] on span "اضغط لاختيارها" at bounding box center [215, 627] width 87 height 28
click at [186, 597] on input "اسحب الصور وأفلتها هنا أو اضغط لاختيارها" at bounding box center [293, 594] width 503 height 6
type input "5253.jpg"
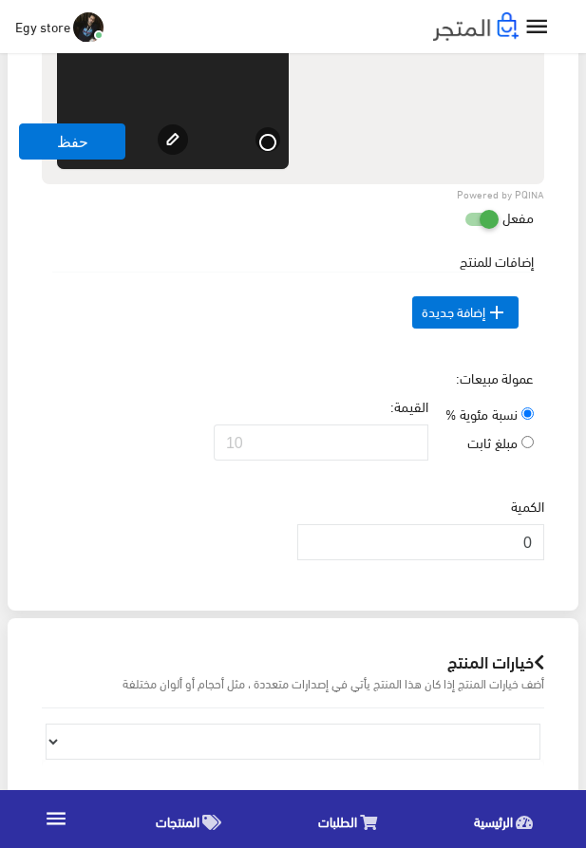
scroll to position [1733, 0]
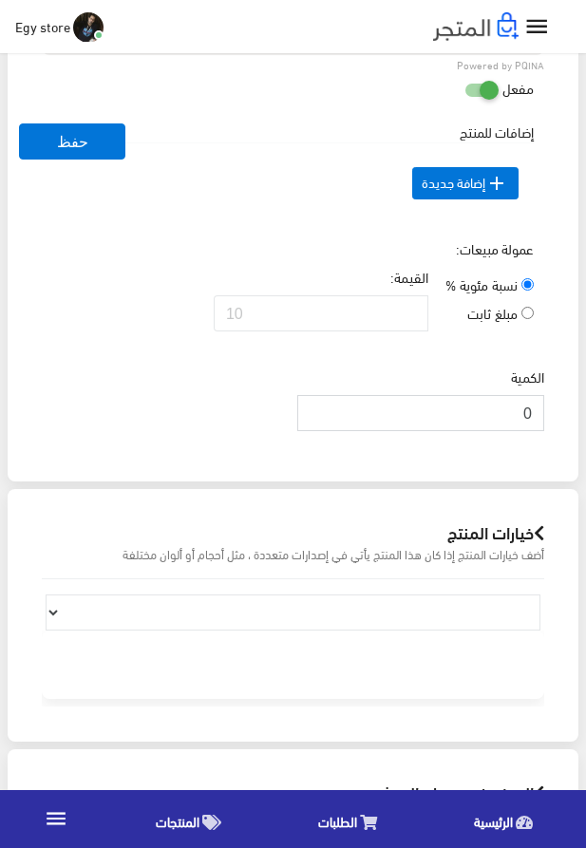
drag, startPoint x: 481, startPoint y: 453, endPoint x: 542, endPoint y: 451, distance: 61.8
click at [542, 431] on input "0" at bounding box center [420, 413] width 247 height 36
type input "1000"
click at [144, 321] on div "عمولة مبيعات: نسبة مئوية % مبلغ ثابت القيمة:" at bounding box center [293, 292] width 510 height 108
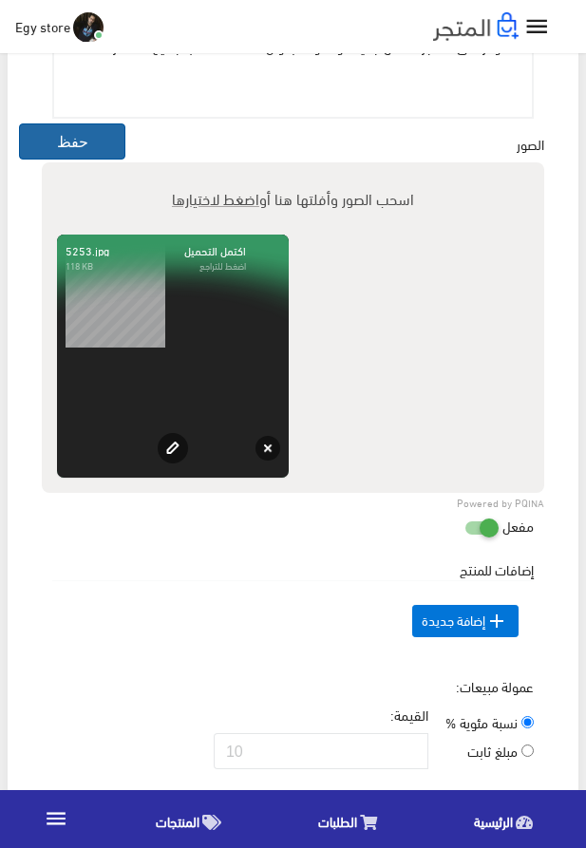
scroll to position [1191, 0]
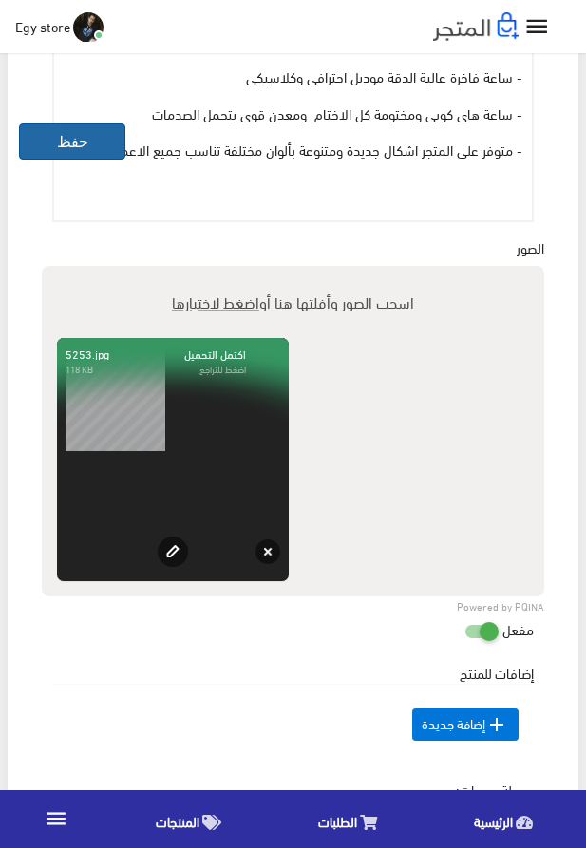
click at [76, 130] on button "حفظ" at bounding box center [72, 142] width 106 height 36
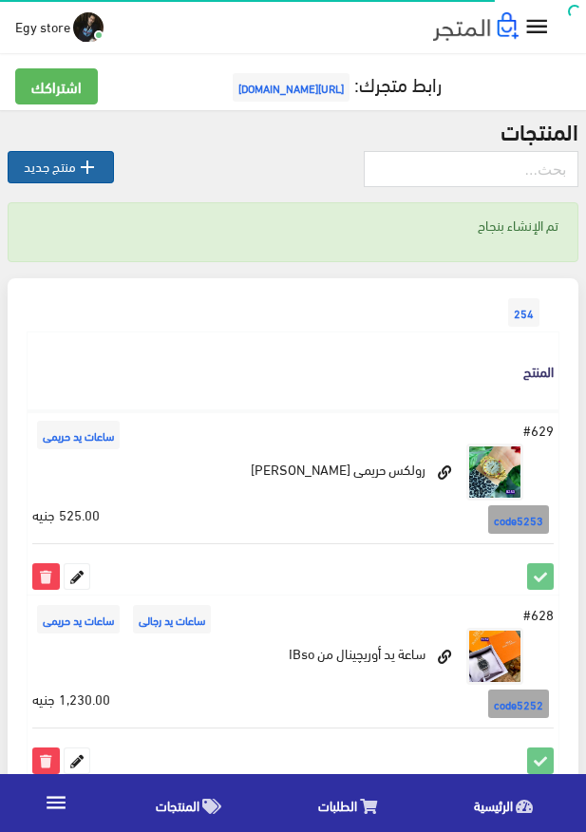
click at [91, 162] on icon "" at bounding box center [87, 167] width 23 height 23
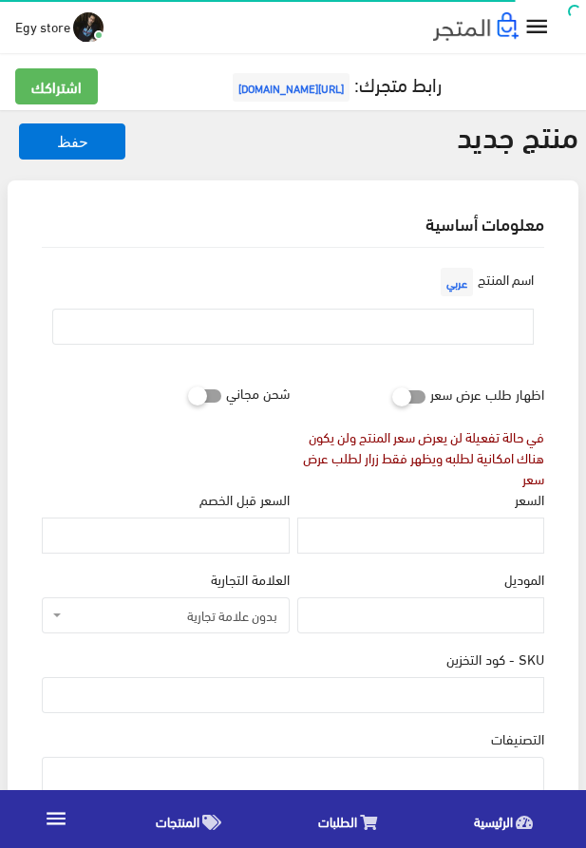
select select
click at [430, 327] on input "text" at bounding box center [293, 327] width 482 height 36
paste input "ساعة يد [PERSON_NAME]"
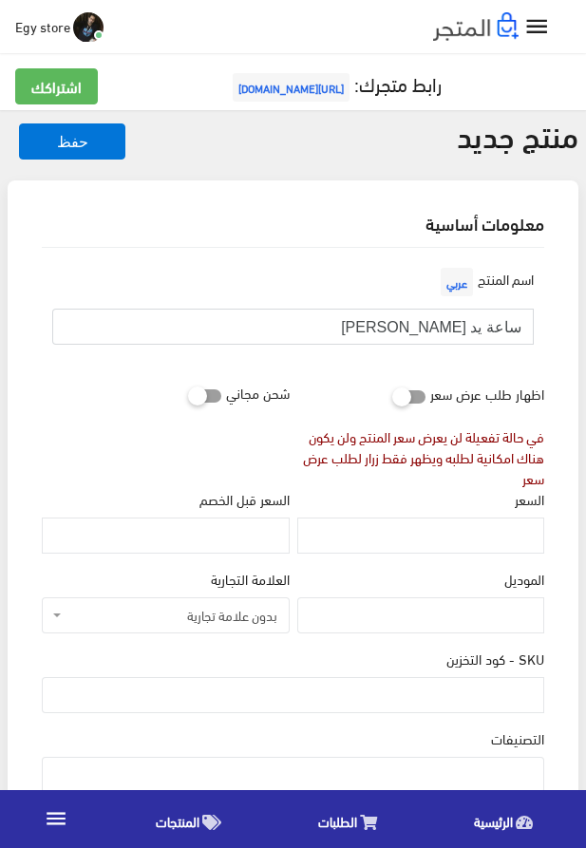
type input "ساعة يد [PERSON_NAME]"
click at [447, 538] on input "السعر" at bounding box center [420, 536] width 247 height 36
paste input "530"
type input "530"
click at [503, 690] on input "SKU - كود التخزين" at bounding box center [293, 695] width 503 height 36
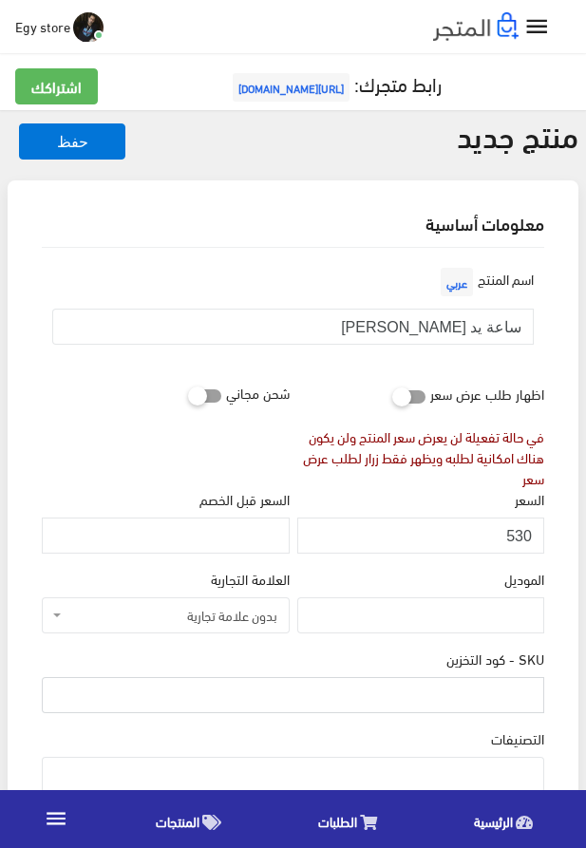
paste input "code5254"
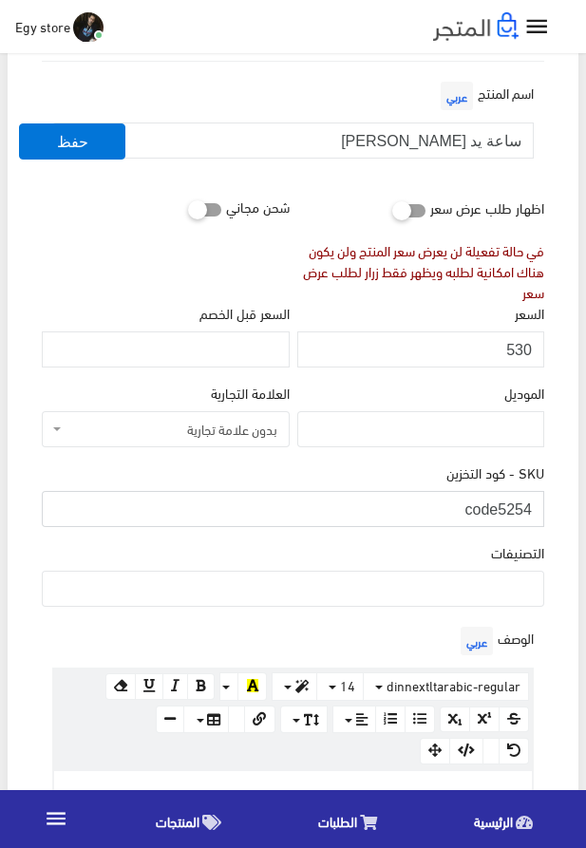
scroll to position [217, 0]
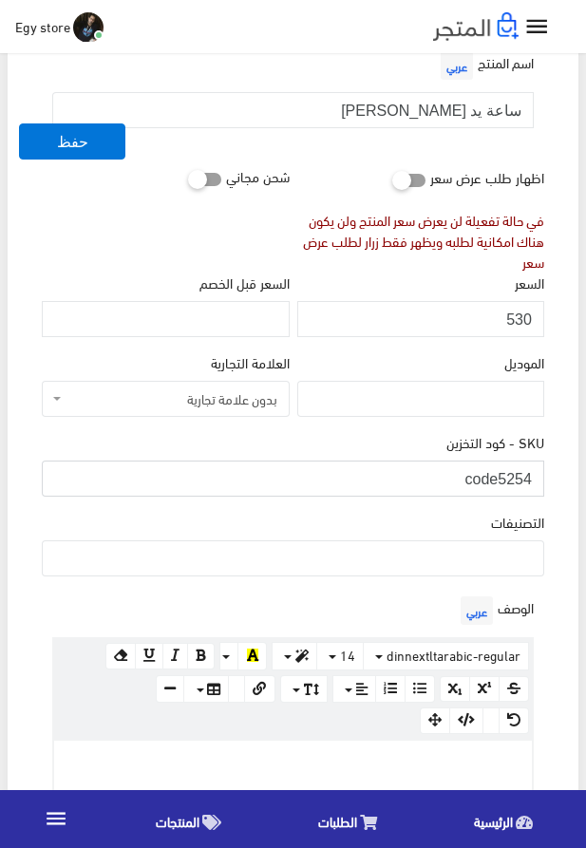
type input "code5254"
click at [458, 564] on ul at bounding box center [293, 557] width 501 height 30
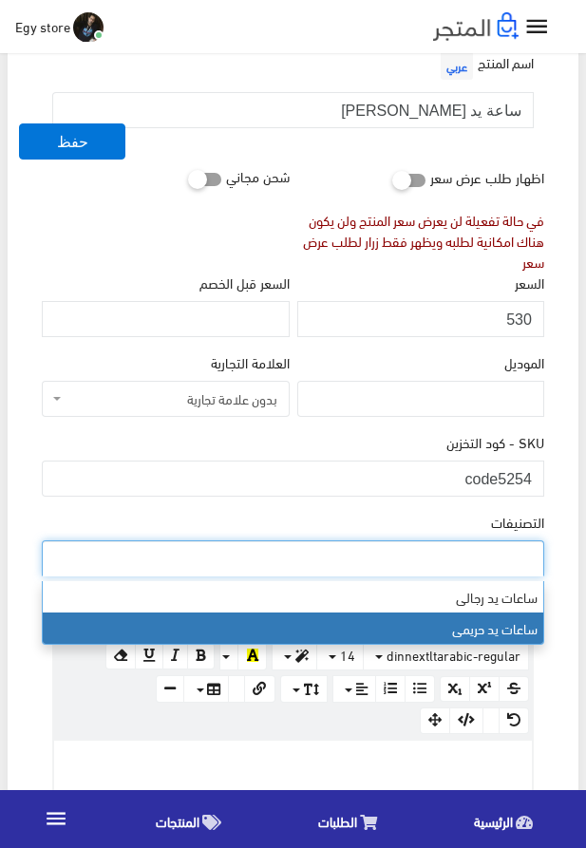
select select "28"
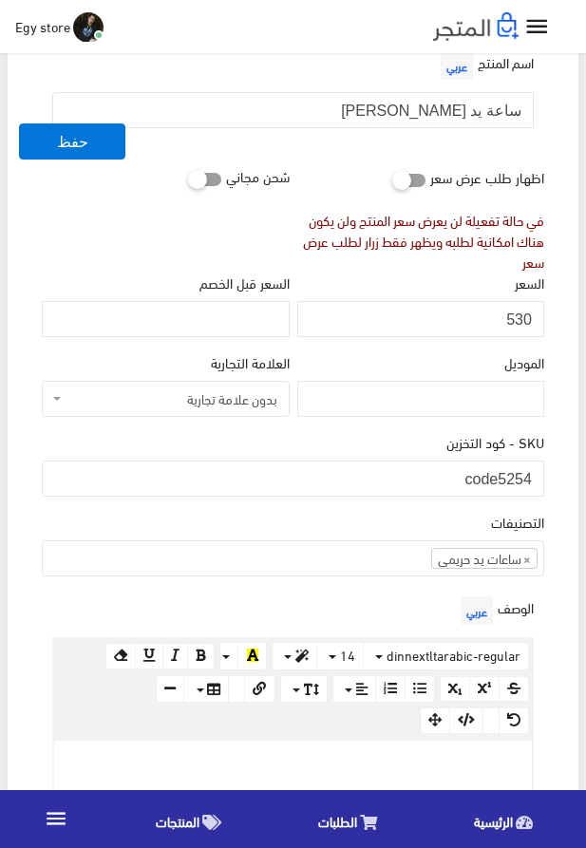
click at [400, 757] on p at bounding box center [293, 761] width 459 height 21
paste div
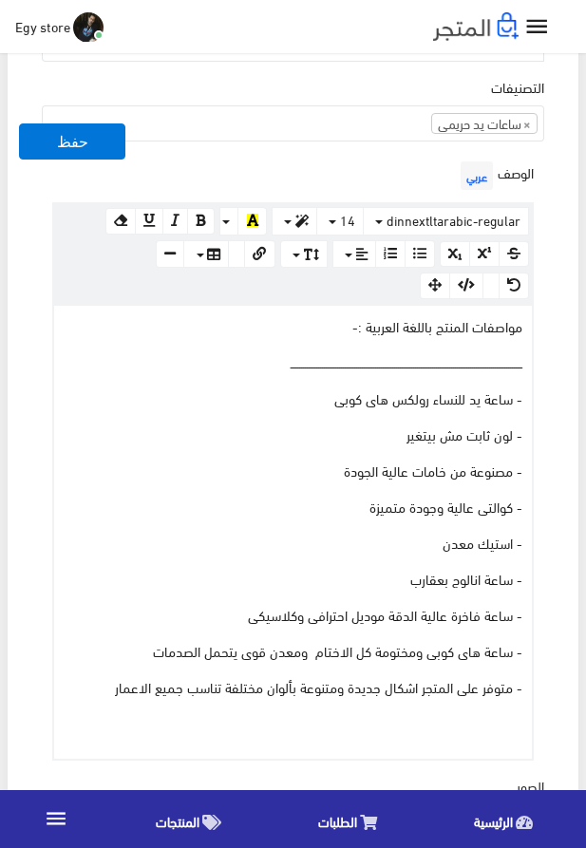
scroll to position [829, 0]
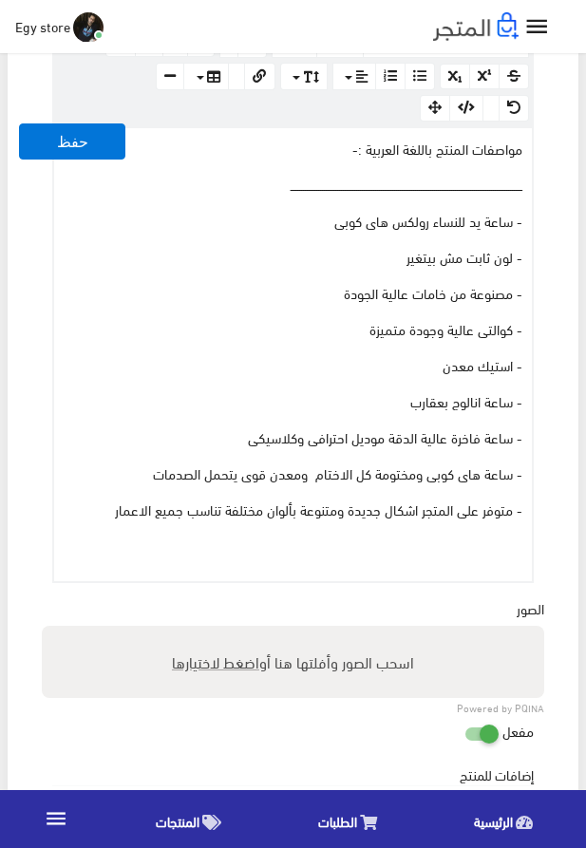
click at [200, 663] on span "اضغط لاختيارها" at bounding box center [215, 662] width 87 height 28
click at [200, 632] on input "اسحب الصور وأفلتها هنا أو اضغط لاختيارها" at bounding box center [293, 629] width 503 height 6
type input "5254.jpg"
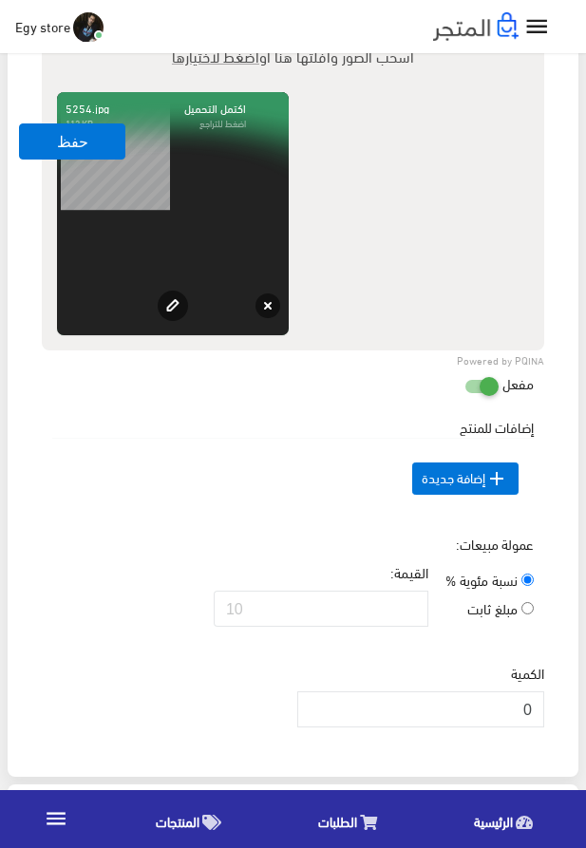
scroll to position [1479, 0]
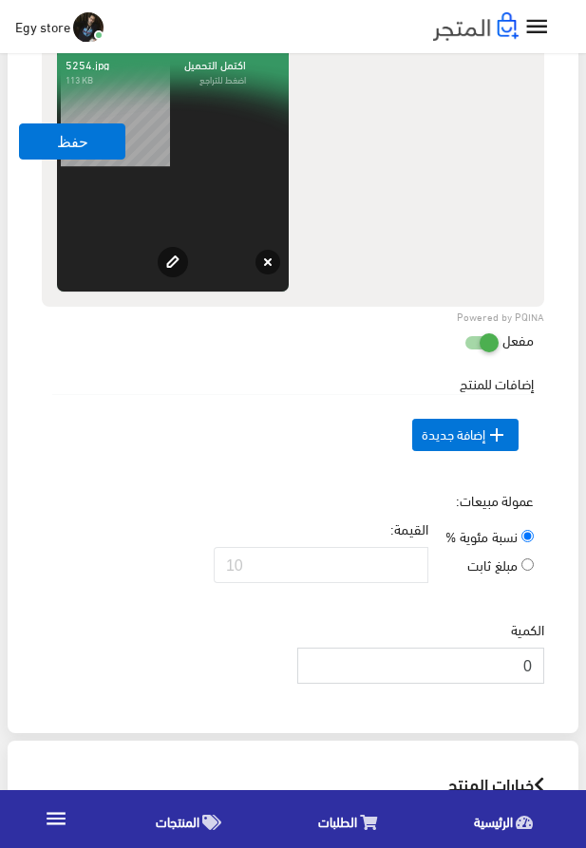
drag, startPoint x: 518, startPoint y: 705, endPoint x: 557, endPoint y: 705, distance: 39.0
click at [544, 684] on input "0" at bounding box center [420, 666] width 247 height 36
drag, startPoint x: 513, startPoint y: 695, endPoint x: 542, endPoint y: 705, distance: 30.0
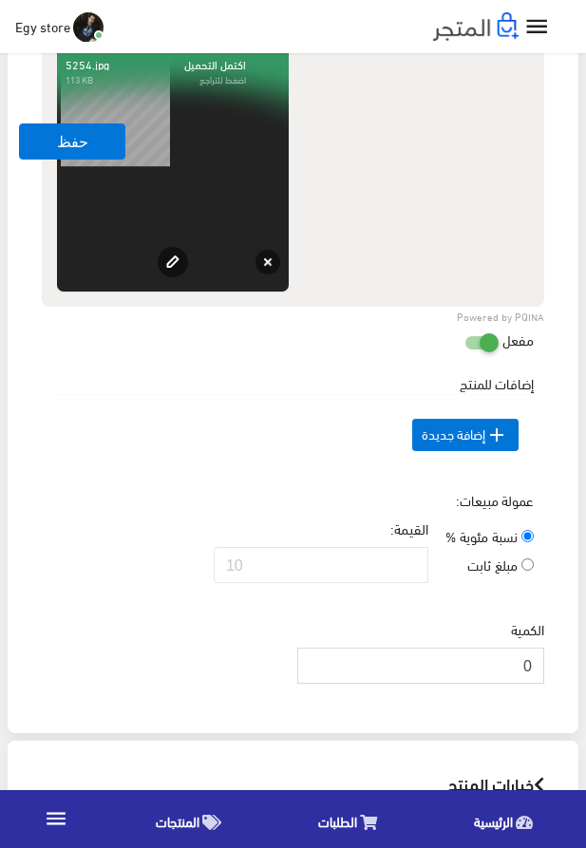
click at [542, 684] on input "0" at bounding box center [420, 666] width 247 height 36
type input "1000"
click at [85, 147] on button "حفظ" at bounding box center [72, 142] width 106 height 36
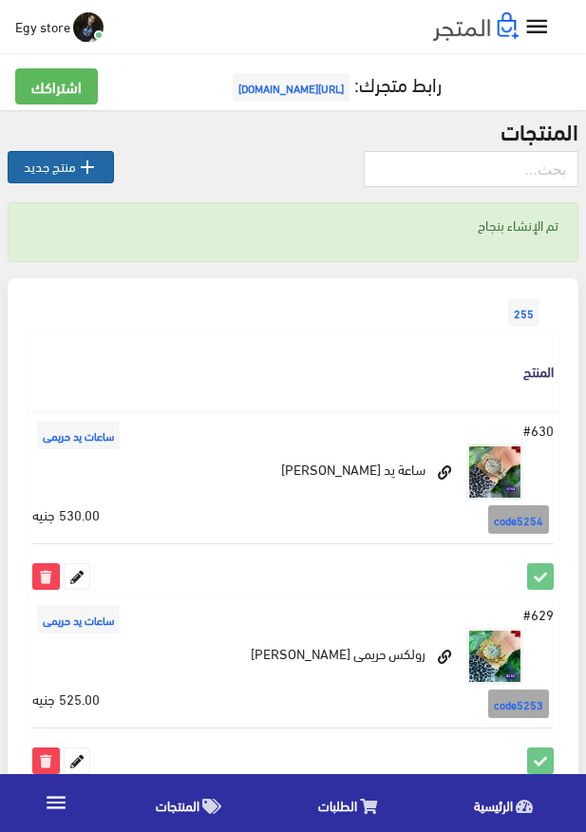
click at [90, 161] on icon "" at bounding box center [87, 167] width 23 height 23
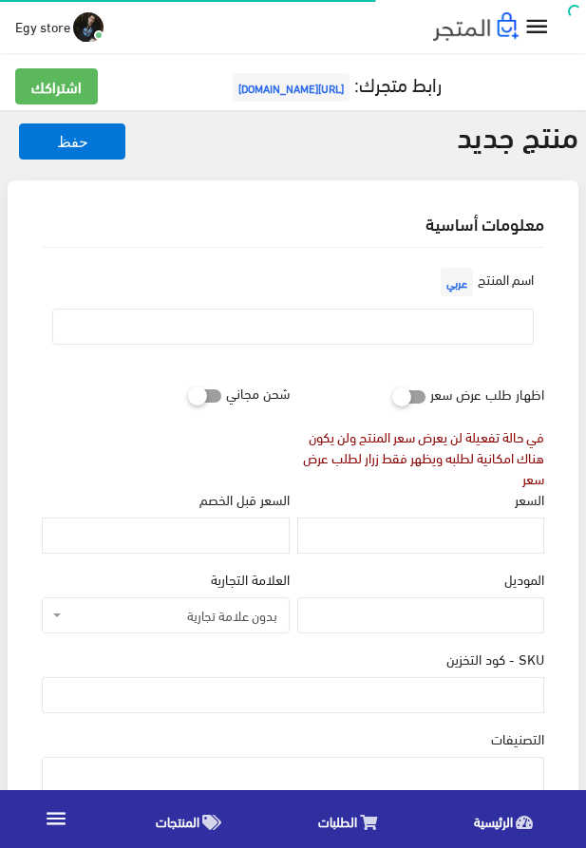
select select
click at [390, 317] on input "text" at bounding box center [293, 327] width 482 height 36
paste input "ساعة يد للنساء من رولكس هاى كوبى rolex"
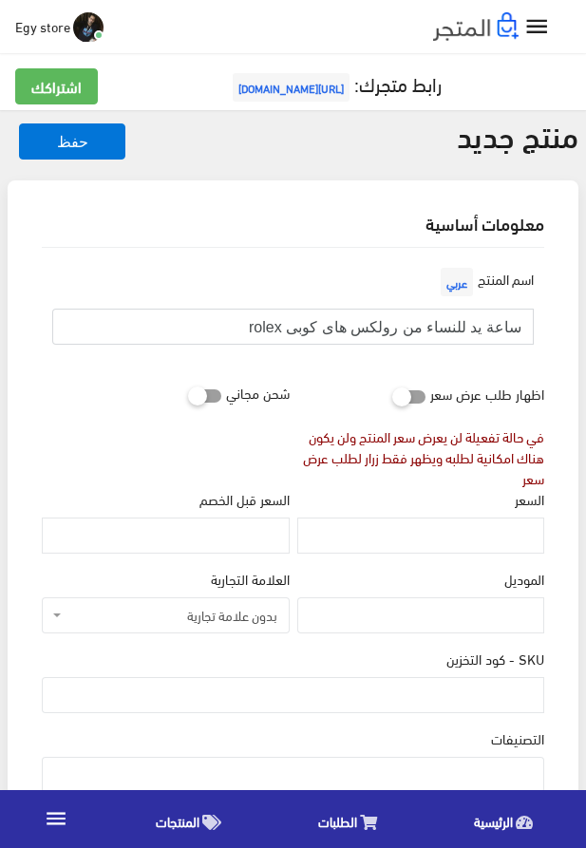
type input "ساعة يد للنساء من رولكس هاى كوبى rolex"
click at [428, 551] on input "السعر" at bounding box center [420, 536] width 247 height 36
paste input "540"
type input "540"
click at [426, 695] on input "SKU - كود التخزين" at bounding box center [293, 695] width 503 height 36
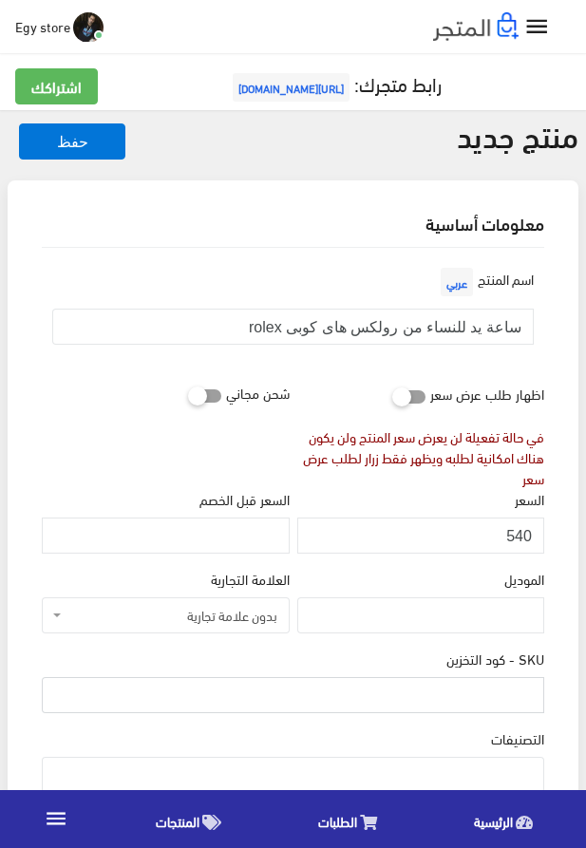
paste input "code5255"
type input "code5255"
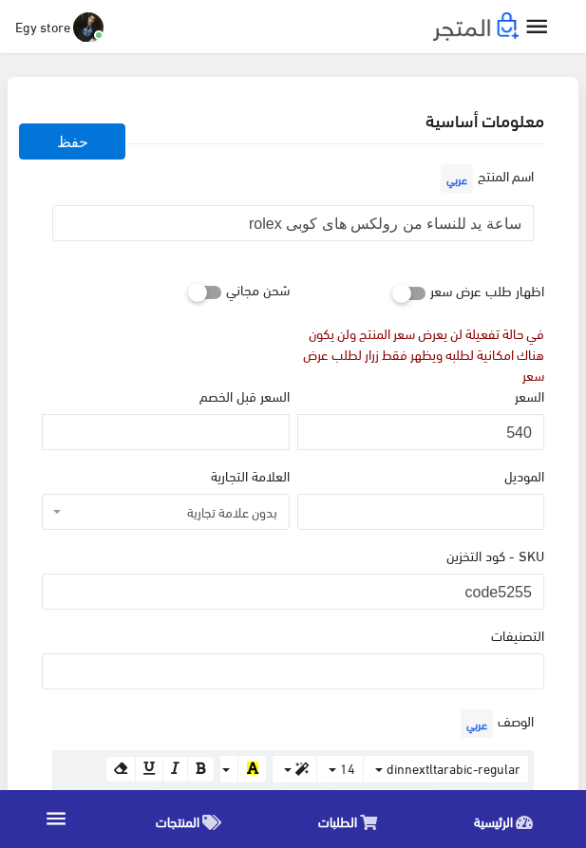
scroll to position [217, 0]
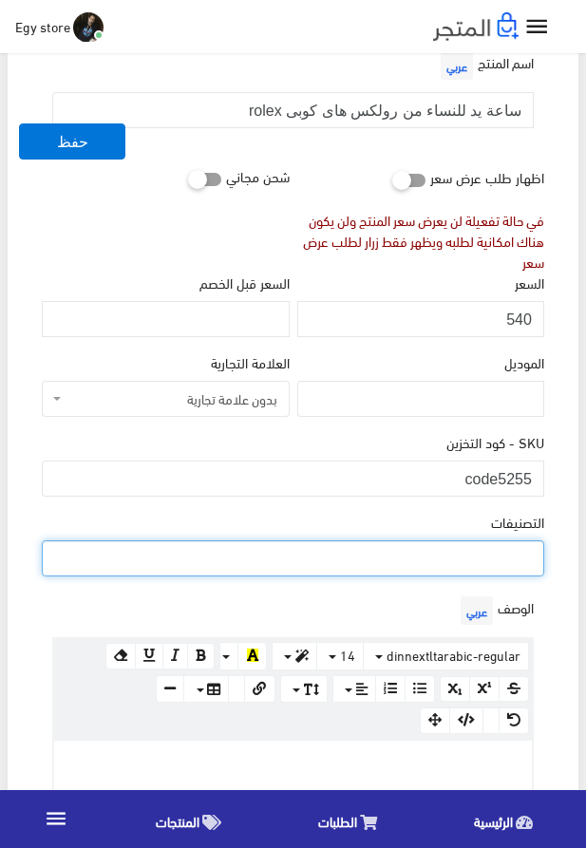
click at [446, 565] on ul at bounding box center [293, 557] width 501 height 30
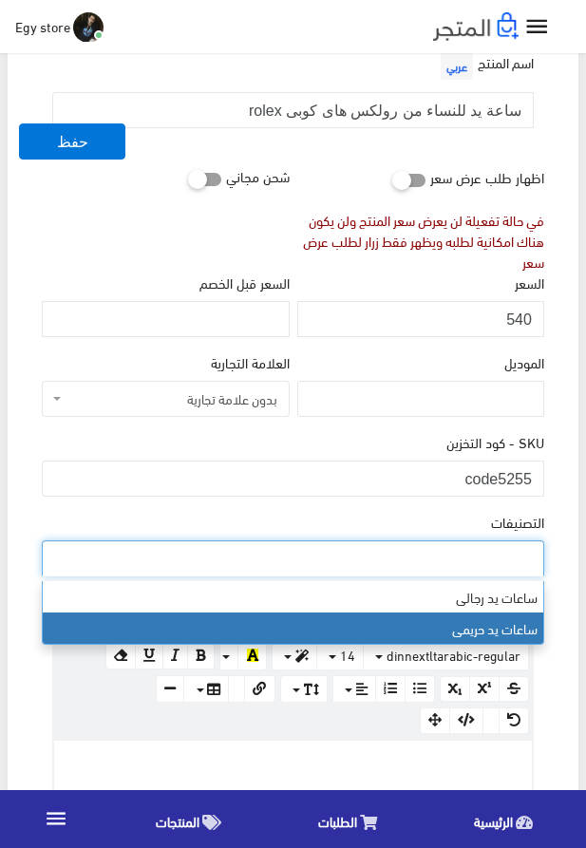
select select "28"
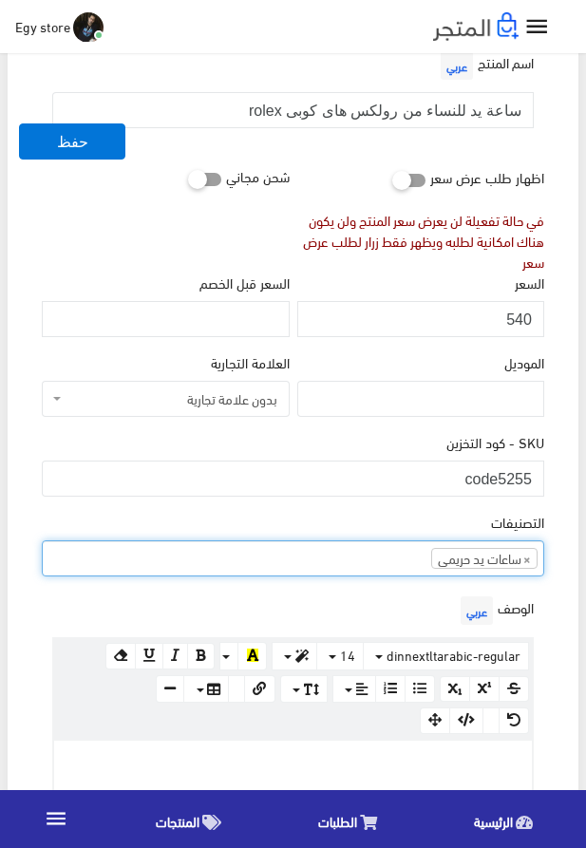
scroll to position [24, 0]
click at [402, 754] on p at bounding box center [293, 761] width 459 height 21
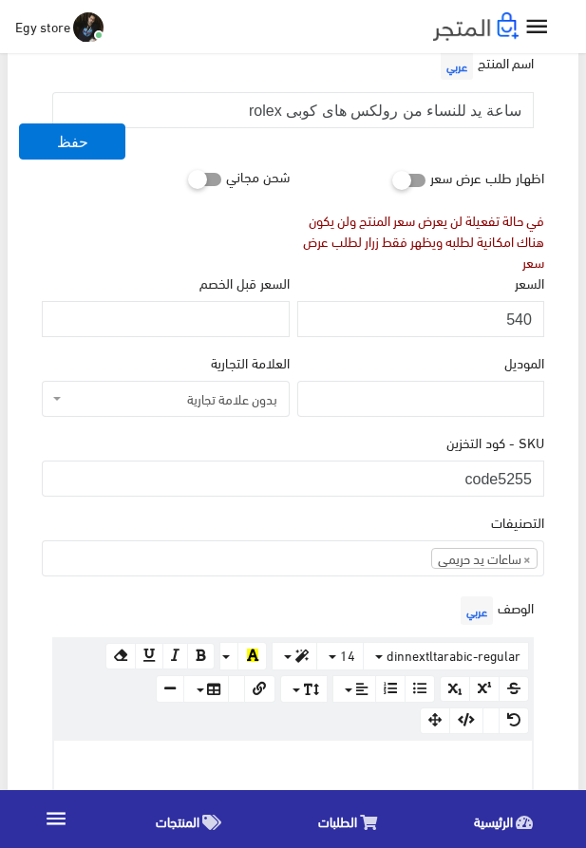
paste div
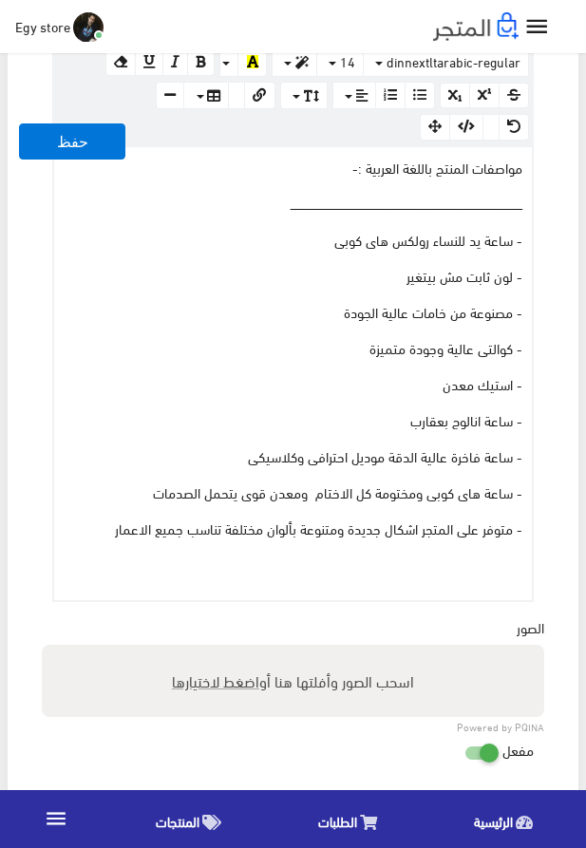
scroll to position [829, 0]
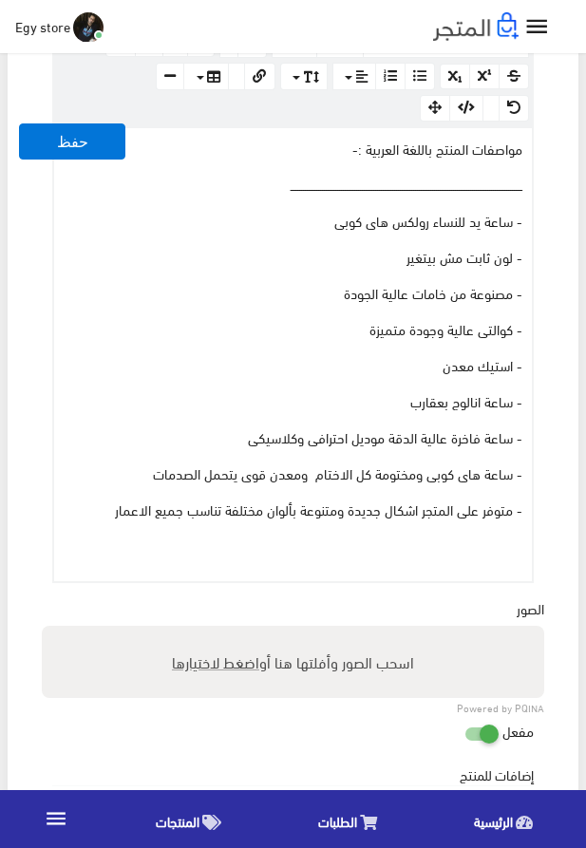
click at [206, 663] on span "اضغط لاختيارها" at bounding box center [215, 662] width 87 height 28
click at [206, 632] on input "اسحب الصور وأفلتها هنا أو اضغط لاختيارها" at bounding box center [293, 629] width 503 height 6
type input "5255.jpg"
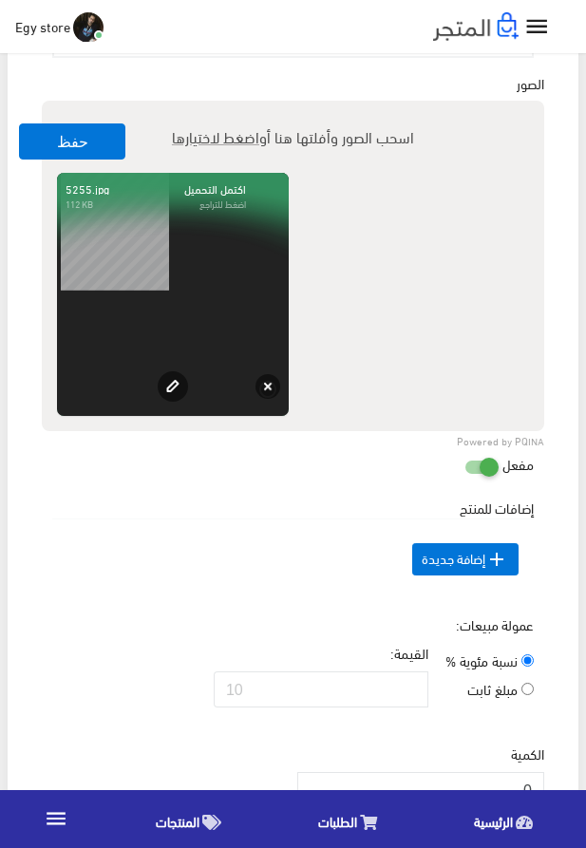
scroll to position [1479, 0]
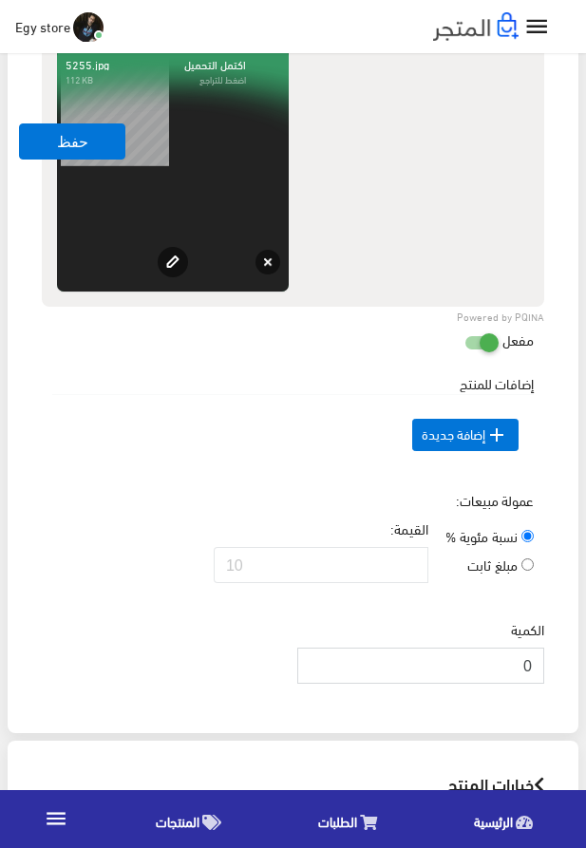
drag, startPoint x: 513, startPoint y: 693, endPoint x: 531, endPoint y: 698, distance: 18.9
click at [531, 684] on input "0" at bounding box center [420, 666] width 247 height 36
type input "1000"
click at [54, 135] on button "حفظ" at bounding box center [72, 142] width 106 height 36
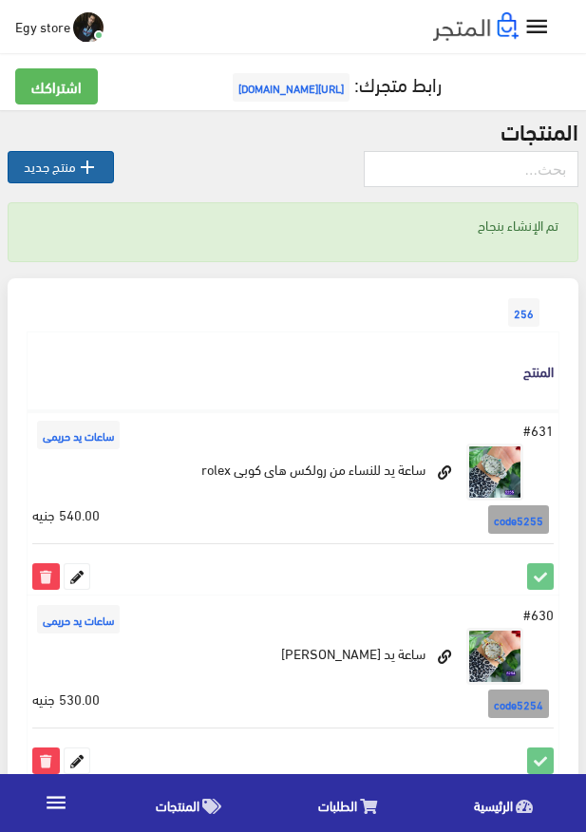
click at [86, 164] on icon "" at bounding box center [87, 167] width 23 height 23
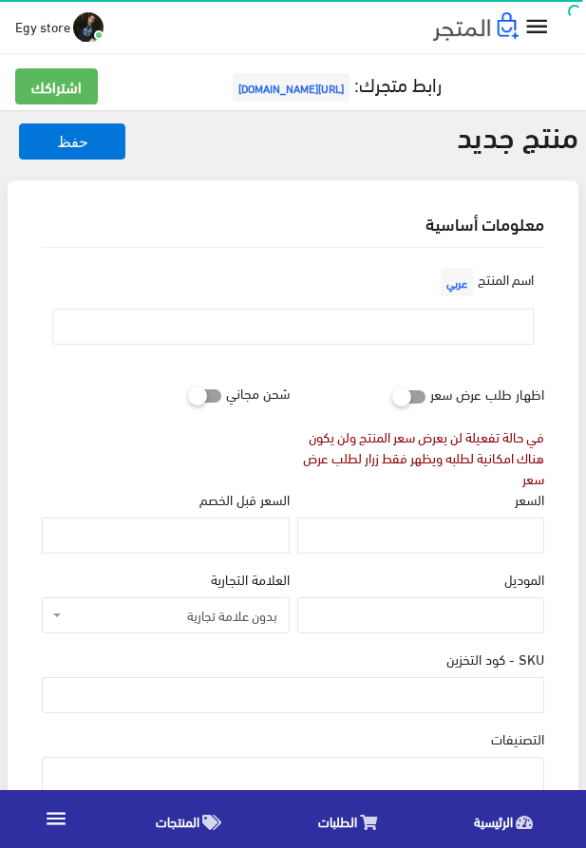
select select
click at [376, 314] on input "text" at bounding box center [293, 327] width 482 height 36
paste input "ساعة يد للنساء من شانل"
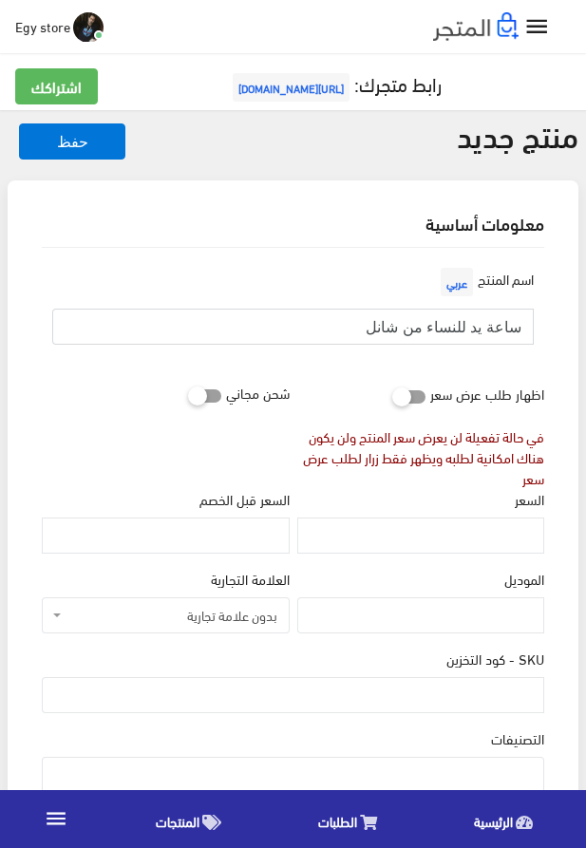
type input "ساعة يد للنساء من شانل"
click at [462, 554] on input "السعر" at bounding box center [420, 536] width 247 height 36
paste input "420"
type input "420"
click at [462, 693] on input "SKU - كود التخزين" at bounding box center [293, 695] width 503 height 36
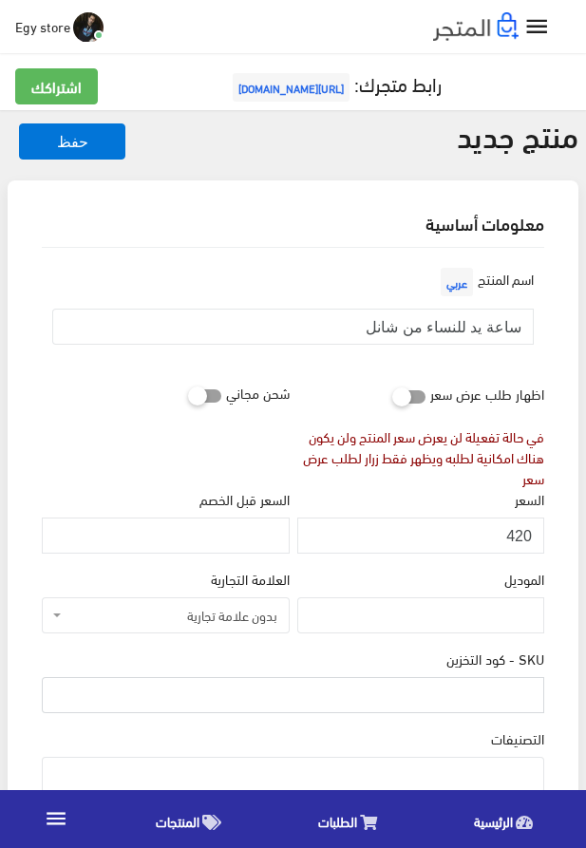
paste input "code5256"
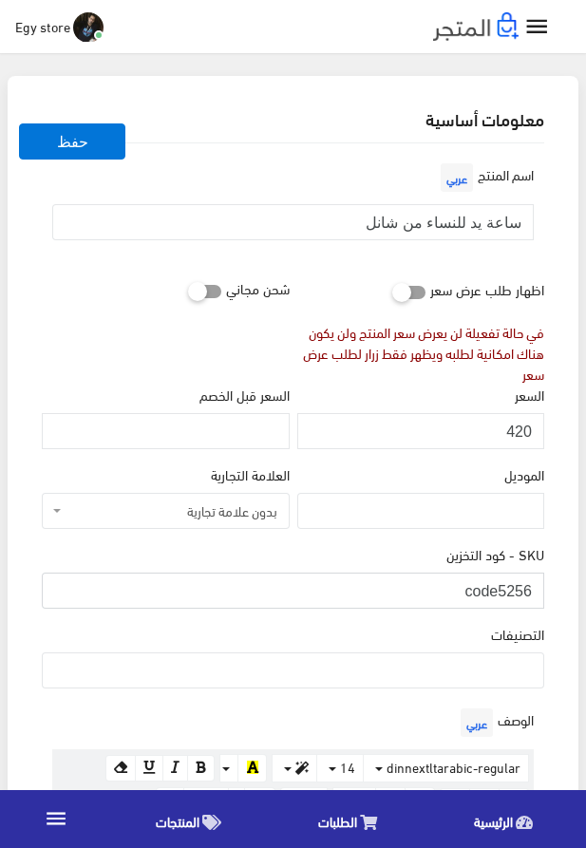
scroll to position [108, 0]
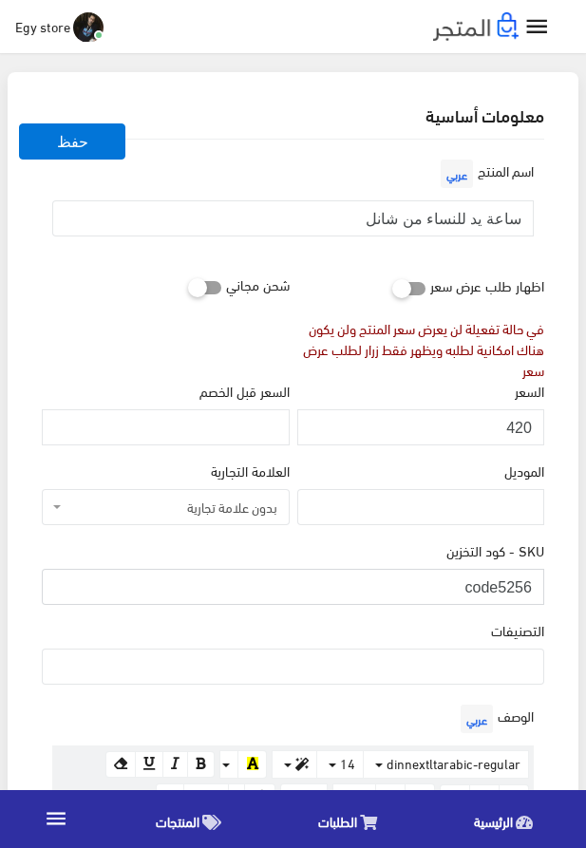
type input "code5256"
click at [461, 674] on ul at bounding box center [293, 665] width 501 height 30
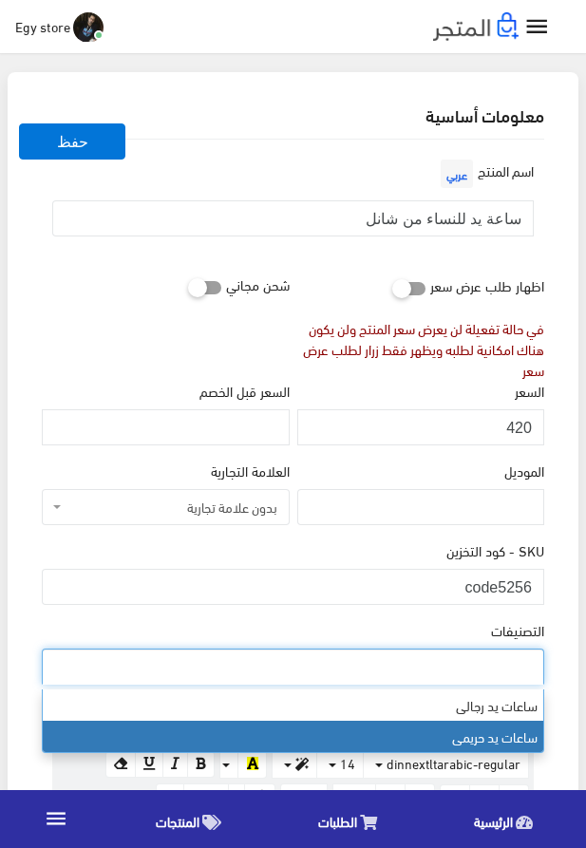
select select "28"
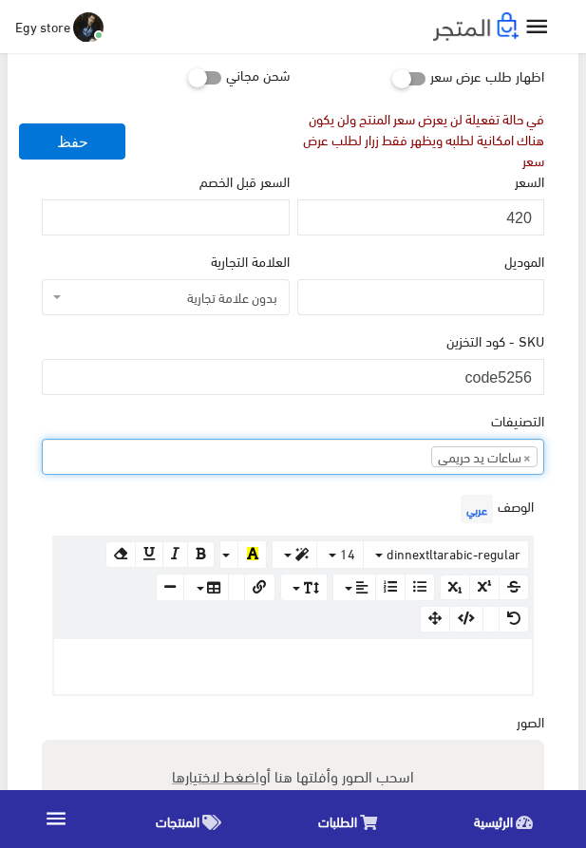
scroll to position [325, 0]
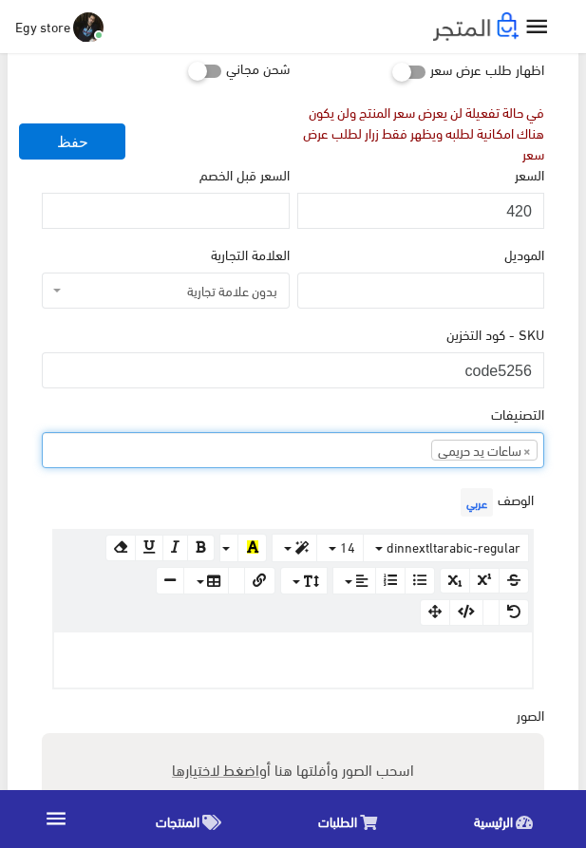
click at [388, 654] on p at bounding box center [293, 652] width 459 height 21
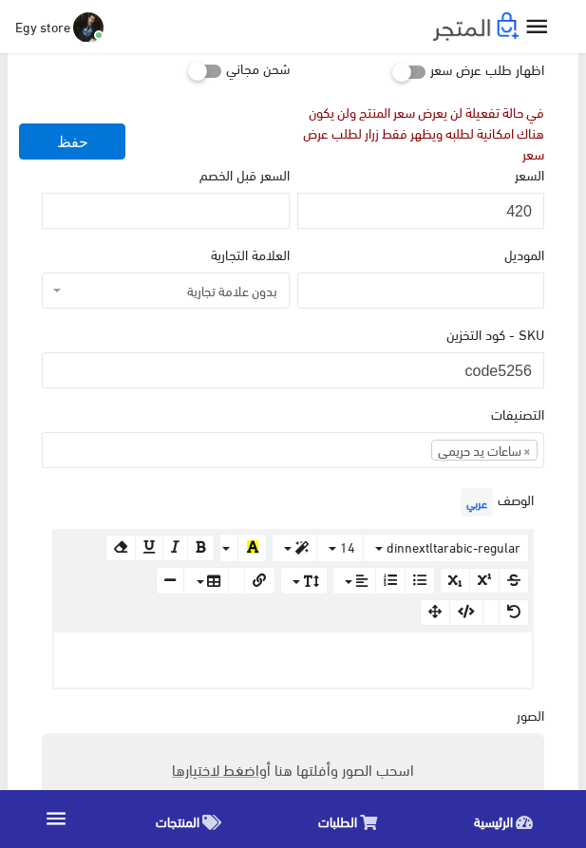
paste div
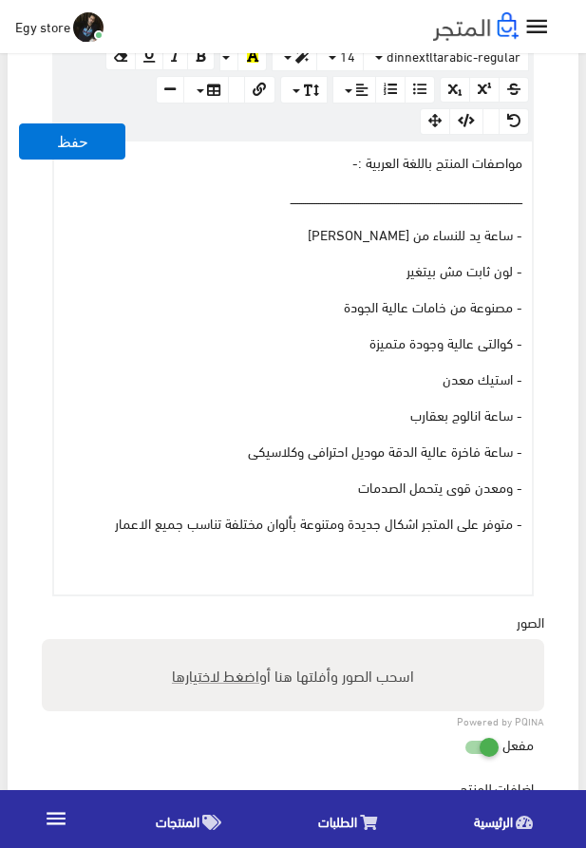
scroll to position [829, 0]
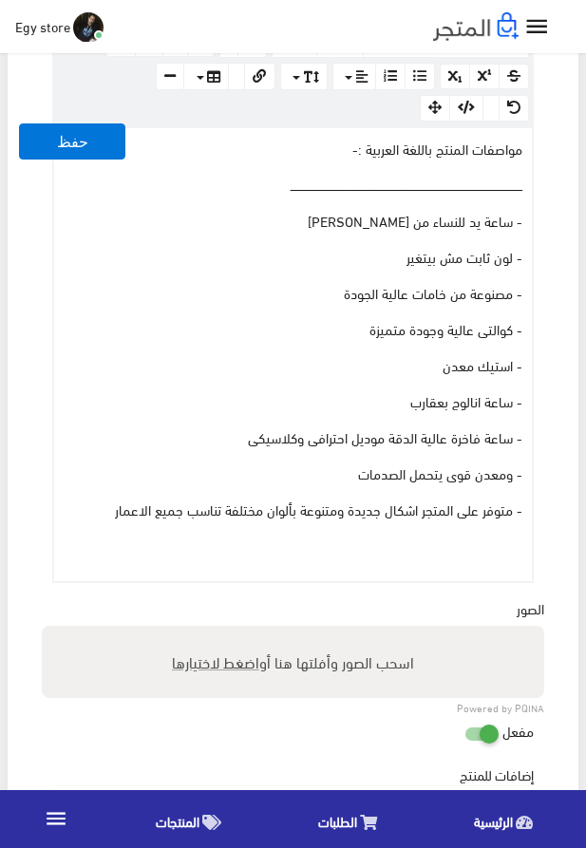
click at [194, 670] on span "اضغط لاختيارها" at bounding box center [215, 662] width 87 height 28
click at [194, 632] on input "اسحب الصور وأفلتها هنا أو اضغط لاختيارها" at bounding box center [293, 629] width 503 height 6
type input "5256.jpg"
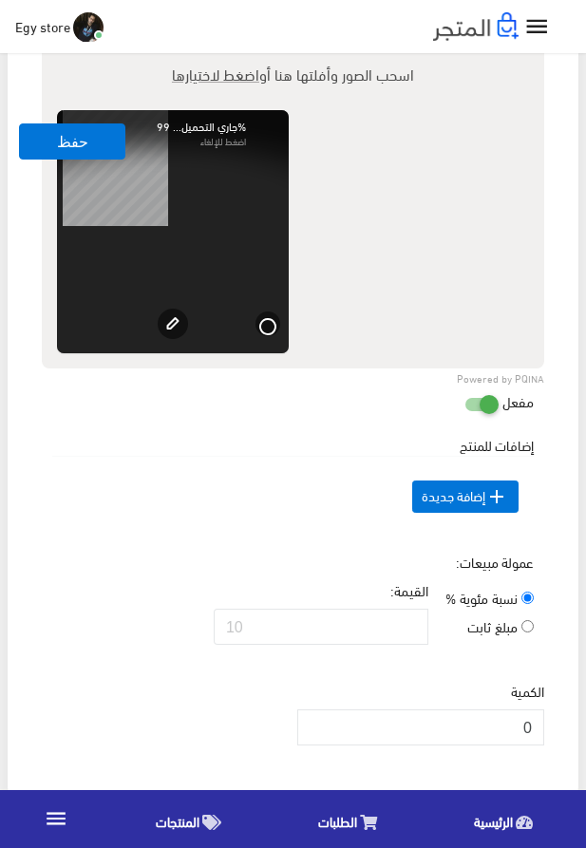
scroll to position [1479, 0]
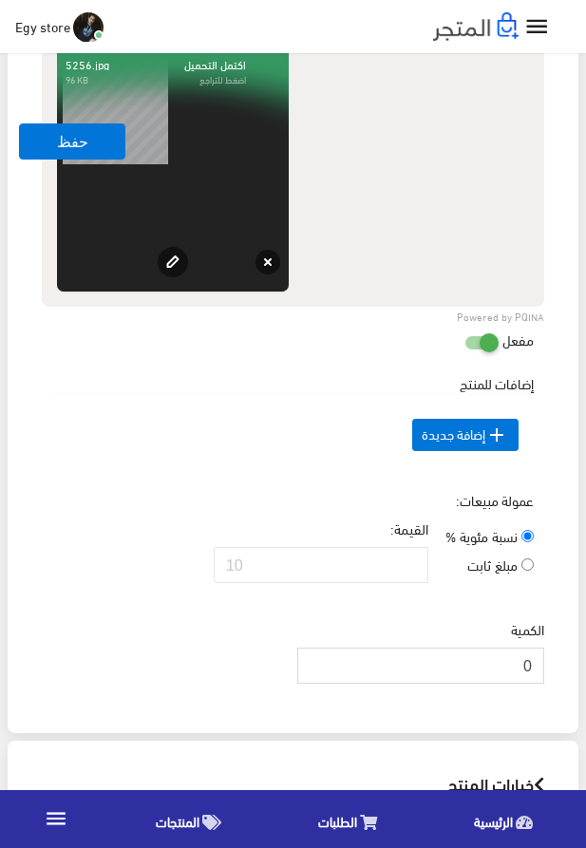
drag, startPoint x: 511, startPoint y: 710, endPoint x: 540, endPoint y: 706, distance: 28.8
click at [540, 684] on input "0" at bounding box center [420, 666] width 247 height 36
drag, startPoint x: 523, startPoint y: 694, endPoint x: 539, endPoint y: 694, distance: 15.2
click at [539, 684] on input "0" at bounding box center [420, 666] width 247 height 36
type input "1000"
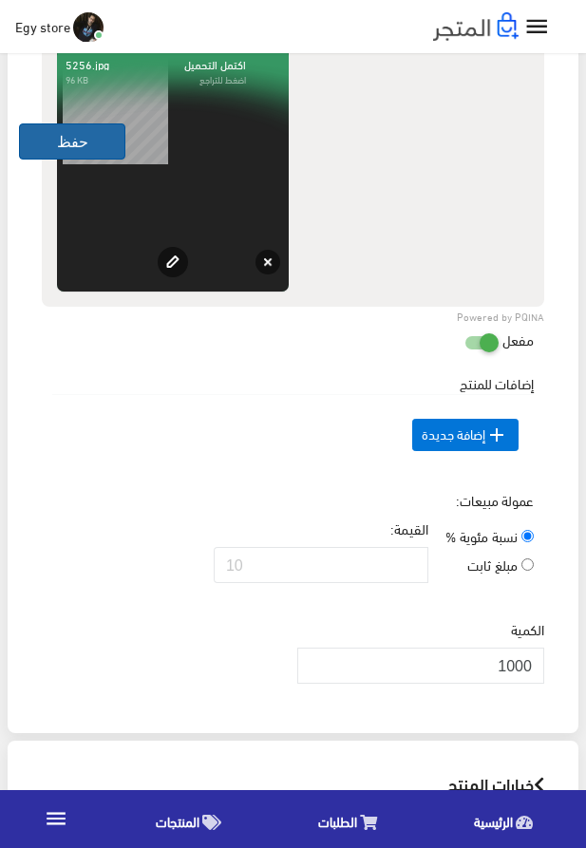
click at [41, 127] on button "حفظ" at bounding box center [72, 142] width 106 height 36
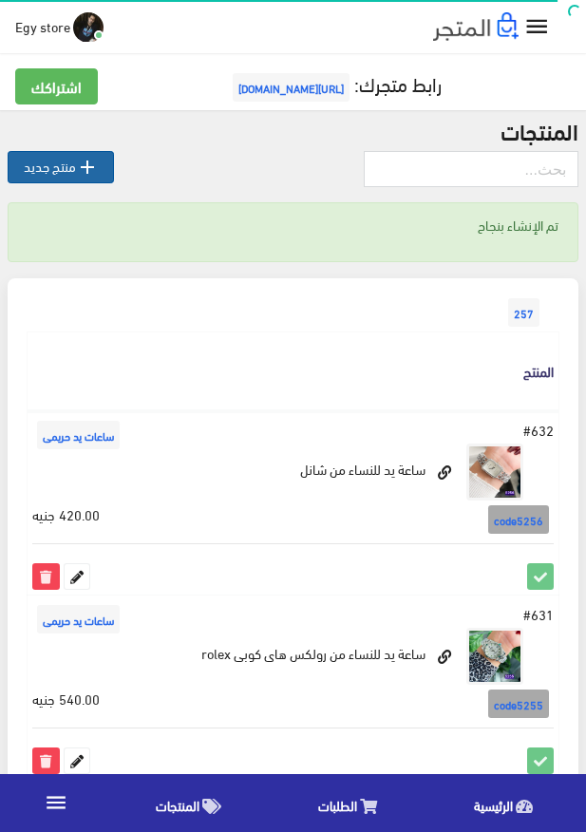
click at [81, 174] on icon "" at bounding box center [87, 167] width 23 height 23
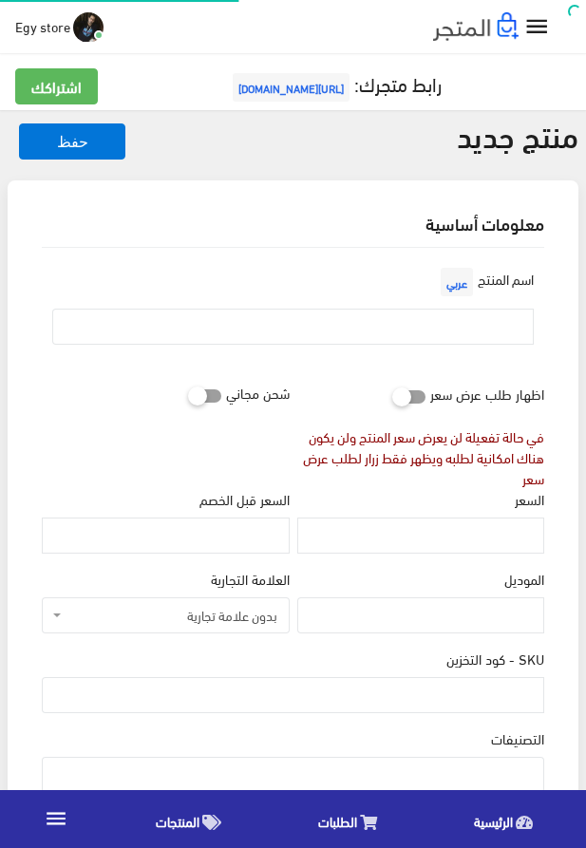
select select
click at [493, 321] on input "text" at bounding box center [293, 327] width 482 height 36
paste input "ساعة يد حريمى من chanal"
type input "ساعة يد حريمى من chanal"
click at [455, 547] on input "السعر" at bounding box center [420, 536] width 247 height 36
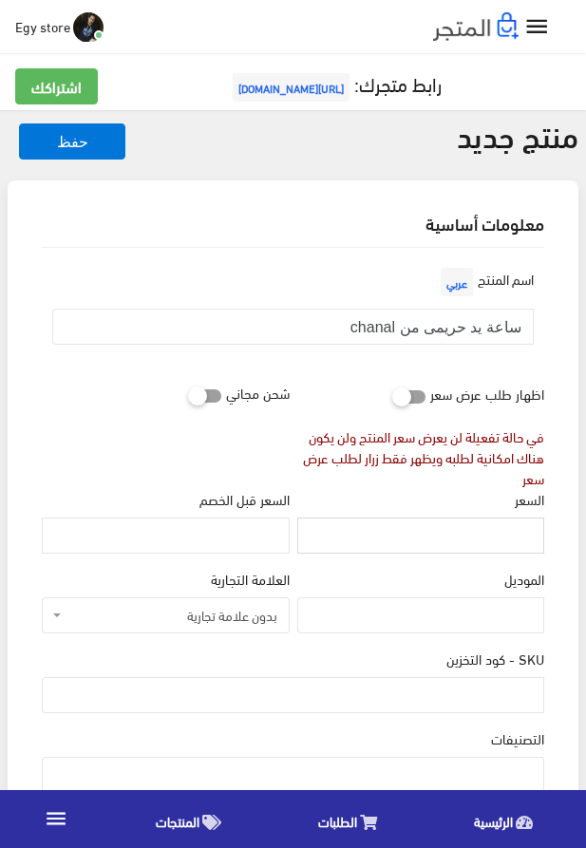
paste input "440"
type input "440"
click at [470, 700] on input "SKU - كود التخزين" at bounding box center [293, 695] width 503 height 36
paste input "code5257"
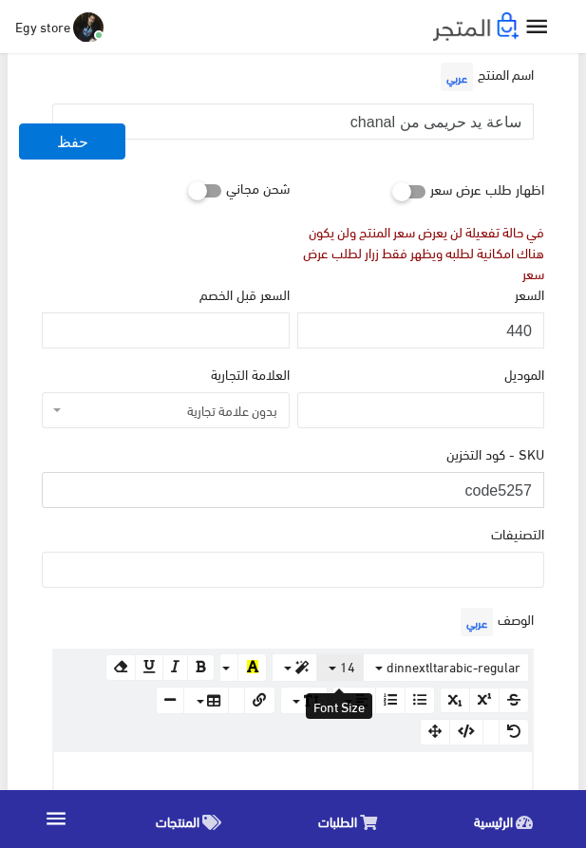
scroll to position [217, 0]
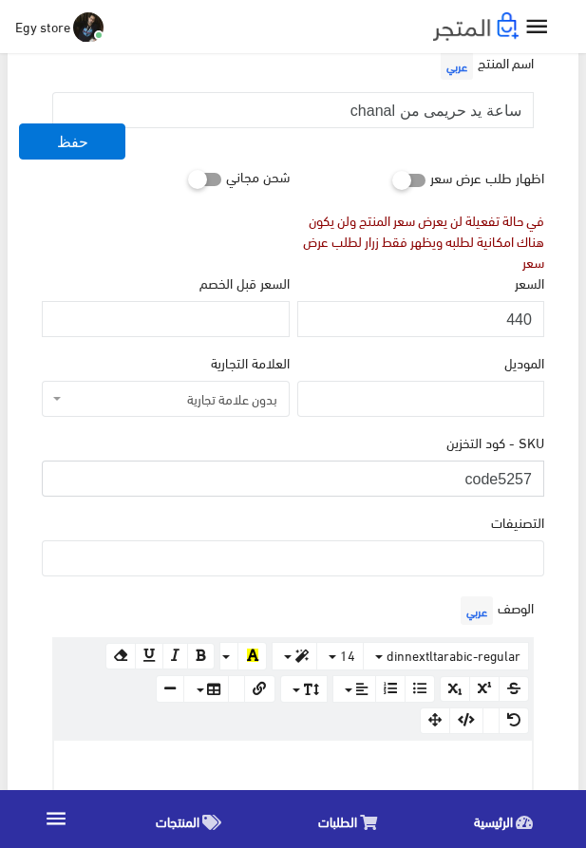
type input "code5257"
click at [476, 561] on ul at bounding box center [293, 557] width 501 height 30
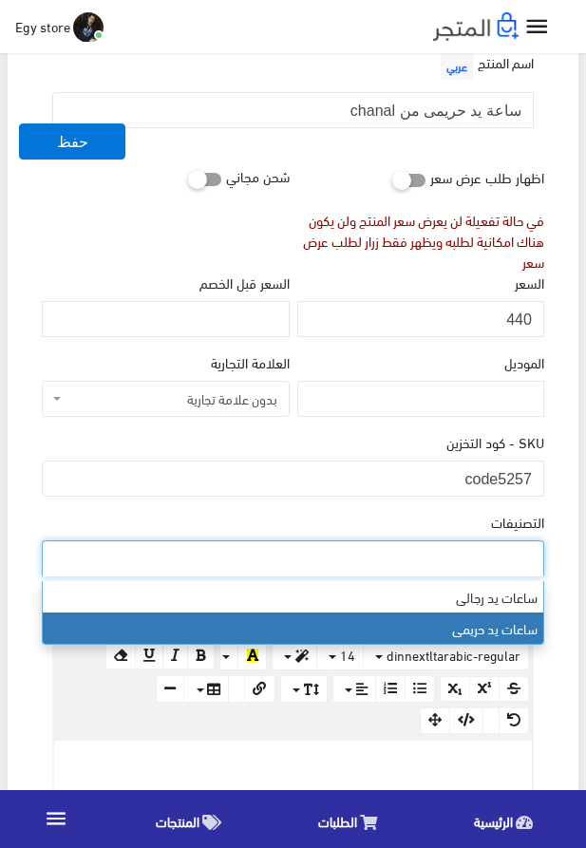
select select "28"
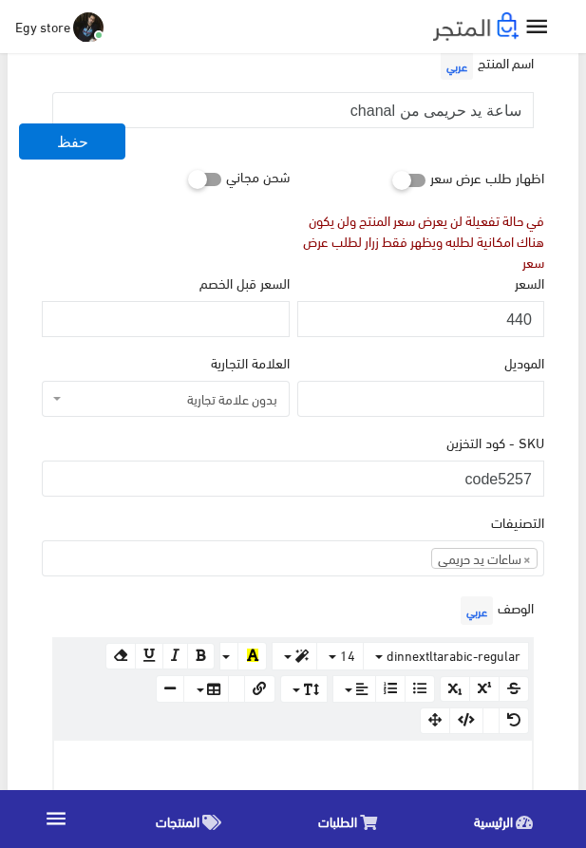
click at [483, 753] on p at bounding box center [293, 761] width 459 height 21
paste div
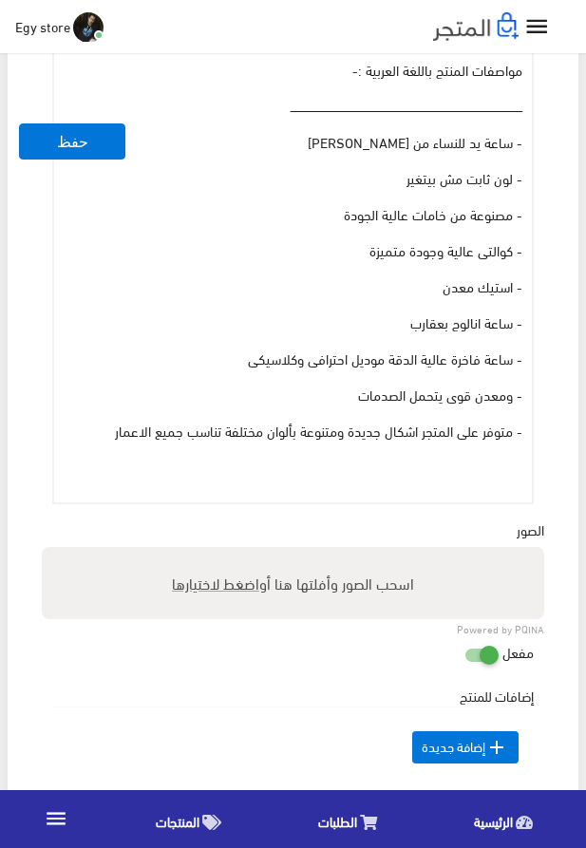
scroll to position [938, 0]
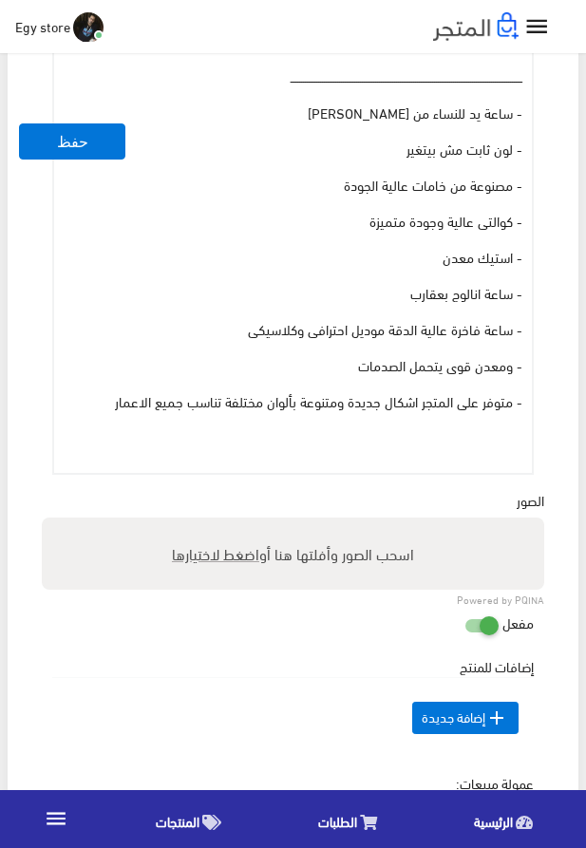
click at [224, 558] on span "اضغط لاختيارها" at bounding box center [215, 554] width 87 height 28
click at [224, 523] on input "اسحب الصور وأفلتها هنا أو اضغط لاختيارها" at bounding box center [293, 521] width 503 height 6
type input "5257.jpg"
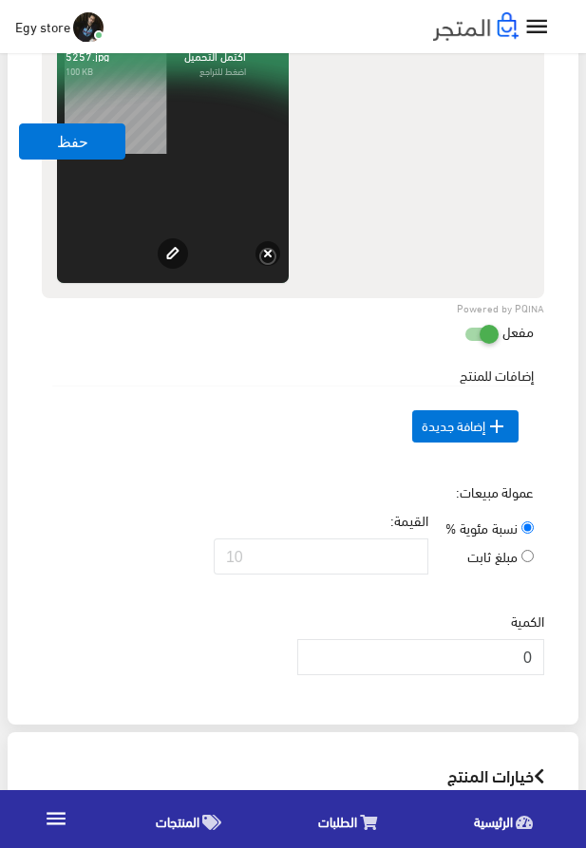
scroll to position [1804, 0]
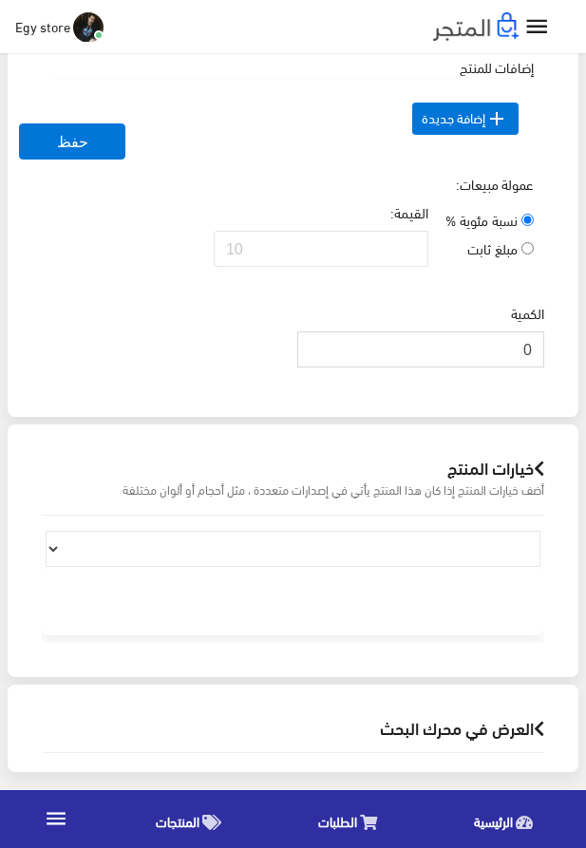
drag, startPoint x: 531, startPoint y: 380, endPoint x: 556, endPoint y: 379, distance: 24.7
click at [544, 368] on input "0" at bounding box center [420, 350] width 247 height 36
type input "1000"
click at [82, 139] on button "حفظ" at bounding box center [72, 142] width 106 height 36
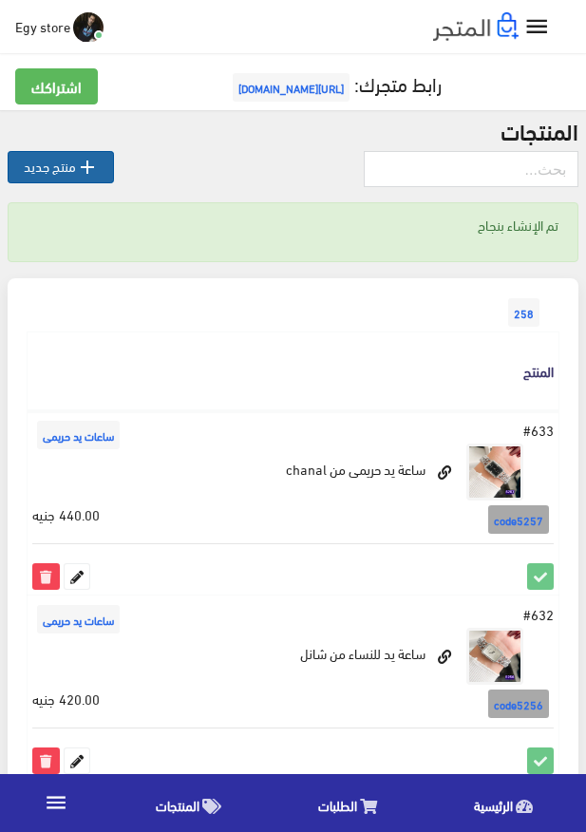
click at [92, 163] on icon "" at bounding box center [87, 167] width 23 height 23
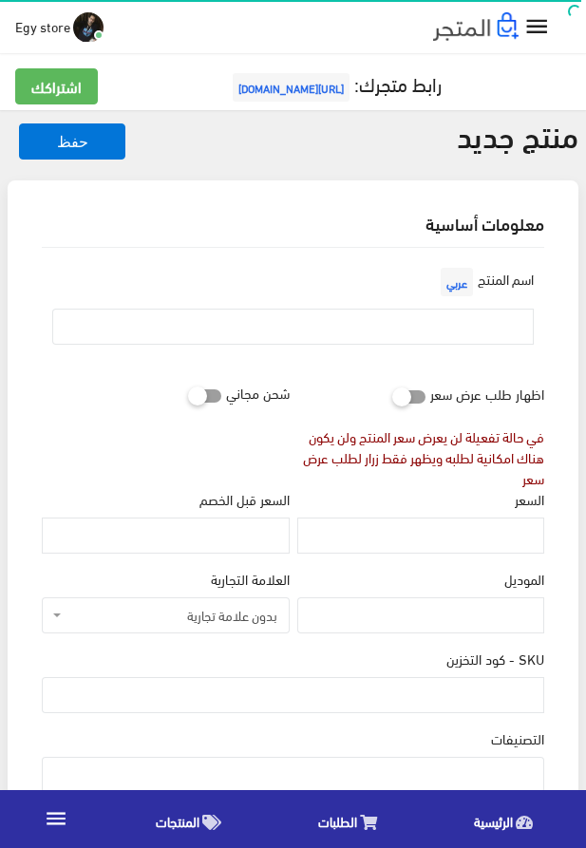
select select
click at [442, 330] on input "text" at bounding box center [293, 327] width 482 height 36
paste input "CHANAL WATCH FOR WOMAN"
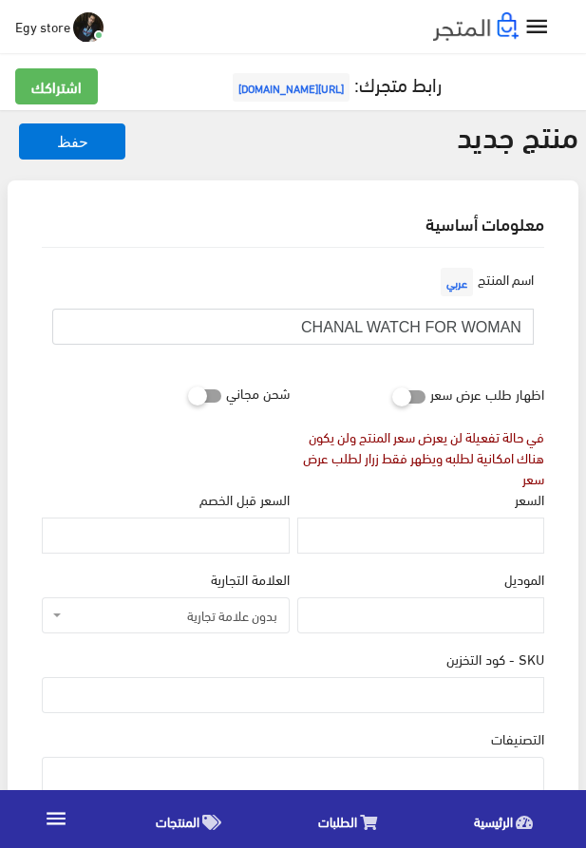
type input "CHANAL WATCH FOR WOMAN"
click at [450, 533] on input "السعر" at bounding box center [420, 536] width 247 height 36
paste input "450"
type input "450"
click at [519, 703] on input "SKU - كود التخزين" at bounding box center [293, 695] width 503 height 36
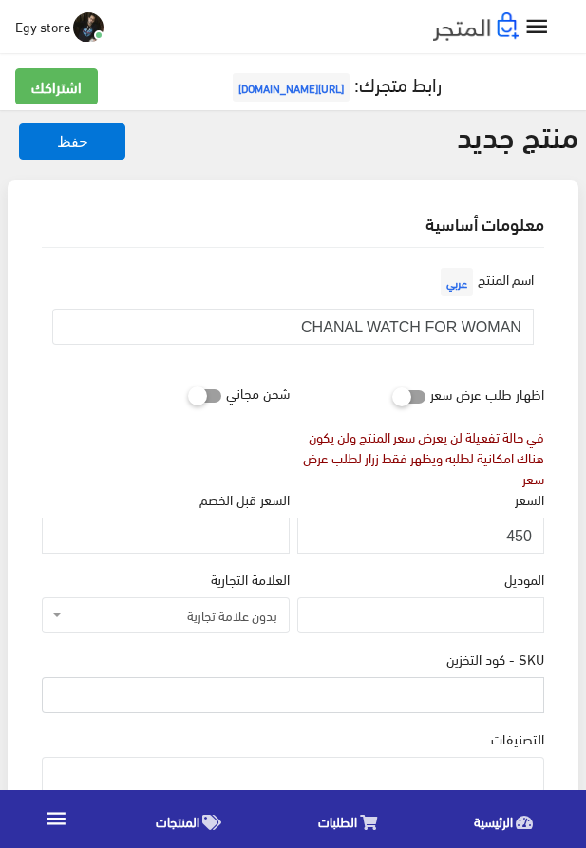
paste input "code5258"
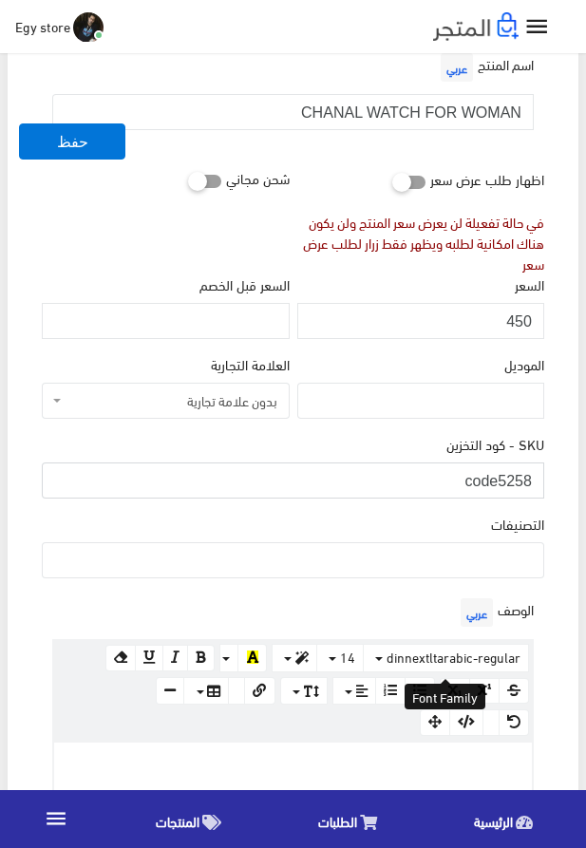
scroll to position [217, 0]
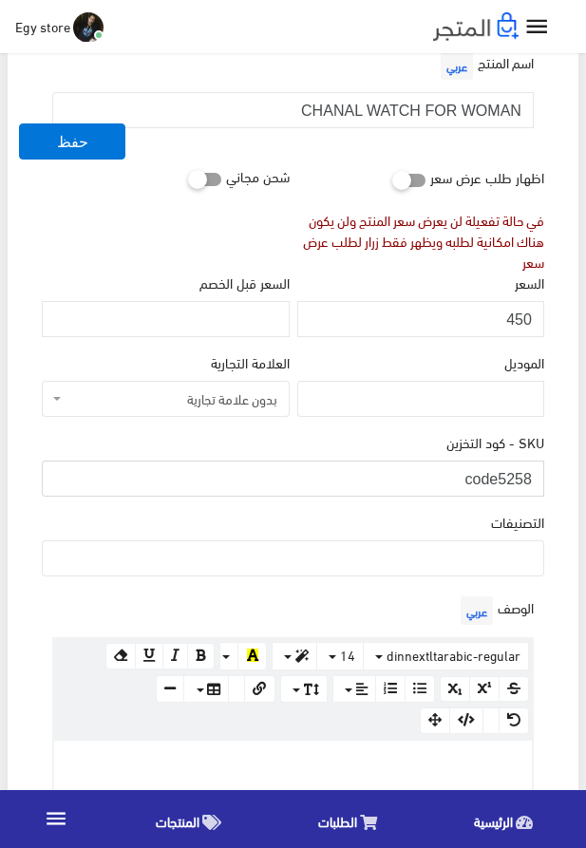
type input "code5258"
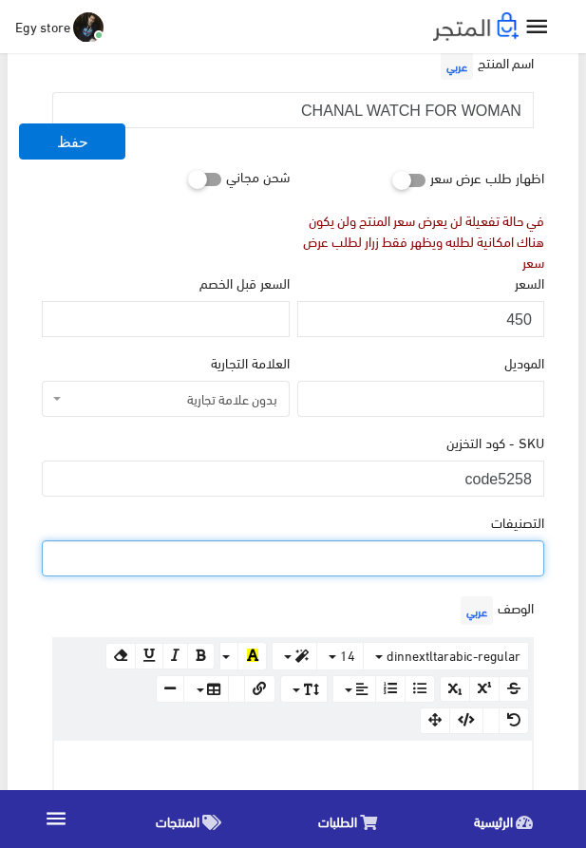
click at [467, 572] on ul at bounding box center [293, 557] width 501 height 30
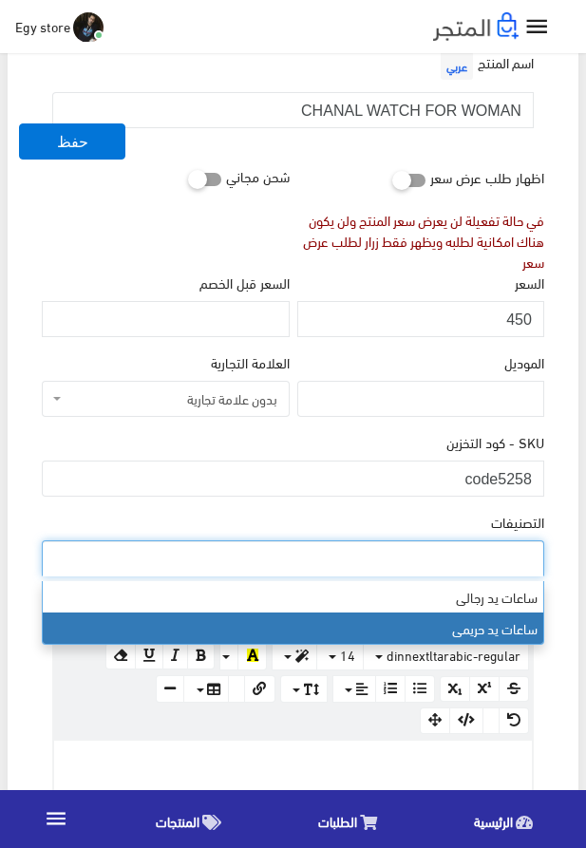
select select "28"
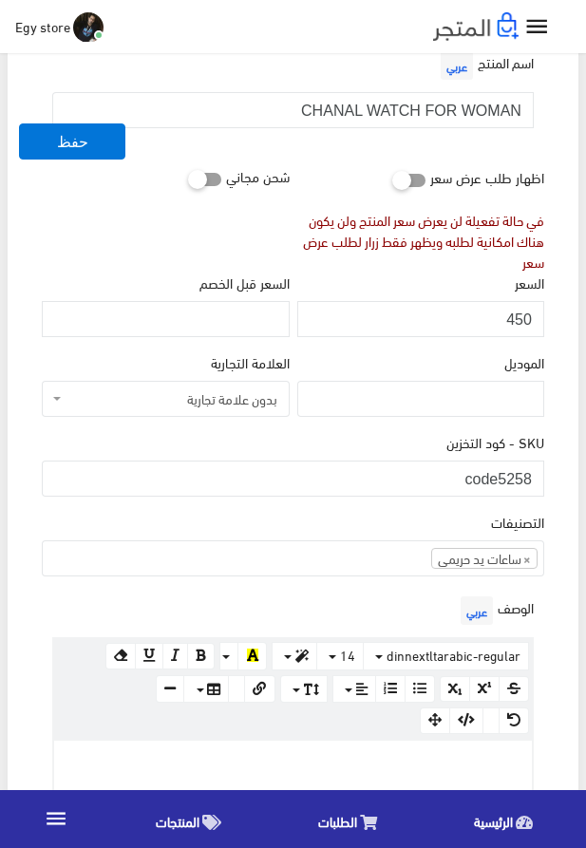
click at [375, 755] on p at bounding box center [293, 761] width 459 height 21
paste div
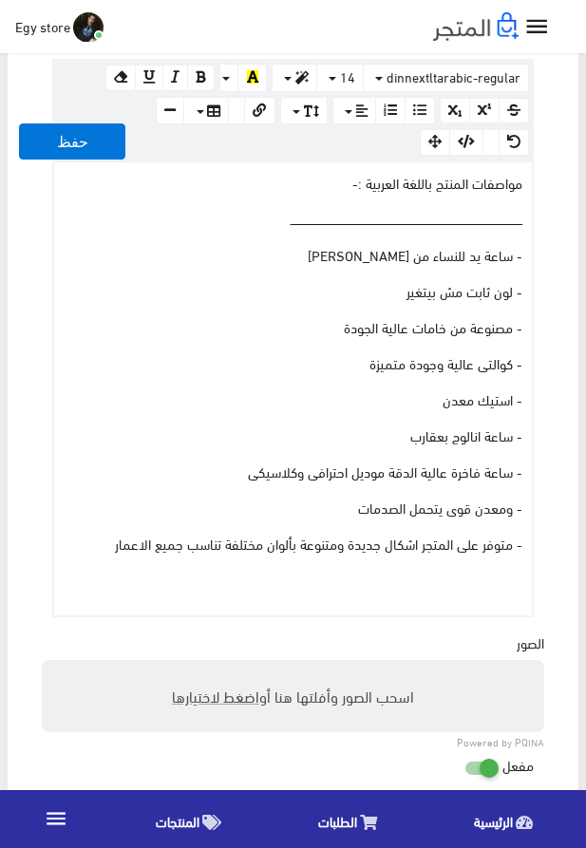
scroll to position [938, 0]
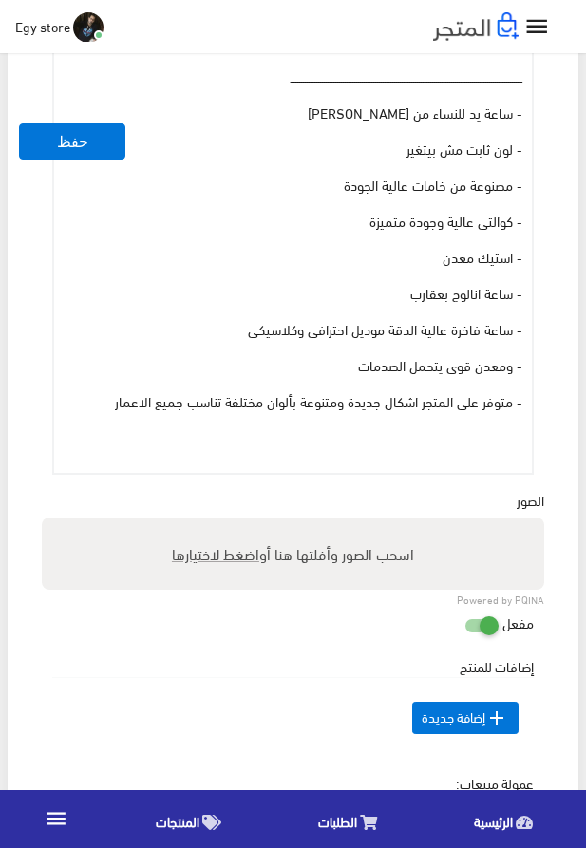
click at [205, 558] on span "اضغط لاختيارها" at bounding box center [215, 554] width 87 height 28
click at [205, 523] on input "اسحب الصور وأفلتها هنا أو اضغط لاختيارها" at bounding box center [293, 521] width 503 height 6
type input "5258.jpg"
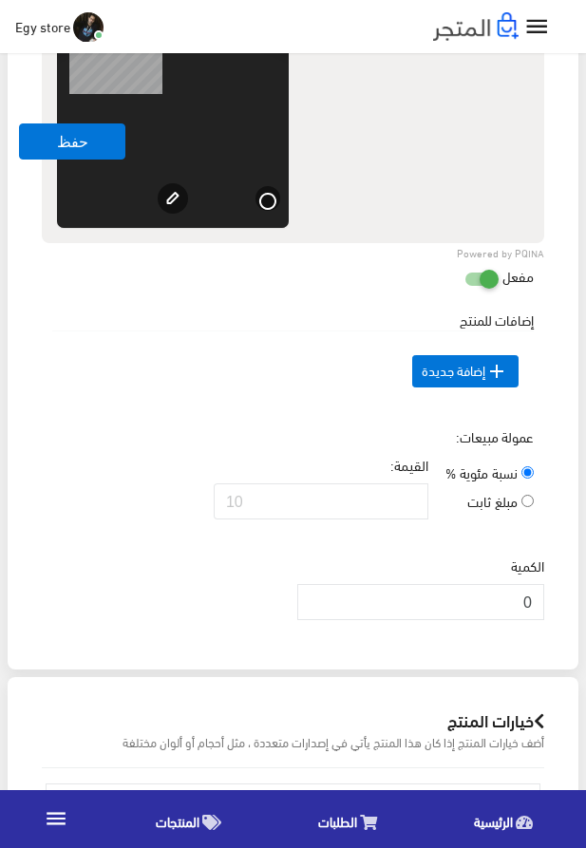
scroll to position [1588, 0]
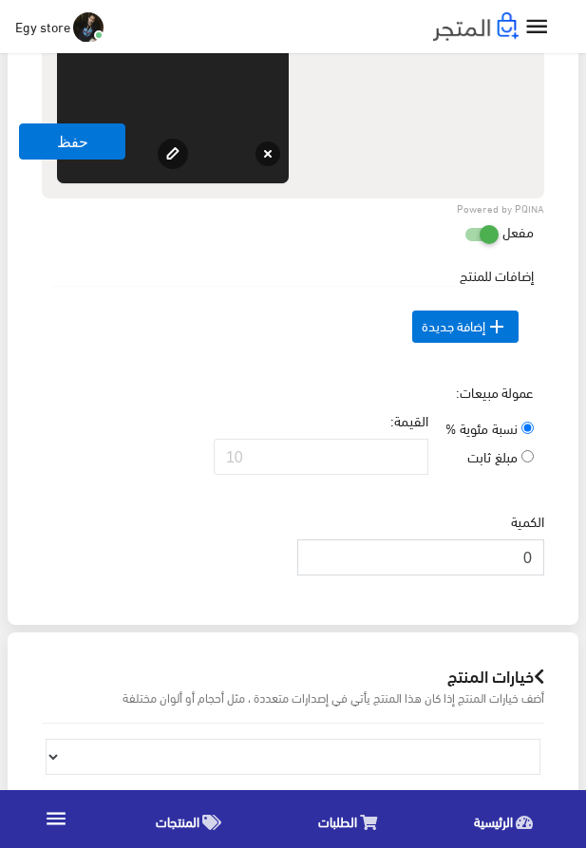
drag, startPoint x: 484, startPoint y: 589, endPoint x: 540, endPoint y: 590, distance: 56.1
click at [540, 576] on input "0" at bounding box center [420, 558] width 247 height 36
type input "1000"
click at [40, 146] on button "حفظ" at bounding box center [72, 142] width 106 height 36
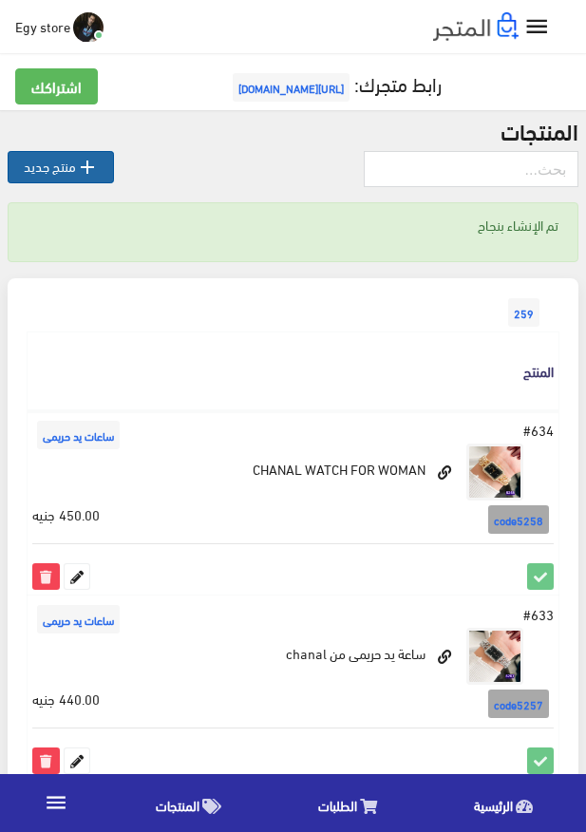
click at [80, 172] on icon "" at bounding box center [87, 167] width 23 height 23
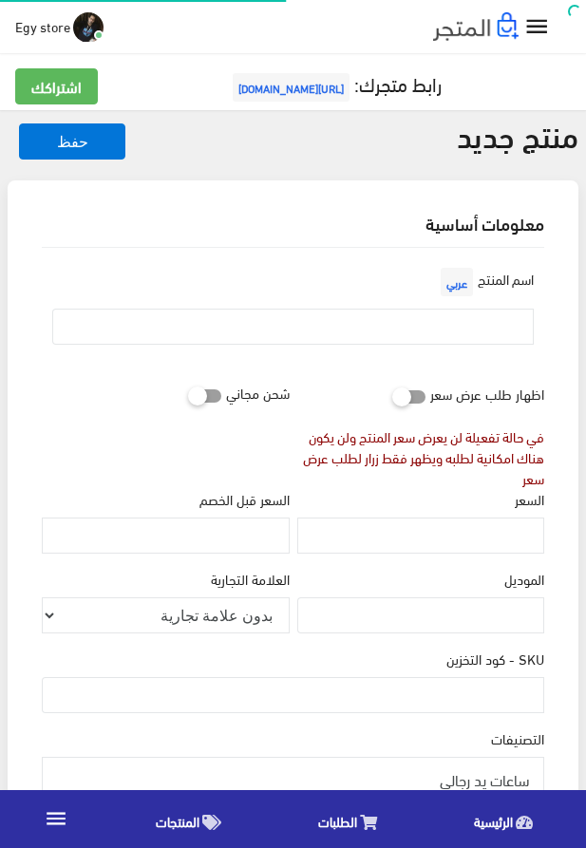
select select
click at [371, 329] on input "text" at bounding box center [293, 327] width 482 height 36
paste input "ساعة يد حريمى انسيال"
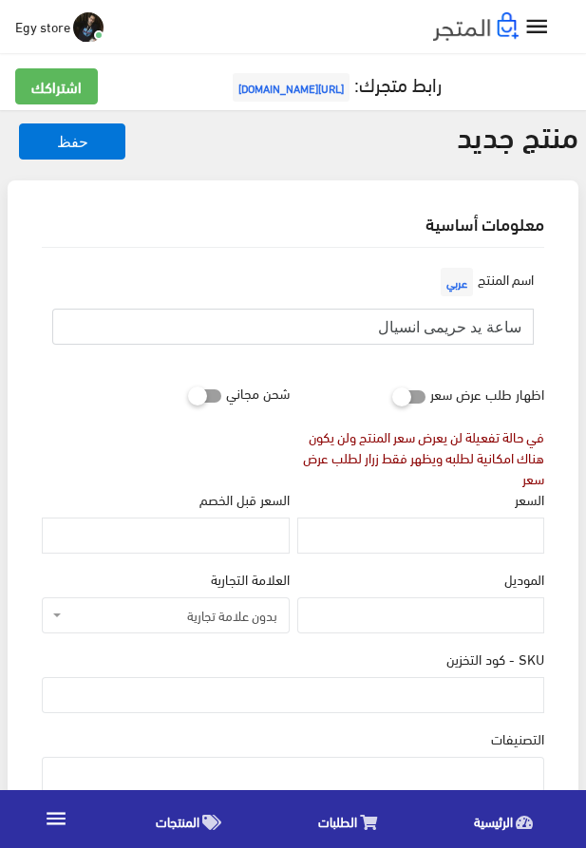
type input "ساعة يد حريمى انسيال"
click at [496, 546] on input "السعر" at bounding box center [420, 536] width 247 height 36
paste input "440"
type input "440"
click at [466, 685] on input "SKU - كود التخزين" at bounding box center [293, 695] width 503 height 36
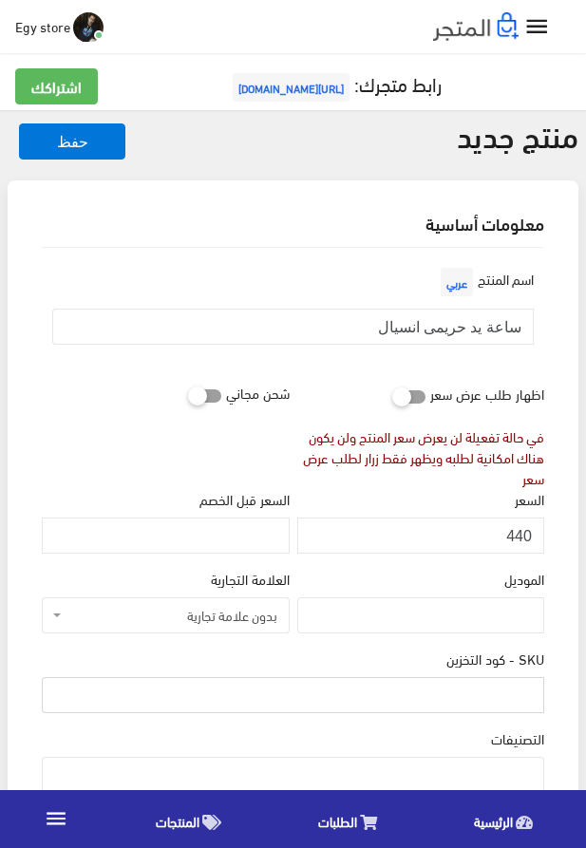
paste input "code5259"
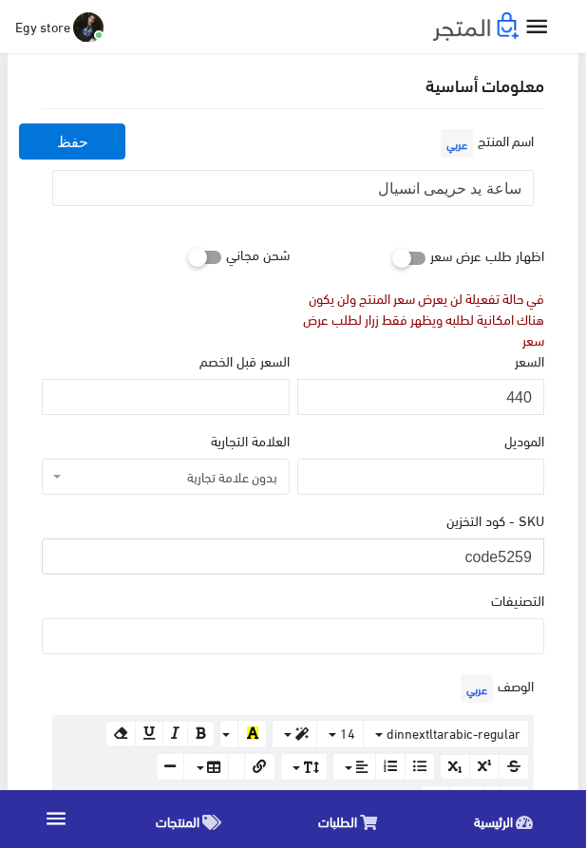
scroll to position [217, 0]
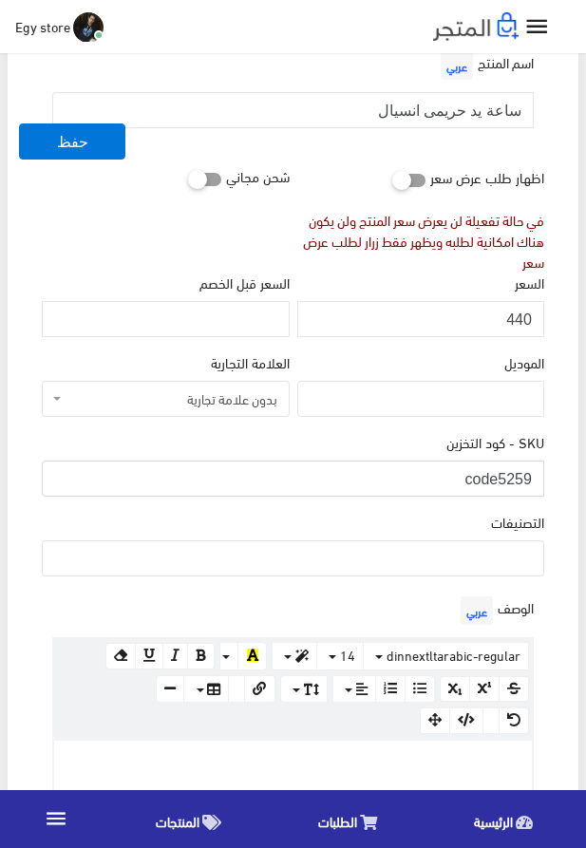
type input "code5259"
click at [434, 561] on ul at bounding box center [293, 557] width 501 height 30
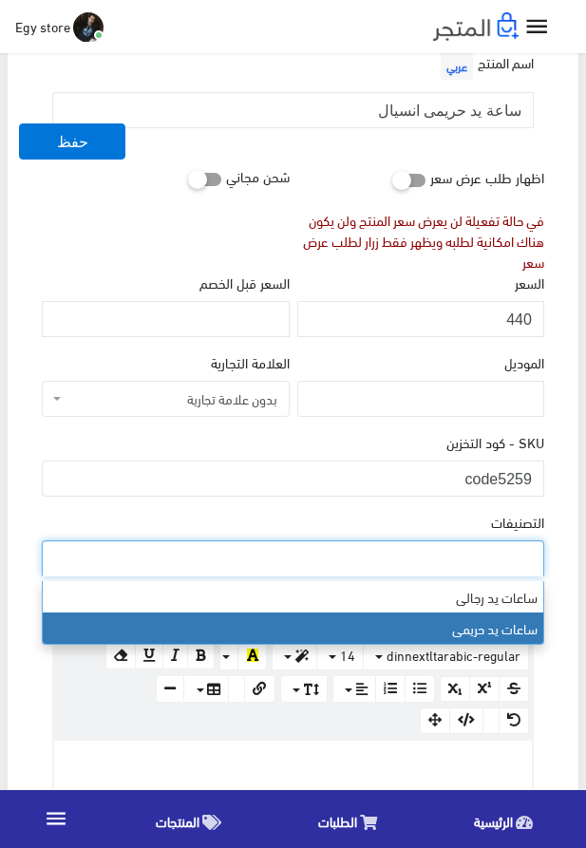
select select "28"
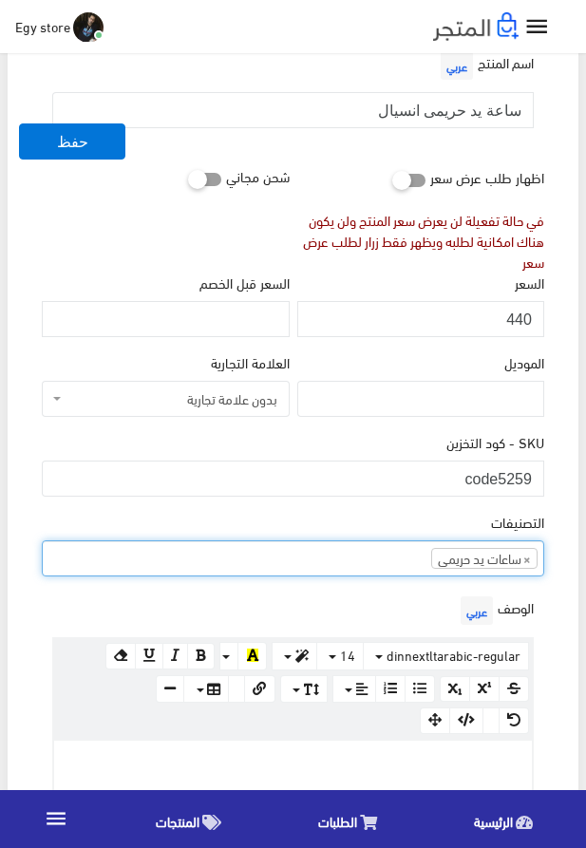
click at [367, 759] on p at bounding box center [293, 761] width 459 height 21
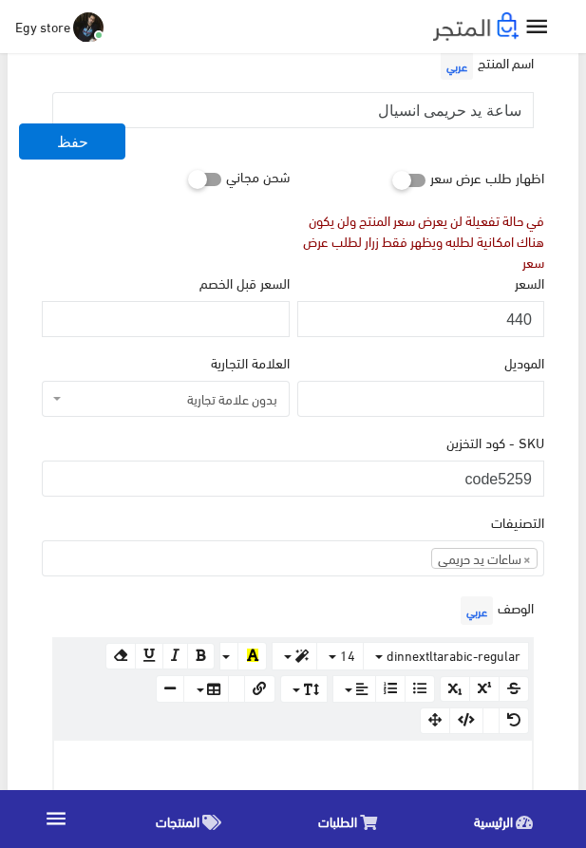
paste div
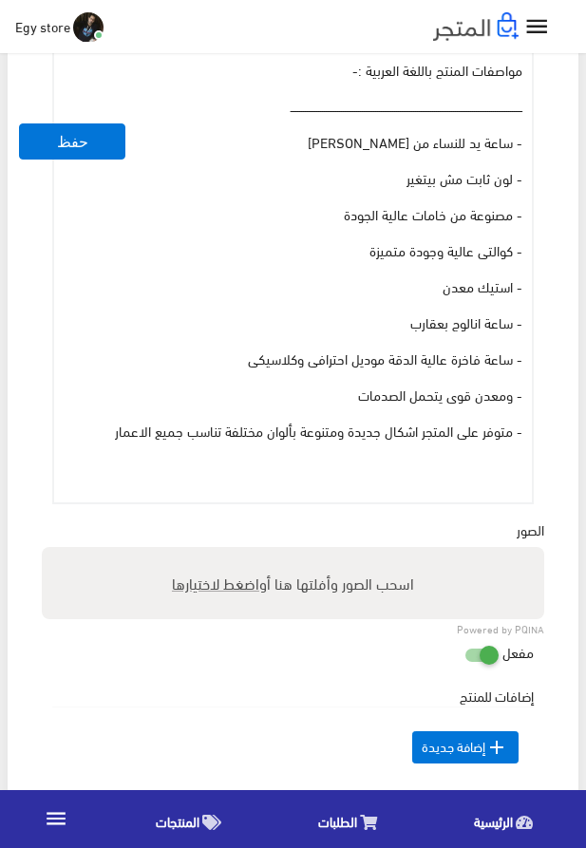
scroll to position [938, 0]
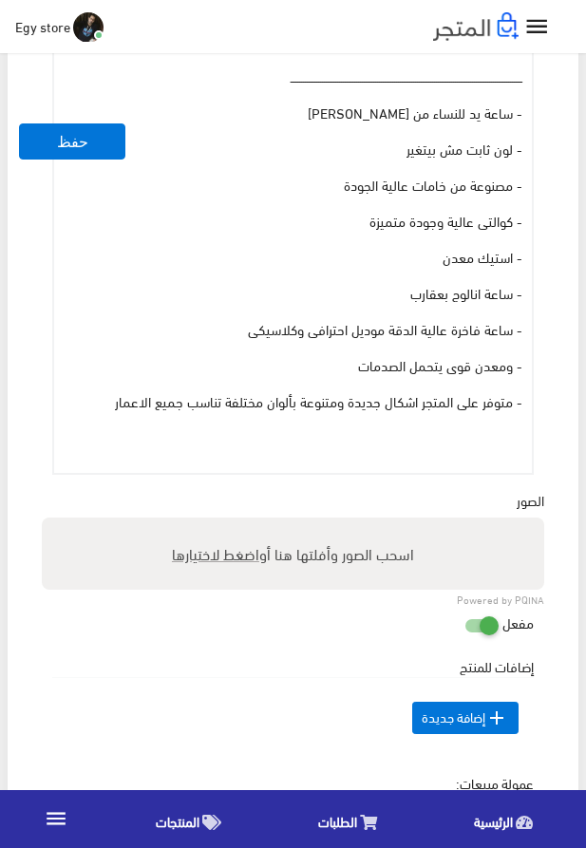
click at [237, 559] on span "اضغط لاختيارها" at bounding box center [215, 554] width 87 height 28
click at [237, 523] on input "اسحب الصور وأفلتها هنا أو اضغط لاختيارها" at bounding box center [293, 521] width 503 height 6
type input "5259.jpg"
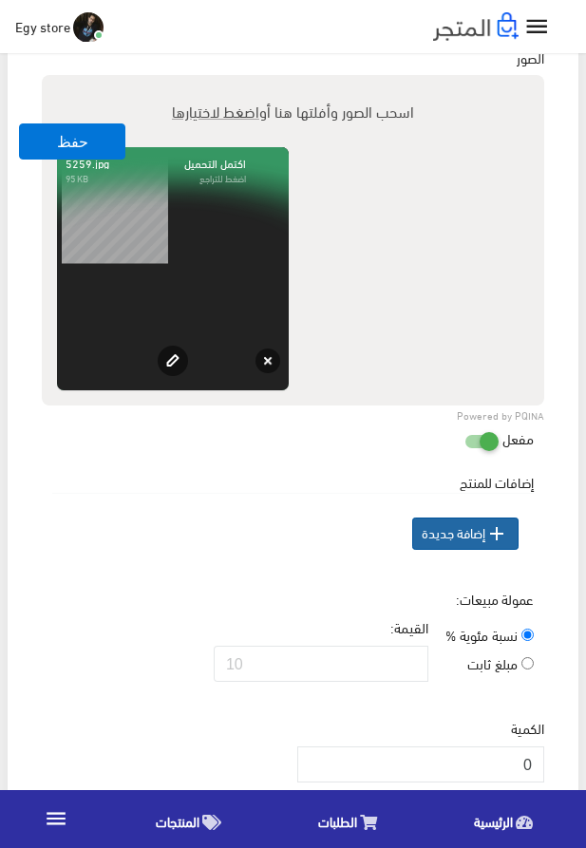
scroll to position [1479, 0]
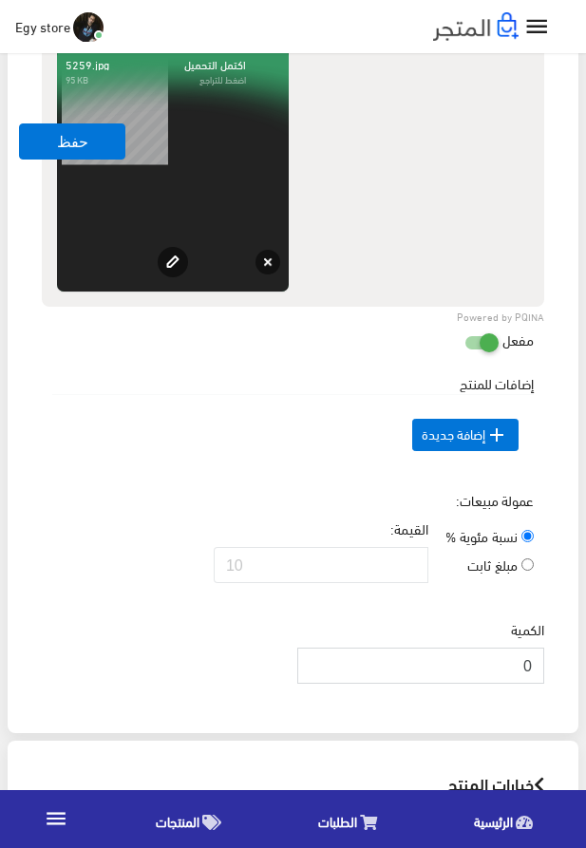
drag, startPoint x: 485, startPoint y: 701, endPoint x: 534, endPoint y: 701, distance: 48.5
click at [534, 684] on input "0" at bounding box center [420, 666] width 247 height 36
type input "1000"
click at [23, 140] on button "حفظ" at bounding box center [72, 142] width 106 height 36
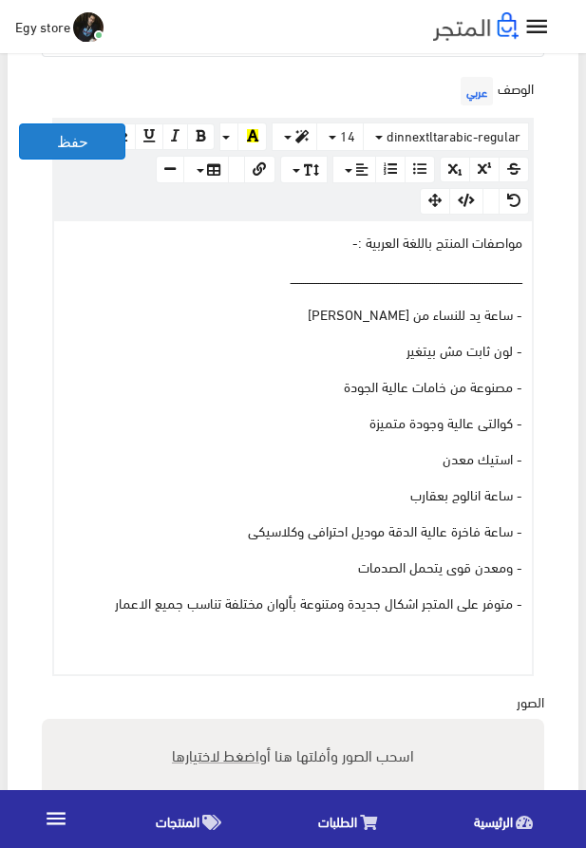
scroll to position [721, 0]
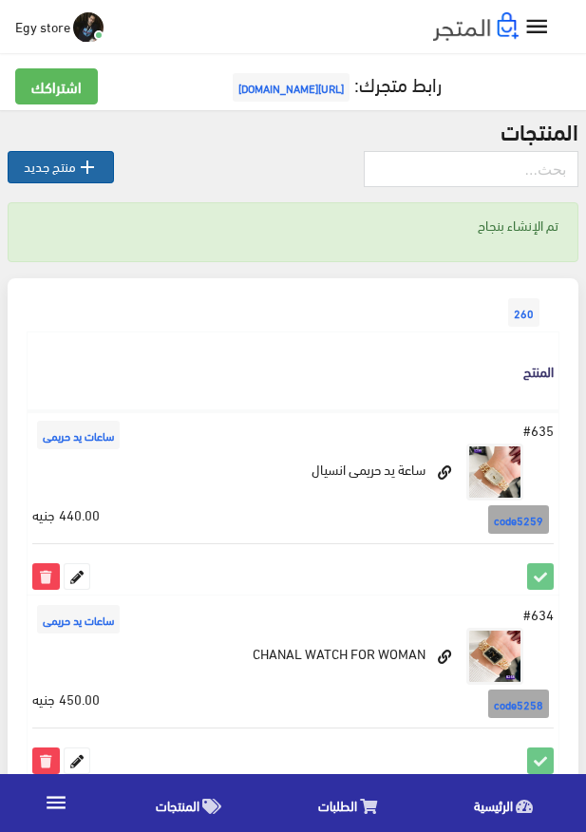
click at [63, 169] on link " منتج جديد" at bounding box center [61, 167] width 106 height 32
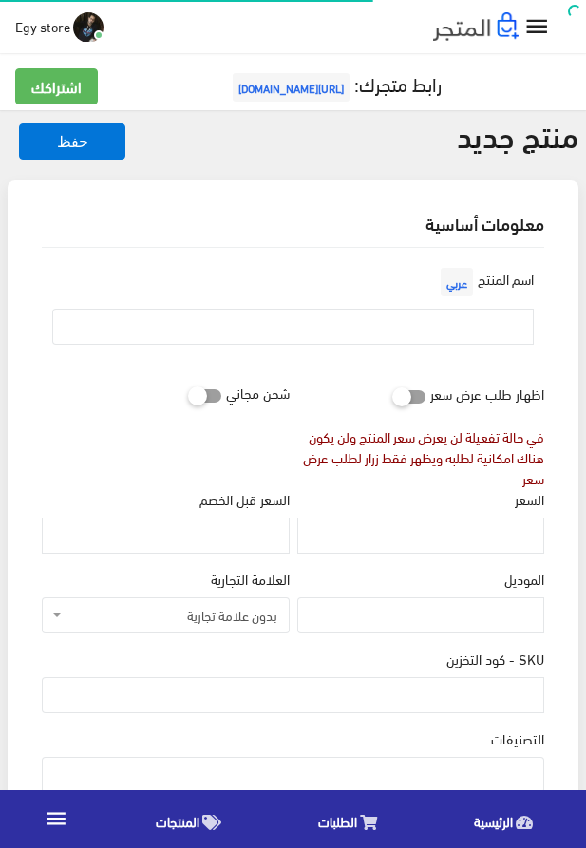
select select
click at [389, 328] on input "text" at bounding box center [293, 327] width 482 height 36
paste input "ساعة يد شانل للنساء"
type input "ساعة يد شانل للنساء"
click at [459, 543] on input "السعر" at bounding box center [420, 536] width 247 height 36
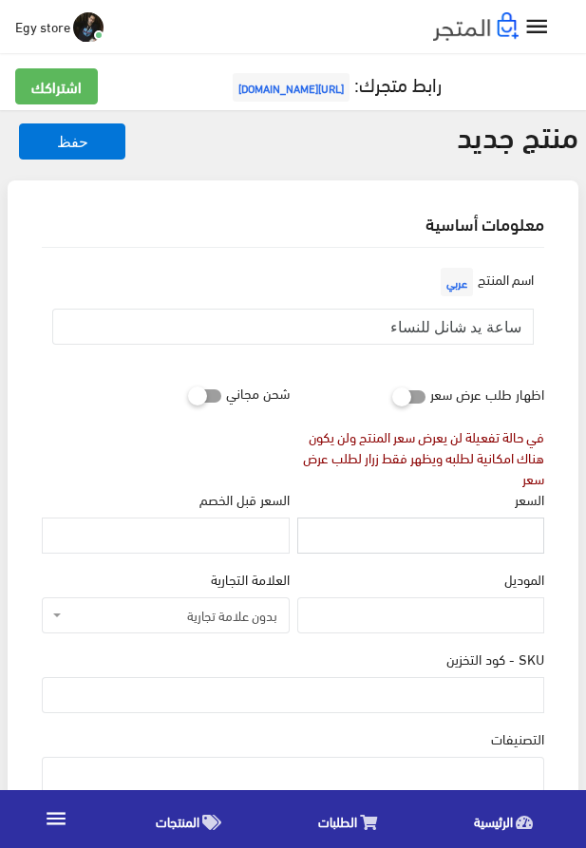
paste input "435"
type input "435"
click at [431, 697] on input "SKU - كود التخزين" at bounding box center [293, 695] width 503 height 36
paste input "code5260"
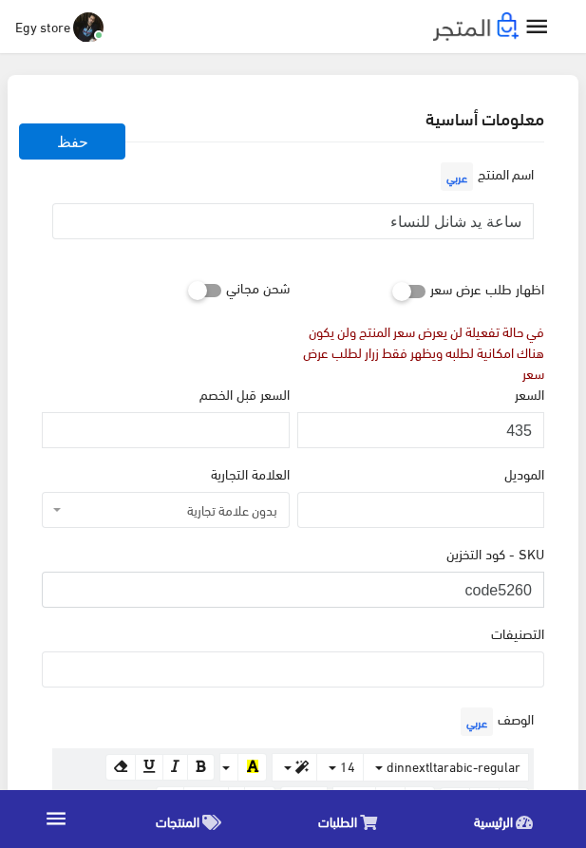
scroll to position [325, 0]
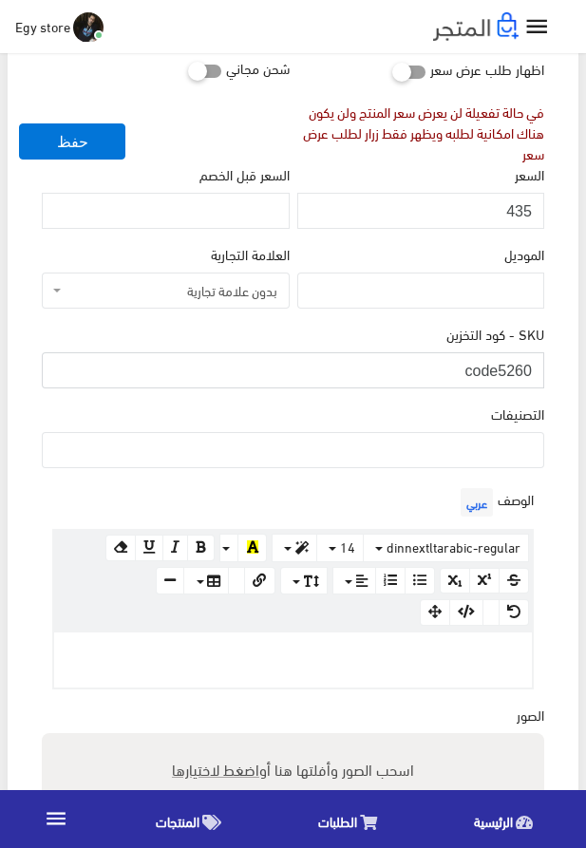
type input "code5260"
click at [504, 463] on ul at bounding box center [293, 448] width 501 height 30
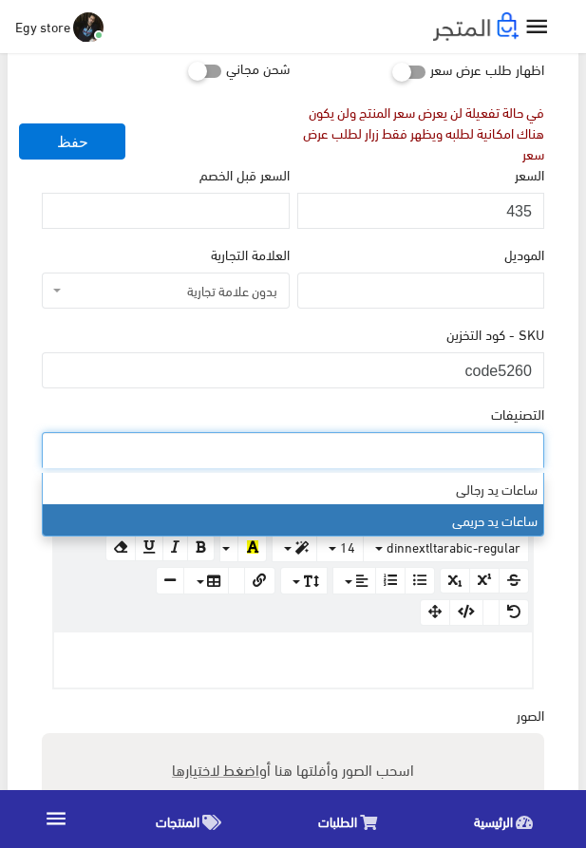
select select "28"
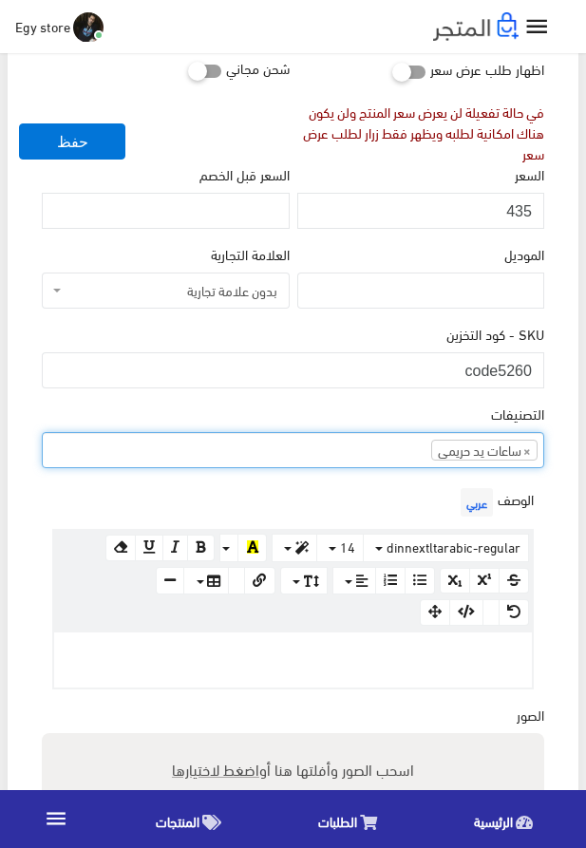
click at [367, 656] on p at bounding box center [293, 652] width 459 height 21
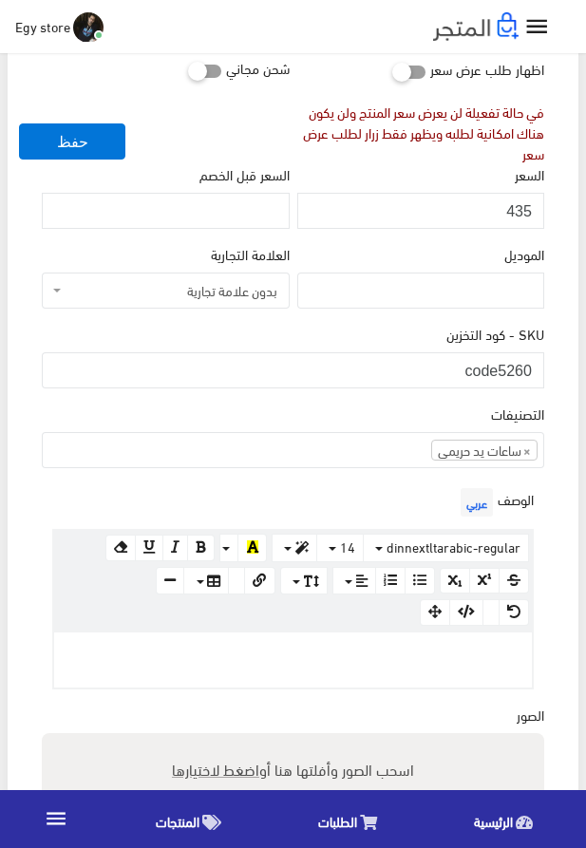
paste div
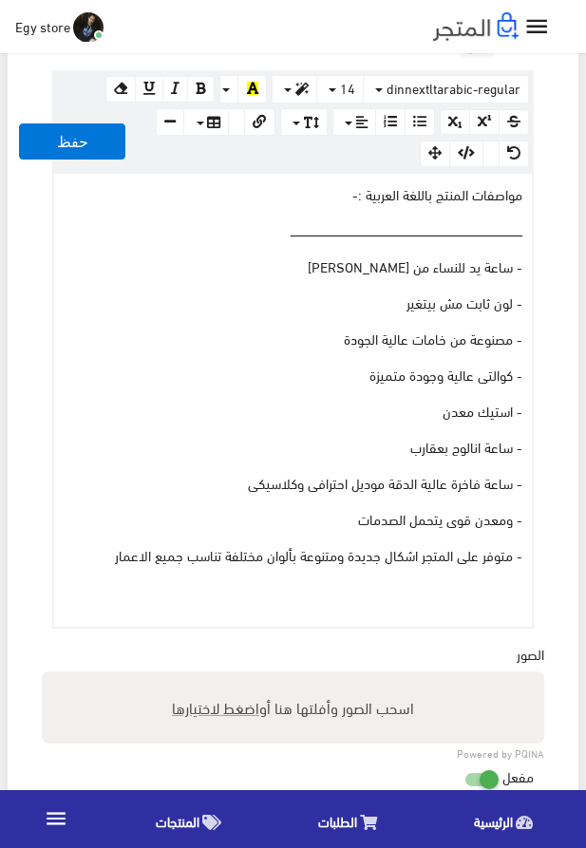
scroll to position [938, 0]
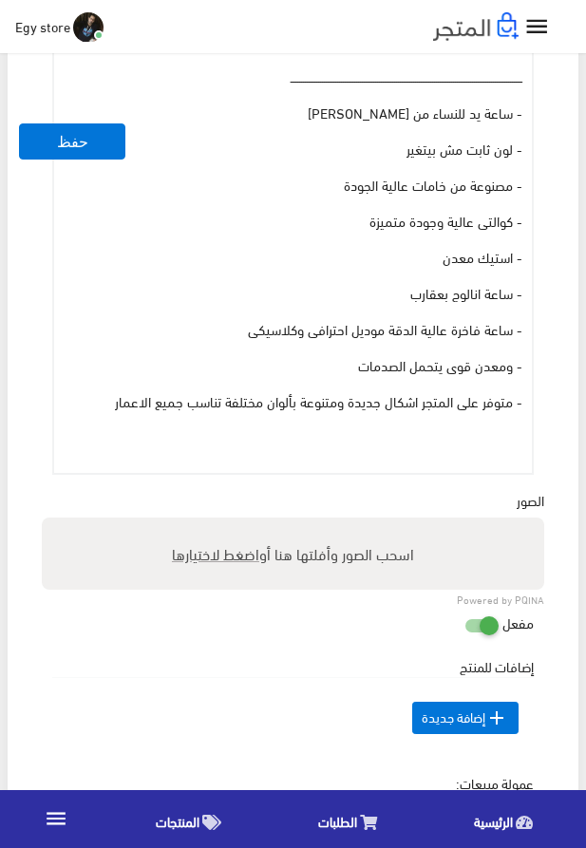
click at [206, 553] on span "اضغط لاختيارها" at bounding box center [215, 554] width 87 height 28
click at [206, 523] on input "اسحب الصور وأفلتها هنا أو اضغط لاختيارها" at bounding box center [293, 521] width 503 height 6
type input "5260.jpg"
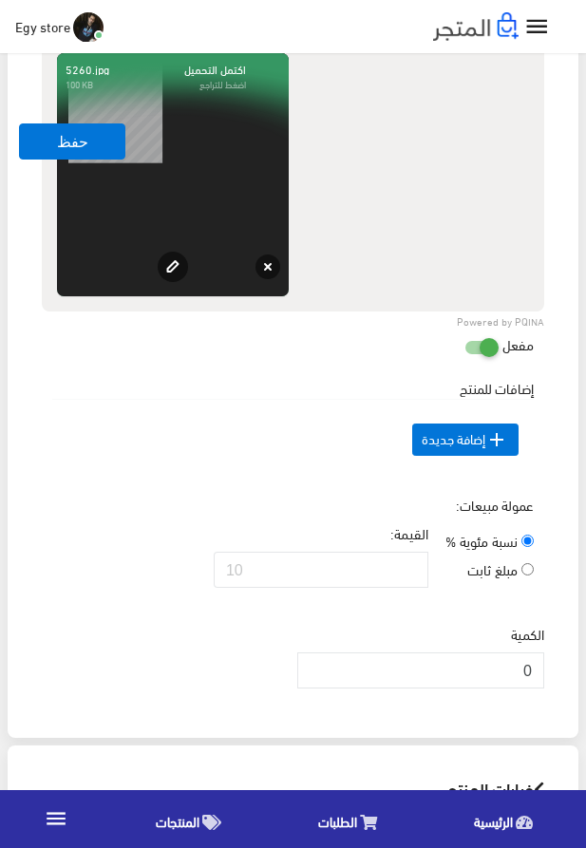
scroll to position [1479, 0]
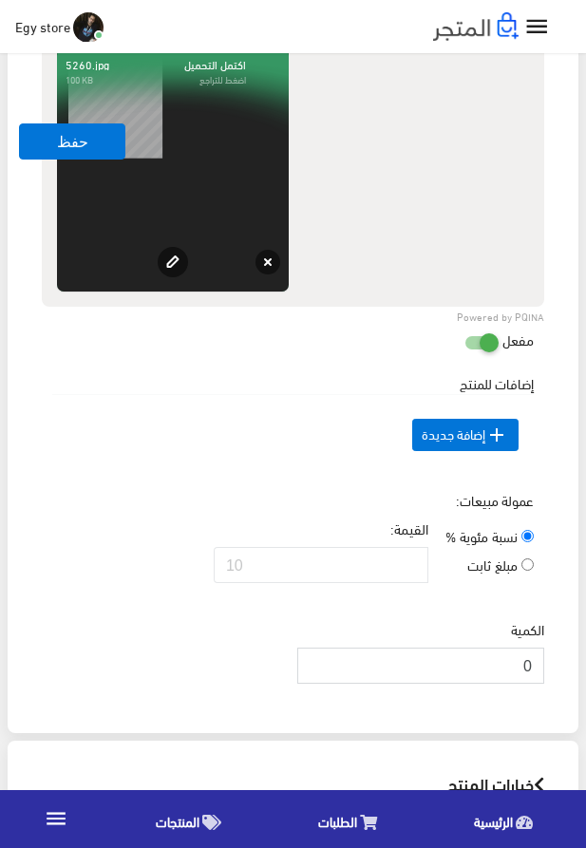
click at [533, 684] on input "0" at bounding box center [420, 666] width 247 height 36
type input "1000"
click at [43, 143] on button "حفظ" at bounding box center [72, 142] width 106 height 36
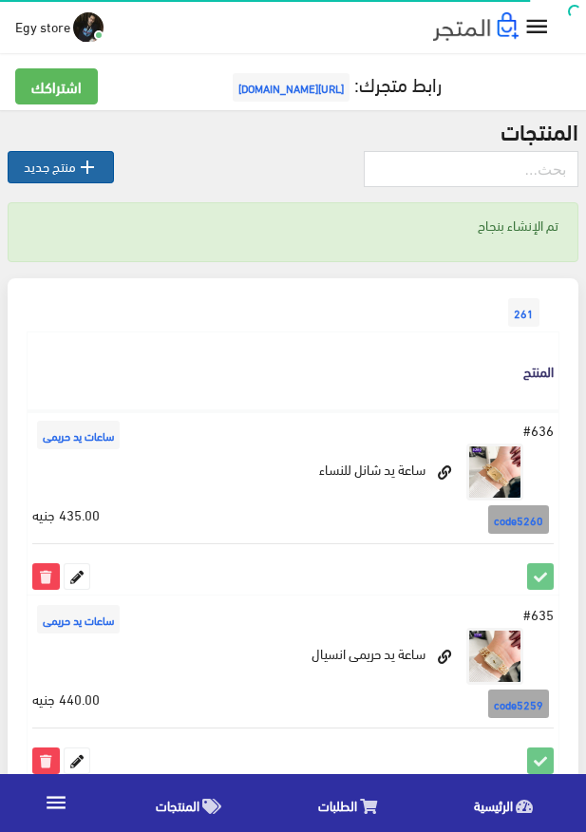
click at [54, 170] on link " منتج جديد" at bounding box center [61, 167] width 106 height 32
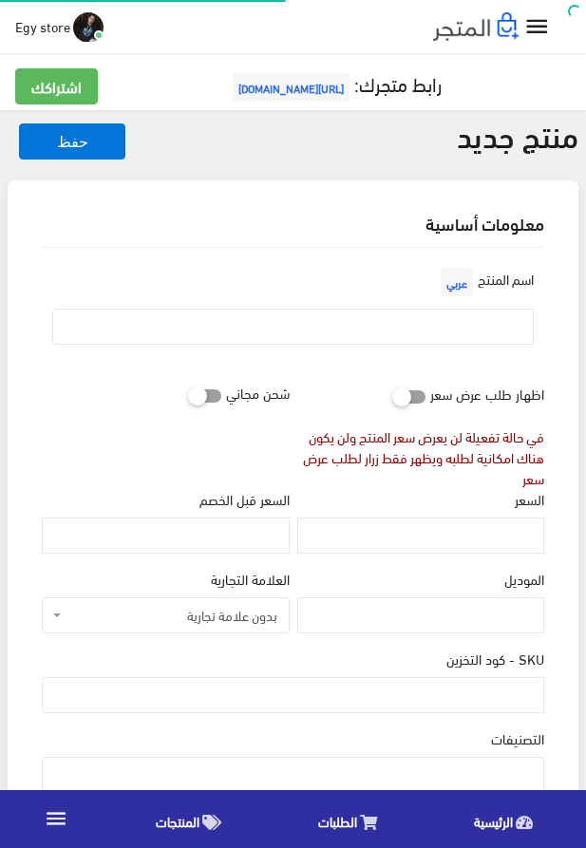
select select
click at [313, 329] on input "text" at bounding box center [293, 327] width 482 height 36
paste input "ساعة تحفة للنساء من chanel"
type input "ساعة تحفة للنساء من chanel"
drag, startPoint x: 477, startPoint y: 542, endPoint x: 455, endPoint y: 556, distance: 25.6
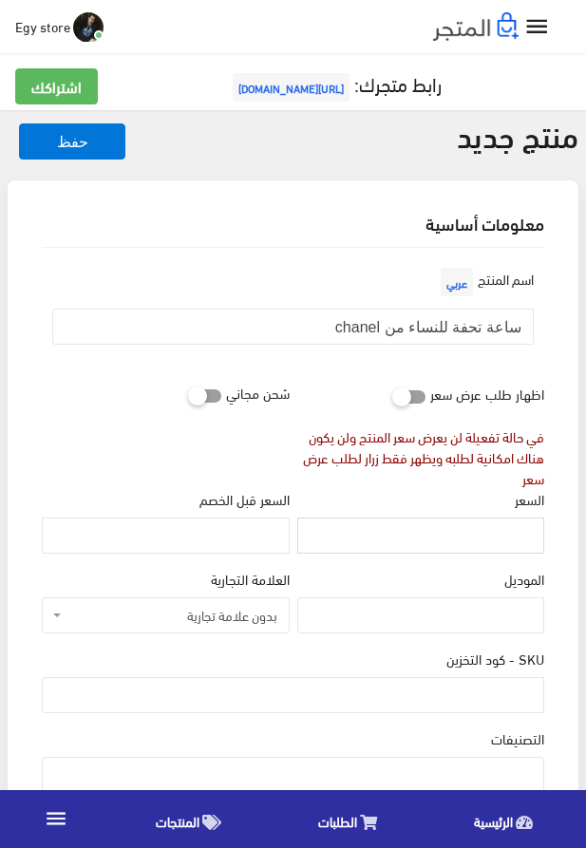
paste input "445"
type input "445"
click at [506, 704] on input "SKU - كود التخزين" at bounding box center [293, 695] width 503 height 36
paste input "code5261"
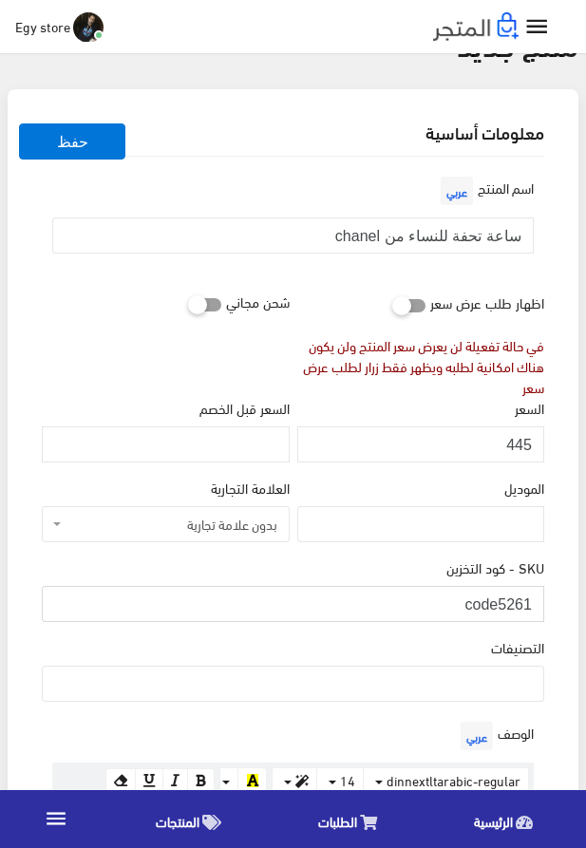
scroll to position [108, 0]
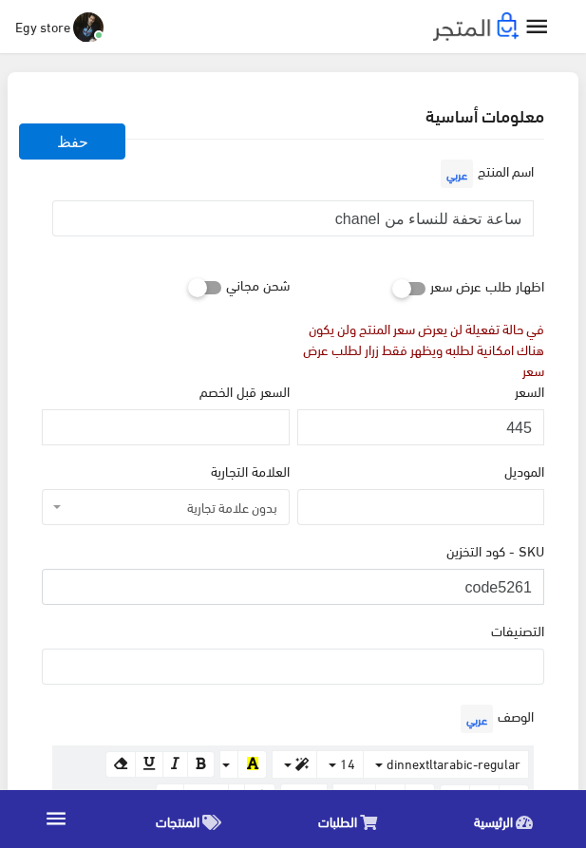
type input "code5261"
click at [483, 670] on ul at bounding box center [293, 665] width 501 height 30
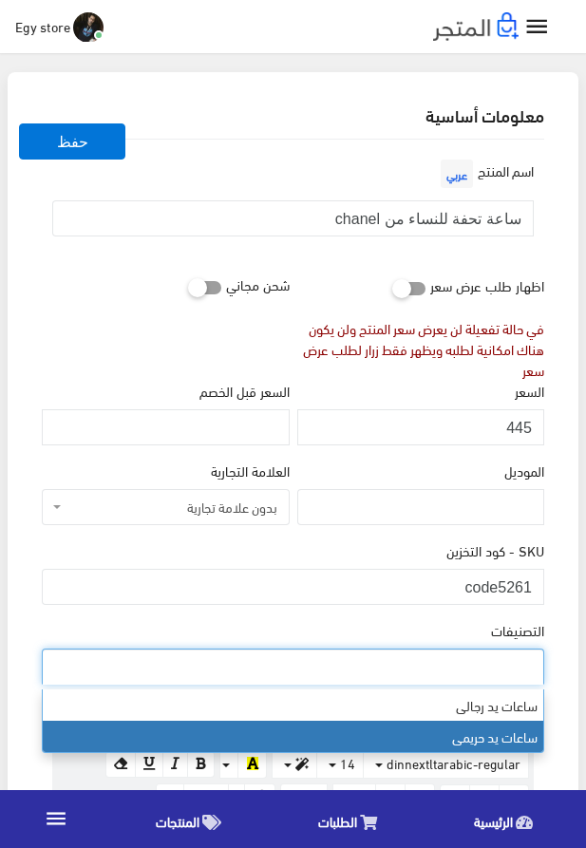
select select "28"
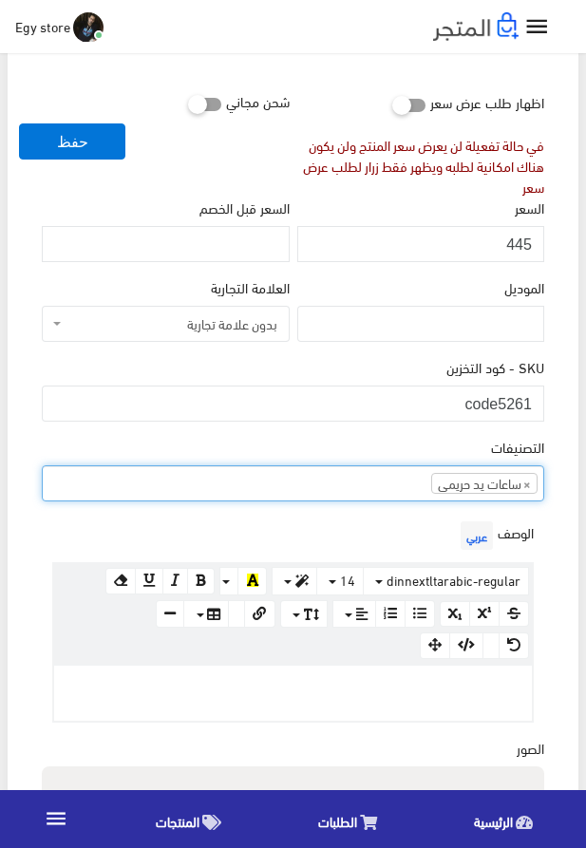
scroll to position [433, 0]
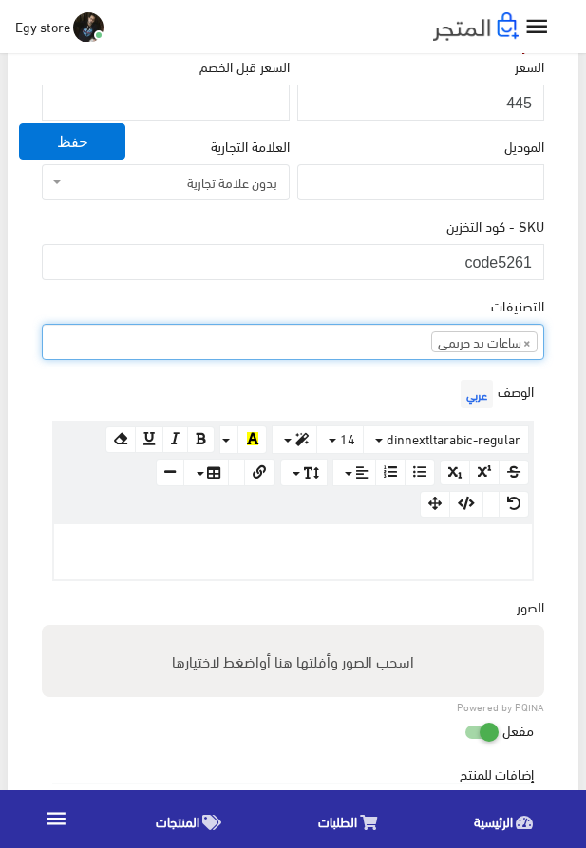
click at [299, 532] on div at bounding box center [293, 551] width 478 height 55
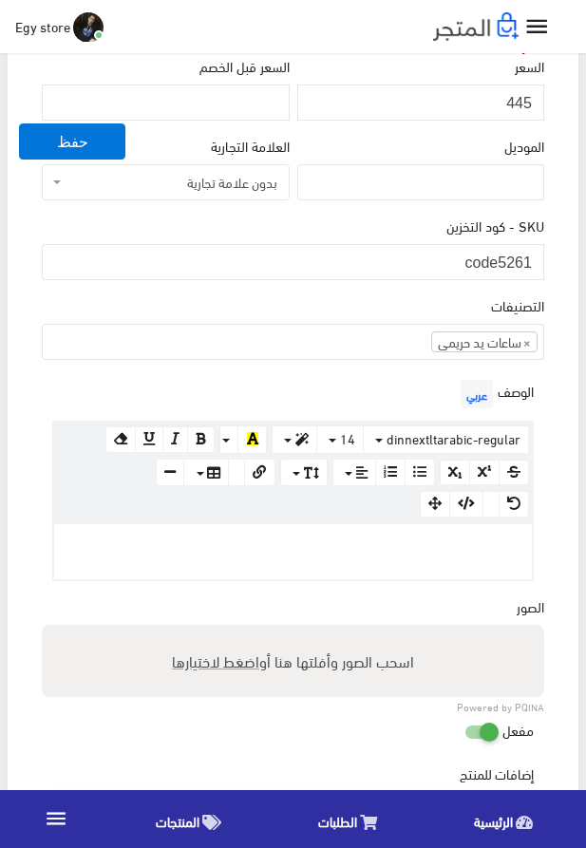
paste div
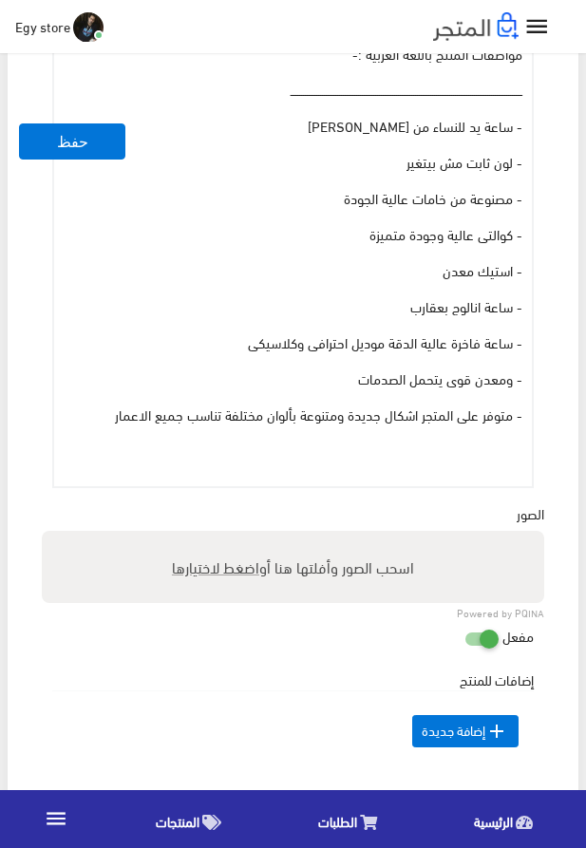
scroll to position [938, 0]
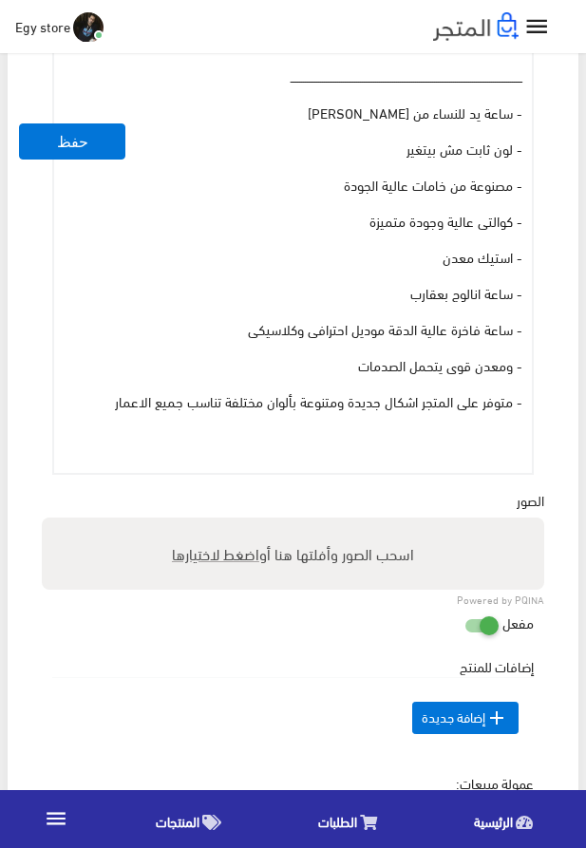
click at [215, 558] on span "اضغط لاختيارها" at bounding box center [215, 554] width 87 height 28
click at [215, 523] on input "اسحب الصور وأفلتها هنا أو اضغط لاختيارها" at bounding box center [293, 521] width 503 height 6
type input "5261.jpeg"
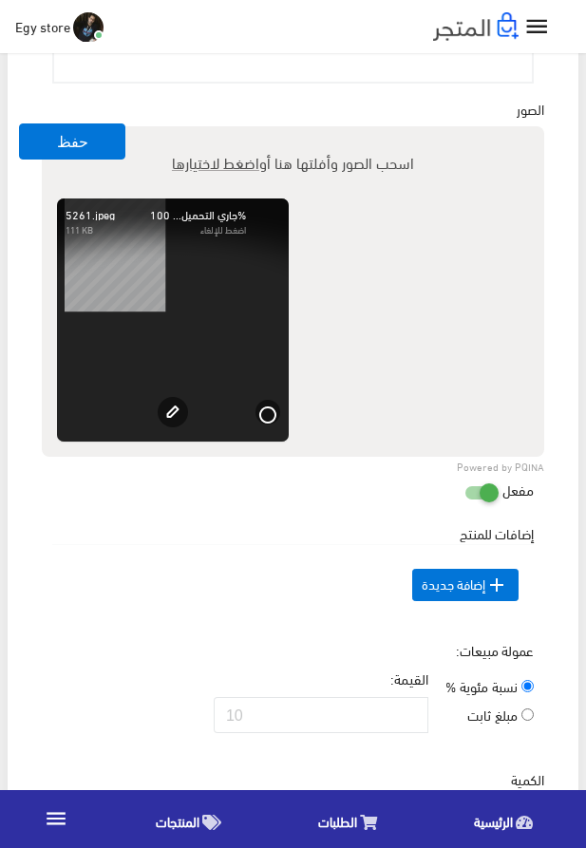
scroll to position [1588, 0]
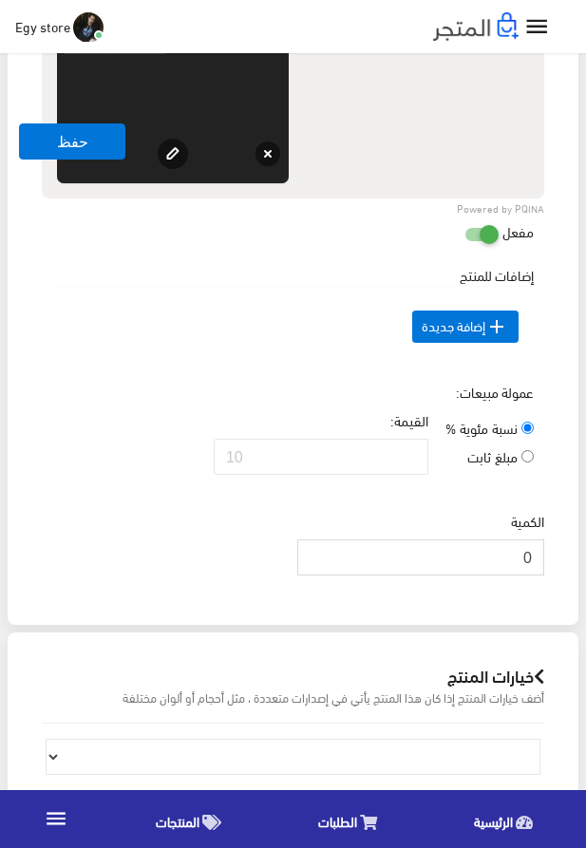
drag, startPoint x: 503, startPoint y: 601, endPoint x: 566, endPoint y: 591, distance: 64.5
click at [532, 576] on input "0" at bounding box center [420, 558] width 247 height 36
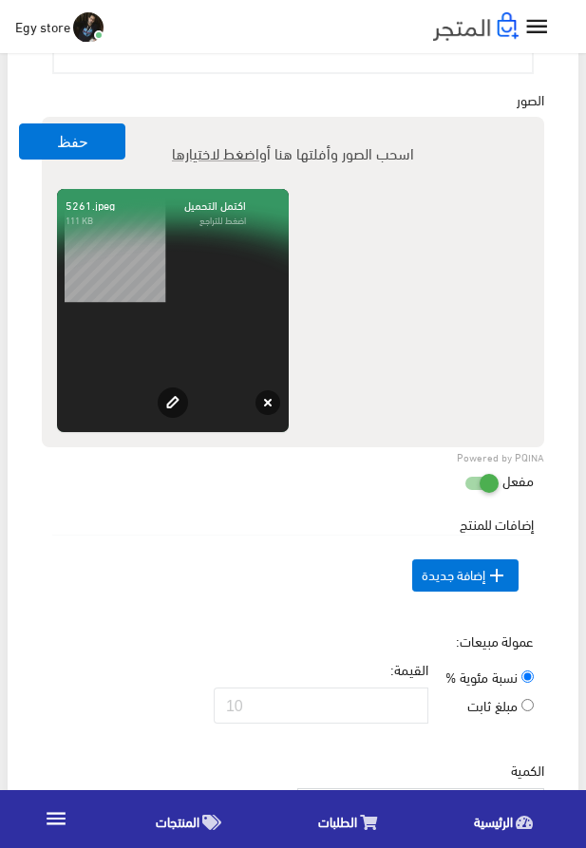
scroll to position [1263, 0]
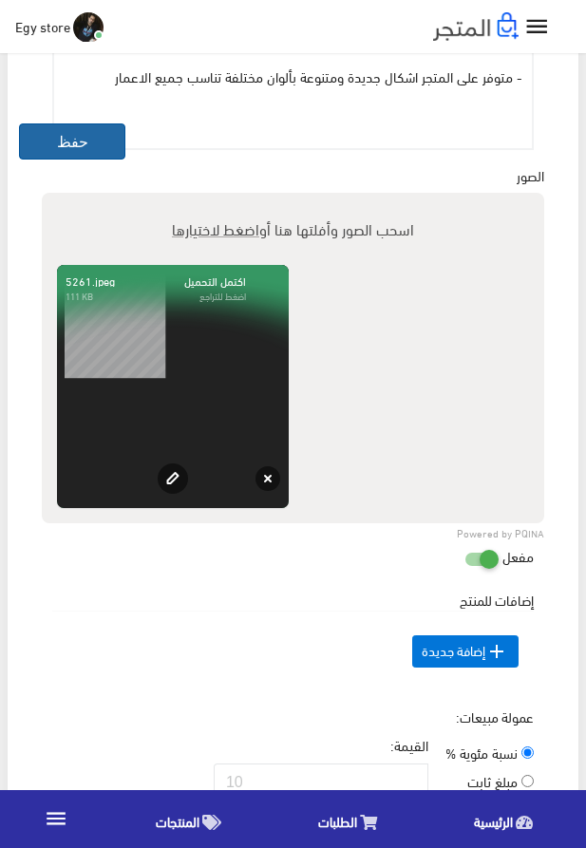
type input "1000"
click at [105, 151] on button "حفظ" at bounding box center [72, 142] width 106 height 36
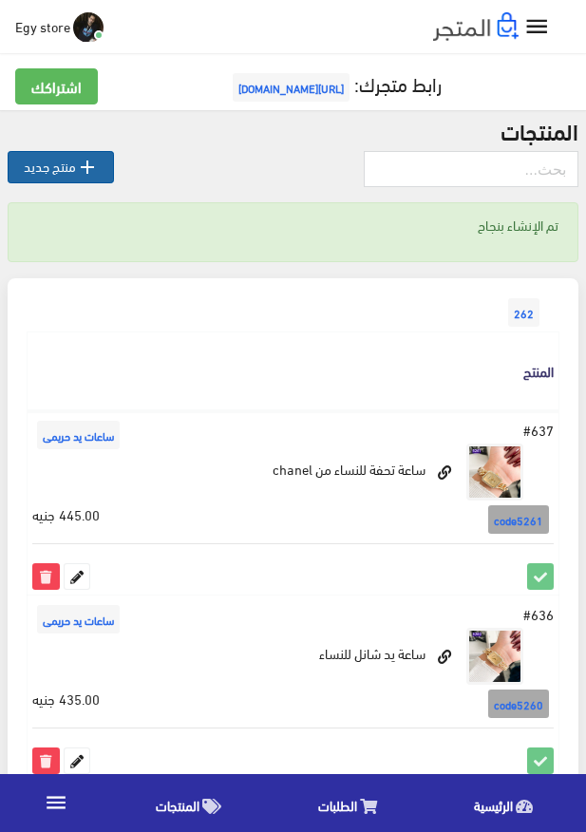
click at [69, 160] on link " منتج جديد" at bounding box center [61, 167] width 106 height 32
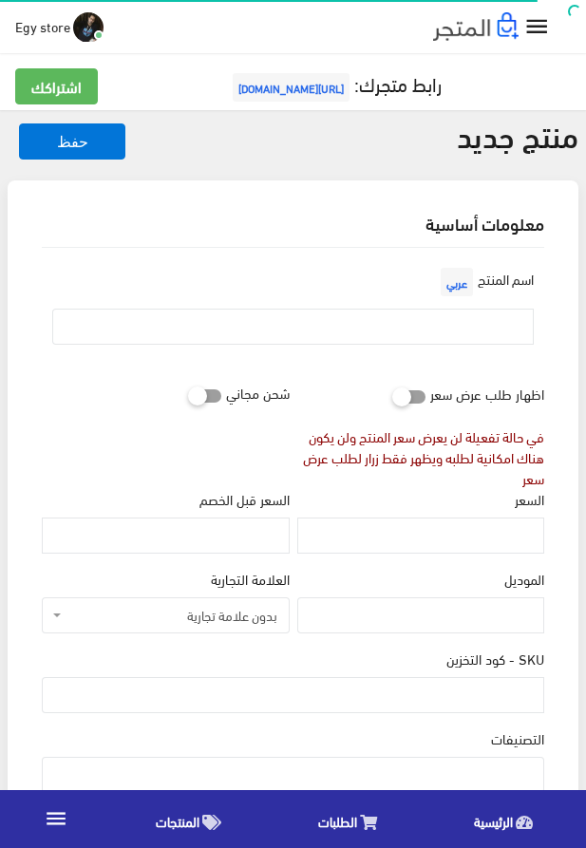
select select
click at [391, 328] on input "text" at bounding box center [293, 327] width 482 height 36
paste input "ساعة انسيال كوالتى ممتازة"
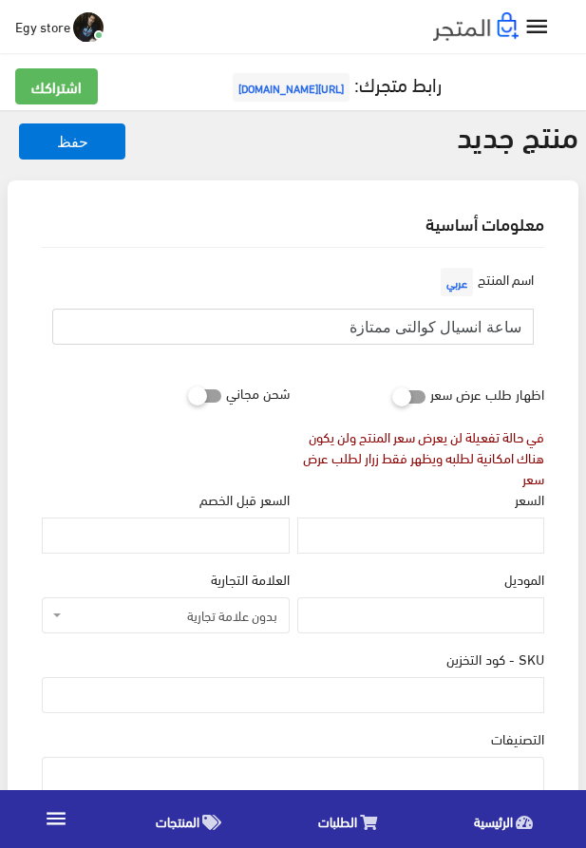
type input "ساعة انسيال كوالتى ممتازة"
click at [445, 528] on input "السعر" at bounding box center [420, 536] width 247 height 36
paste input "430"
type input "430"
click at [454, 695] on input "SKU - كود التخزين" at bounding box center [293, 695] width 503 height 36
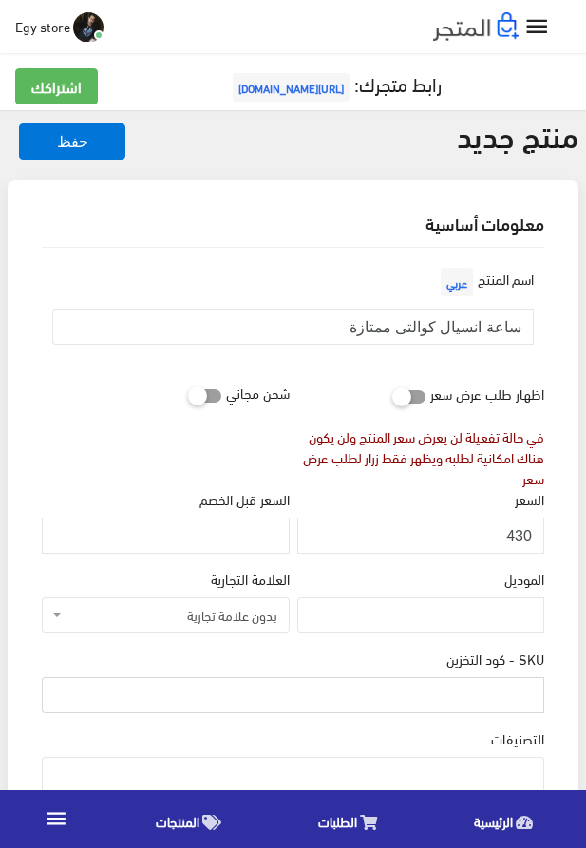
paste input "code5262"
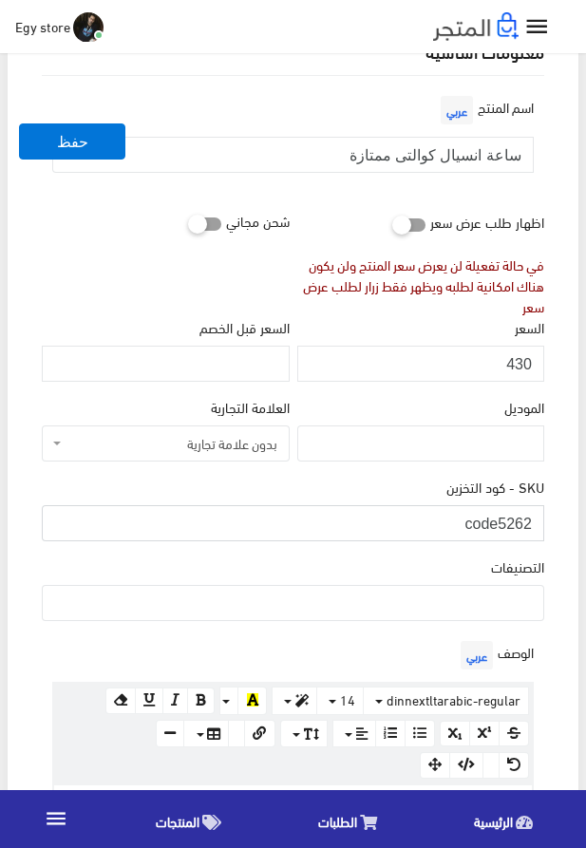
scroll to position [217, 0]
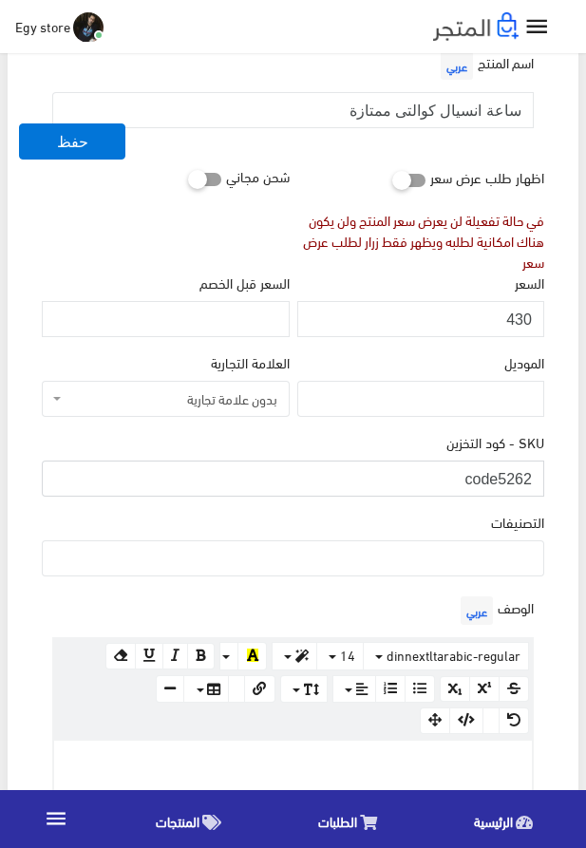
type input "code5262"
click at [409, 553] on ul at bounding box center [293, 557] width 501 height 30
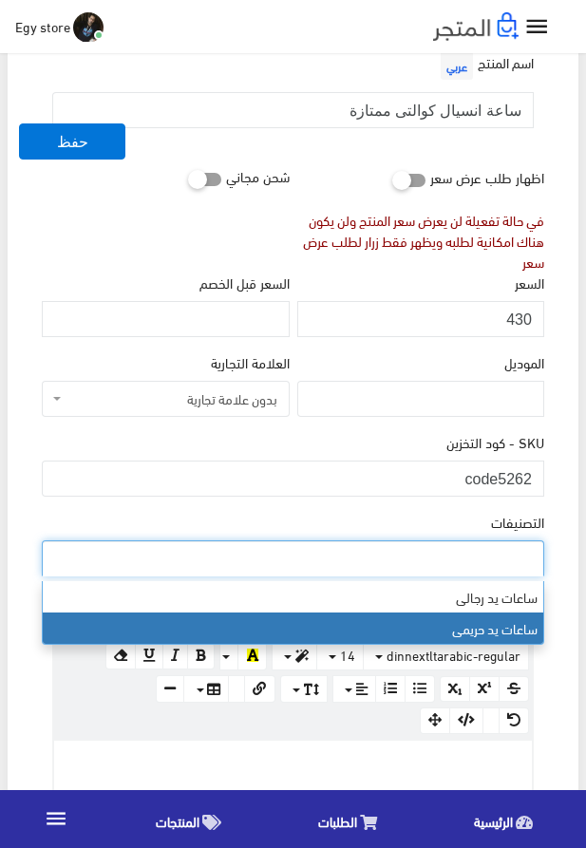
select select "28"
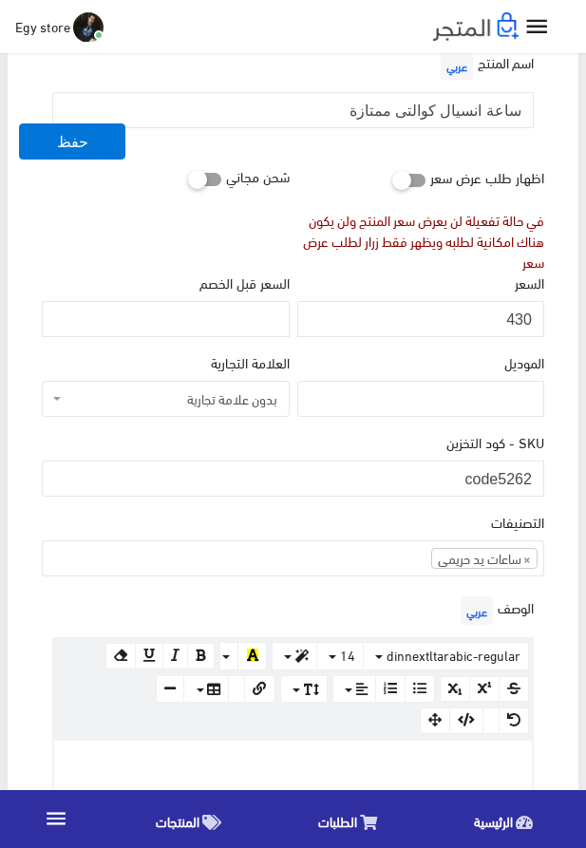
click at [412, 754] on p at bounding box center [293, 761] width 459 height 21
paste div
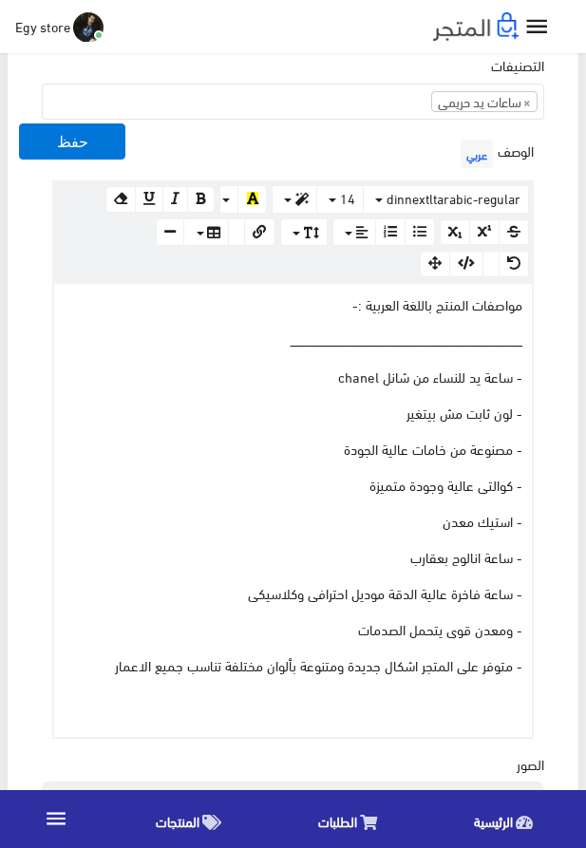
scroll to position [829, 0]
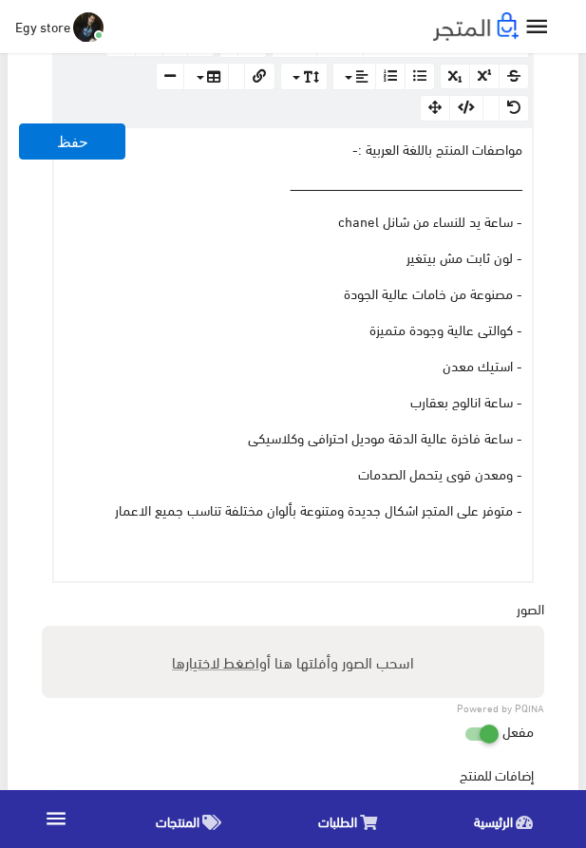
click at [197, 667] on span "اضغط لاختيارها" at bounding box center [215, 662] width 87 height 28
click at [197, 632] on input "اسحب الصور وأفلتها هنا أو اضغط لاختيارها" at bounding box center [293, 629] width 503 height 6
type input "5262.jpeg"
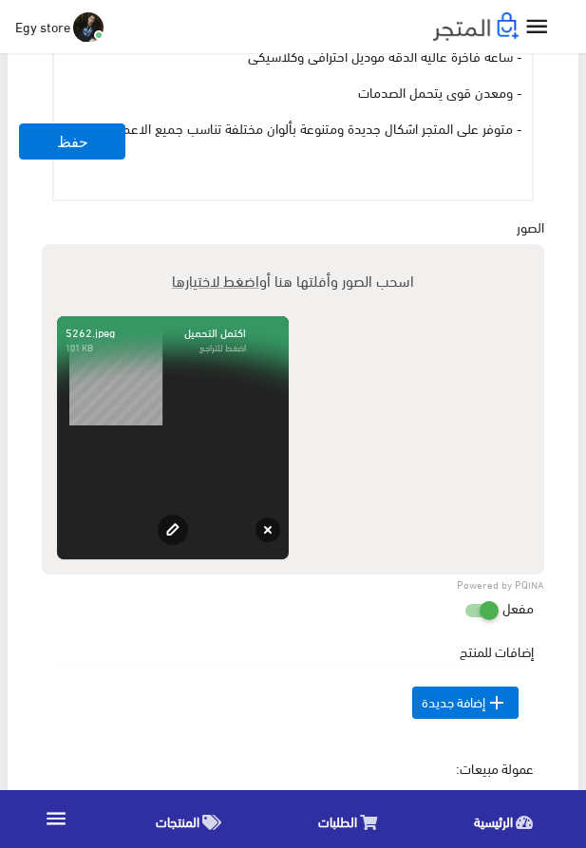
scroll to position [1479, 0]
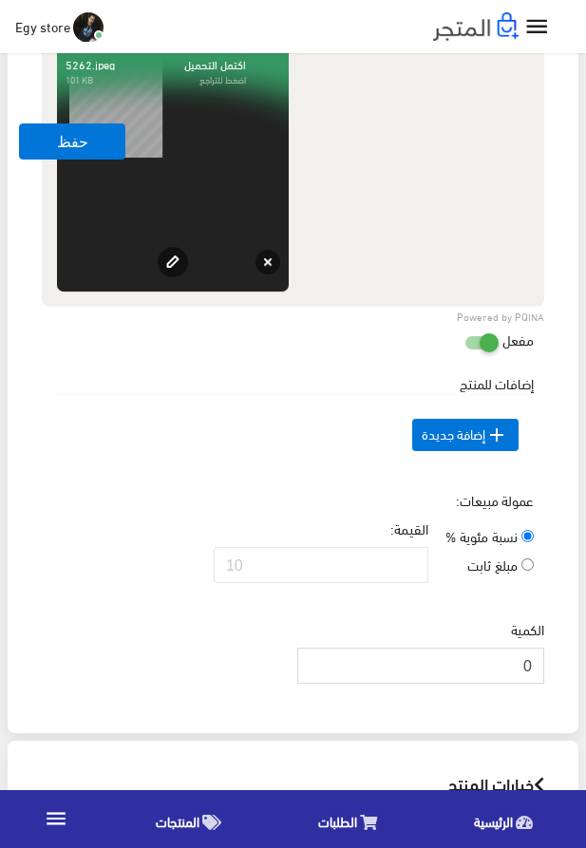
drag, startPoint x: 510, startPoint y: 693, endPoint x: 538, endPoint y: 700, distance: 28.6
click at [538, 684] on input "0" at bounding box center [420, 666] width 247 height 36
type input "1000"
click at [114, 504] on div "عمولة مبيعات: نسبة مئوية % مبلغ ثابت القيمة:" at bounding box center [293, 544] width 510 height 108
click at [30, 144] on button "حفظ" at bounding box center [72, 142] width 106 height 36
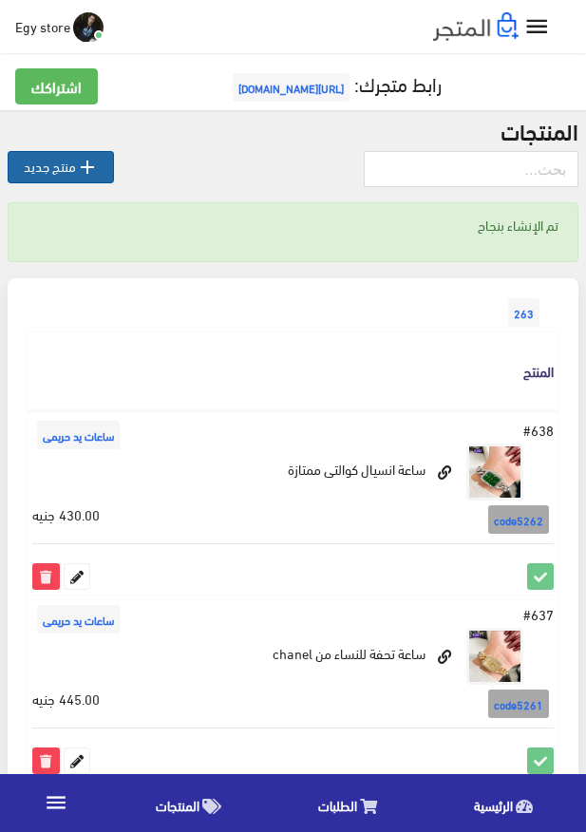
click at [75, 174] on link " منتج جديد" at bounding box center [61, 167] width 106 height 32
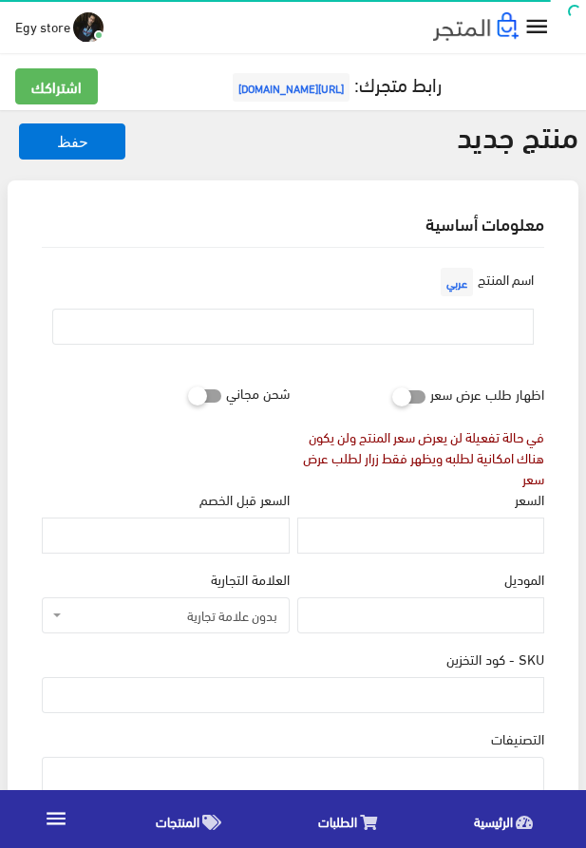
select select
click at [437, 318] on input "text" at bounding box center [293, 327] width 482 height 36
paste input "ساعة يد للنساء تحفة وممتازة"
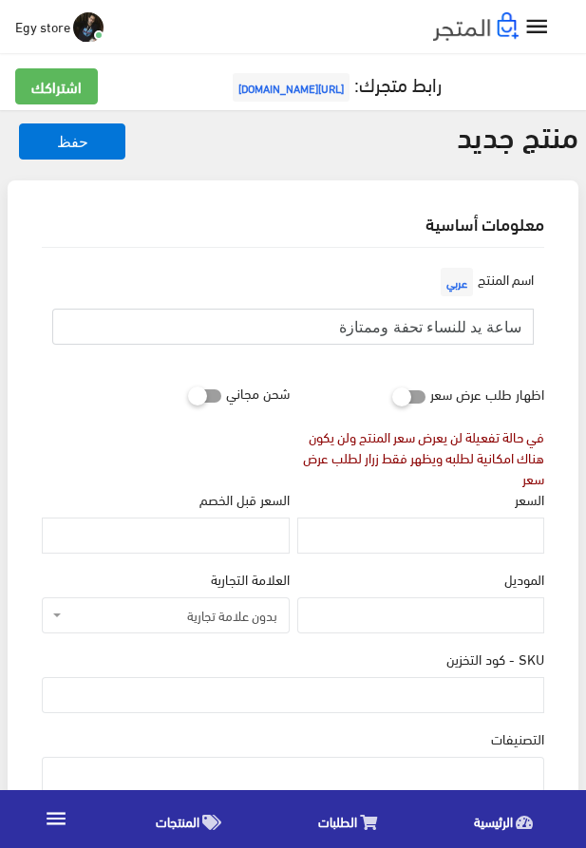
type input "ساعة يد للنساء تحفة وممتازة"
click at [486, 545] on input "السعر" at bounding box center [420, 536] width 247 height 36
paste input "435"
type input "435"
click at [443, 697] on input "SKU - كود التخزين" at bounding box center [293, 695] width 503 height 36
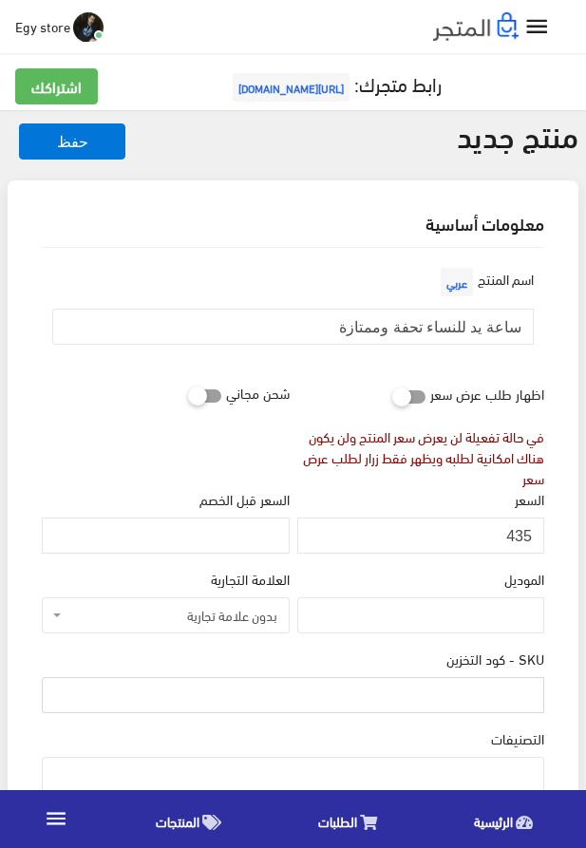
paste input "code5263"
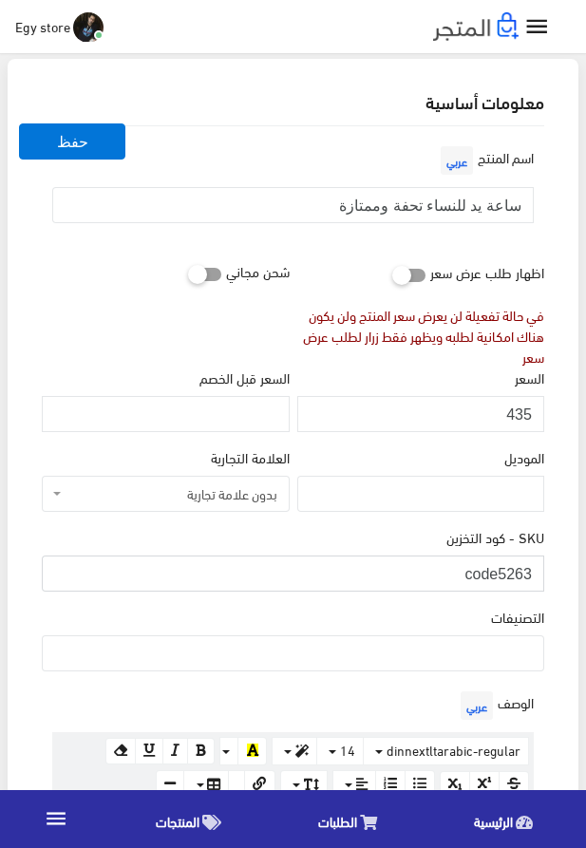
scroll to position [217, 0]
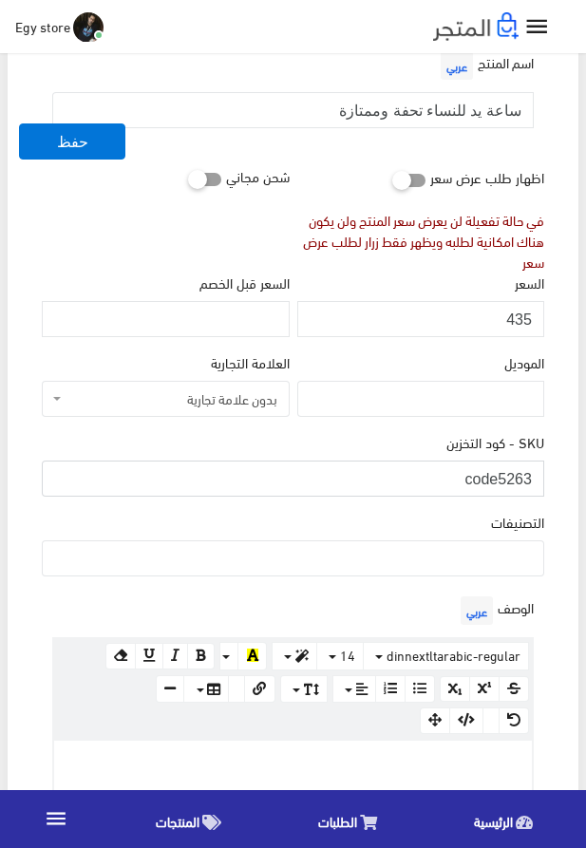
type input "code5263"
click at [413, 571] on ul at bounding box center [293, 557] width 501 height 30
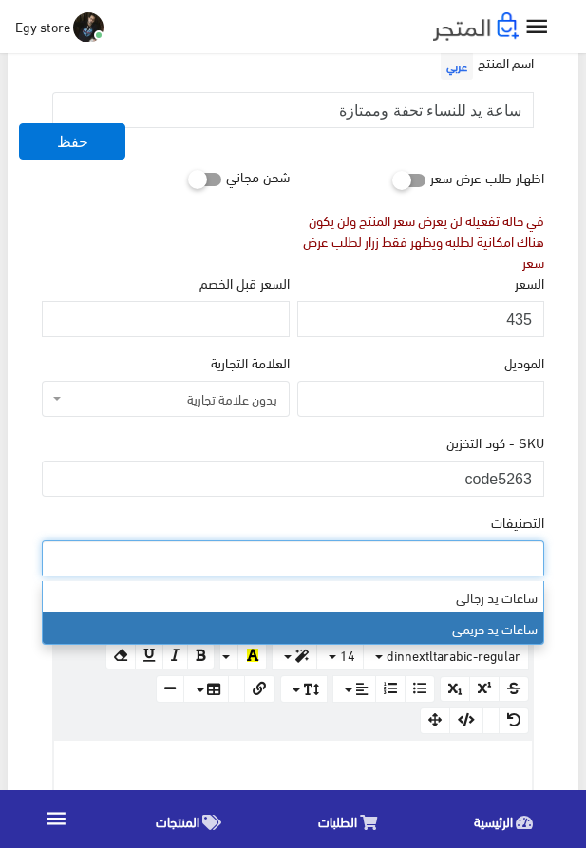
select select "28"
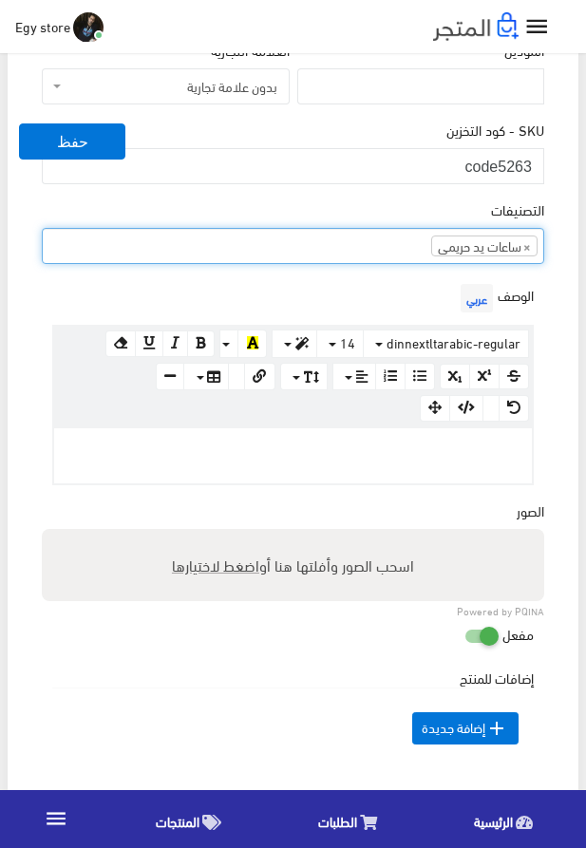
scroll to position [542, 0]
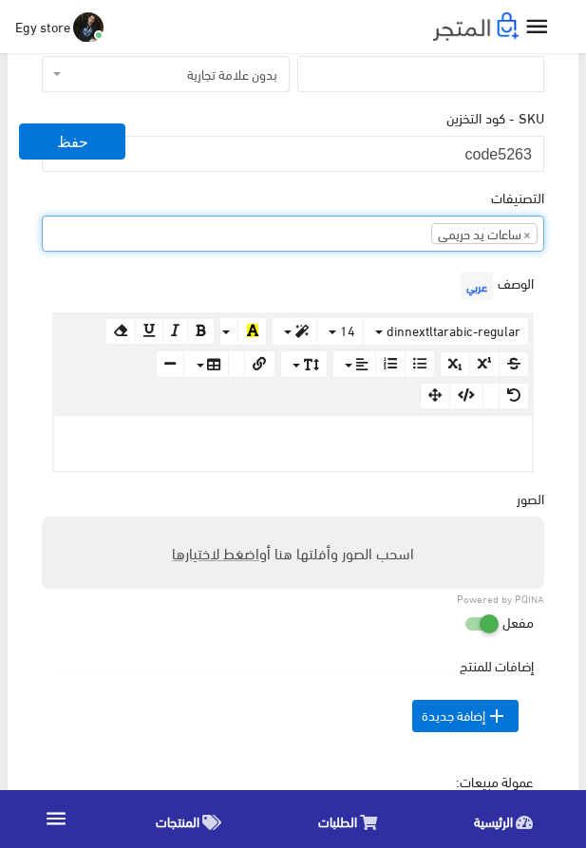
click at [321, 445] on p at bounding box center [293, 436] width 459 height 21
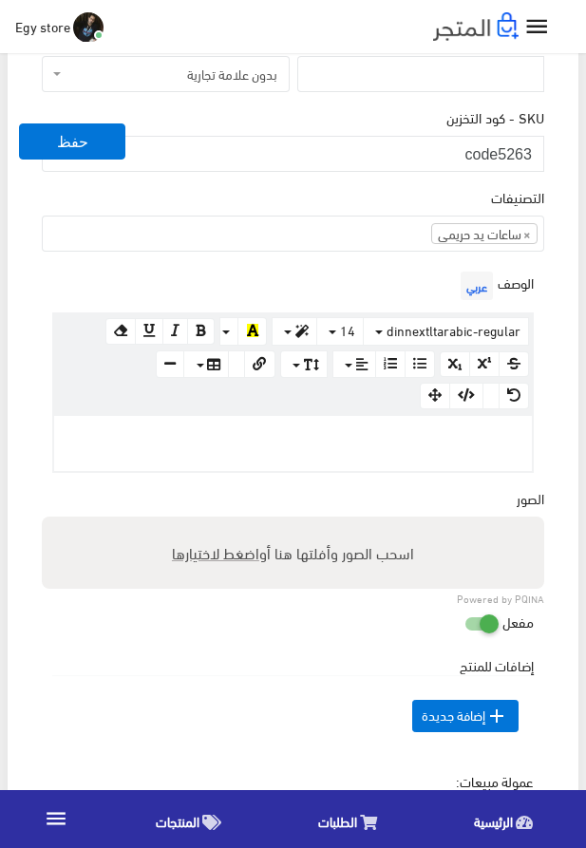
paste div
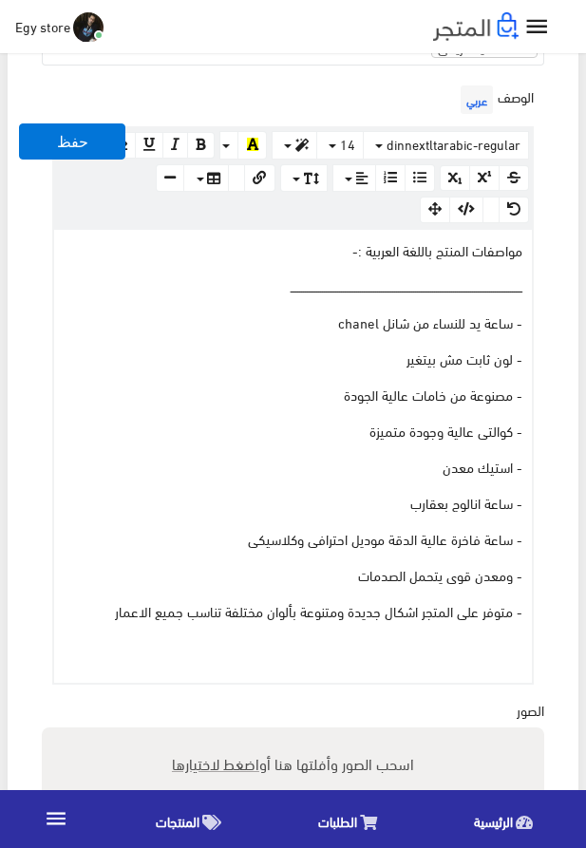
scroll to position [758, 0]
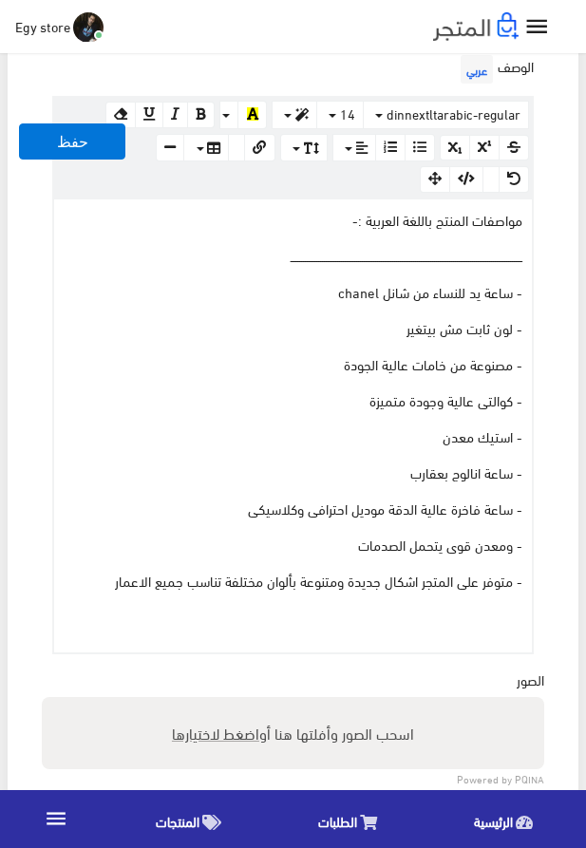
click at [208, 736] on span "اضغط لاختيارها" at bounding box center [215, 733] width 87 height 28
click at [208, 703] on input "اسحب الصور وأفلتها هنا أو اضغط لاختيارها" at bounding box center [293, 700] width 503 height 6
type input "5263.jpeg"
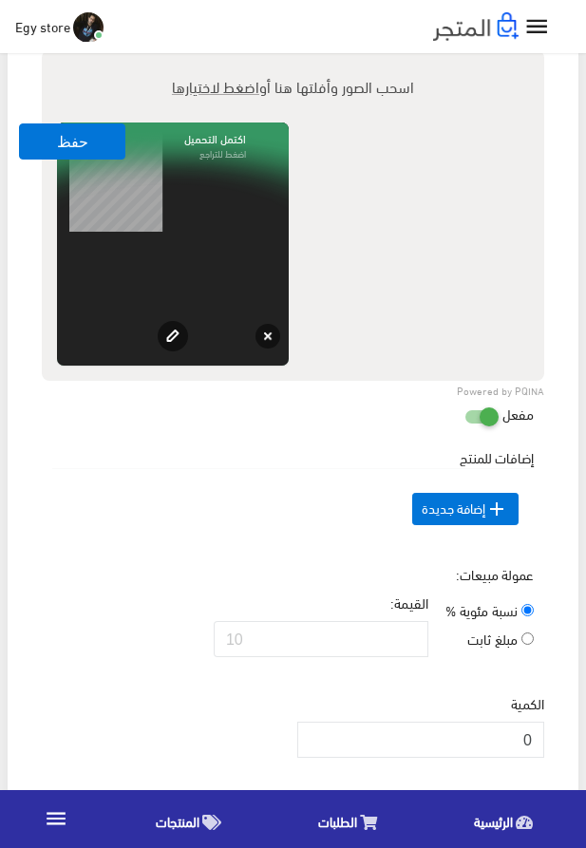
scroll to position [1733, 0]
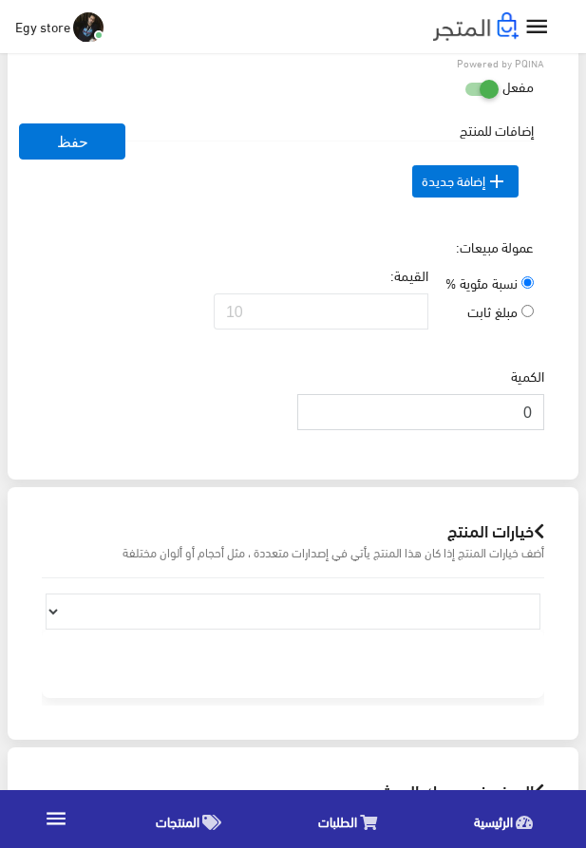
drag, startPoint x: 497, startPoint y: 449, endPoint x: 539, endPoint y: 447, distance: 41.9
click at [539, 430] on input "0" at bounding box center [420, 412] width 247 height 36
type input "1000"
click at [104, 140] on button "حفظ" at bounding box center [72, 142] width 106 height 36
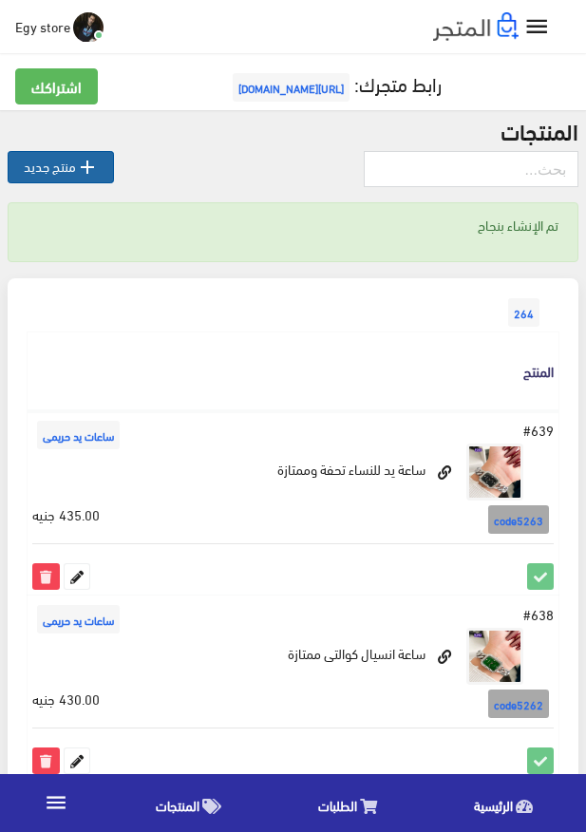
click at [77, 172] on icon "" at bounding box center [87, 167] width 23 height 23
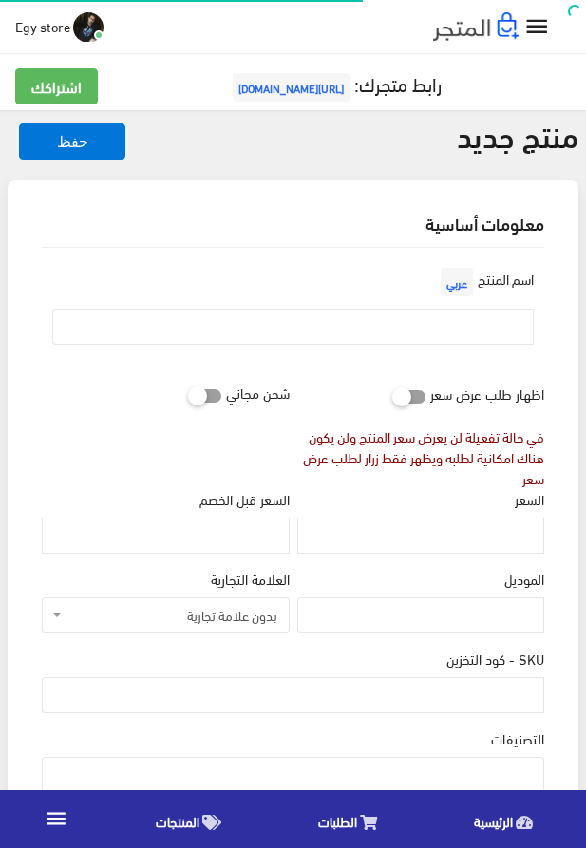
select select
click at [475, 334] on input "text" at bounding box center [293, 327] width 482 height 36
paste input "ساعة يد انسيال للنساء"
type input "ساعة يد انسيال للنساء"
click at [414, 531] on input "السعر" at bounding box center [420, 536] width 247 height 36
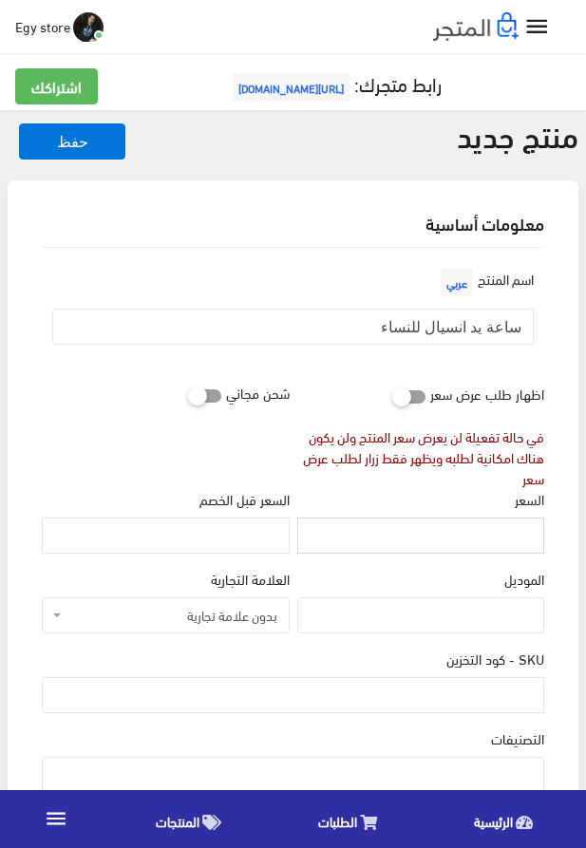
paste input "440"
type input "440"
click at [429, 704] on input "SKU - كود التخزين" at bounding box center [293, 695] width 503 height 36
paste input "code5264"
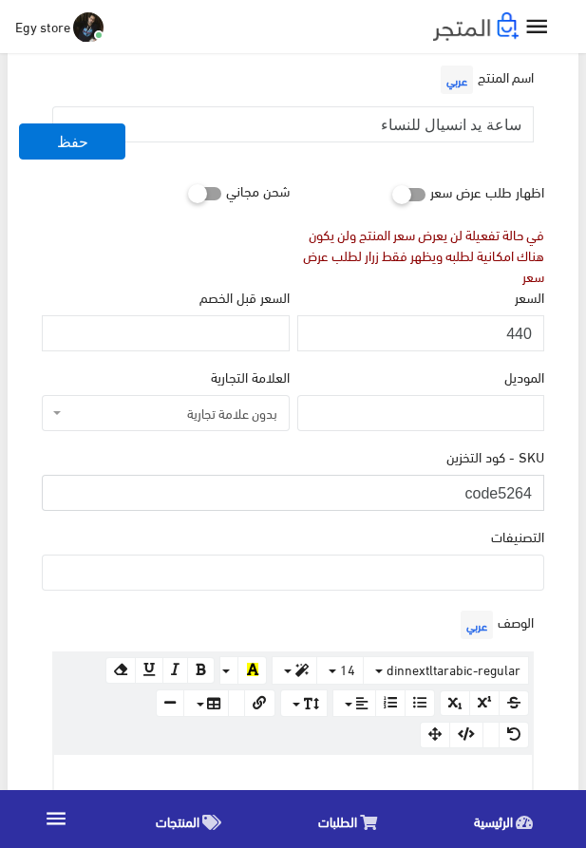
scroll to position [217, 0]
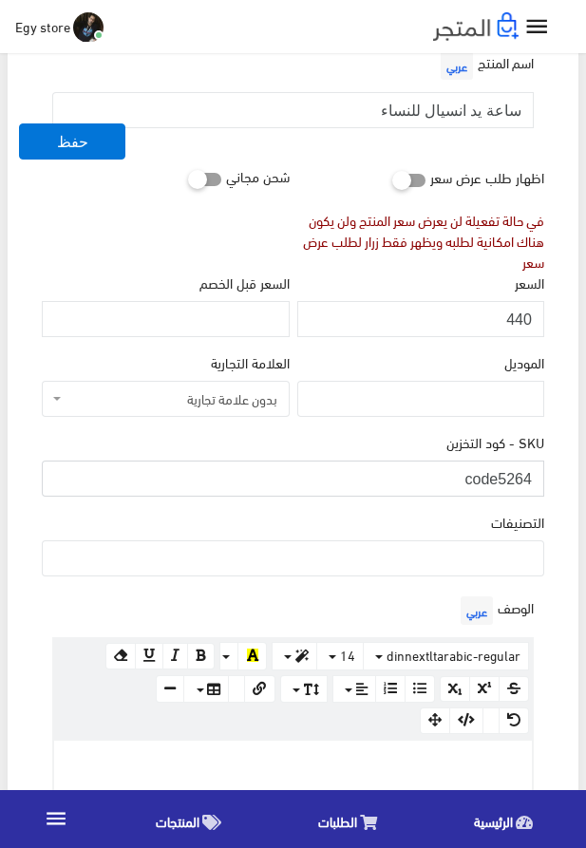
type input "code5264"
click at [390, 562] on ul at bounding box center [293, 557] width 501 height 30
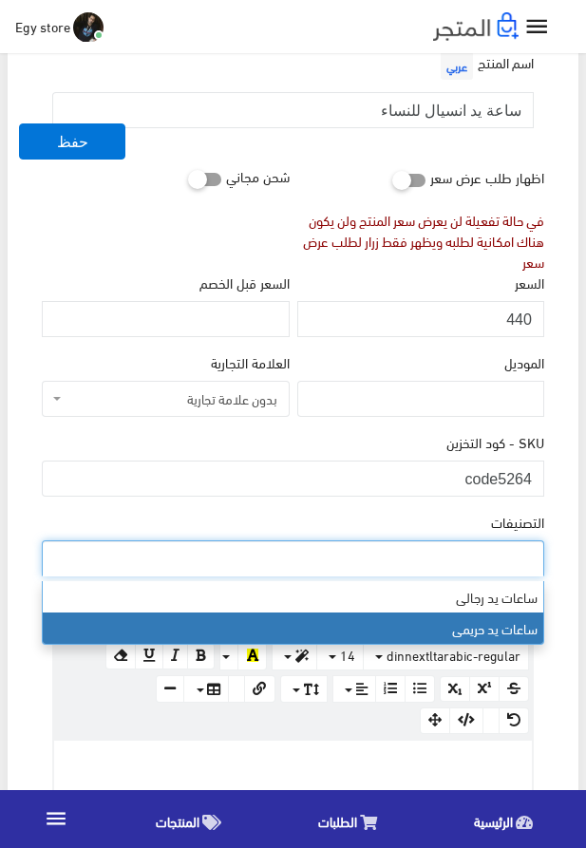
drag, startPoint x: 393, startPoint y: 612, endPoint x: 408, endPoint y: 623, distance: 18.2
select select "28"
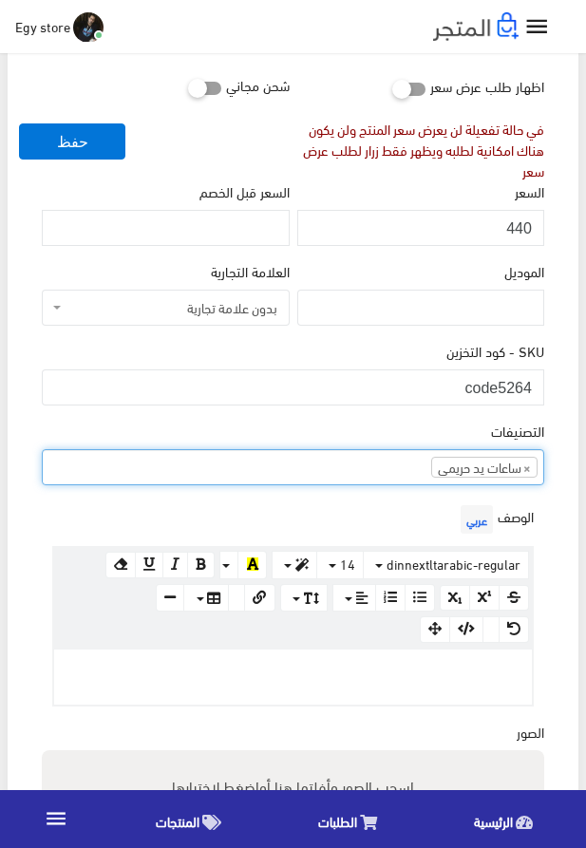
scroll to position [325, 0]
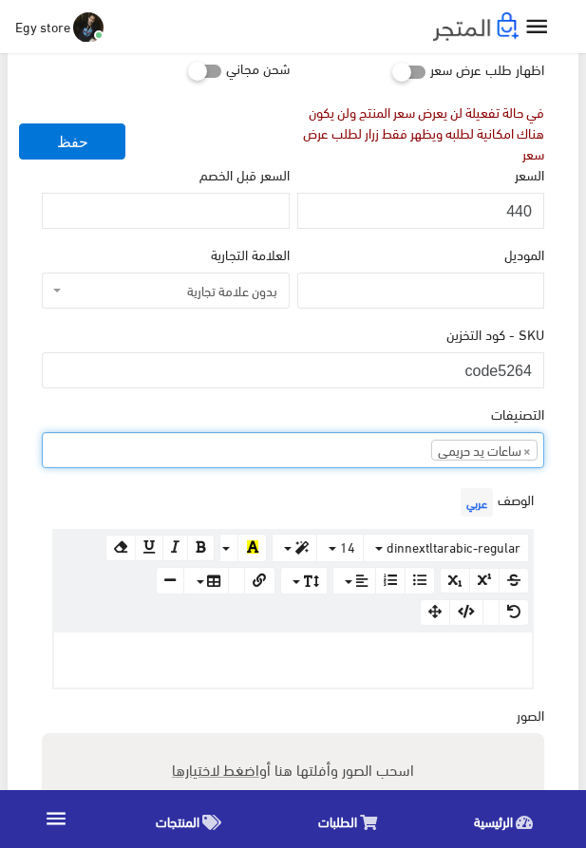
click at [349, 656] on p at bounding box center [293, 652] width 459 height 21
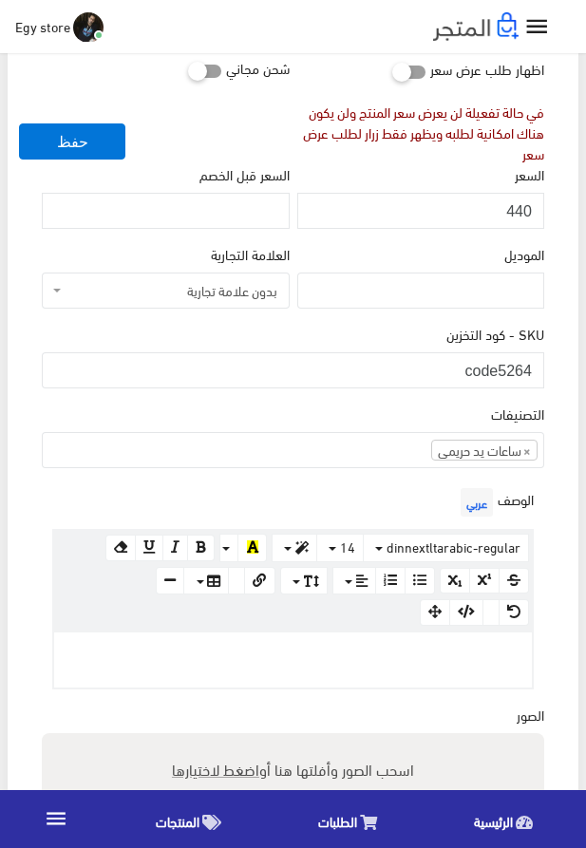
paste div
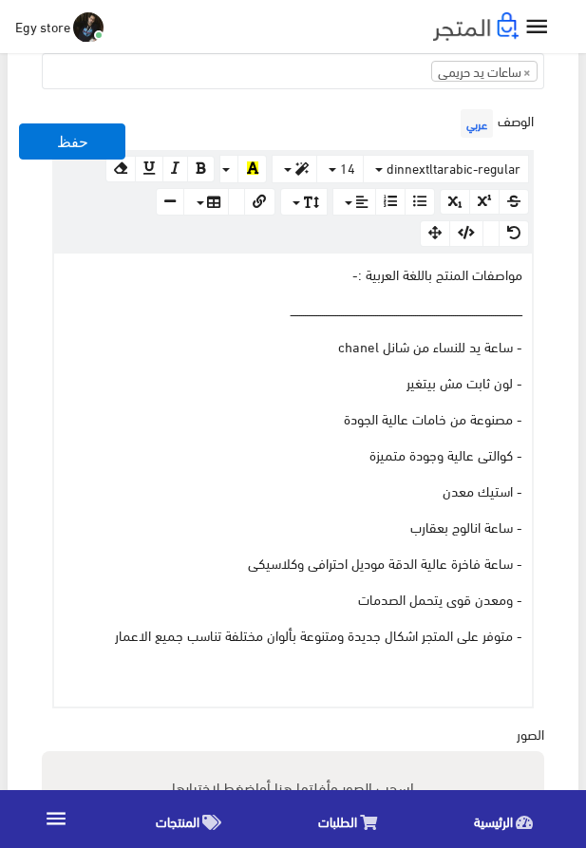
scroll to position [721, 0]
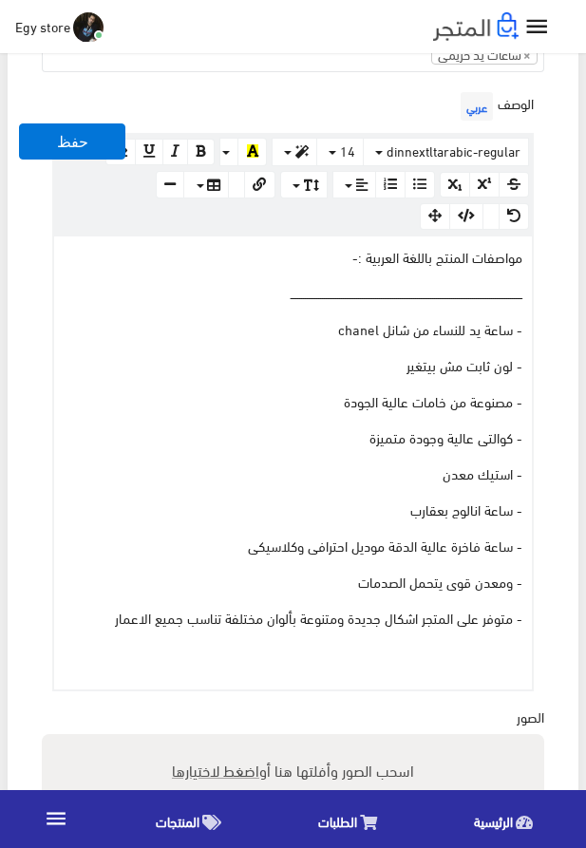
click at [217, 767] on span "اضغط لاختيارها" at bounding box center [215, 770] width 87 height 28
click at [217, 740] on input "اسحب الصور وأفلتها هنا أو اضغط لاختيارها" at bounding box center [293, 737] width 503 height 6
type input "5264.jpeg"
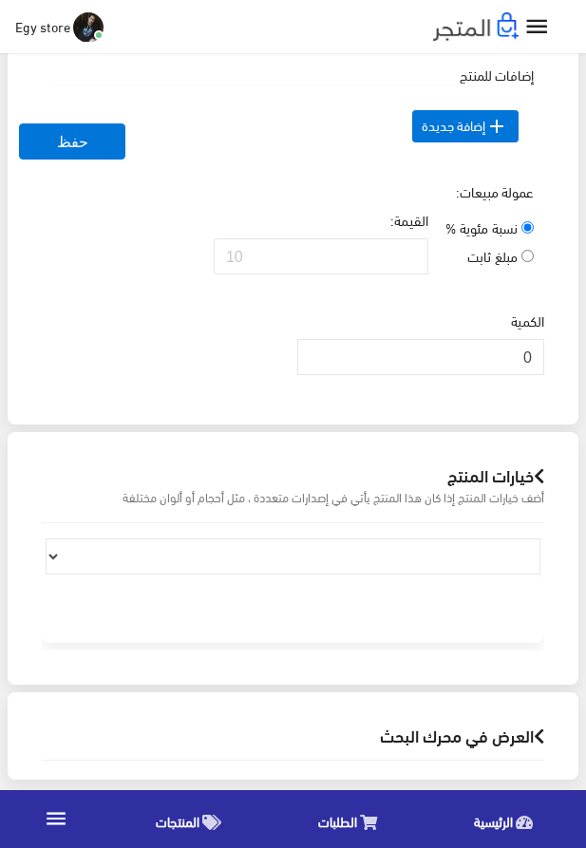
scroll to position [1804, 0]
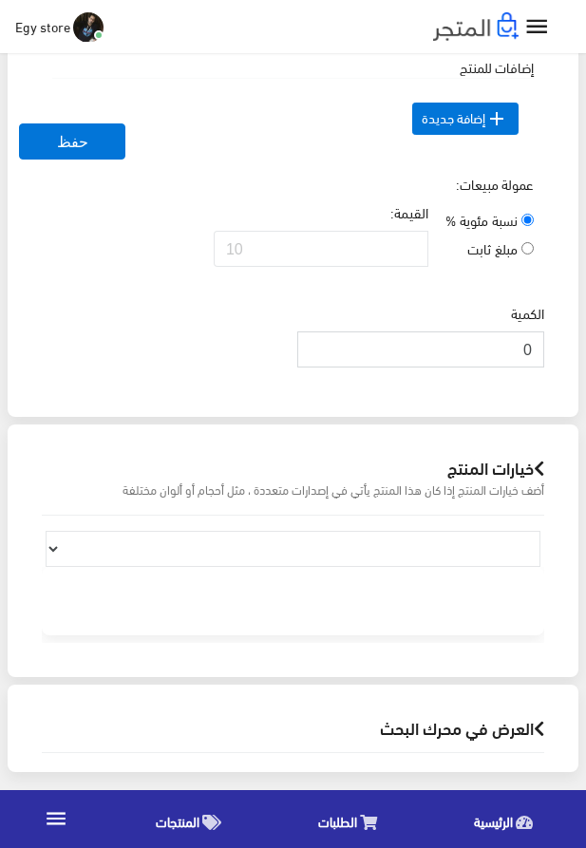
drag, startPoint x: 506, startPoint y: 381, endPoint x: 563, endPoint y: 379, distance: 57.0
click at [544, 368] on input "0" at bounding box center [420, 350] width 247 height 36
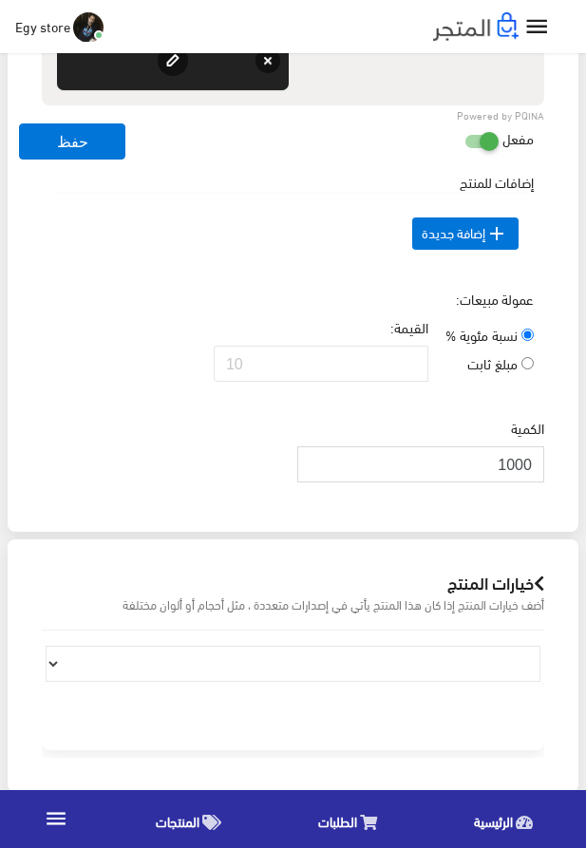
scroll to position [1371, 0]
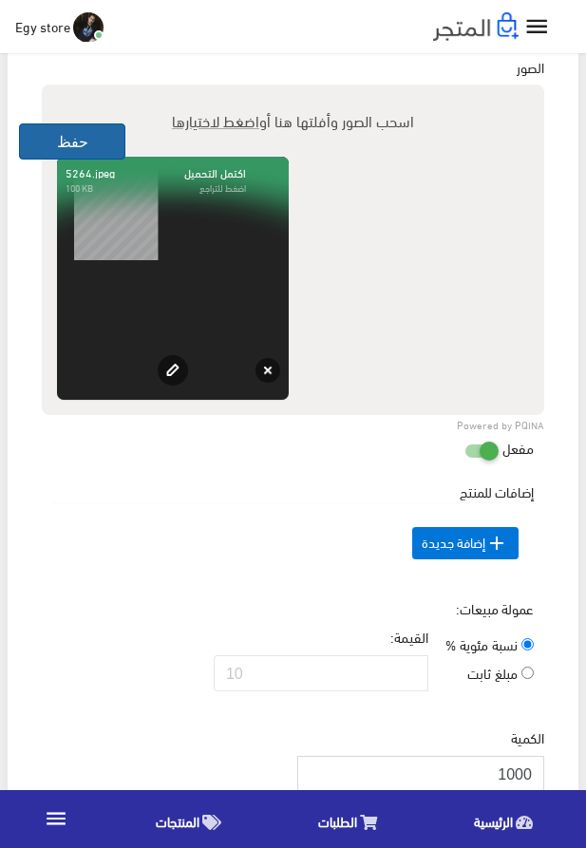
type input "1000"
click at [67, 130] on button "حفظ" at bounding box center [72, 142] width 106 height 36
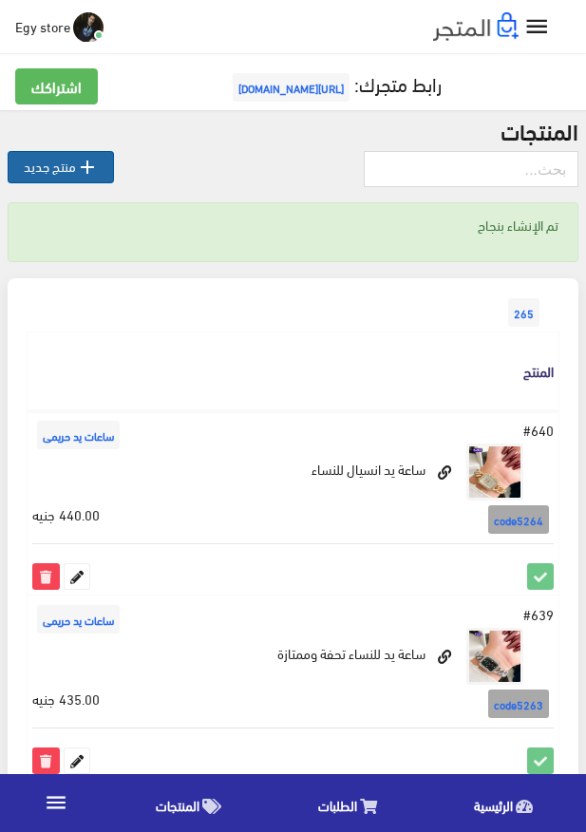
click at [59, 168] on link " منتج جديد" at bounding box center [61, 167] width 106 height 32
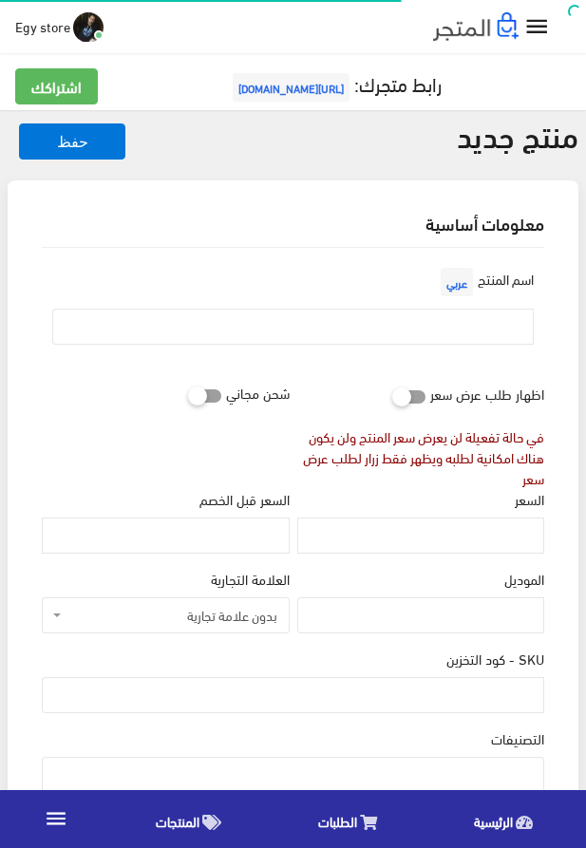
select select
click at [488, 320] on input "text" at bounding box center [293, 327] width 482 height 36
paste input "ساعة كاسيو روعة"
type input "ساعة كاسيو روعة"
click at [449, 550] on input "السعر" at bounding box center [420, 536] width 247 height 36
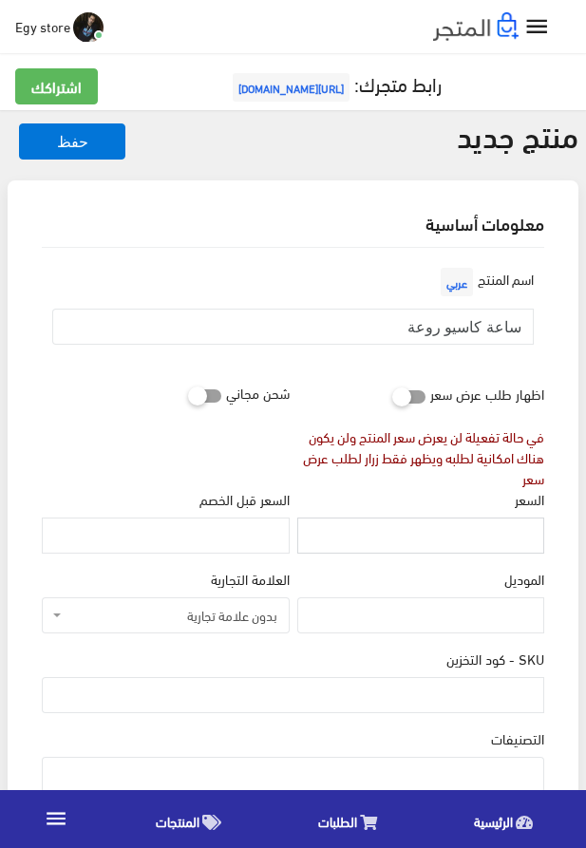
paste input "450"
type input "450"
click at [391, 683] on input "SKU - كود التخزين" at bounding box center [293, 695] width 503 height 36
paste input "code5265"
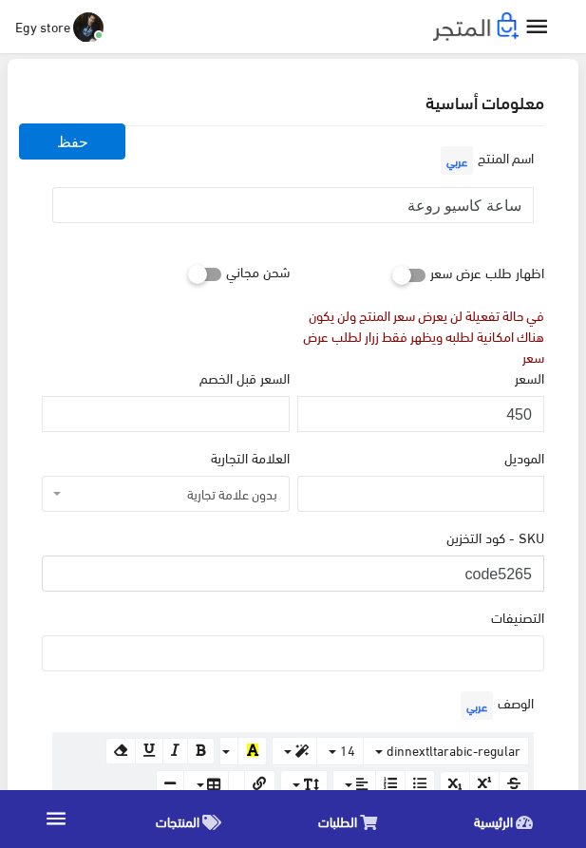
scroll to position [217, 0]
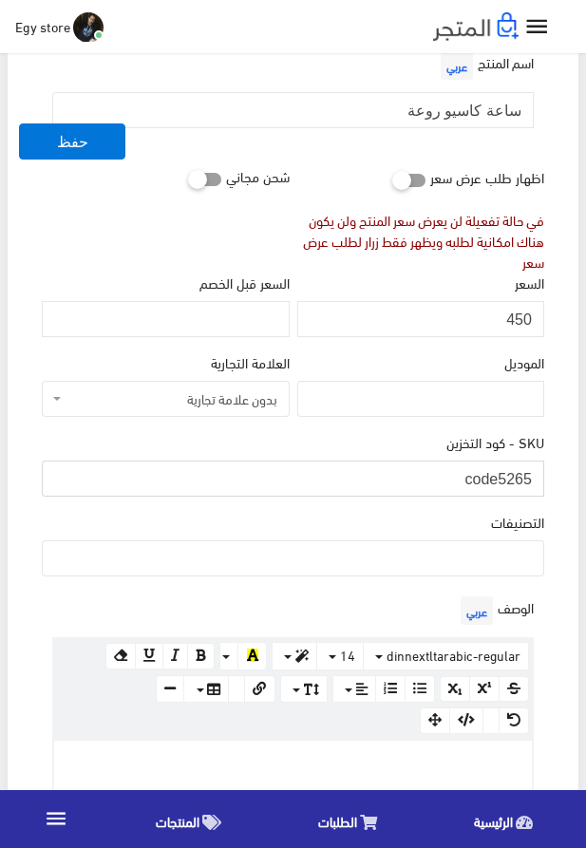
type input "code5265"
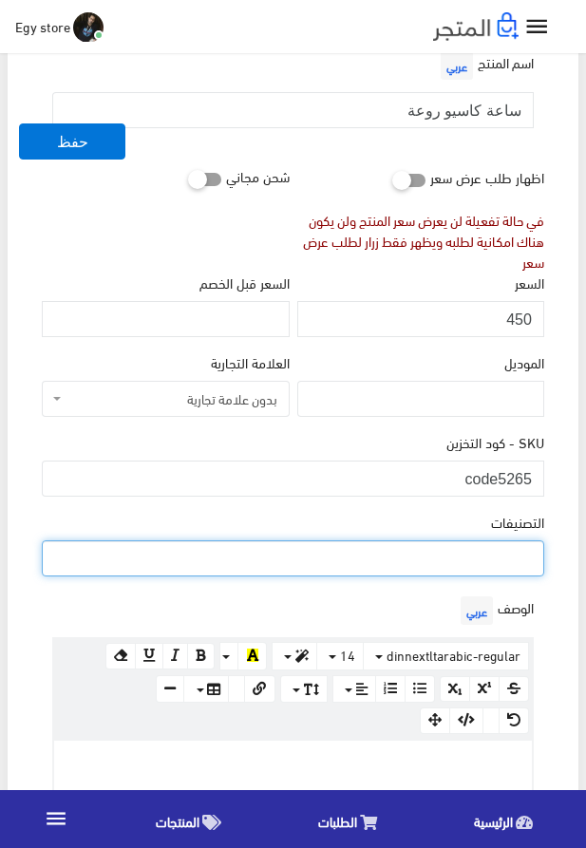
click at [445, 561] on ul at bounding box center [293, 557] width 501 height 30
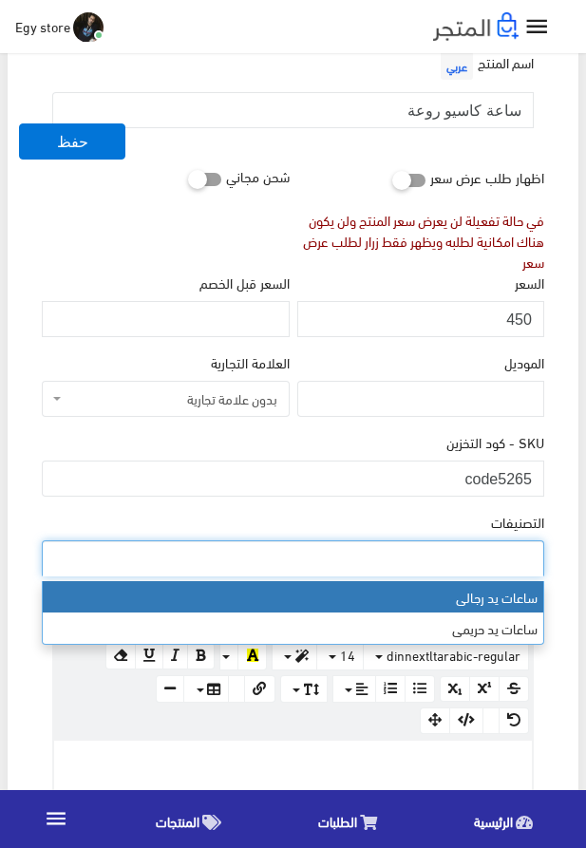
select select "27"
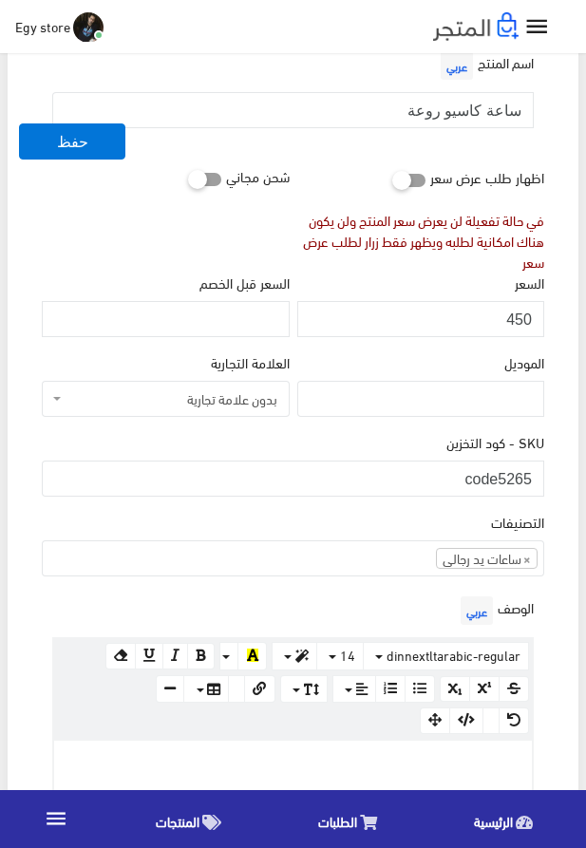
click at [348, 542] on div "التصنيفات ساعات يد رجالى ساعات يد حريمى × ساعات يد رجالى" at bounding box center [293, 544] width 503 height 65
click at [361, 554] on ul "× ساعات يد رجالى" at bounding box center [293, 557] width 501 height 30
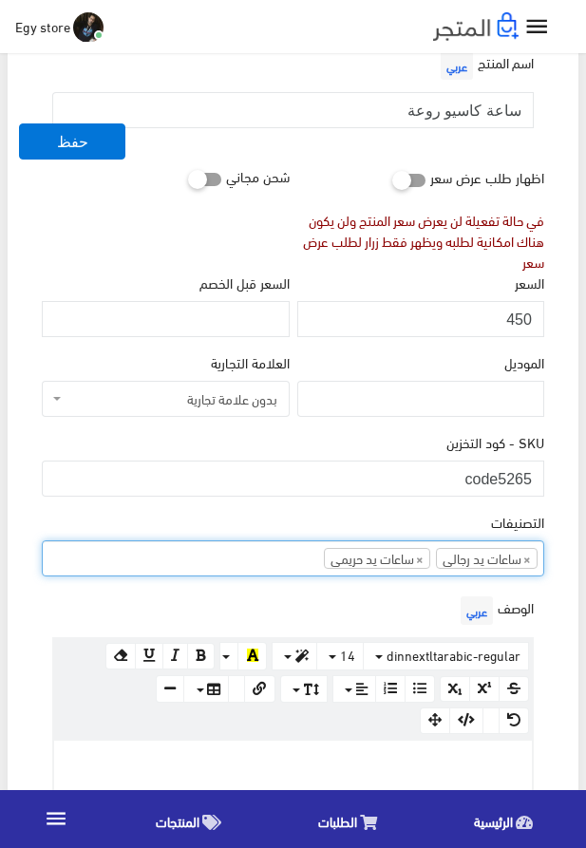
scroll to position [24, 0]
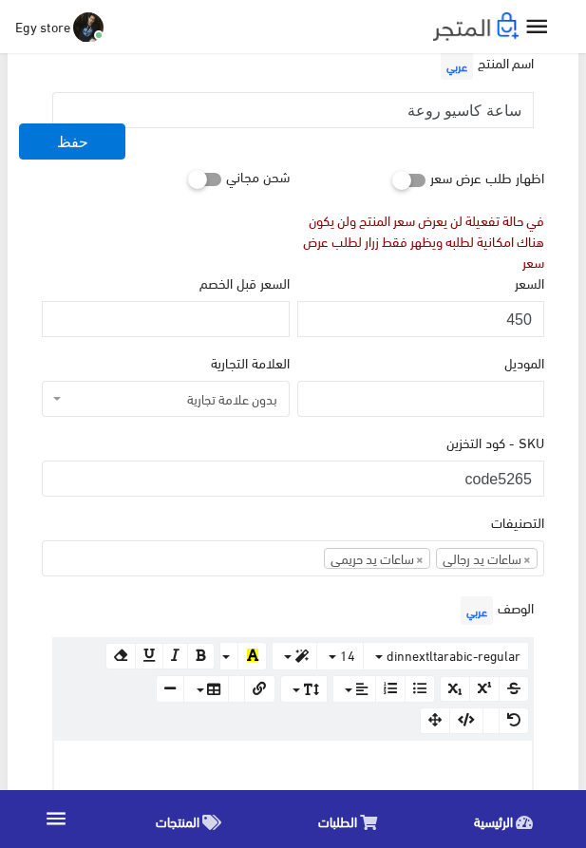
drag, startPoint x: 364, startPoint y: 791, endPoint x: 336, endPoint y: 808, distance: 32.4
click at [327, 775] on div at bounding box center [293, 768] width 478 height 55
paste div
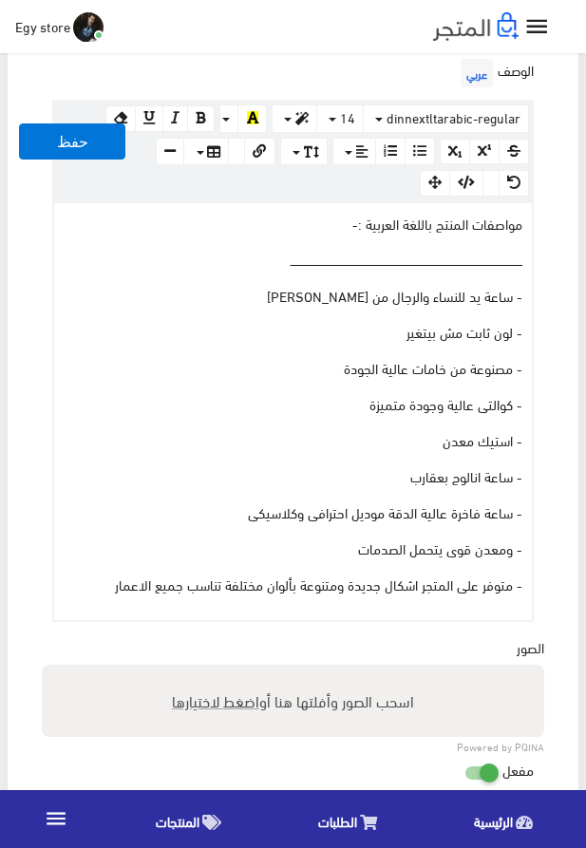
scroll to position [829, 0]
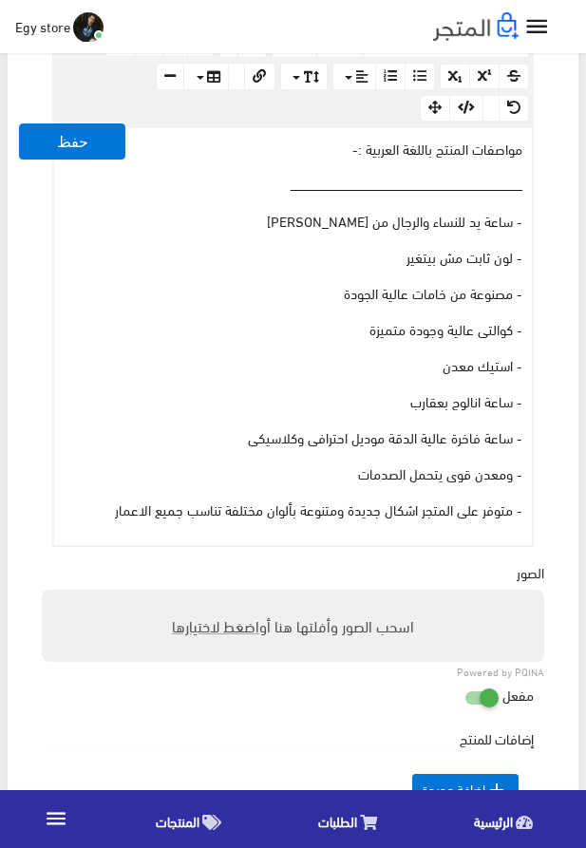
click at [212, 635] on span "اضغط لاختيارها" at bounding box center [215, 626] width 87 height 28
click at [212, 596] on input "اسحب الصور وأفلتها هنا أو اضغط لاختيارها" at bounding box center [293, 593] width 503 height 6
type input "5265.jpeg"
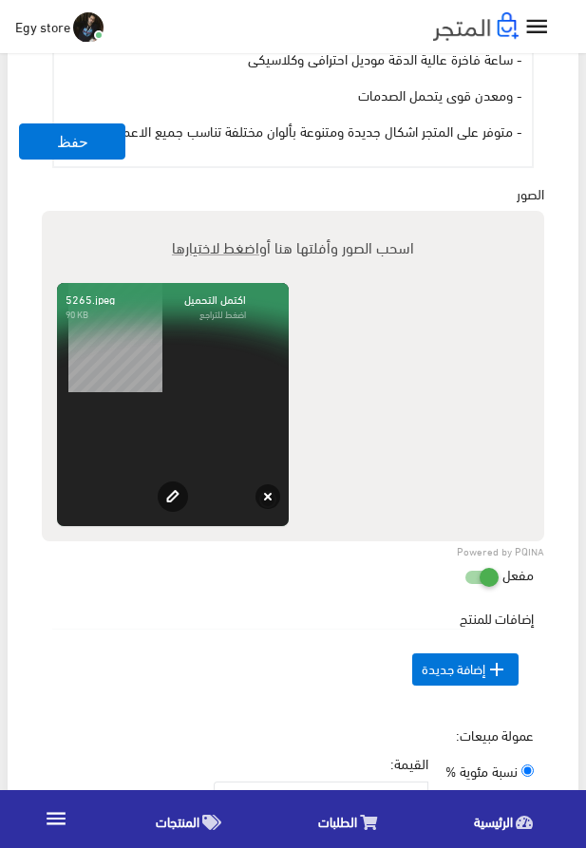
scroll to position [1371, 0]
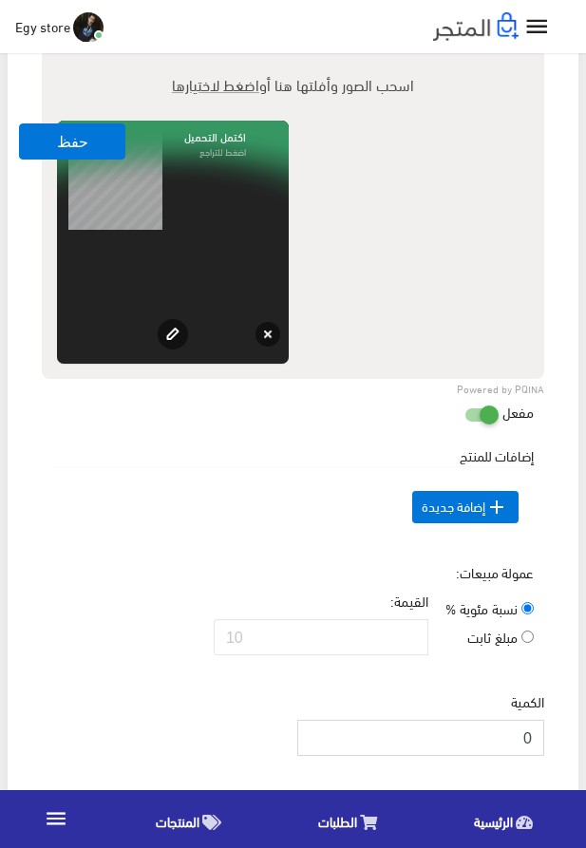
click at [529, 756] on input "0" at bounding box center [420, 738] width 247 height 36
type input "1000"
click at [35, 153] on button "حفظ" at bounding box center [72, 142] width 106 height 36
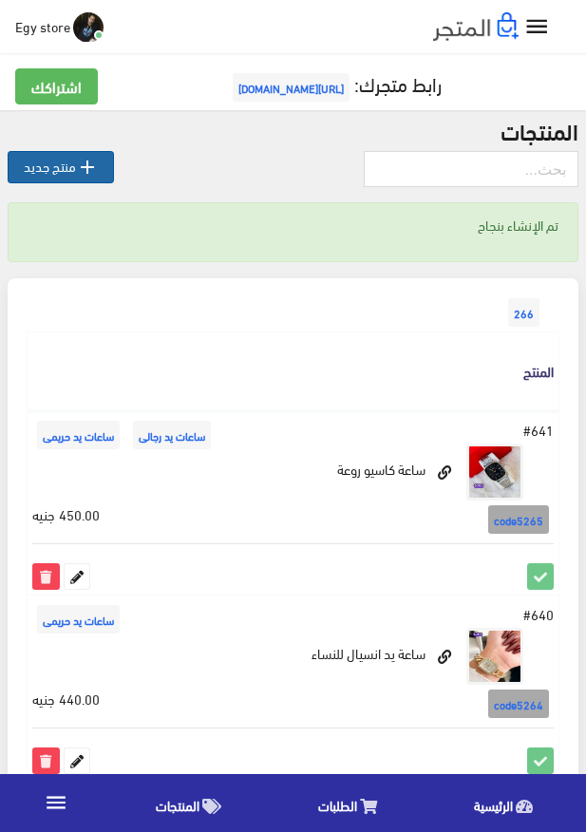
click at [50, 169] on link " منتج جديد" at bounding box center [61, 167] width 106 height 32
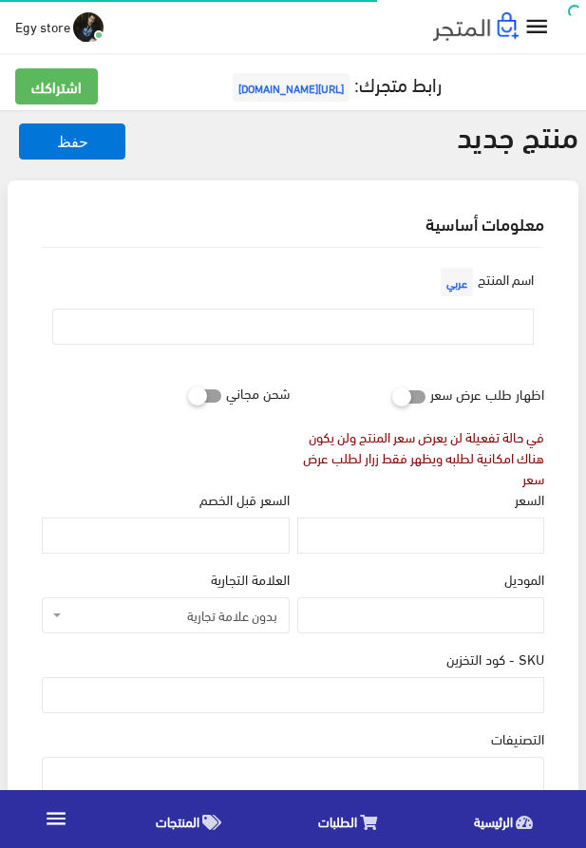
select select
click at [441, 333] on input "text" at bounding box center [293, 327] width 482 height 36
paste input "ساعة عظمة من كاسيو"
type input "ساعة عظمة من كاسيو"
click at [405, 532] on input "السعر" at bounding box center [420, 536] width 247 height 36
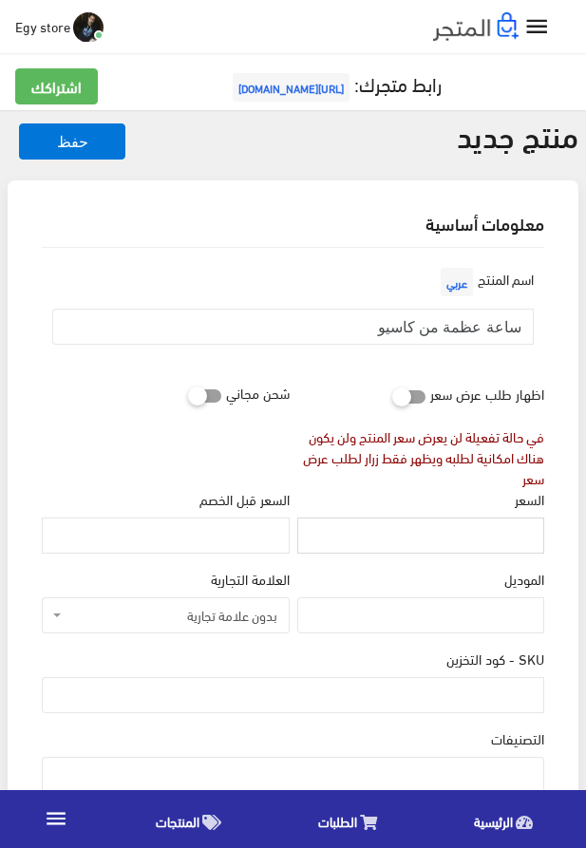
paste input "440"
type input "440"
click at [403, 686] on input "SKU - كود التخزين" at bounding box center [293, 695] width 503 height 36
paste input "code5266"
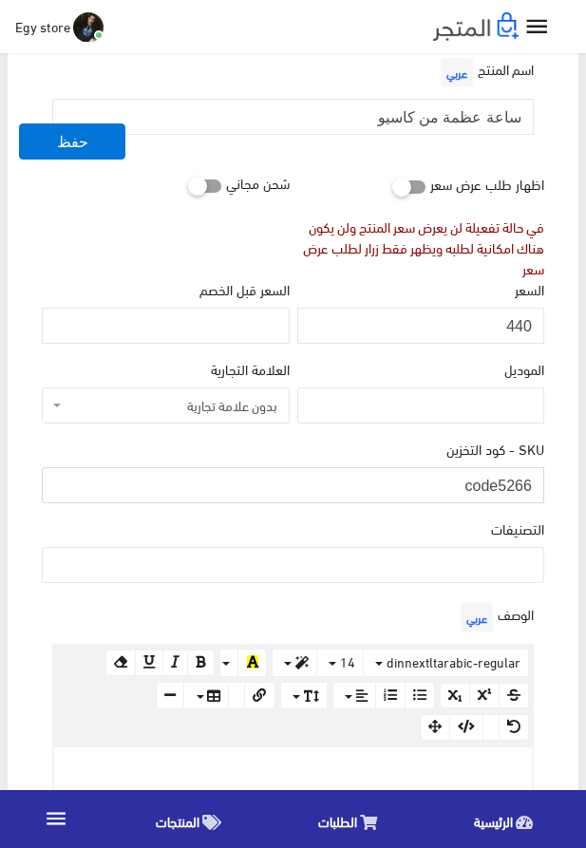
scroll to position [217, 0]
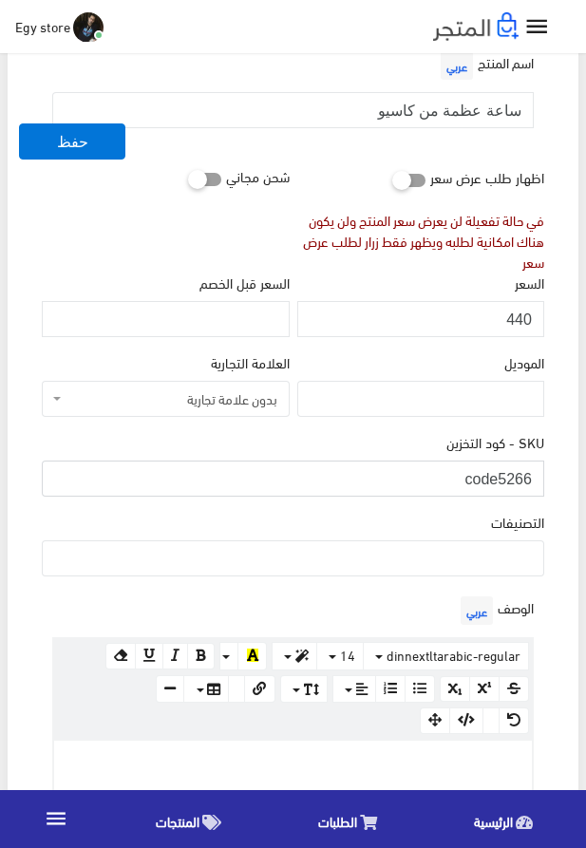
type input "code5266"
click at [496, 570] on ul at bounding box center [293, 557] width 501 height 30
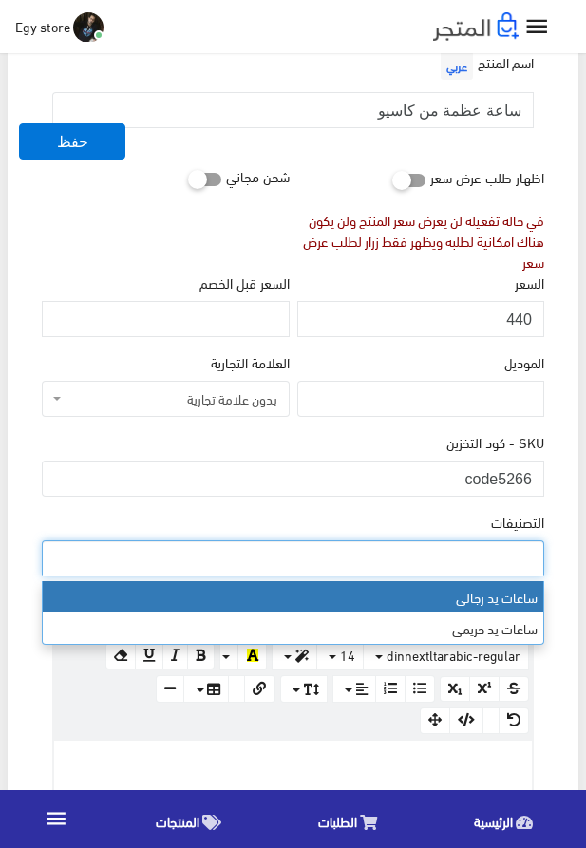
select select "27"
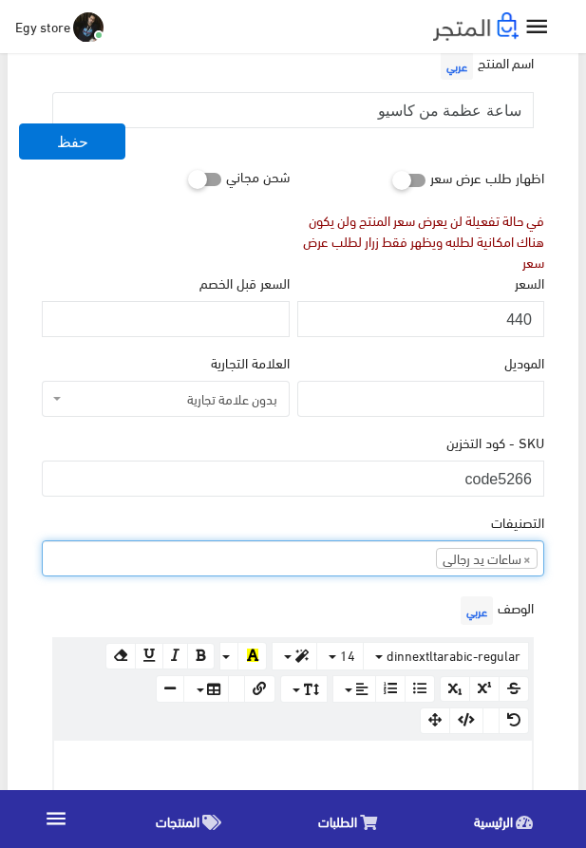
click at [376, 563] on ul "× ساعات يد رجالى" at bounding box center [293, 557] width 501 height 30
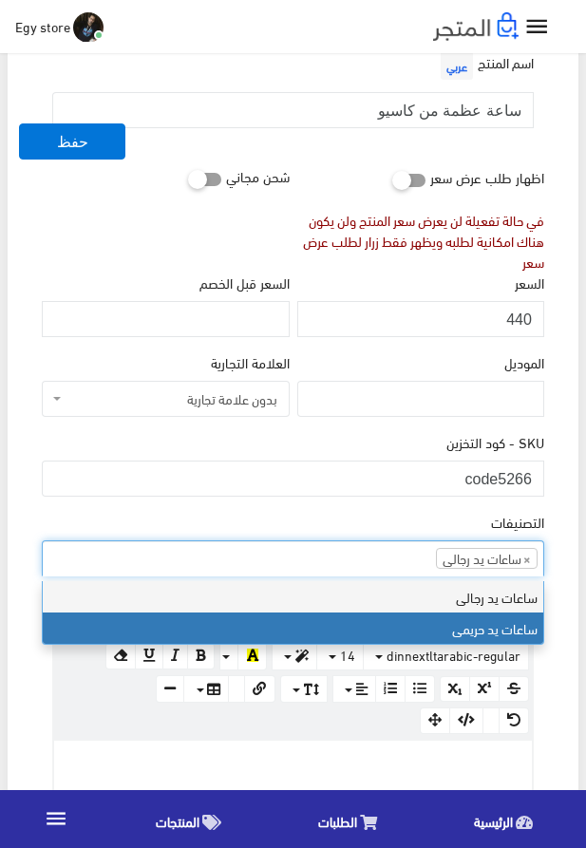
scroll to position [24, 0]
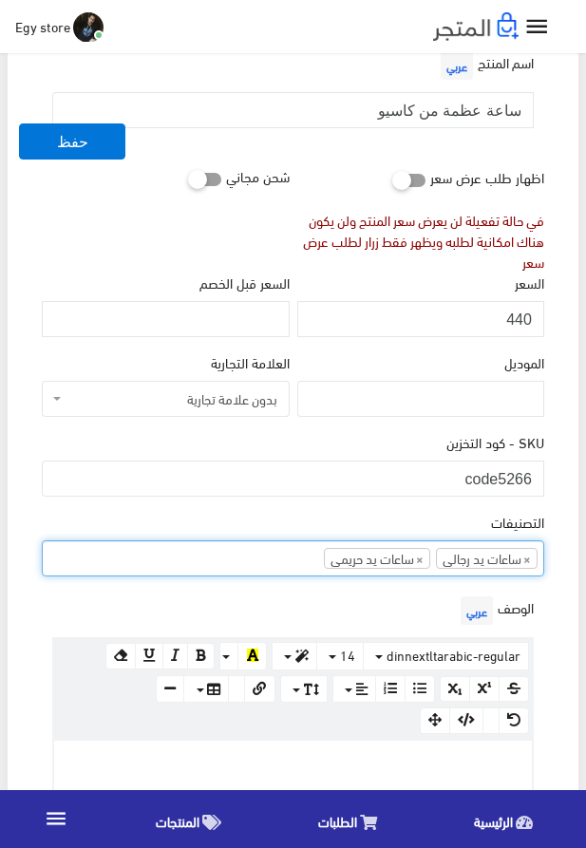
click at [326, 761] on p at bounding box center [293, 761] width 459 height 21
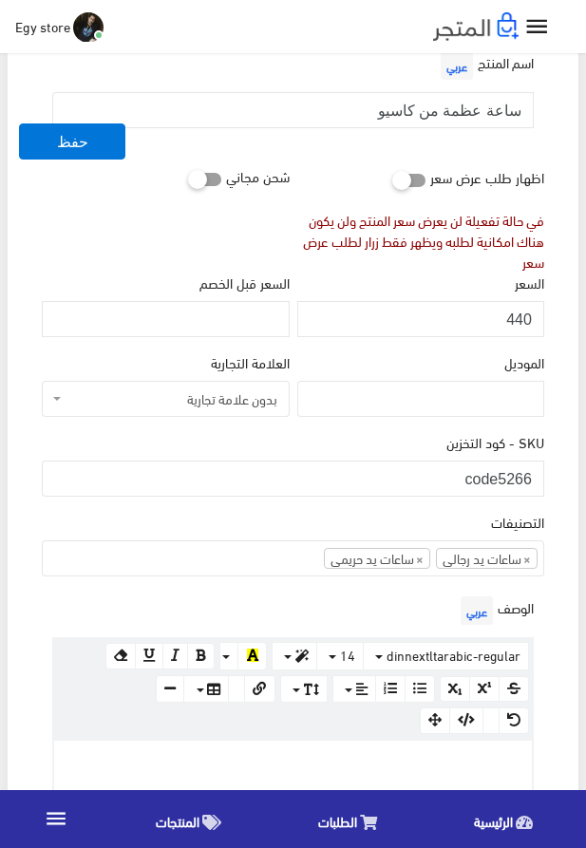
paste div
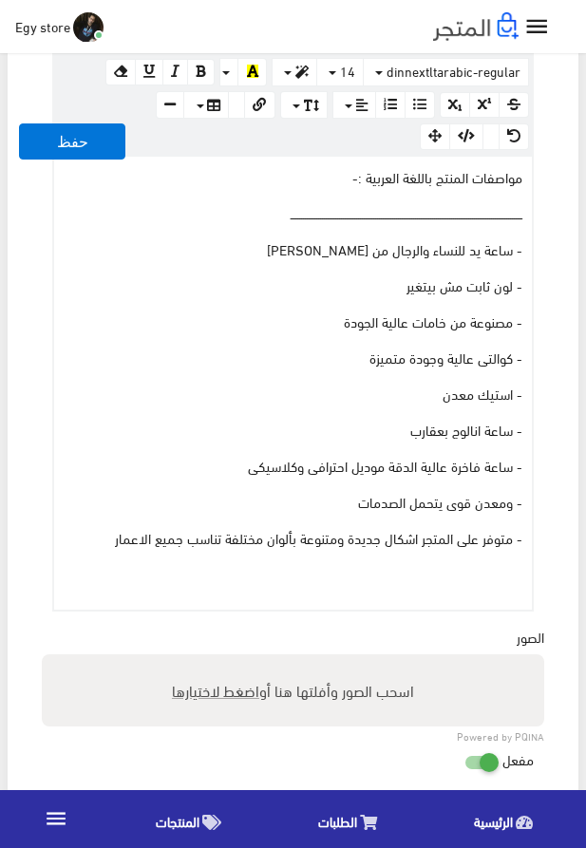
scroll to position [829, 0]
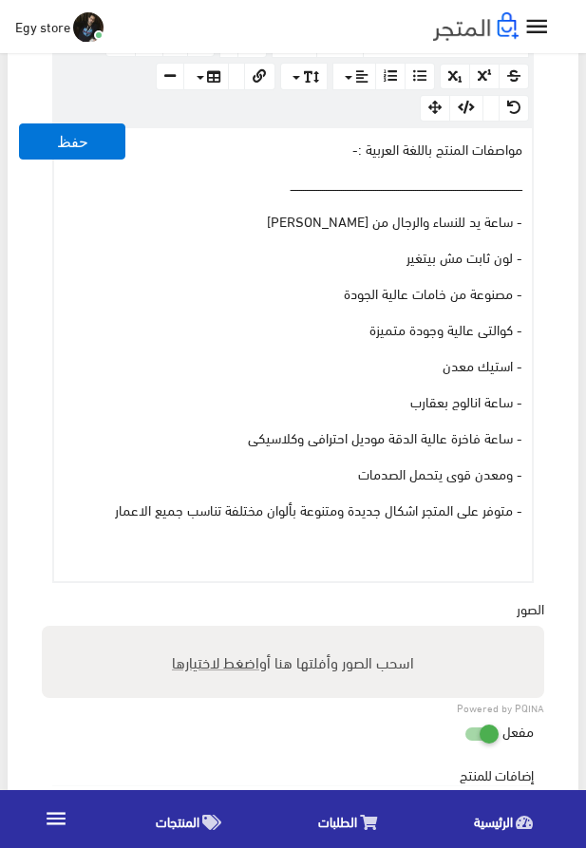
click at [179, 666] on span "اضغط لاختيارها" at bounding box center [215, 662] width 87 height 28
click at [179, 632] on input "اسحب الصور وأفلتها هنا أو اضغط لاختيارها" at bounding box center [293, 629] width 503 height 6
type input "5266.jpeg"
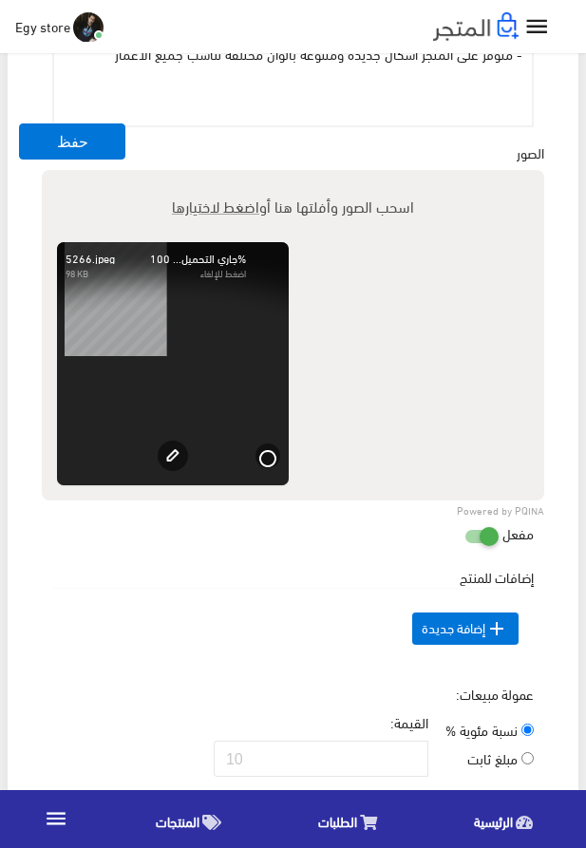
scroll to position [1588, 0]
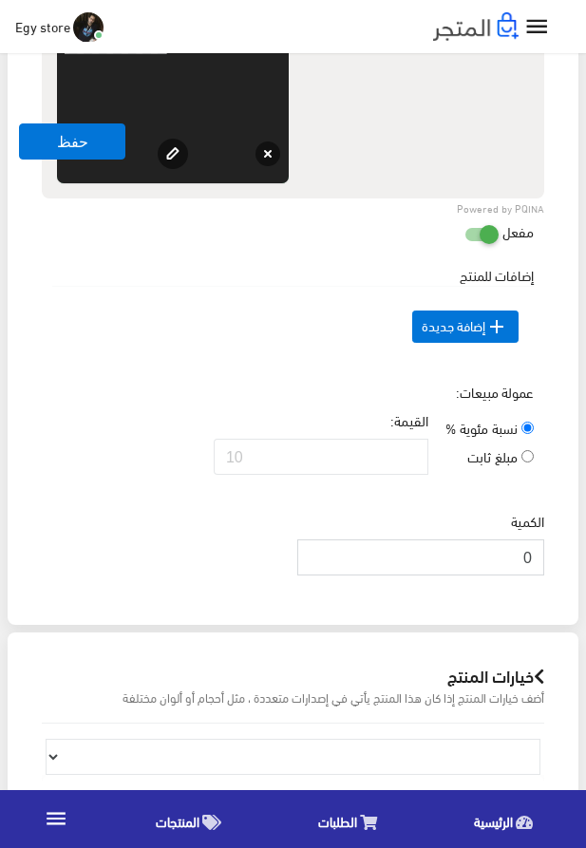
drag, startPoint x: 507, startPoint y: 583, endPoint x: 543, endPoint y: 584, distance: 36.1
click at [543, 576] on input "0" at bounding box center [420, 558] width 247 height 36
type input "1000"
click at [29, 143] on button "حفظ" at bounding box center [72, 142] width 106 height 36
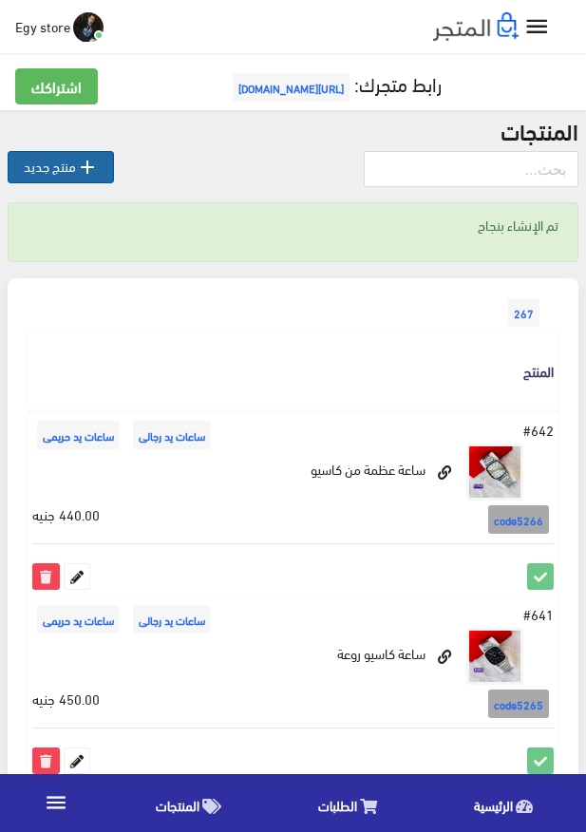
click at [63, 172] on link " منتج جديد" at bounding box center [61, 167] width 106 height 32
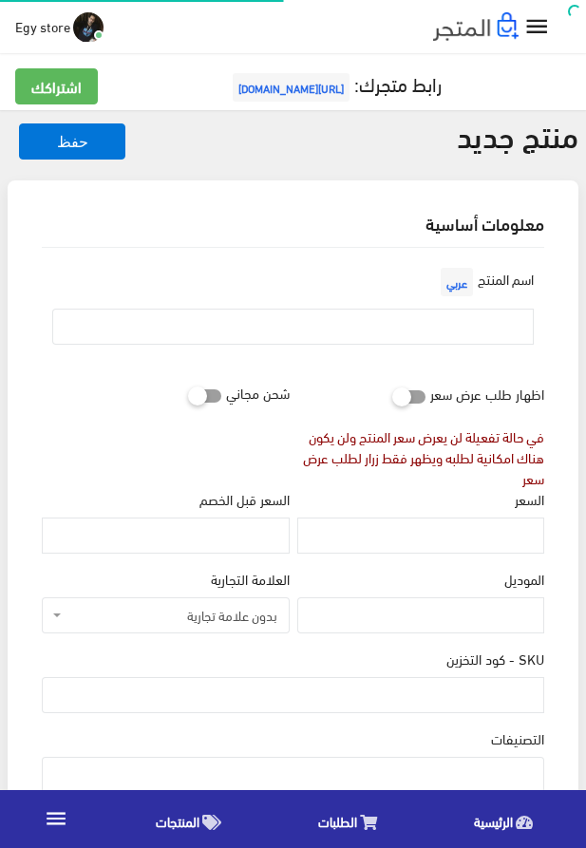
select select
click at [382, 331] on input "text" at bounding box center [293, 327] width 482 height 36
paste input "ساعة كاسيو استيك معدن ذهبى"
type input "ساعة كاسيو استيك معدن ذهبى"
click at [451, 536] on input "السعر" at bounding box center [420, 536] width 247 height 36
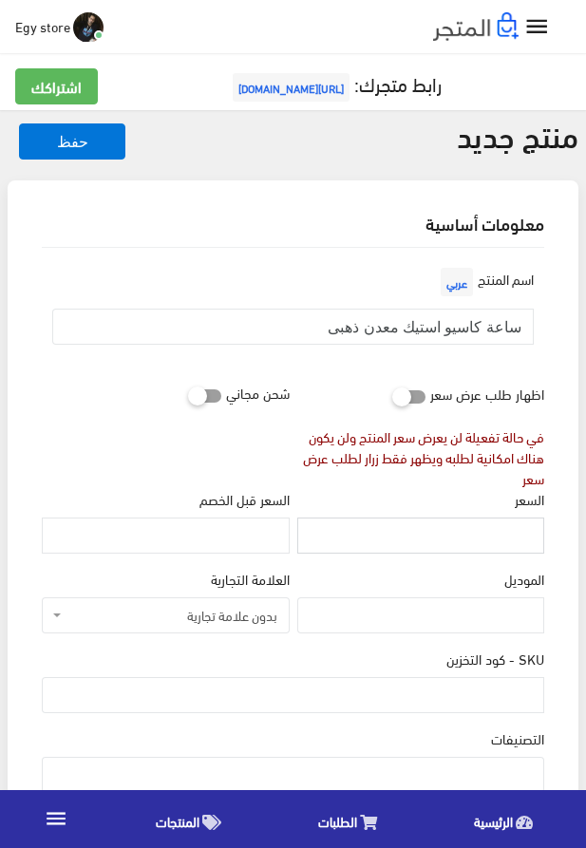
paste input "460"
type input "460"
click at [477, 697] on input "SKU - كود التخزين" at bounding box center [293, 695] width 503 height 36
paste input "code5268"
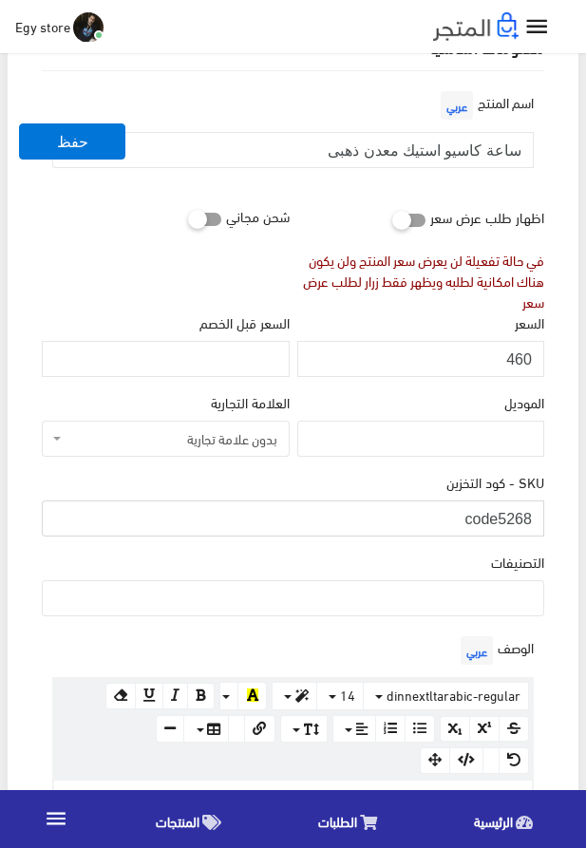
scroll to position [325, 0]
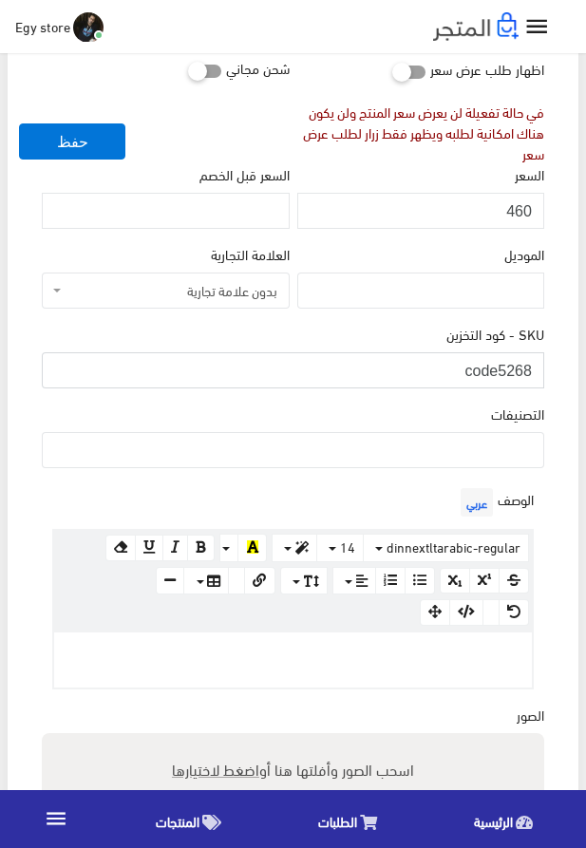
type input "code5268"
click at [443, 464] on ul at bounding box center [293, 448] width 501 height 30
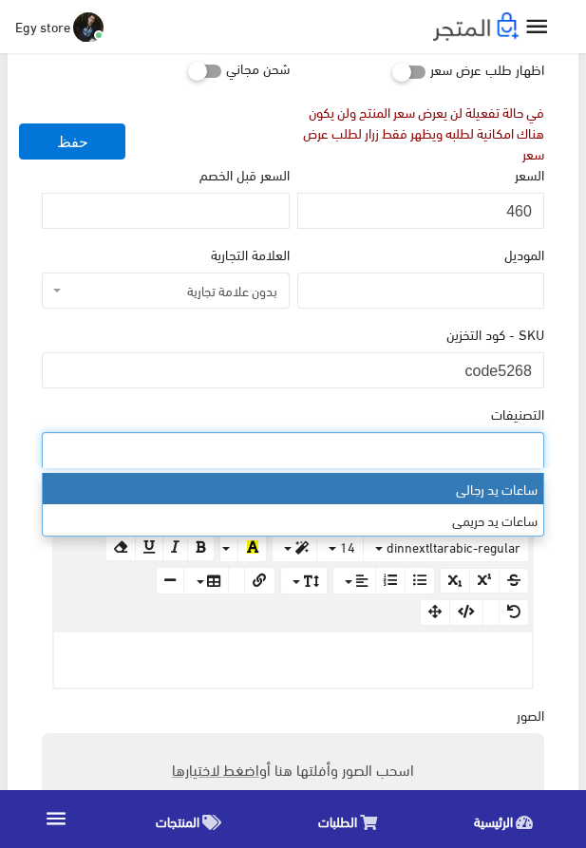
select select "27"
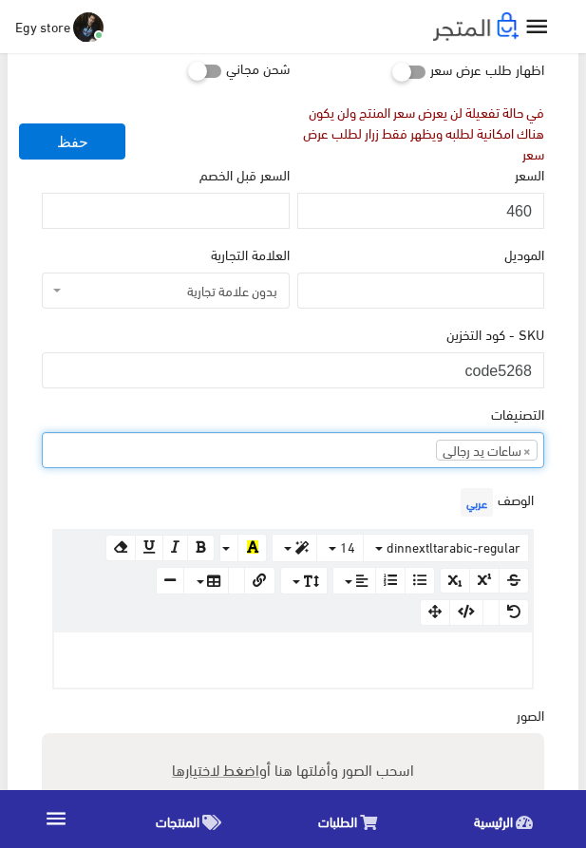
click at [387, 450] on ul "× ساعات يد رجالى" at bounding box center [293, 448] width 501 height 30
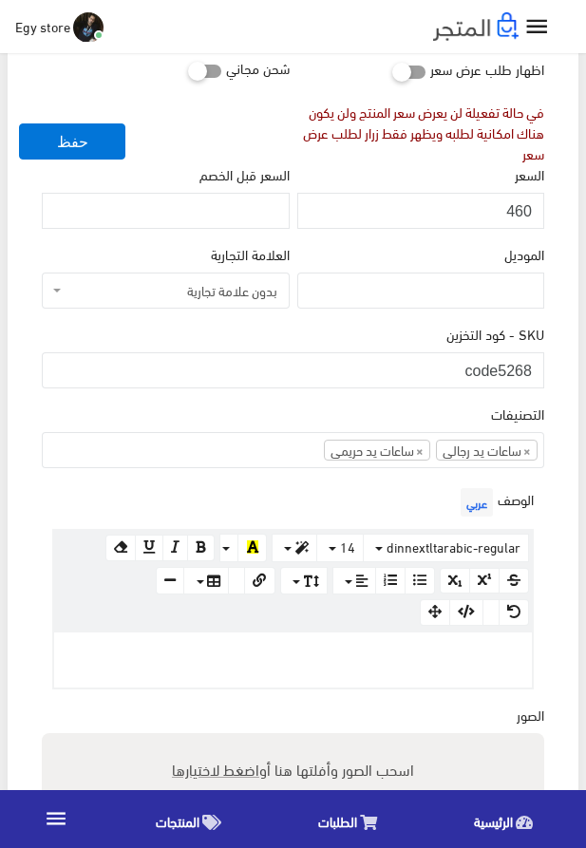
click at [382, 657] on p at bounding box center [293, 652] width 459 height 21
paste div
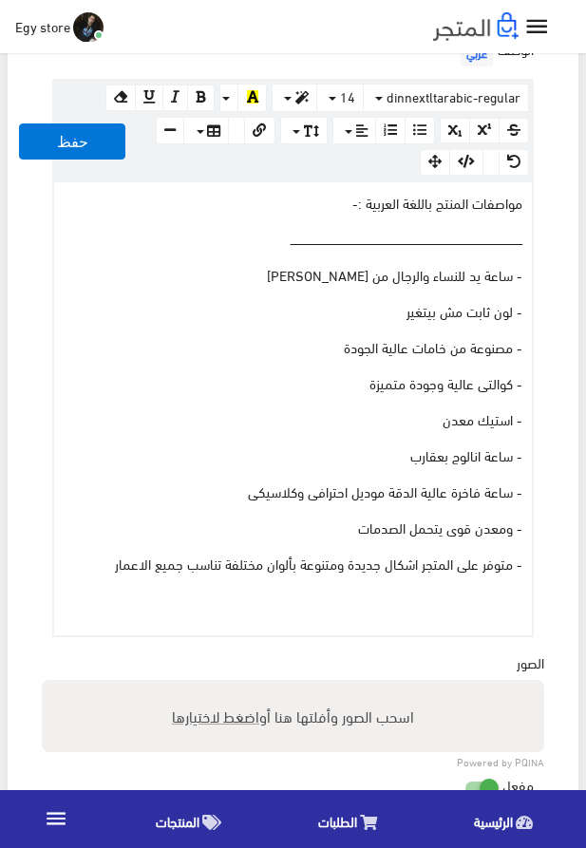
scroll to position [938, 0]
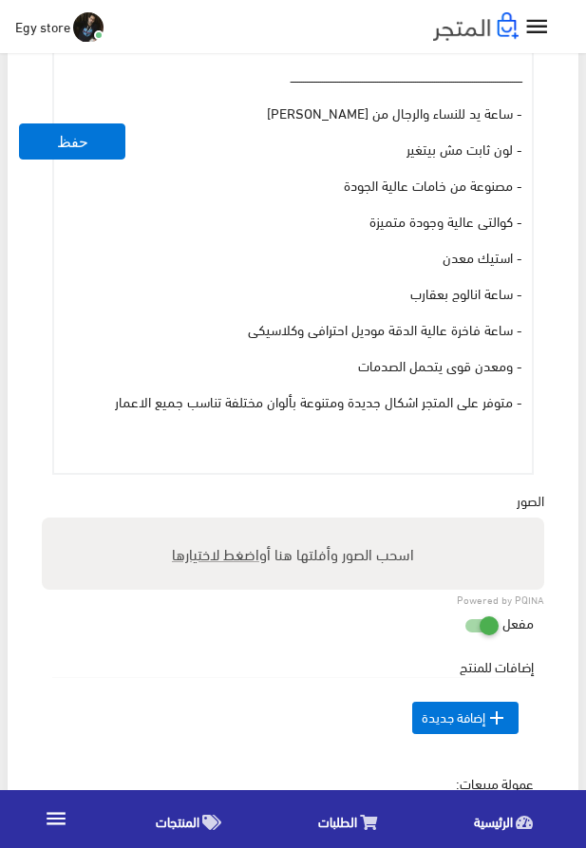
click at [217, 552] on span "اضغط لاختيارها" at bounding box center [215, 554] width 87 height 28
click at [217, 523] on input "اسحب الصور وأفلتها هنا أو اضغط لاختيارها" at bounding box center [293, 521] width 503 height 6
type input "5268.jpeg"
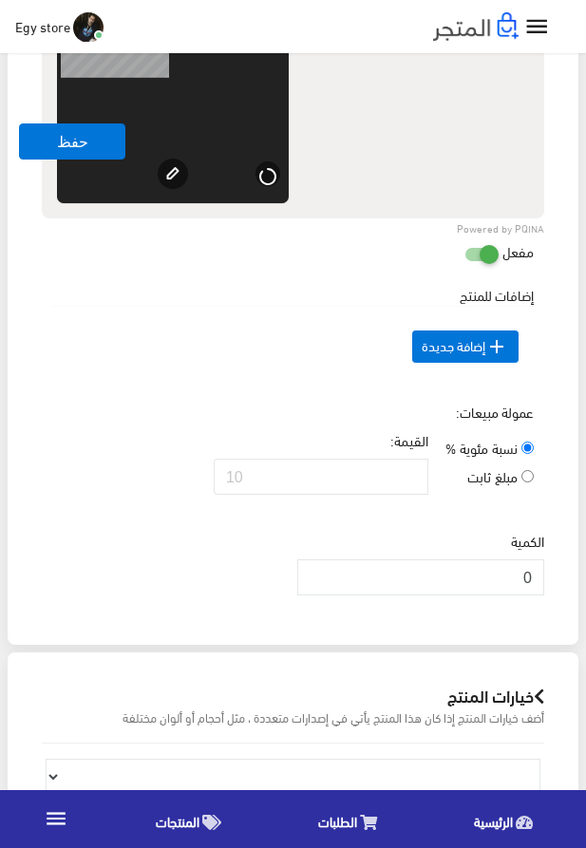
scroll to position [1588, 0]
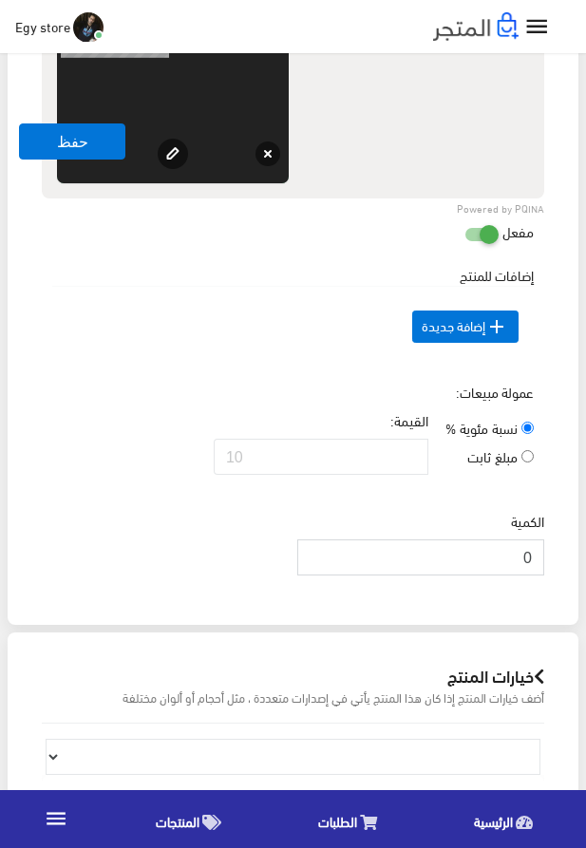
drag, startPoint x: 501, startPoint y: 596, endPoint x: 542, endPoint y: 596, distance: 41.8
click at [542, 576] on input "0" at bounding box center [420, 558] width 247 height 36
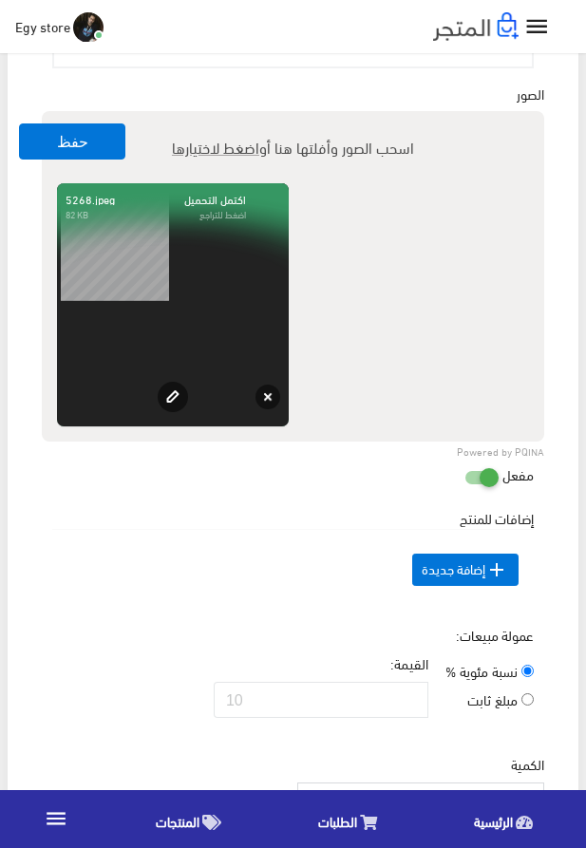
scroll to position [1263, 0]
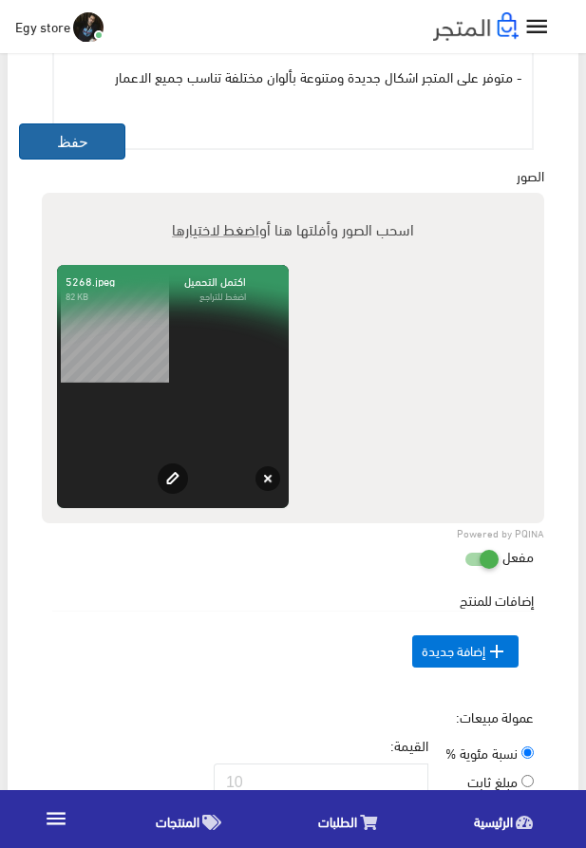
type input "1000"
click at [50, 147] on button "حفظ" at bounding box center [72, 142] width 106 height 36
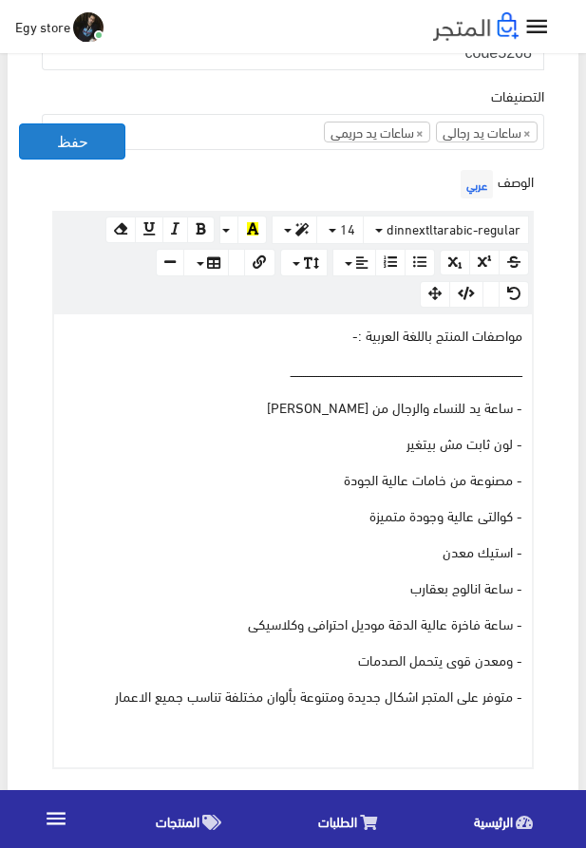
scroll to position [613, 0]
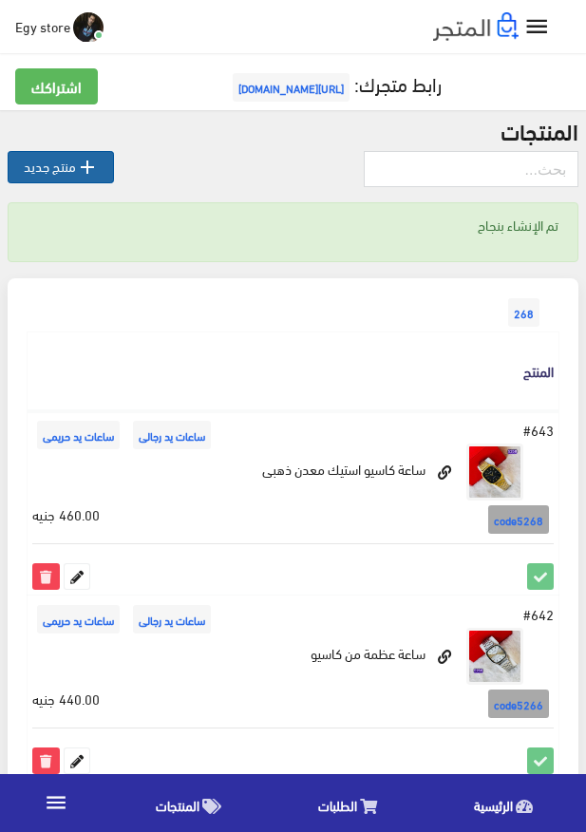
click at [73, 169] on link " منتج جديد" at bounding box center [61, 167] width 106 height 32
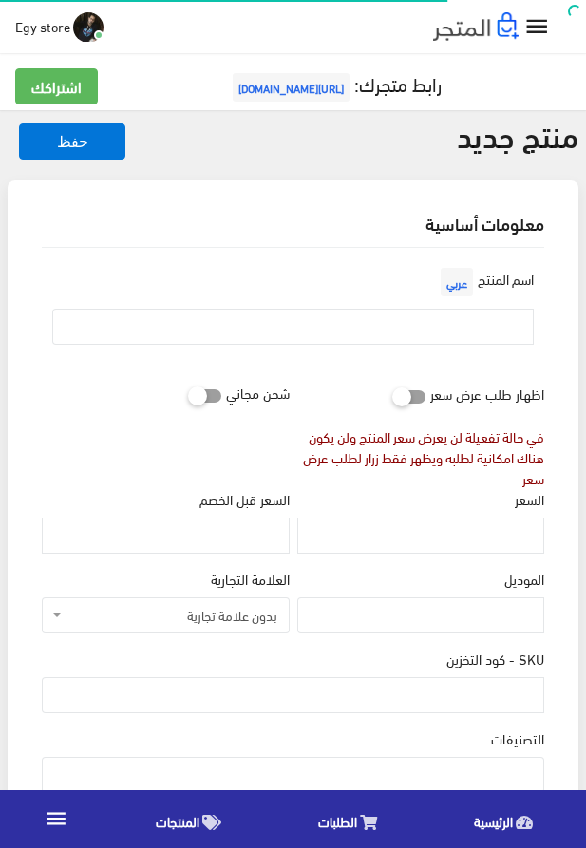
select select
click at [449, 333] on input "text" at bounding box center [293, 327] width 482 height 36
paste input "ساعة كاسيو casio"
type input "ساعة كاسيو casio"
click at [496, 529] on input "السعر" at bounding box center [420, 536] width 247 height 36
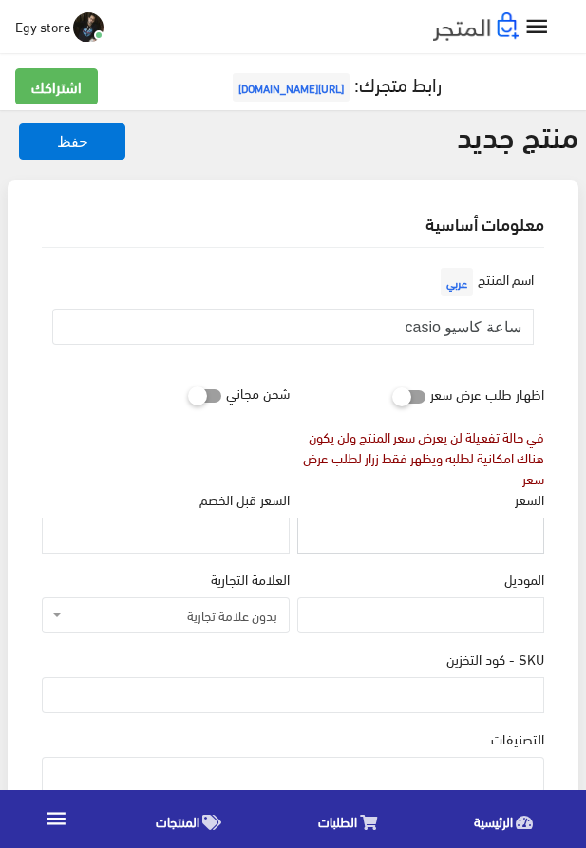
paste input "470"
type input "470"
click at [463, 702] on input "SKU - كود التخزين" at bounding box center [293, 695] width 503 height 36
paste input "code5269"
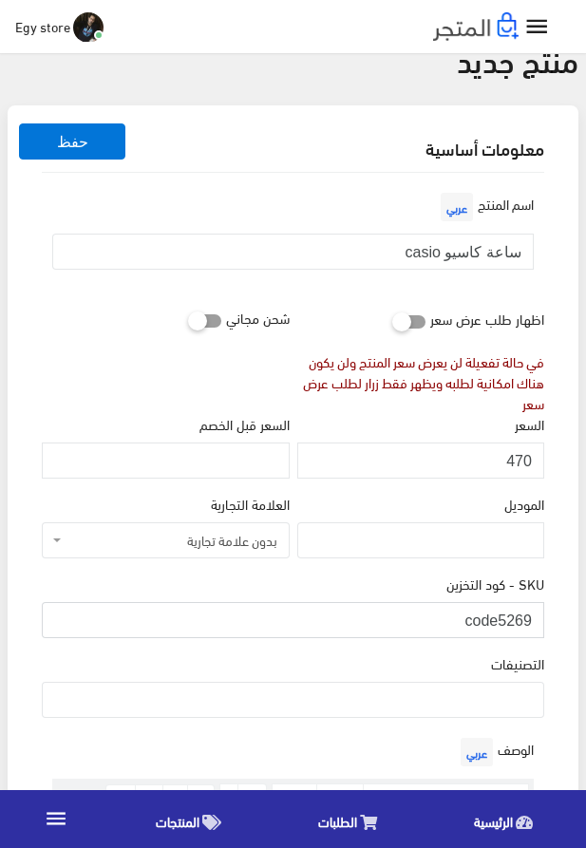
scroll to position [108, 0]
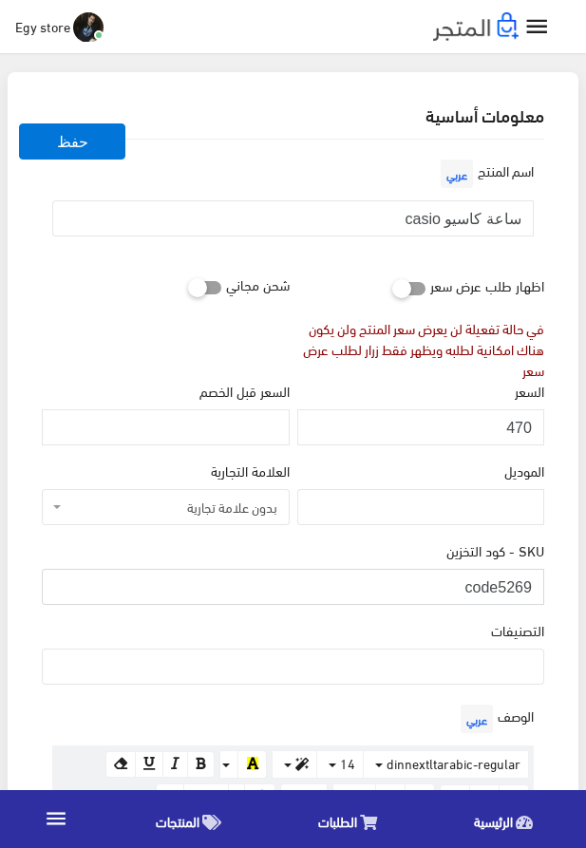
type input "code5269"
click at [416, 662] on ul at bounding box center [293, 665] width 501 height 30
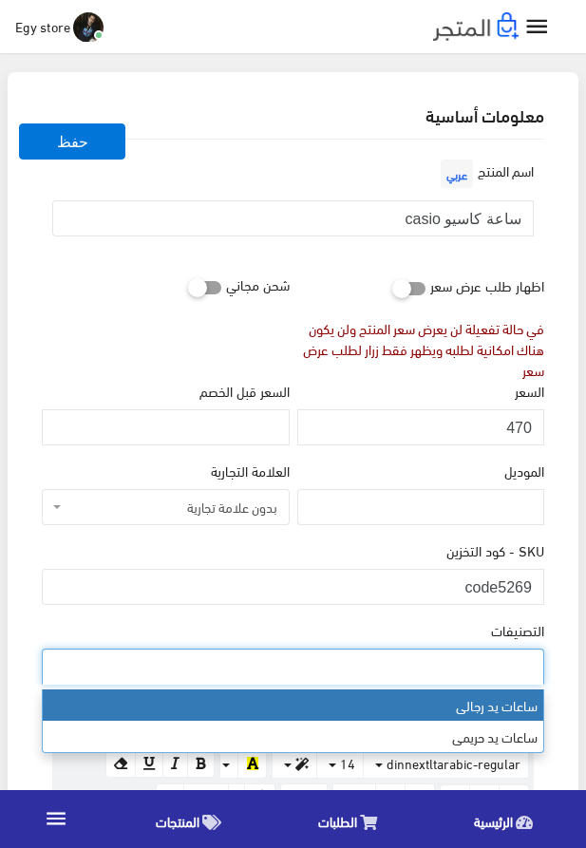
select select "27"
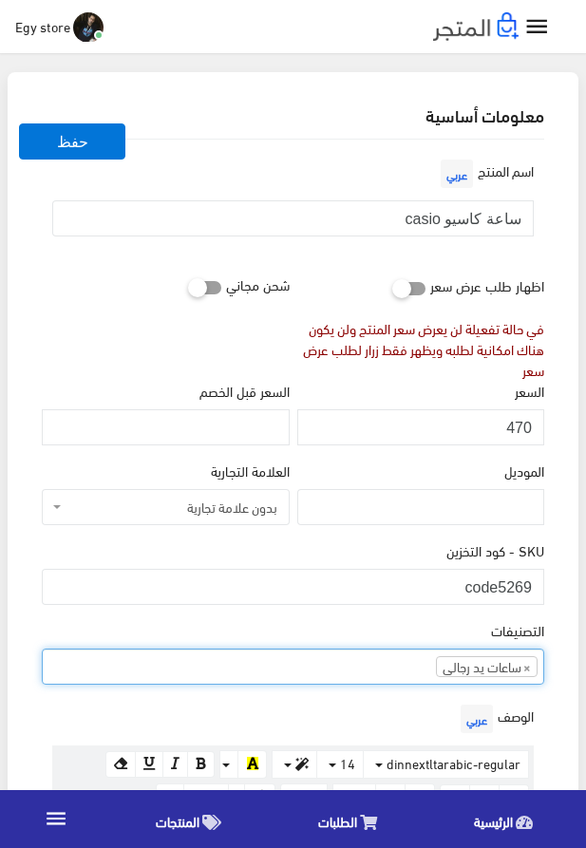
click at [397, 673] on ul "× ساعات يد رجالى" at bounding box center [293, 665] width 501 height 30
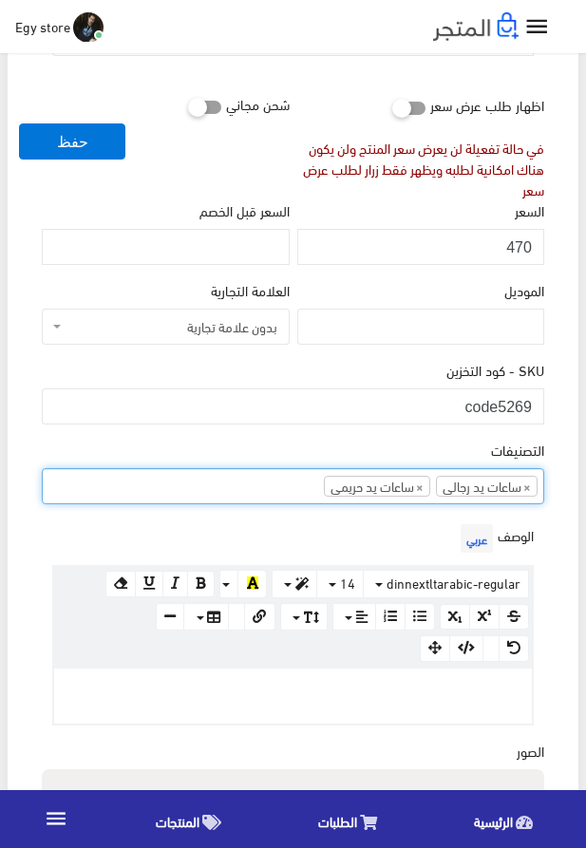
scroll to position [542, 0]
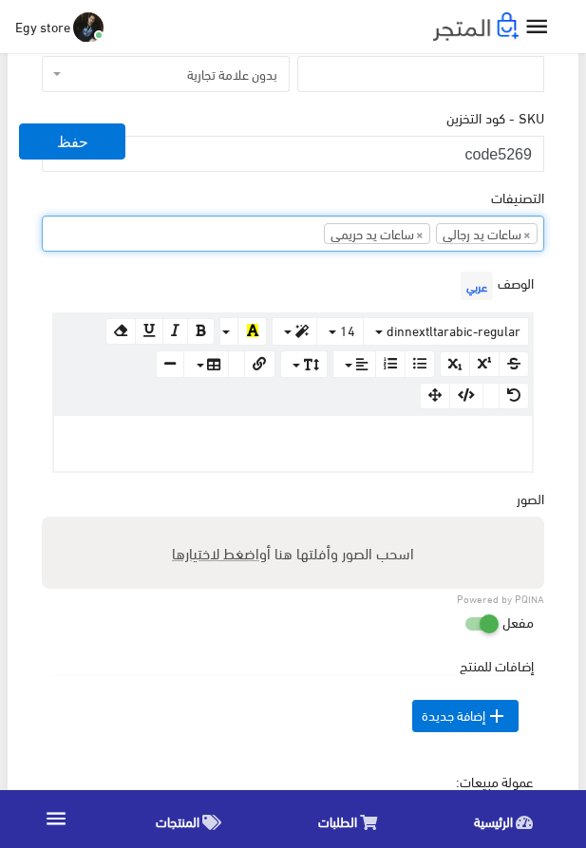
click at [247, 438] on p at bounding box center [293, 436] width 459 height 21
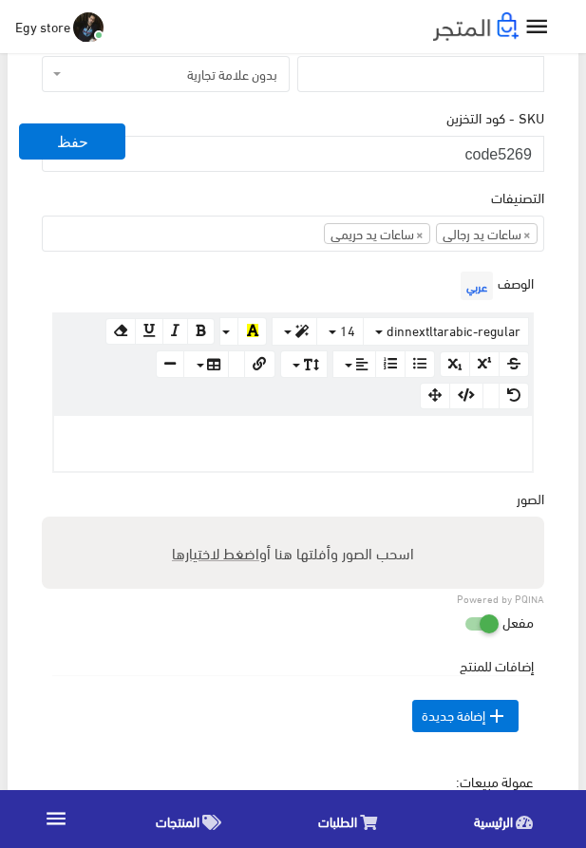
paste div
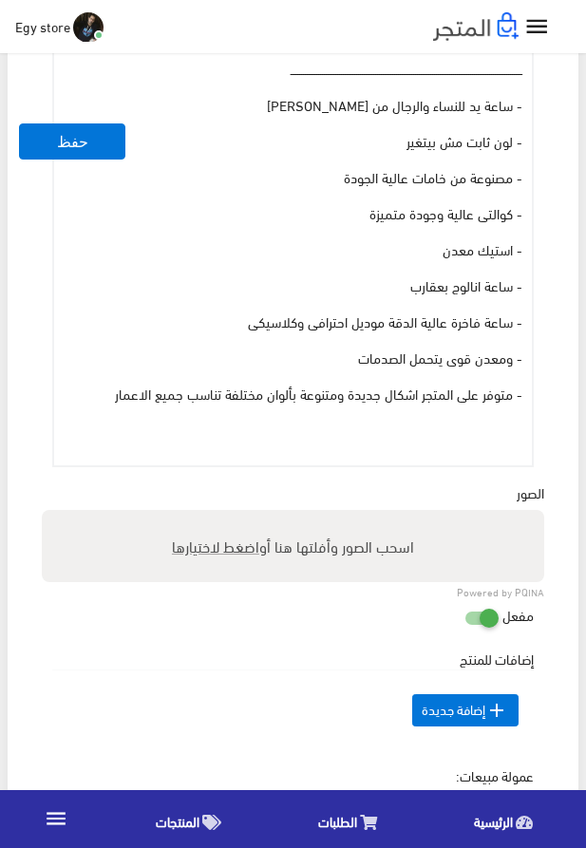
scroll to position [975, 0]
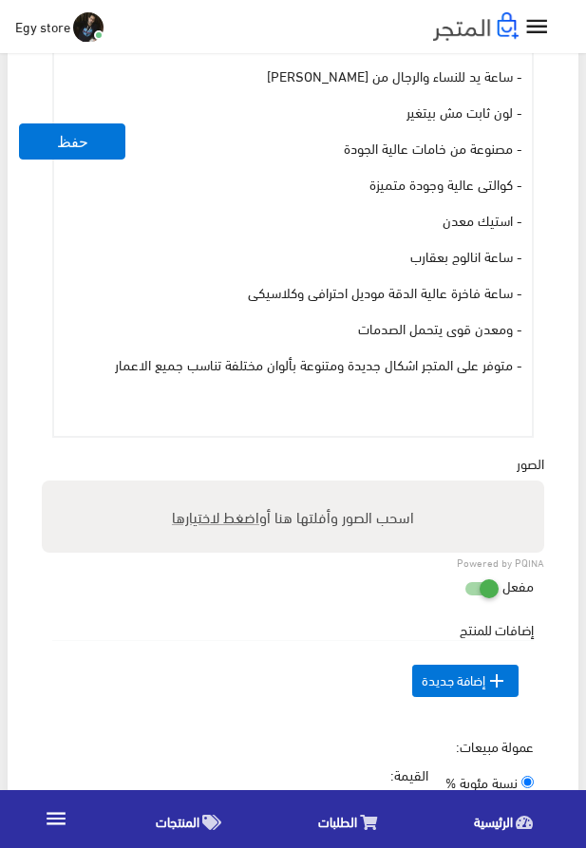
click at [185, 517] on span "اضغط لاختيارها" at bounding box center [215, 517] width 87 height 28
click at [185, 486] on input "اسحب الصور وأفلتها هنا أو اضغط لاختيارها" at bounding box center [293, 484] width 503 height 6
type input "5269.jpeg"
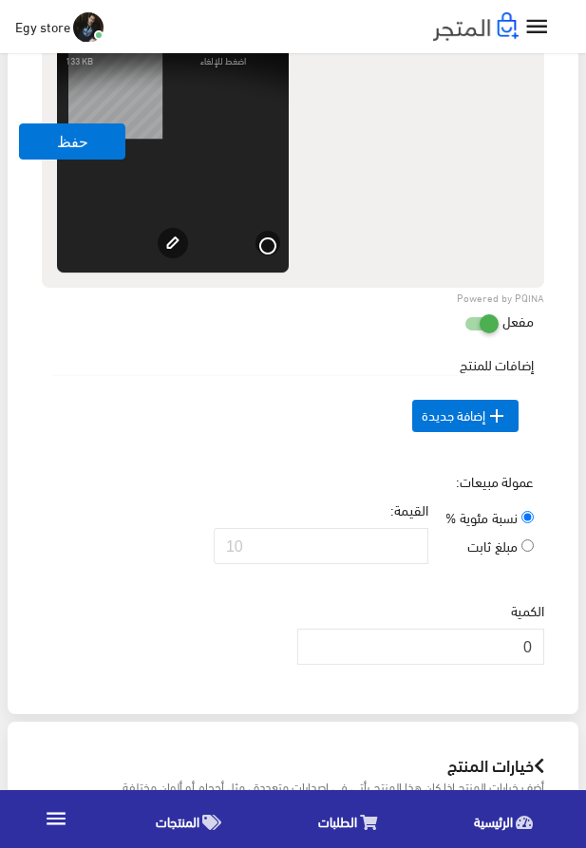
scroll to position [1516, 0]
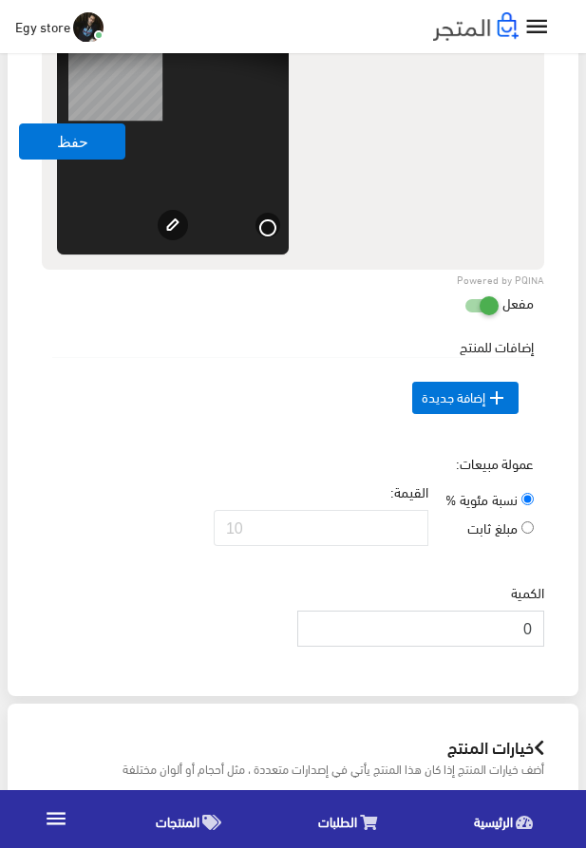
drag, startPoint x: 487, startPoint y: 659, endPoint x: 570, endPoint y: 661, distance: 82.7
click at [544, 647] on input "0" at bounding box center [420, 629] width 247 height 36
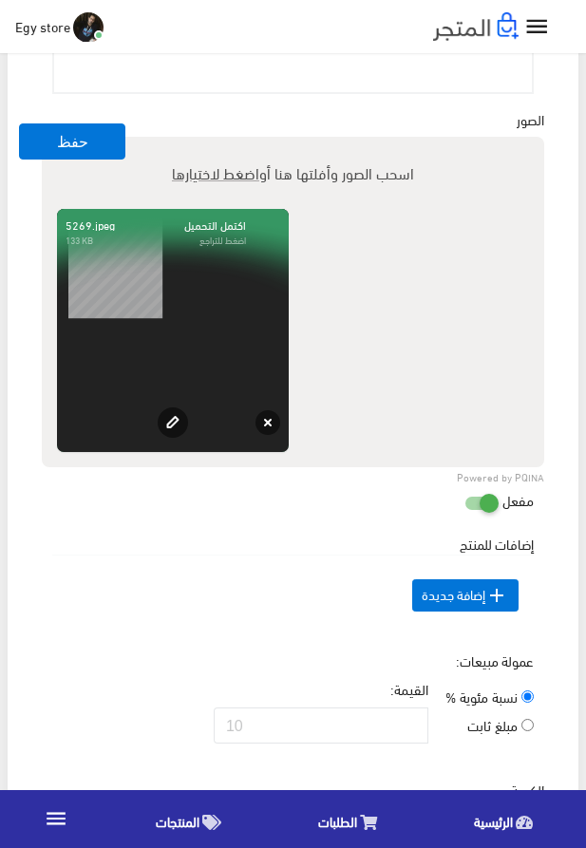
scroll to position [1300, 0]
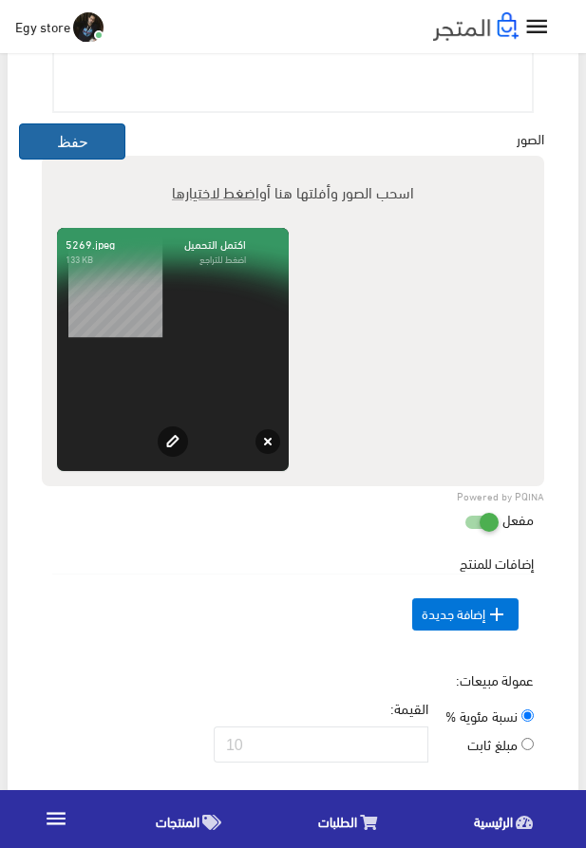
type input "1000"
click at [56, 152] on button "حفظ" at bounding box center [72, 142] width 106 height 36
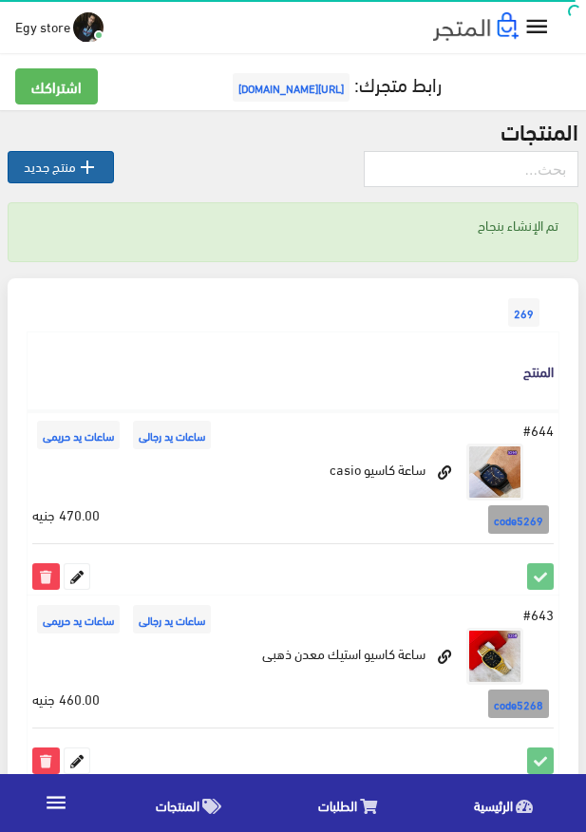
click at [50, 163] on link " منتج جديد" at bounding box center [61, 167] width 106 height 32
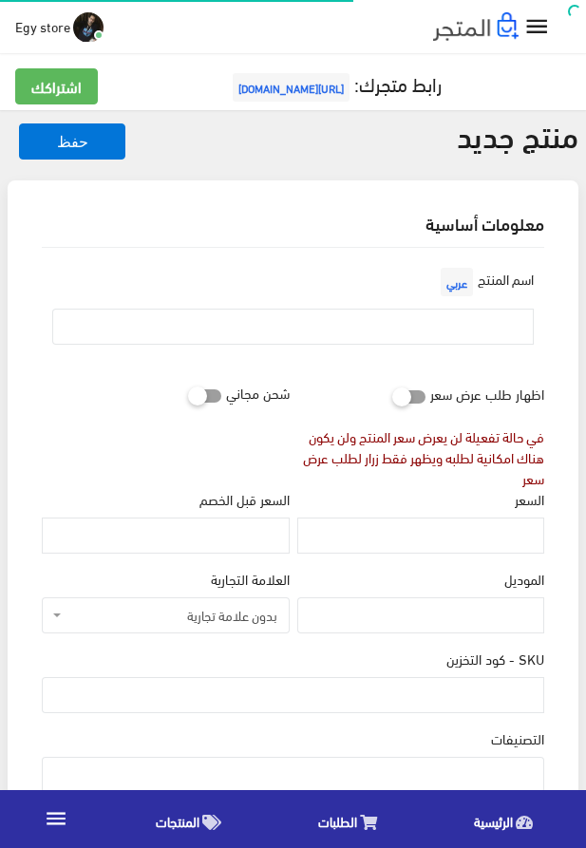
select select
click at [433, 326] on input "text" at bounding box center [293, 327] width 482 height 36
paste input "الساعة الكاسيو التريند"
type input "الساعة الكاسيو التريند"
click at [466, 541] on input "السعر" at bounding box center [420, 536] width 247 height 36
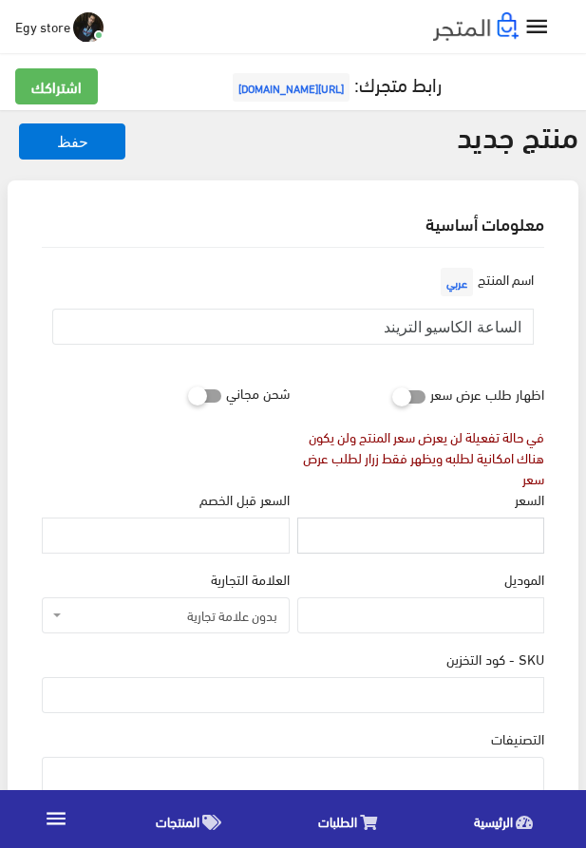
paste input "445"
type input "445"
click at [462, 700] on input "SKU - كود التخزين" at bounding box center [293, 695] width 503 height 36
paste input "code5270"
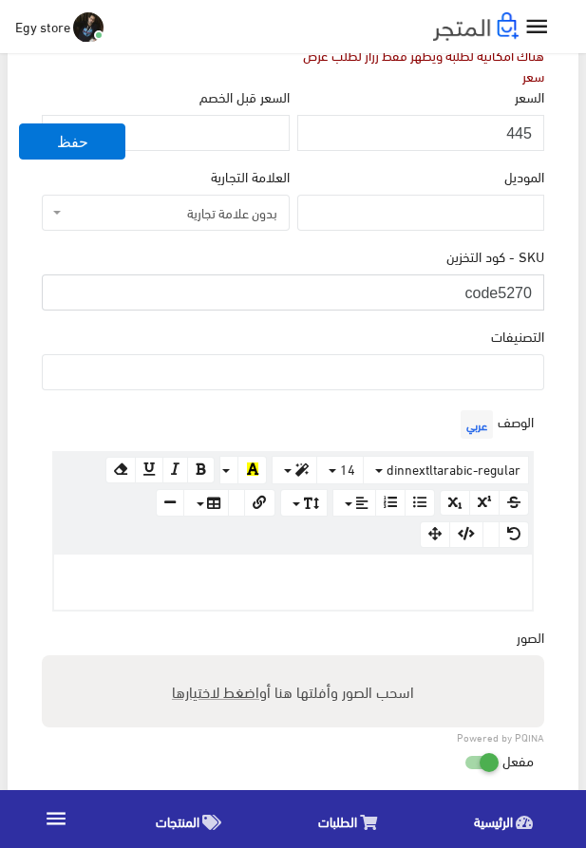
scroll to position [433, 0]
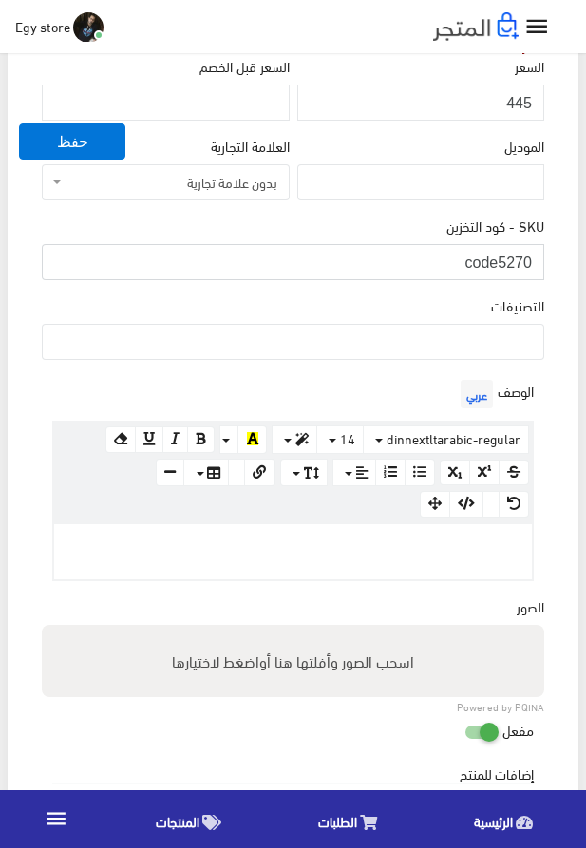
type input "code5270"
click at [474, 355] on ul at bounding box center [293, 340] width 501 height 30
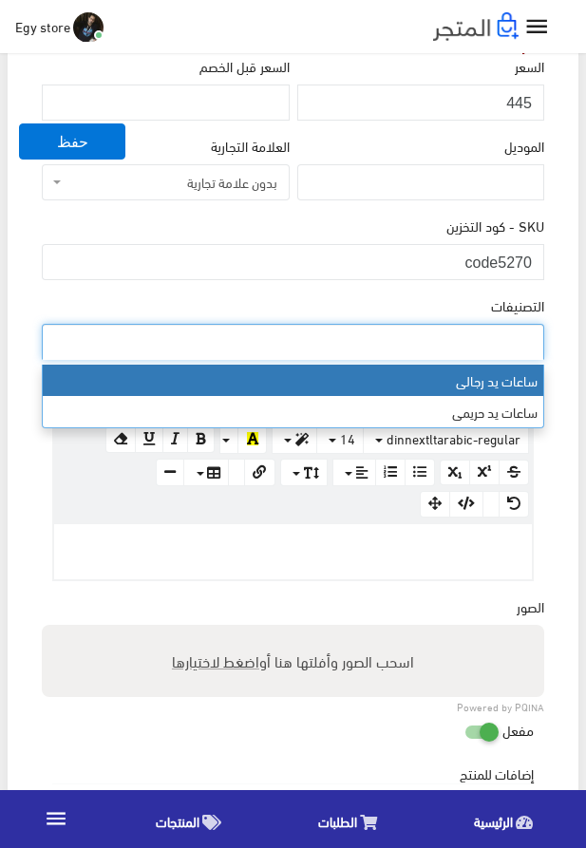
select select "27"
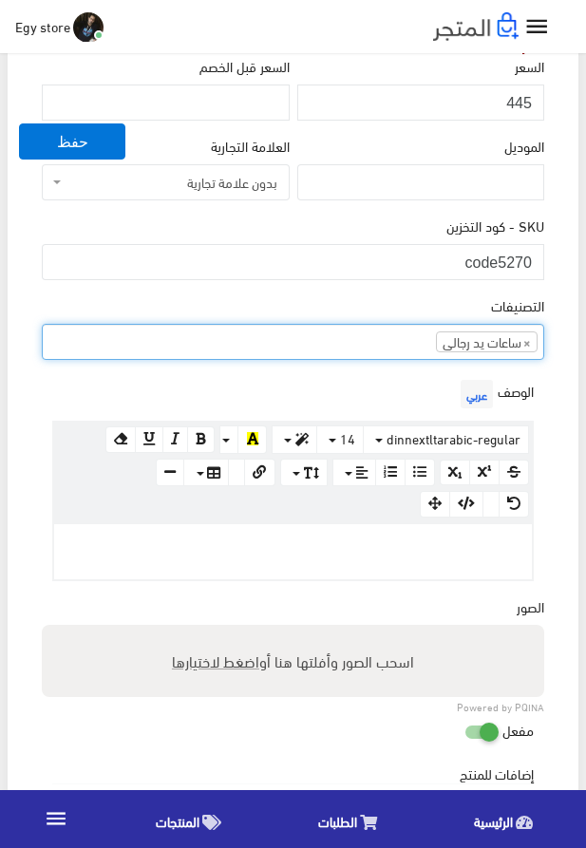
click at [397, 341] on ul "× ساعات يد رجالى" at bounding box center [293, 340] width 501 height 30
click at [444, 564] on div at bounding box center [293, 551] width 478 height 55
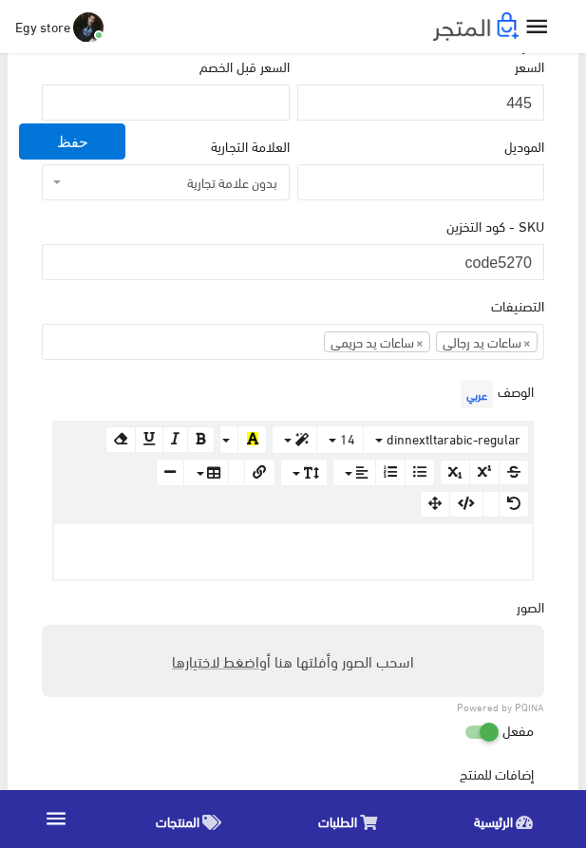
paste div
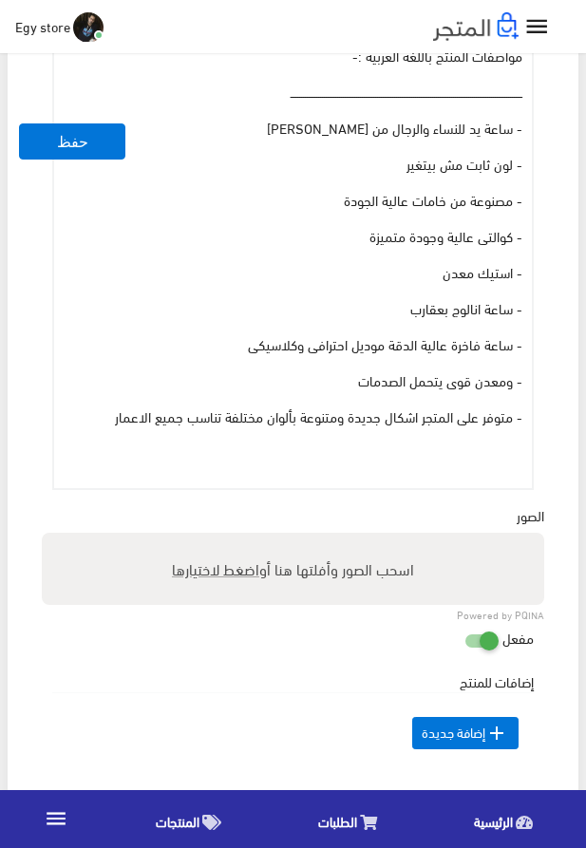
scroll to position [938, 0]
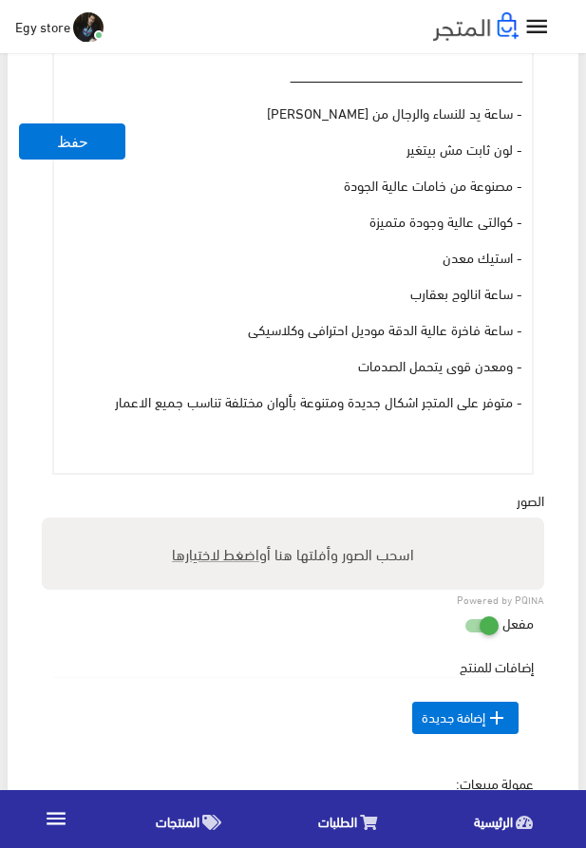
click at [220, 558] on span "اضغط لاختيارها" at bounding box center [215, 554] width 87 height 28
click at [220, 523] on input "اسحب الصور وأفلتها هنا أو اضغط لاختيارها" at bounding box center [293, 521] width 503 height 6
type input "5270.jpeg"
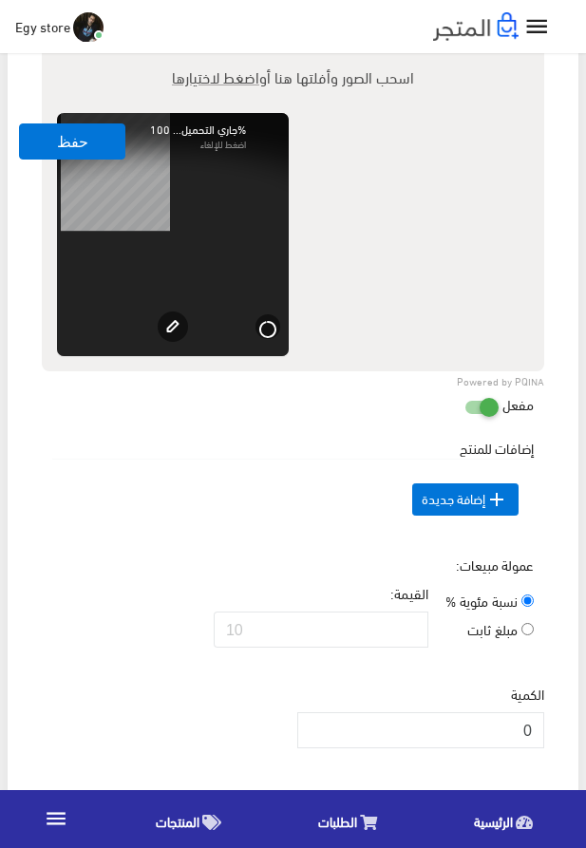
scroll to position [1479, 0]
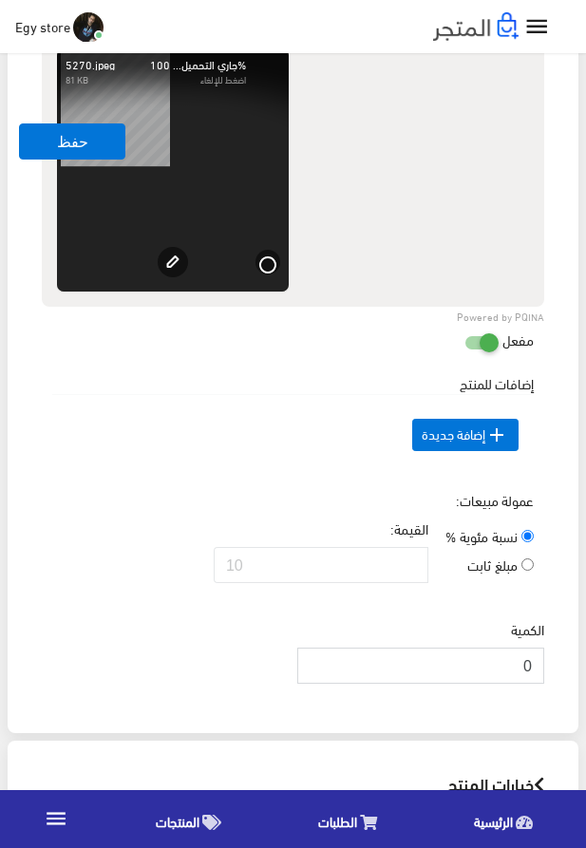
drag, startPoint x: 514, startPoint y: 696, endPoint x: 544, endPoint y: 696, distance: 30.4
click at [544, 684] on input "0" at bounding box center [420, 666] width 247 height 36
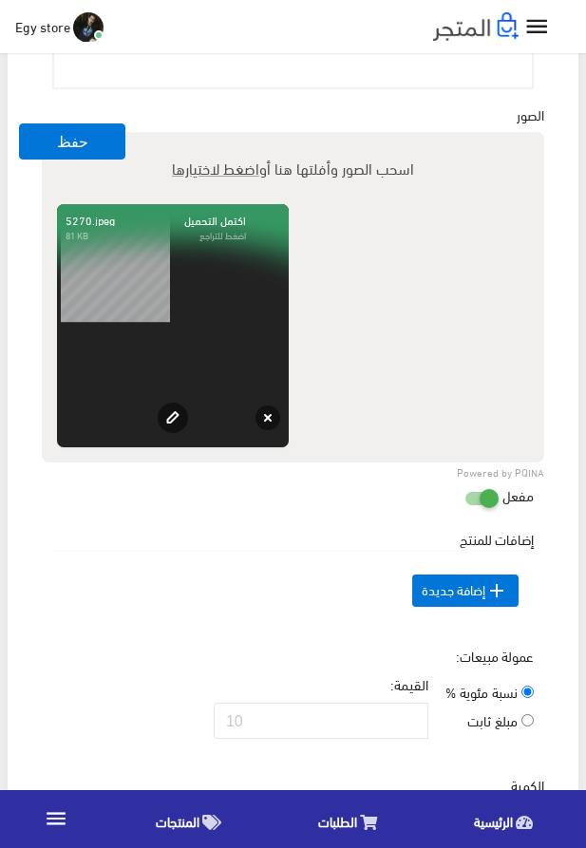
scroll to position [1154, 0]
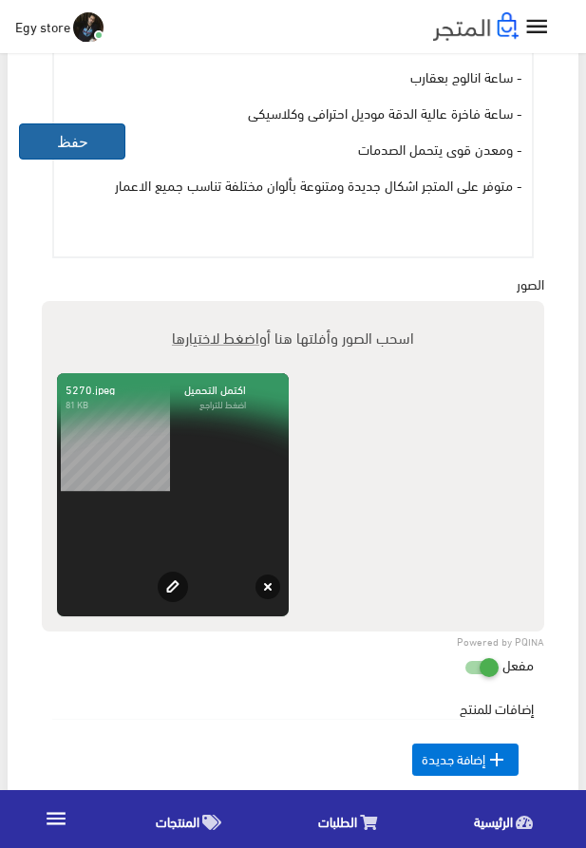
type input "1000"
click at [69, 147] on button "حفظ" at bounding box center [72, 142] width 106 height 36
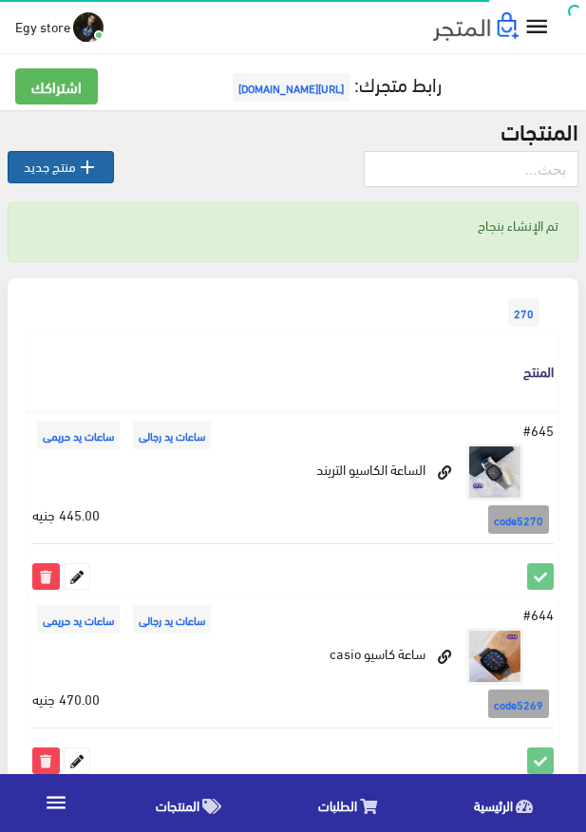
click at [54, 168] on link " منتج جديد" at bounding box center [61, 167] width 106 height 32
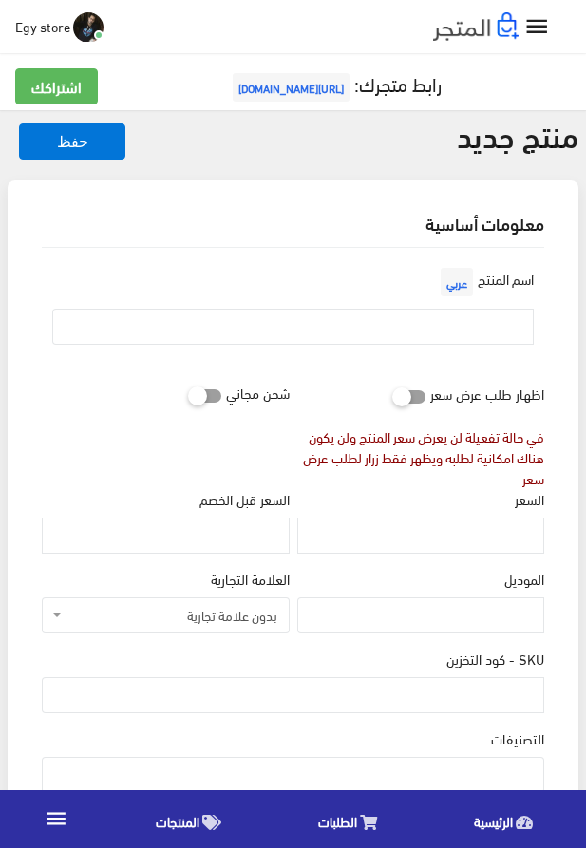
select select
